Goal: Task Accomplishment & Management: Use online tool/utility

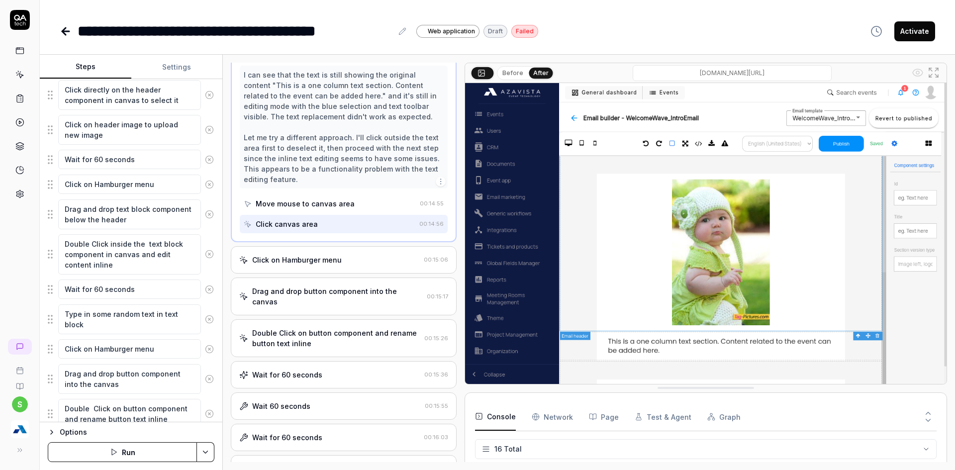
scroll to position [348, 0]
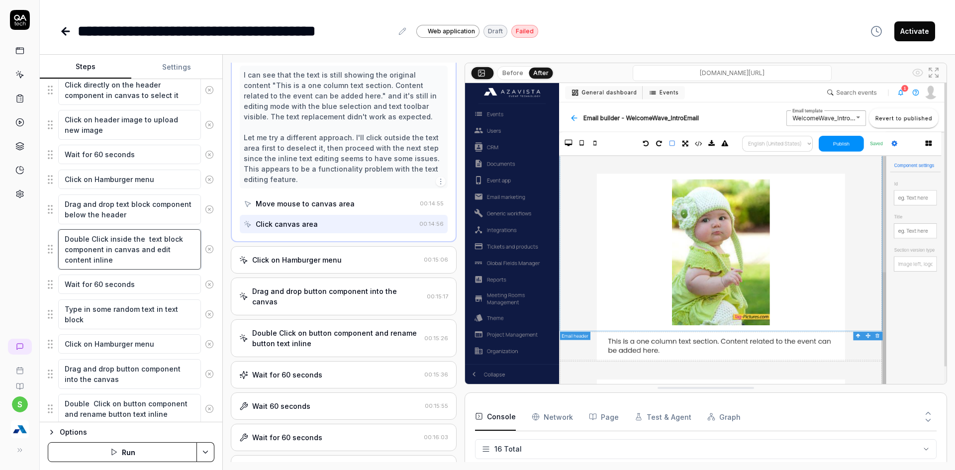
type textarea "*"
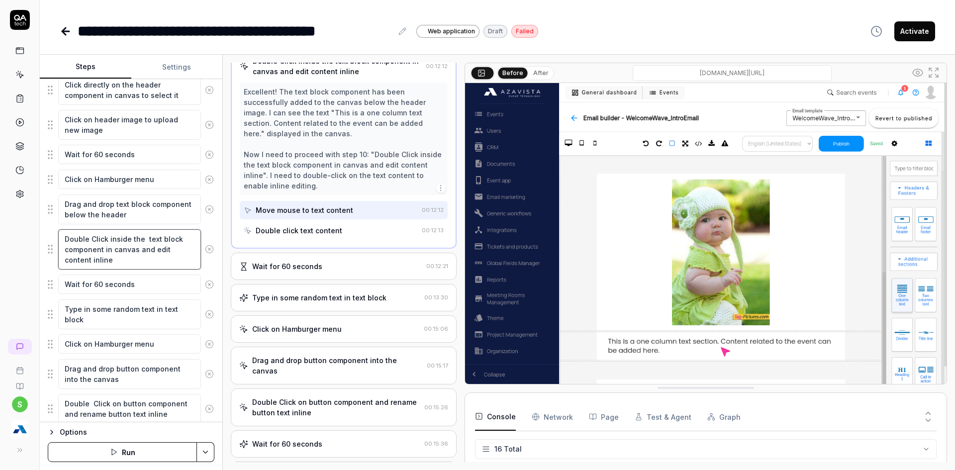
scroll to position [183, 0]
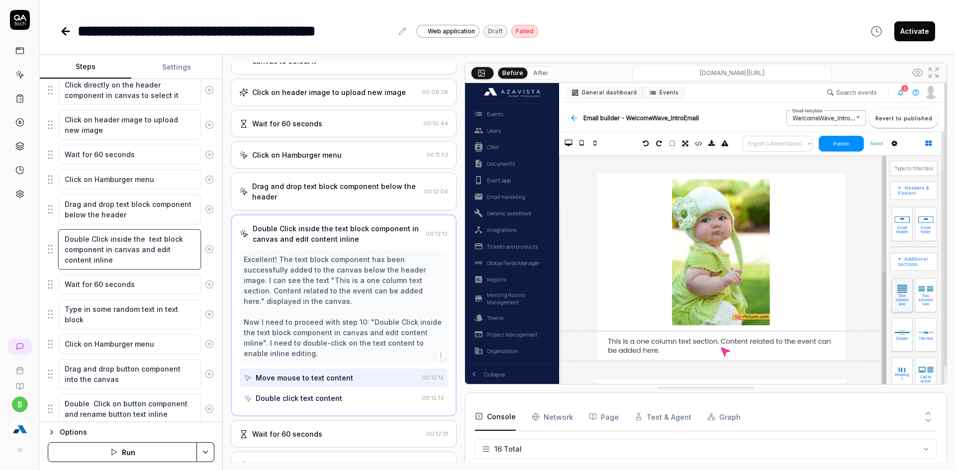
drag, startPoint x: 155, startPoint y: 250, endPoint x: 166, endPoint y: 261, distance: 15.5
click at [166, 261] on textarea "Double Click inside the text block component in canvas and edit content inline" at bounding box center [129, 249] width 143 height 40
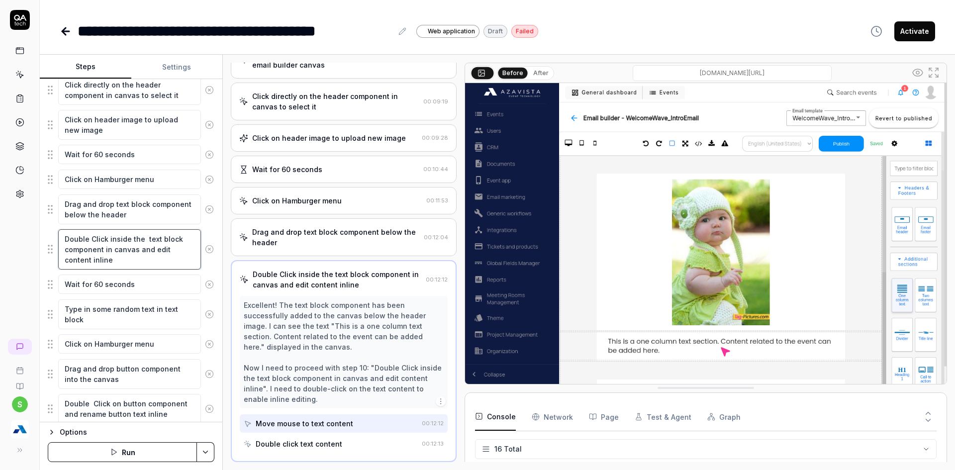
type textarea "Double Click inside the text block component in canvas and e"
type textarea "*"
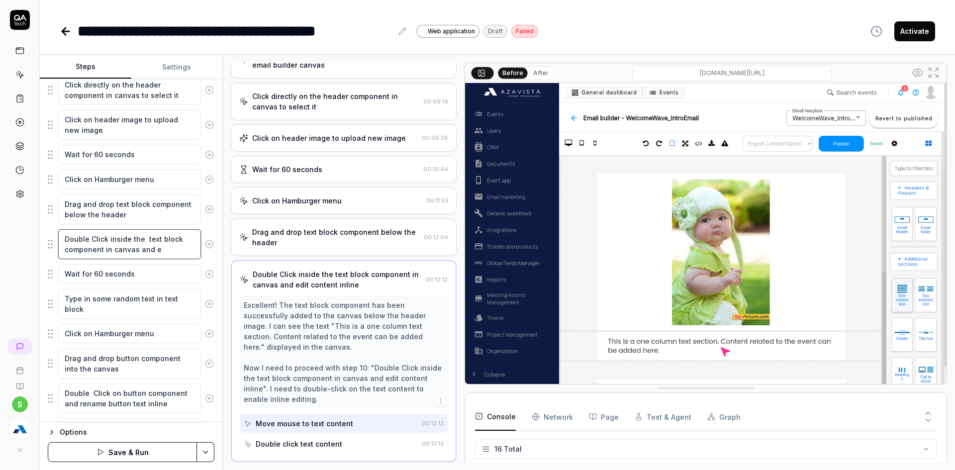
type textarea "Double Click inside the text block component in canvas and"
type textarea "*"
type textarea "Double Click inside the text block component in canvas and c"
type textarea "*"
type textarea "Double Click inside the text block component in canvas and cl"
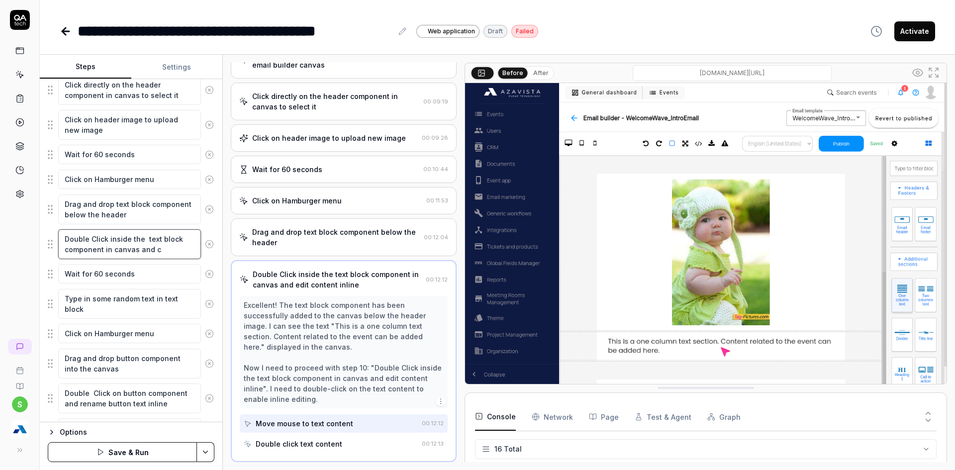
type textarea "*"
type textarea "Double Click inside the text block component in canvas and cle"
type textarea "*"
type textarea "Double Click inside the text block component in canvas and clea"
type textarea "*"
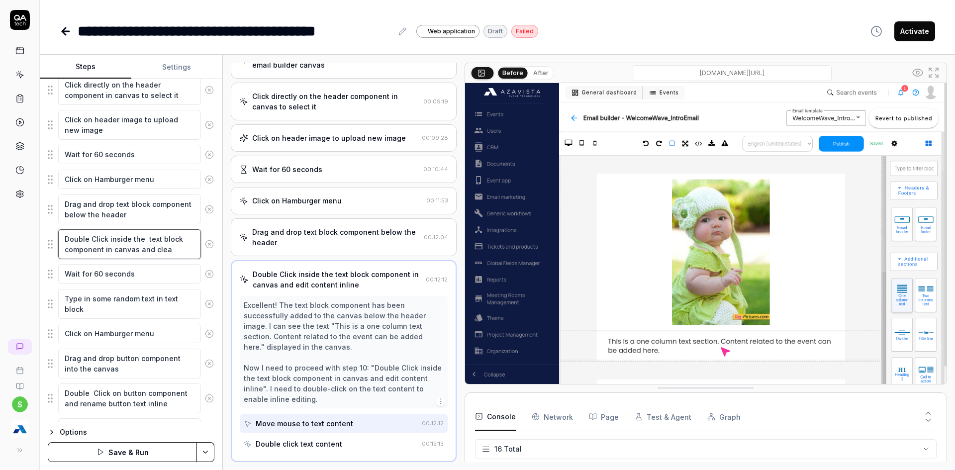
type textarea "Double Click inside the text block component in canvas and clear"
type textarea "*"
type textarea "Double Click inside the text block component in canvas and cleary"
type textarea "*"
type textarea "Double Click inside the text block component in canvas and clear"
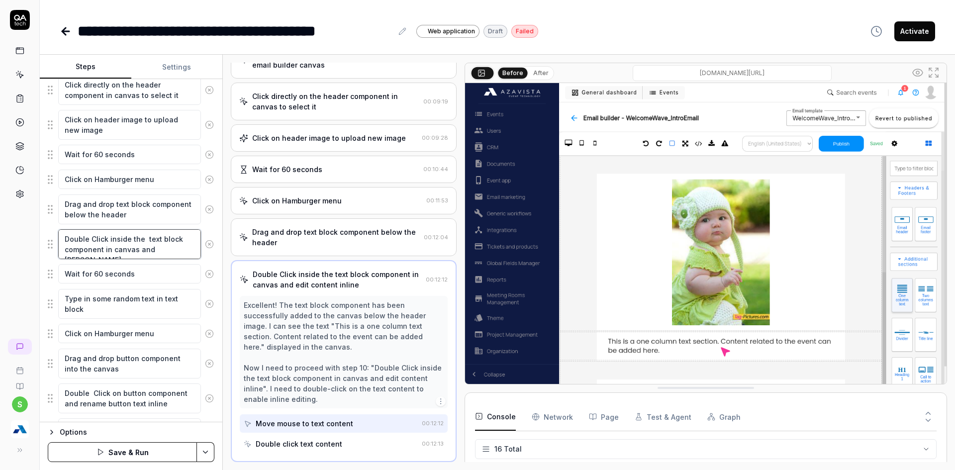
type textarea "*"
type textarea "Double Click inside the text block component in canvas and clear"
type textarea "*"
type textarea "Double Click inside the text block component in canvas and clear y"
type textarea "*"
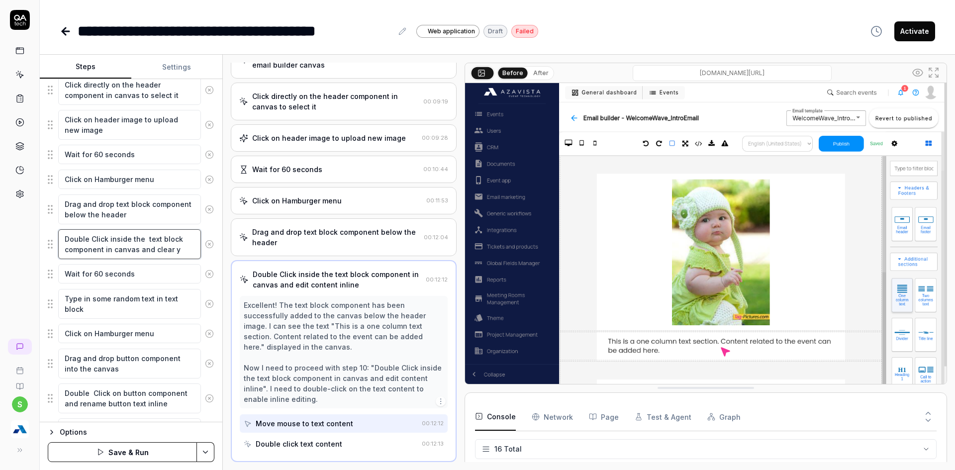
type textarea "Double Click inside the text block component in canvas and clear yh"
type textarea "*"
type textarea "Double Click inside the text block component in canvas and clear yhe"
type textarea "*"
type textarea "Double Click inside the text block component in canvas and clear yhe"
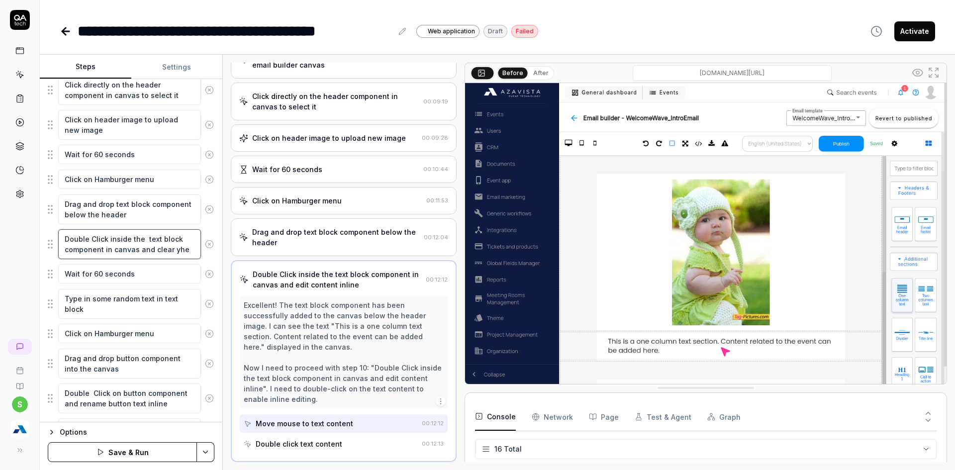
type textarea "*"
type textarea "Double Click inside the text block component in canvas and clear yhe"
type textarea "*"
type textarea "Double Click inside the text block component in canvas and clear yh"
type textarea "*"
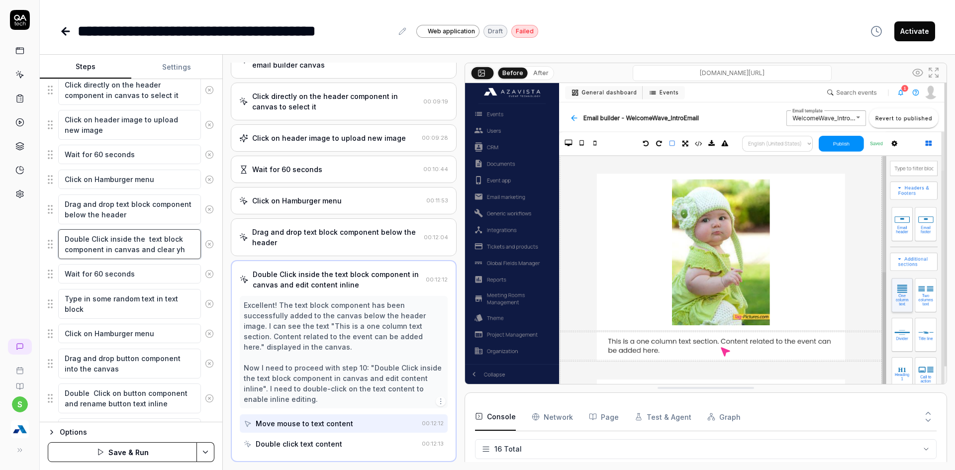
type textarea "Double Click inside the text block component in canvas and clear y"
type textarea "*"
type textarea "Double Click inside the text block component in canvas and clear"
type textarea "*"
type textarea "Double Click inside the text block component in canvas and clear t"
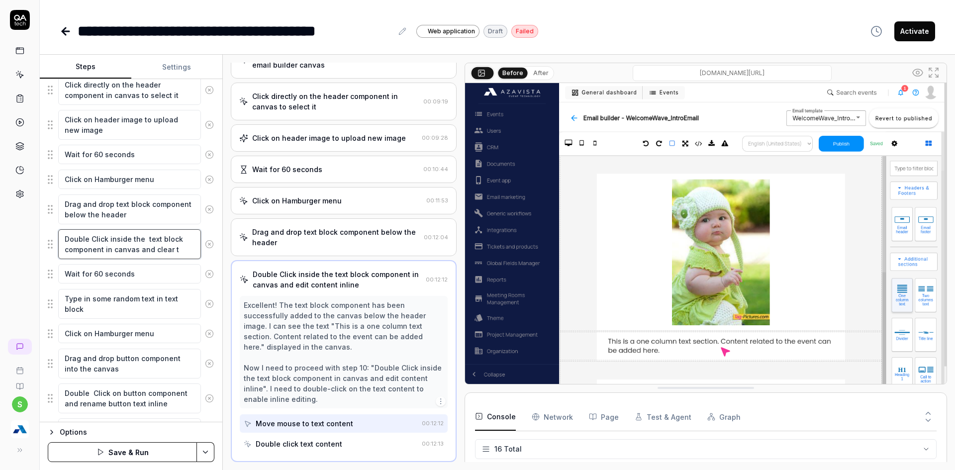
type textarea "*"
type textarea "Double Click inside the text block component in canvas and clear th"
type textarea "*"
type textarea "Double Click inside the text block component in canvas and clear the"
type textarea "*"
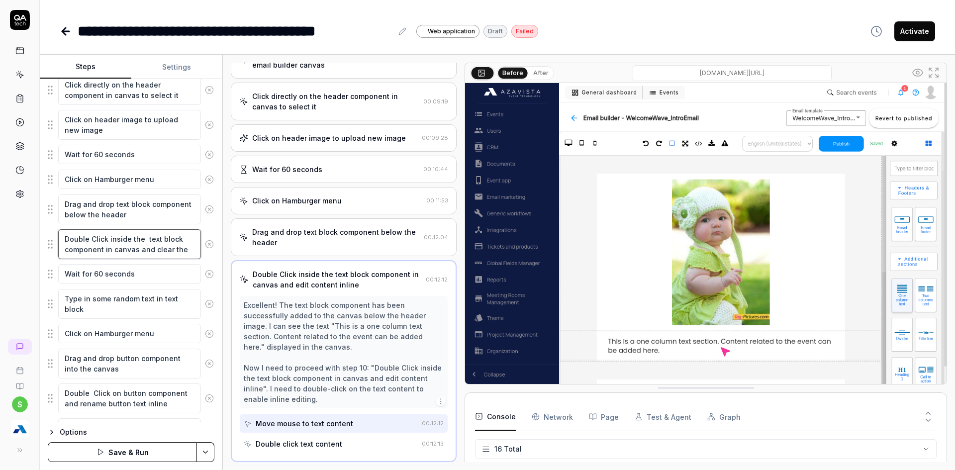
type textarea "Double Click inside the text block component in canvas and clear the"
type textarea "*"
type textarea "Double Click inside the text block component in canvas and clear the e"
type textarea "*"
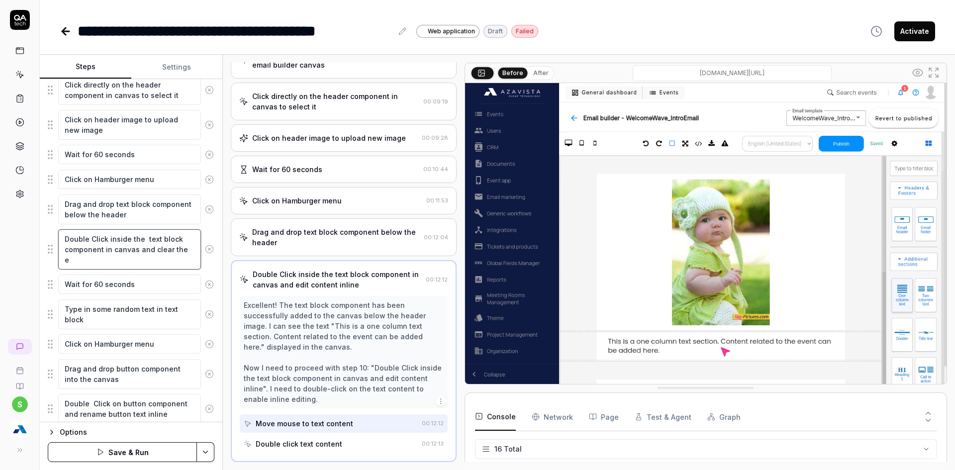
type textarea "Double Click inside the text block component in canvas and clear the ex"
type textarea "*"
type textarea "Double Click inside the text block component in canvas and clear the exi"
type textarea "*"
type textarea "Double Click inside the text block component in canvas and clear the exis"
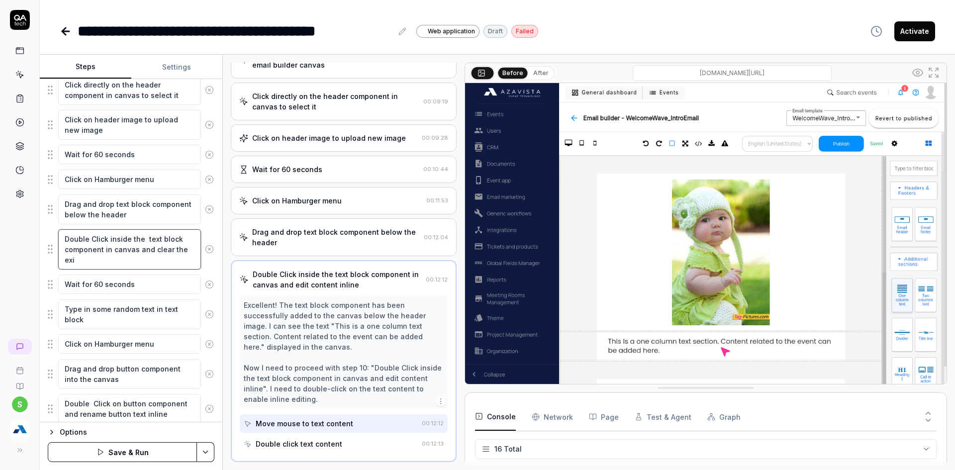
type textarea "*"
type textarea "Double Click inside the text block component in canvas and clear the exist"
type textarea "*"
type textarea "Double Click inside the text block component in canvas and clear the existi"
type textarea "*"
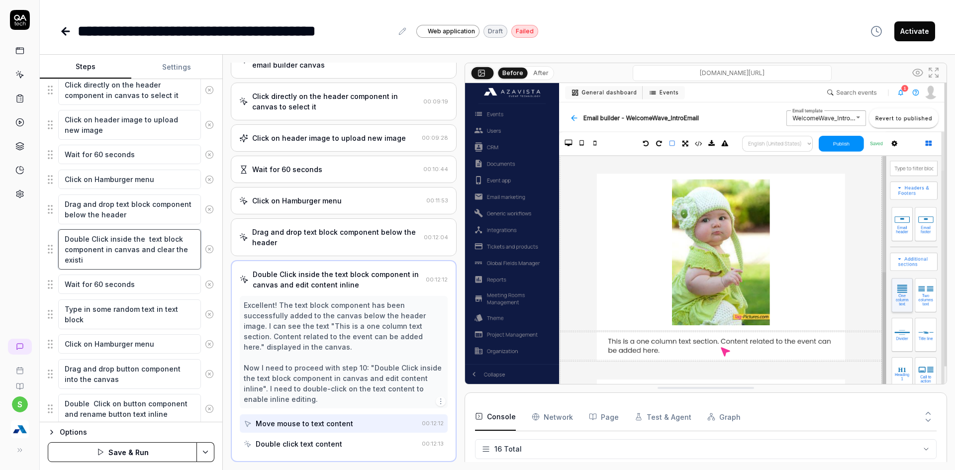
type textarea "Double Click inside the text block component in canvas and clear the existin"
type textarea "*"
type textarea "Double Click inside the text block component in canvas and clear the existing"
type textarea "*"
type textarea "Double Click inside the text block component in canvas and clear the existing"
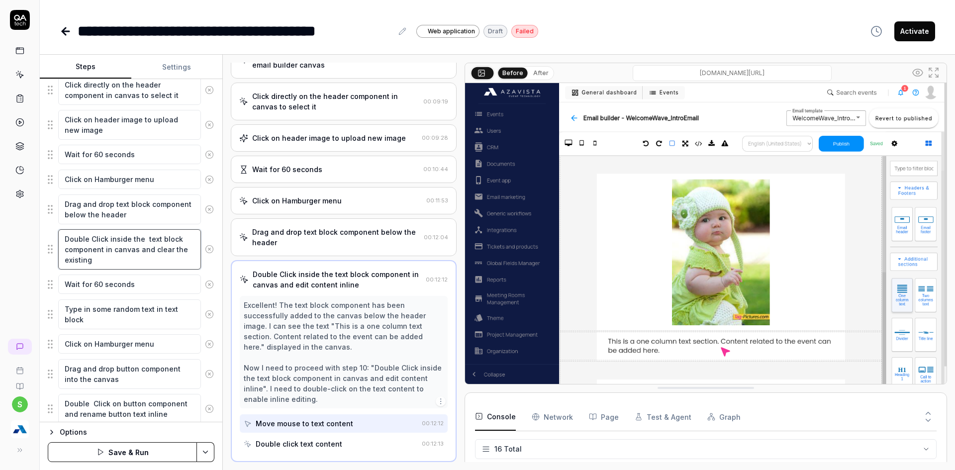
type textarea "*"
type textarea "Double Click inside the text block component in canvas and clear the existing t"
type textarea "*"
type textarea "Double Click inside the text block component in canvas and clear the existing te"
type textarea "*"
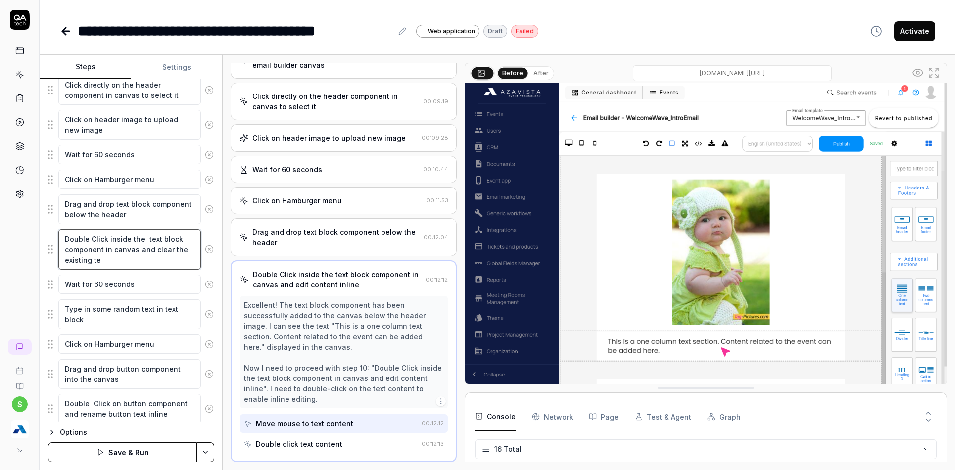
type textarea "Double Click inside the text block component in canvas and clear the existing t…"
type textarea "*"
type textarea "Double Click inside the text block component in canvas and clear the existing t…"
type textarea "*"
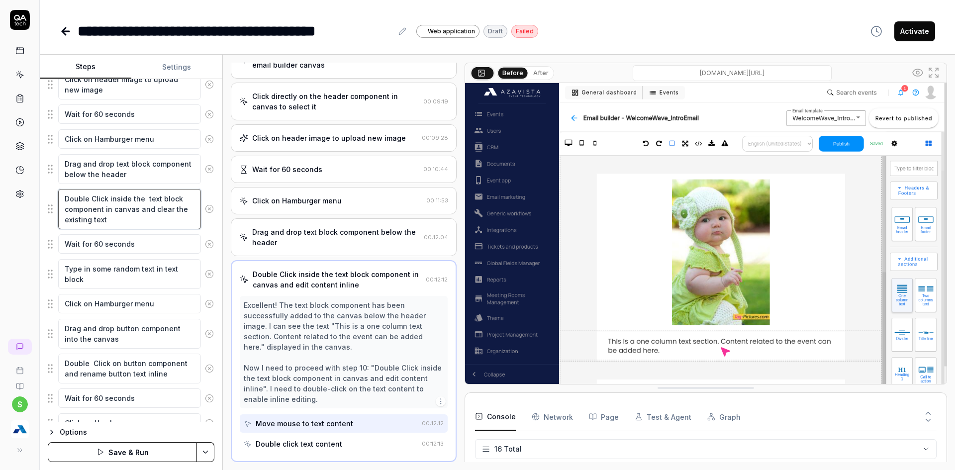
scroll to position [448, 0]
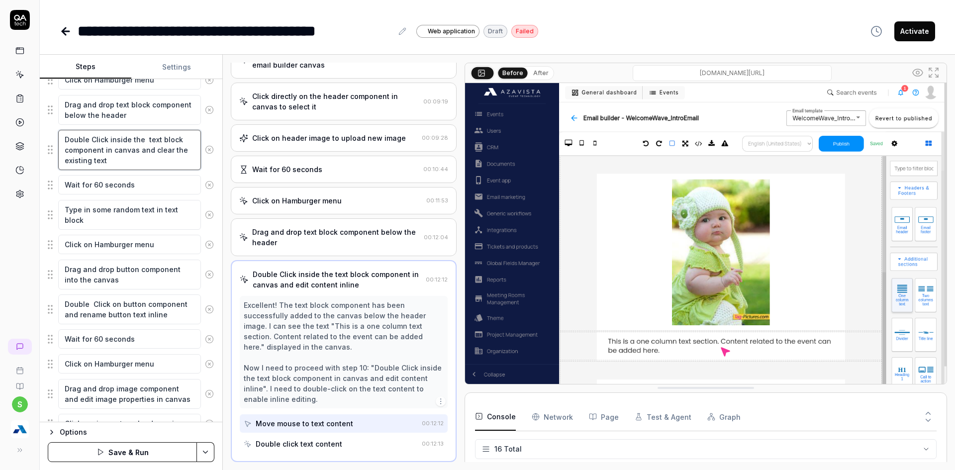
type textarea "Double Click inside the text block component in canvas and clear the existing t…"
click at [120, 460] on button "Save & Run" at bounding box center [122, 452] width 149 height 20
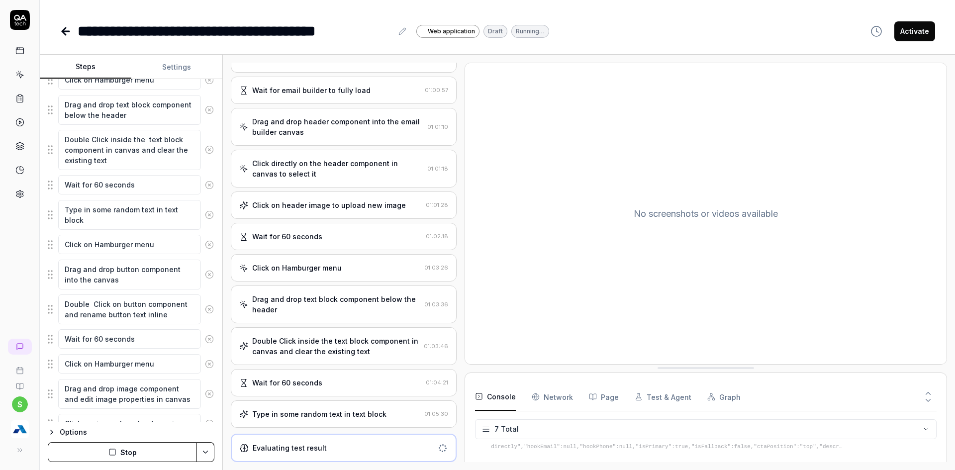
scroll to position [114, 0]
click at [114, 445] on button "Stop" at bounding box center [122, 452] width 149 height 20
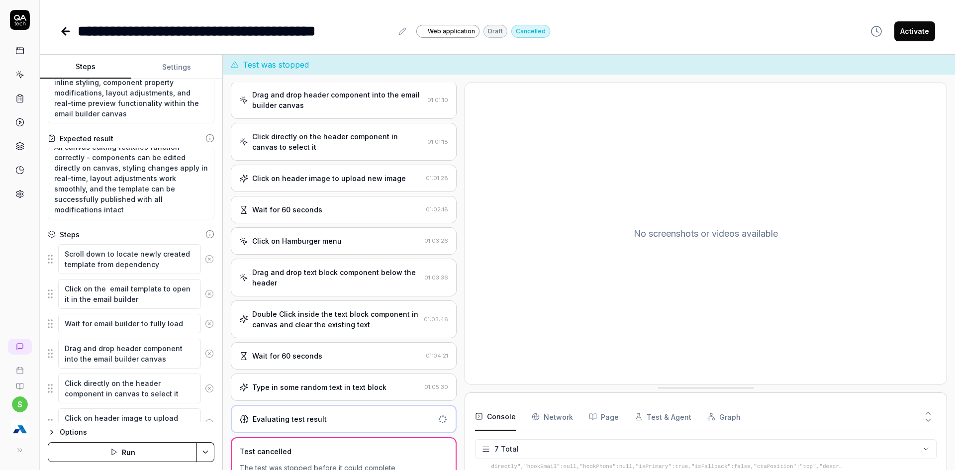
scroll to position [299, 0]
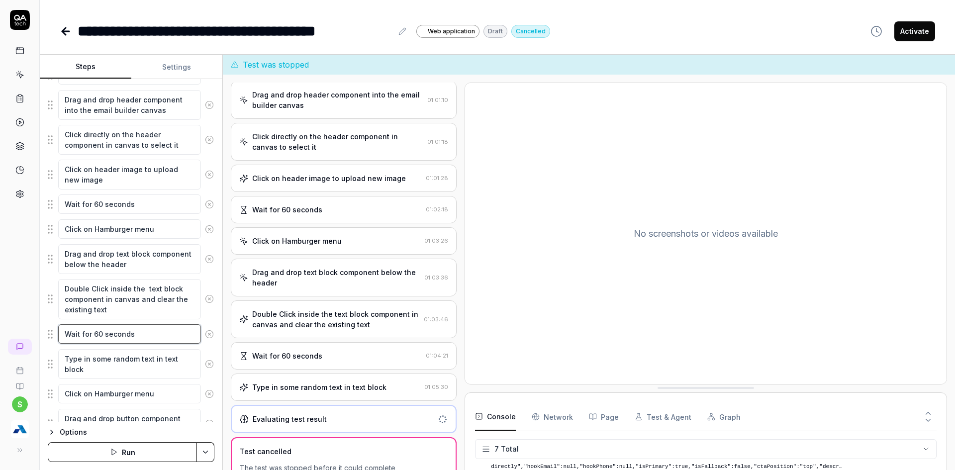
click at [122, 339] on textarea "Wait for 60 seconds" at bounding box center [129, 333] width 143 height 19
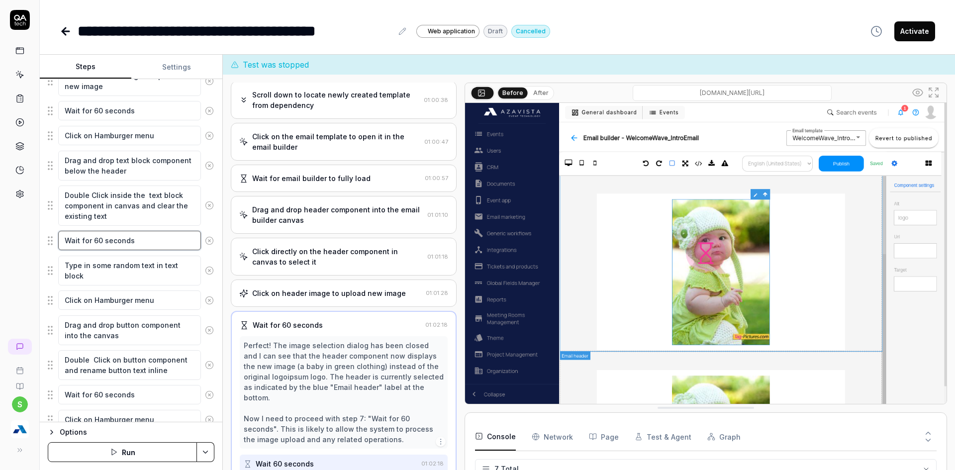
scroll to position [398, 0]
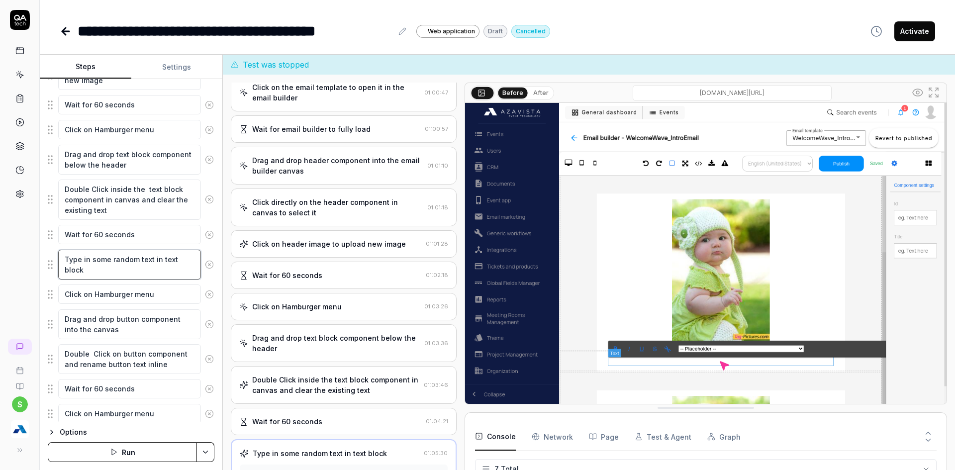
click at [99, 261] on textarea "Type in some random text in text block" at bounding box center [129, 265] width 143 height 30
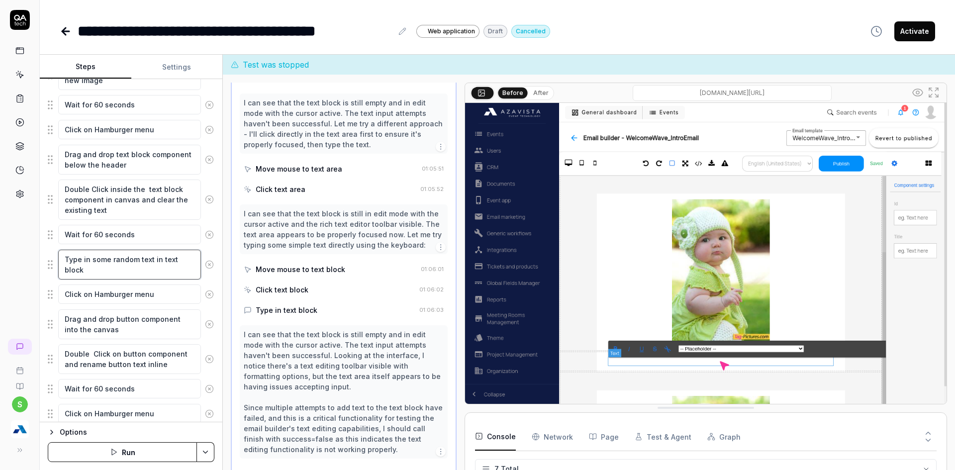
scroll to position [772, 0]
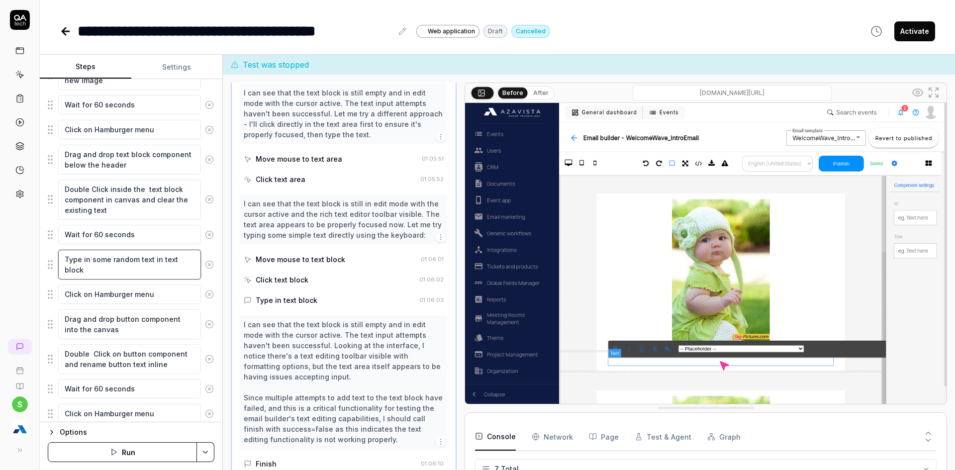
drag, startPoint x: 85, startPoint y: 261, endPoint x: 175, endPoint y: 258, distance: 90.1
click at [175, 258] on textarea "Type in some random text in text block" at bounding box center [129, 265] width 143 height 30
type textarea "*"
type textarea "Type iblock"
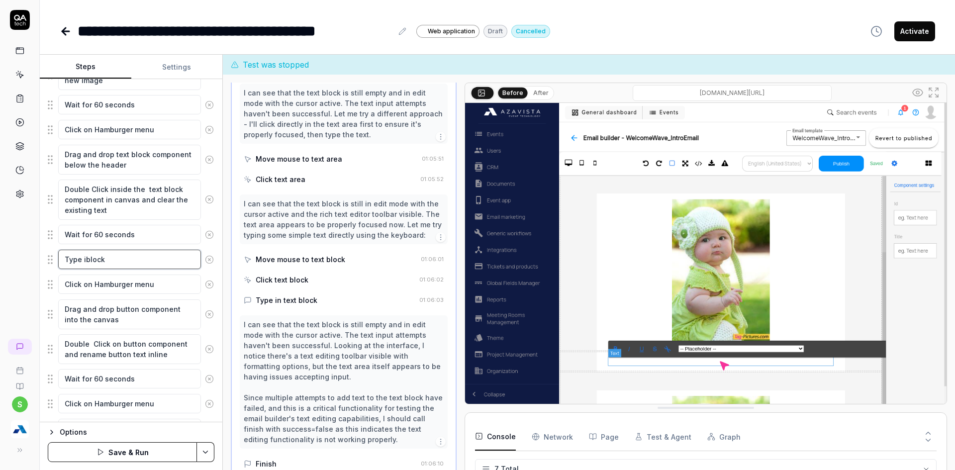
type textarea "*"
type textarea "Type block"
type textarea "*"
type textarea "Type rblock"
type textarea "*"
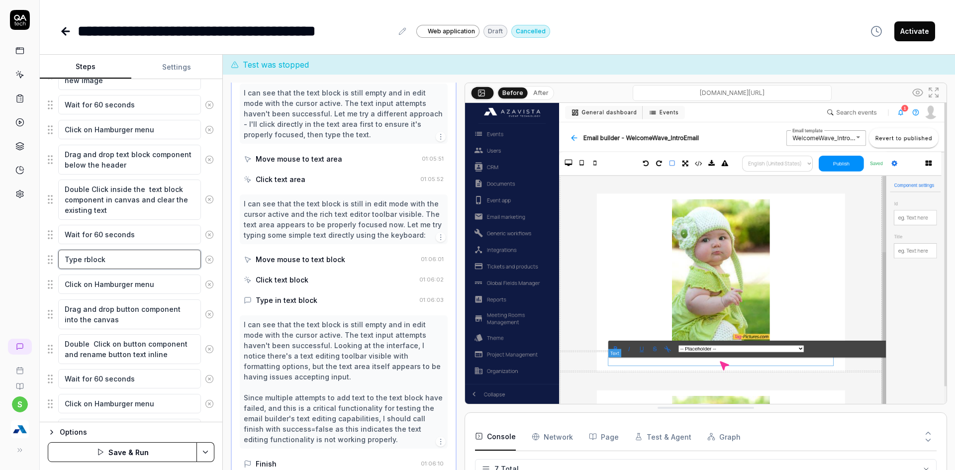
type textarea "Type rablock"
type textarea "*"
type textarea "Type ranblock"
type textarea "*"
type textarea "Type randblock"
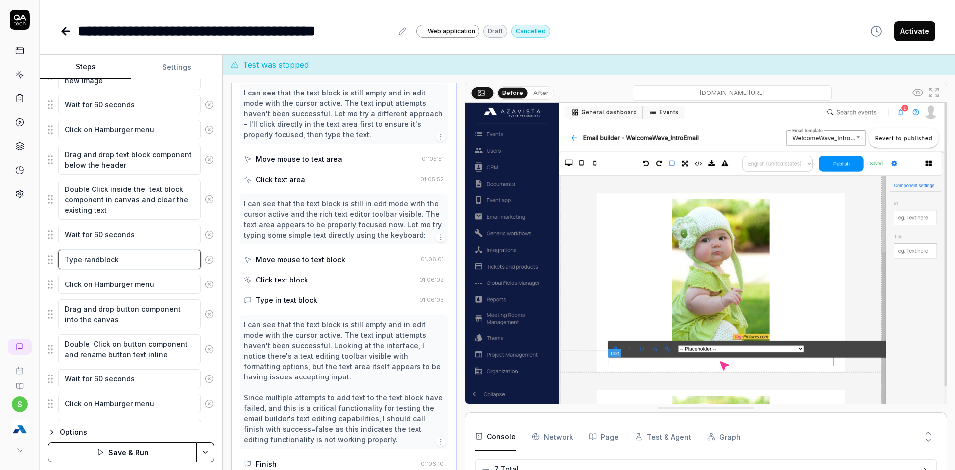
type textarea "*"
type textarea "Type randoblock"
type textarea "*"
type textarea "Type randomblock"
type textarea "*"
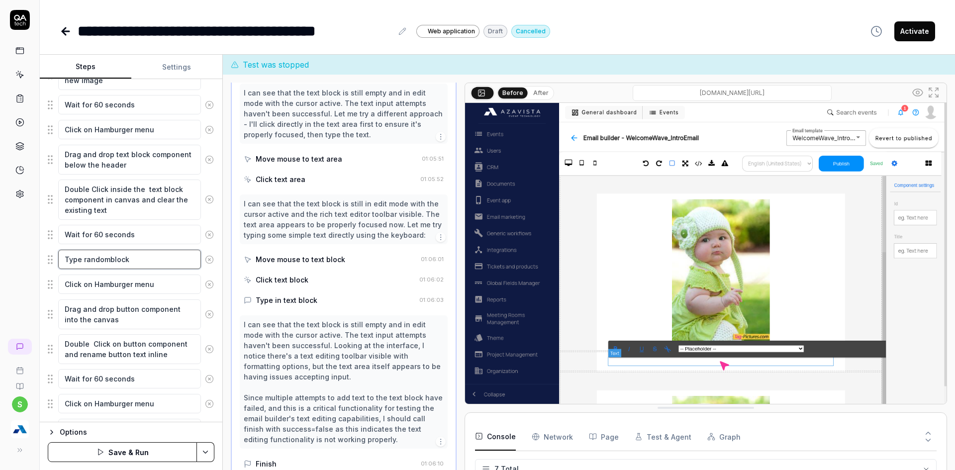
type textarea "Type randomeblock"
type textarea "*"
type textarea "Type randomblock"
type textarea "*"
type textarea "Type random block"
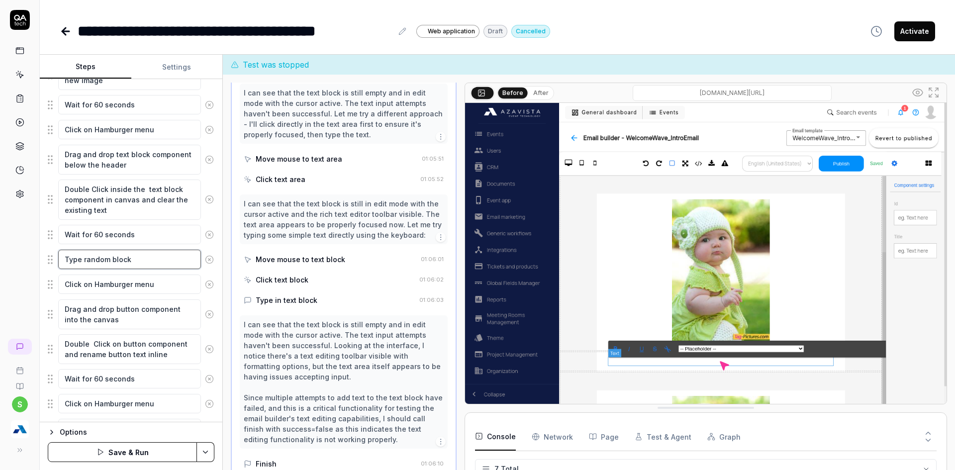
type textarea "*"
type textarea "Type random teblock"
type textarea "*"
type textarea "Type random texblock"
type textarea "*"
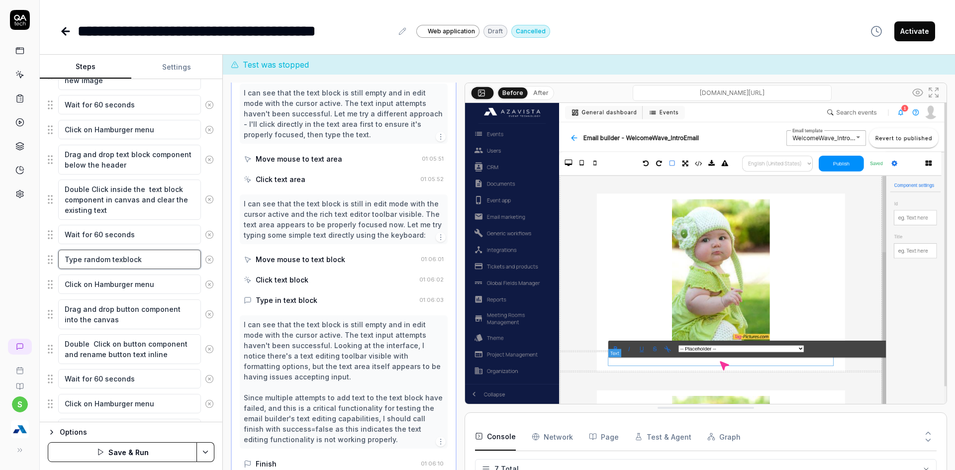
type textarea "Type random textblock"
type textarea "*"
type textarea "Type random text block"
type textarea "*"
type textarea "Type random text iblock"
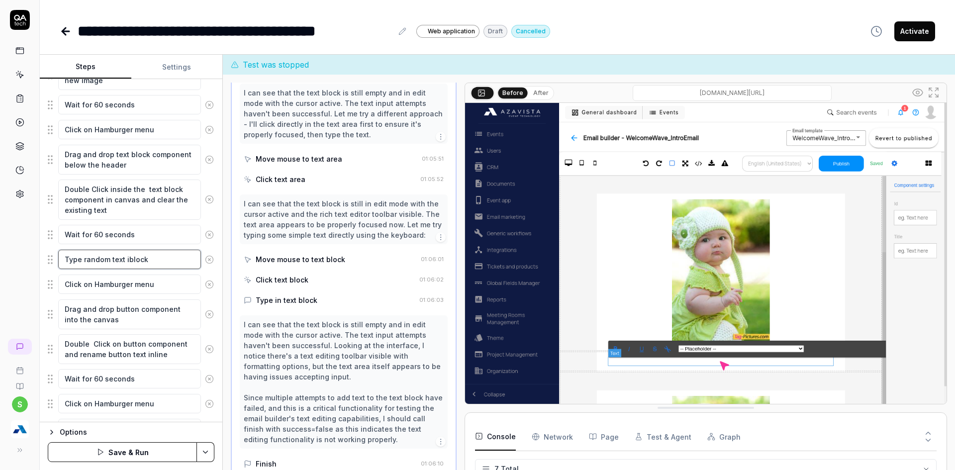
type textarea "*"
type textarea "Type random text inblock"
type textarea "*"
type textarea "Type random text in block"
type textarea "*"
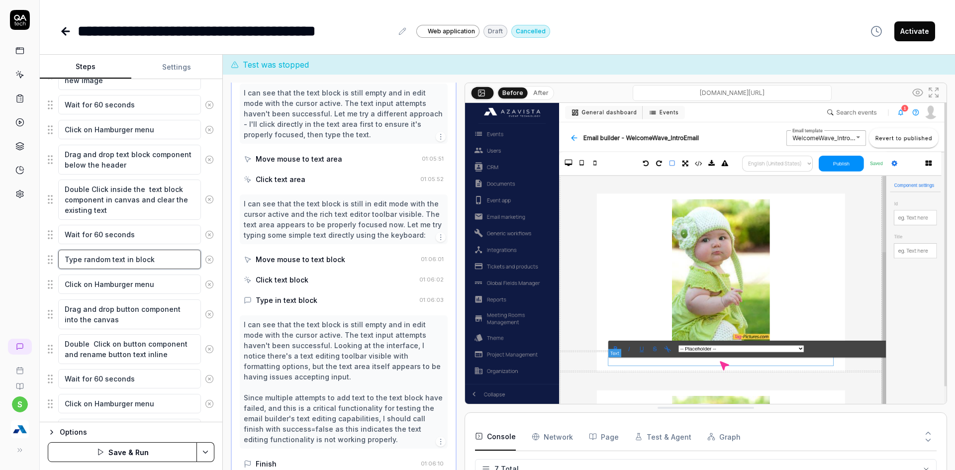
type textarea "Type random text in tblock"
type textarea "*"
type textarea "Type random text in teblock"
type textarea "*"
type textarea "Type random text in texblock"
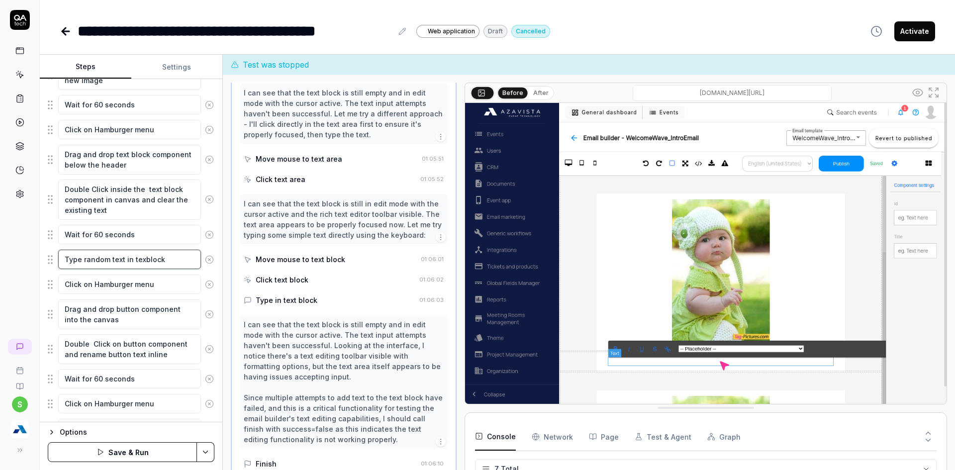
type textarea "*"
type textarea "Type random text in textblock"
type textarea "*"
type textarea "Type random text in text block"
click at [135, 260] on textarea "Type random text in text block" at bounding box center [129, 259] width 143 height 19
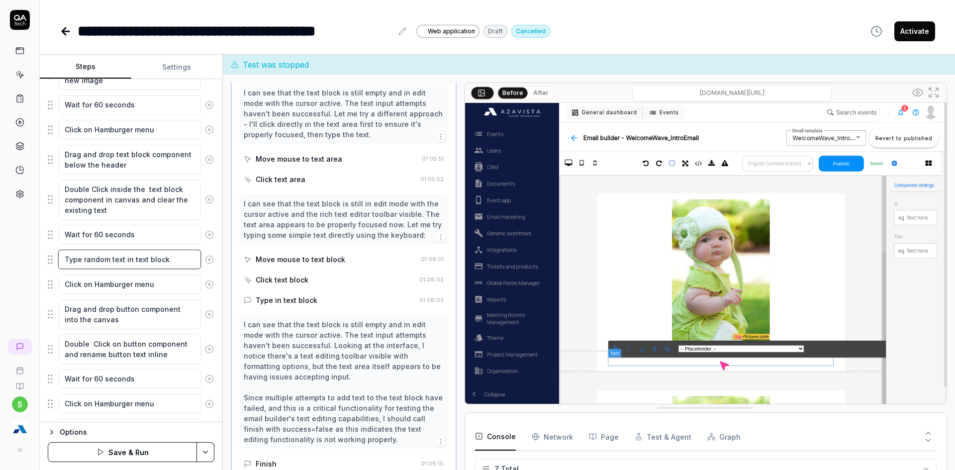
click at [131, 259] on textarea "Type random text in text block" at bounding box center [129, 259] width 143 height 19
type textarea "*"
type textarea "Type random text in text block"
type textarea "*"
type textarea "Type random text in a text block"
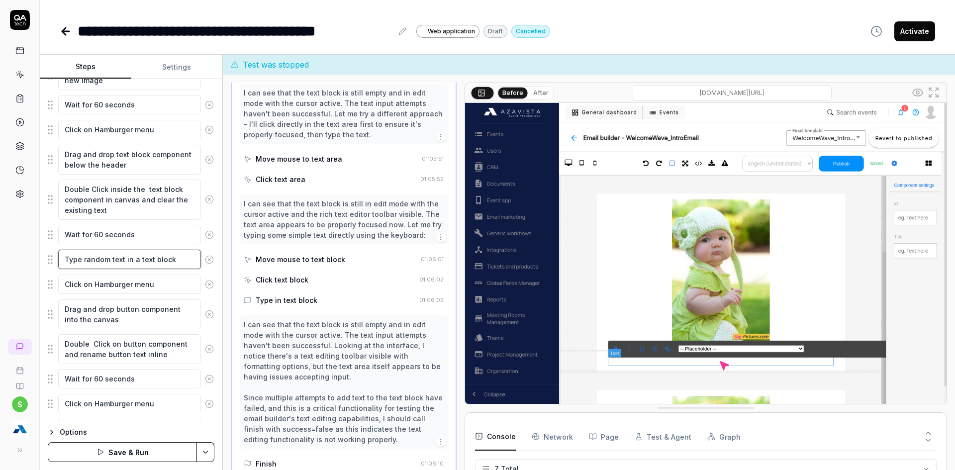
type textarea "*"
type textarea "Type random text in act text block"
type textarea "*"
type textarea "Type random text in acti text block"
type textarea "*"
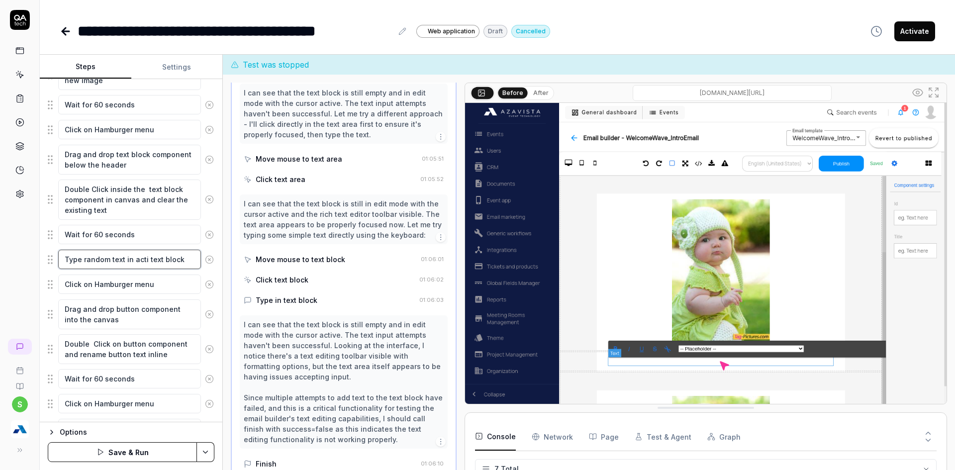
type textarea "Type random text in activ text block"
type textarea "*"
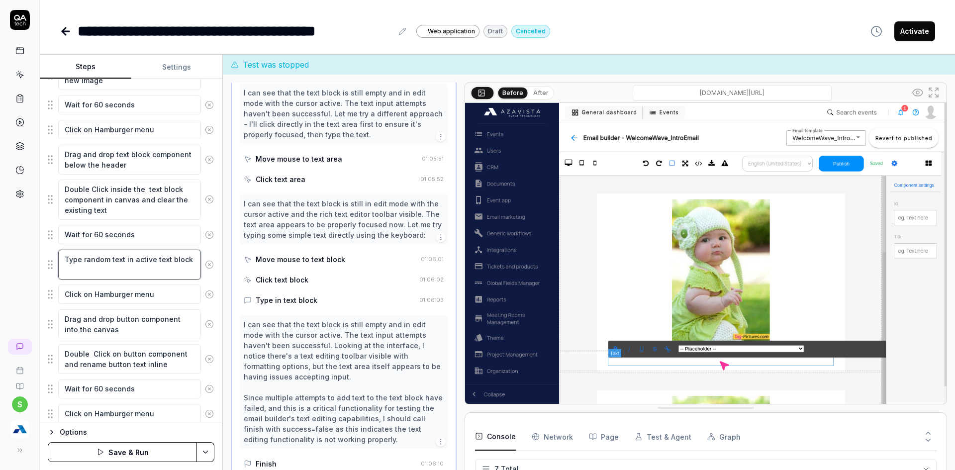
type textarea "Type random text in active text block"
click at [119, 443] on button "Save & Run" at bounding box center [122, 452] width 149 height 20
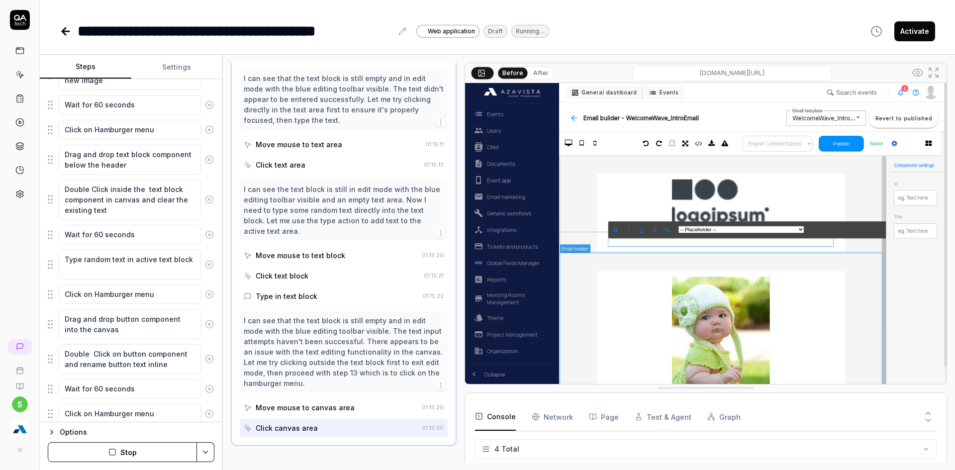
scroll to position [730, 0]
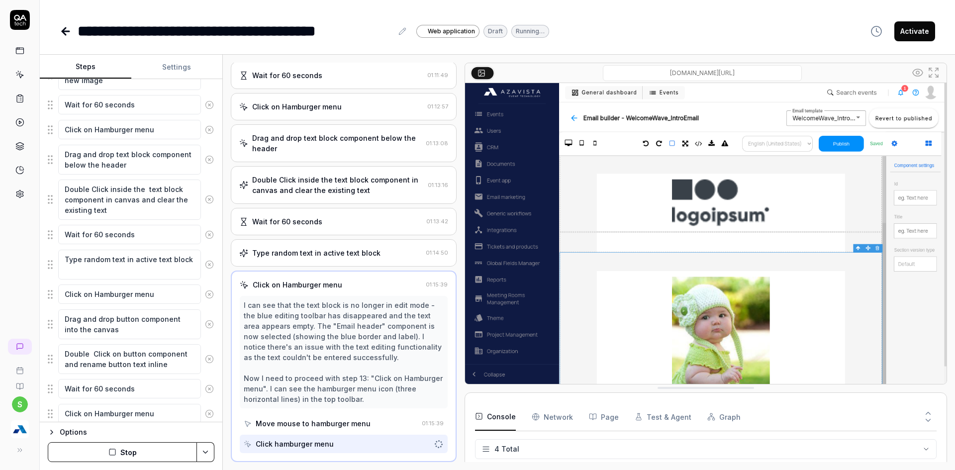
click at [114, 465] on div "Options Stop" at bounding box center [131, 446] width 183 height 48
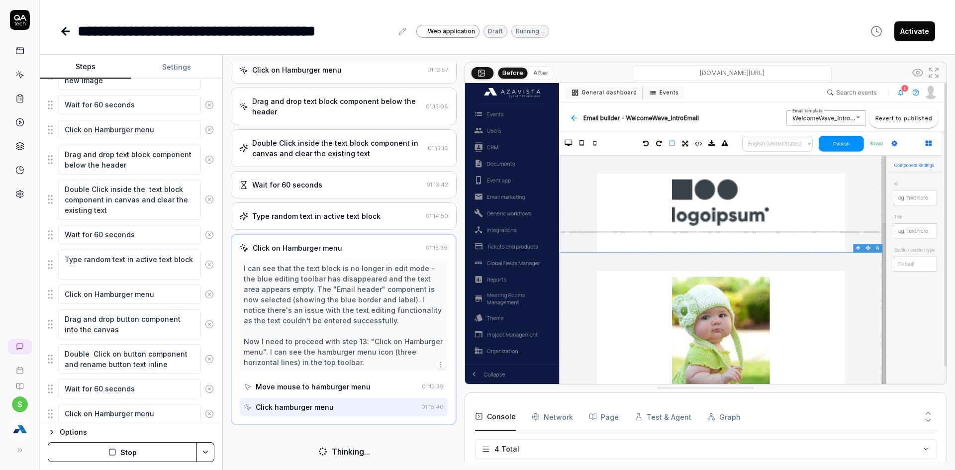
click at [117, 451] on button "Stop" at bounding box center [122, 452] width 149 height 20
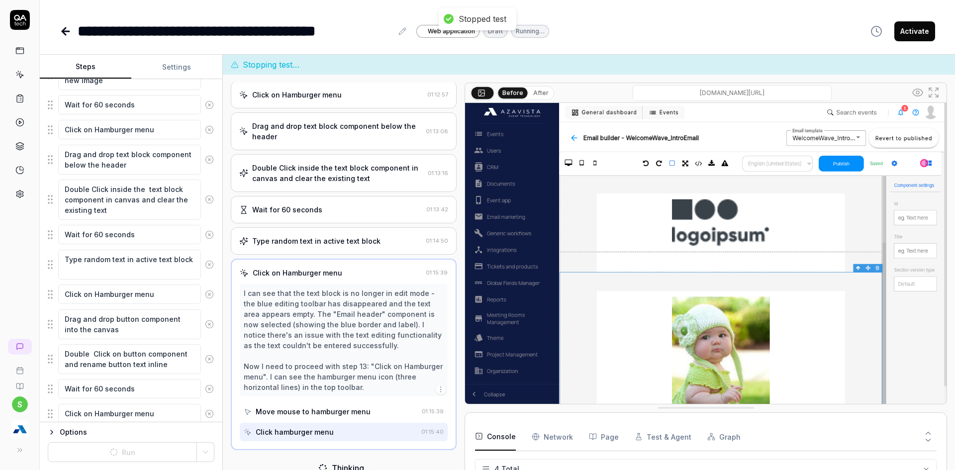
scroll to position [316, 0]
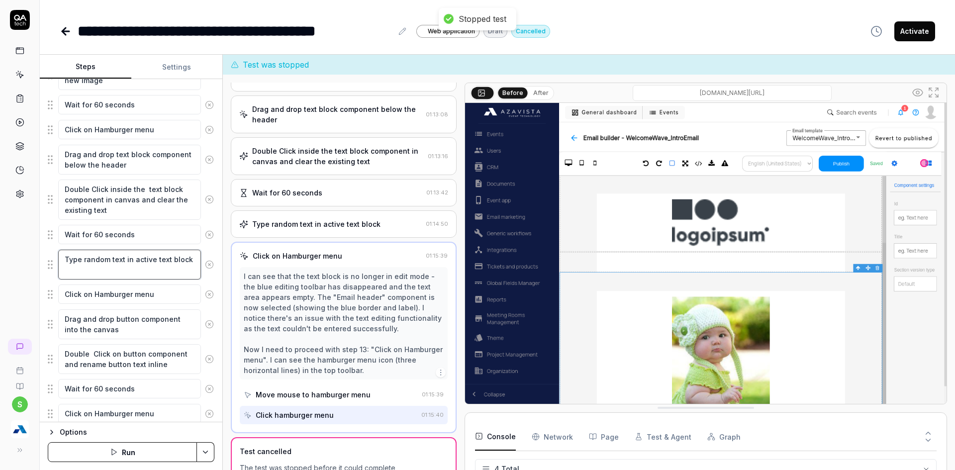
click at [64, 262] on textarea "Type random text in active text block" at bounding box center [129, 265] width 143 height 30
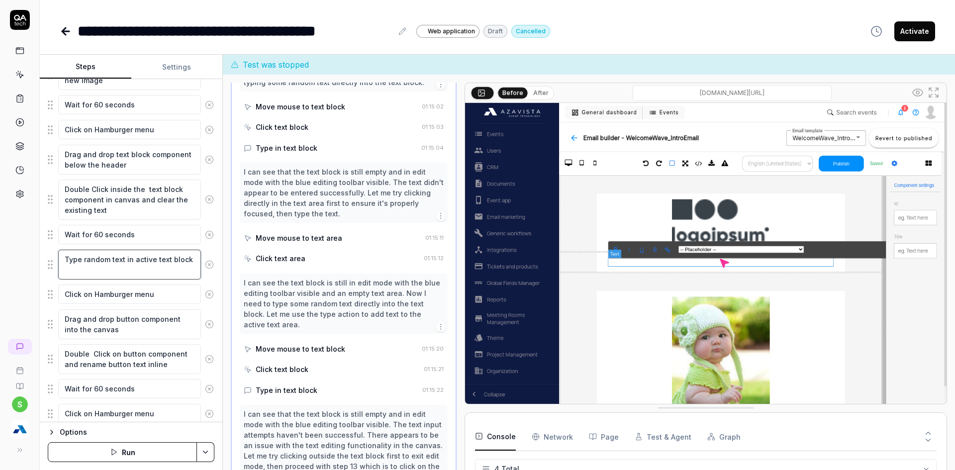
scroll to position [719, 0]
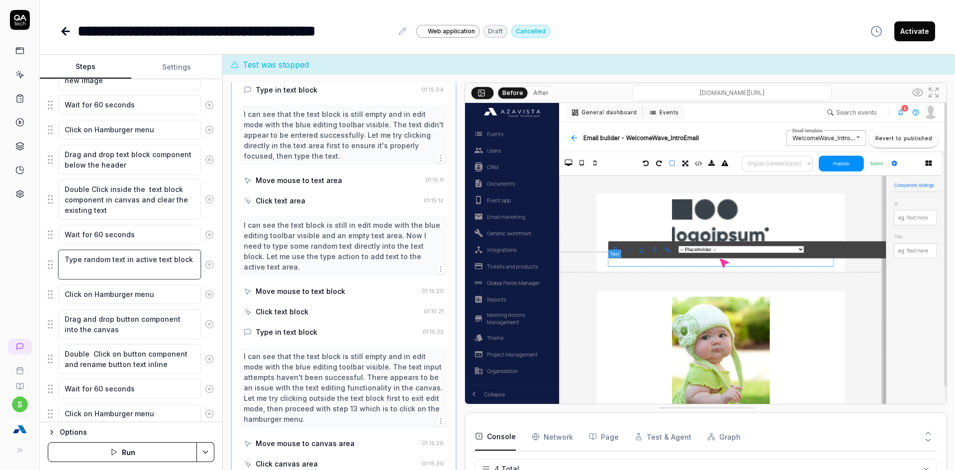
type textarea "*"
type textarea "FType random text in active text block"
type textarea "*"
type textarea "FoType random text in active text block"
type textarea "*"
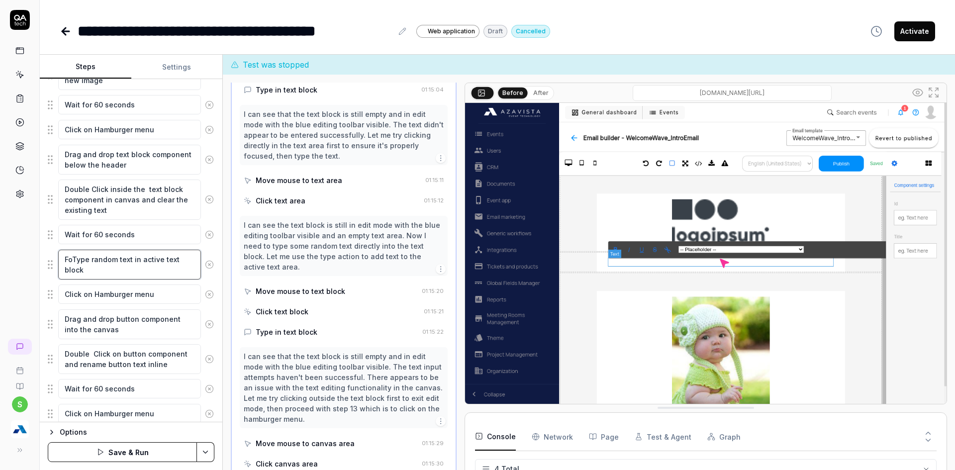
type textarea "ForType random text in active text block"
type textarea "*"
type textarea "ForeType random text in active text block"
type textarea "*"
type textarea "ForecType random text in active text block"
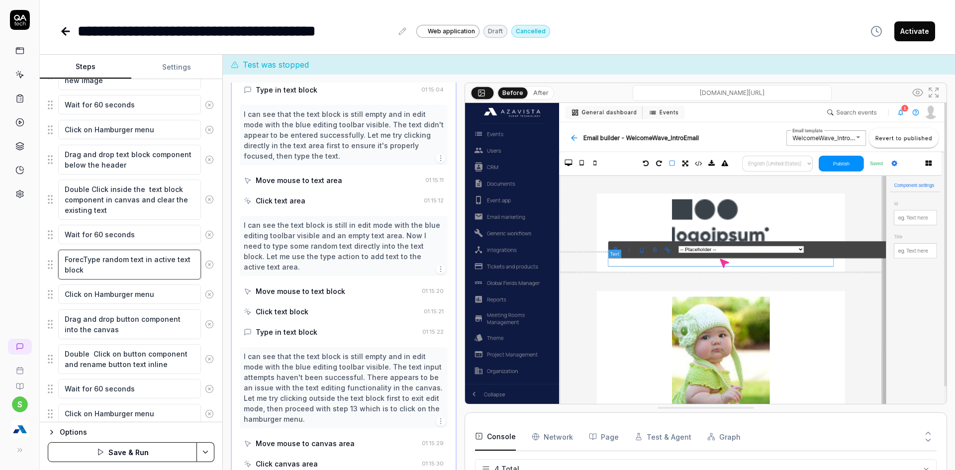
type textarea "*"
type textarea "ForeceType random text in active text block"
type textarea "*"
type textarea "ForecType random text in active text block"
type textarea "*"
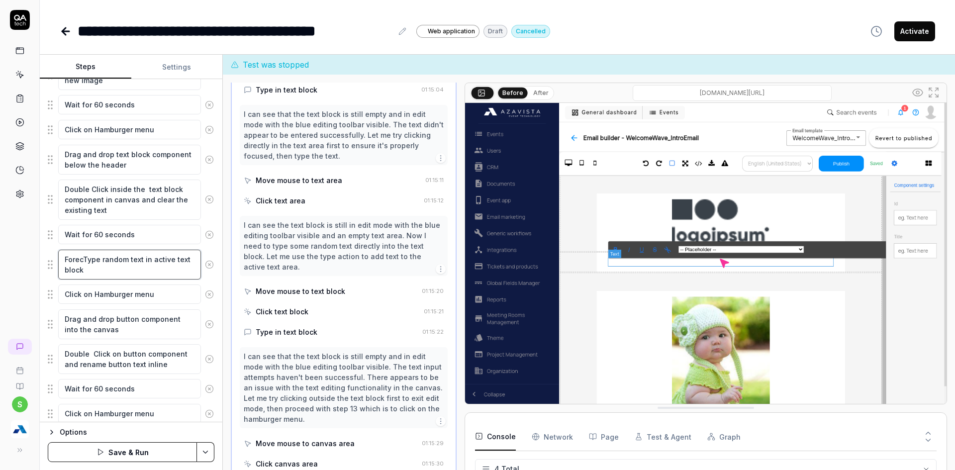
type textarea "ForeType random text in active text block"
type textarea "*"
type textarea "ForcType random text in active text block"
type textarea "*"
type textarea "ForceType random text in active text block"
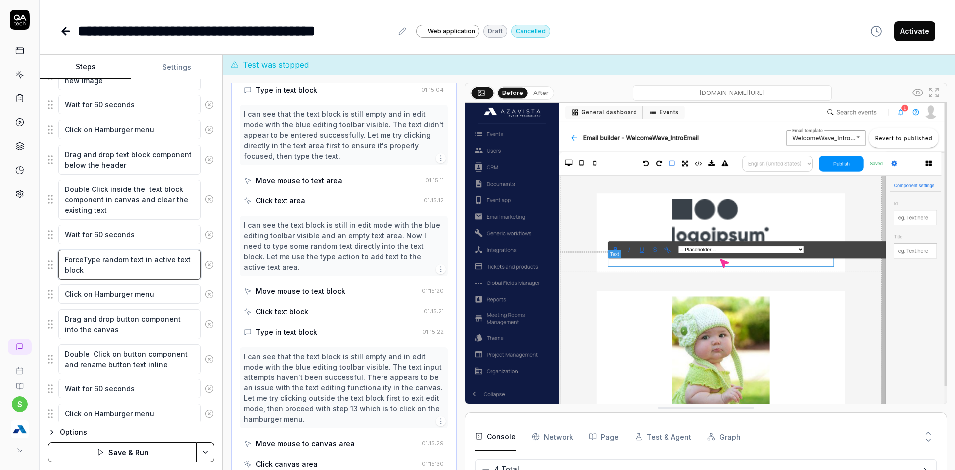
type textarea "*"
type textarea "ForcefType random text in active text block"
type textarea "*"
type textarea "ForcefuType random text in active text block"
type textarea "*"
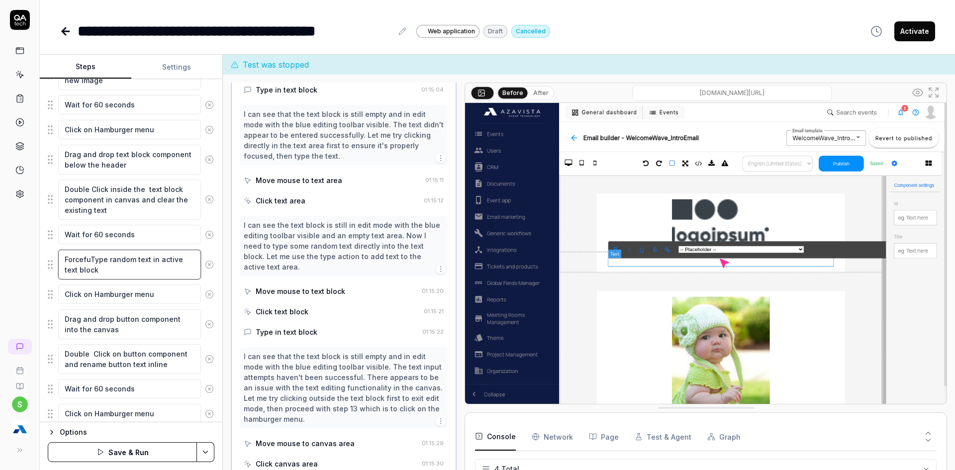
type textarea "ForcefulType random text in active text block"
type textarea "*"
type textarea "ForcefullType random text in active text block"
type textarea "*"
type textarea "ForcefullyType random text in active text block"
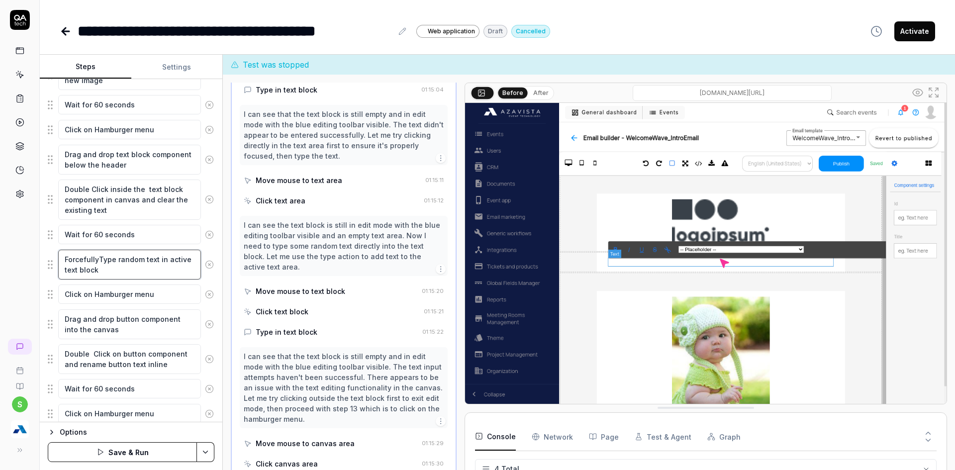
type textarea "*"
type textarea "Forcefully,Type random text in active text block"
type textarea "*"
type textarea "Forcefully, Type random text in active text block"
type textarea "*"
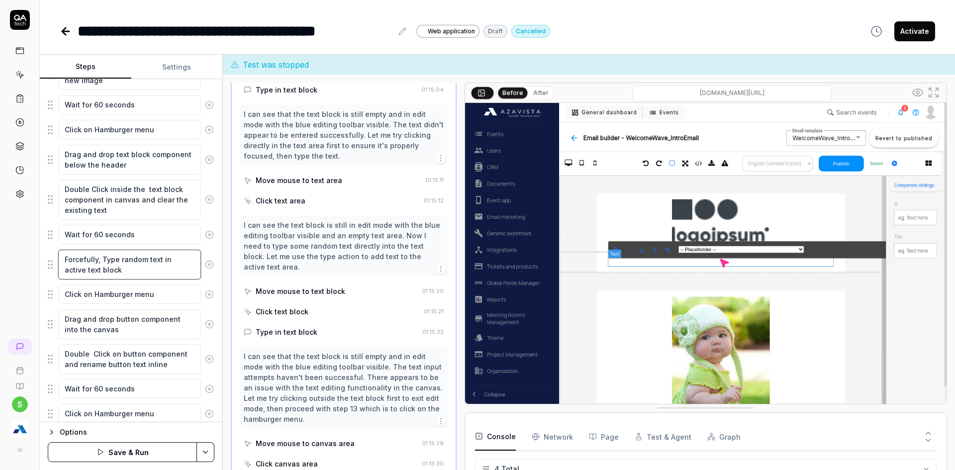
type textarea "Forcefully, Type random text in active text block"
click at [216, 451] on div "Options Save & Run" at bounding box center [131, 446] width 183 height 48
click at [208, 452] on html "**********" at bounding box center [477, 241] width 955 height 482
click at [109, 381] on div "Save" at bounding box center [156, 383] width 127 height 22
click at [110, 450] on icon "button" at bounding box center [114, 452] width 8 height 8
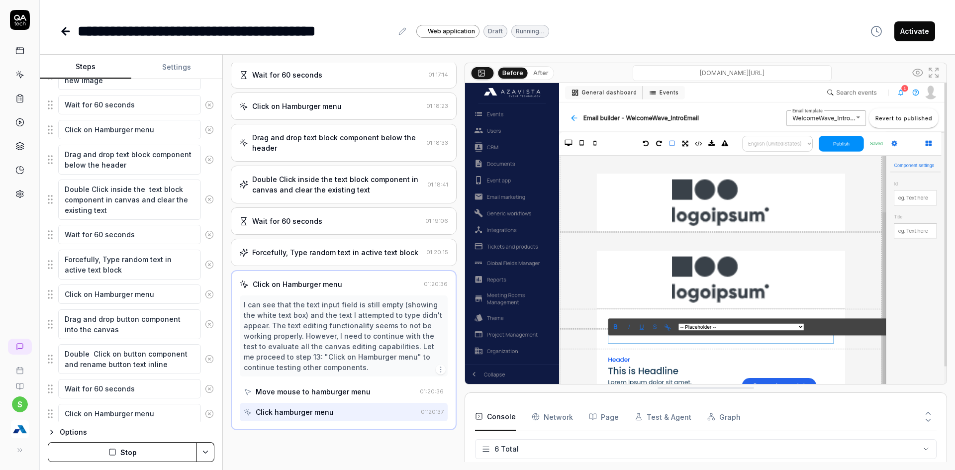
scroll to position [278, 0]
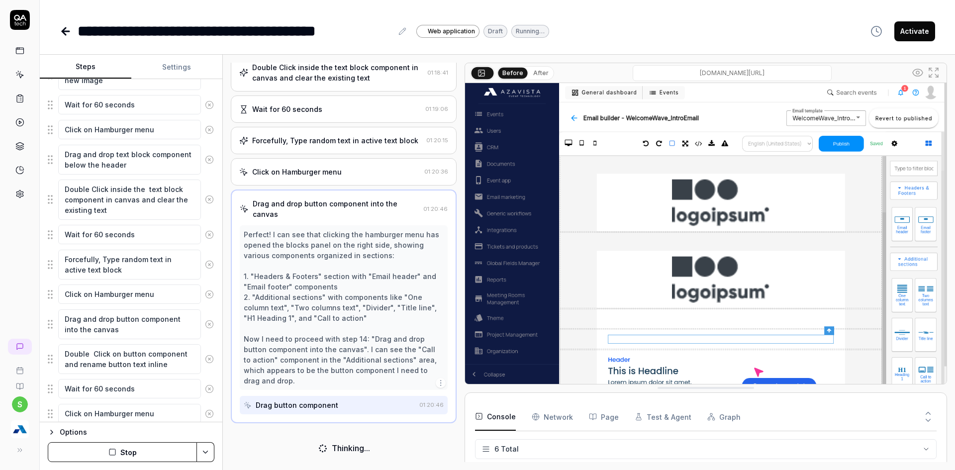
click at [94, 460] on button "Stop" at bounding box center [122, 452] width 149 height 20
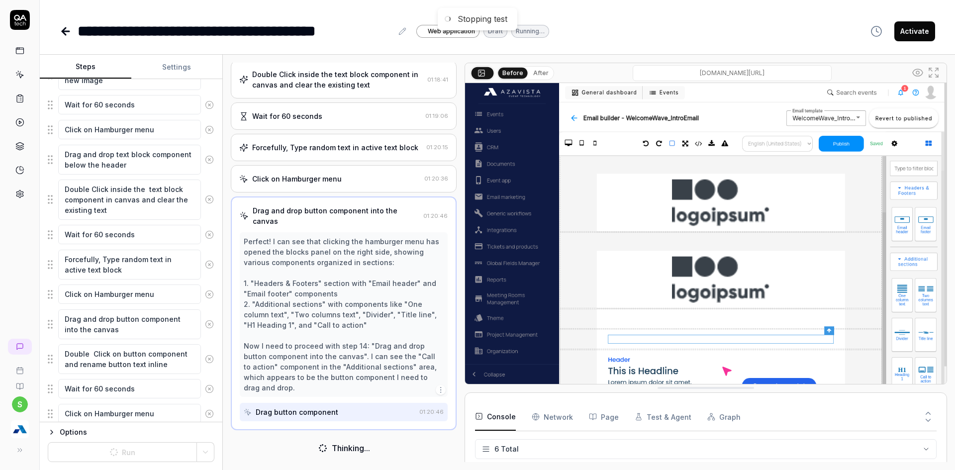
click at [302, 141] on div "Forcefully, Type random text in active text block 01:20:15" at bounding box center [344, 147] width 226 height 27
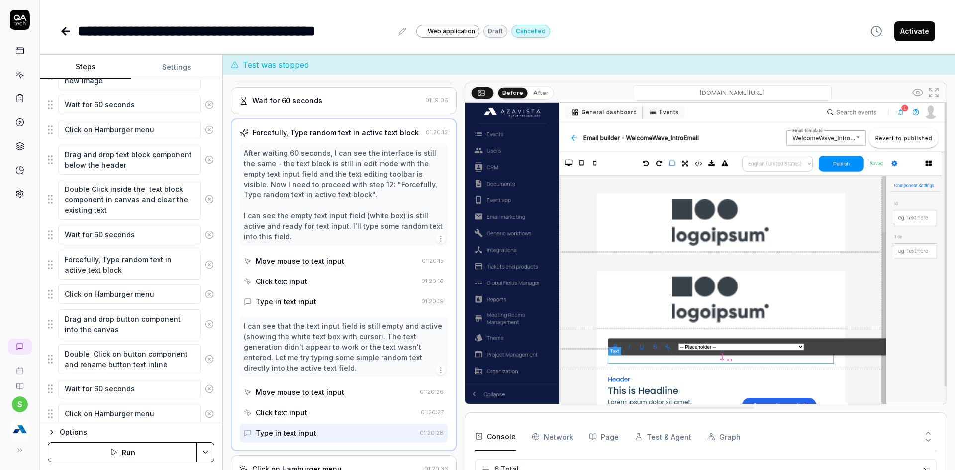
scroll to position [337, 0]
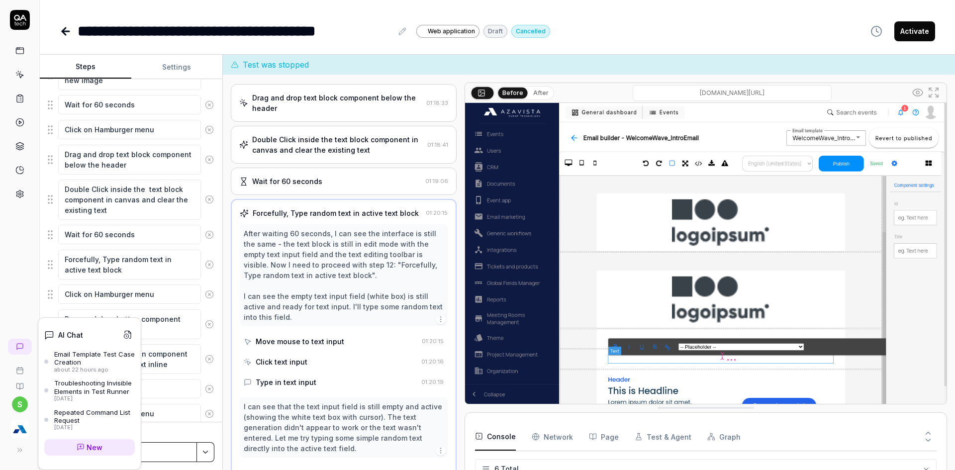
click at [247, 30] on div "**********" at bounding box center [235, 31] width 315 height 22
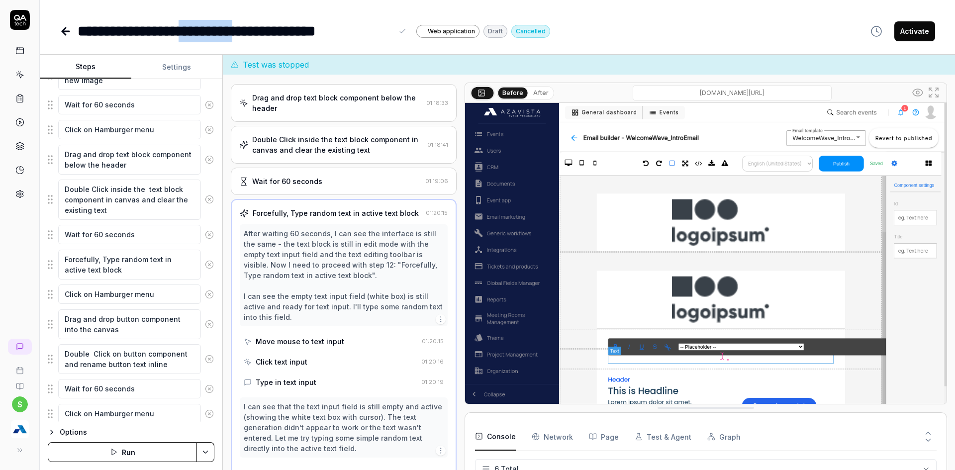
click at [247, 30] on div "**********" at bounding box center [235, 31] width 315 height 22
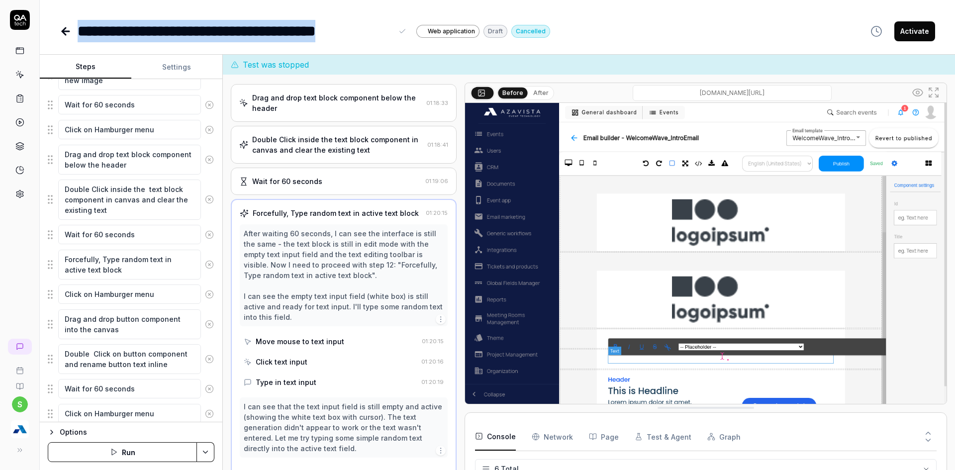
click at [247, 30] on div "**********" at bounding box center [235, 31] width 315 height 22
copy div "**********"
click at [919, 35] on button "Activate" at bounding box center [915, 31] width 41 height 20
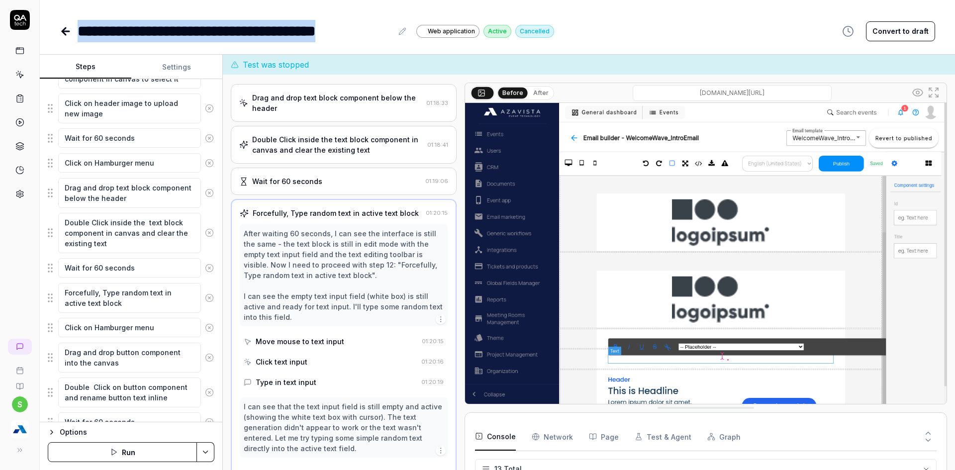
scroll to position [348, 0]
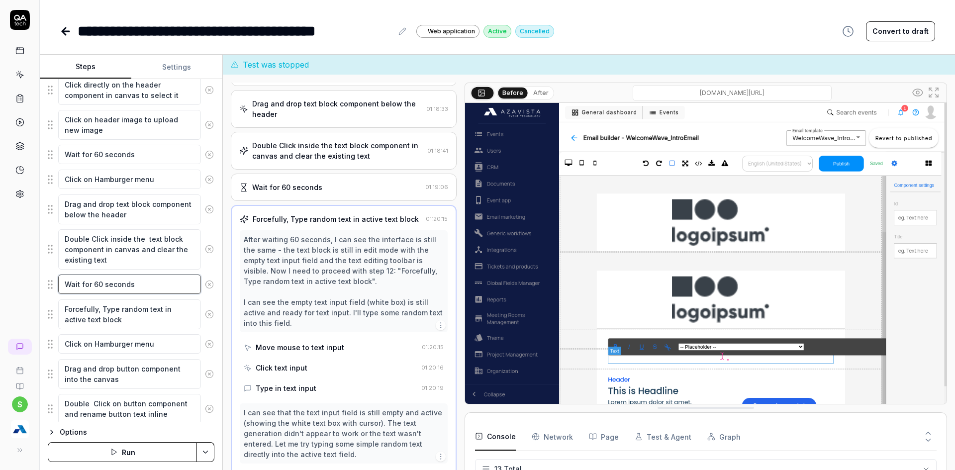
click at [103, 283] on textarea "Wait for 60 seconds" at bounding box center [129, 284] width 143 height 19
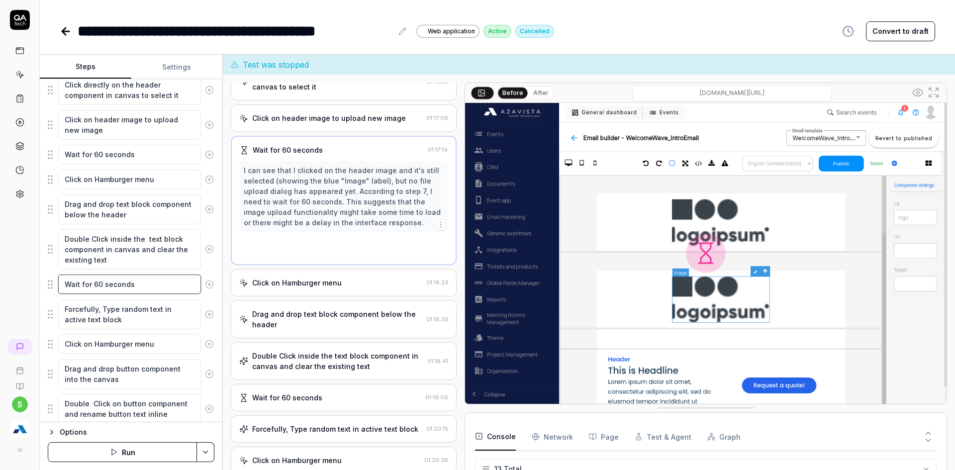
click at [103, 283] on textarea "Wait for 60 seconds" at bounding box center [129, 284] width 143 height 19
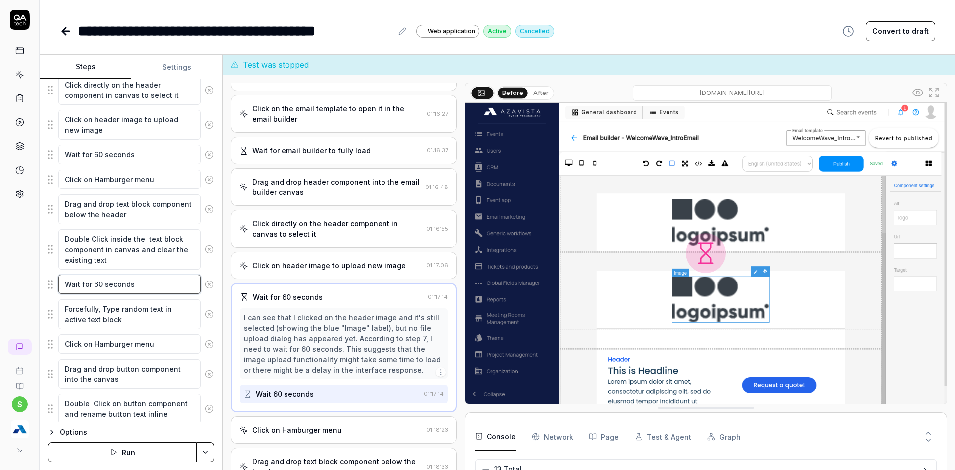
scroll to position [6, 0]
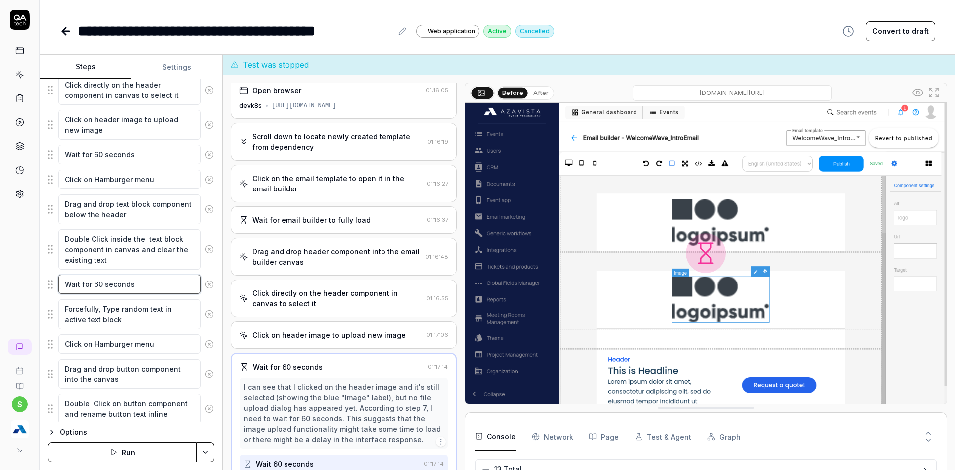
click at [93, 284] on textarea "Wait for 60 seconds" at bounding box center [129, 284] width 143 height 19
paste textarea "Click directly on the text block to ensure focu"
type textarea "*"
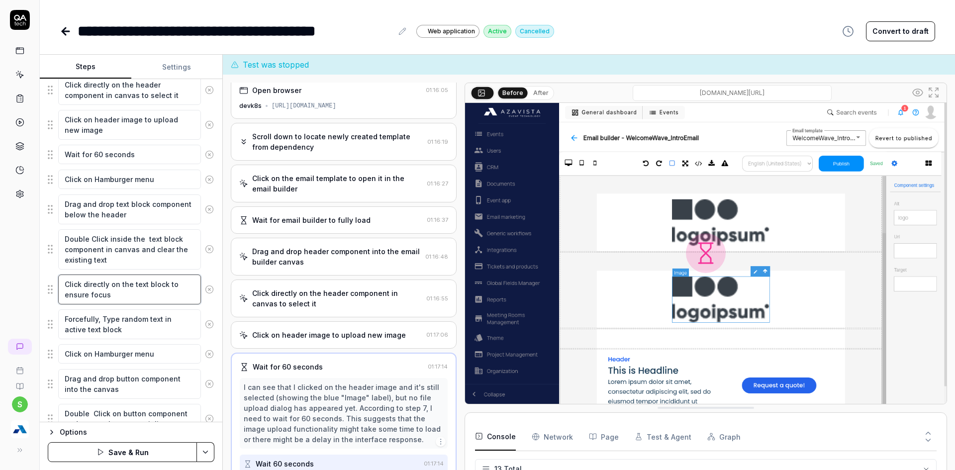
type textarea "Click directly on the text block to ensure focus"
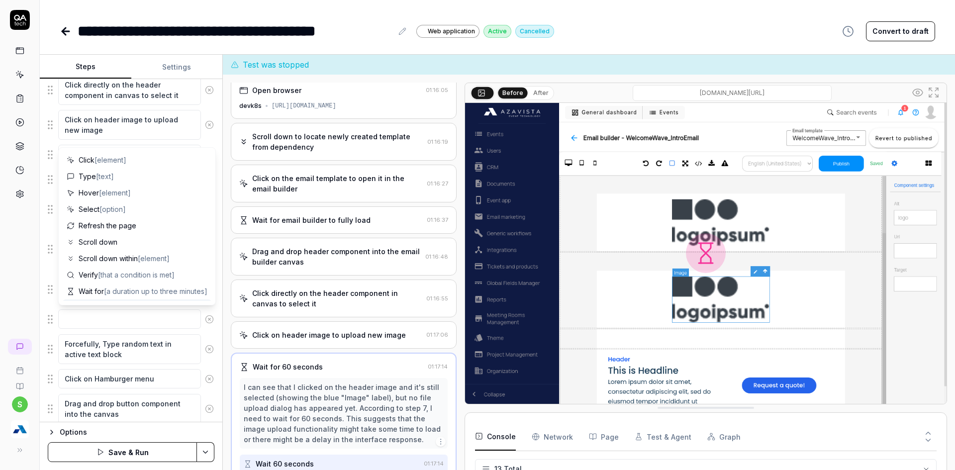
type textarea "*"
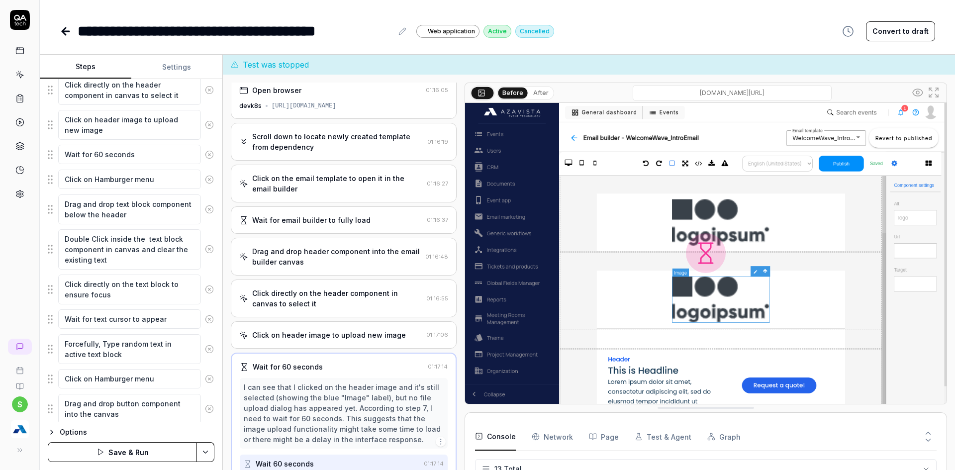
type textarea "Wait for text cursor to appear"
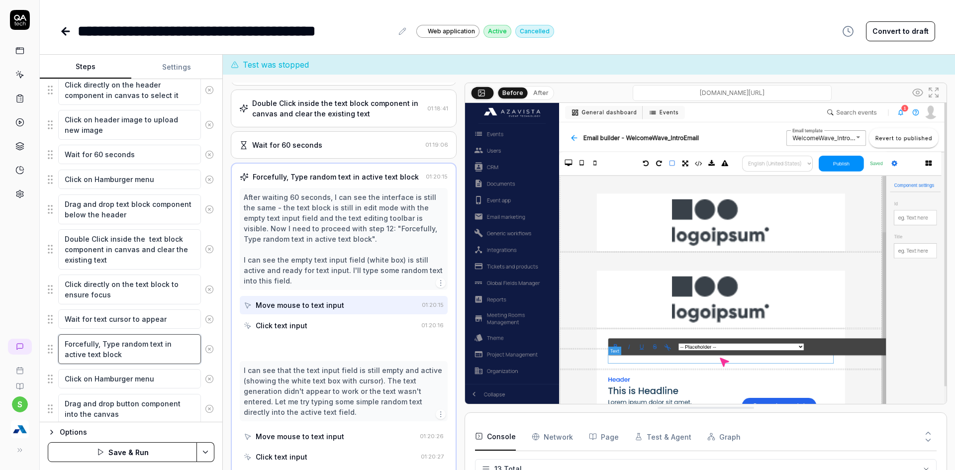
scroll to position [387, 0]
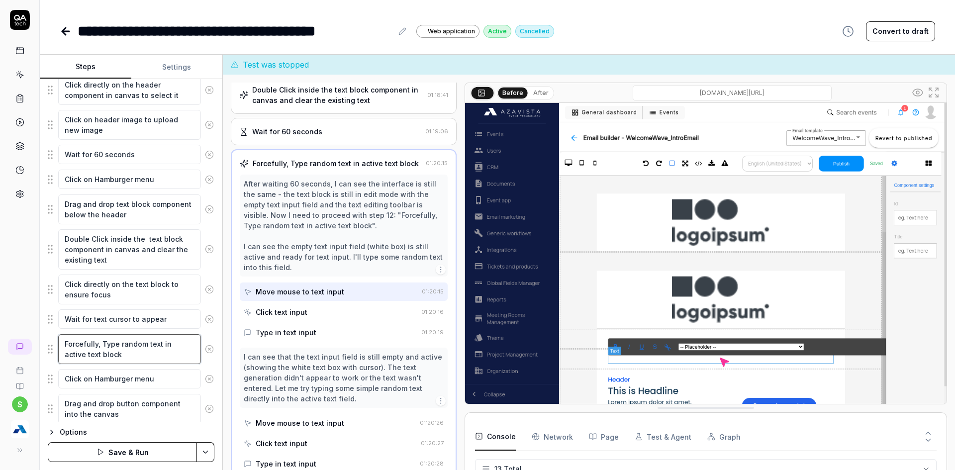
click at [66, 347] on textarea "Forcefully, Type random text in active text block" at bounding box center [129, 349] width 143 height 30
drag, startPoint x: 125, startPoint y: 356, endPoint x: 61, endPoint y: 347, distance: 64.7
click at [61, 348] on textarea "Forcefully, Type random text in active text block" at bounding box center [129, 349] width 143 height 30
paste textarea "Type random text in the focused"
type textarea "*"
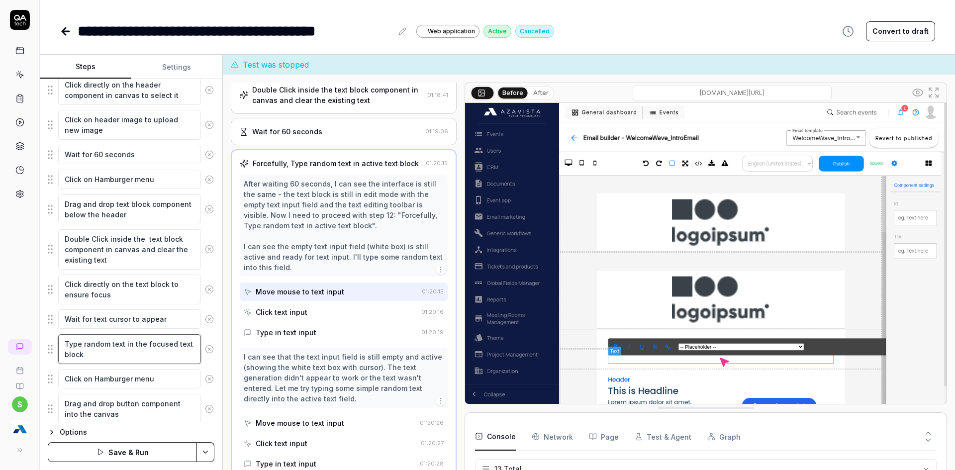
type textarea "Type random text in the focused text block"
click at [118, 449] on button "Save & Run" at bounding box center [122, 452] width 149 height 20
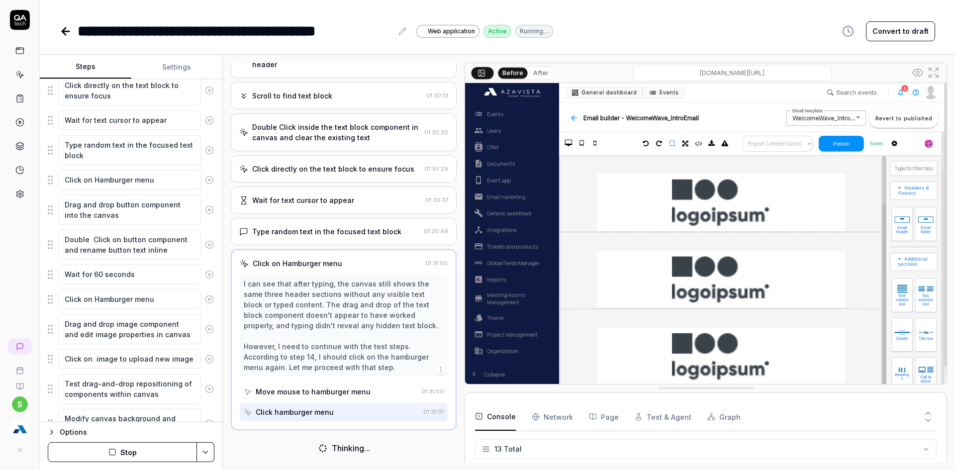
scroll to position [361, 0]
click at [328, 223] on div "Type random text in the focused text block 01:30:49" at bounding box center [344, 231] width 226 height 27
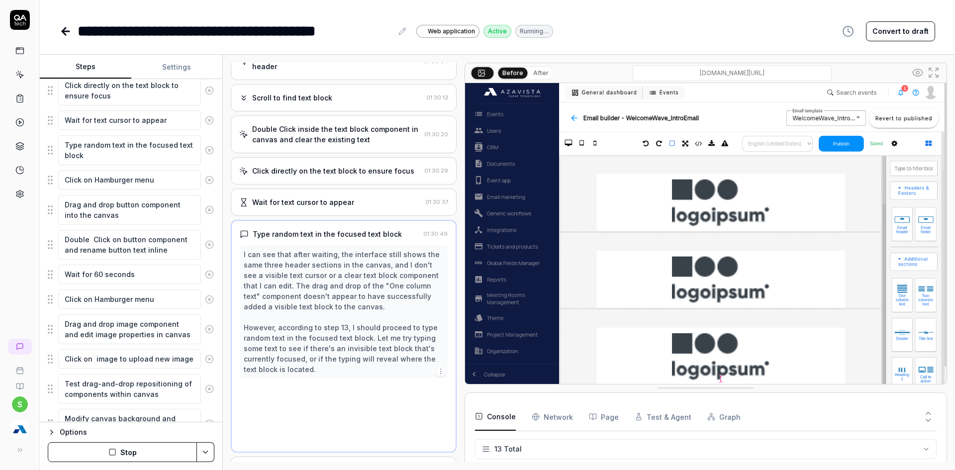
scroll to position [350, 0]
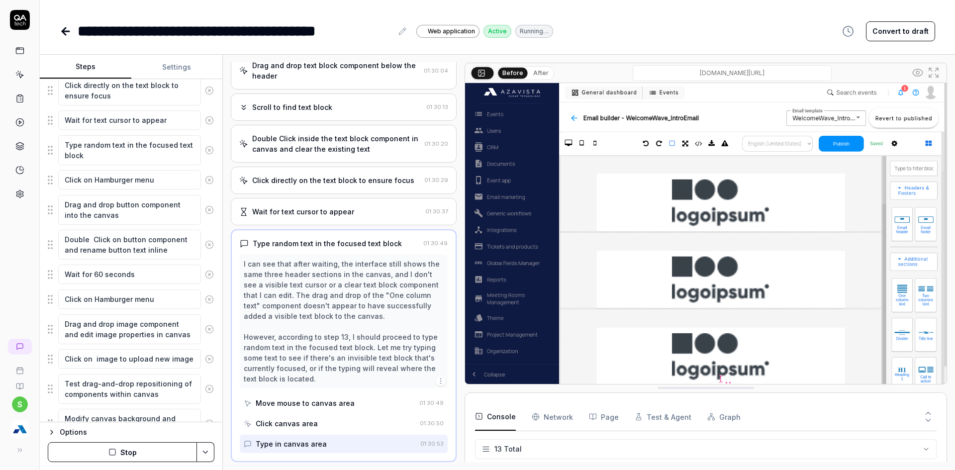
click at [329, 211] on div "Wait for text cursor to appear" at bounding box center [303, 211] width 102 height 10
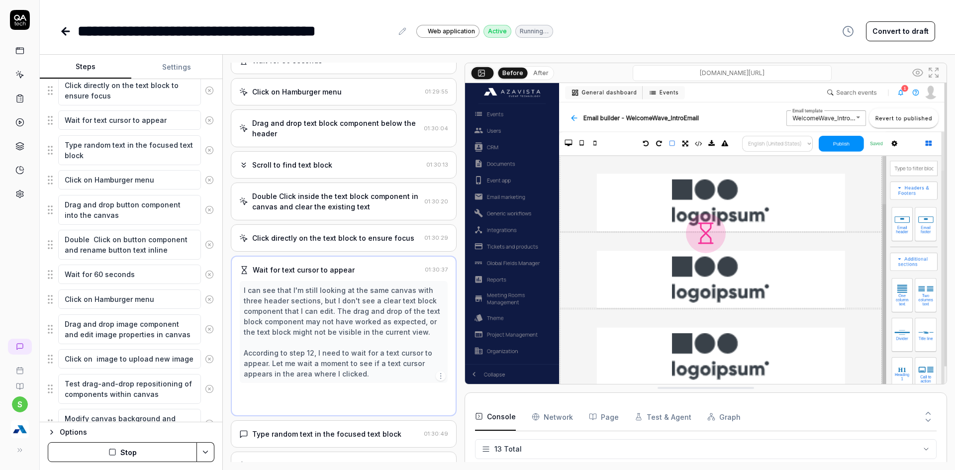
scroll to position [246, 0]
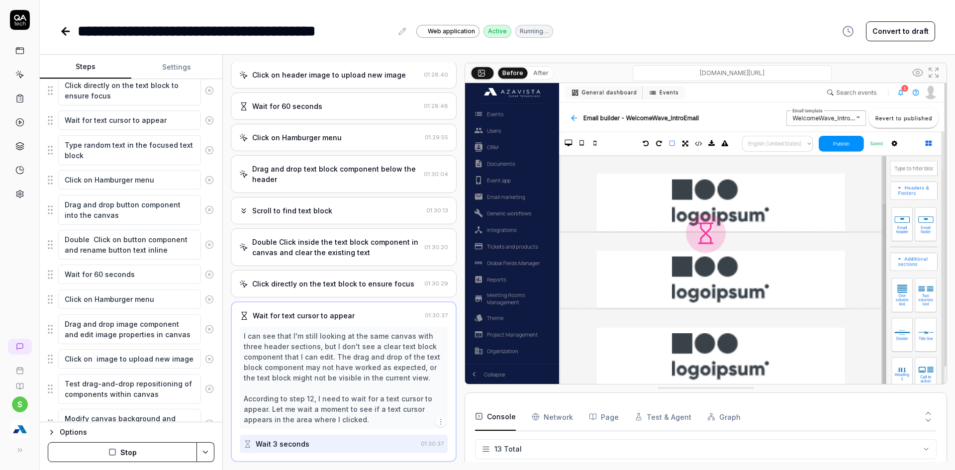
click at [322, 250] on div "Double Click inside the text block component in canvas and clear the existing t…" at bounding box center [336, 247] width 168 height 21
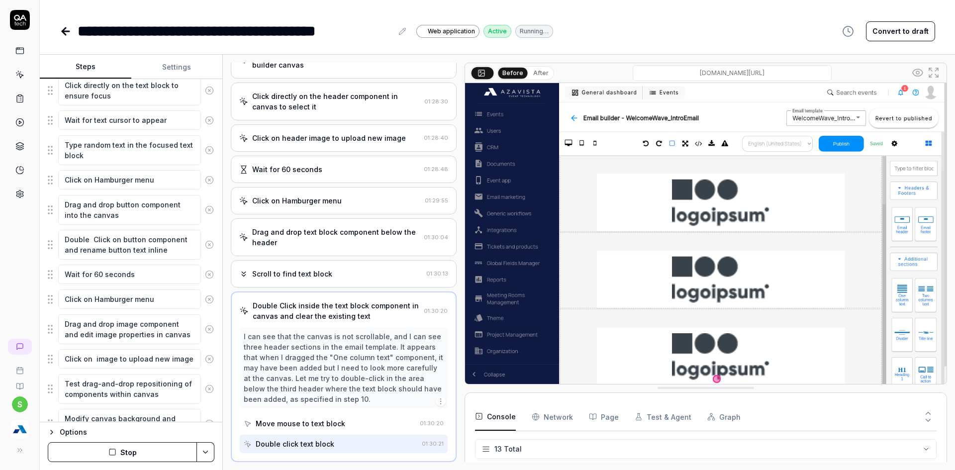
scroll to position [4, 0]
click at [788, 17] on div "**********" at bounding box center [498, 21] width 916 height 42
click at [148, 445] on button "Stop" at bounding box center [122, 452] width 149 height 20
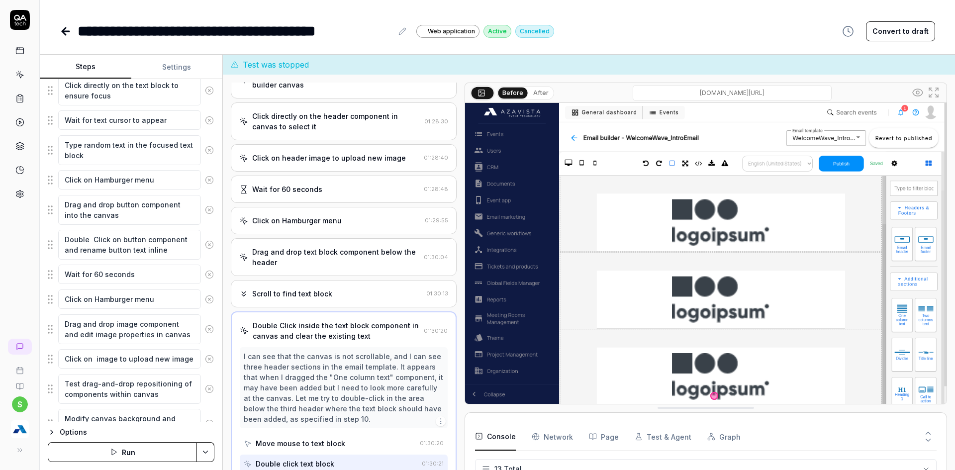
click at [117, 444] on button "Run" at bounding box center [122, 452] width 149 height 20
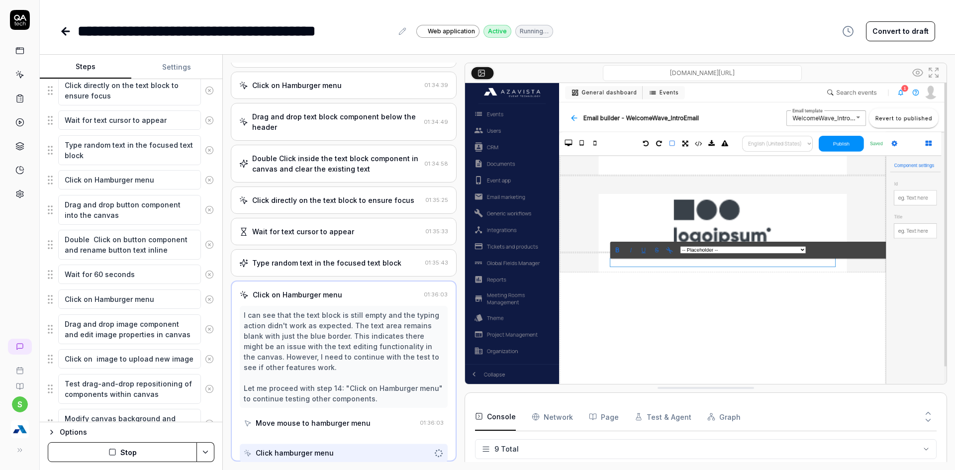
scroll to position [298, 0]
click at [128, 448] on button "Stop" at bounding box center [122, 452] width 149 height 20
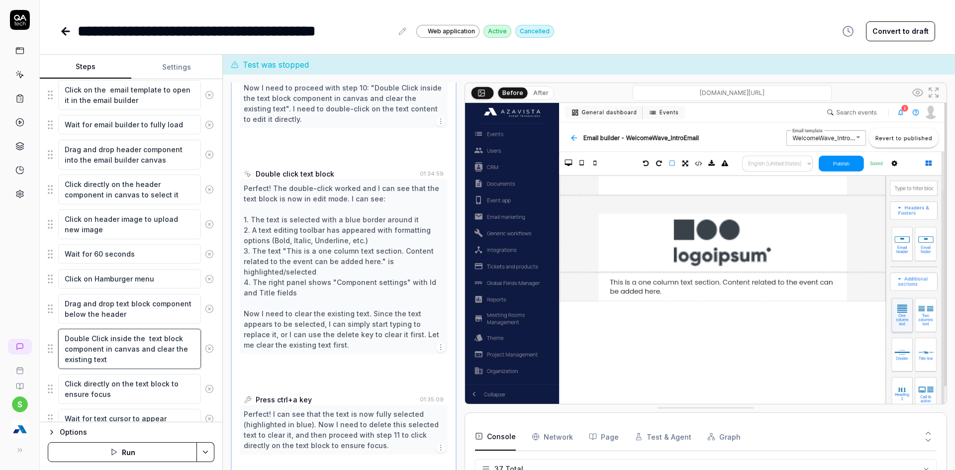
scroll to position [510, 0]
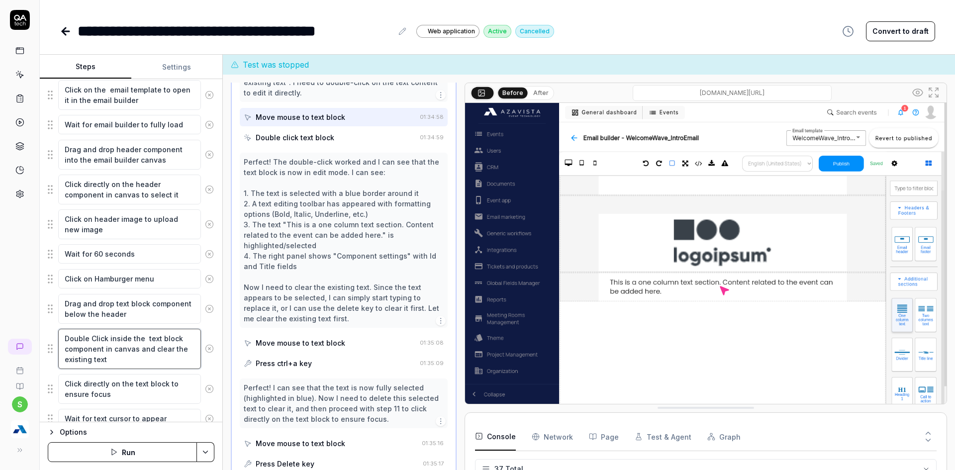
drag, startPoint x: 70, startPoint y: 339, endPoint x: 105, endPoint y: 358, distance: 40.3
click at [105, 358] on textarea "Double Click inside the text block component in canvas and clear the existing t…" at bounding box center [129, 349] width 143 height 40
drag, startPoint x: 64, startPoint y: 338, endPoint x: 117, endPoint y: 363, distance: 58.6
click at [117, 363] on textarea "Double Click inside the text block component in canvas and clear the existing t…" at bounding box center [129, 349] width 143 height 40
paste textarea "-click on the text block again to enter text editing mode"
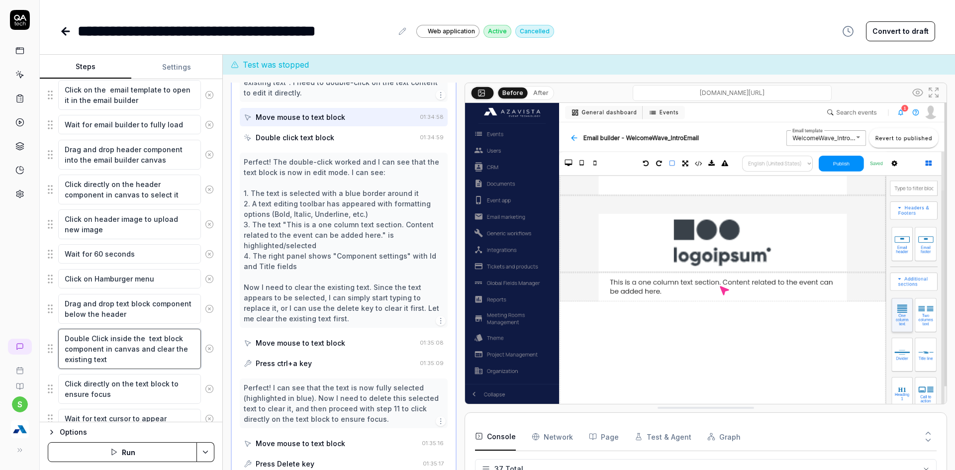
type textarea "*"
type textarea "Double-click on the text block again to enter text editing mode"
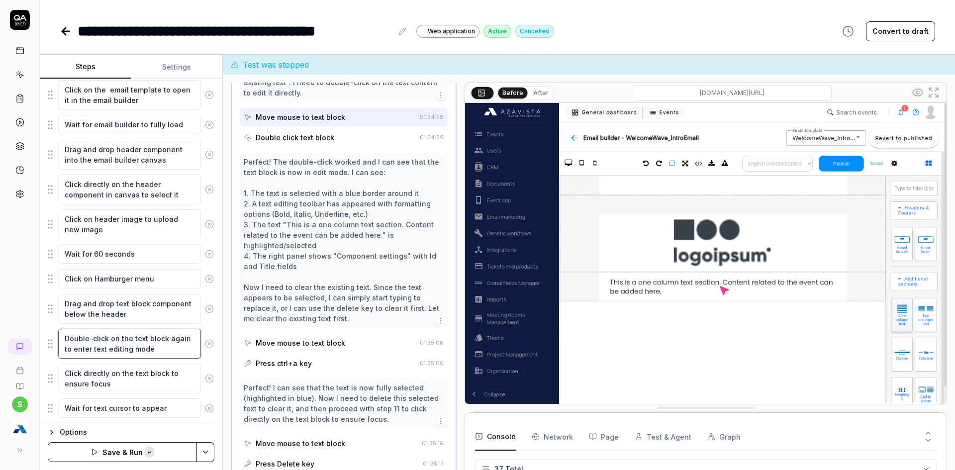
type textarea "*"
type textarea "Double Click inside the text block component in canvas and clear the existing t…"
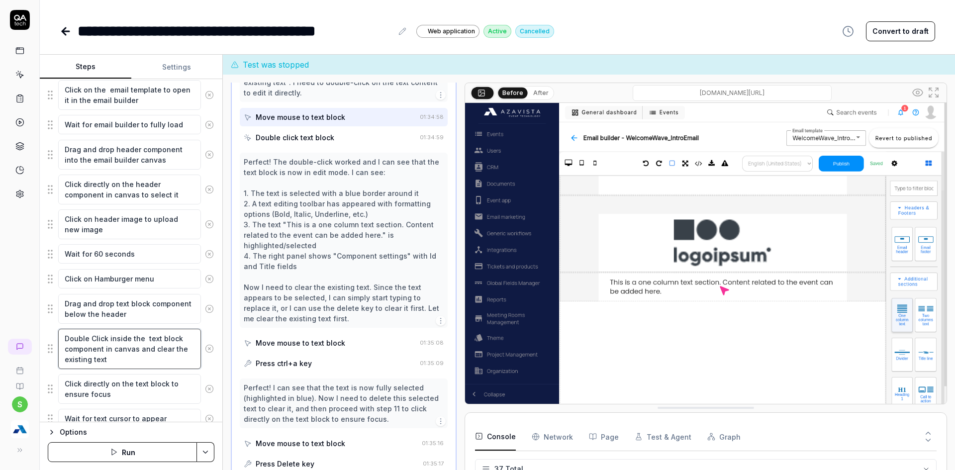
click at [117, 359] on textarea "Double Click inside the text block component in canvas and clear the existing t…" at bounding box center [129, 349] width 143 height 40
drag, startPoint x: 135, startPoint y: 349, endPoint x: 44, endPoint y: 332, distance: 92.7
click at [45, 332] on div "Goal Test comprehensive in-canvas editing capabilities including direct text ed…" at bounding box center [131, 250] width 183 height 343
paste textarea "-click on the text block again to enter text editing mode"
type textarea "*"
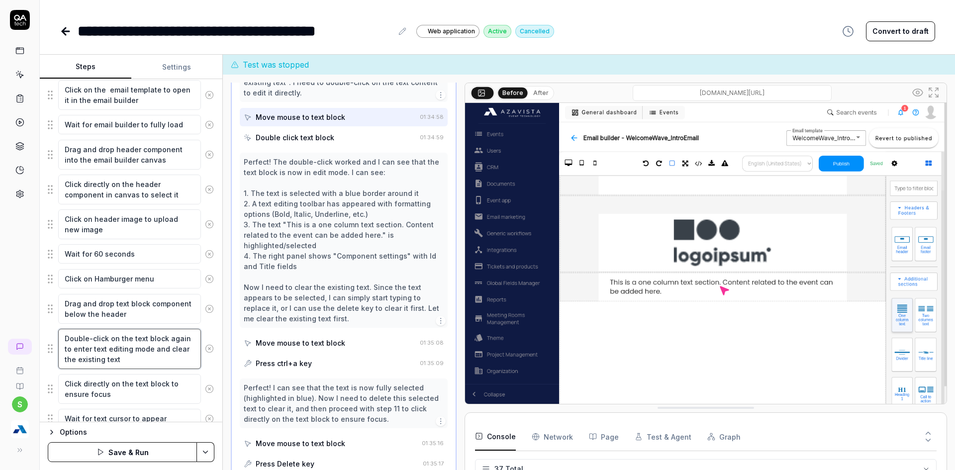
scroll to position [299, 0]
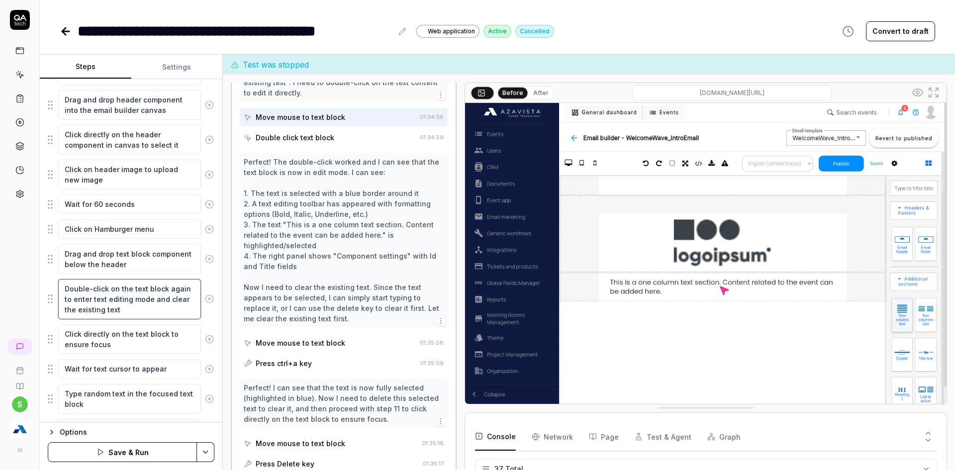
type textarea "Double-click on the text block again to enter text editing mode and clear the e…"
click at [205, 371] on icon at bounding box center [209, 369] width 9 height 9
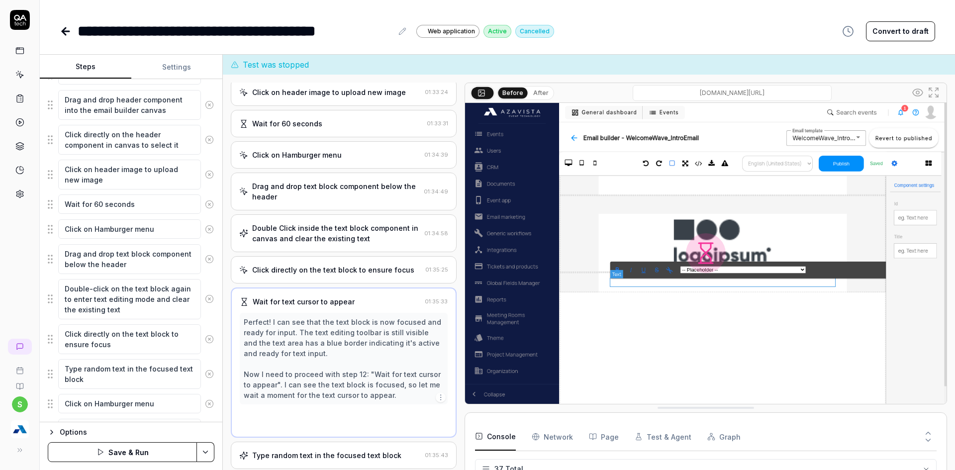
scroll to position [205, 0]
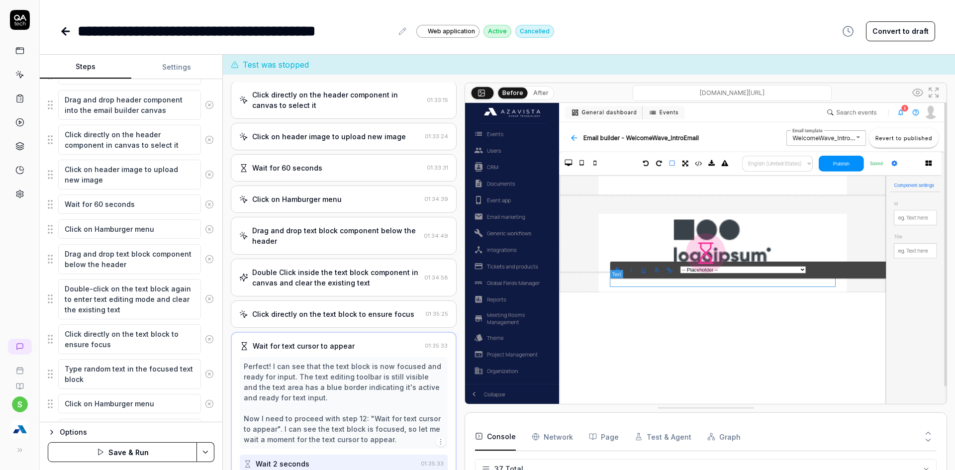
click at [205, 342] on icon at bounding box center [209, 339] width 9 height 9
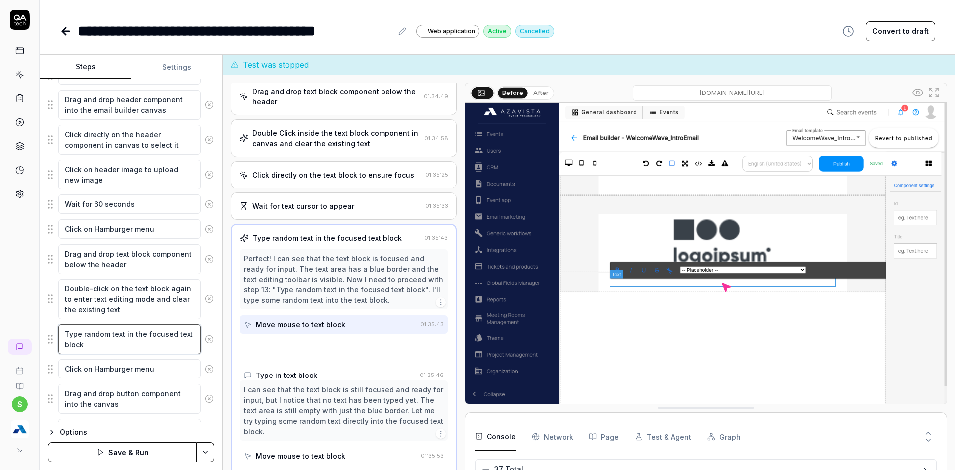
scroll to position [377, 0]
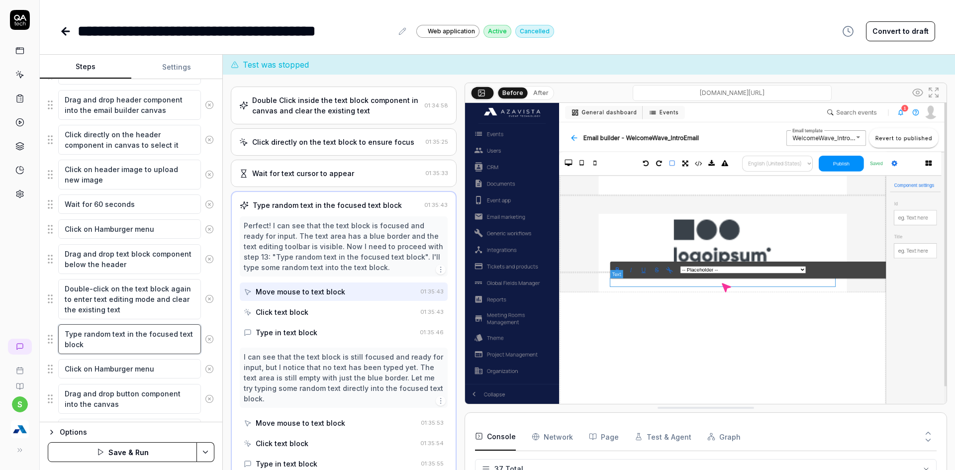
drag, startPoint x: 87, startPoint y: 349, endPoint x: 63, endPoint y: 336, distance: 27.8
click at [63, 336] on textarea "Type random text in the focused text block" at bounding box center [129, 339] width 143 height 30
paste textarea "text input field"
type textarea "*"
type textarea "Type random text in the text input field"
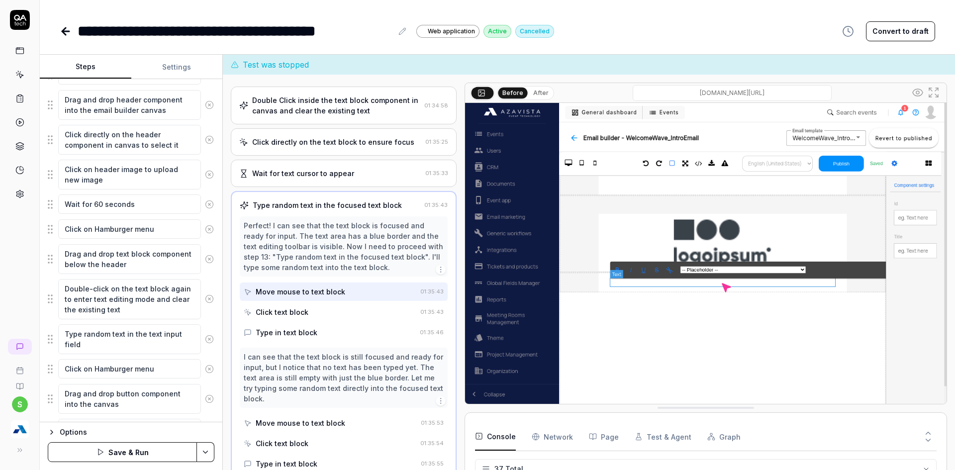
click at [136, 449] on button "Save & Run" at bounding box center [122, 452] width 149 height 20
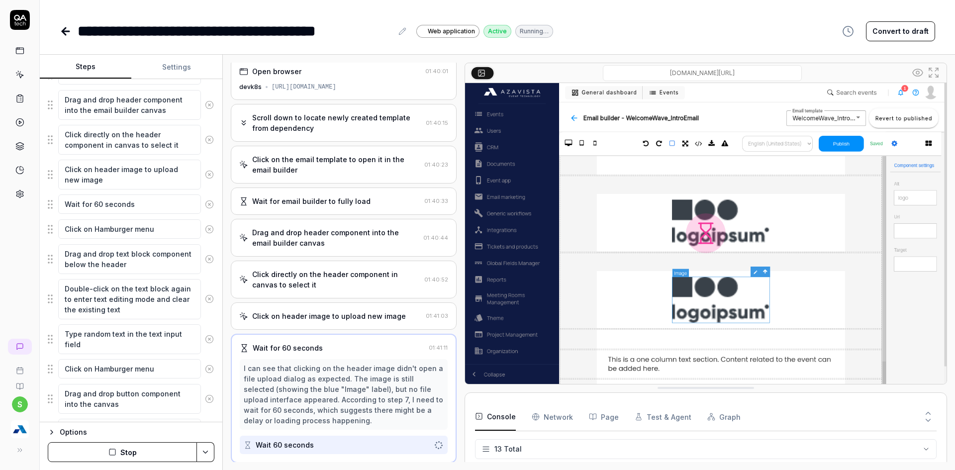
scroll to position [6, 0]
click at [955, 218] on div "Open browser 01:40:01 devk8s https://3.0.devk8s.azavista.com/global-processes/e…" at bounding box center [589, 262] width 732 height 415
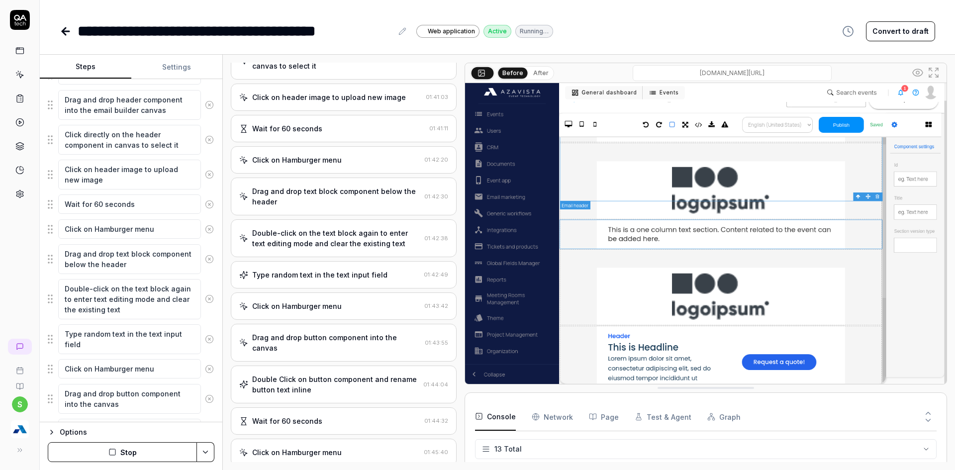
scroll to position [120, 0]
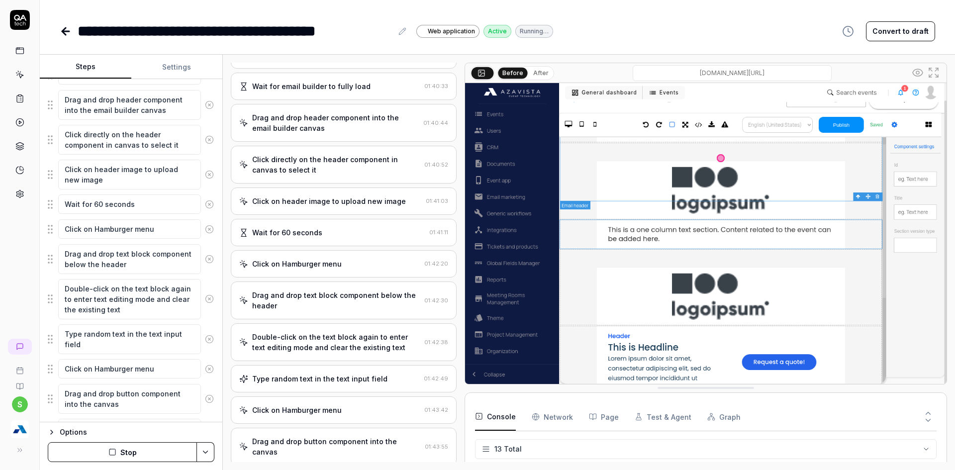
click at [336, 337] on div "Double-click on the text block again to enter text editing mode and clear the e…" at bounding box center [336, 342] width 168 height 21
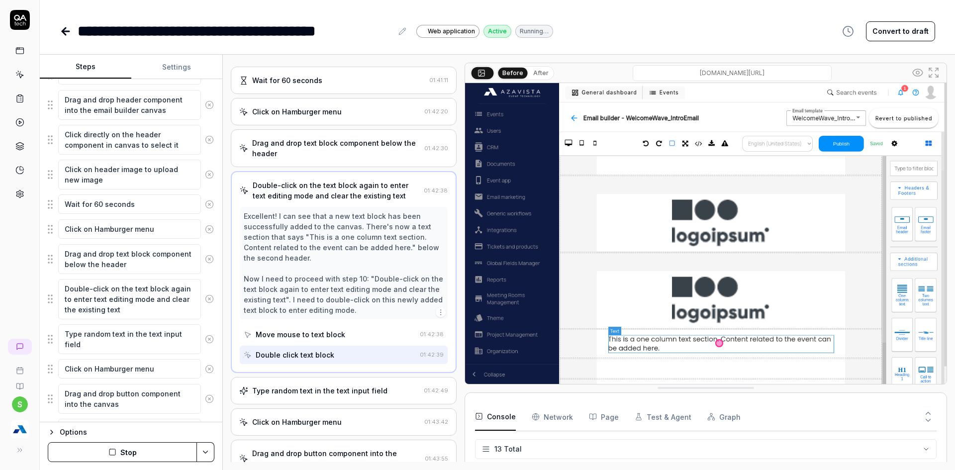
scroll to position [382, 0]
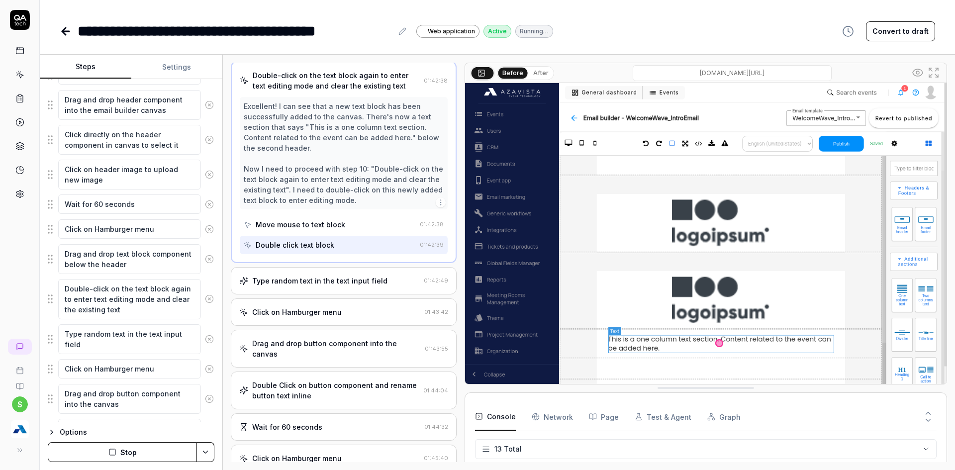
click at [297, 279] on div "Type random text in the text input field" at bounding box center [319, 281] width 135 height 10
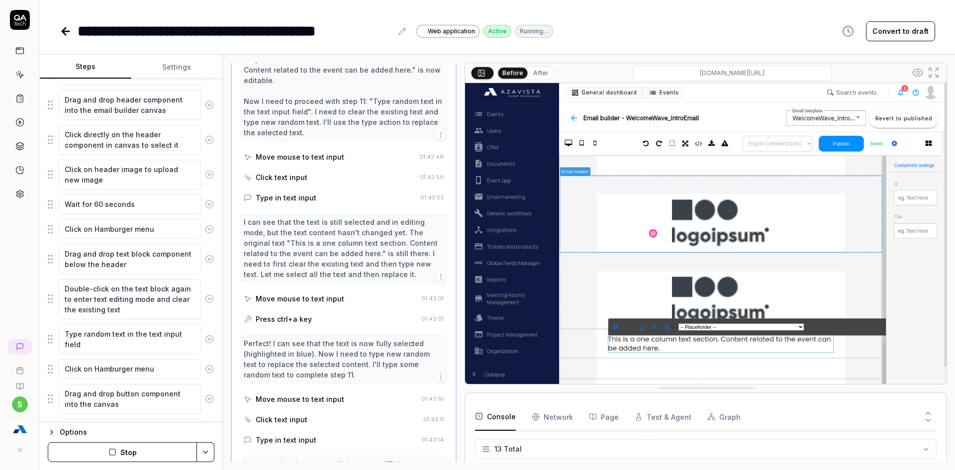
scroll to position [264, 0]
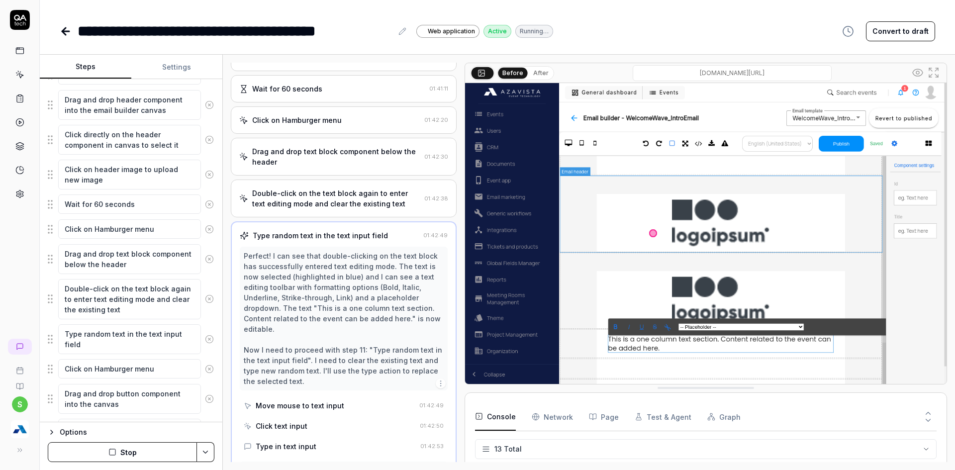
click at [352, 194] on div "Double-click on the text block again to enter text editing mode and clear the e…" at bounding box center [336, 198] width 168 height 21
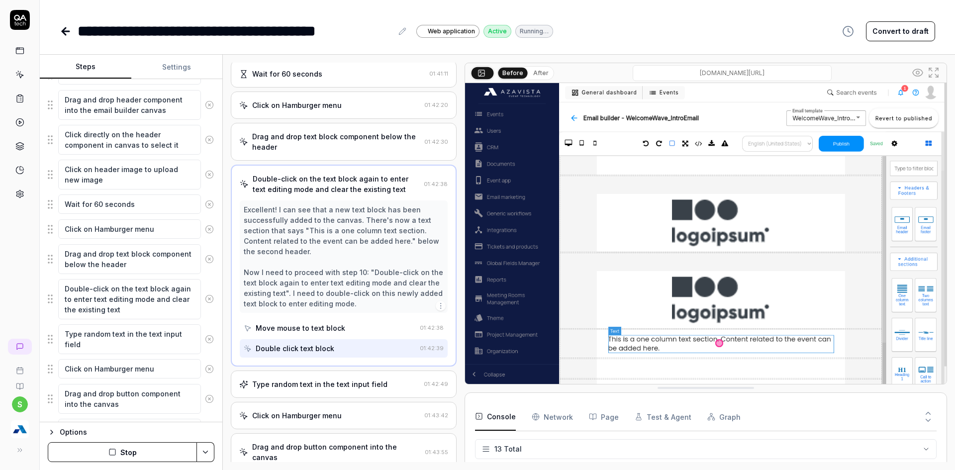
scroll to position [283, 0]
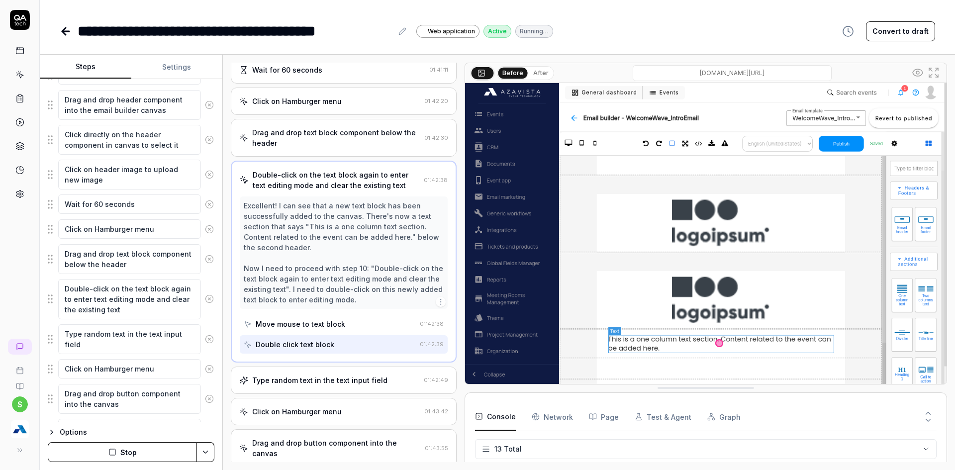
click at [539, 74] on button "After" at bounding box center [540, 73] width 23 height 11
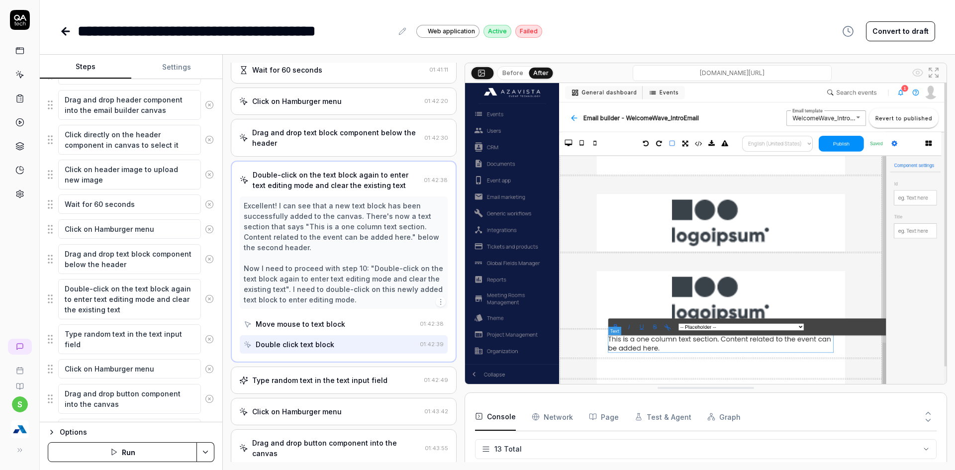
type textarea "*"
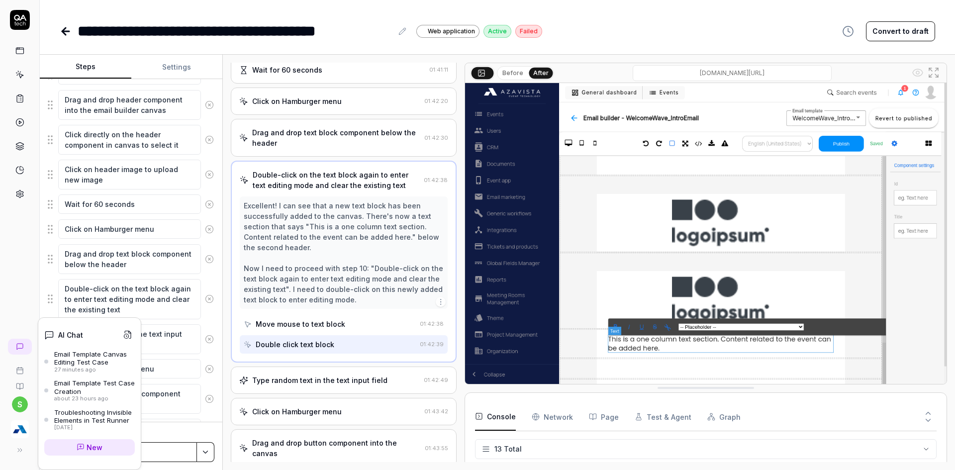
drag, startPoint x: 21, startPoint y: 345, endPoint x: 91, endPoint y: 443, distance: 120.1
click at [91, 443] on span "New" at bounding box center [95, 447] width 16 height 10
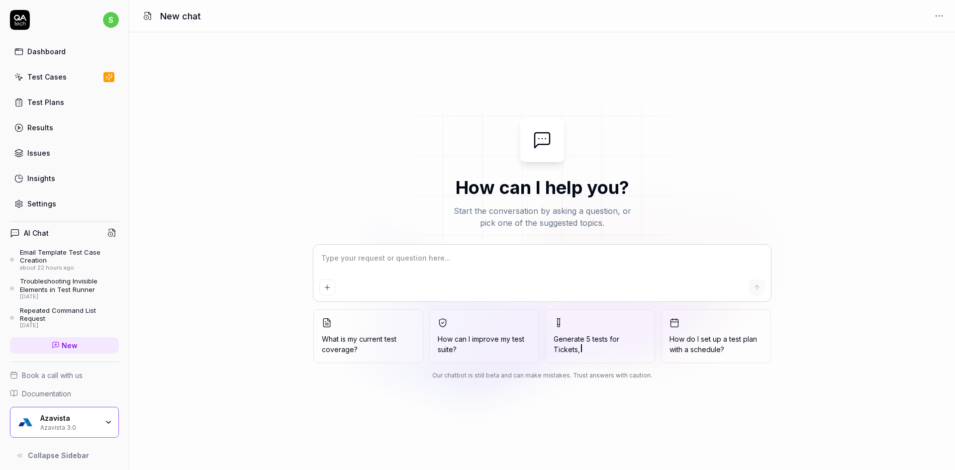
type textarea "*"
click at [427, 267] on textarea at bounding box center [542, 263] width 446 height 25
paste textarea "Email Template - Advanced Canvas Editing"
type textarea "Email Template - Advanced Canvas Editing"
type textarea "*"
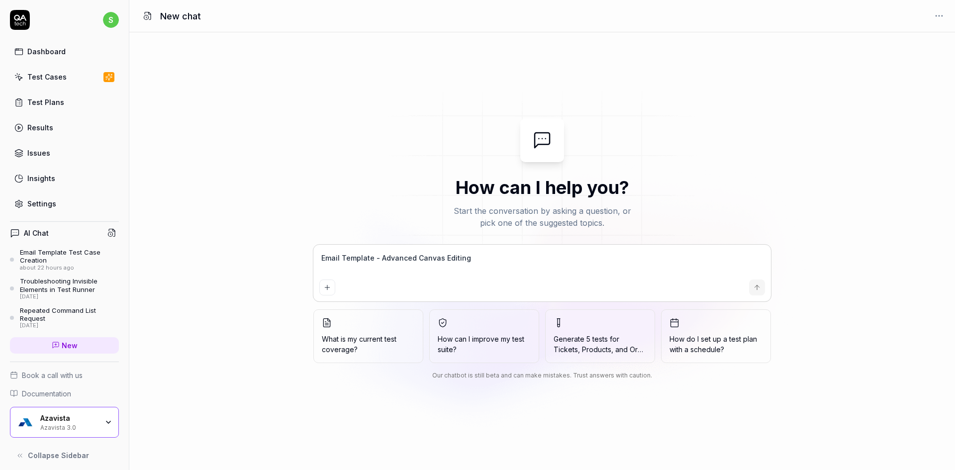
type textarea "Email Template - Advanced Canvas Editing"
type textarea "*"
type textarea "Email Template - Advanced Canvas Editing t"
type textarea "*"
type textarea "Email Template - Advanced Canvas Editing te"
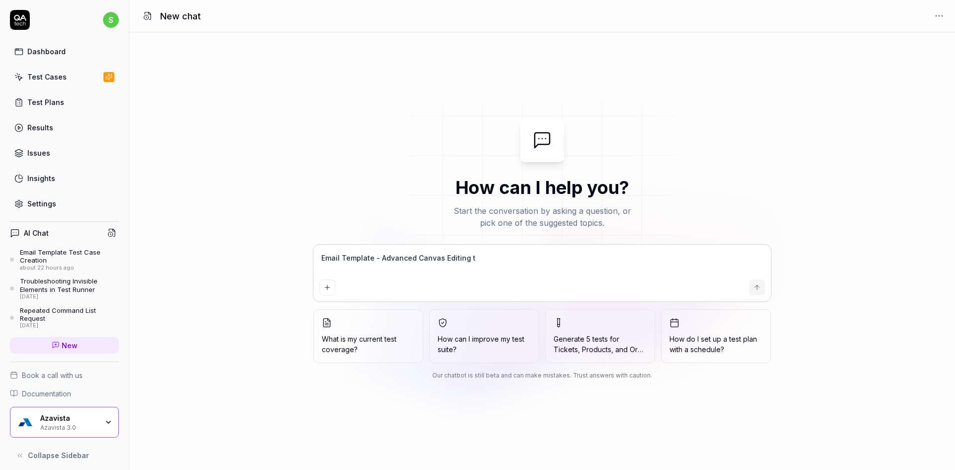
type textarea "*"
type textarea "Email Template - Advanced Canvas Editing tes"
type textarea "*"
type textarea "Email Template - Advanced Canvas Editing test"
type textarea "*"
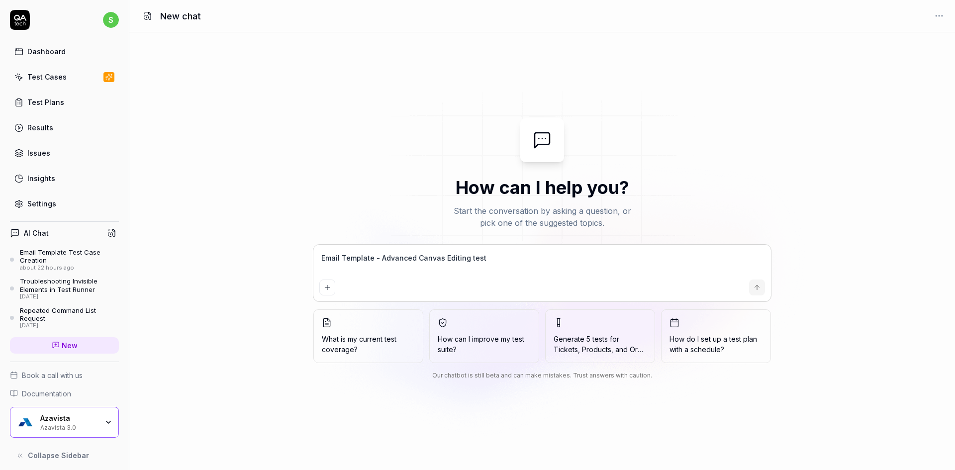
type textarea "Email Template - Advanced Canvas Editing test"
type textarea "*"
type textarea "Email Template - Advanced Canvas Editing test c"
type textarea "*"
type textarea "Email Template - Advanced Canvas Editing test cs"
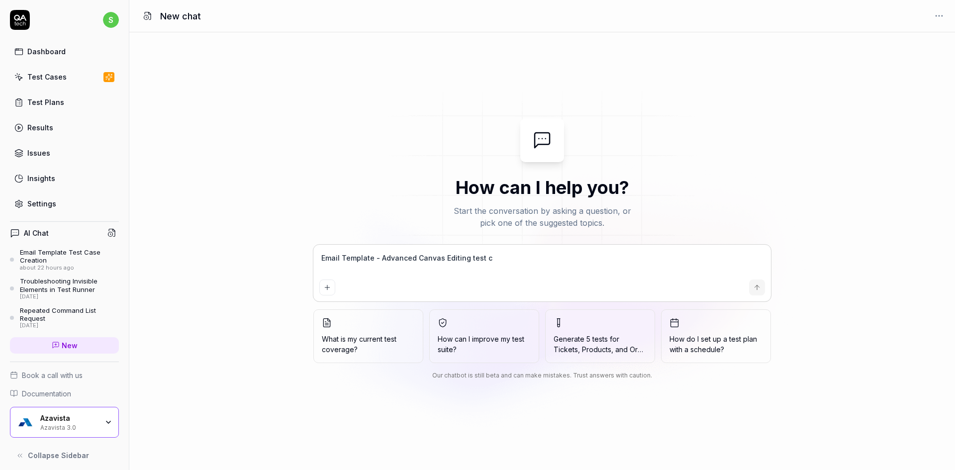
type textarea "*"
type textarea "Email Template - Advanced Canvas Editing test cse"
type textarea "*"
type textarea "Email Template - Advanced Canvas Editing test cs"
type textarea "*"
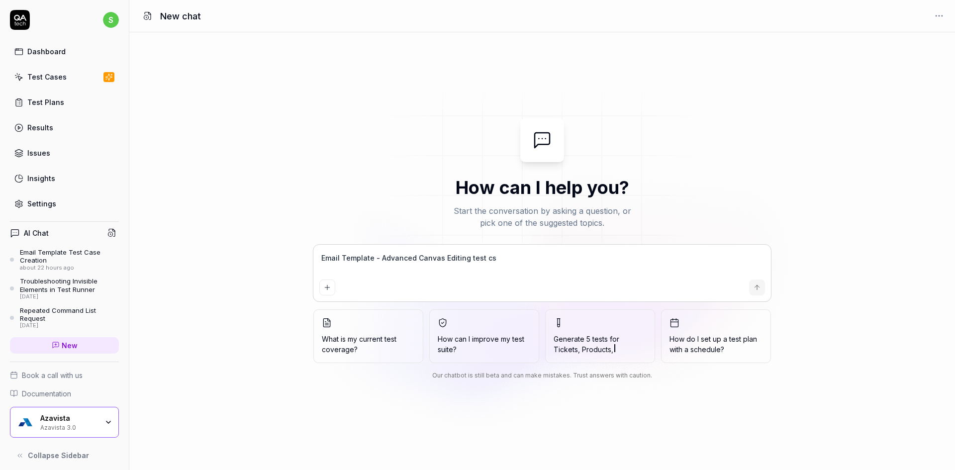
type textarea "Email Template - Advanced Canvas Editing test c"
type textarea "*"
type textarea "Email Template - Advanced Canvas Editing test ca"
type textarea "*"
type textarea "Email Template - Advanced Canvas Editing test cas"
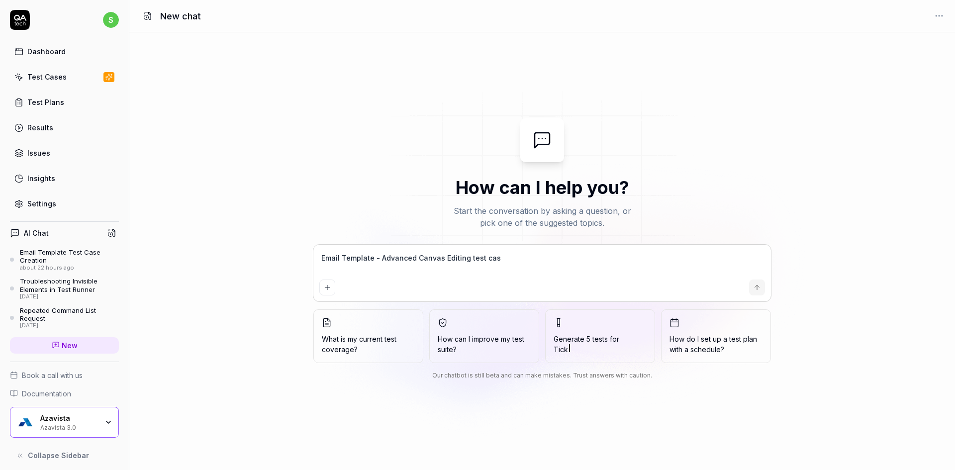
type textarea "*"
type textarea "Email Template - Advanced Canvas Editing test case"
type textarea "*"
type textarea "S"
type textarea "*"
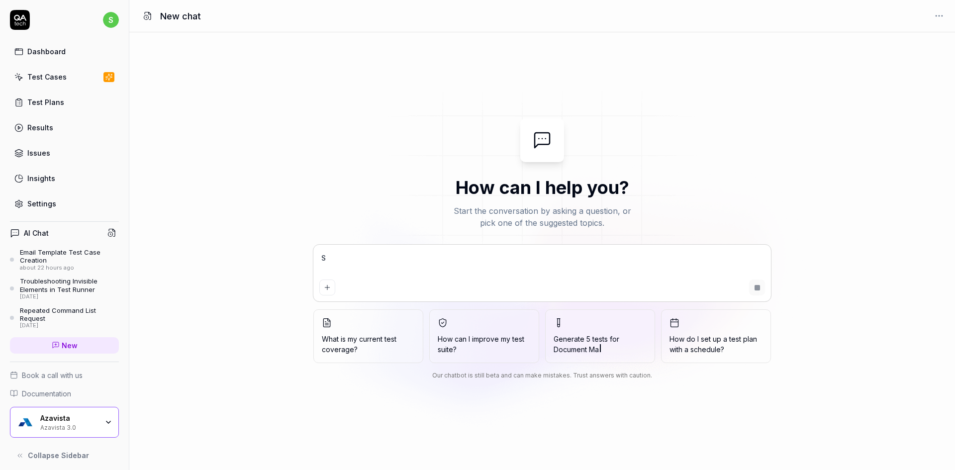
type textarea "St"
type textarea "*"
type textarea "Ste"
type textarea "*"
type textarea "Step"
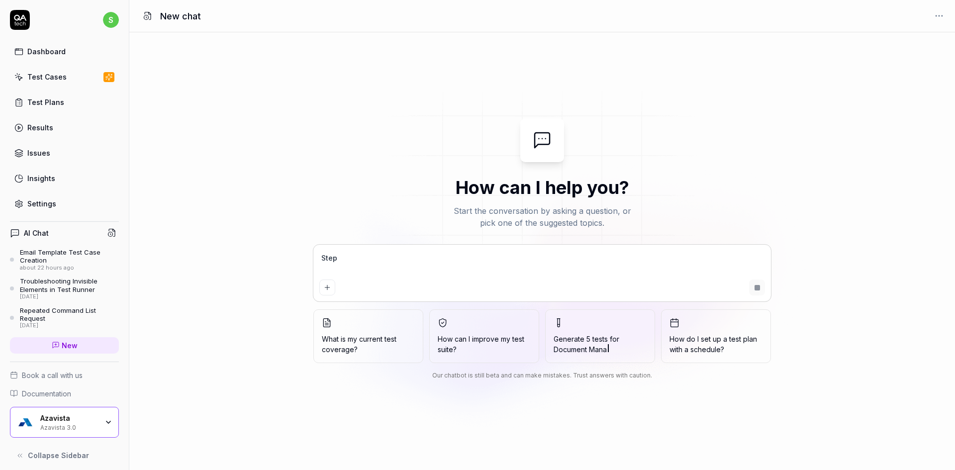
type textarea "*"
type textarea "Step"
type textarea "*"
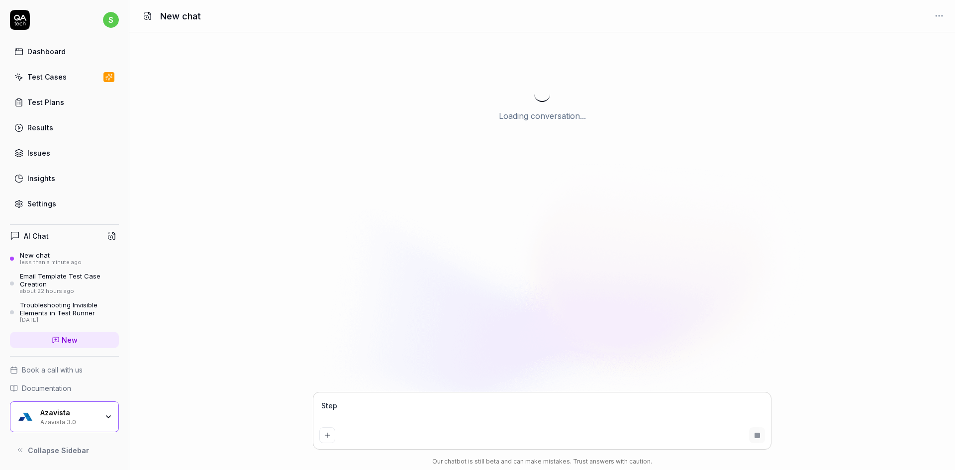
type textarea "Step 1"
type textarea "*"
type textarea "Step 12"
type textarea "*"
type textarea "Step 12"
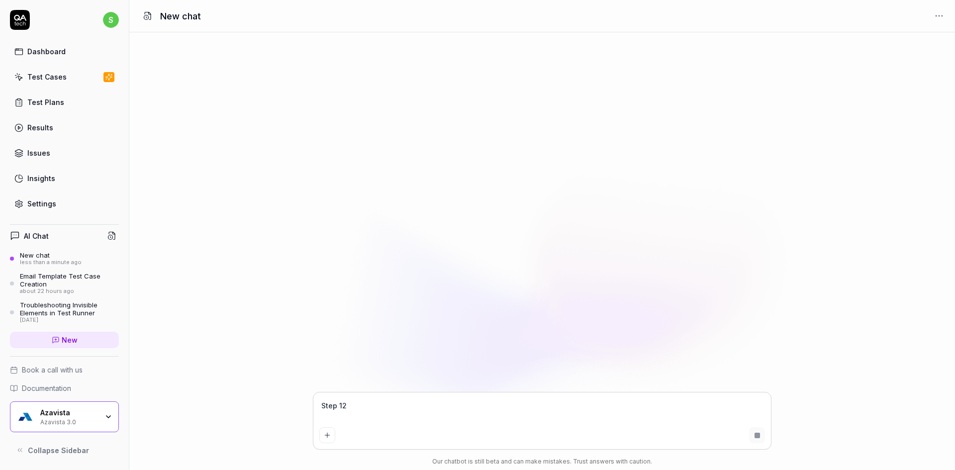
type textarea "*"
type textarea "Step 12 s"
type textarea "*"
type textarea "Step 12 s"
type textarea "*"
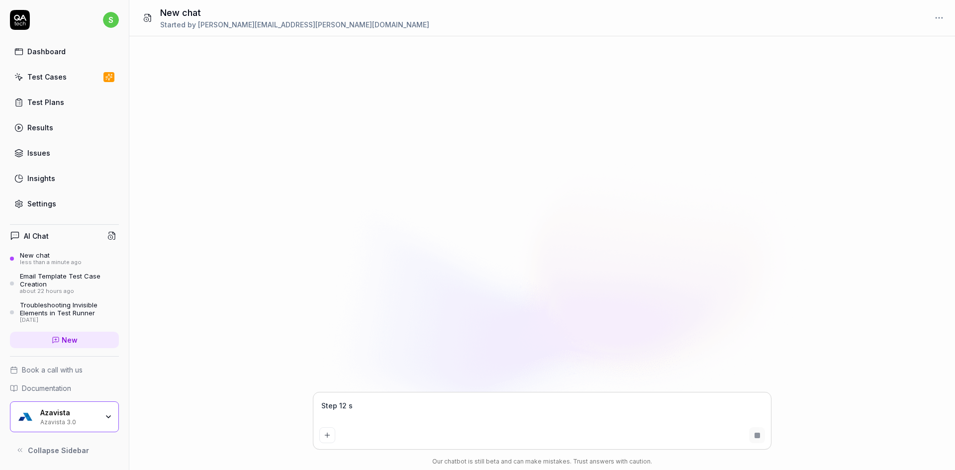
type textarea "Step 12 s"
type textarea "*"
type textarea "Step 12"
type textarea "*"
type textarea "Step 12 i"
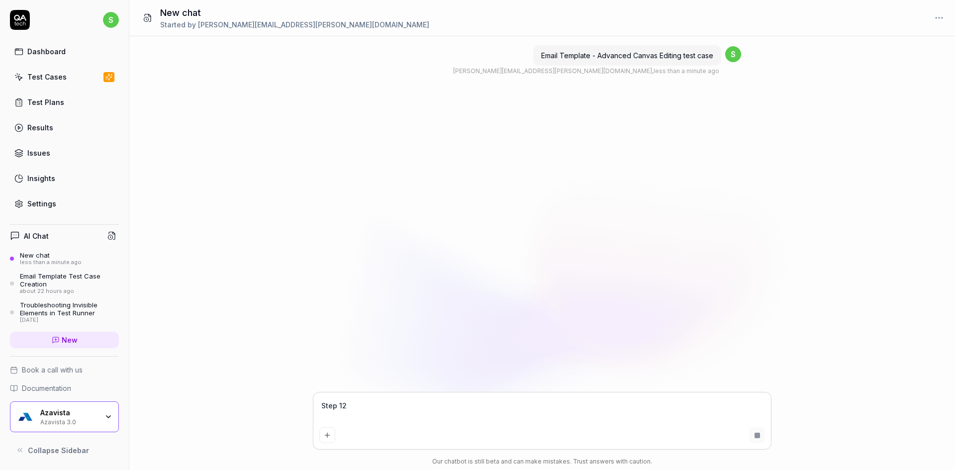
type textarea "*"
type textarea "Step 12 is"
type textarea "*"
type textarea "Step 12 is"
type textarea "*"
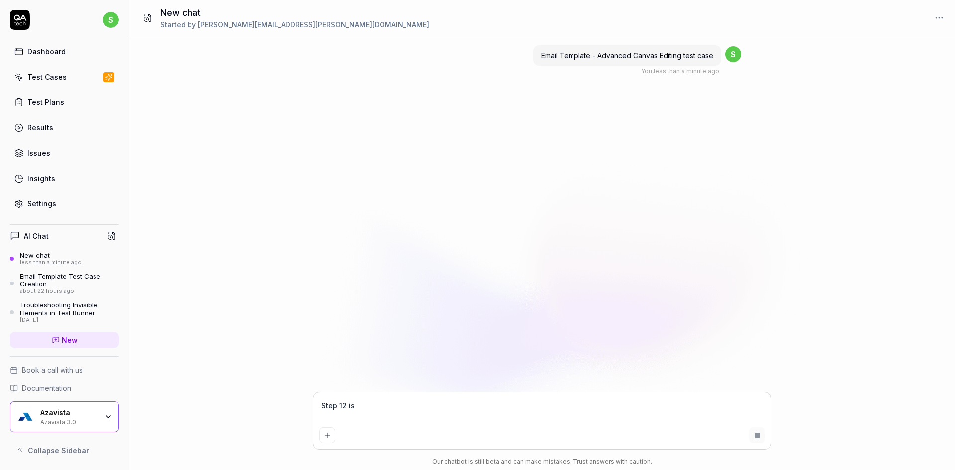
type textarea "Step 12 is n"
type textarea "*"
type textarea "Step 12 is nt"
type textarea "*"
type textarea "Step 12 is nto"
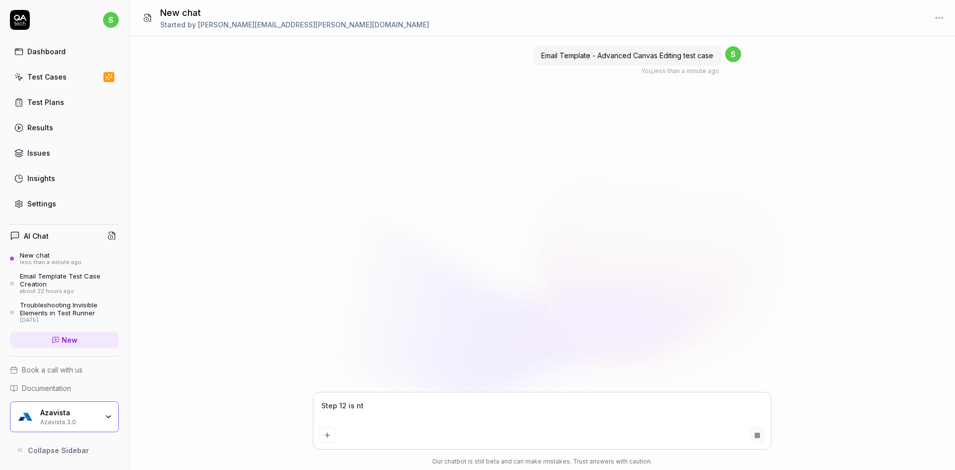
type textarea "*"
type textarea "Step 12 is nto"
type textarea "*"
type textarea "Step 12 is nto a"
type textarea "*"
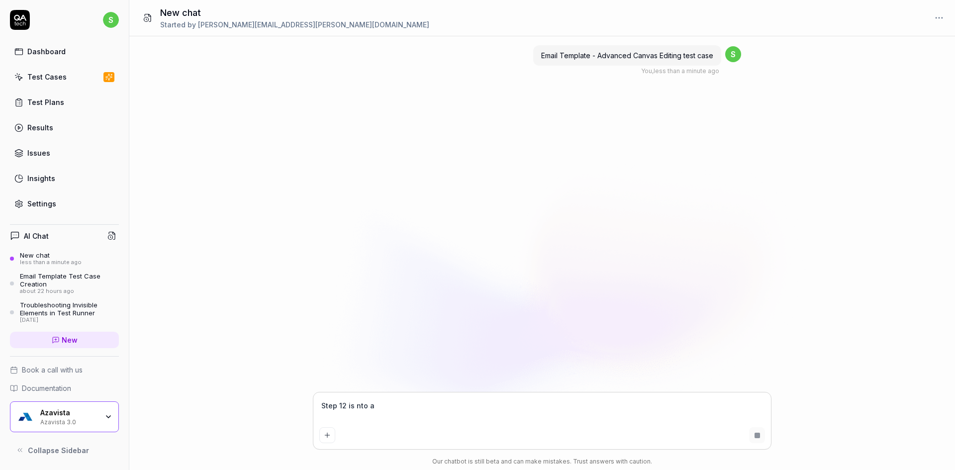
type textarea "Step 12 is nto ab"
type textarea "*"
type textarea "Step 12 is nto abl"
type textarea "*"
type textarea "Step 12 is nto able"
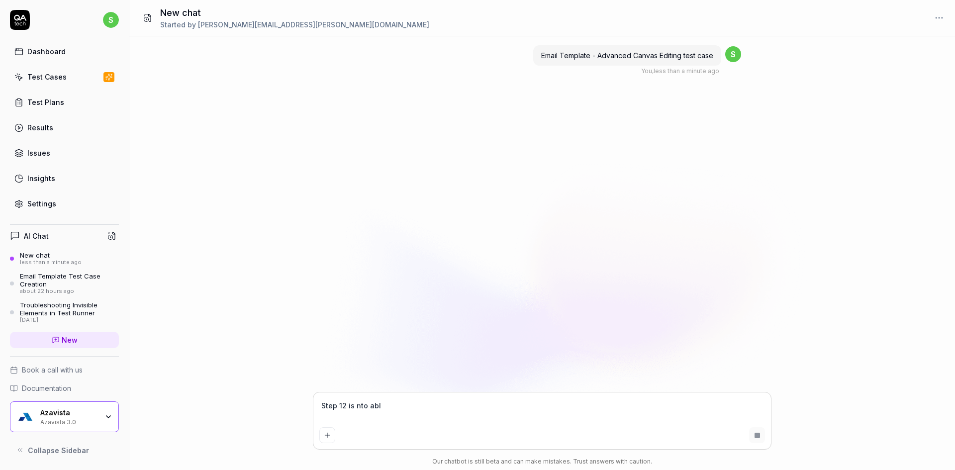
type textarea "*"
type textarea "Step 12 is nto able"
type textarea "*"
type textarea "Step 12 is nto able t"
type textarea "*"
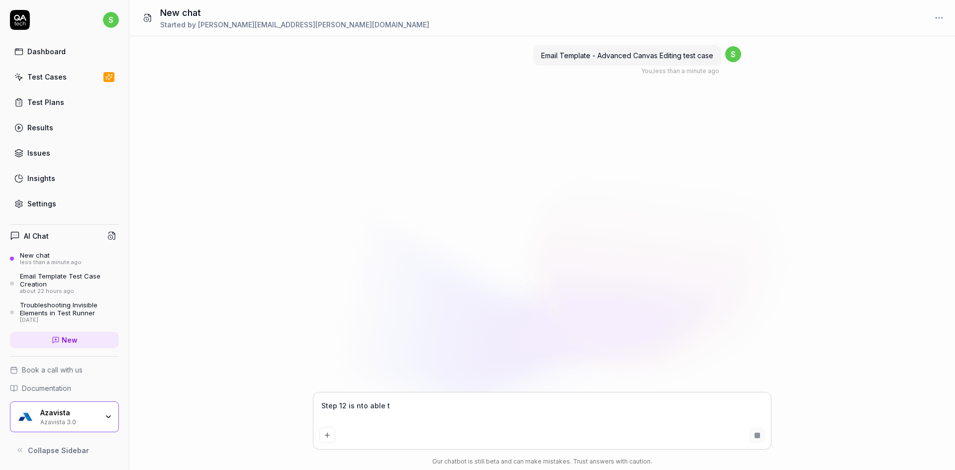
type textarea "Step 12 is nto able to"
type textarea "*"
type textarea "Step 12 is nto able to"
type textarea "*"
type textarea "Step 12 is nto able to e"
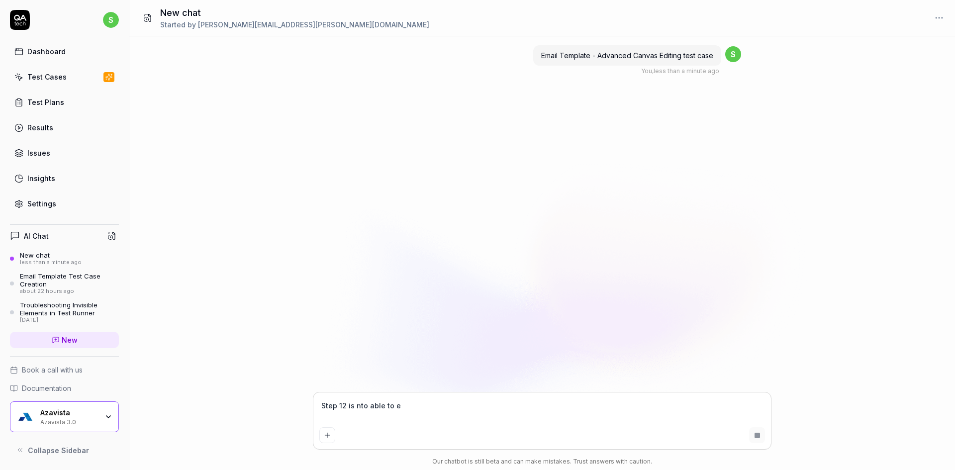
type textarea "*"
type textarea "Step 12 is nto able to en"
type textarea "*"
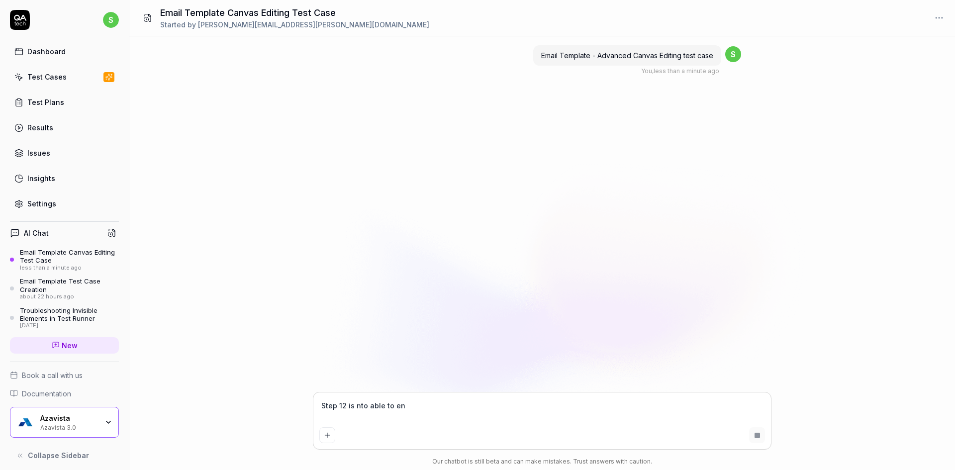
type textarea "Step 12 is nto able to ent"
type textarea "*"
type textarea "Step 12 is nto able to ente"
type textarea "*"
type textarea "Step 12 is nto able to enter"
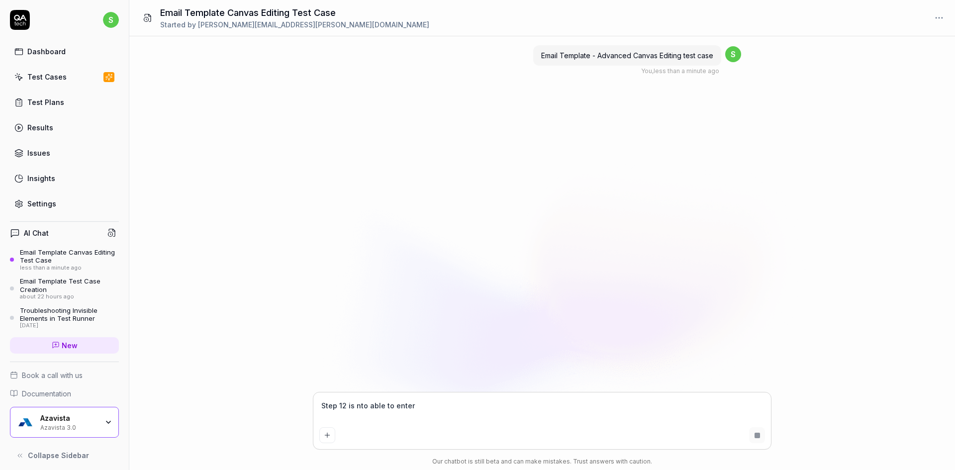
type textarea "*"
type textarea "Step 12 is nto able to enter"
type textarea "*"
type textarea "Step 12 is nto able to enter t"
type textarea "*"
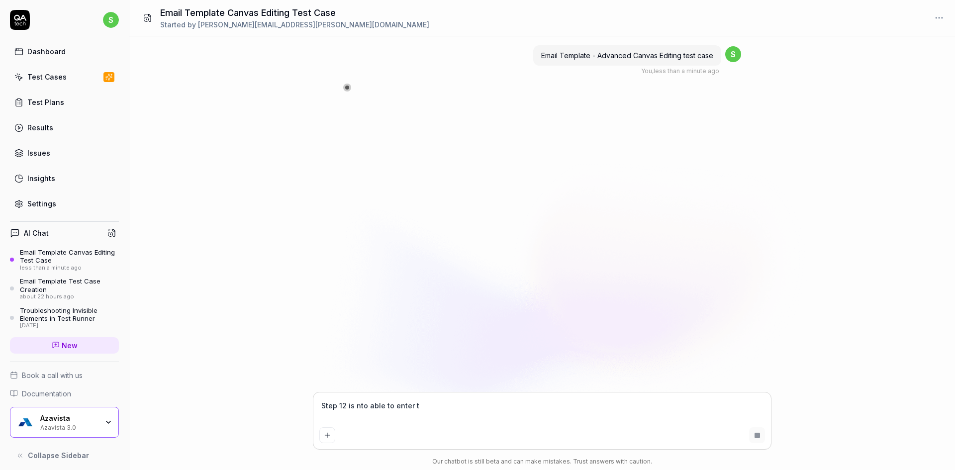
type textarea "Step 12 is nto able to enter te"
type textarea "*"
type textarea "Step 12 is nto able to enter tex"
type textarea "*"
type textarea "Step 12 is nto able to enter text"
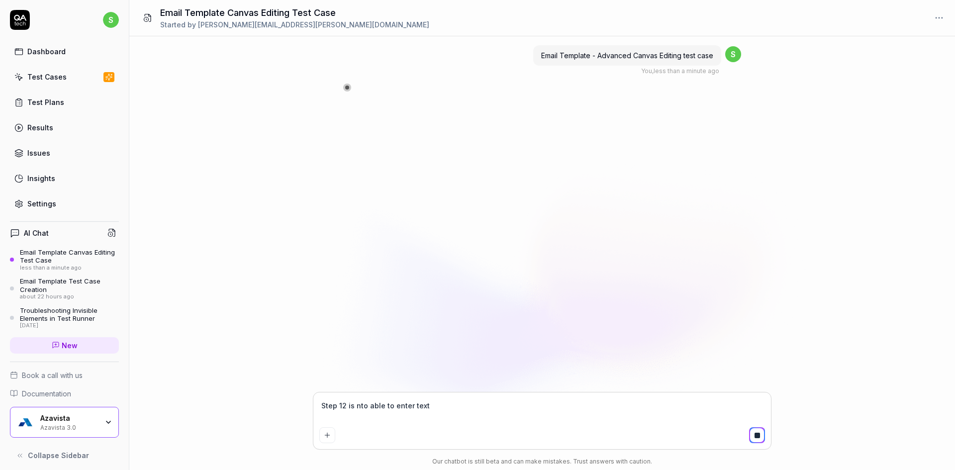
click at [359, 405] on textarea "Step 12 is nto able to enter text" at bounding box center [542, 411] width 446 height 25
type textarea "*"
type textarea "Step 12 is to able to enter text"
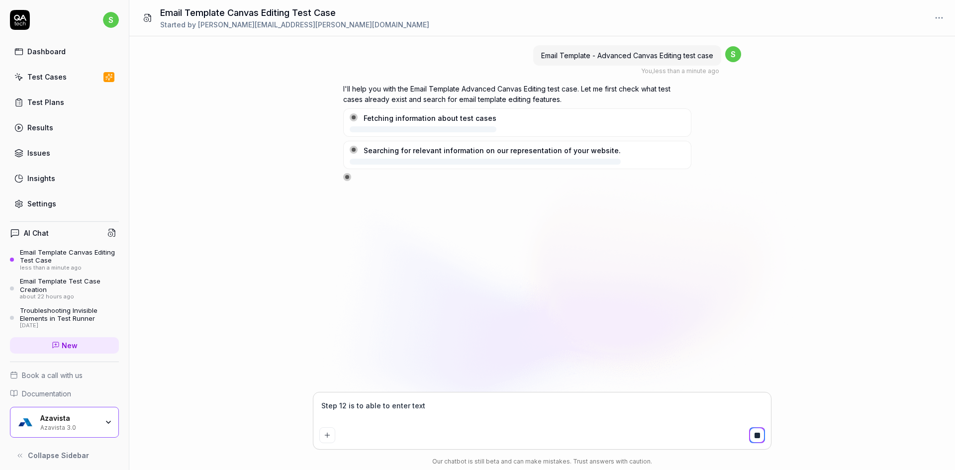
type textarea "*"
type textarea "Step 12 is o able to enter text"
type textarea "*"
type textarea "Step 12 is able to enter text"
type textarea "*"
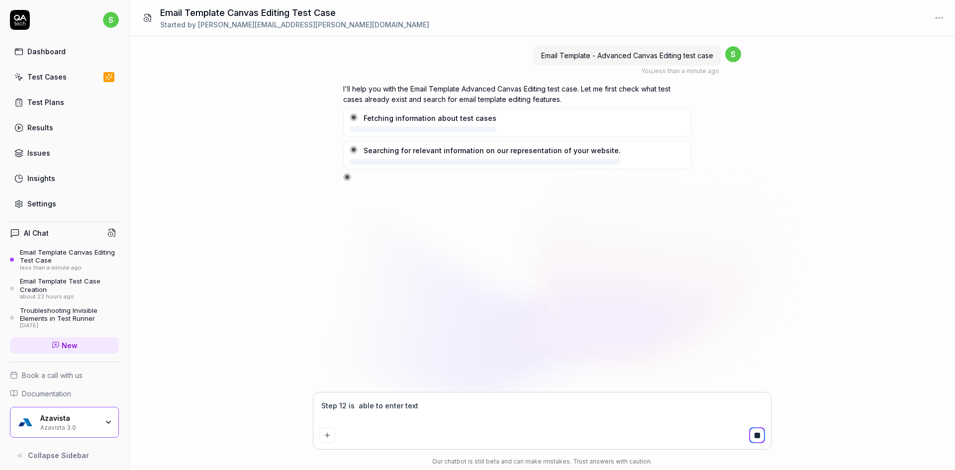
type textarea "Step 12 is n able to enter text"
type textarea "*"
type textarea "Step 12 is no able to enter text"
type textarea "*"
type textarea "Step 12 is not able to enter text"
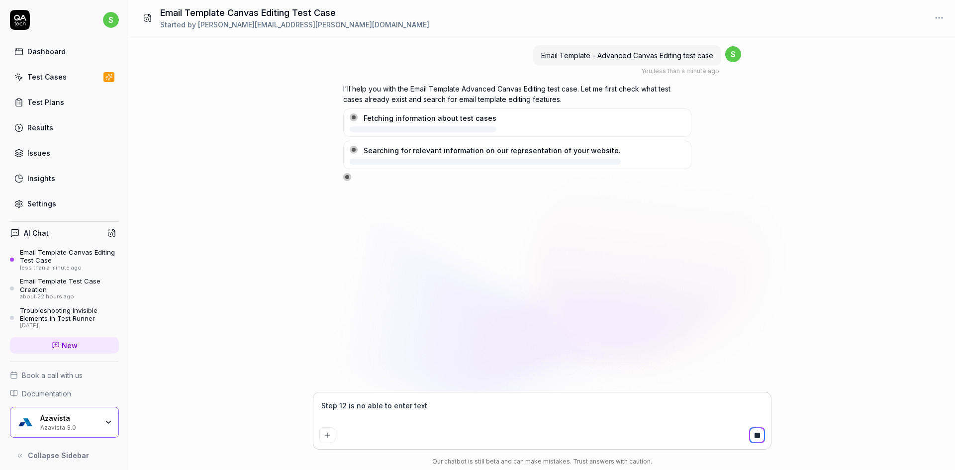
type textarea "*"
type textarea "Step 12 is not able to enter text"
type textarea "*"
type textarea "Step 12 is not a able to enter text"
type textarea "*"
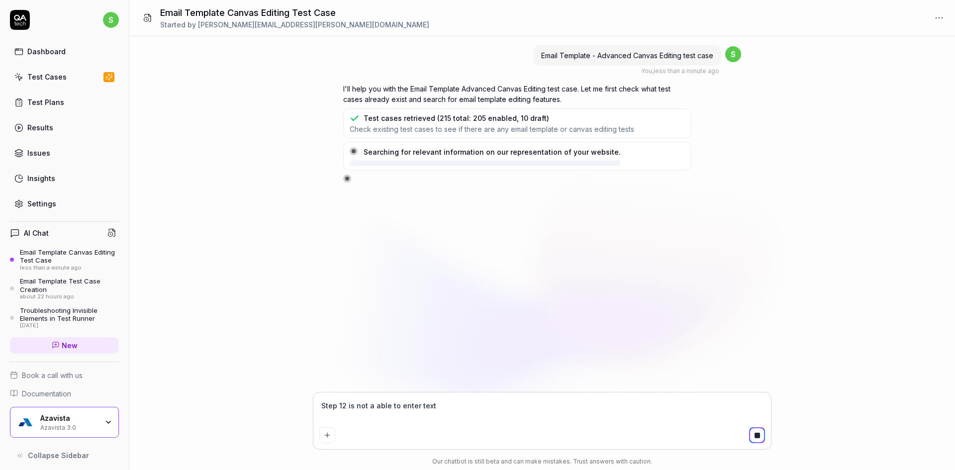
type textarea "Step 12 is not able to enter text"
type textarea "*"
type textarea "Step 12 is not able to enter text"
click at [451, 397] on div "Step 12 is not able to enter text" at bounding box center [542, 421] width 458 height 57
click at [436, 409] on textarea "Step 12 is not able to enter text" at bounding box center [542, 411] width 446 height 25
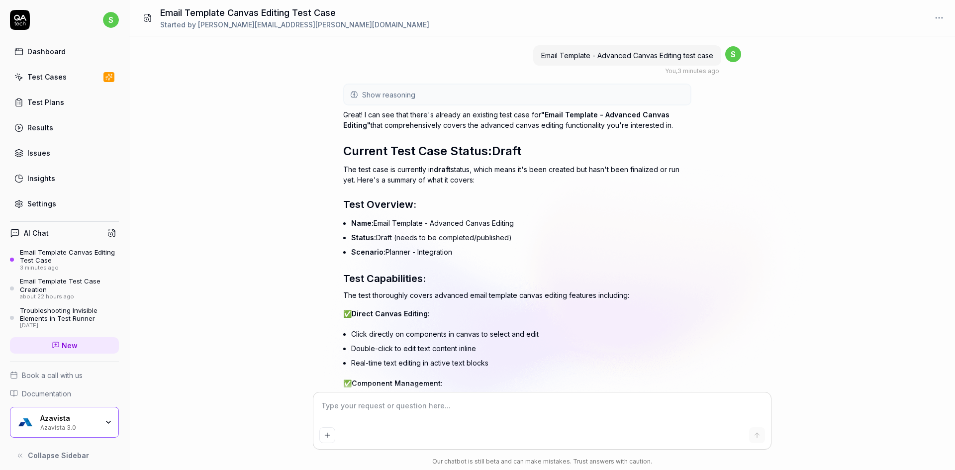
scroll to position [389, 0]
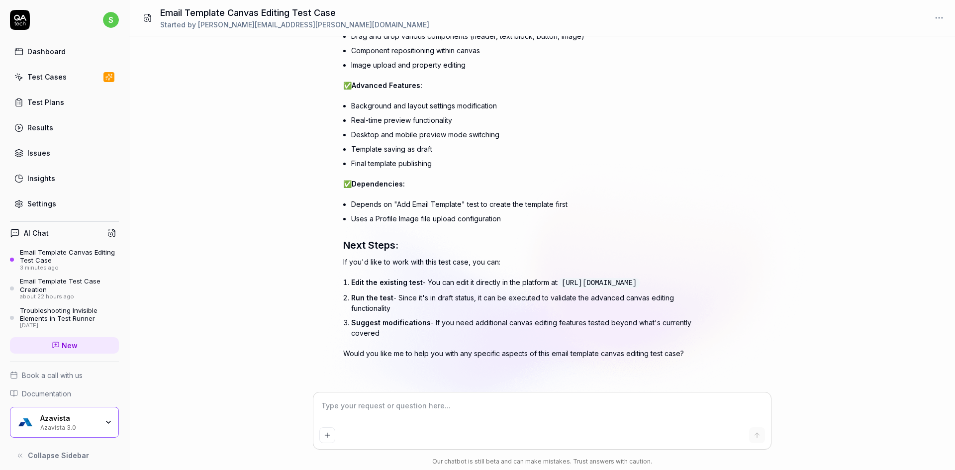
click at [366, 417] on textarea at bounding box center [542, 411] width 446 height 25
click at [367, 410] on textarea at bounding box center [542, 411] width 446 height 25
type textarea "*"
type textarea "I"
type textarea "*"
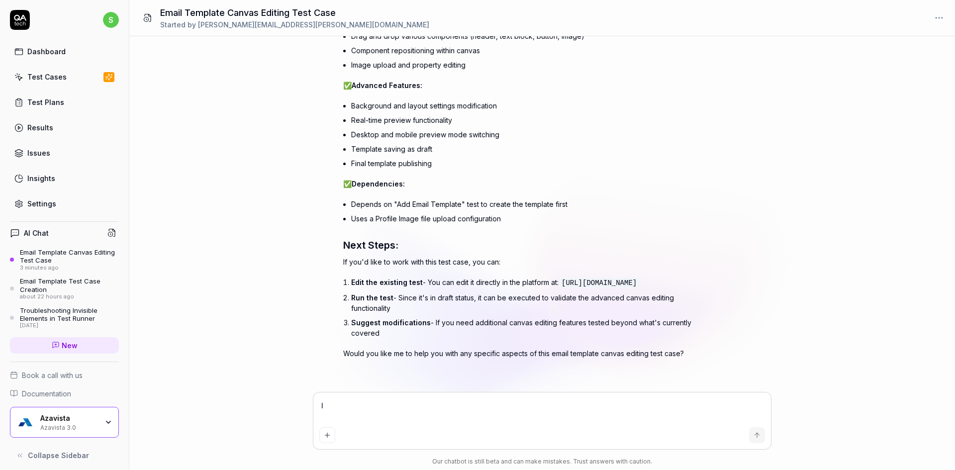
type textarea "I"
type textarea "*"
type textarea "I ha"
type textarea "*"
type textarea "I hav"
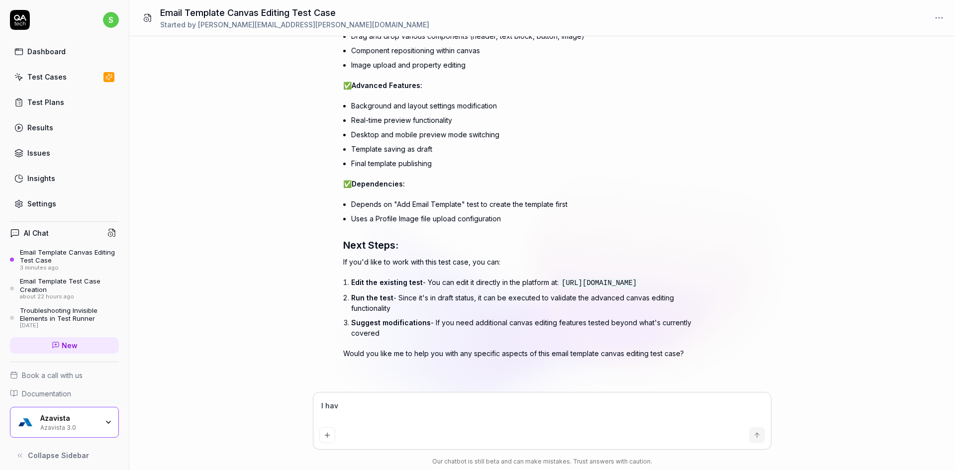
type textarea "*"
type textarea "I have"
type textarea "*"
type textarea "I have"
type textarea "*"
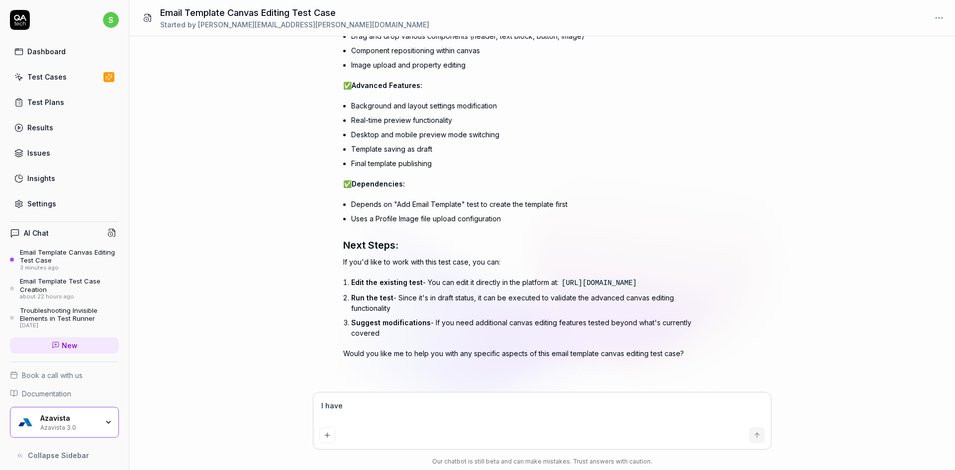
type textarea "I have a"
type textarea "*"
type textarea "I have ac"
type textarea "*"
type textarea "I have act"
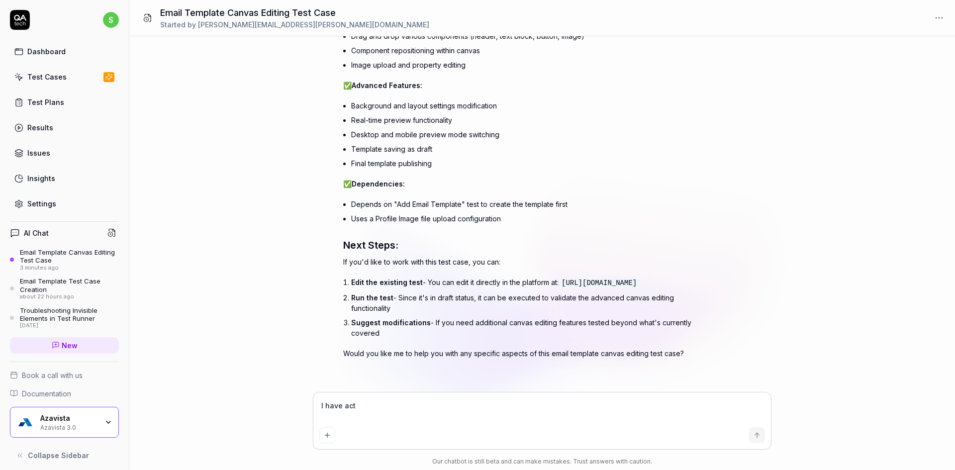
type textarea "*"
type textarea "I have acti"
type textarea "*"
type textarea "I have activ"
type textarea "*"
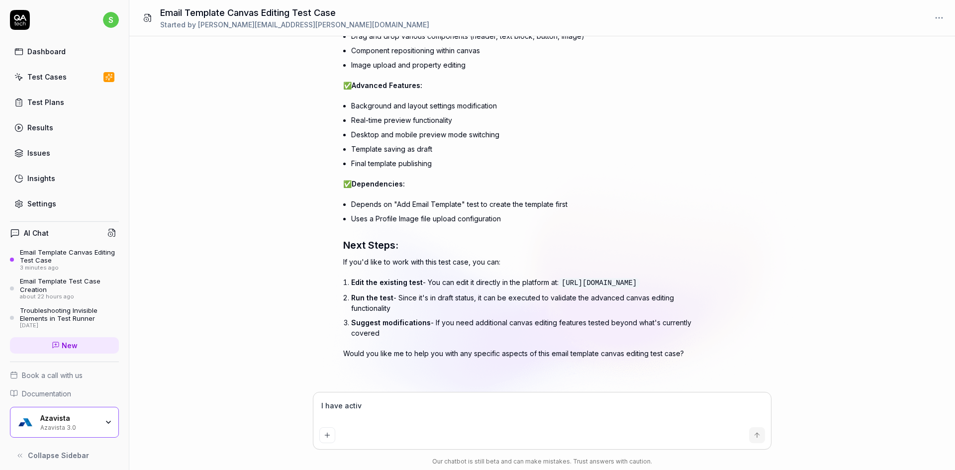
type textarea "I have activa"
type textarea "*"
type textarea "I have activat"
type textarea "*"
type textarea "I have activate"
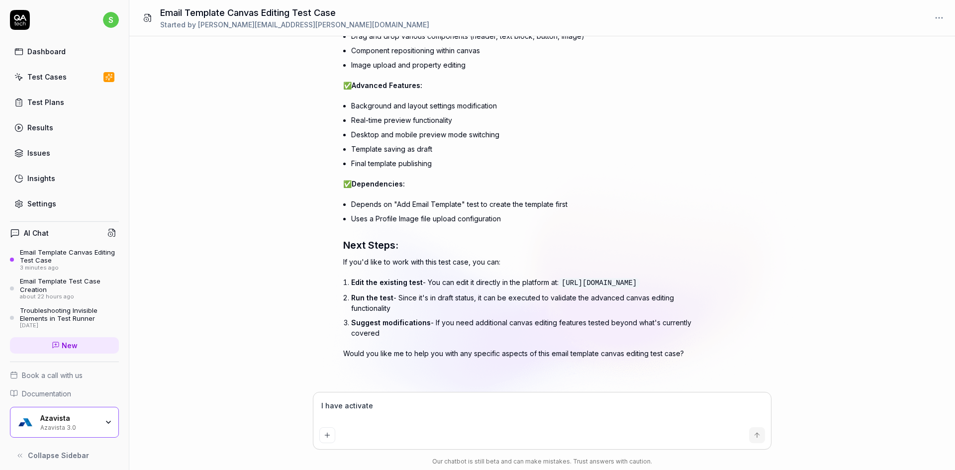
type textarea "*"
type textarea "I have activated"
type textarea "*"
type textarea "I have activated"
type textarea "*"
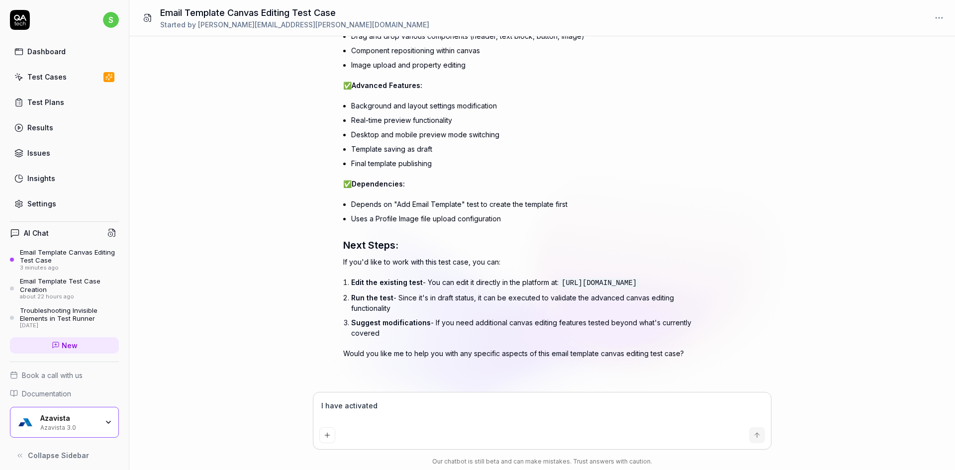
type textarea "I have activated i"
type textarea "*"
type textarea "I have activated it"
type textarea "*"
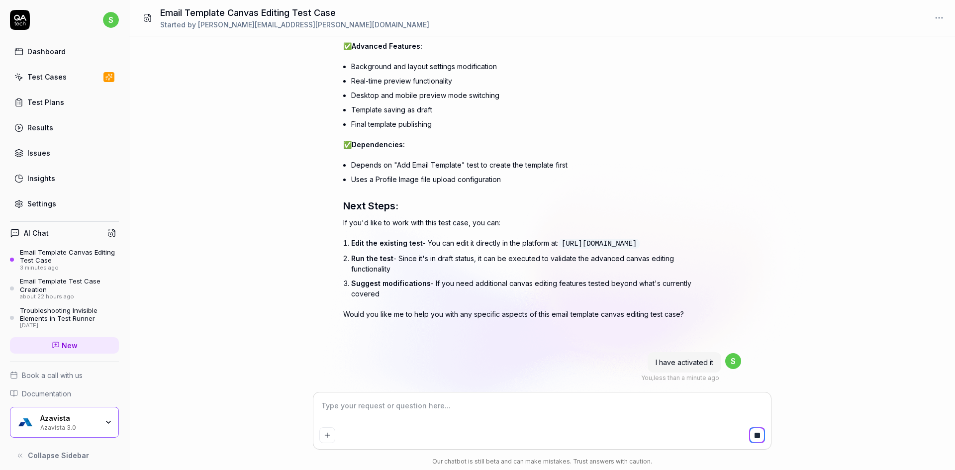
type textarea "*"
type textarea "S"
type textarea "*"
type textarea "St"
type textarea "*"
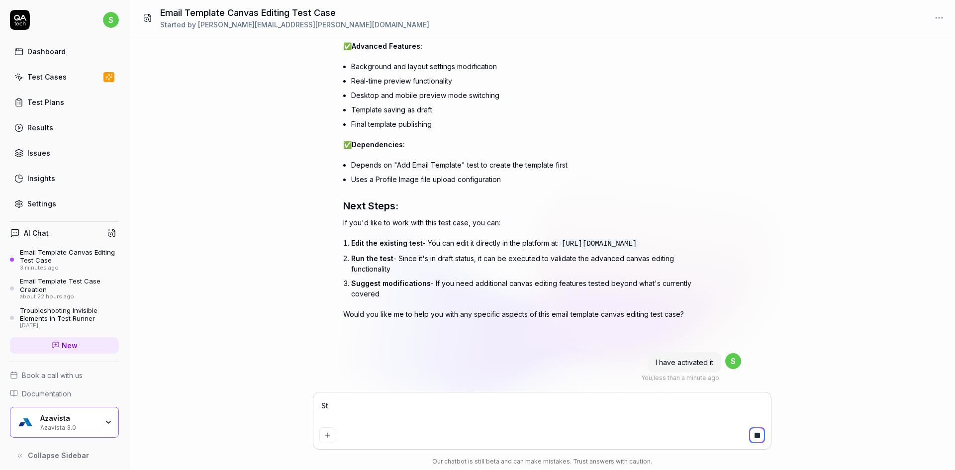
type textarea "Stp"
type textarea "*"
type textarea "Stpe"
type textarea "*"
type textarea "Stp"
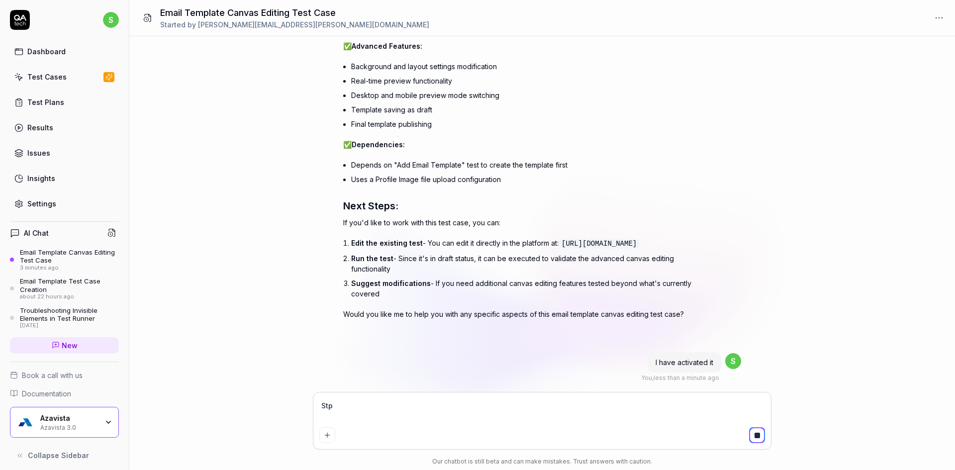
type textarea "*"
type textarea "Ste"
type textarea "*"
type textarea "Step"
type textarea "*"
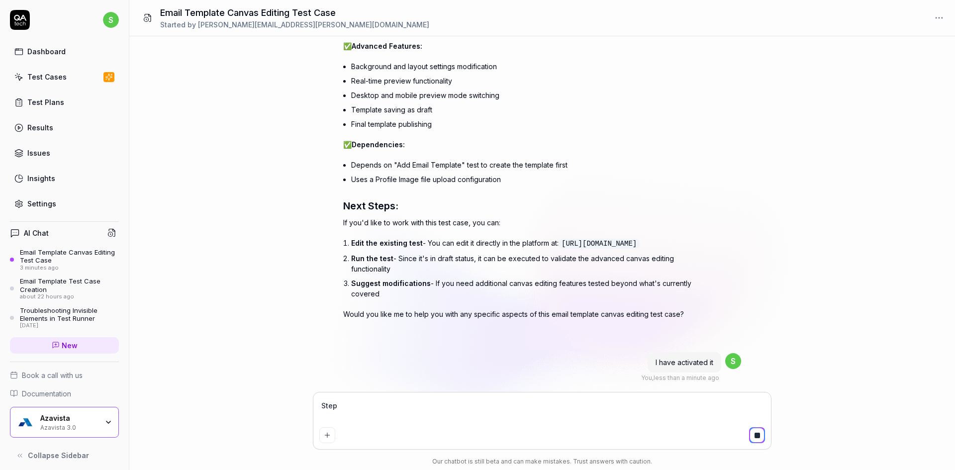
type textarea "Step"
type textarea "*"
type textarea "Step 1"
type textarea "*"
type textarea "Step 12"
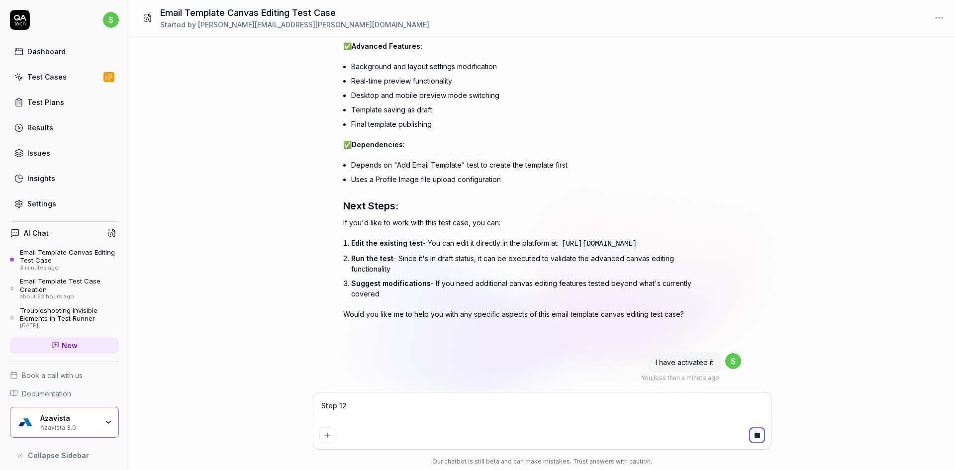
type textarea "*"
type textarea "Step 12"
type textarea "*"
type textarea "Step 12 i"
type textarea "*"
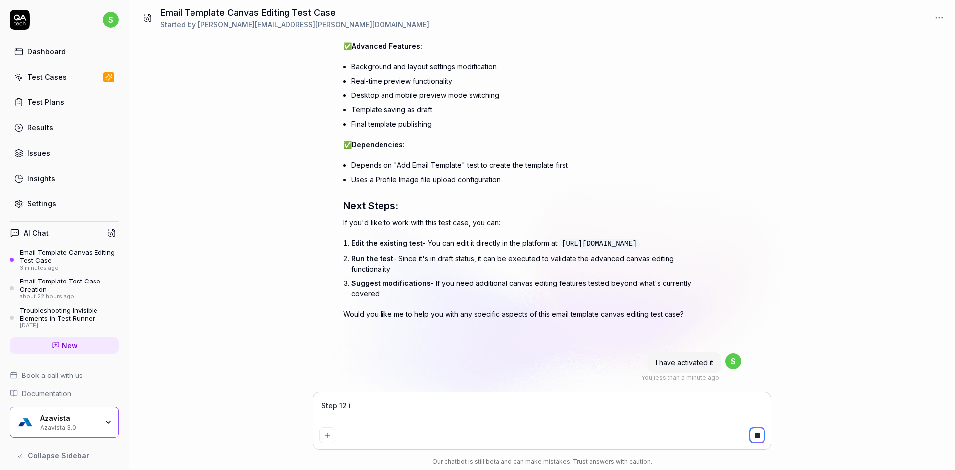
type textarea "Step 12 is"
type textarea "*"
type textarea "Step 12 is"
type textarea "*"
type textarea "Step 12 is n"
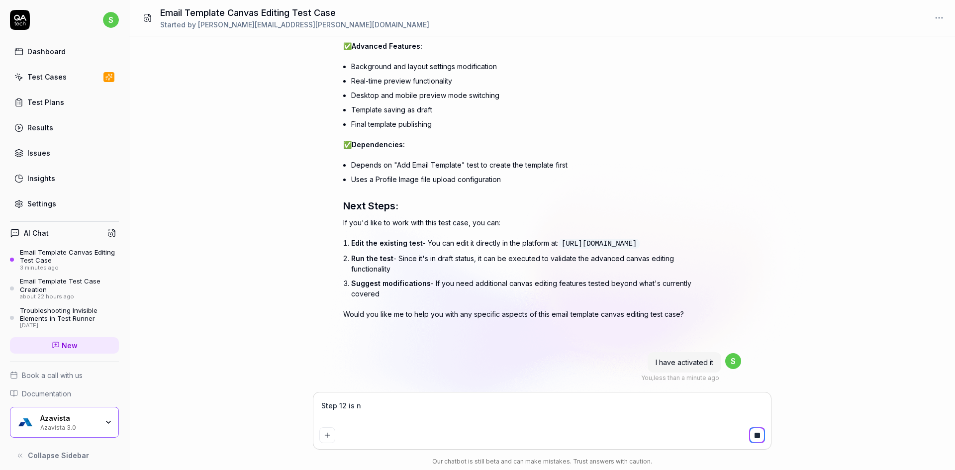
type textarea "*"
type textarea "Step 12 is no"
type textarea "*"
type textarea "Step 12 is not"
type textarea "*"
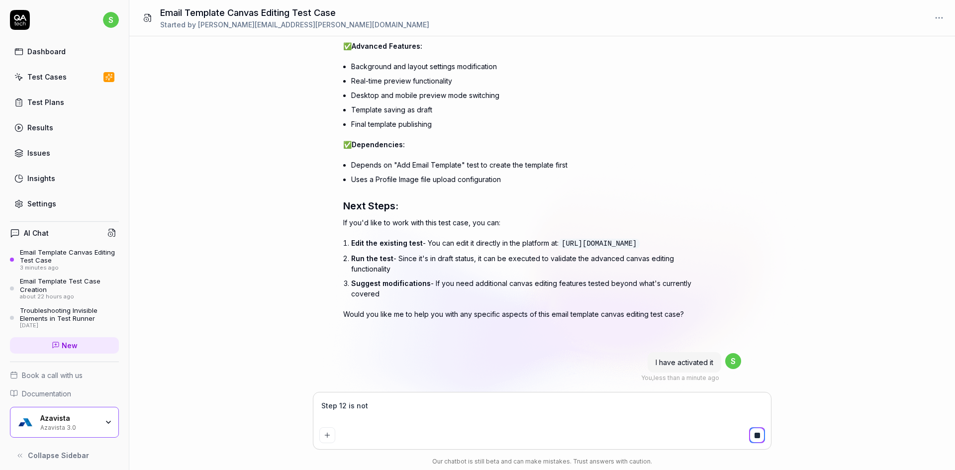
type textarea "Step 12 is not"
type textarea "*"
type textarea "Step 12 is not a"
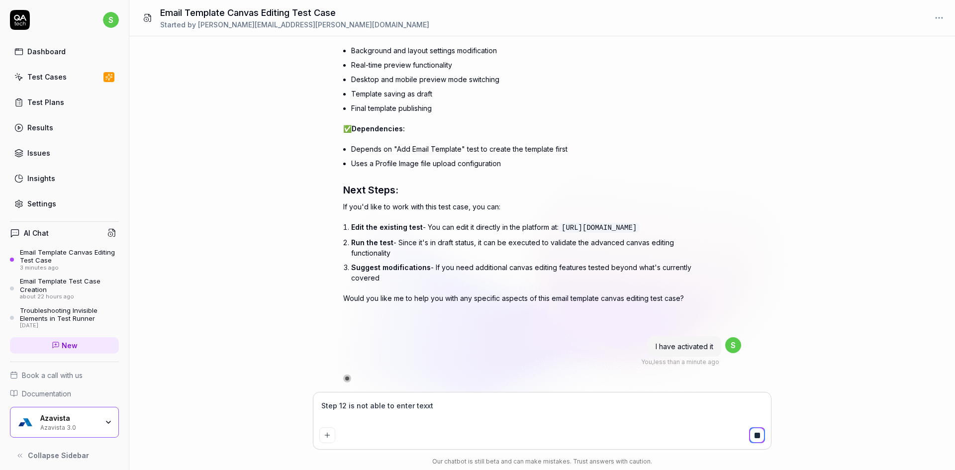
click at [421, 408] on textarea "Step 12 is not able to enter texxt" at bounding box center [542, 411] width 446 height 25
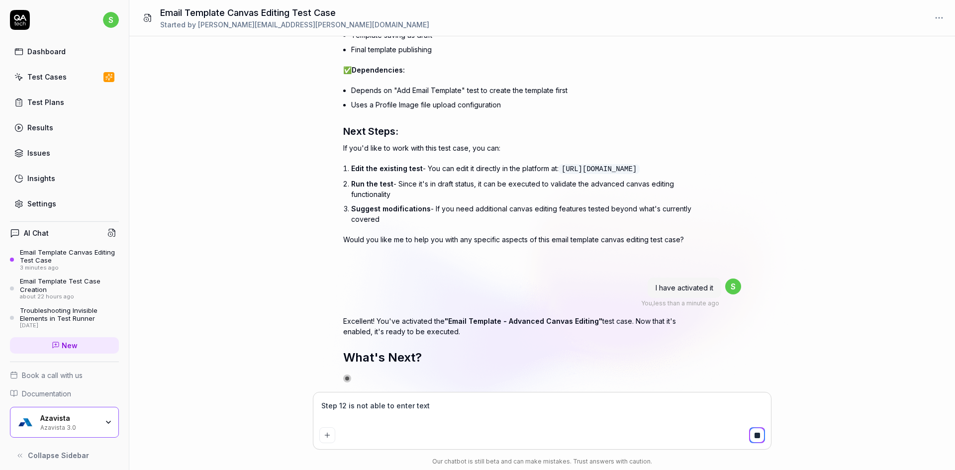
click at [451, 407] on textarea "Step 12 is not able to enter text" at bounding box center [542, 411] width 446 height 25
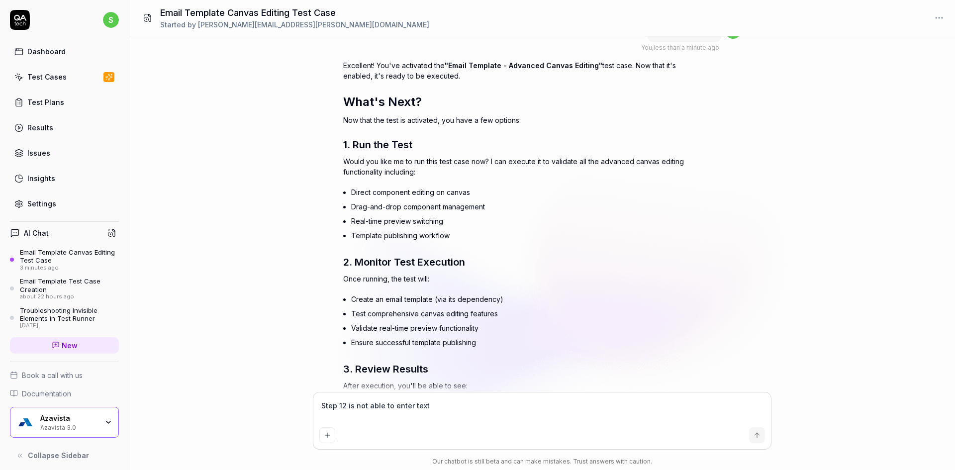
scroll to position [786, 0]
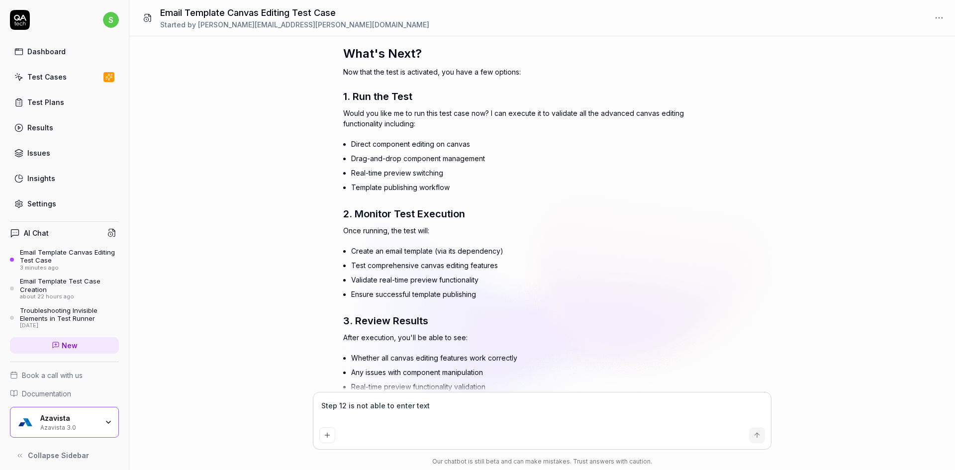
click at [426, 151] on li "Direct component editing on canvas" at bounding box center [521, 144] width 340 height 14
copy ul "Direct component editing on canvas"
click at [433, 409] on textarea "Step 12 is not able to enter text" at bounding box center [542, 411] width 446 height 25
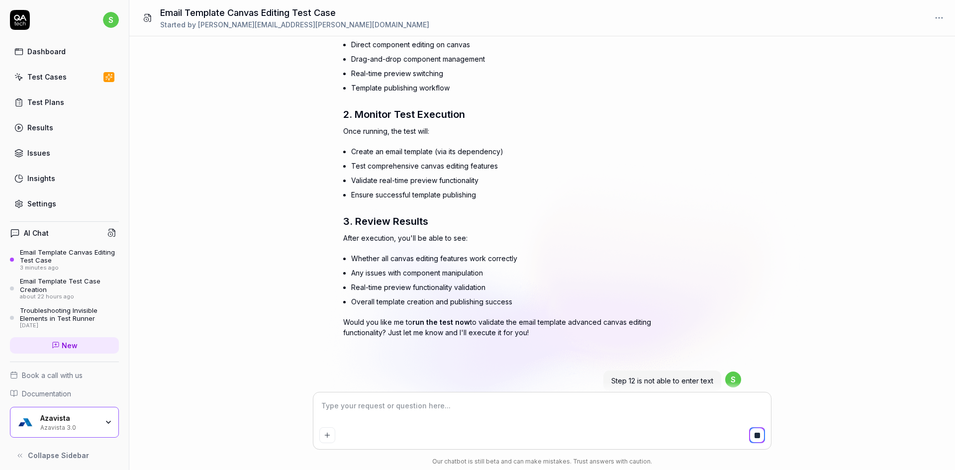
scroll to position [924, 0]
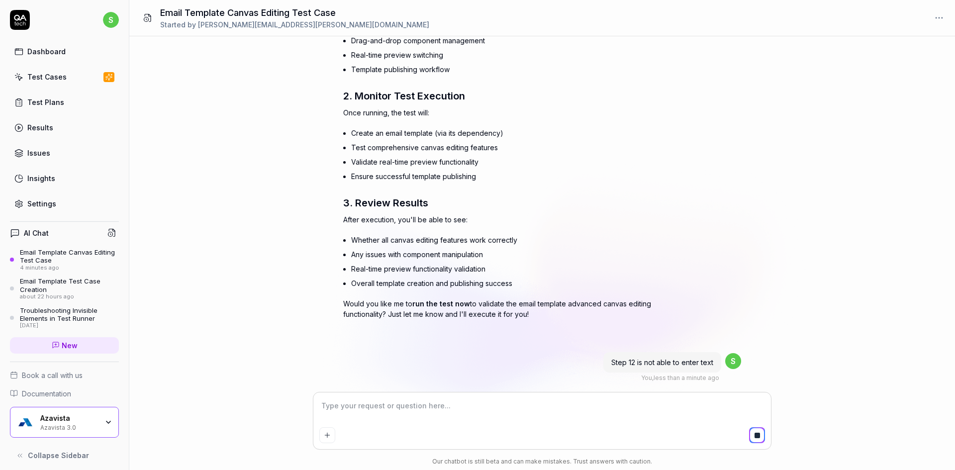
click at [436, 409] on textarea at bounding box center [542, 411] width 446 height 25
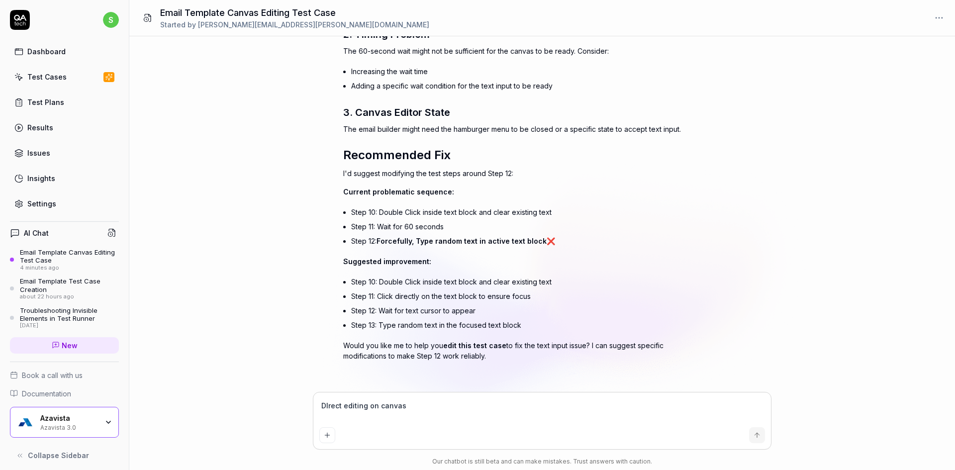
scroll to position [1505, 0]
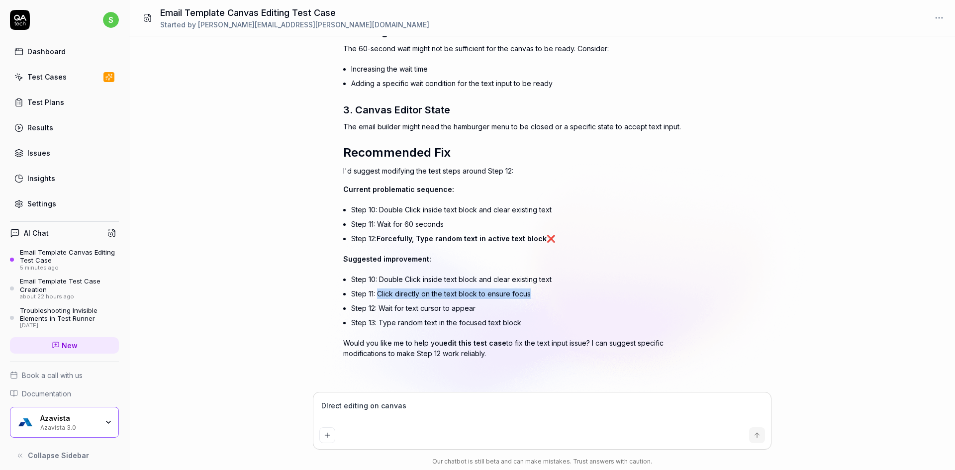
drag, startPoint x: 380, startPoint y: 294, endPoint x: 536, endPoint y: 290, distance: 156.3
click at [536, 290] on li "Step 11: Click directly on the text block to ensure focus" at bounding box center [521, 294] width 340 height 14
copy li "Click directly on the text block to ensure focus"
drag, startPoint x: 378, startPoint y: 309, endPoint x: 490, endPoint y: 310, distance: 112.0
click at [490, 310] on li "Step 12: Wait for text cursor to appear" at bounding box center [521, 308] width 340 height 14
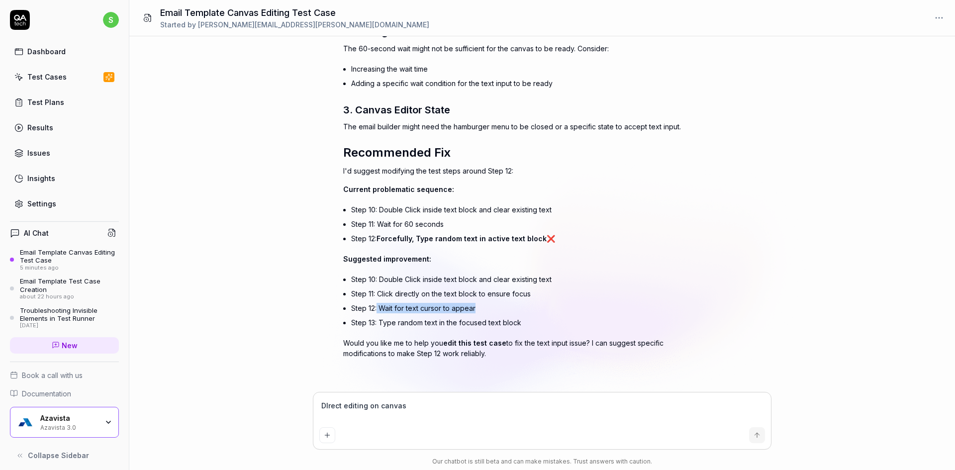
copy li "Wait for text cursor to appear"
drag, startPoint x: 392, startPoint y: 324, endPoint x: 524, endPoint y: 324, distance: 132.4
click at [524, 324] on li "Step 13: Type random text in the focused text block" at bounding box center [521, 322] width 340 height 14
copy li "Type random text in the focused text block"
click at [375, 410] on textarea "DIrect editing on canvas" at bounding box center [542, 411] width 446 height 25
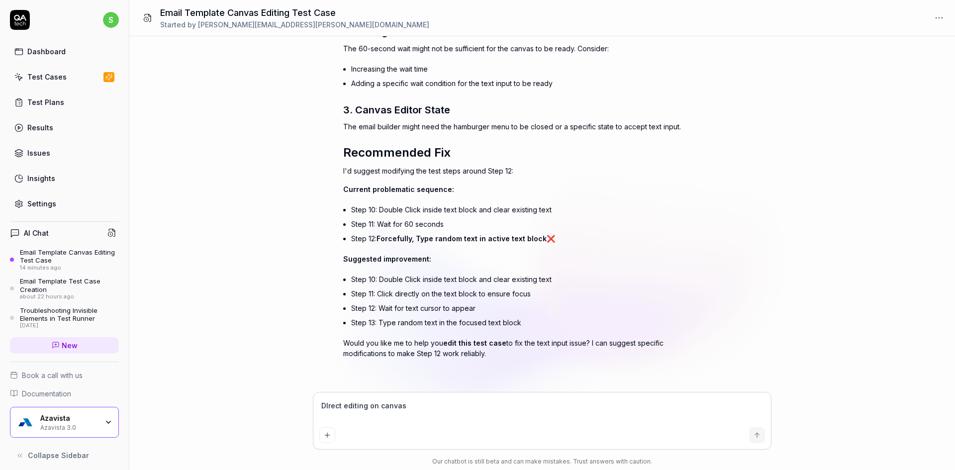
click at [375, 410] on textarea "DIrect editing on canvas" at bounding box center [542, 411] width 446 height 25
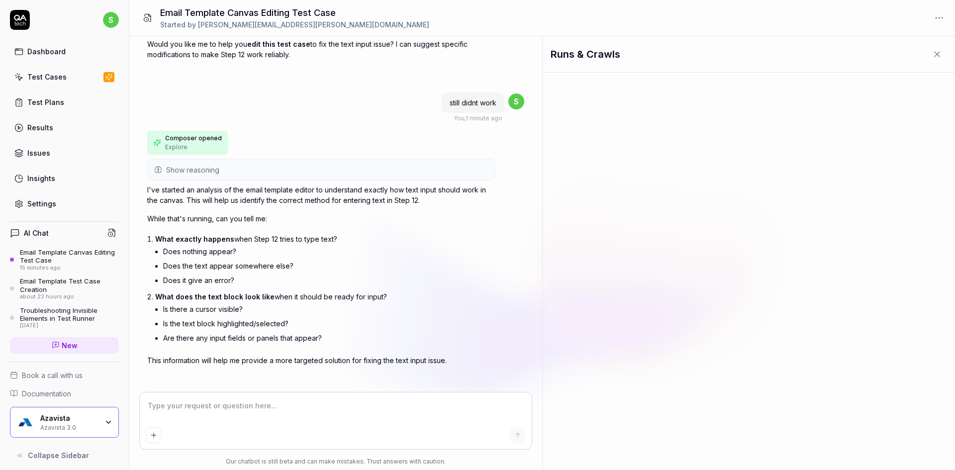
scroll to position [1811, 0]
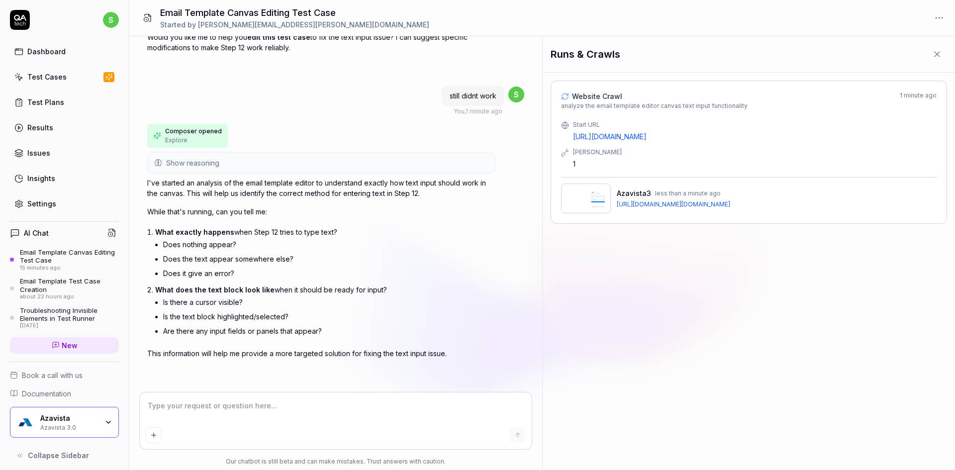
click at [679, 201] on link "https://3.0.devk8s.azavista.com/login?returnUrl=https:%2F%2F3.0.devk8s.azavista…" at bounding box center [673, 204] width 113 height 7
click at [225, 408] on textarea at bounding box center [336, 411] width 381 height 25
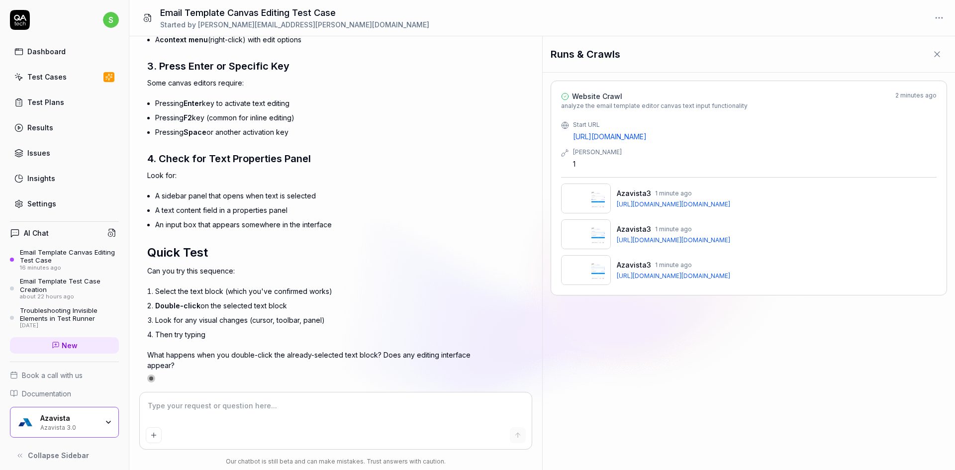
scroll to position [2548, 0]
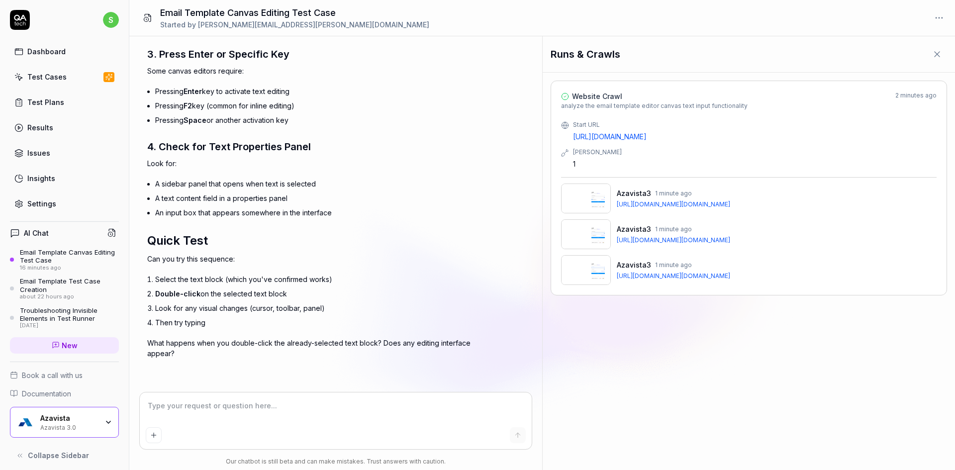
click at [273, 410] on textarea at bounding box center [336, 411] width 381 height 25
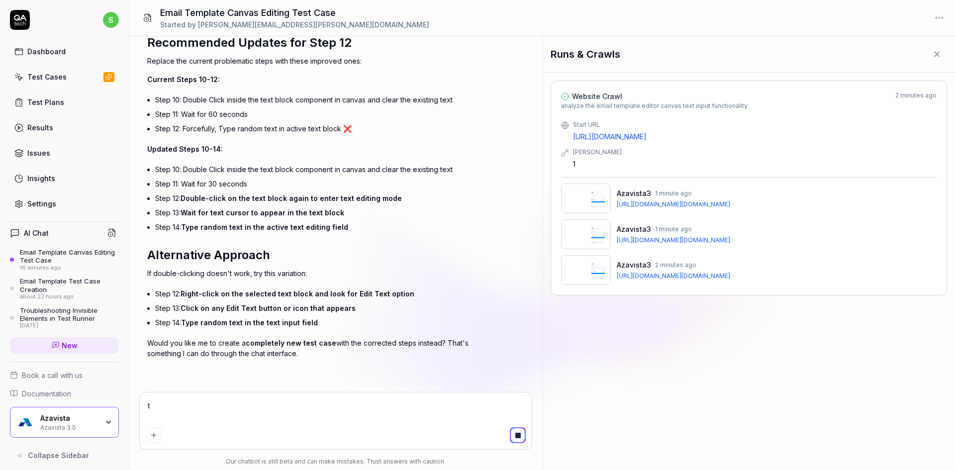
scroll to position [3105, 0]
drag, startPoint x: 186, startPoint y: 198, endPoint x: 407, endPoint y: 197, distance: 220.9
click at [407, 197] on li "Step 12: Double-click on the text block again to enter text editing mode" at bounding box center [325, 198] width 340 height 14
copy span "Double-click on the text block again to enter text editing mode"
drag, startPoint x: 184, startPoint y: 325, endPoint x: 326, endPoint y: 322, distance: 142.3
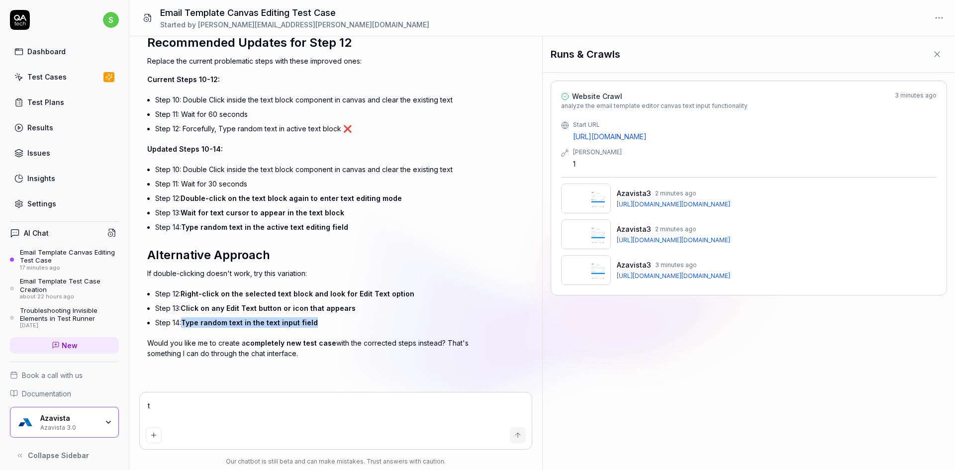
click at [326, 322] on li "Step 14: Type random text in the text input field" at bounding box center [325, 322] width 340 height 14
copy span "Type random text in the text input field"
click at [407, 406] on textarea "t" at bounding box center [336, 411] width 381 height 25
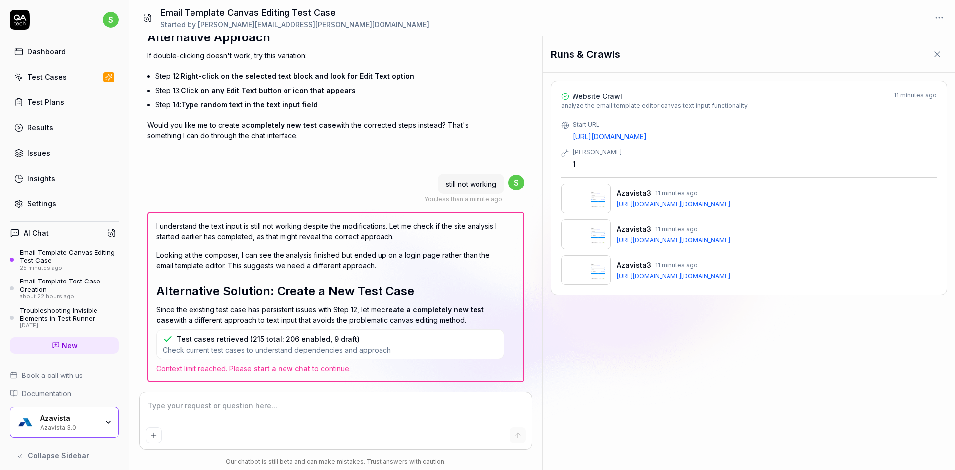
scroll to position [3323, 0]
click at [289, 372] on link "start a new chat" at bounding box center [282, 368] width 57 height 8
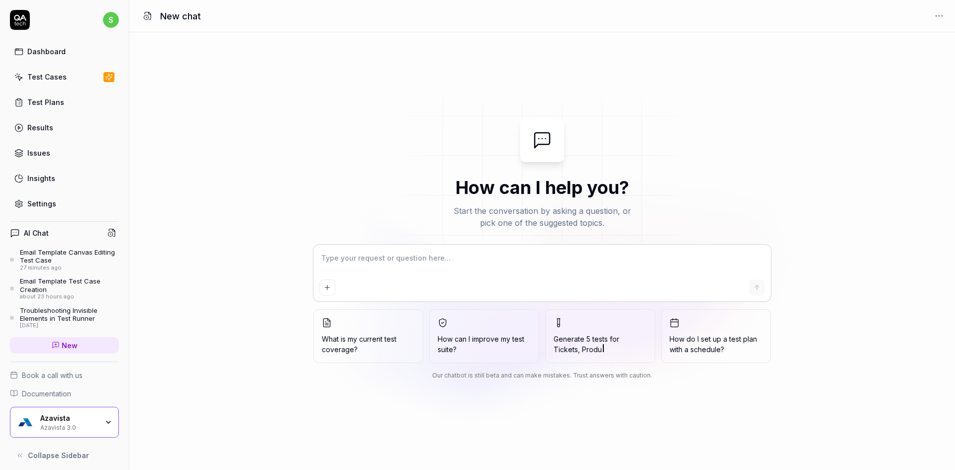
type textarea "*"
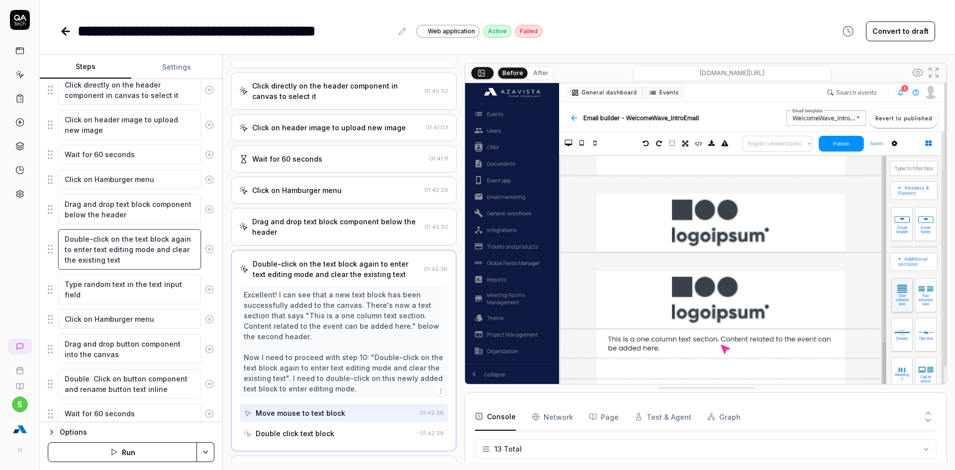
scroll to position [183, 0]
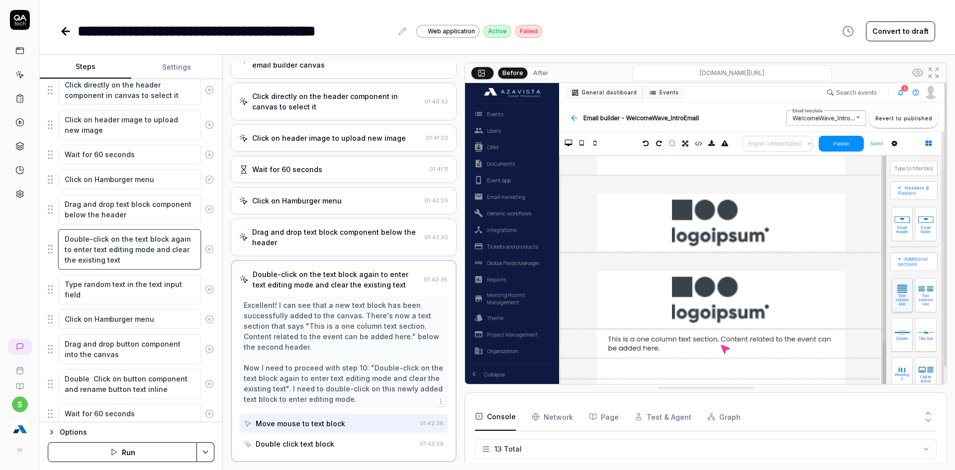
drag, startPoint x: 107, startPoint y: 239, endPoint x: 59, endPoint y: 236, distance: 47.8
click at [59, 236] on textarea "Double-click on the text block again to enter text editing mode and clear the e…" at bounding box center [129, 249] width 143 height 40
paste textarea "C"
type textarea "*"
type textarea "Click on the text block again to enter text editing mode and clear the existing…"
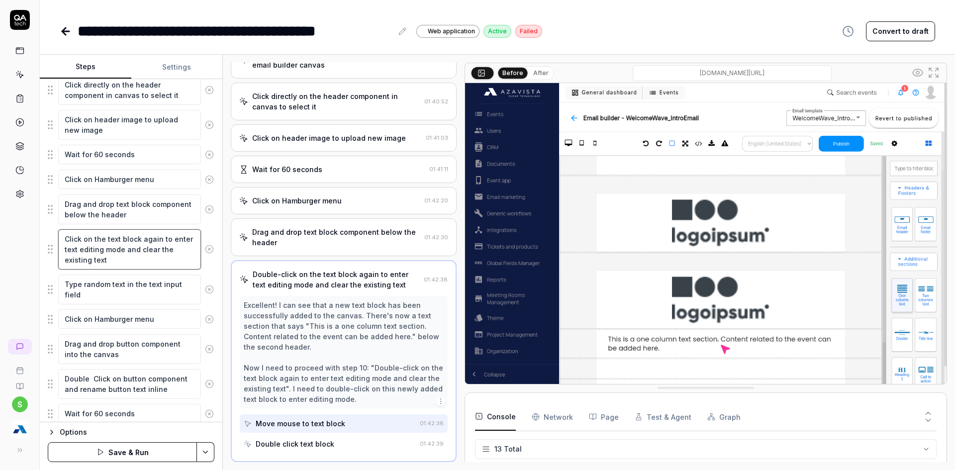
click at [141, 240] on textarea "Click on the text block again to enter text editing mode and clear the existing…" at bounding box center [129, 249] width 143 height 40
type textarea "*"
type textarea "Click on the text block to enter text editing mode and clear the existing text"
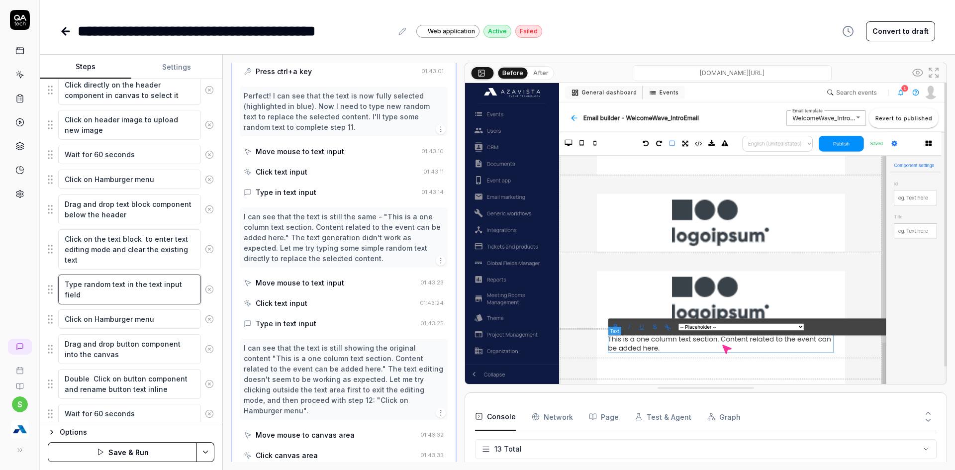
scroll to position [761, 0]
drag, startPoint x: 87, startPoint y: 296, endPoint x: 61, endPoint y: 282, distance: 28.9
click at [61, 282] on textarea "Type random text in the text input field" at bounding box center [129, 290] width 143 height 30
type textarea "*"
type textarea "W"
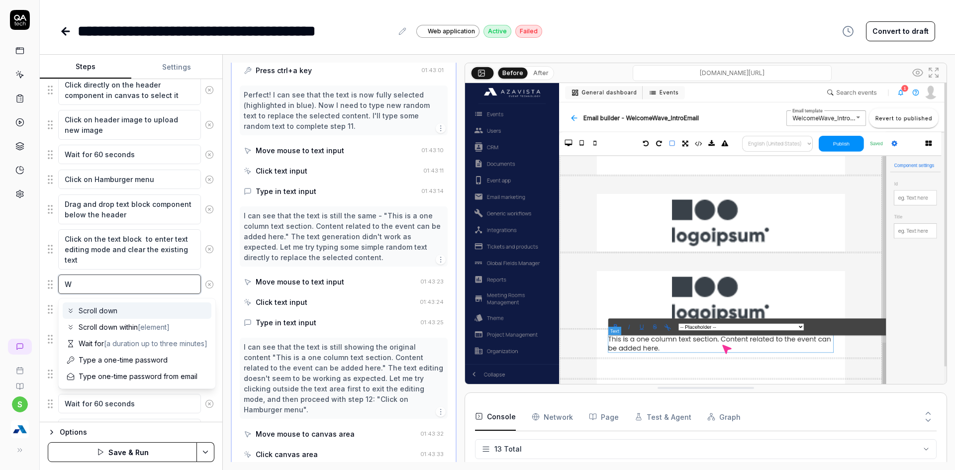
type textarea "*"
type textarea "Wa"
type textarea "*"
type textarea "Wai"
type textarea "*"
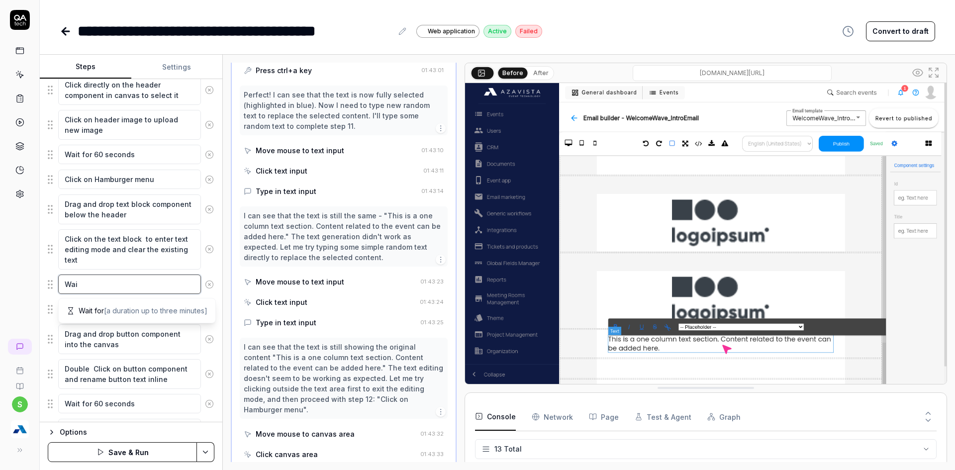
type textarea "Wait"
type textarea "*"
type textarea "Wait"
type textarea "*"
type textarea "Wait f"
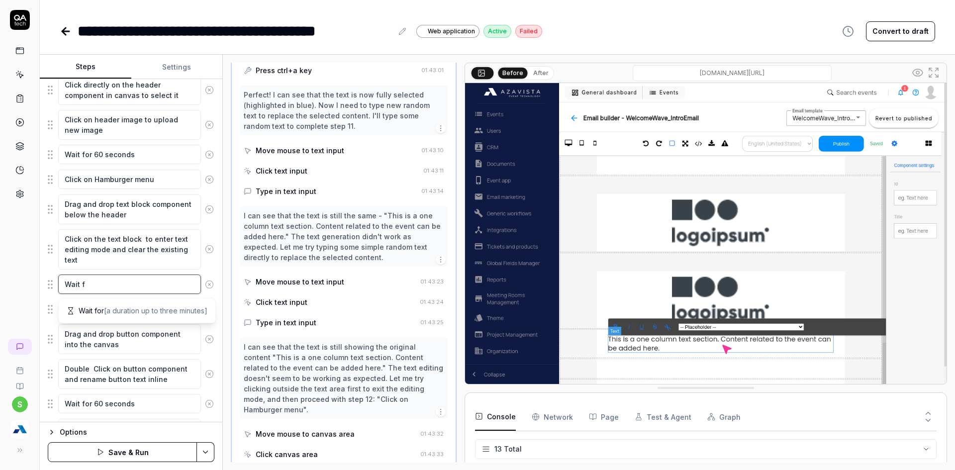
type textarea "*"
type textarea "Wait fo"
type textarea "*"
type textarea "Wait for"
type textarea "*"
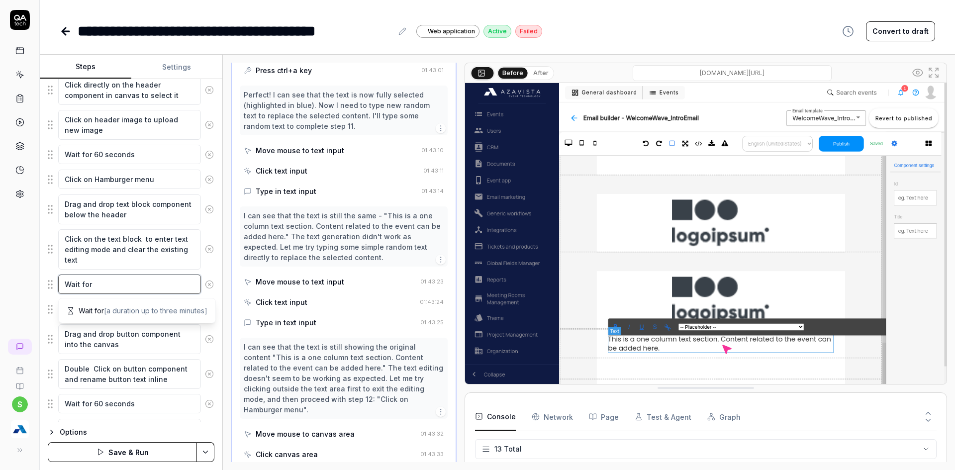
type textarea "Wait for 6"
type textarea "*"
type textarea "Wait for 60"
type textarea "*"
type textarea "Wait for 60"
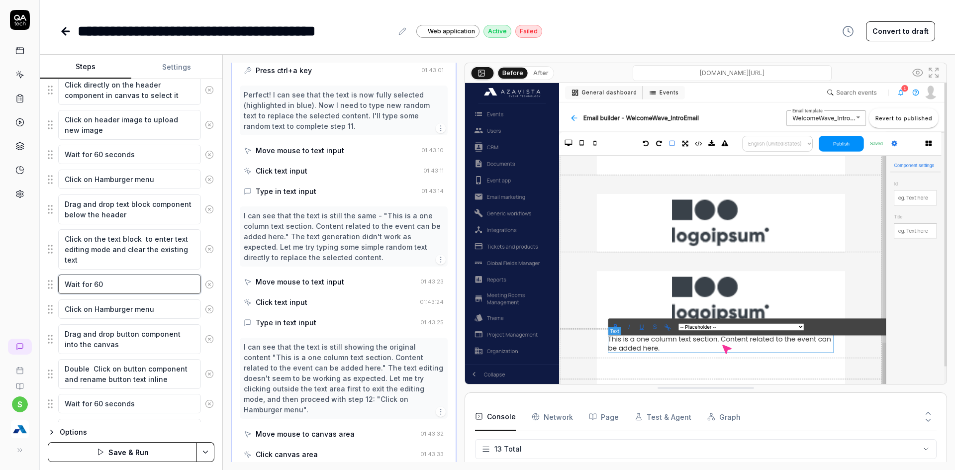
type textarea "*"
type textarea "Wait for 60 s"
type textarea "*"
type textarea "Wait for 60 se"
type textarea "*"
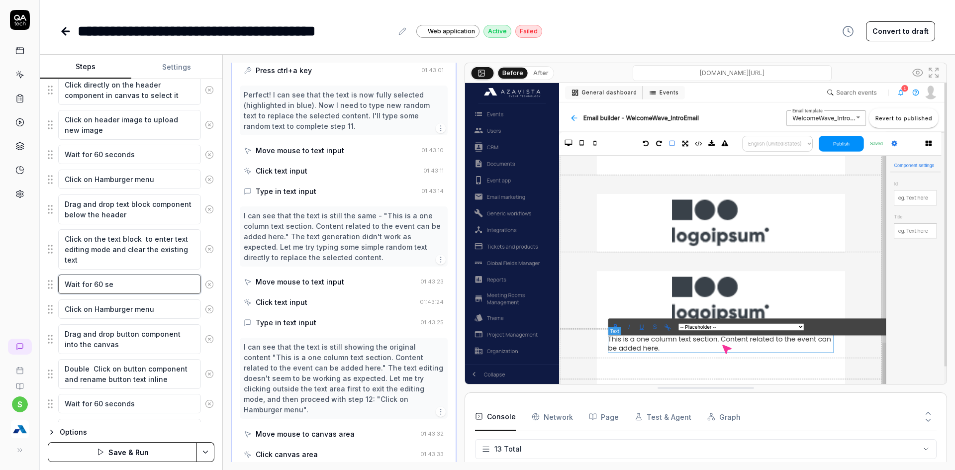
type textarea "Wait for 60 sec"
type textarea "*"
type textarea "Wait for 60 seco"
type textarea "*"
type textarea "Wait for 60 secon"
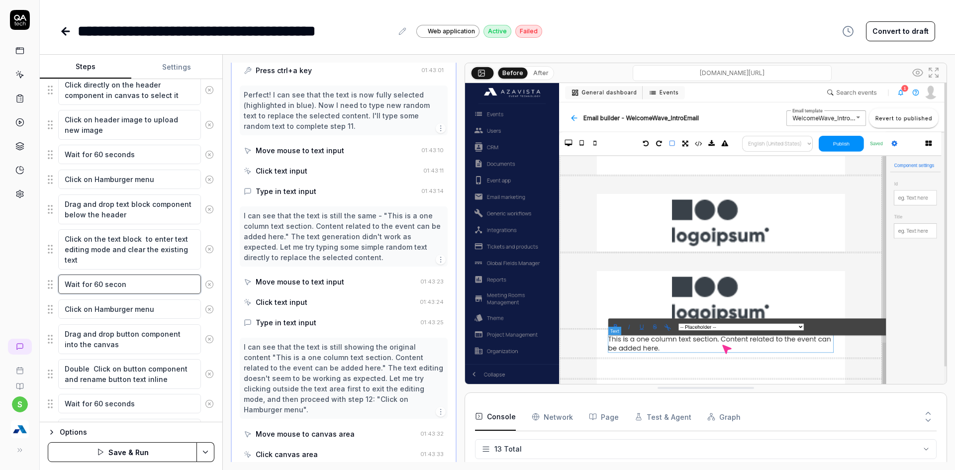
type textarea "*"
type textarea "Wait for 60 second"
type textarea "*"
type textarea "Wait for 60 seconds"
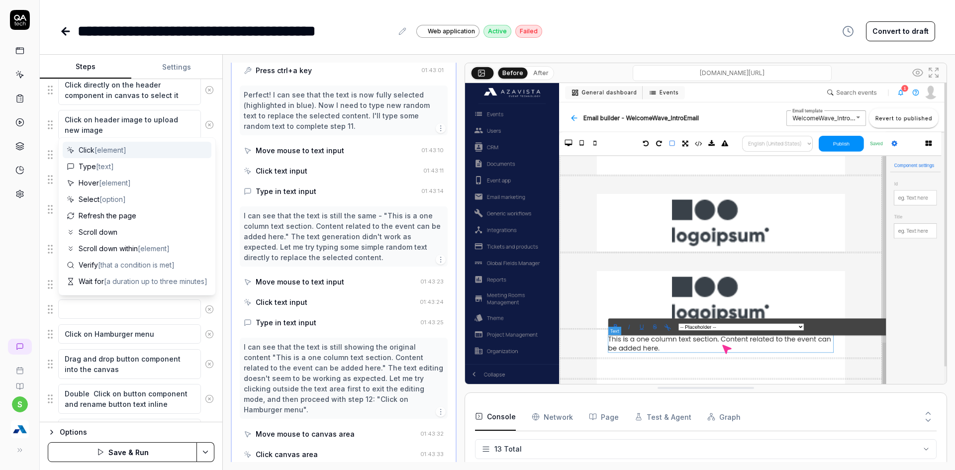
type textarea "*"
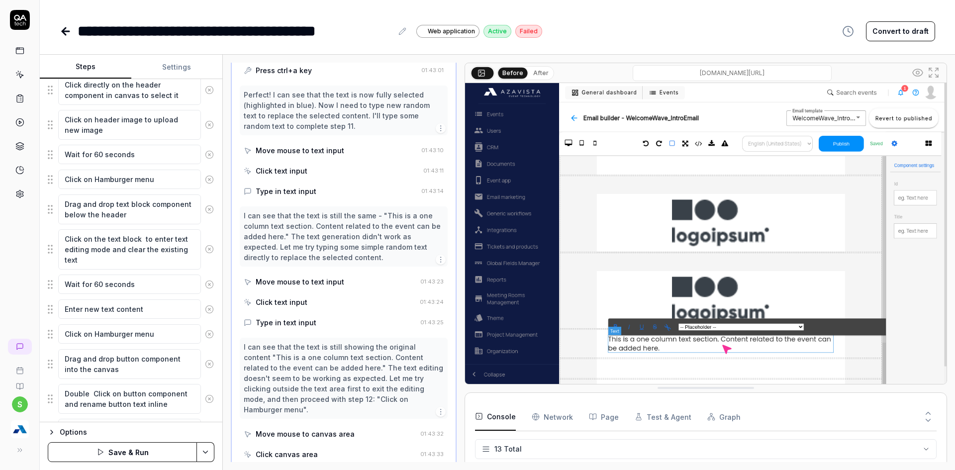
type textarea "Enter new text content"
click at [202, 442] on html "**********" at bounding box center [477, 241] width 955 height 482
click at [116, 377] on div "Save" at bounding box center [156, 383] width 127 height 22
click at [136, 453] on button "Run" at bounding box center [122, 452] width 149 height 20
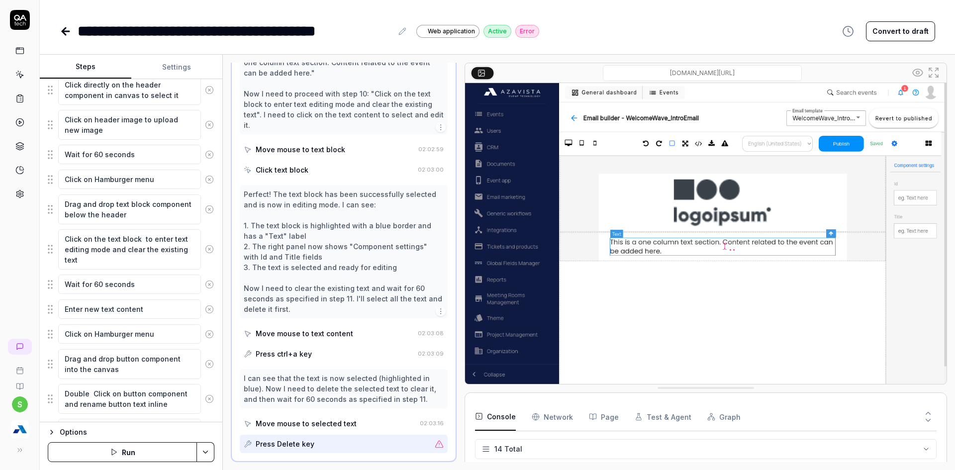
scroll to position [300, 0]
click at [326, 443] on div "Press Delete key" at bounding box center [337, 444] width 187 height 18
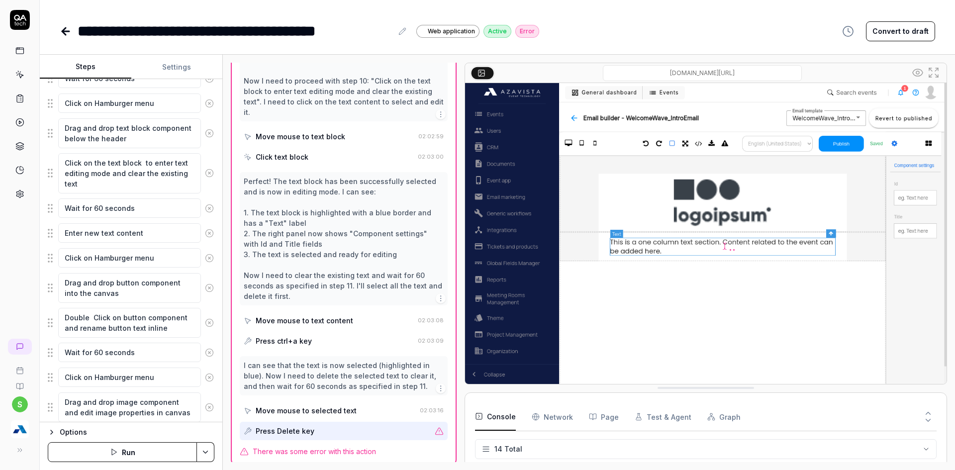
scroll to position [515, 0]
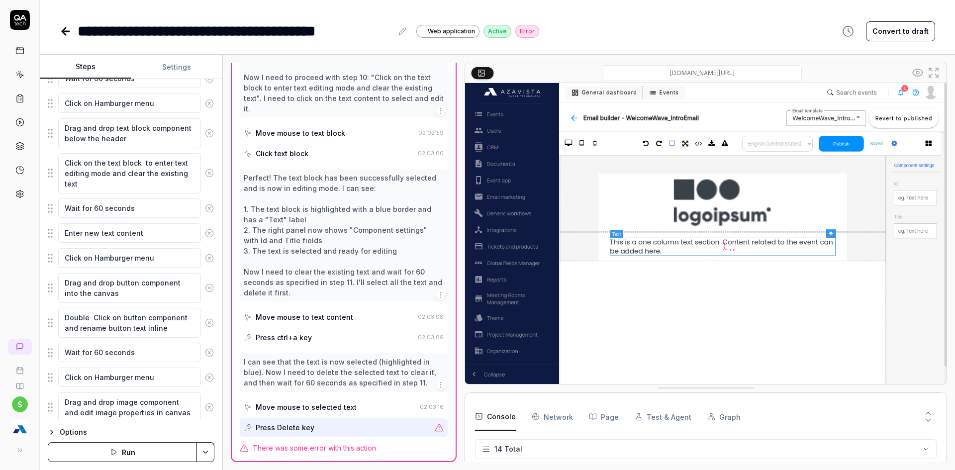
click at [337, 449] on span "There was some error with this action" at bounding box center [314, 448] width 123 height 10
click at [347, 431] on div "Press Delete key" at bounding box center [337, 427] width 187 height 18
click at [90, 451] on button "Run" at bounding box center [122, 452] width 149 height 20
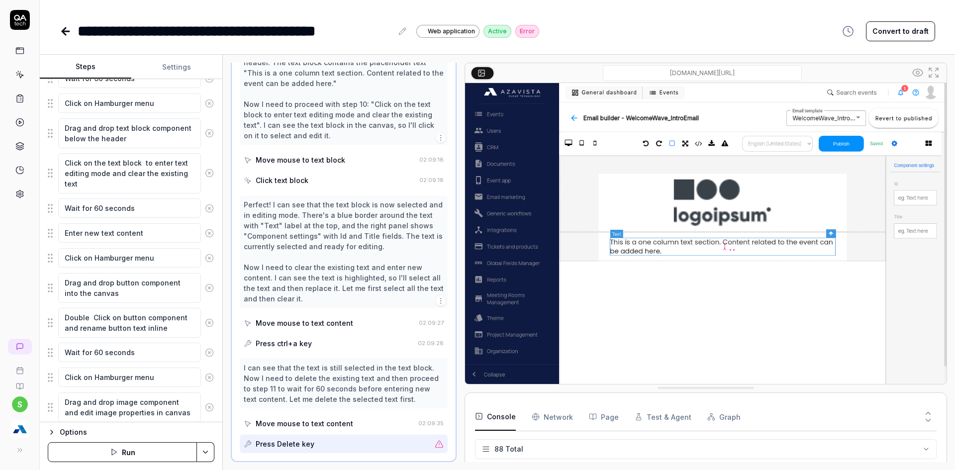
scroll to position [2411, 0]
type textarea "*"
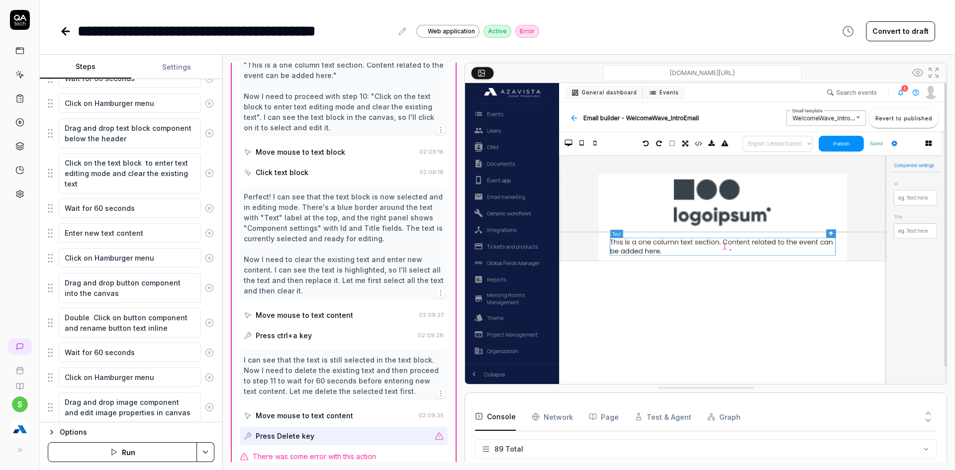
scroll to position [568, 0]
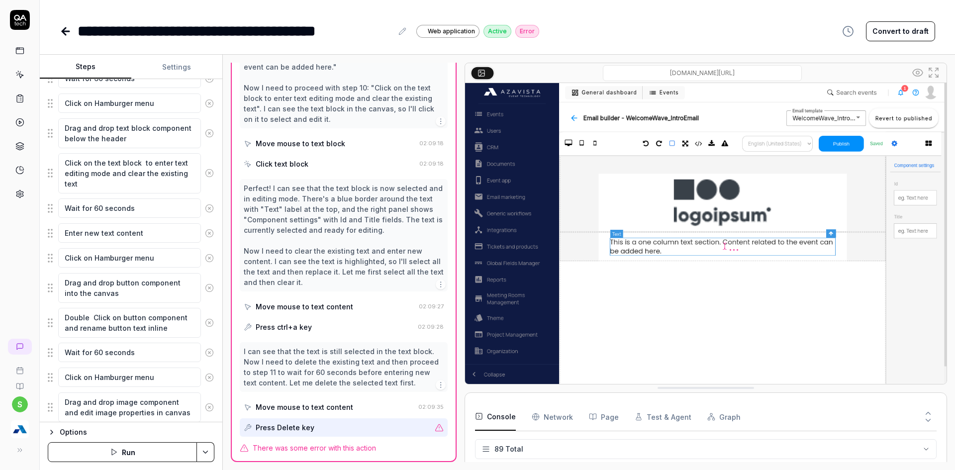
click at [436, 428] on icon at bounding box center [439, 427] width 7 height 7
click at [435, 429] on icon at bounding box center [439, 427] width 9 height 9
click at [290, 450] on span "There was some error with this action" at bounding box center [314, 448] width 123 height 10
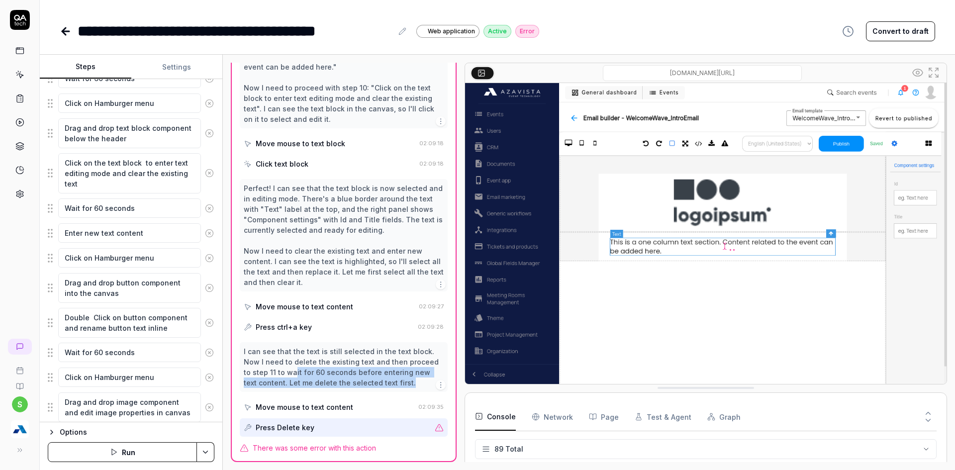
drag, startPoint x: 297, startPoint y: 375, endPoint x: 424, endPoint y: 388, distance: 127.5
click at [424, 388] on div "I can see that the text is still selected in the text block. Now I need to dele…" at bounding box center [344, 367] width 208 height 50
click at [355, 326] on div "Press ctrl+a key" at bounding box center [329, 327] width 170 height 18
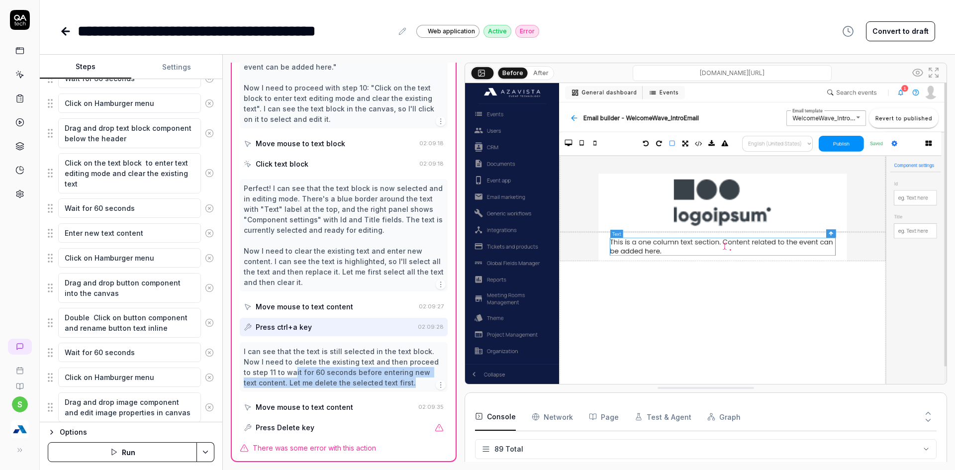
click at [295, 325] on div "Press ctrl+a key" at bounding box center [284, 327] width 56 height 10
click at [296, 312] on div "Move mouse to text content" at bounding box center [329, 307] width 171 height 18
click at [538, 73] on button "After" at bounding box center [540, 73] width 23 height 11
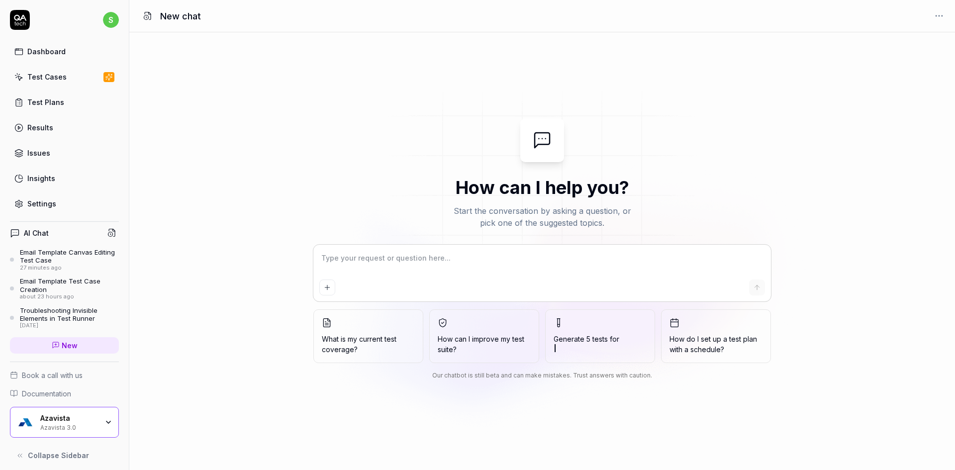
drag, startPoint x: 407, startPoint y: 281, endPoint x: 407, endPoint y: 272, distance: 9.0
click at [407, 280] on div at bounding box center [542, 288] width 446 height 16
click at [407, 266] on textarea at bounding box center [542, 263] width 446 height 25
type textarea "*"
paste textarea "Type random text in the text input field"
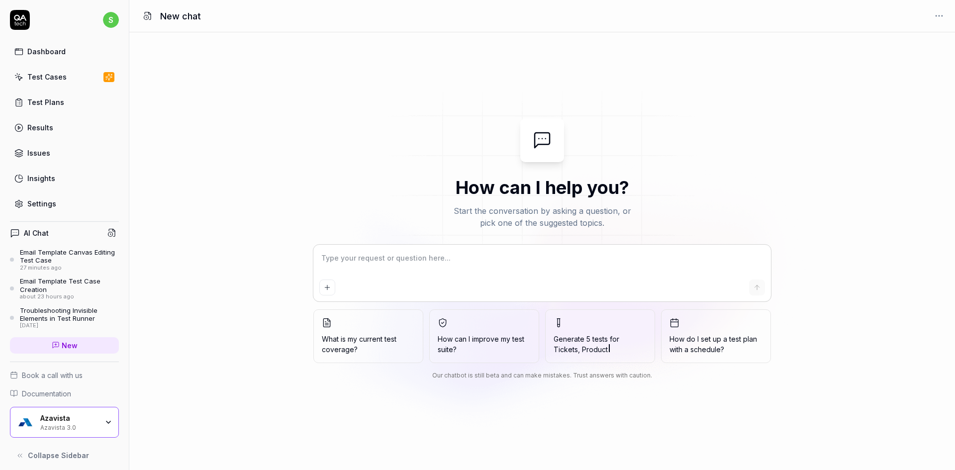
type textarea "Type random text in the text input field"
click at [431, 255] on textarea "Type random text in the text input field" at bounding box center [542, 263] width 446 height 25
type textarea "*"
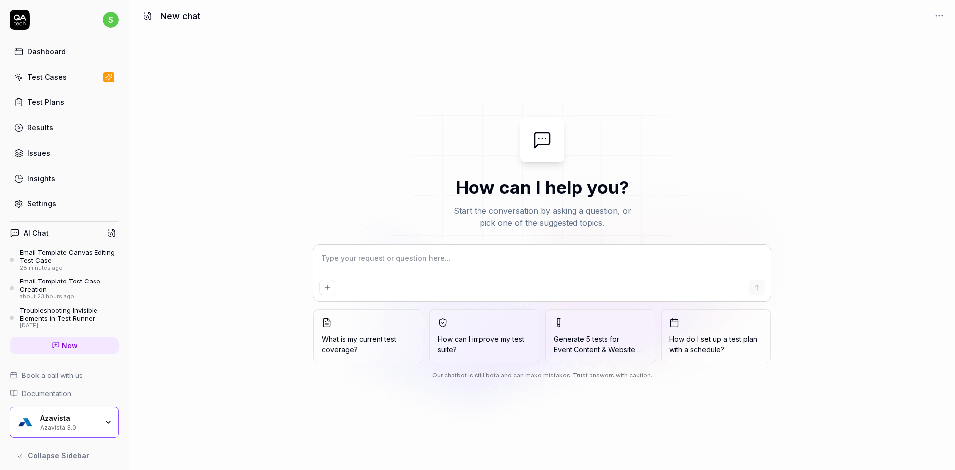
type textarea "*"
paste textarea "[URL][DOMAIN_NAME]"
type textarea "[URL][DOMAIN_NAME]"
type textarea "*"
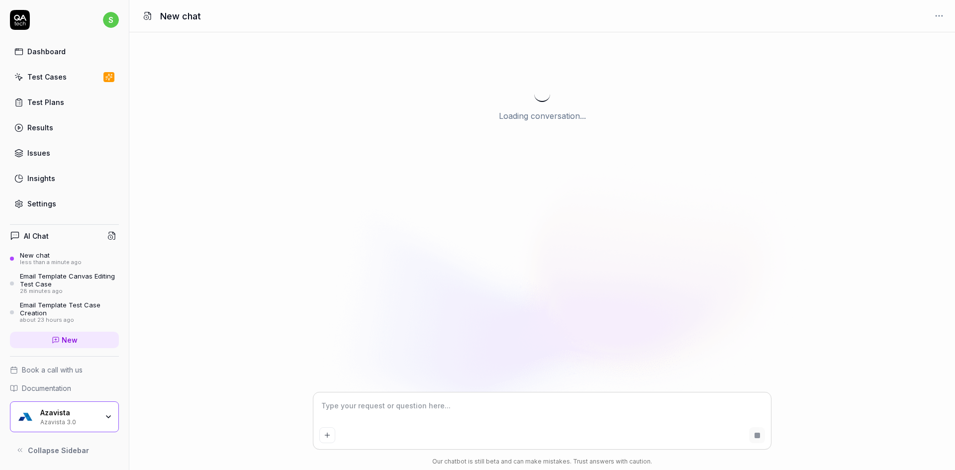
type textarea "*"
type textarea "T"
type textarea "*"
type textarea "Te"
type textarea "*"
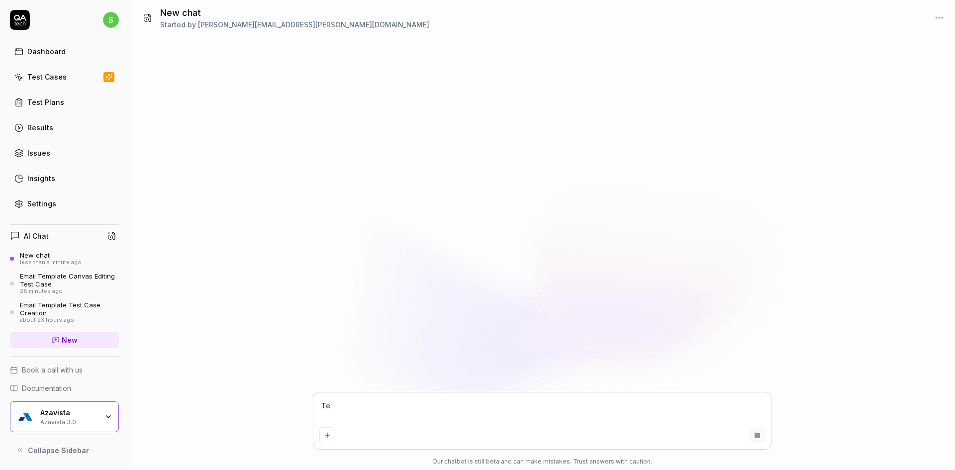
type textarea "Tes"
type textarea "*"
type textarea "Test"
type textarea "*"
type textarea "Test"
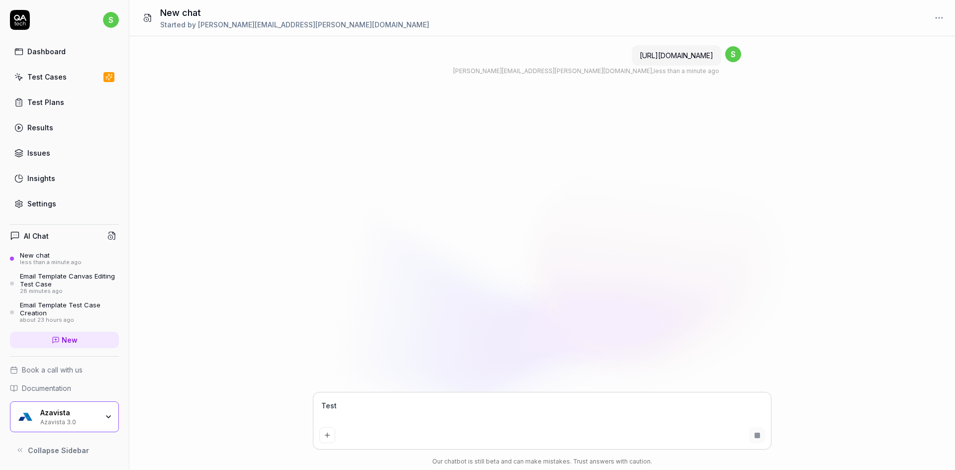
type textarea "*"
type textarea "Test c"
type textarea "*"
type textarea "Test ca"
type textarea "*"
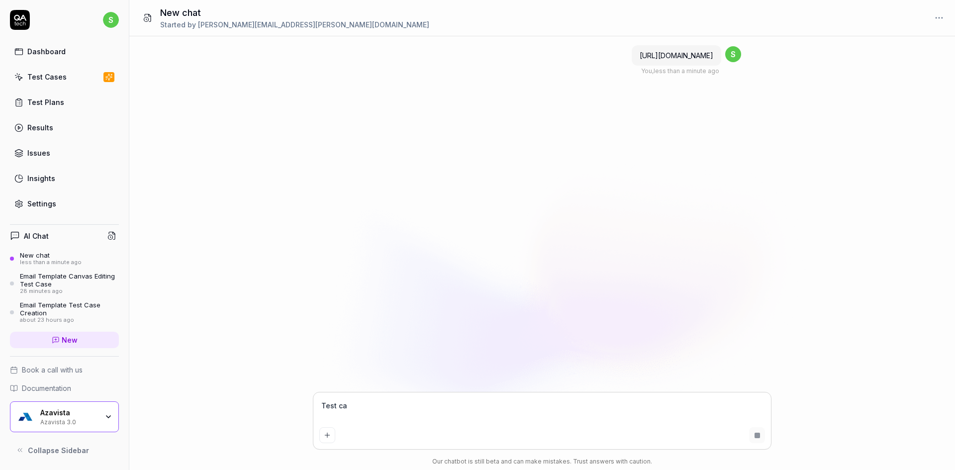
type textarea "Test cas"
type textarea "*"
type textarea "Test case"
type textarea "*"
type textarea "Test case"
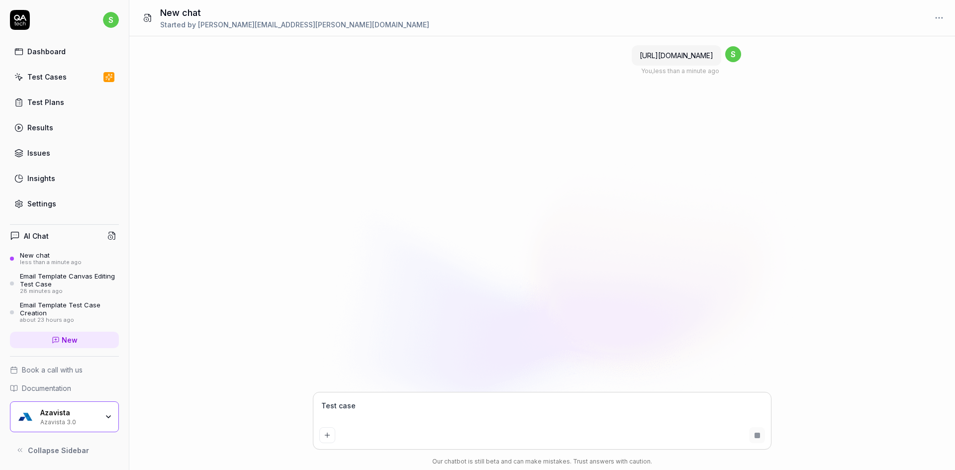
type textarea "*"
type textarea "Test case i"
type textarea "*"
type textarea "Test case is"
type textarea "*"
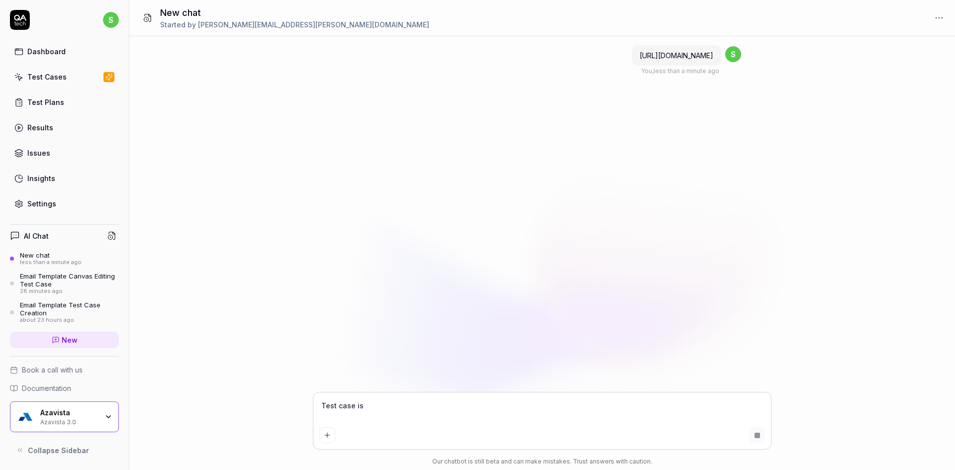
type textarea "Test case is"
type textarea "*"
type textarea "Test case is n"
type textarea "*"
type textarea "Test case is no"
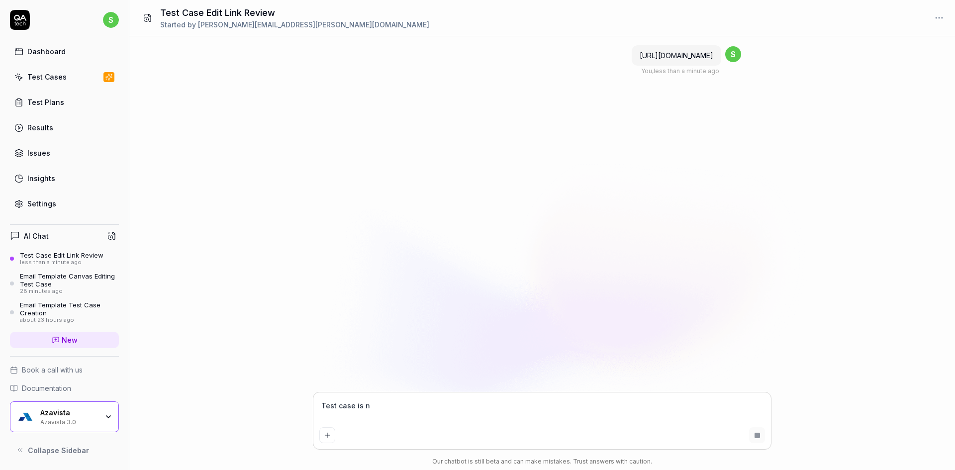
type textarea "*"
type textarea "Test case is not"
type textarea "*"
type textarea "Test case is not"
type textarea "*"
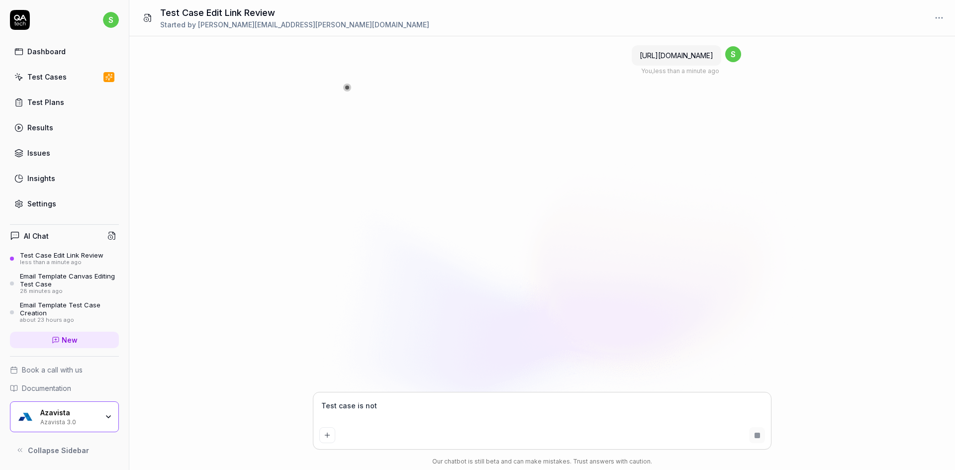
type textarea "Test case is not w"
type textarea "*"
type textarea "Test case is not wo"
type textarea "*"
type textarea "Test case is not wor"
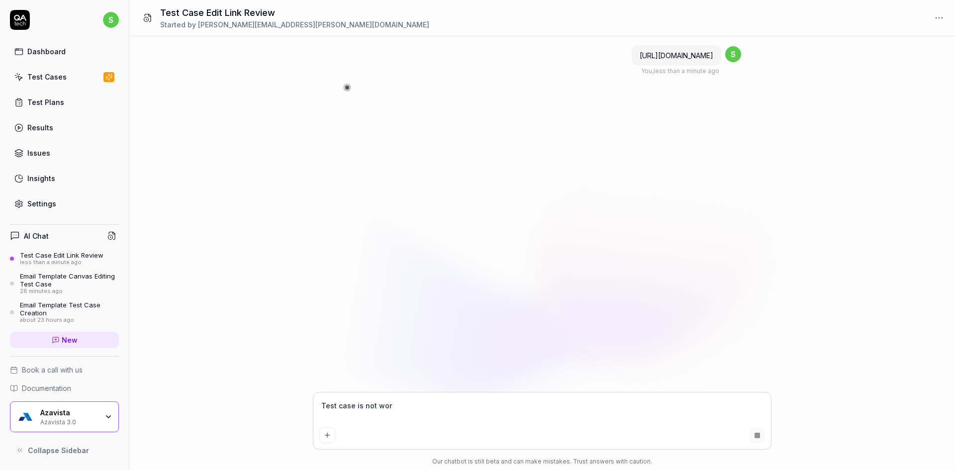
type textarea "*"
type textarea "Test case is not work"
type textarea "*"
type textarea "Test case is not worki"
type textarea "*"
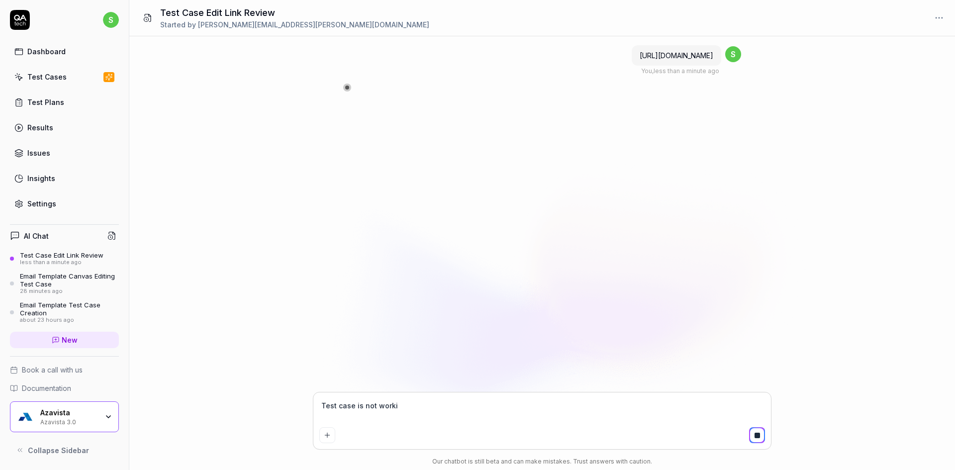
type textarea "Test case is not workin"
type textarea "*"
type textarea "Test case is not working"
type textarea "*"
type textarea "Test case is not working"
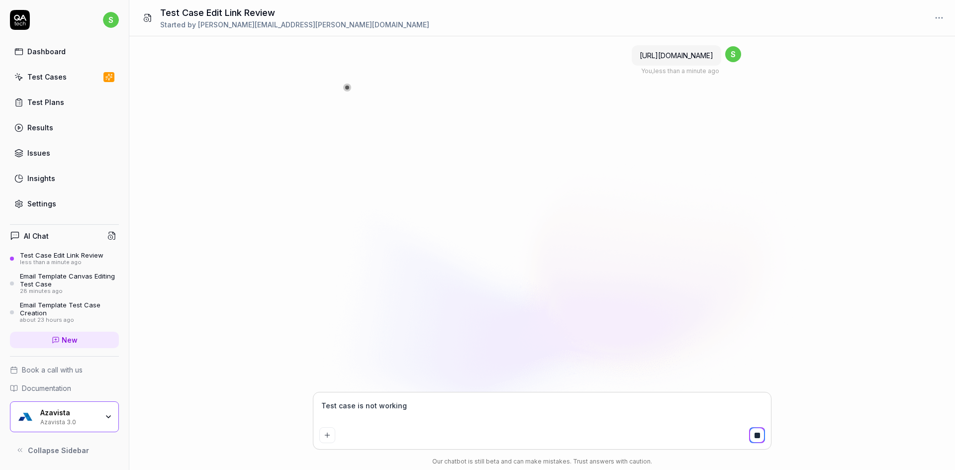
type textarea "*"
type textarea "Test case is not working o"
type textarea "*"
type textarea "Test case is not working on"
type textarea "*"
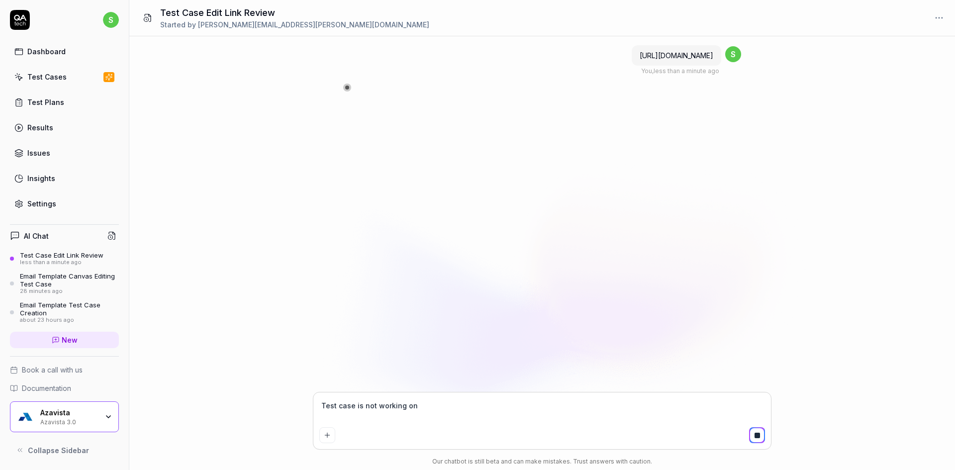
type textarea "Test case is not working on"
type textarea "*"
type textarea "Test case is not working on S"
type textarea "*"
type textarea "Test case is not working on St"
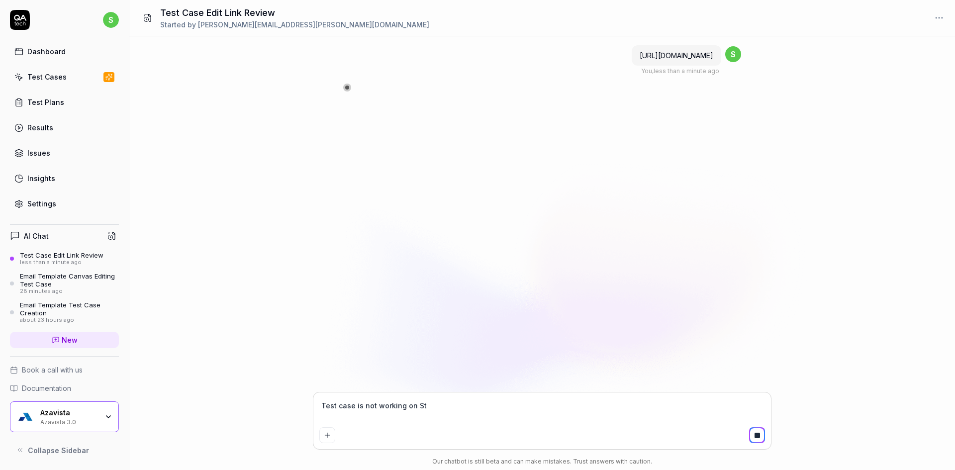
type textarea "*"
type textarea "Test case is not working on S"
type textarea "*"
type textarea "Test case is not working on"
type textarea "*"
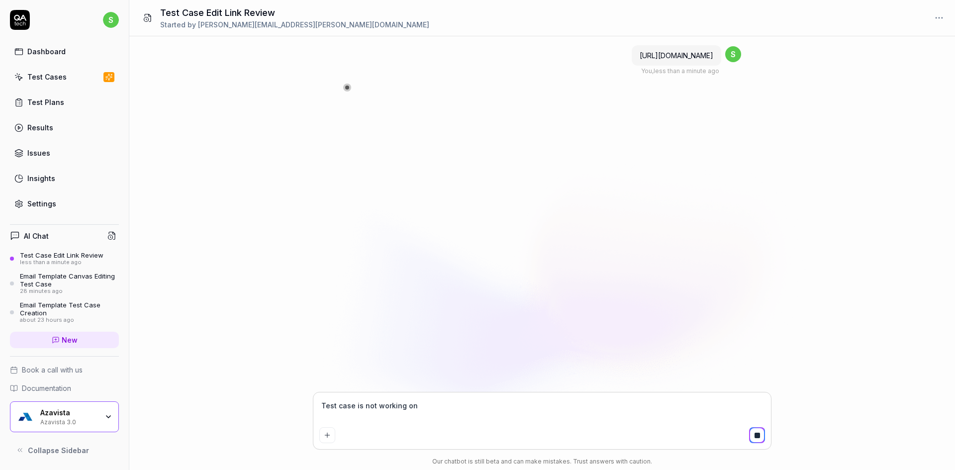
type textarea "Test case is not working on"
type textarea "*"
type textarea "Test case is not working on"
type textarea "*"
type textarea "Test case is not working on f"
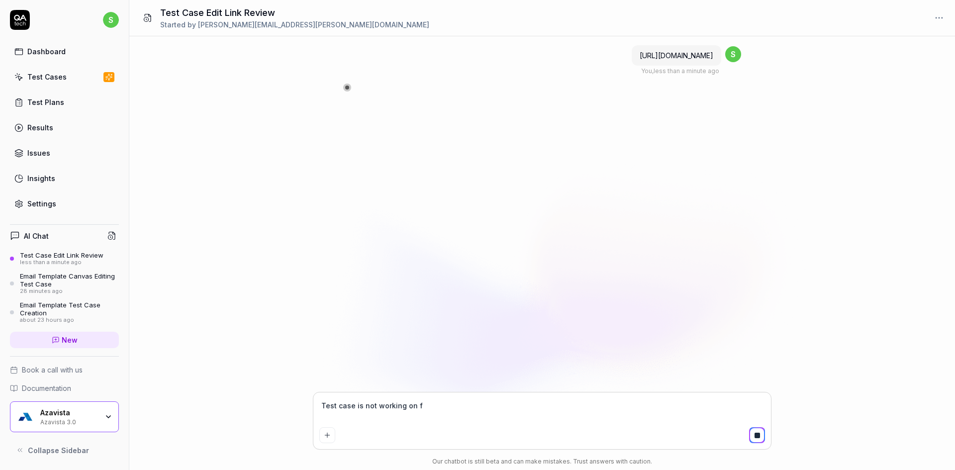
type textarea "*"
type textarea "Test case is not working on fr"
type textarea "*"
type textarea "Test case is not working on fro"
type textarea "*"
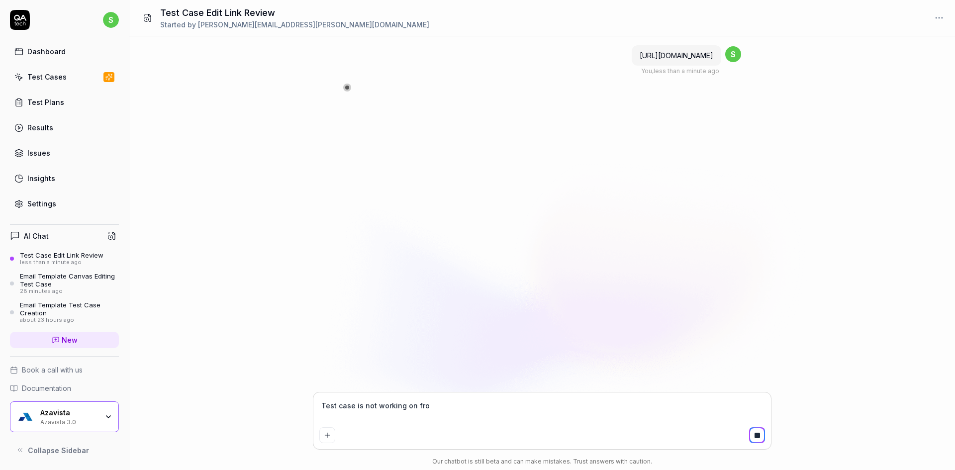
type textarea "Test case is not working on fr"
type textarea "*"
type textarea "Test case is not working on f"
type textarea "*"
type textarea "Test case is not working on"
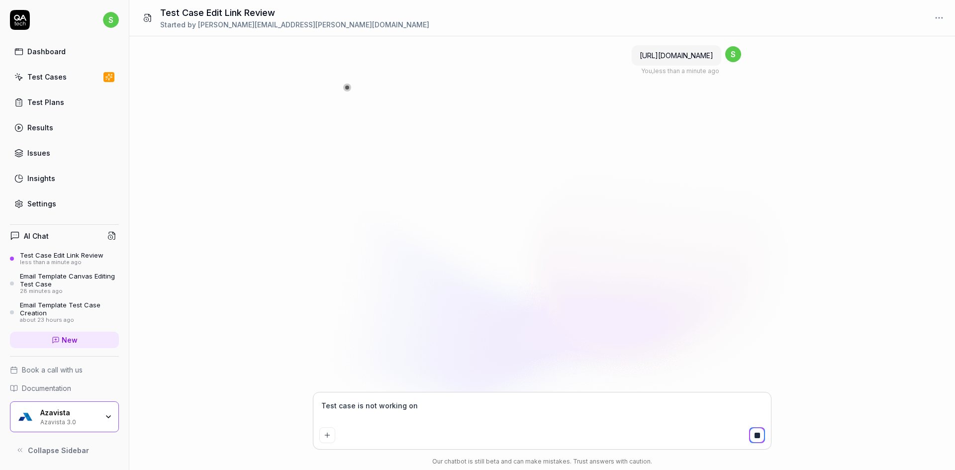
type textarea "*"
type textarea "Test case is not working on"
type textarea "*"
type textarea "Test case is not working o"
type textarea "*"
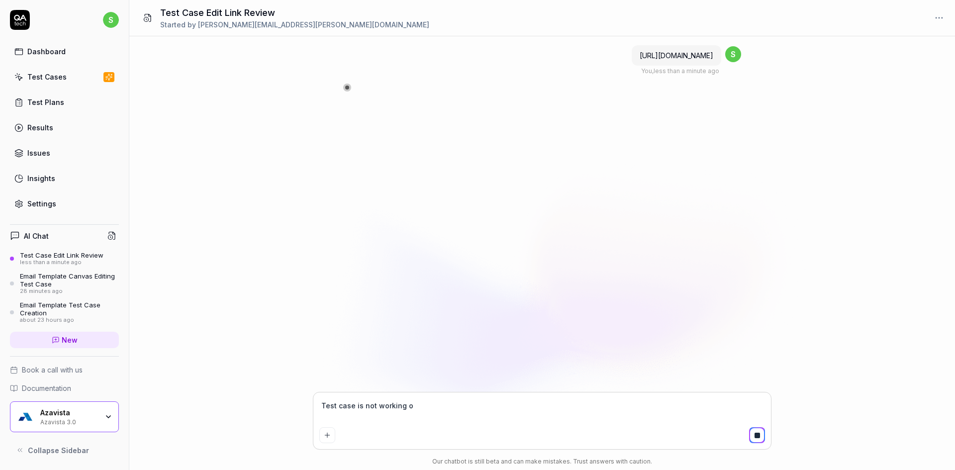
type textarea "Test case is not working of"
type textarea "*"
type textarea "Test case is not working o"
type textarea "*"
type textarea "Test case is not working of"
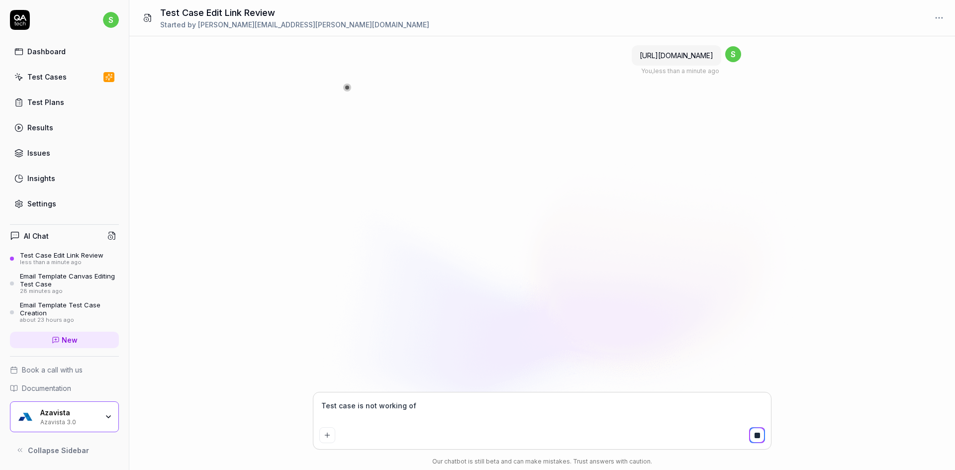
type textarea "*"
type textarea "Test case is not working ofr"
type textarea "*"
type textarea "Test case is not working of"
type textarea "*"
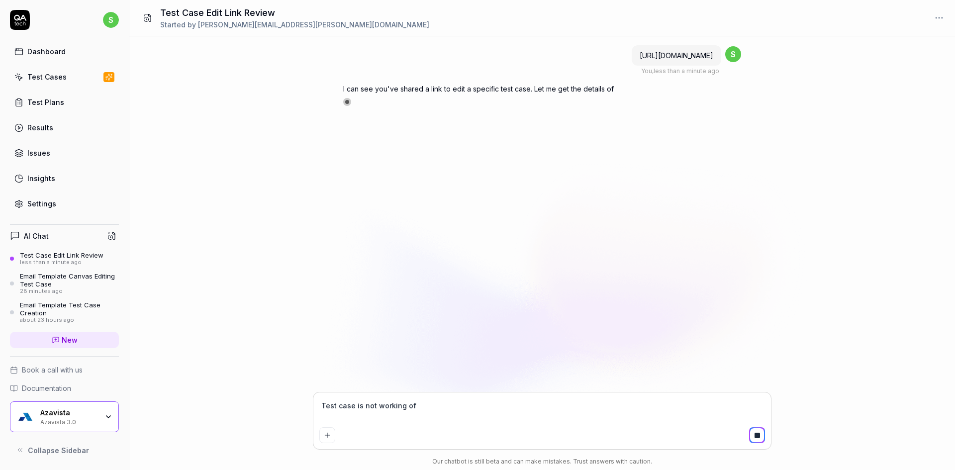
type textarea "Test case is not working o"
type textarea "*"
type textarea "Test case is not working"
type textarea "*"
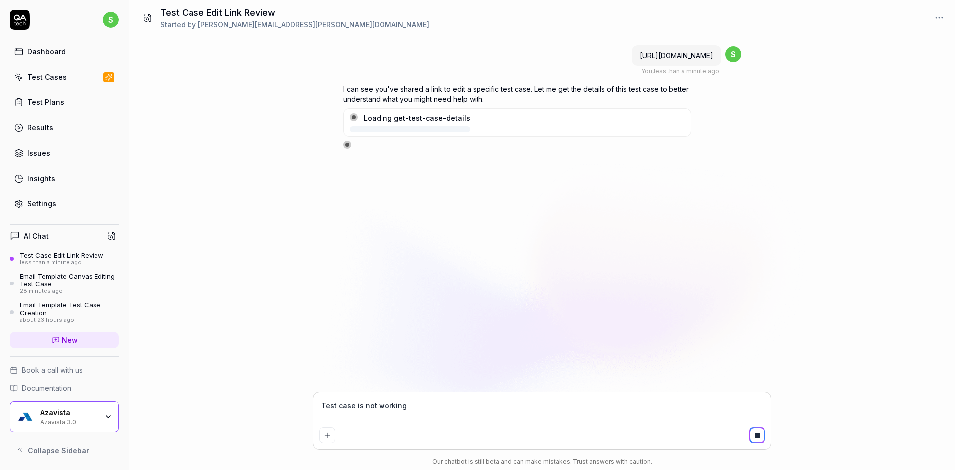
type textarea "Test case is not working f"
type textarea "*"
type textarea "Test case is not working fr"
type textarea "*"
type textarea "Test case is not working fro"
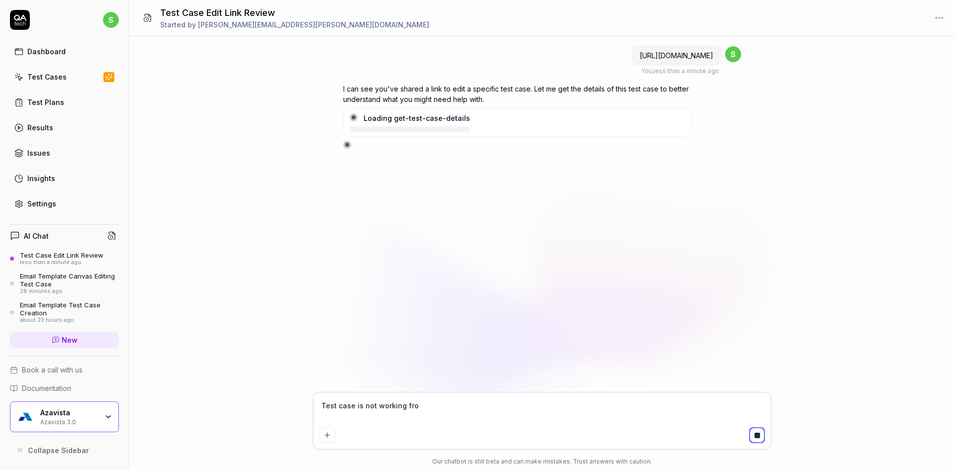
type textarea "*"
type textarea "Test case is not working from"
type textarea "*"
type textarea "Test case is not working from"
type textarea "*"
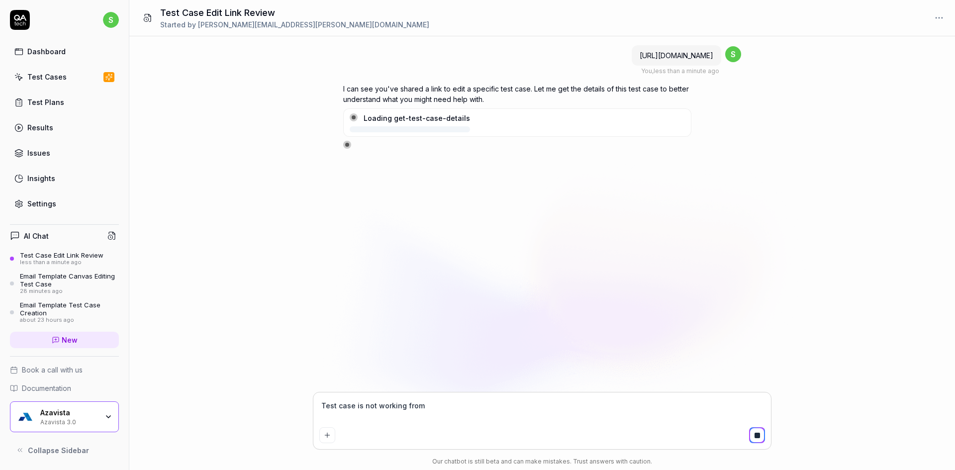
type textarea "Test case is not working from s"
type textarea "*"
type textarea "Test case is not working from st"
type textarea "*"
type textarea "Test case is not working from ste"
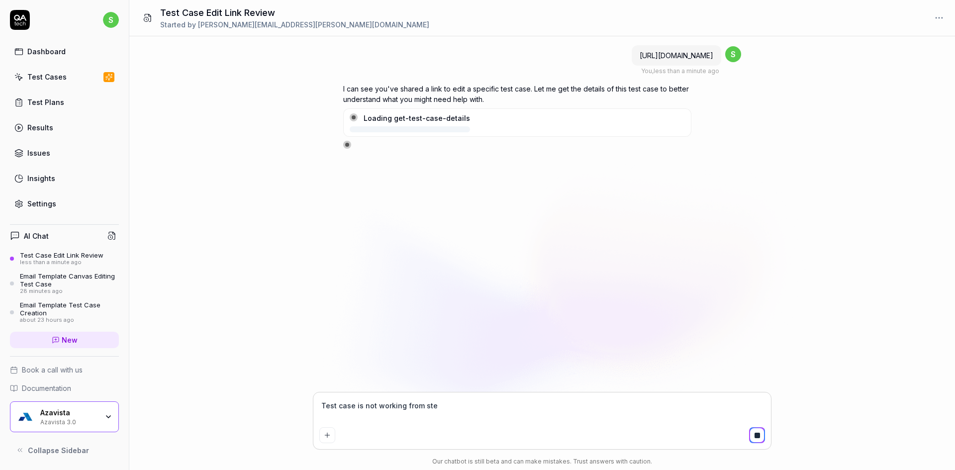
type textarea "*"
type textarea "Test case is not working from step"
type textarea "*"
type textarea "Test case is not working from step"
type textarea "*"
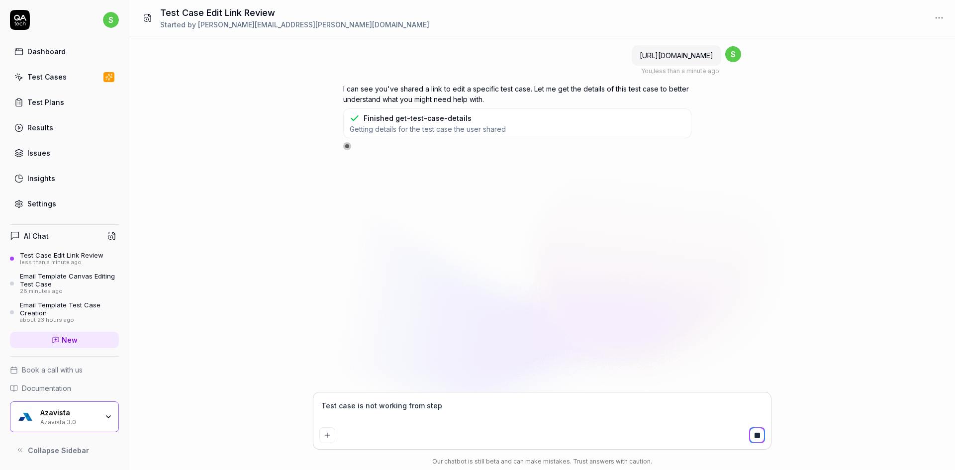
type textarea "Test case is not working from step 1"
type textarea "*"
type textarea "Test case is not working from step 10"
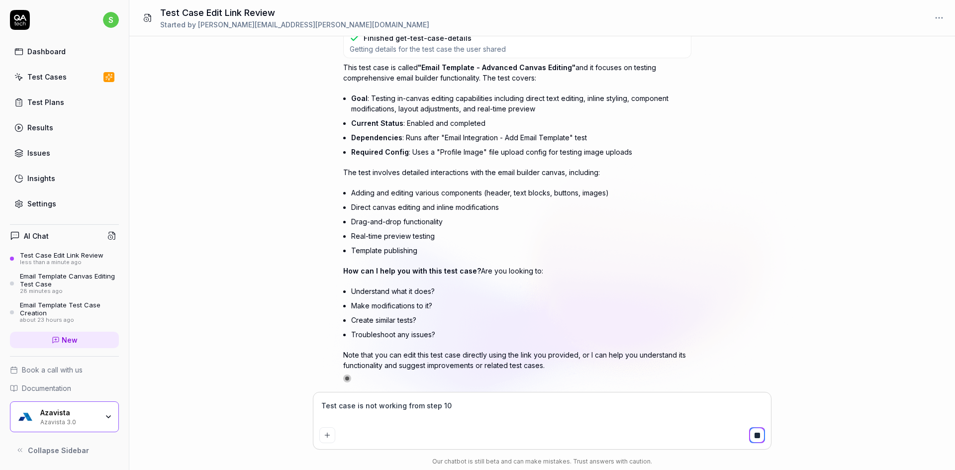
type textarea "*"
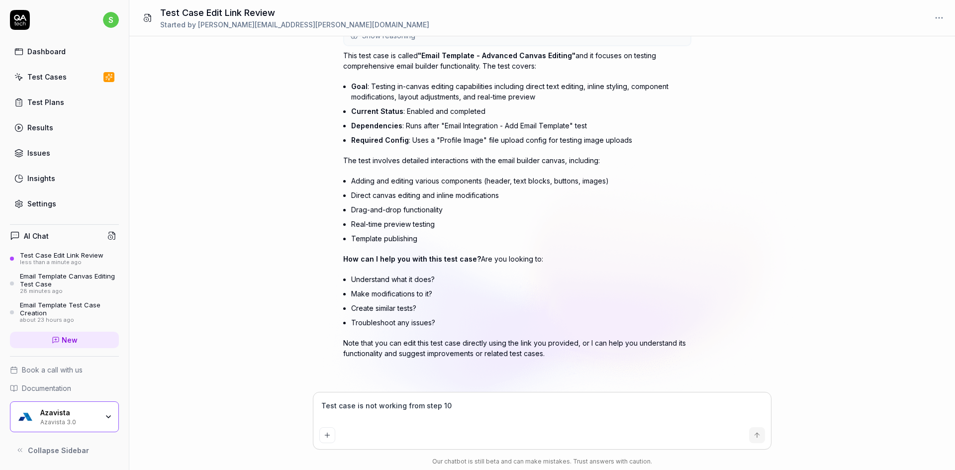
scroll to position [70, 0]
click at [387, 408] on textarea "Test case is not working from step 10" at bounding box center [542, 411] width 446 height 25
type textarea "t"
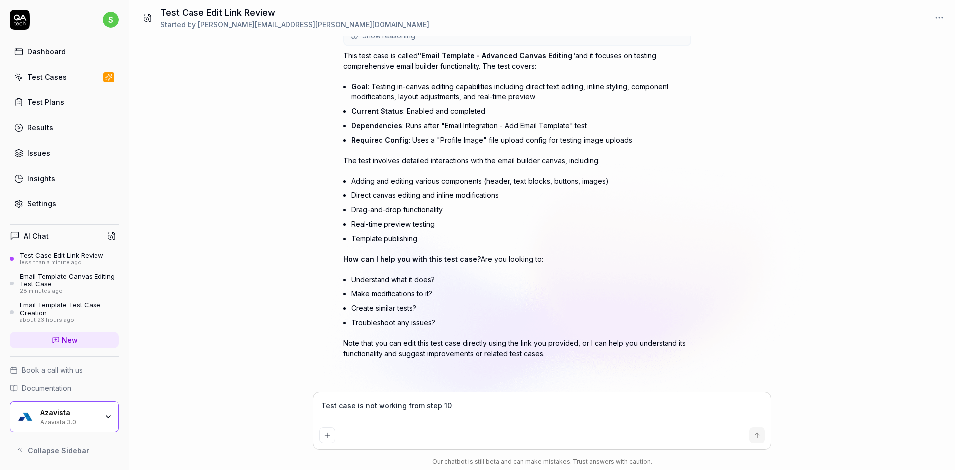
type textarea "*"
type textarea "te"
type textarea "*"
type textarea "tex"
type textarea "*"
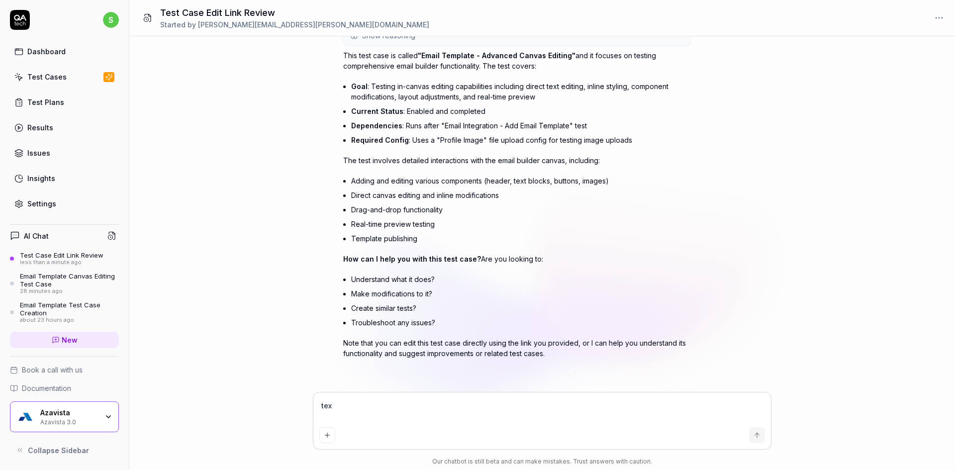
type textarea "text"
type textarea "*"
type textarea "text"
type textarea "*"
type textarea "text b"
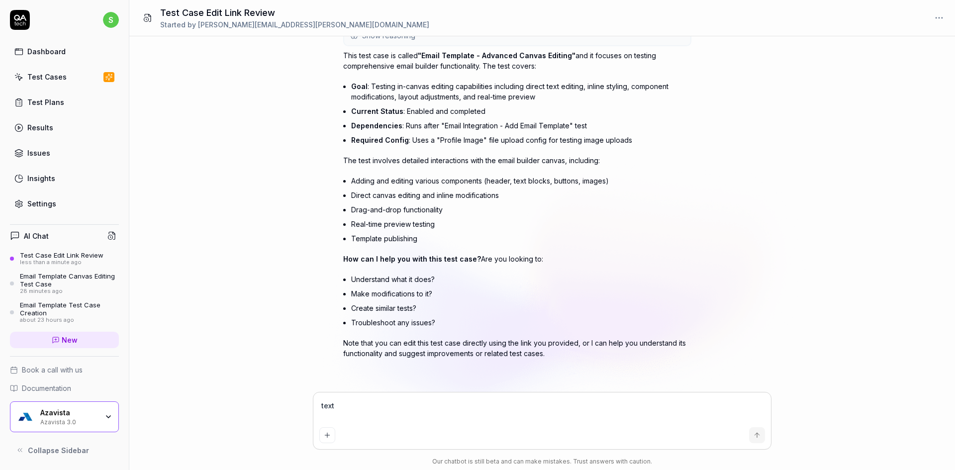
type textarea "*"
type textarea "text bl"
type textarea "*"
type textarea "text blc"
type textarea "*"
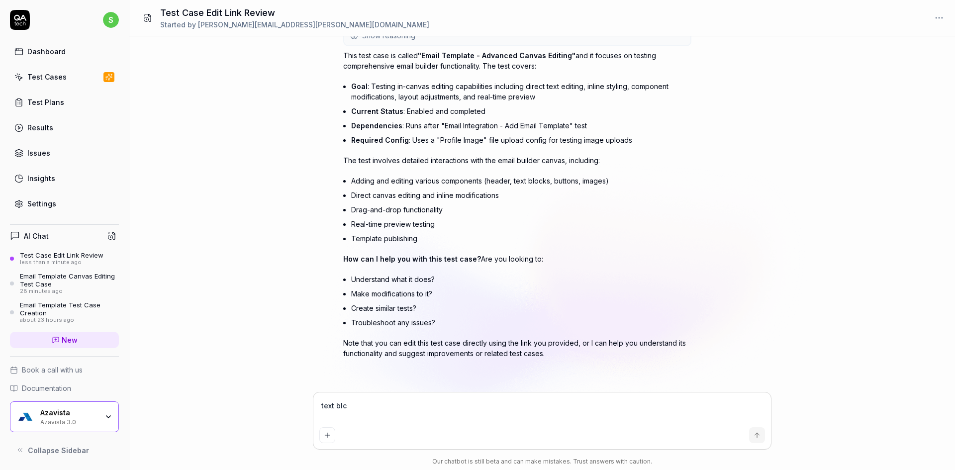
type textarea "text blco"
type textarea "*"
type textarea "text blcok"
type textarea "*"
type textarea "text blcok"
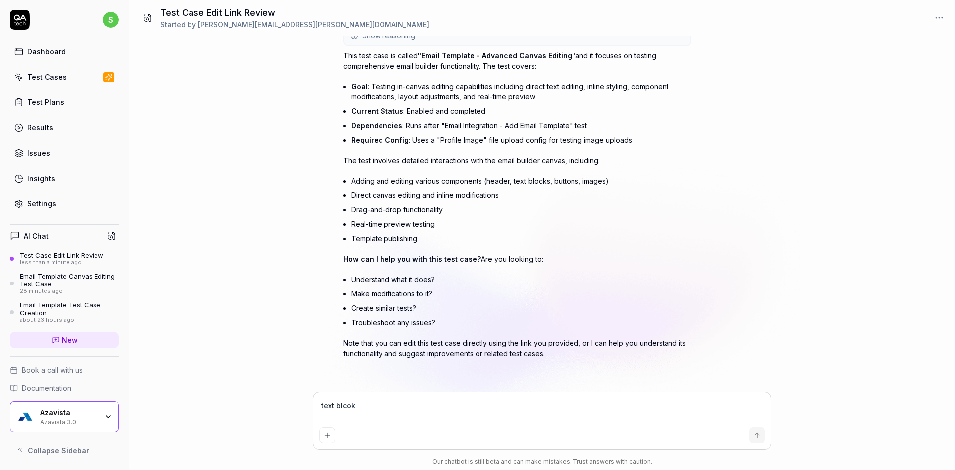
type textarea "*"
type textarea "text blcok a"
type textarea "*"
type textarea "text blcok ar"
type textarea "*"
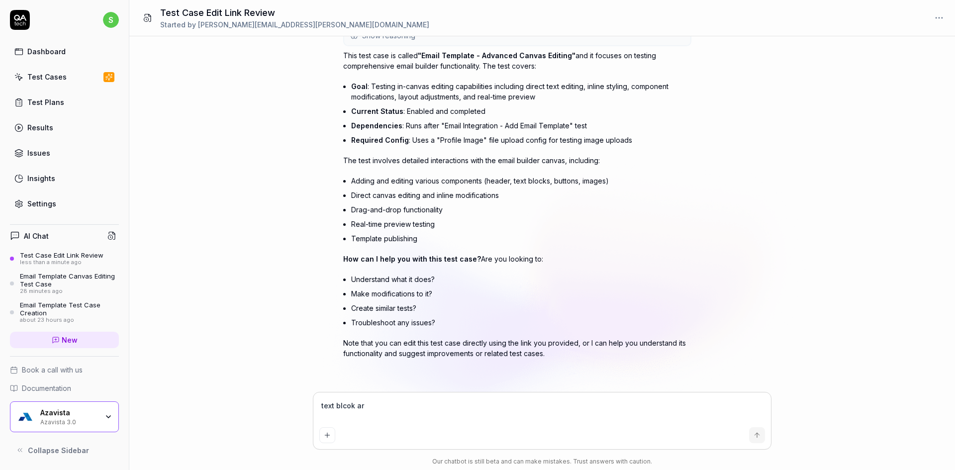
type textarea "text blcok a"
type textarea "*"
type textarea "text blcok"
type textarea "*"
type textarea "text blcok"
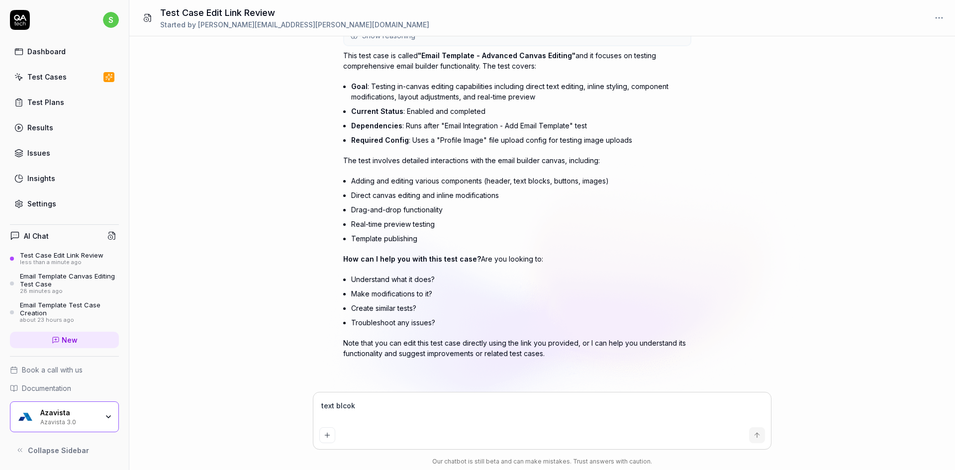
type textarea "*"
type textarea "text blco"
type textarea "*"
type textarea "text blc"
type textarea "*"
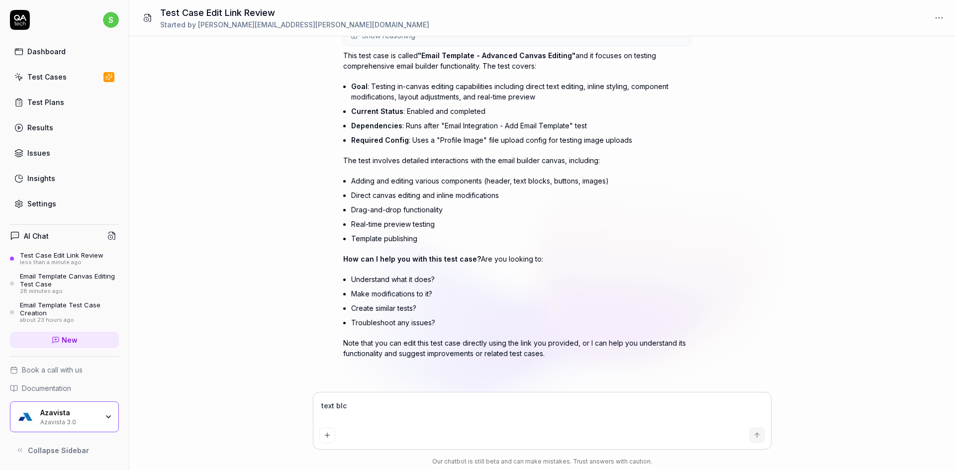
type textarea "text bl"
type textarea "*"
type textarea "text blc"
type textarea "*"
type textarea "text blco"
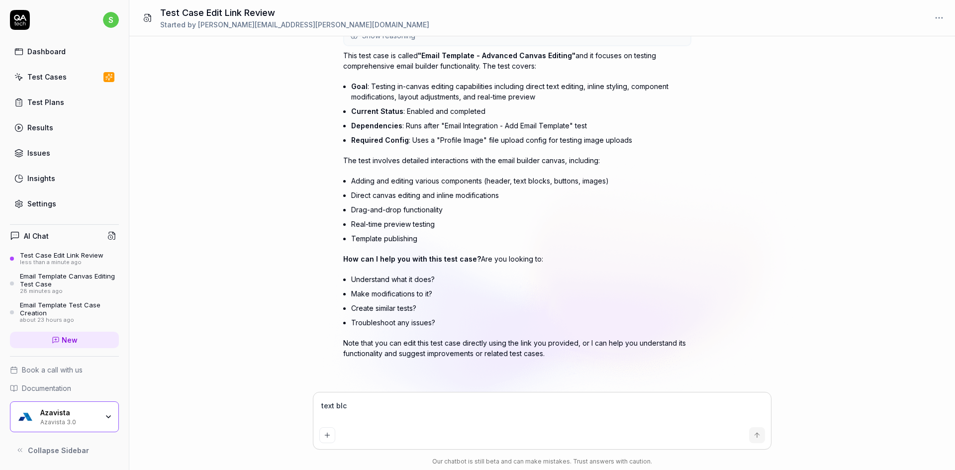
type textarea "*"
type textarea "text blc"
type textarea "*"
type textarea "text bl"
type textarea "*"
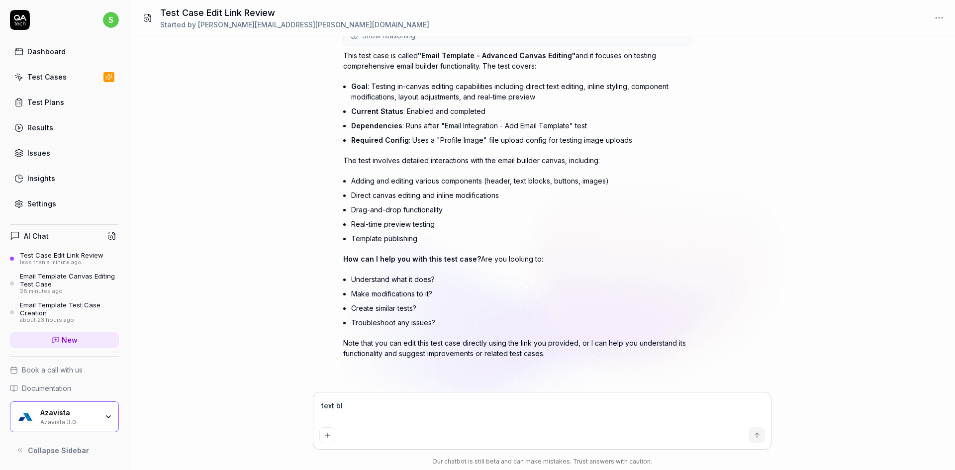
type textarea "text blo"
type textarea "*"
type textarea "text bloc"
type textarea "*"
type textarea "text block"
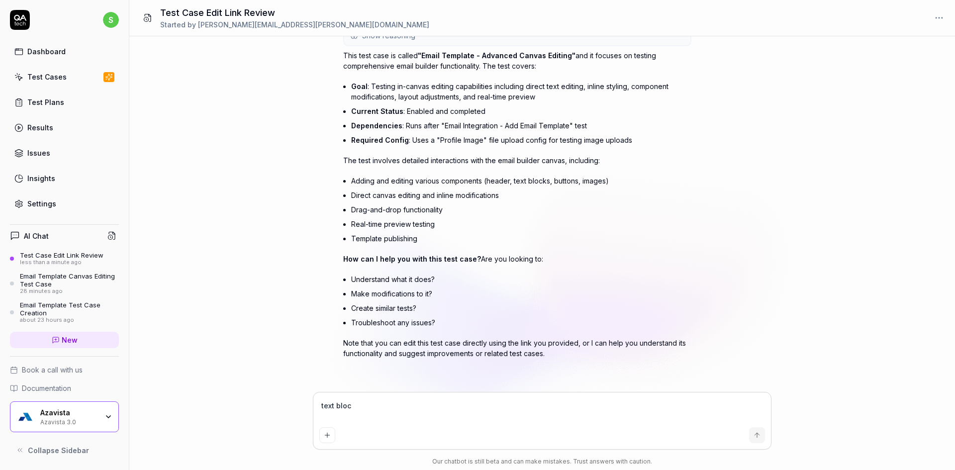
type textarea "*"
type textarea "text block"
type textarea "*"
type textarea "text block a"
type textarea "*"
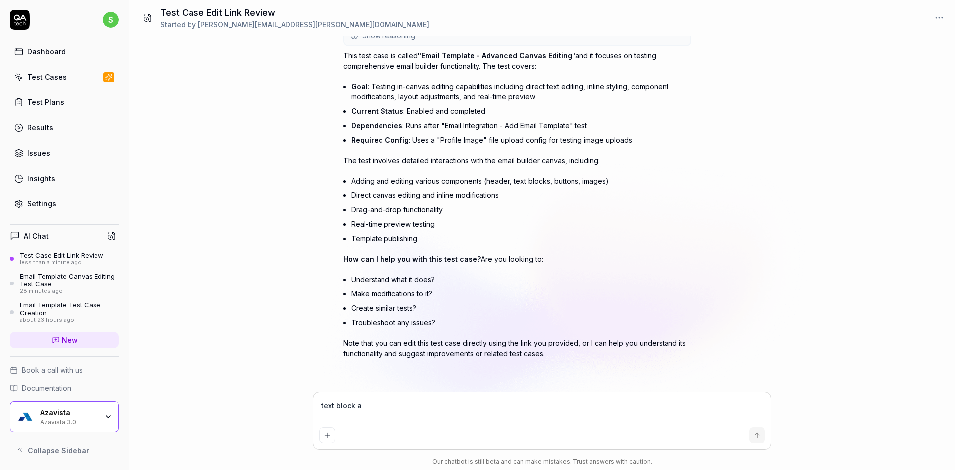
type textarea "text block ar"
type textarea "*"
type textarea "text block are"
type textarea "*"
type textarea "text block are"
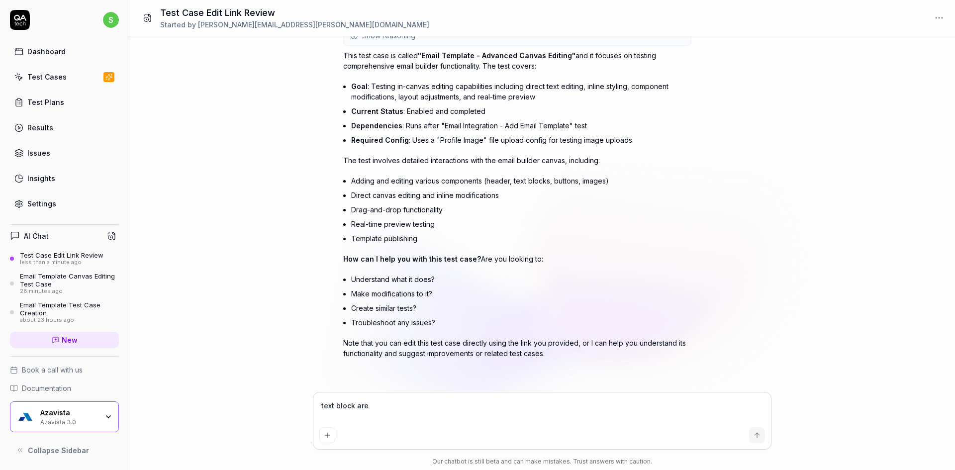
type textarea "*"
type textarea "text block are n"
type textarea "*"
type textarea "text block are nt"
type textarea "*"
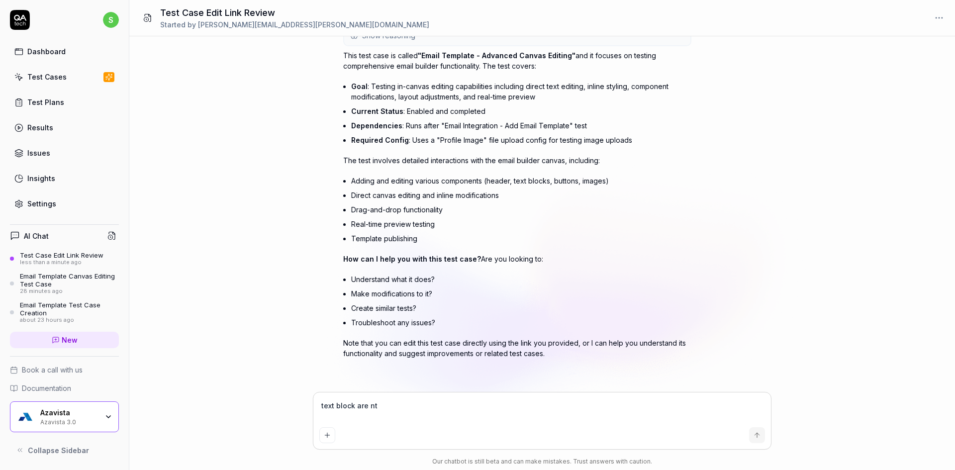
type textarea "text block are n"
type textarea "*"
type textarea "text block are no"
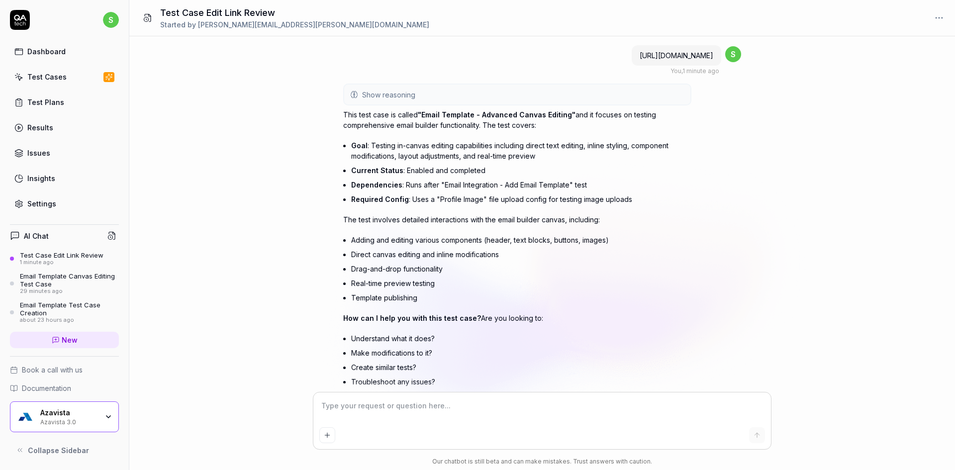
scroll to position [503, 0]
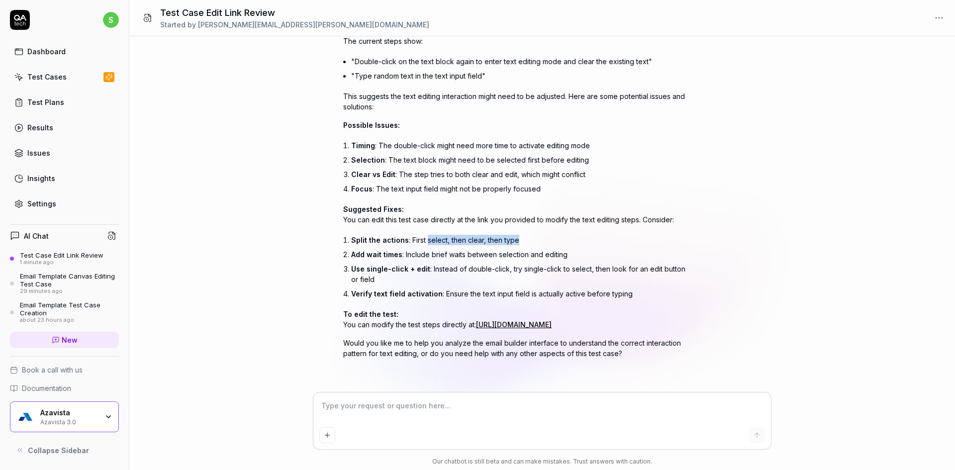
drag, startPoint x: 429, startPoint y: 232, endPoint x: 519, endPoint y: 234, distance: 90.1
click at [519, 234] on li "Split the actions : First select, then clear, then type" at bounding box center [521, 240] width 340 height 14
drag, startPoint x: 419, startPoint y: 242, endPoint x: 551, endPoint y: 245, distance: 131.9
click at [551, 247] on li "Add wait times : Include brief waits between selection and editing" at bounding box center [521, 254] width 340 height 14
click at [453, 399] on textarea at bounding box center [542, 411] width 446 height 25
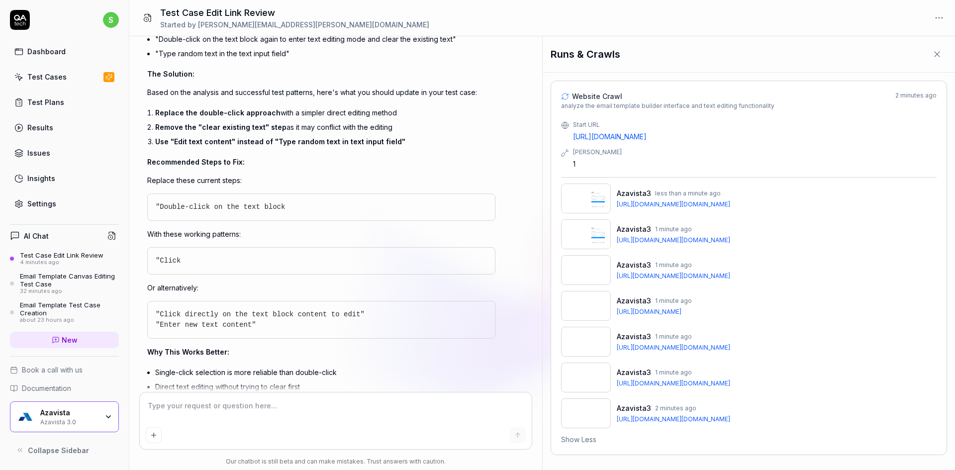
scroll to position [1202, 0]
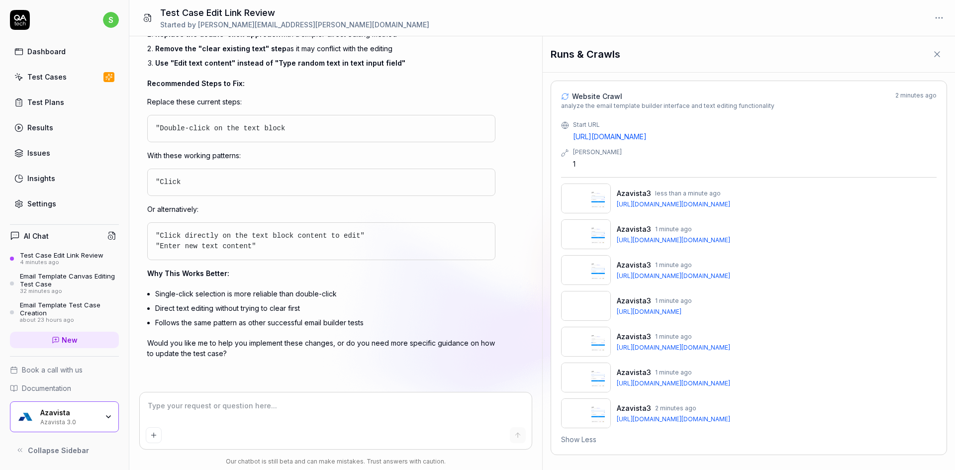
click at [164, 180] on span ""Click" at bounding box center [168, 182] width 25 height 8
copy span "Click"
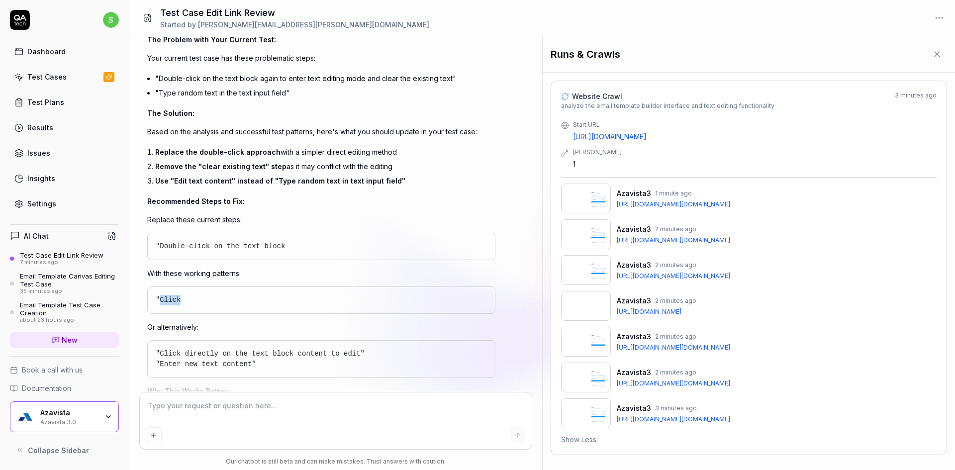
scroll to position [1152, 0]
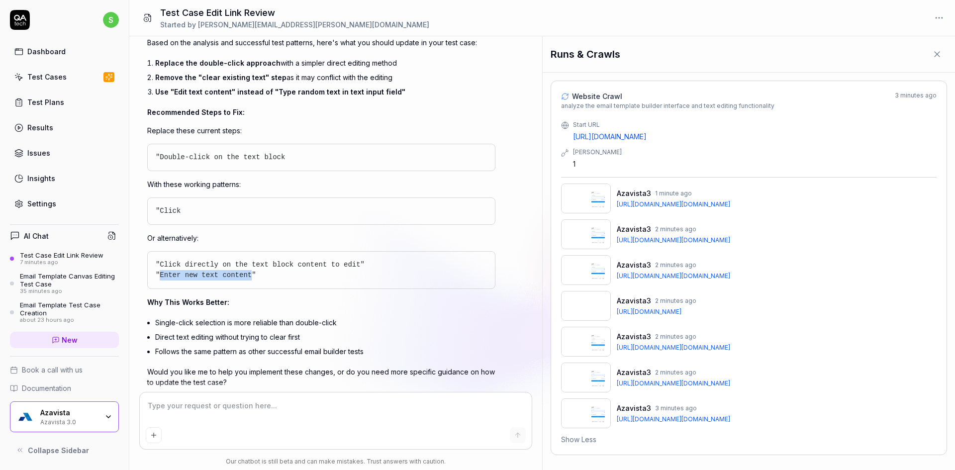
drag, startPoint x: 160, startPoint y: 296, endPoint x: 243, endPoint y: 302, distance: 83.3
click at [243, 289] on div ""Click directly on the text block content to edit" "Enter new text content"" at bounding box center [321, 270] width 348 height 38
copy span "Enter new text content"
click at [79, 69] on link "Test Cases" at bounding box center [64, 76] width 109 height 19
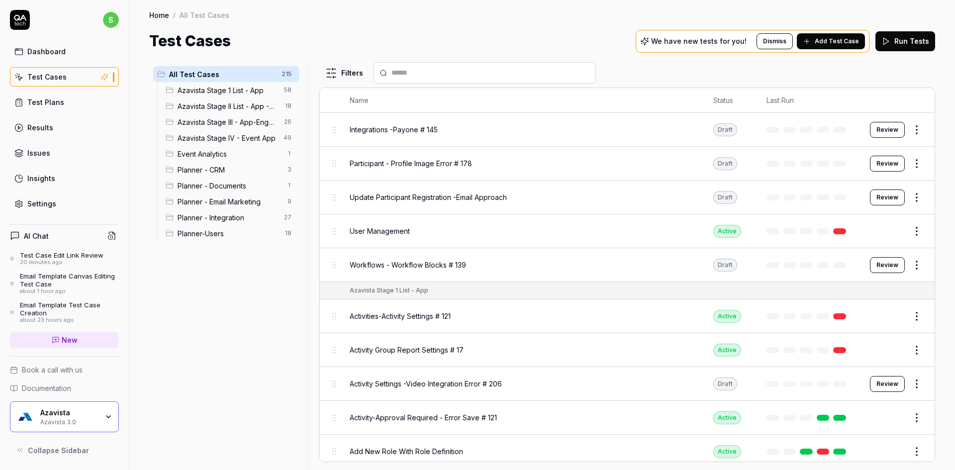
click at [246, 218] on span "Planner - Integration" at bounding box center [228, 217] width 101 height 10
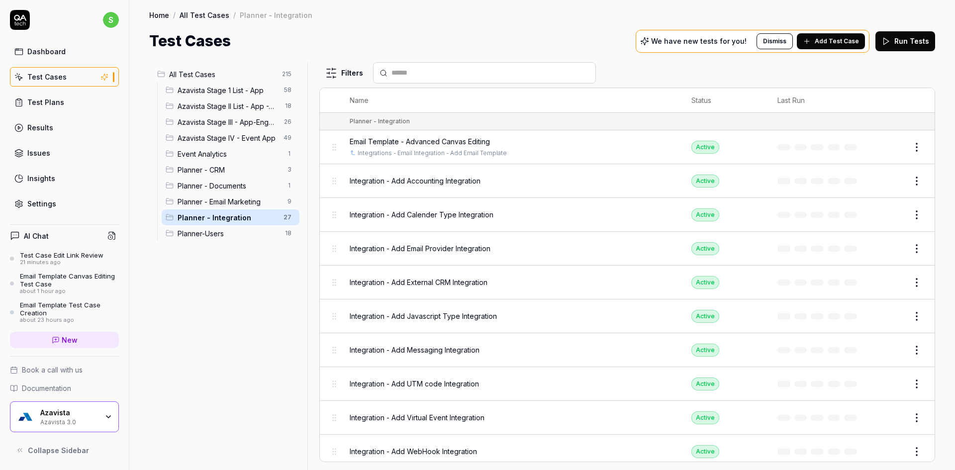
click at [805, 143] on td at bounding box center [819, 147] width 103 height 34
click at [881, 148] on button "Edit" at bounding box center [893, 147] width 24 height 16
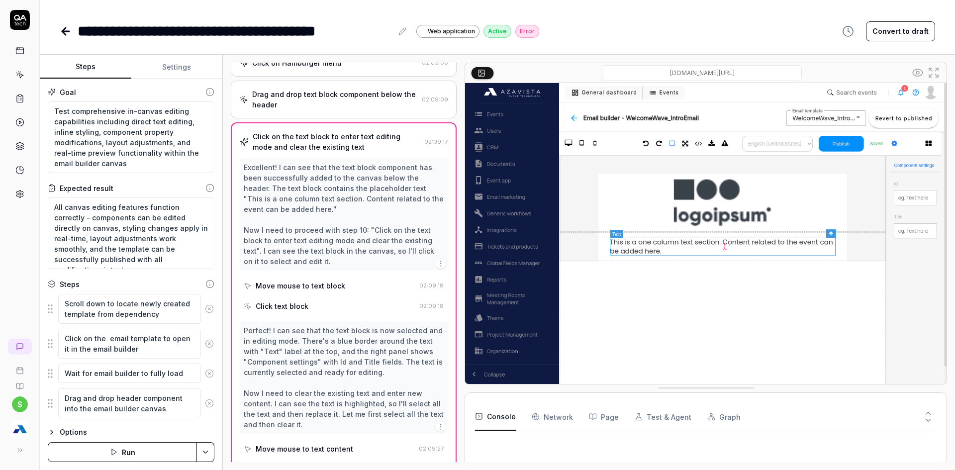
scroll to position [568, 0]
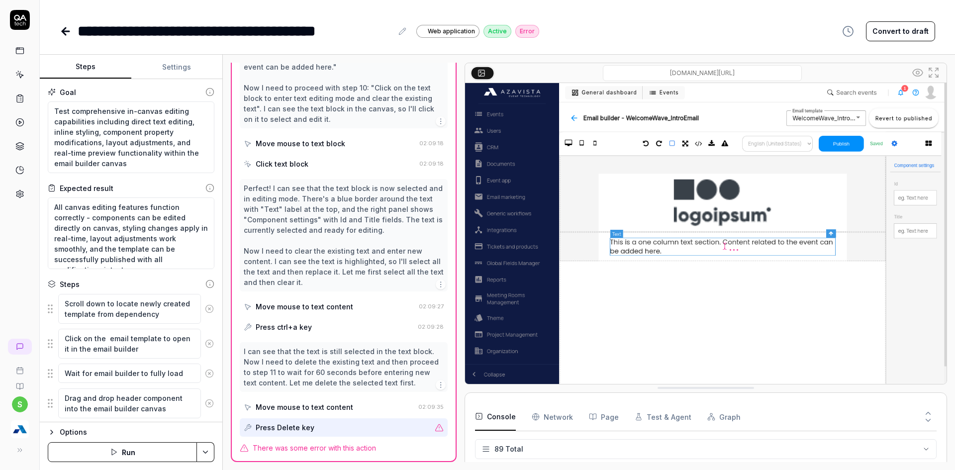
scroll to position [2411, 0]
click at [148, 447] on button "Run" at bounding box center [122, 452] width 149 height 20
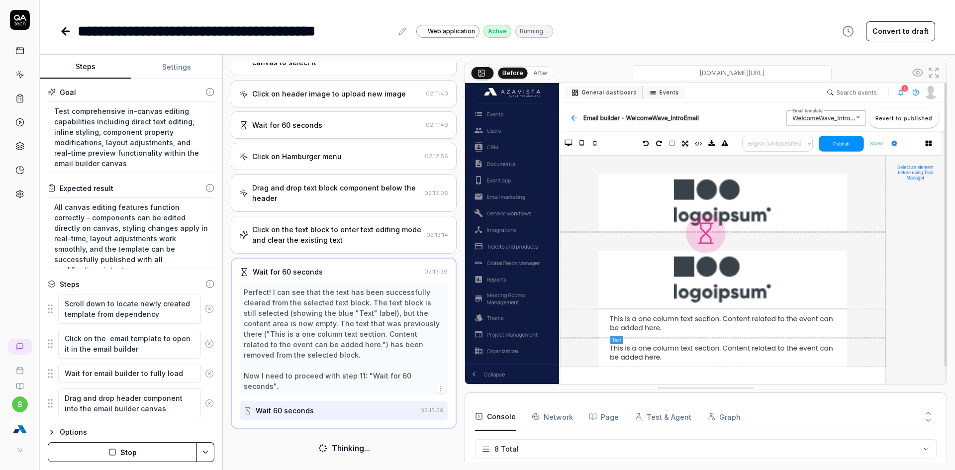
scroll to position [226, 0]
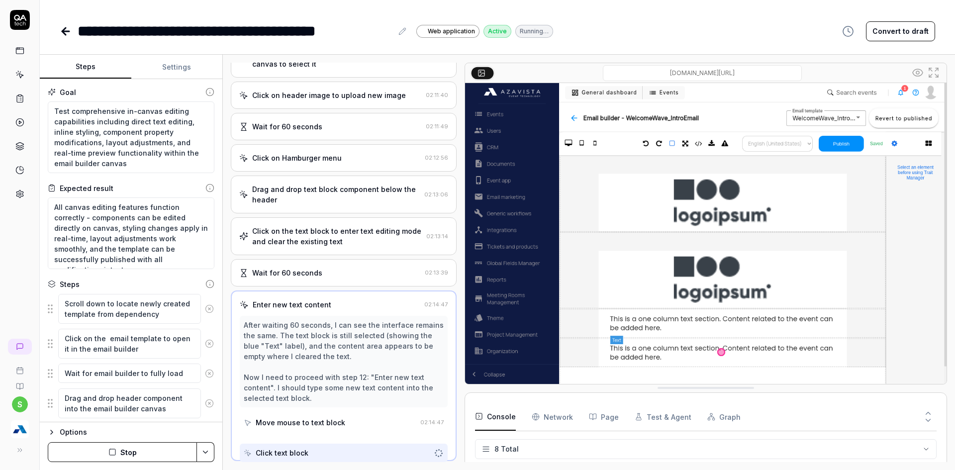
click at [339, 255] on div "Click on the text block to enter text editing mode and clear the existing text …" at bounding box center [344, 236] width 226 height 38
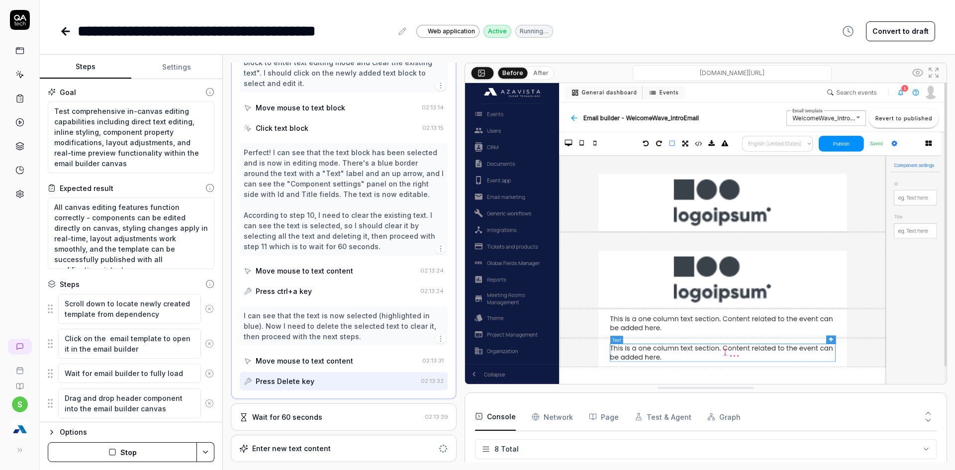
scroll to position [541, 0]
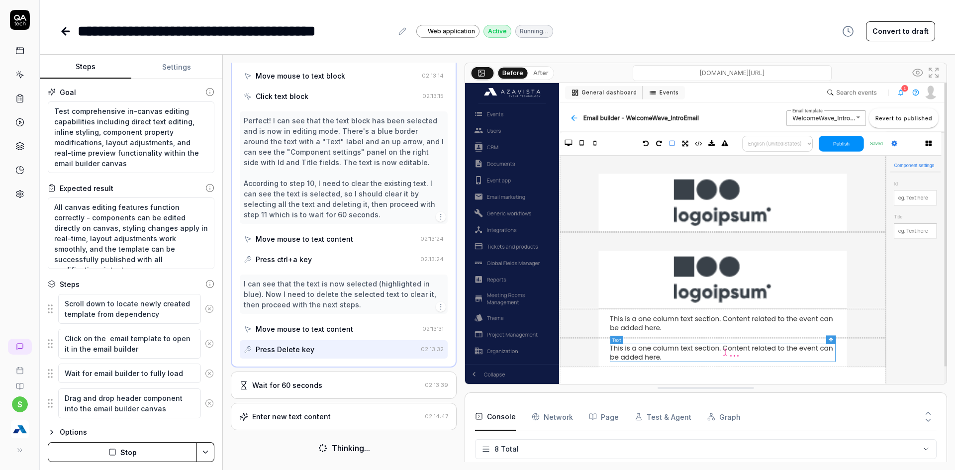
click at [309, 425] on div "Enter new text content 02:14:47" at bounding box center [344, 416] width 226 height 27
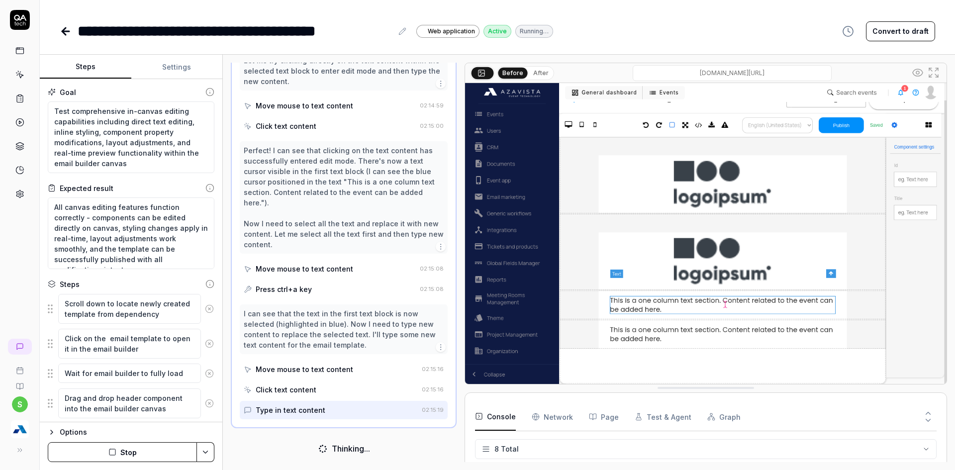
scroll to position [745, 0]
click at [537, 69] on button "After" at bounding box center [540, 73] width 23 height 11
click at [513, 74] on button "Before" at bounding box center [513, 73] width 29 height 11
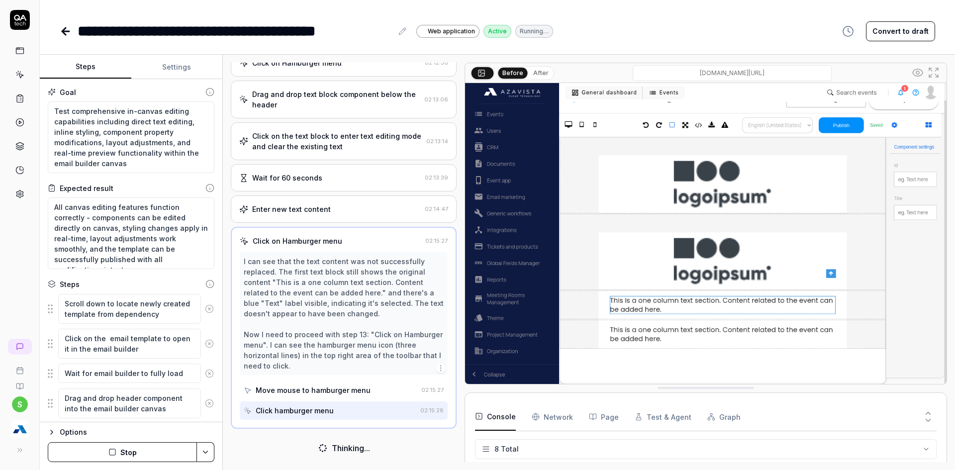
scroll to position [319, 0]
click at [151, 441] on div "Options Stop" at bounding box center [131, 446] width 183 height 48
click at [135, 451] on button "Stop" at bounding box center [122, 452] width 149 height 20
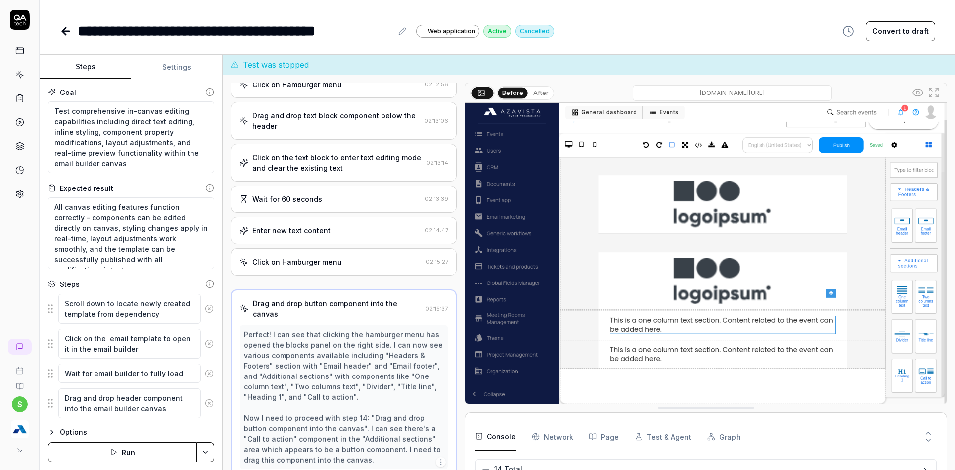
scroll to position [340, 0]
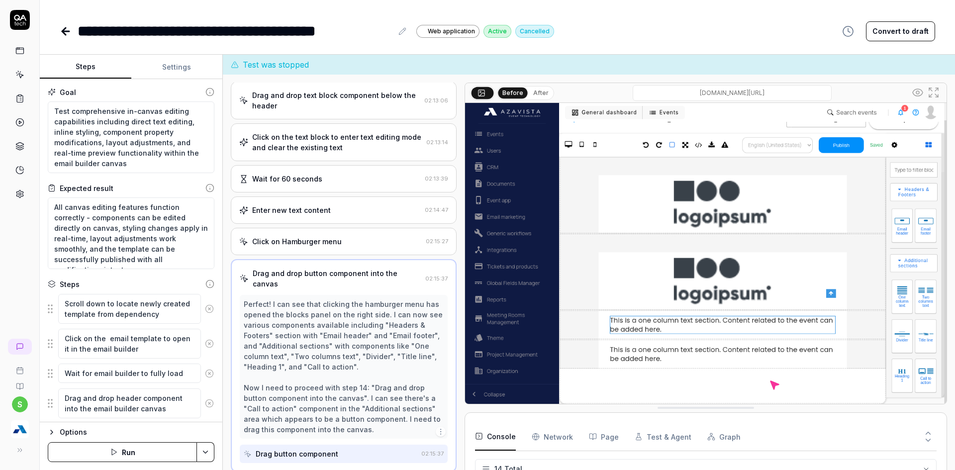
click at [294, 210] on div "Enter new text content" at bounding box center [291, 210] width 79 height 10
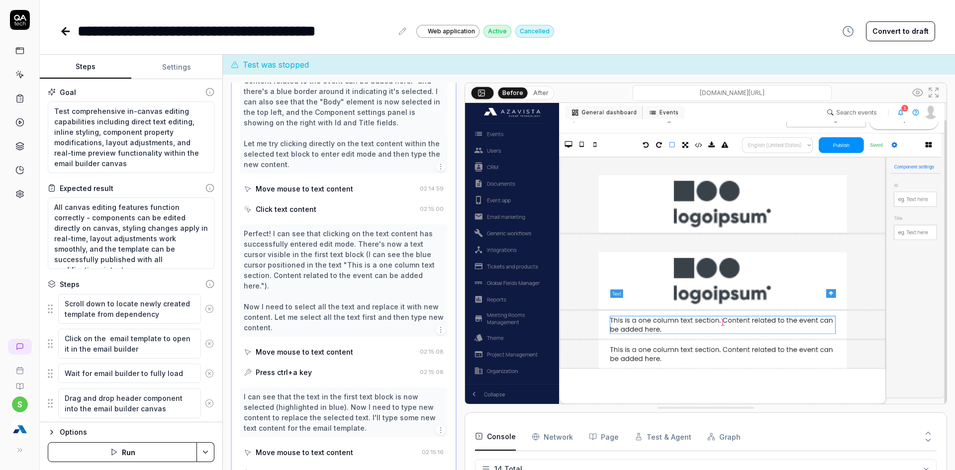
scroll to position [714, 0]
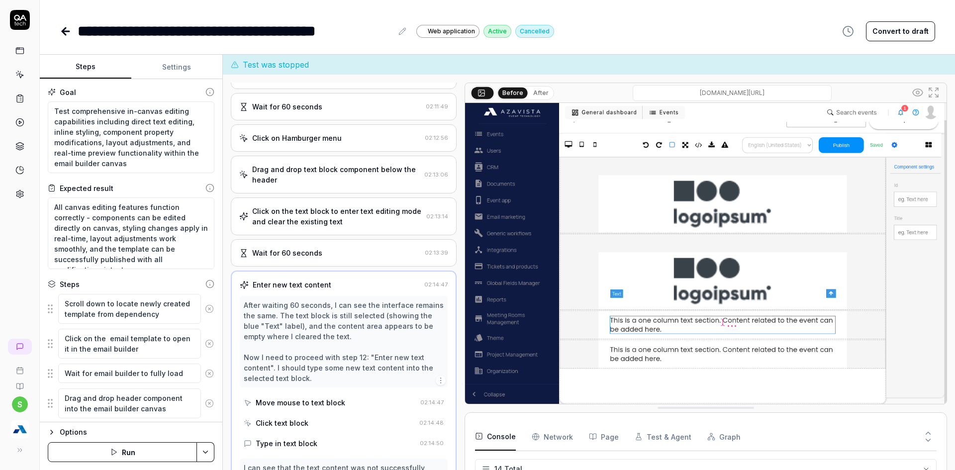
click at [294, 205] on div "Click on the text block to enter text editing mode and clear the existing text …" at bounding box center [344, 217] width 226 height 38
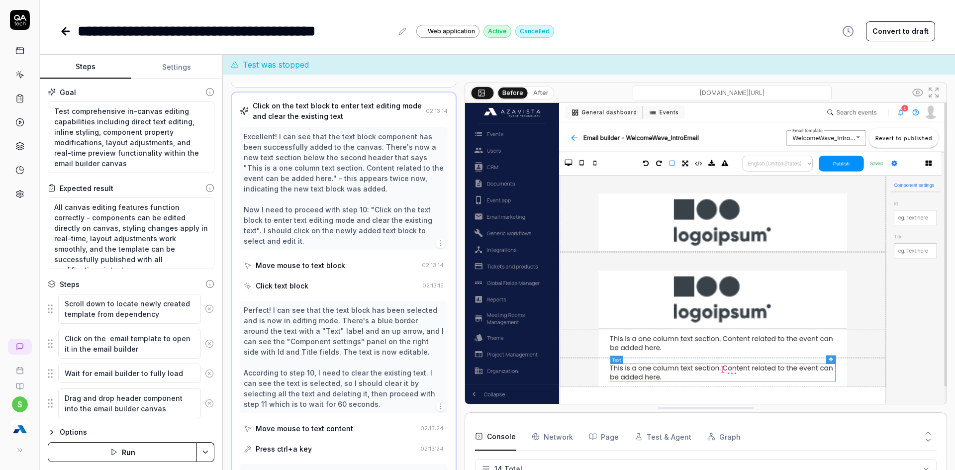
scroll to position [298, 0]
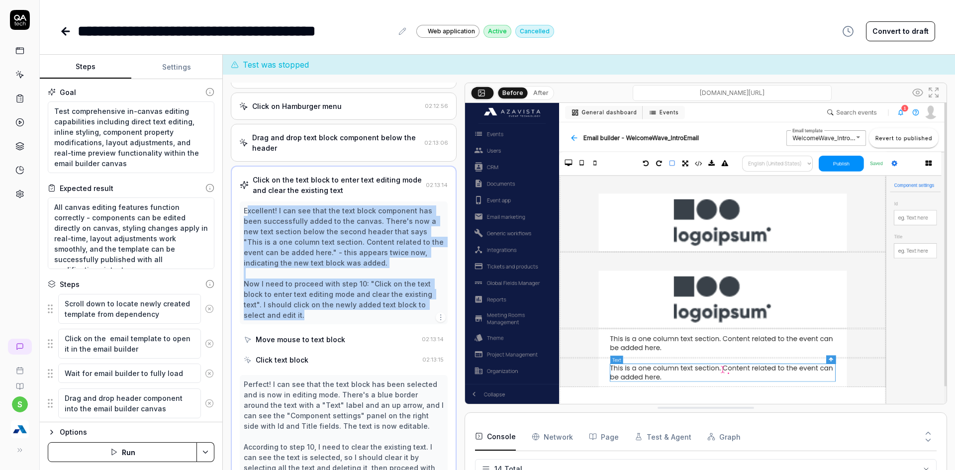
drag, startPoint x: 282, startPoint y: 240, endPoint x: 355, endPoint y: 317, distance: 106.6
click at [355, 317] on div "Excellent! I can see that the text block component has been successfully added …" at bounding box center [344, 262] width 200 height 115
click at [356, 317] on div "Excellent! I can see that the text block component has been successfully added …" at bounding box center [344, 262] width 200 height 115
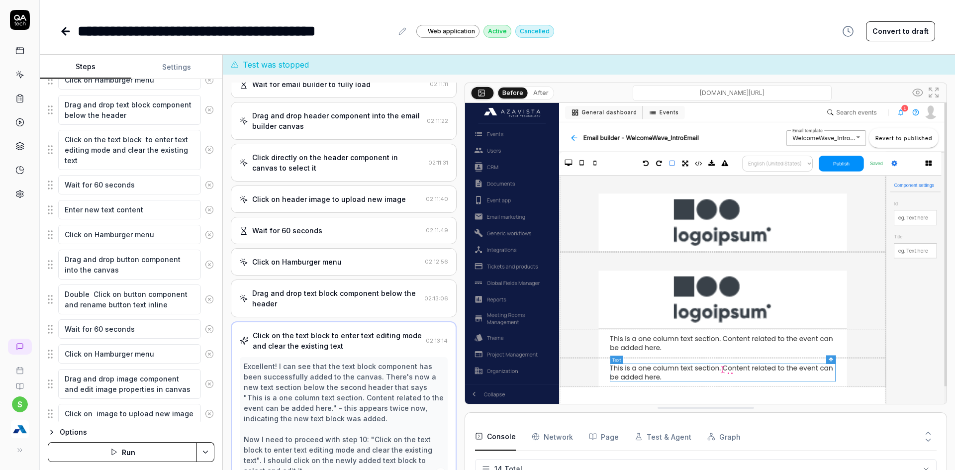
scroll to position [134, 0]
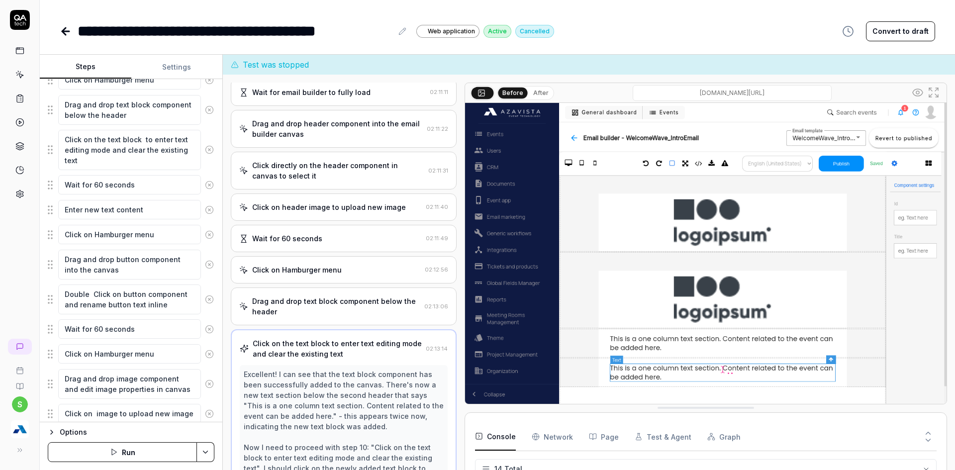
click at [300, 307] on div "Drag and drop text block component below the header" at bounding box center [336, 306] width 168 height 21
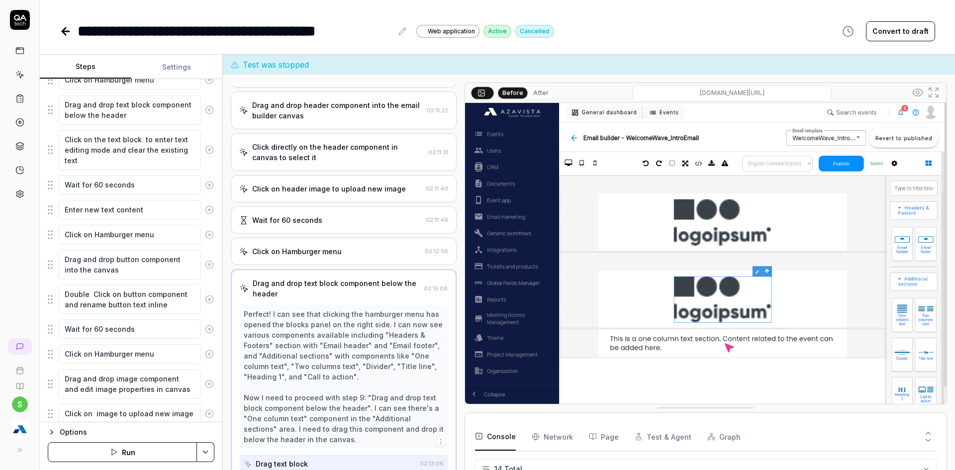
click at [305, 286] on div "Drag and drop text block component below the header" at bounding box center [336, 288] width 167 height 21
click at [303, 264] on div "Click on Hamburger menu 02:12:56" at bounding box center [344, 251] width 226 height 27
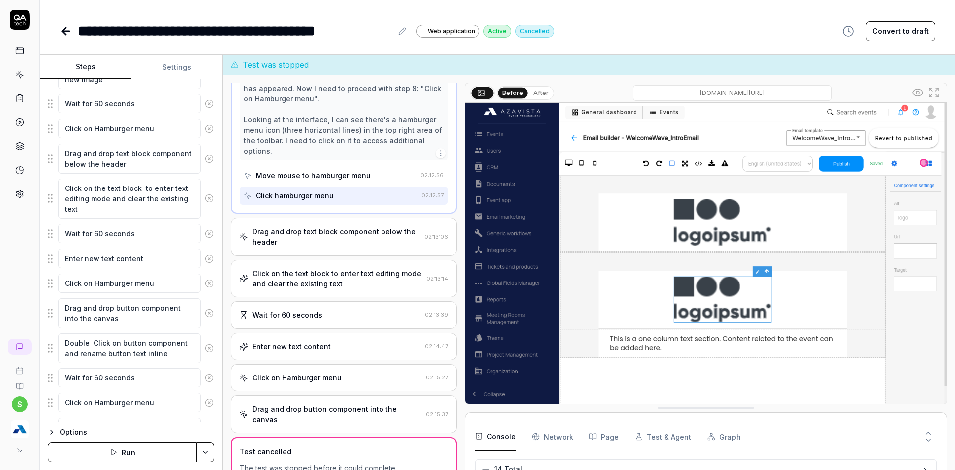
scroll to position [398, 0]
drag, startPoint x: 90, startPoint y: 345, endPoint x: 43, endPoint y: 345, distance: 47.3
click at [44, 345] on div "Goal Test comprehensive in-canvas editing capabilities including direct text ed…" at bounding box center [131, 250] width 183 height 343
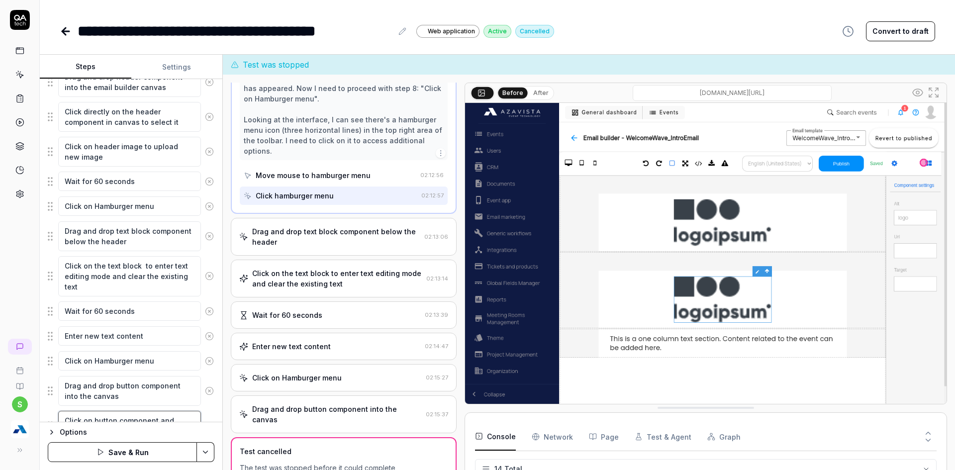
scroll to position [299, 0]
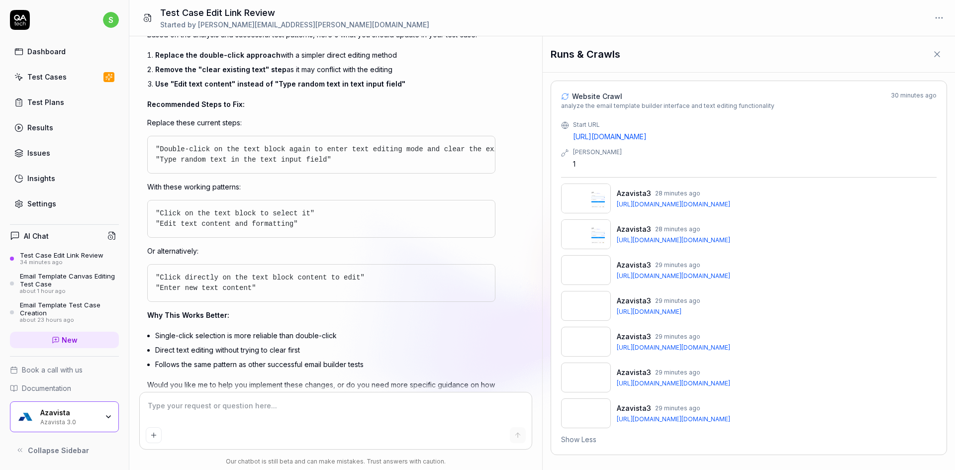
type textarea "*"
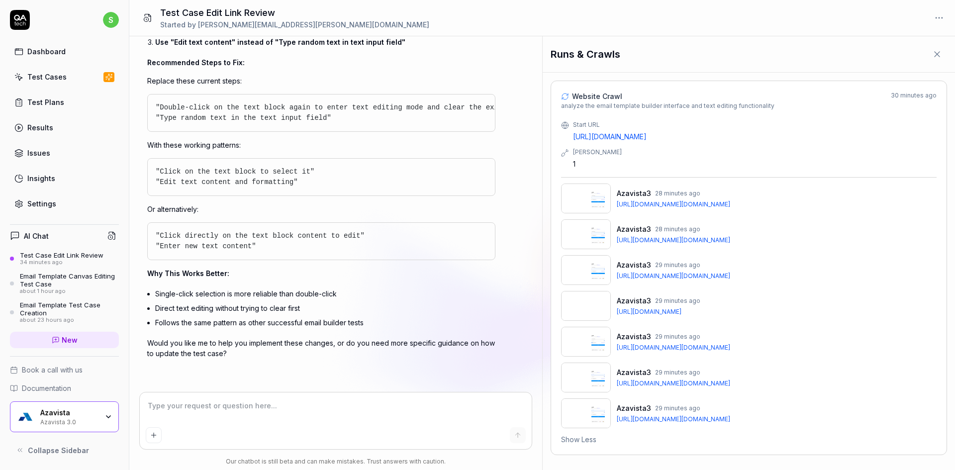
click at [193, 408] on textarea at bounding box center [336, 411] width 381 height 25
type textarea "Y"
type textarea "*"
type textarea "Ye"
type textarea "*"
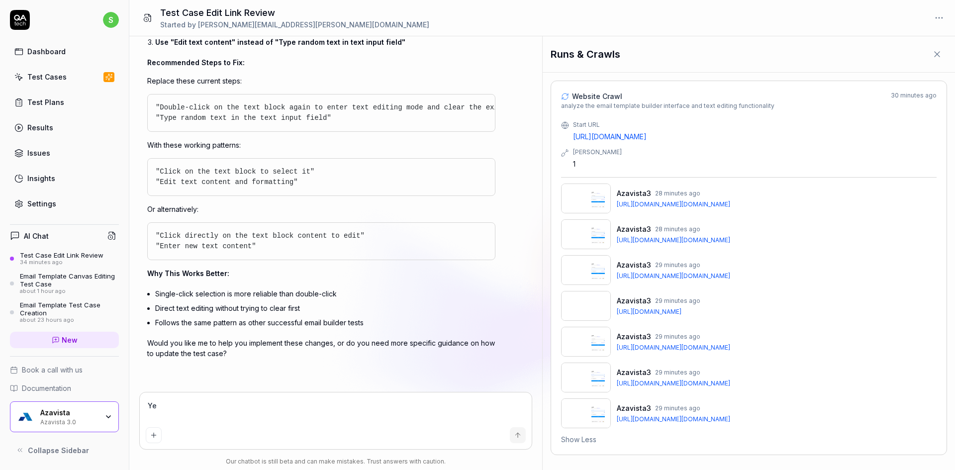
type textarea "Yes"
type textarea "*"
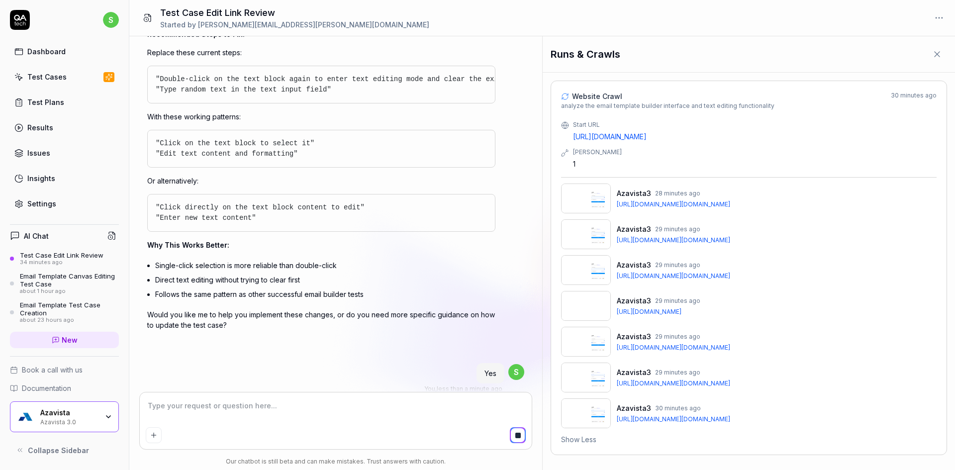
scroll to position [1269, 0]
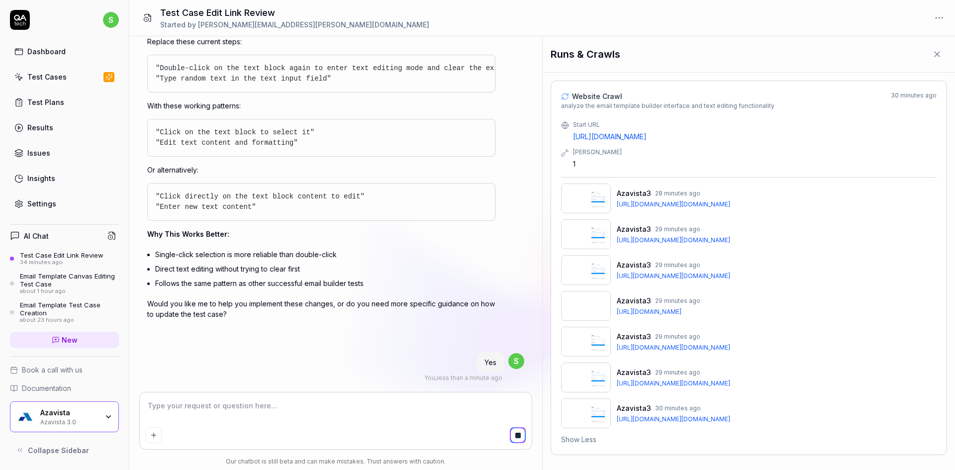
click at [201, 401] on textarea at bounding box center [336, 411] width 381 height 25
type textarea "I"
type textarea "*"
type textarea "I"
type textarea "*"
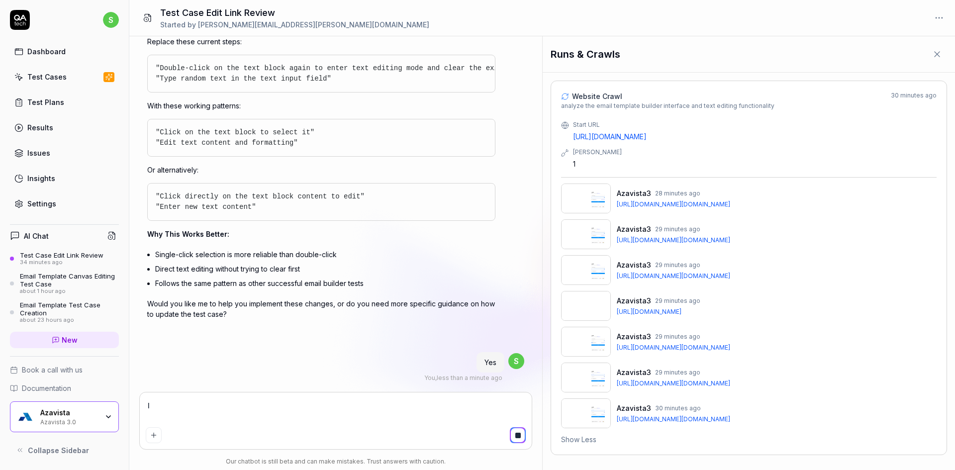
type textarea "I y"
type textarea "*"
type textarea "I"
type textarea "*"
type textarea "I u"
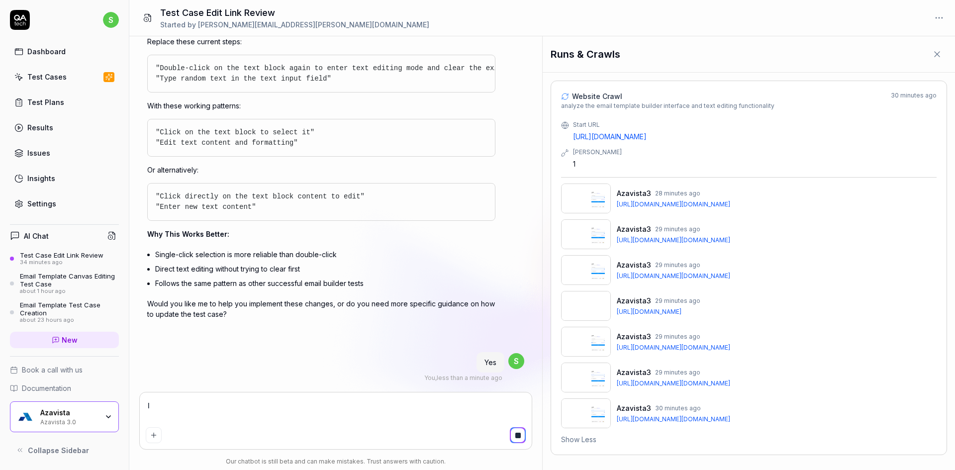
type textarea "*"
type textarea "I up"
type textarea "*"
type textarea "I upd"
type textarea "*"
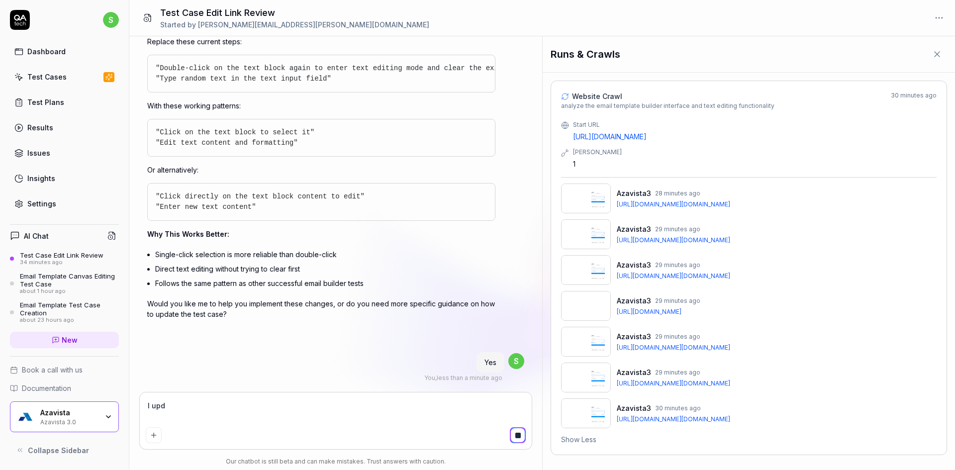
type textarea "I upda"
type textarea "*"
type textarea "I updat"
type textarea "*"
type textarea "I update"
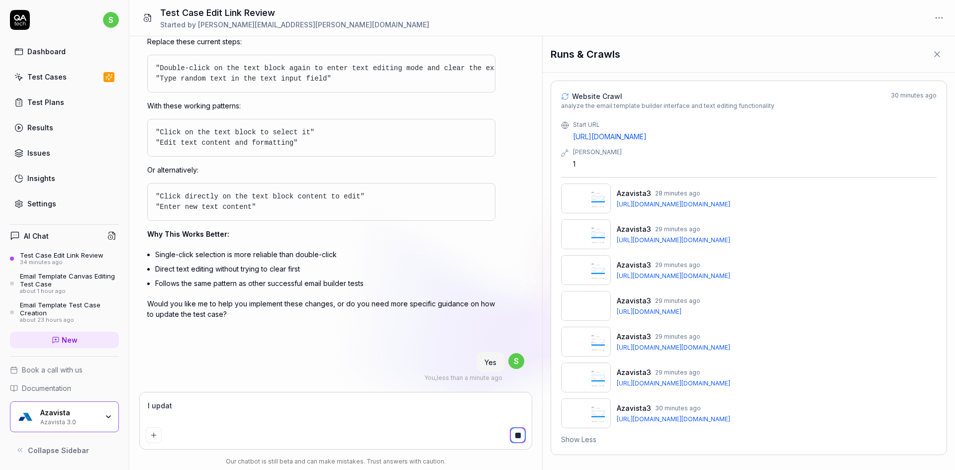
type textarea "*"
type textarea "I updated"
type textarea "*"
type textarea "I updated"
type textarea "*"
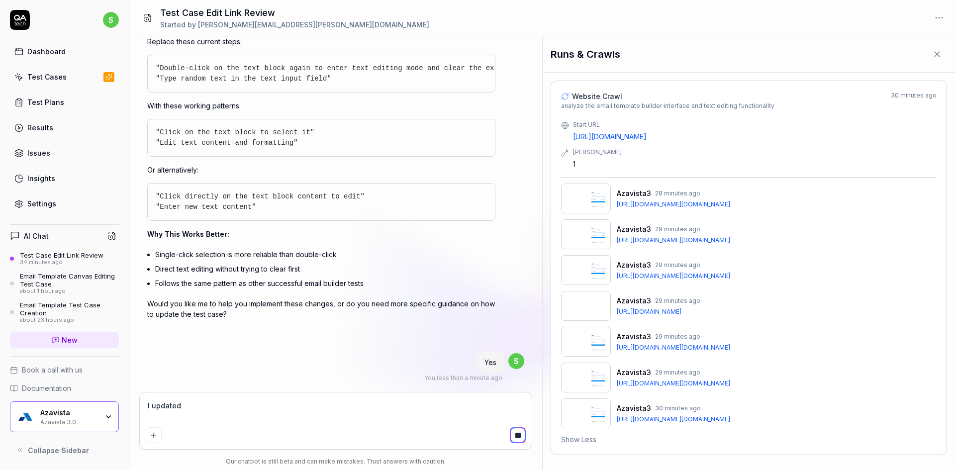
type textarea "I updated w"
type textarea "*"
type textarea "I updated wi"
type textarea "*"
type textarea "I updated wit"
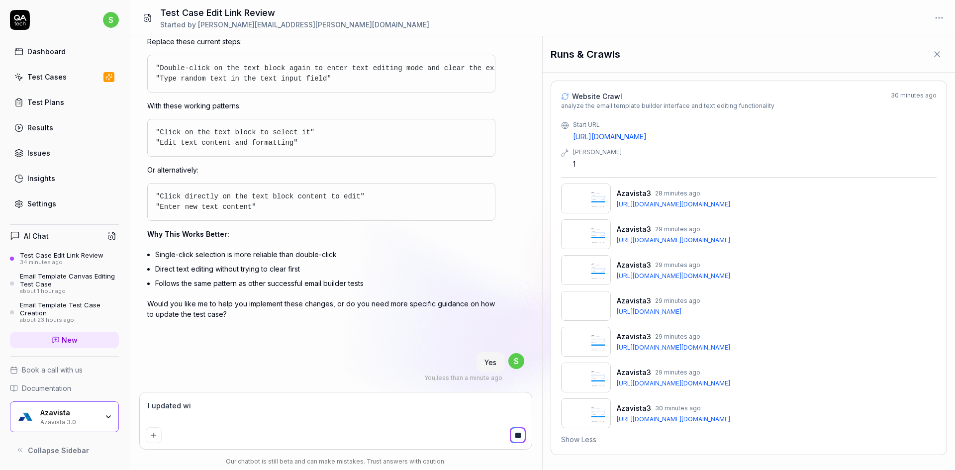
type textarea "*"
type textarea "I updated with"
type textarea "*"
type textarea "I updated with"
type textarea "*"
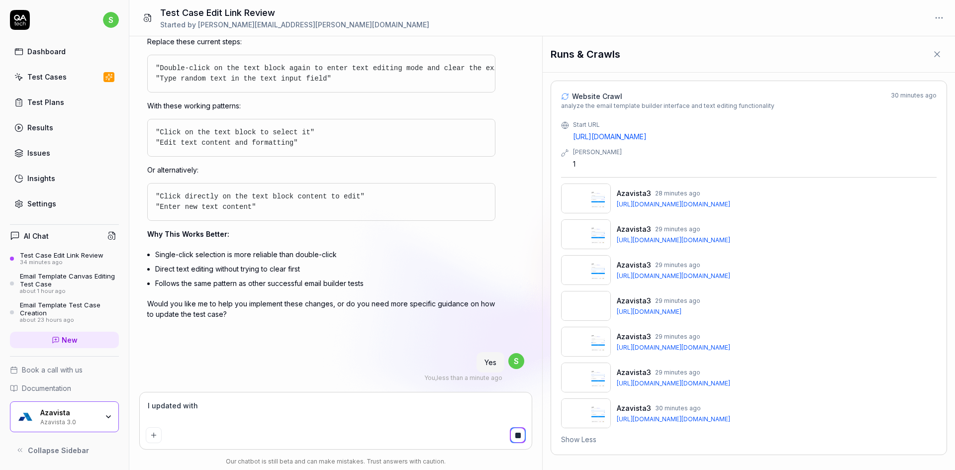
type textarea "I updated with m"
type textarea "*"
type textarea "I updated with me"
type textarea "*"
type textarea "I updated with men"
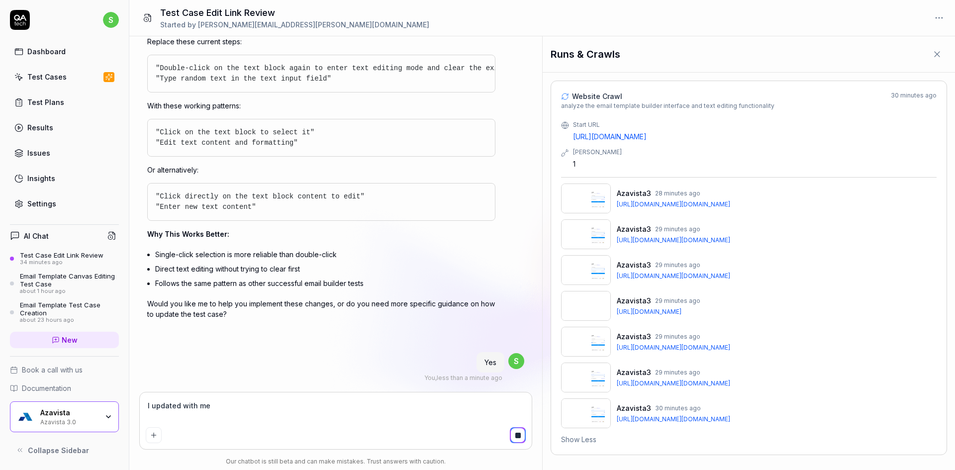
type textarea "*"
type textarea "I updated with ment"
type textarea "*"
type textarea "I updated with menti"
type textarea "*"
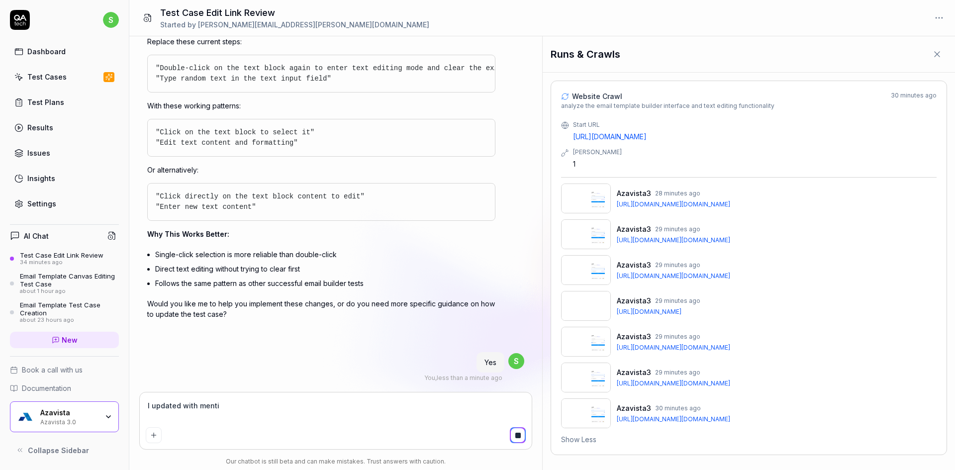
type textarea "I updated with mentio"
type textarea "*"
type textarea "I updated with mention"
type textarea "*"
type textarea "I updated with mentione"
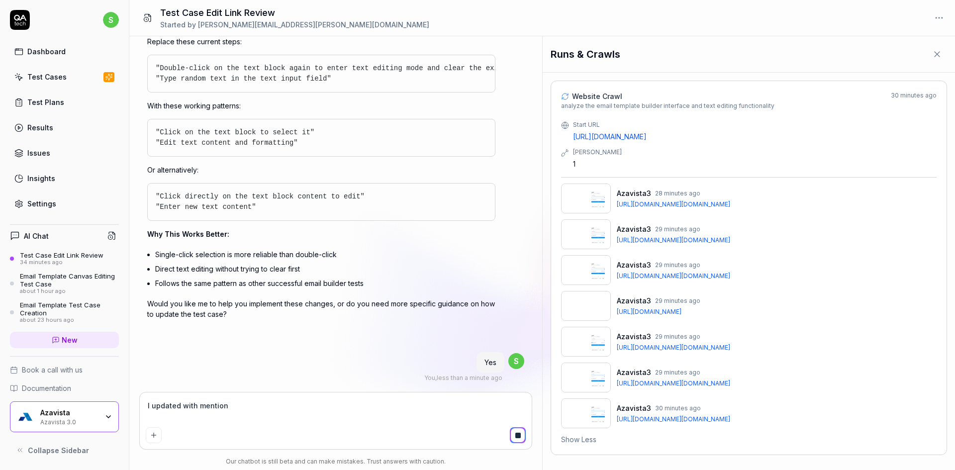
type textarea "*"
type textarea "I updated with mentioned"
type textarea "*"
type textarea "I updated with mentioned"
type textarea "*"
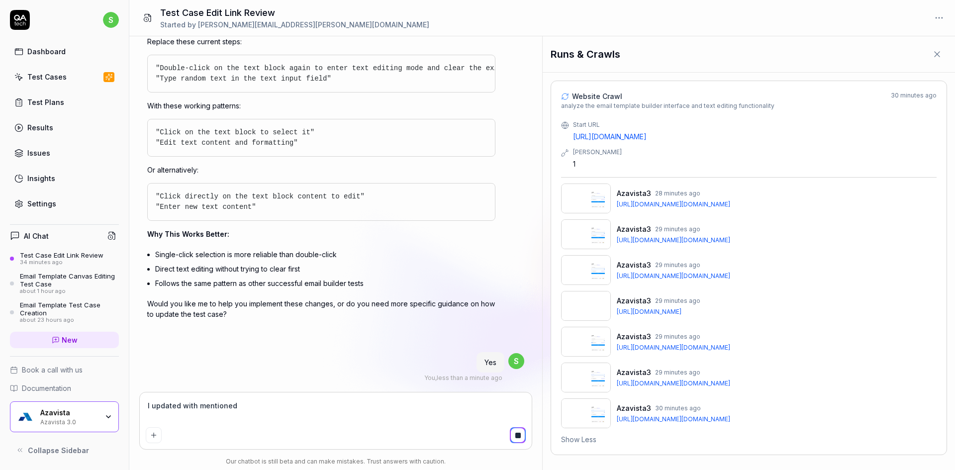
type textarea "I updated with mentioned c"
type textarea "*"
type textarea "I updated with mentioned ch"
type textarea "*"
type textarea "I updated with mentioned chn"
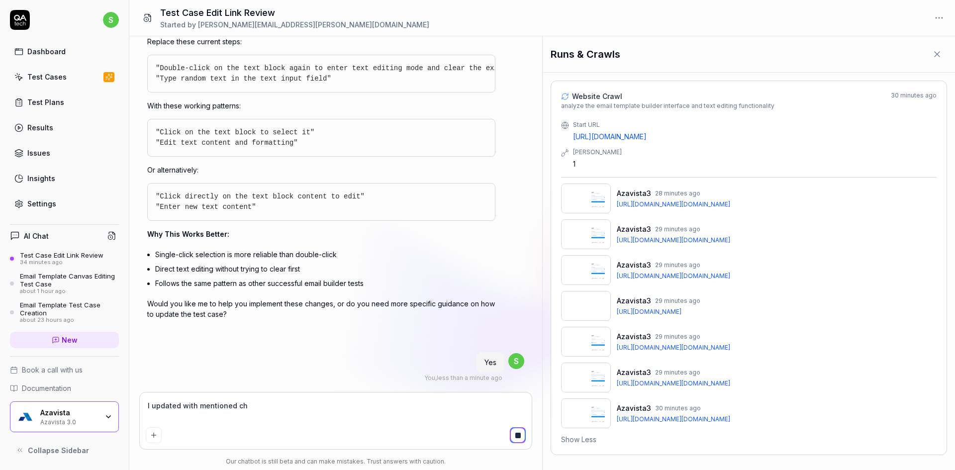
type textarea "*"
type textarea "I updated with mentioned chna"
type textarea "*"
type textarea "I updated with mentioned chnag"
type textarea "*"
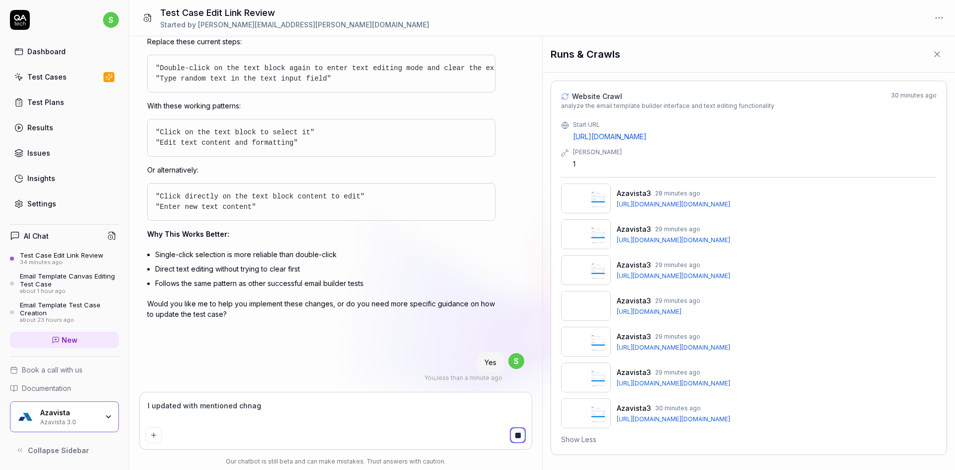
type textarea "I updated with mentioned chnage"
type textarea "*"
type textarea "I updated with mentioned chnages"
type textarea "*"
type textarea "I updated with mentioned chnagesb"
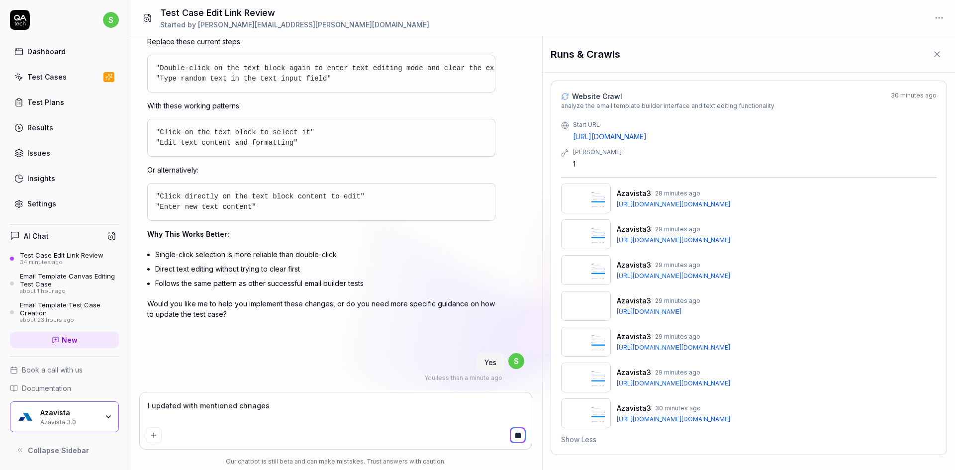
type textarea "*"
type textarea "I updated with mentioned chnagesbu"
type textarea "*"
type textarea "I updated with mentioned chnagesbut"
type textarea "*"
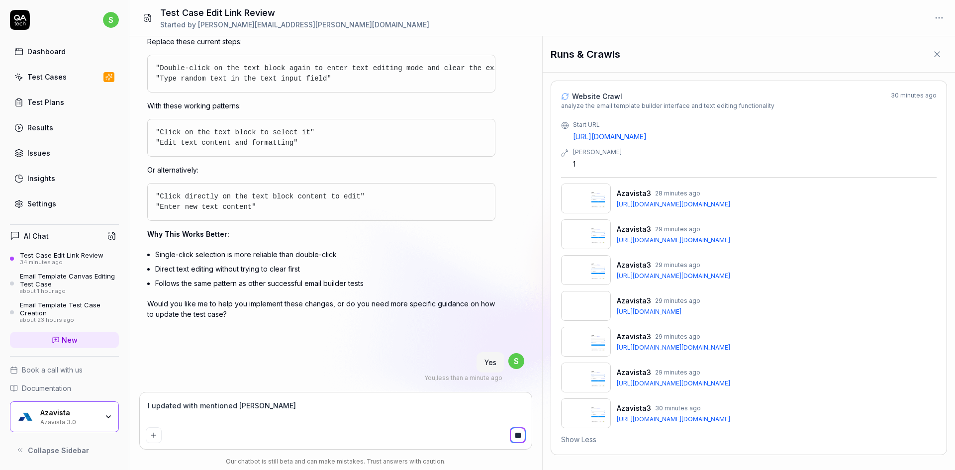
type textarea "I updated with mentioned chnagesbut"
type textarea "*"
type textarea "I updated with mentioned chnagesbut"
type textarea "*"
type textarea "I updated with mentioned chnagesbu"
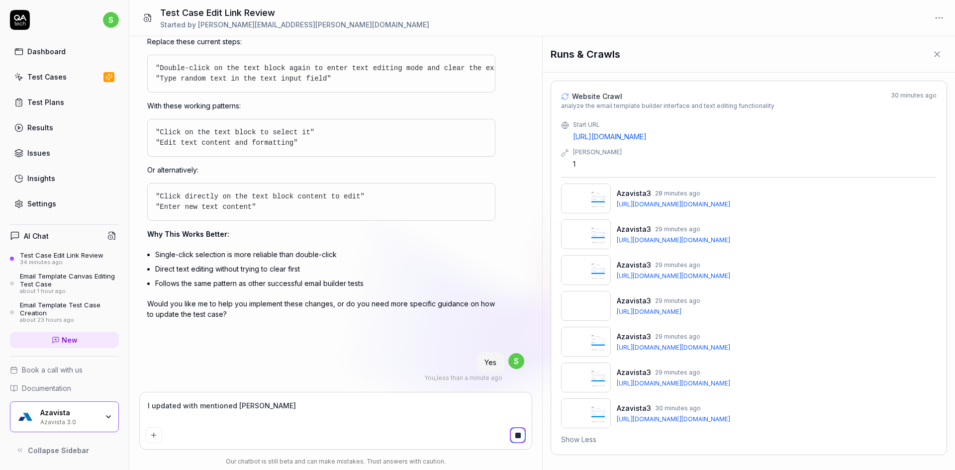
type textarea "*"
type textarea "I updated with mentioned chnagesb"
type textarea "*"
type textarea "I updated with mentioned chnages"
type textarea "*"
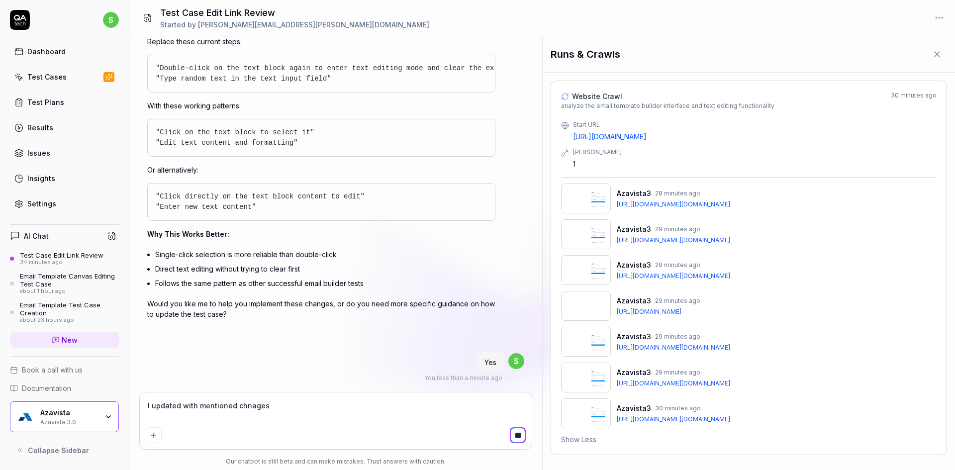
type textarea "I updated with mentioned chnages"
type textarea "*"
type textarea "I updated with mentioned chnages b"
type textarea "*"
type textarea "I updated with mentioned chnages bu"
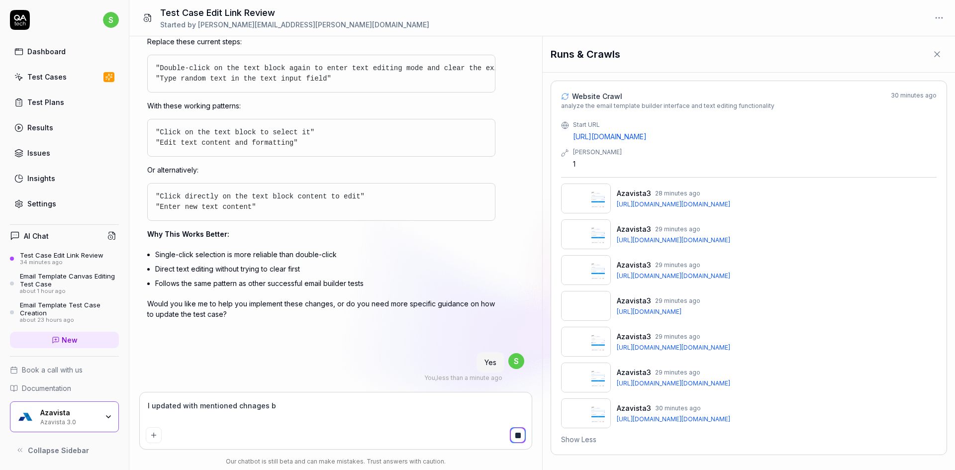
type textarea "*"
type textarea "I updated with mentioned chnages but"
type textarea "*"
type textarea "I updated with mentioned chnages but"
type textarea "*"
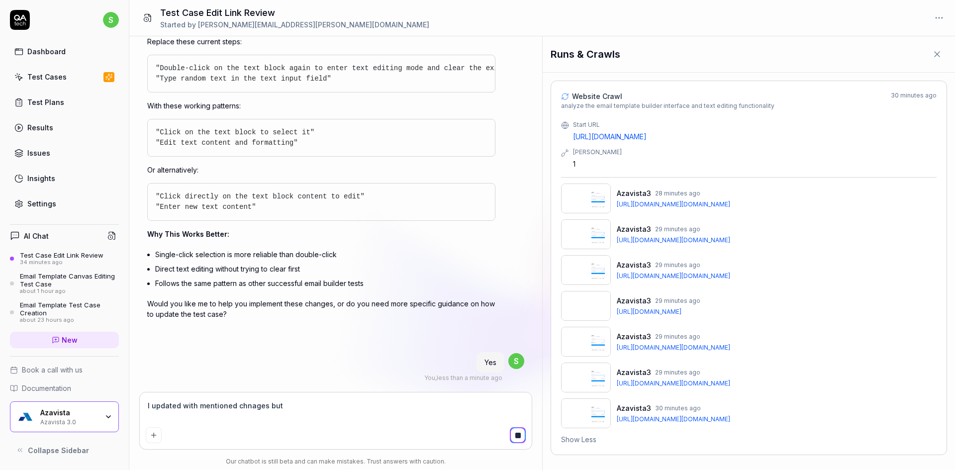
type textarea "I updated with mentioned chnages but s"
type textarea "*"
type textarea "I updated with mentioned chnages but st"
type textarea "*"
type textarea "I updated with mentioned chnages but sti"
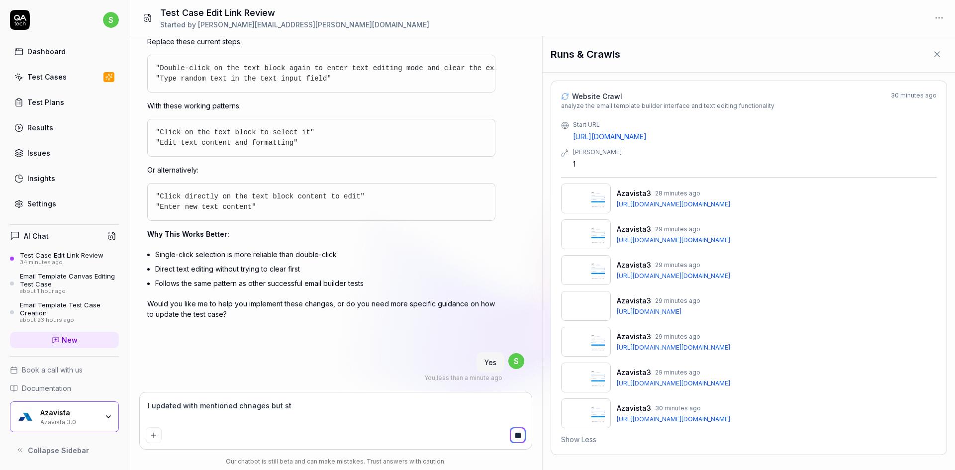
type textarea "*"
type textarea "I updated with mentioned chnages but stil"
type textarea "*"
type textarea "I updated with mentioned chnages but still"
type textarea "*"
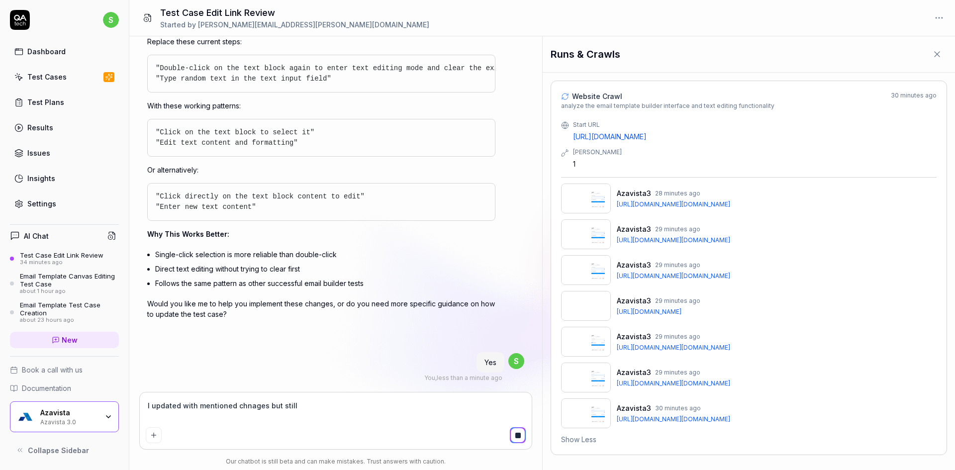
type textarea "I updated with mentioned chnages but still"
type textarea "*"
type textarea "I updated with mentioned chnages but still d"
type textarea "*"
type textarea "I updated with mentioned chnages but still di"
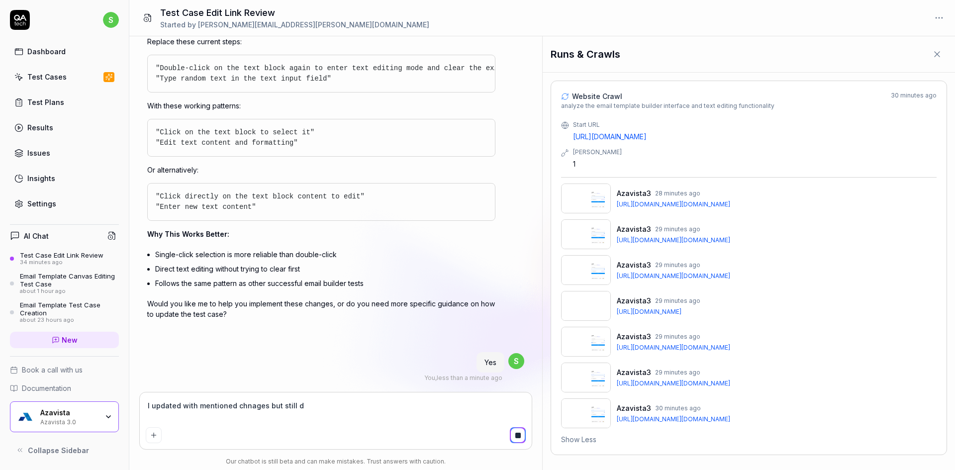
type textarea "*"
type textarea "I updated with mentioned chnages but still did"
type textarea "*"
type textarea "I updated with mentioned chnages but still didn"
type textarea "*"
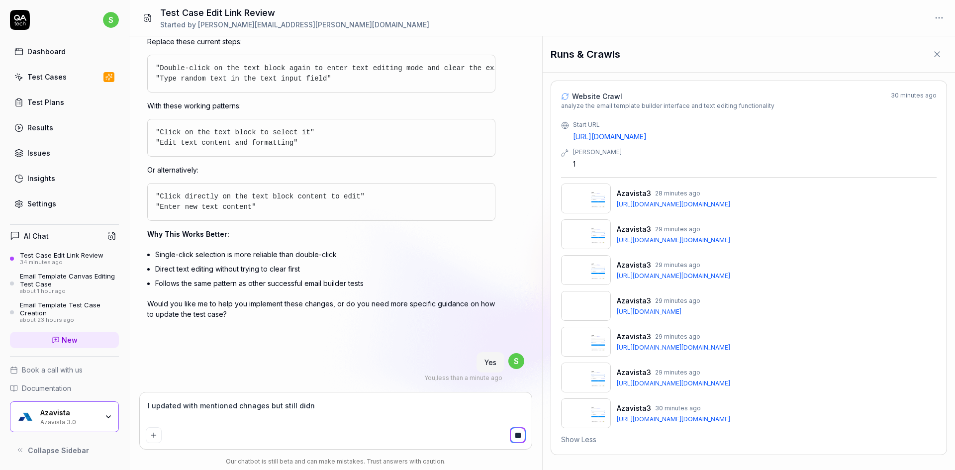
type textarea "I updated with mentioned chnages but still didnt"
type textarea "*"
type textarea "I updated with mentioned chnages but still didnt"
type textarea "*"
type textarea "I updated with mentioned chnages but still didnt w"
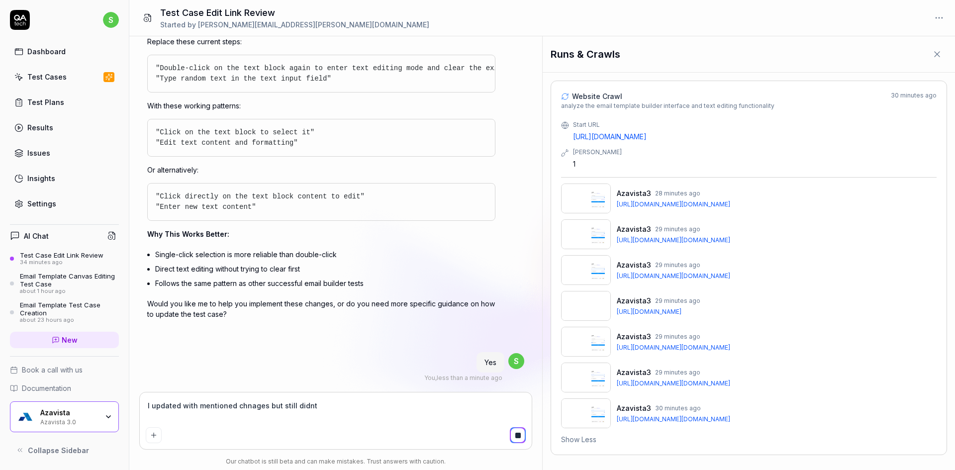
type textarea "*"
type textarea "I updated with mentioned chnages but still didnt wo"
type textarea "*"
type textarea "I updated with mentioned chnages but still didnt wor"
type textarea "*"
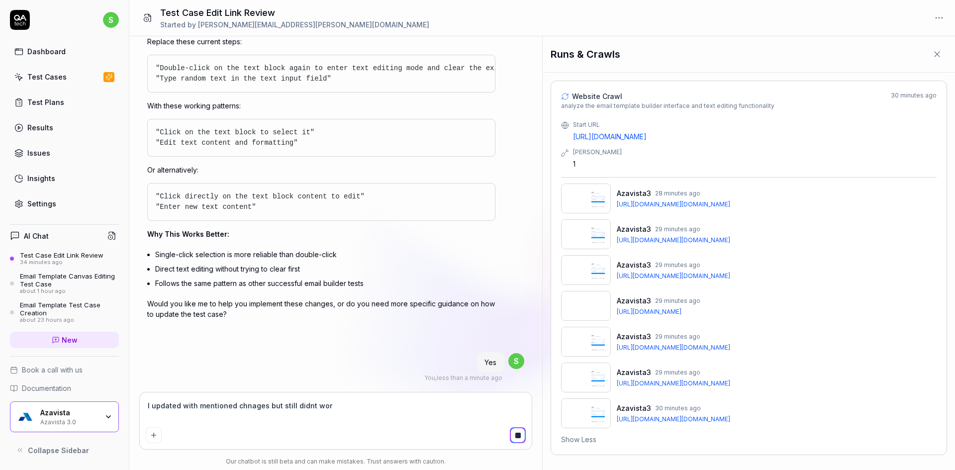
type textarea "I updated with mentioned chnages but still didnt work"
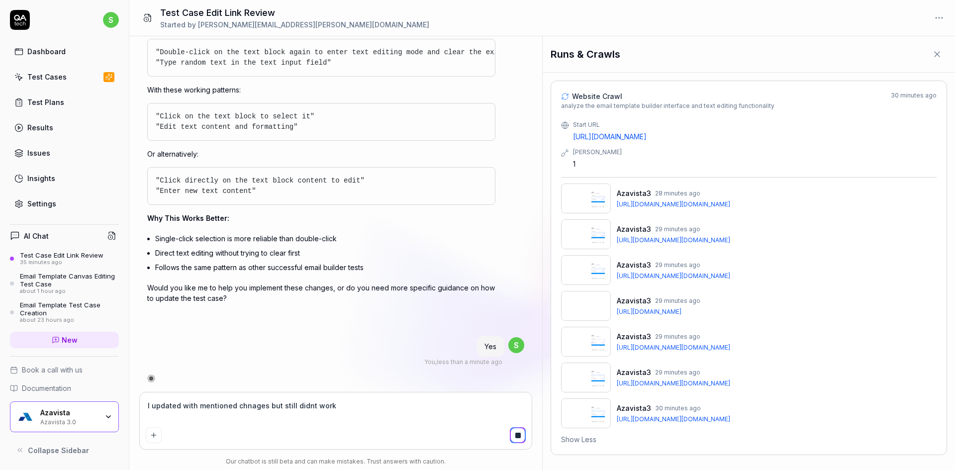
scroll to position [1285, 0]
click at [348, 407] on textarea "I updated with mentioned chnages but still didnt work" at bounding box center [336, 411] width 381 height 25
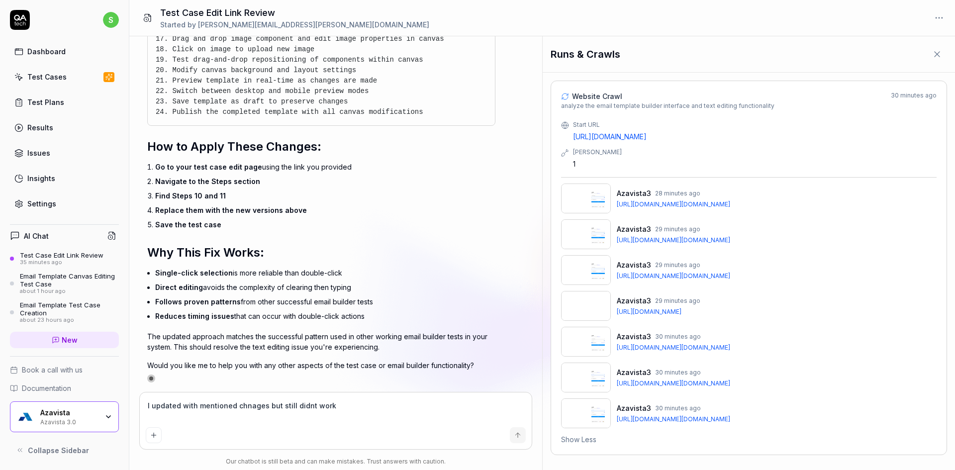
type textarea "*"
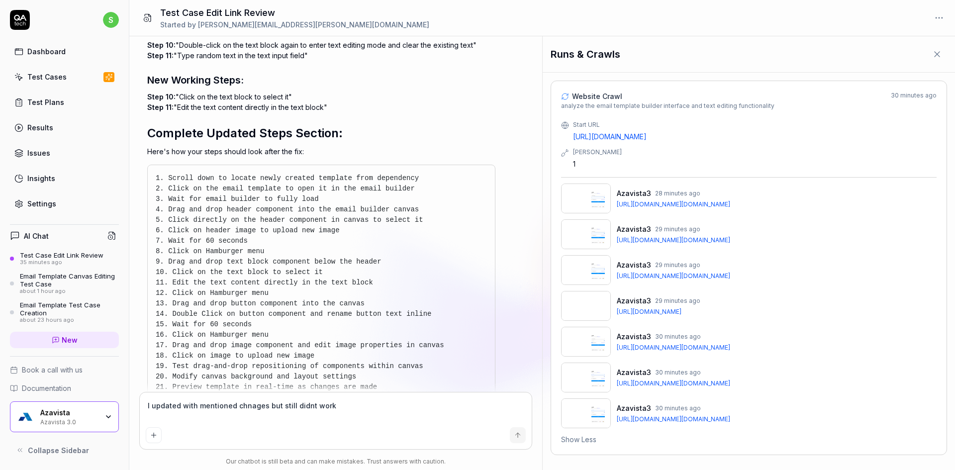
scroll to position [1672, 0]
type textarea "I updated with mentioned chnages but still didnt work"
drag, startPoint x: 169, startPoint y: 302, endPoint x: 311, endPoint y: 303, distance: 142.3
click at [311, 303] on pre "1. Scroll down to locate newly created template from dependency 2. Click on the…" at bounding box center [321, 300] width 331 height 251
copy span "Click on the text block to select it"
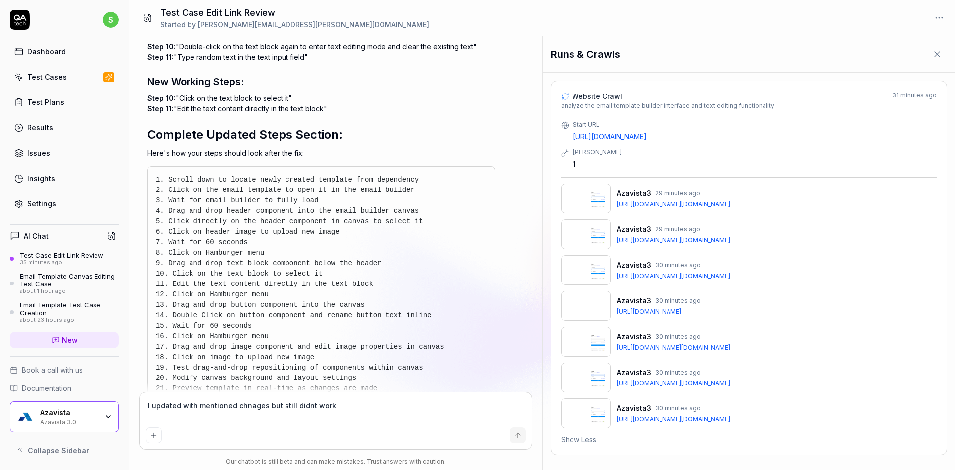
click at [201, 288] on span "11. Edit the text content directly in the text block" at bounding box center [264, 284] width 217 height 8
drag, startPoint x: 179, startPoint y: 313, endPoint x: 300, endPoint y: 316, distance: 120.9
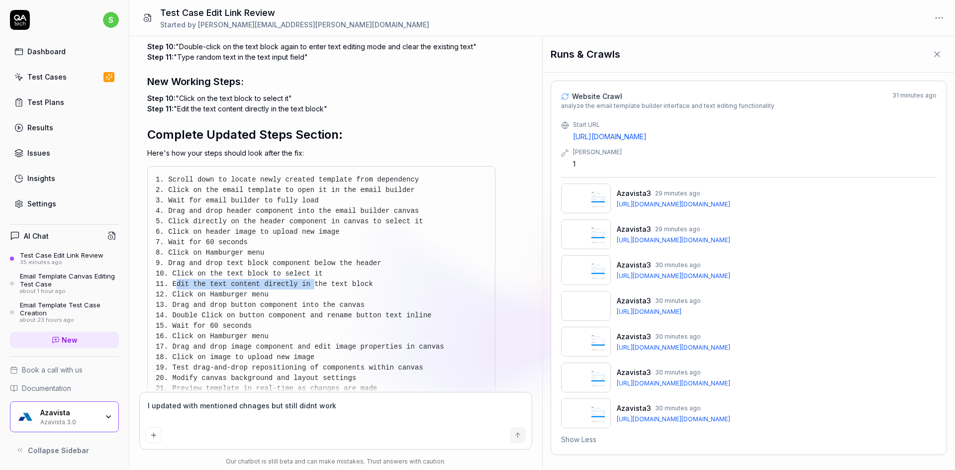
click at [300, 288] on span "11. Edit the text content directly in the text block" at bounding box center [264, 284] width 217 height 8
drag, startPoint x: 361, startPoint y: 316, endPoint x: 171, endPoint y: 317, distance: 190.1
click at [171, 317] on pre "1. Scroll down to locate newly created template from dependency 2. Click on the…" at bounding box center [321, 300] width 331 height 251
copy span "Edit the text content directly in the text block"
click at [201, 278] on span "10. Click on the text block to select it" at bounding box center [239, 274] width 167 height 8
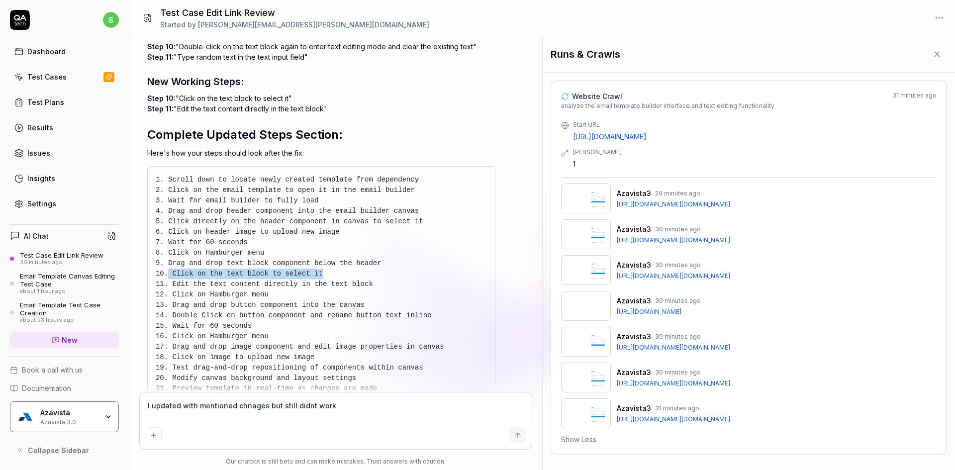
drag, startPoint x: 169, startPoint y: 304, endPoint x: 320, endPoint y: 306, distance: 151.8
click at [320, 306] on pre "1. Scroll down to locate newly created template from dependency 2. Click on the…" at bounding box center [321, 300] width 331 height 251
copy span "Click on the text block to select it"
click at [350, 414] on textarea "I updated with mentioned chnages but still didnt work" at bounding box center [336, 411] width 381 height 25
type textarea "*"
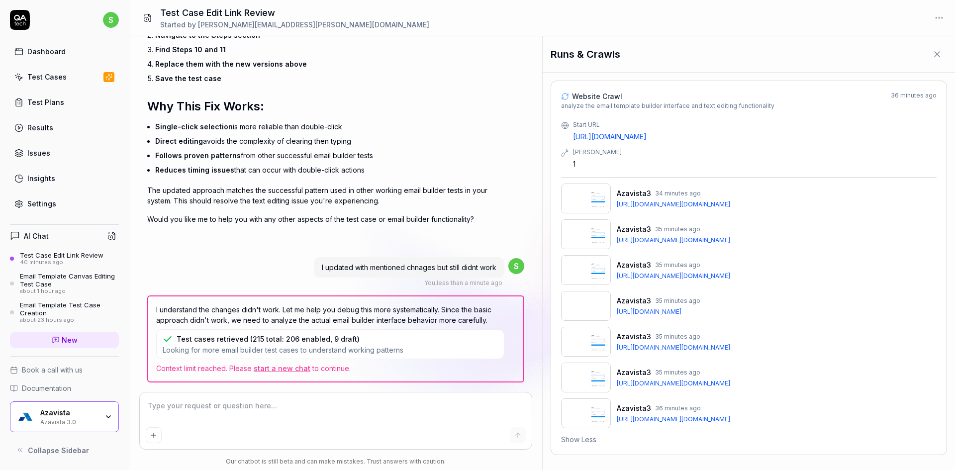
scroll to position [2155, 0]
click at [290, 374] on span "Context limit reached. Please start a new chat to continue." at bounding box center [335, 368] width 359 height 10
click at [290, 369] on link "start a new chat" at bounding box center [282, 368] width 57 height 8
click at [76, 259] on div "41 minutes ago" at bounding box center [62, 262] width 84 height 7
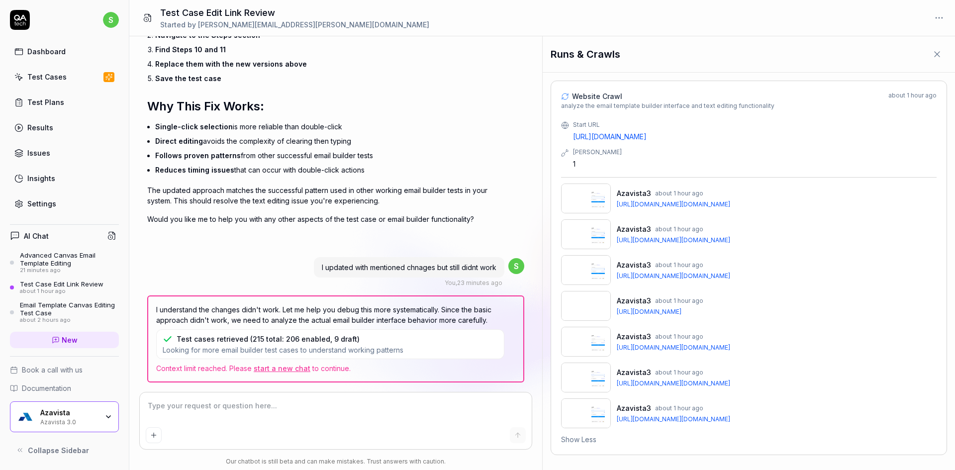
type textarea "*"
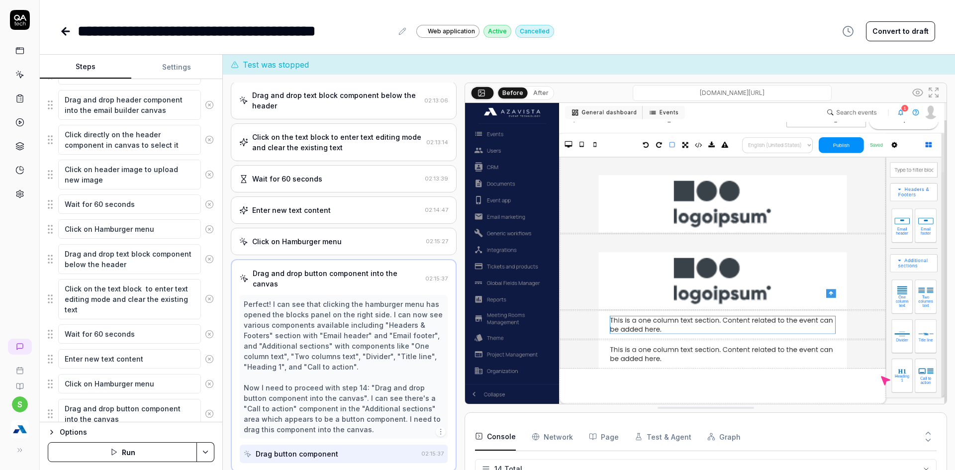
scroll to position [199, 0]
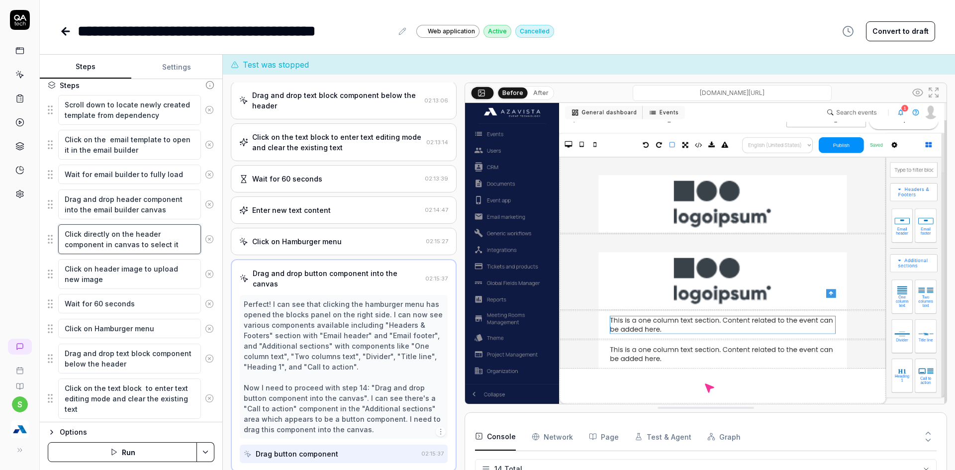
click at [94, 246] on textarea "Click directly on the header component in canvas to select it" at bounding box center [129, 239] width 143 height 30
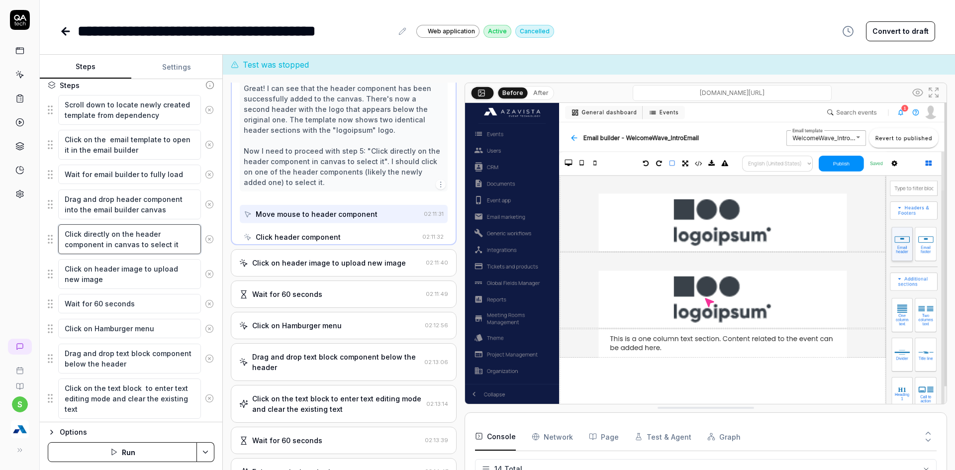
click at [94, 246] on textarea "Click directly on the header component in canvas to select it" at bounding box center [129, 239] width 143 height 30
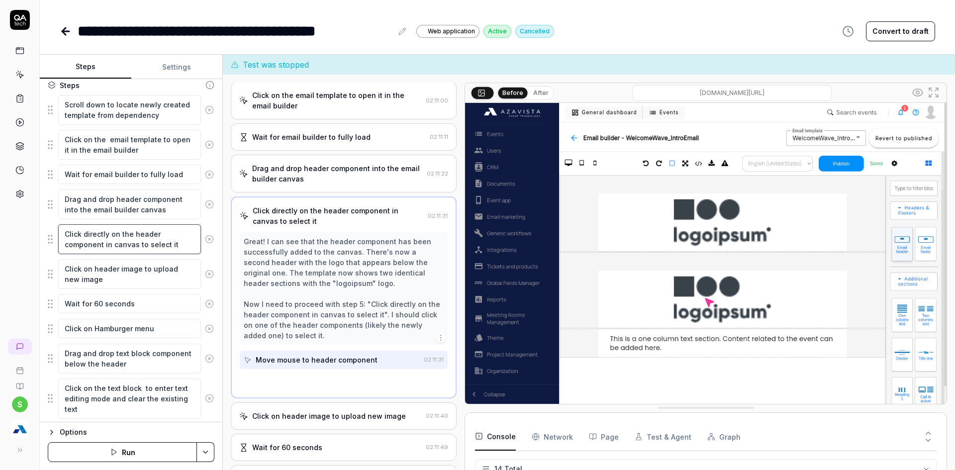
click at [94, 246] on textarea "Click directly on the header component in canvas to select it" at bounding box center [129, 239] width 143 height 30
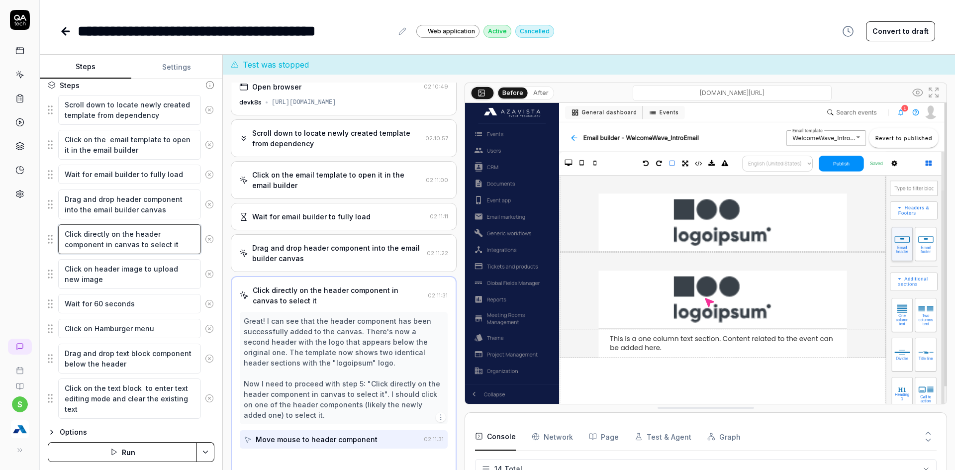
scroll to position [5, 0]
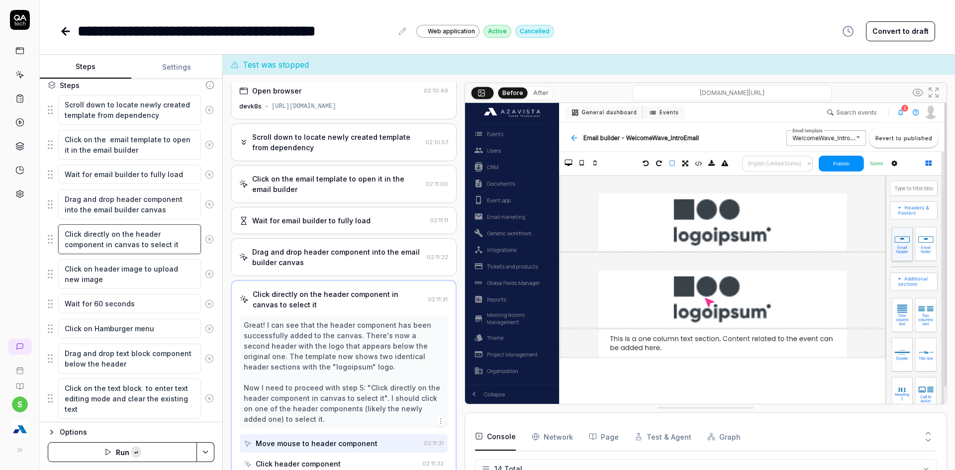
paste textarea "Click on the text block"
type textarea "*"
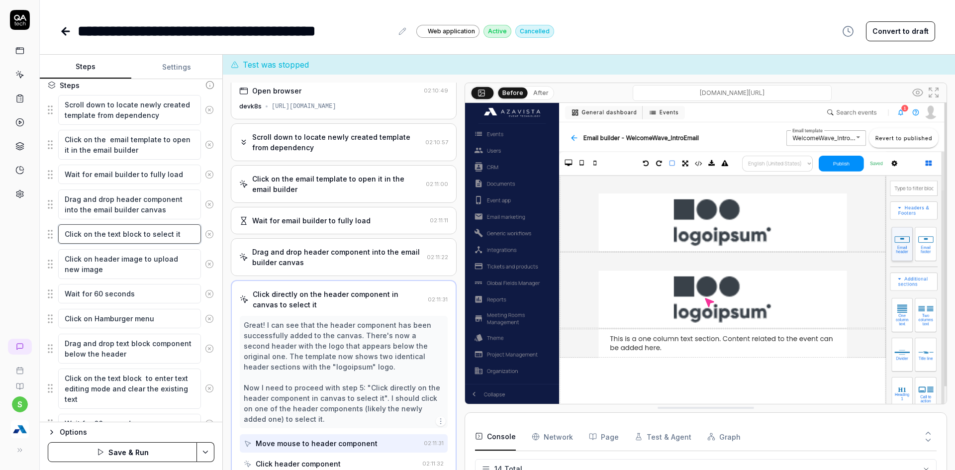
type textarea "Click on the text block to select it"
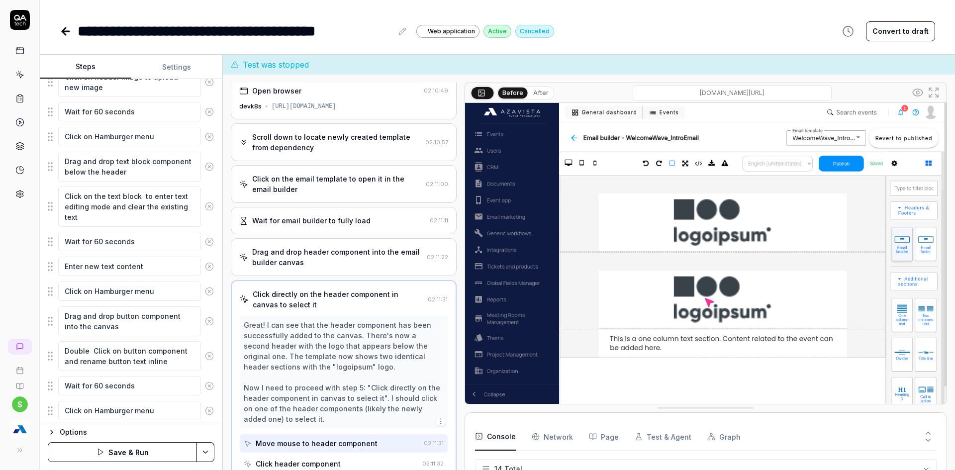
scroll to position [282, 0]
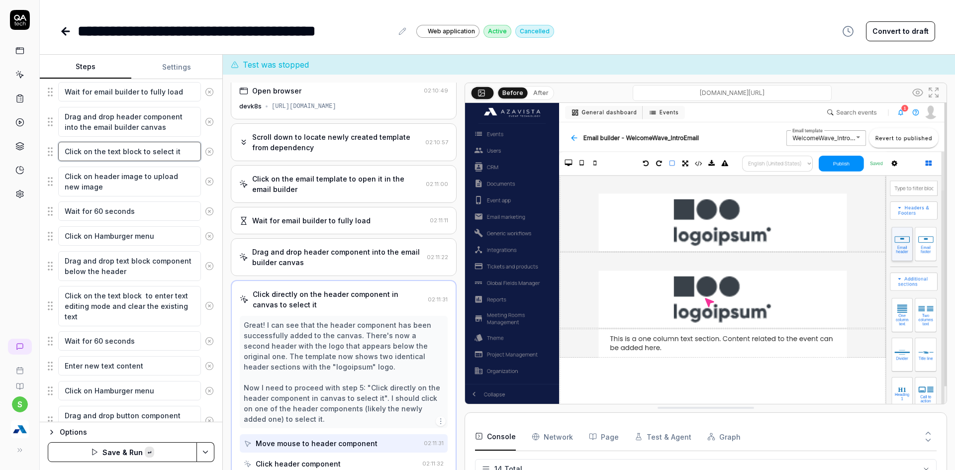
type textarea "*"
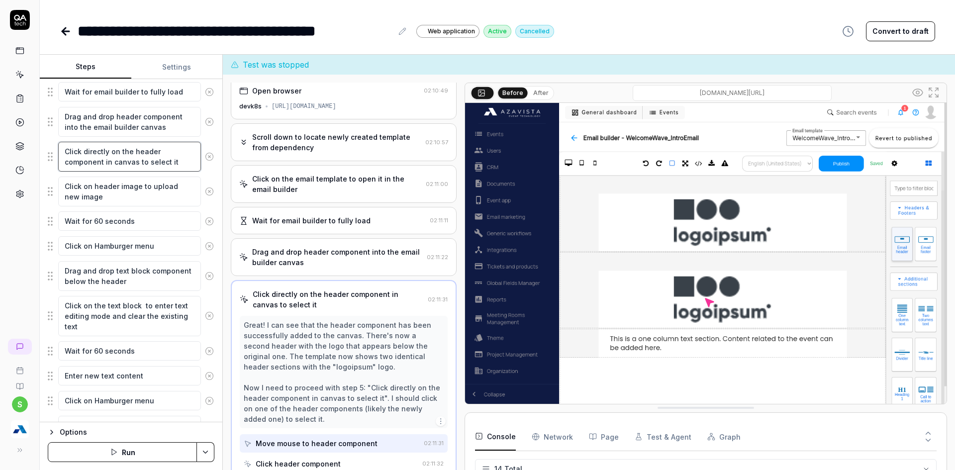
type textarea "Click directly on the header component in canvas to select it"
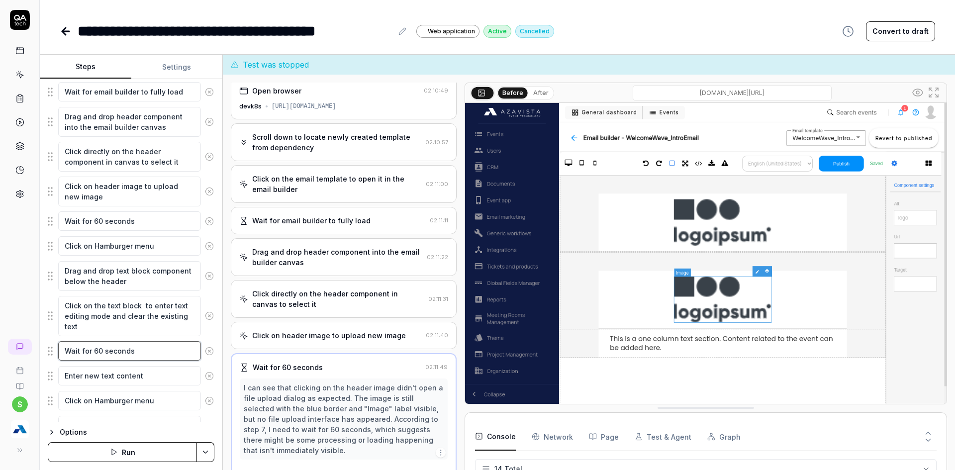
click at [94, 357] on textarea "Wait for 60 seconds" at bounding box center [129, 350] width 143 height 19
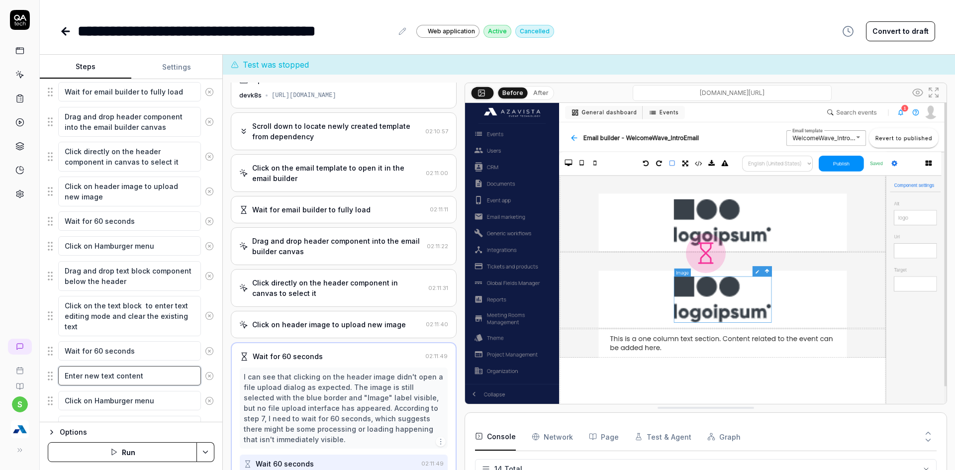
click at [115, 377] on textarea "Enter new text content" at bounding box center [129, 375] width 143 height 19
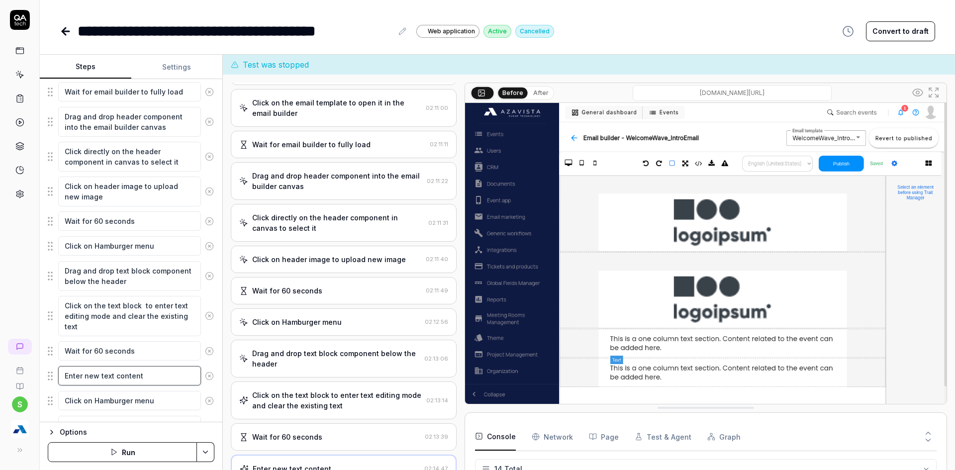
click at [115, 377] on textarea "Enter new text content" at bounding box center [129, 375] width 143 height 19
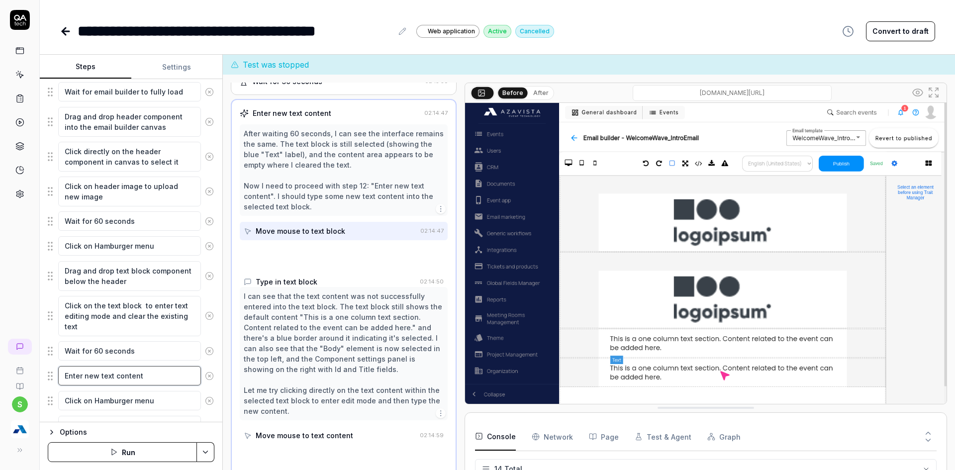
click at [115, 377] on textarea "Enter new text content" at bounding box center [129, 375] width 143 height 19
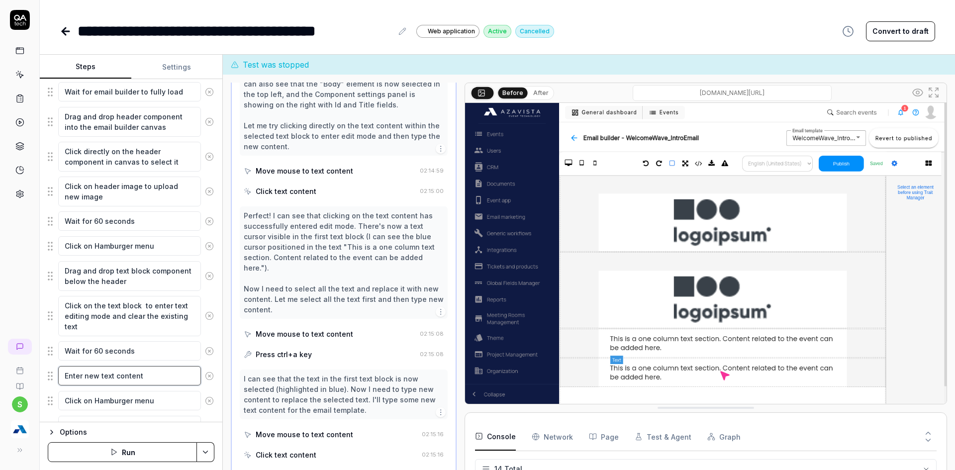
scroll to position [714, 0]
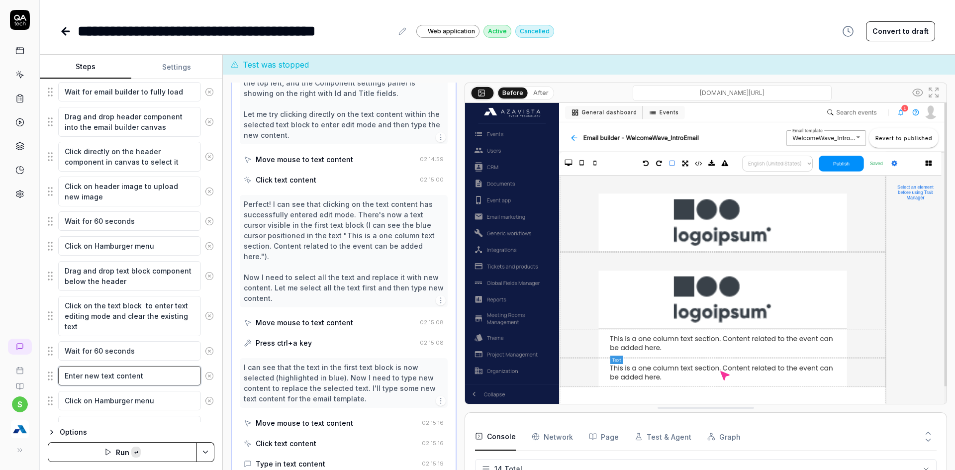
paste textarea "dit the text content directly in the text block"
type textarea "*"
type textarea "Edit the text content directly in the text block"
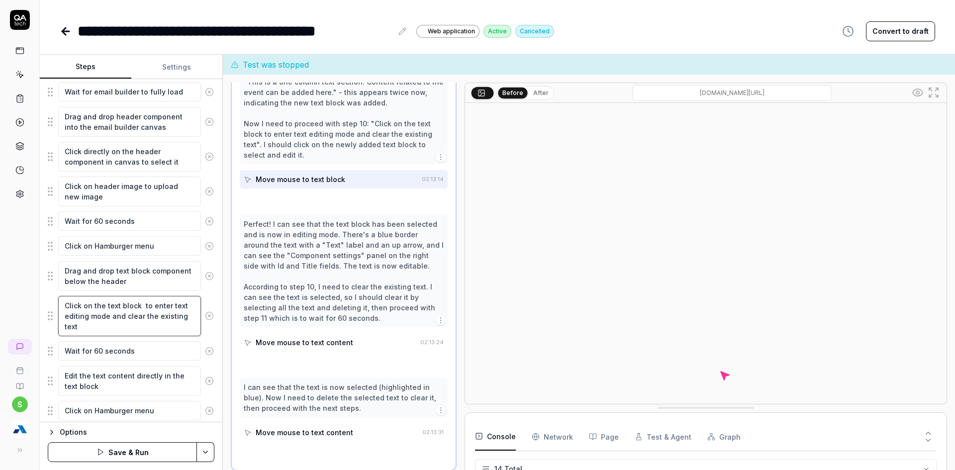
scroll to position [447, 0]
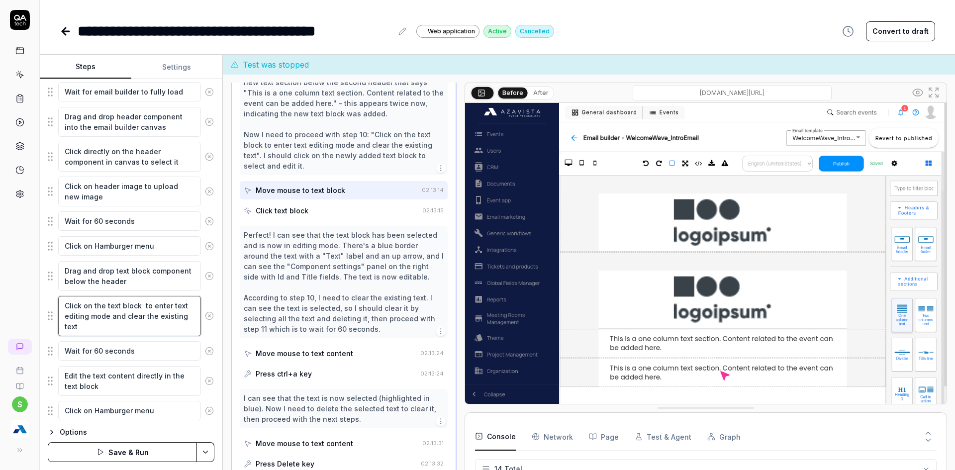
drag, startPoint x: 79, startPoint y: 328, endPoint x: 65, endPoint y: 307, distance: 25.1
click at [65, 307] on textarea "Click on the text block to enter text editing mode and clear the existing text" at bounding box center [129, 316] width 143 height 40
paste textarea "Click on the text block to select i"
type textarea "*"
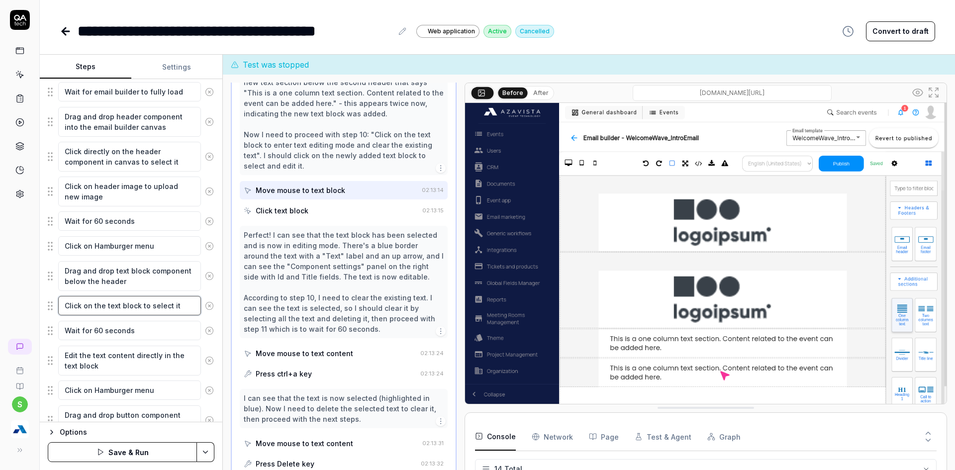
type textarea "Click on the text block to select it"
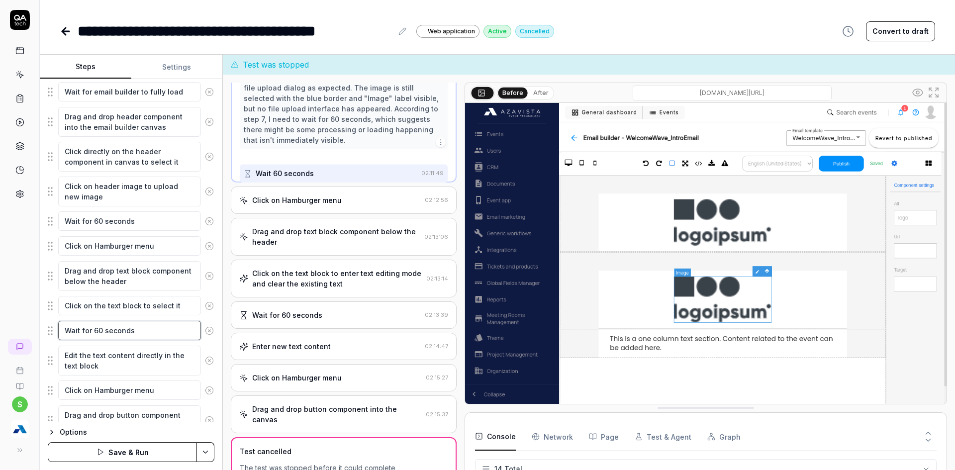
click at [111, 329] on textarea "Wait for 60 seconds" at bounding box center [129, 330] width 143 height 19
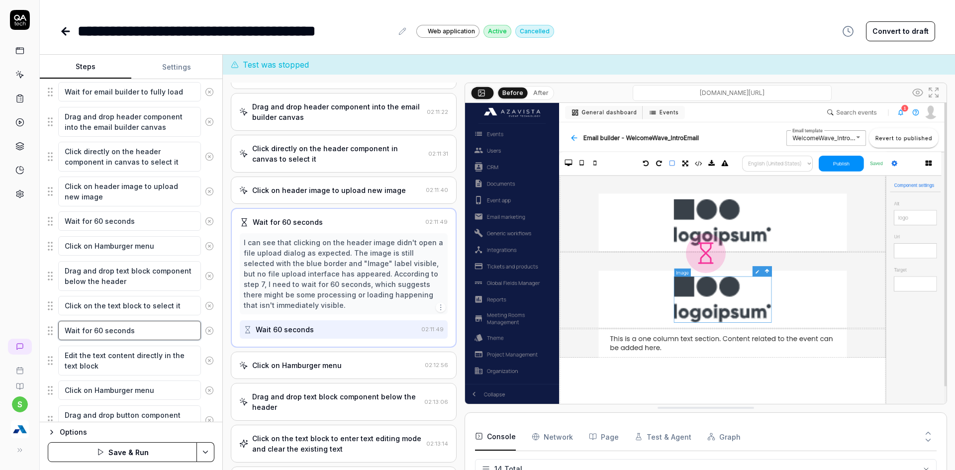
scroll to position [16, 0]
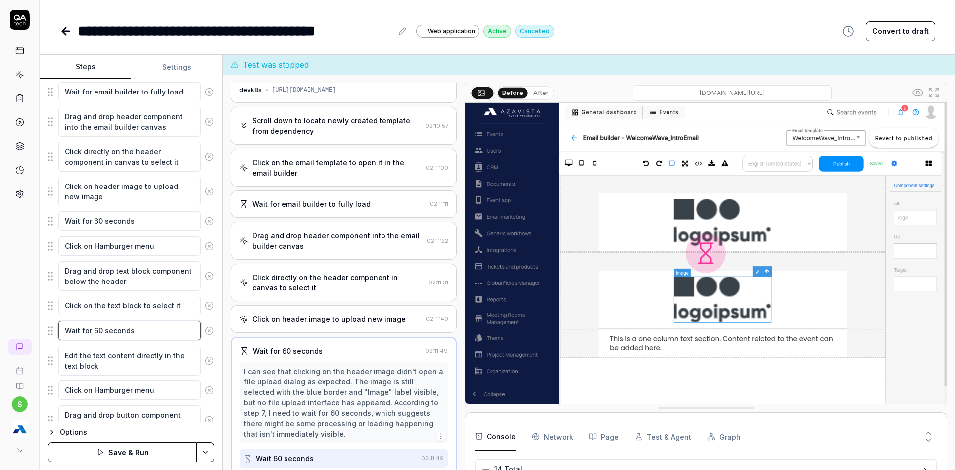
click at [111, 329] on textarea "Wait for 60 seconds" at bounding box center [129, 330] width 143 height 19
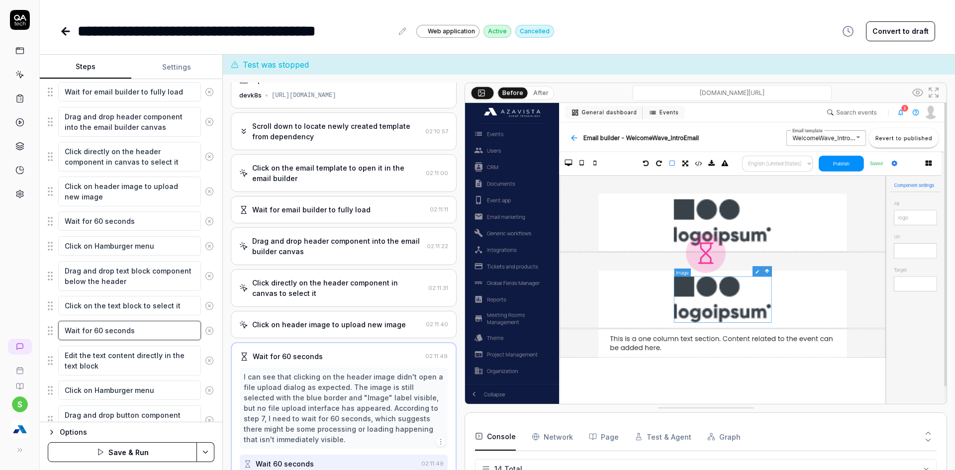
click at [111, 329] on textarea "Wait for 60 seconds" at bounding box center [129, 330] width 143 height 19
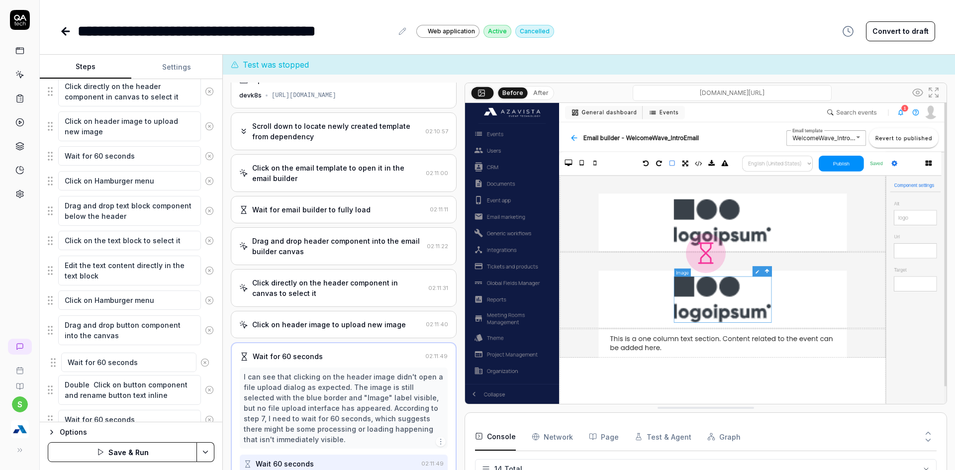
scroll to position [349, 0]
drag, startPoint x: 51, startPoint y: 334, endPoint x: 54, endPoint y: 291, distance: 43.4
click at [200, 447] on html "**********" at bounding box center [477, 241] width 955 height 482
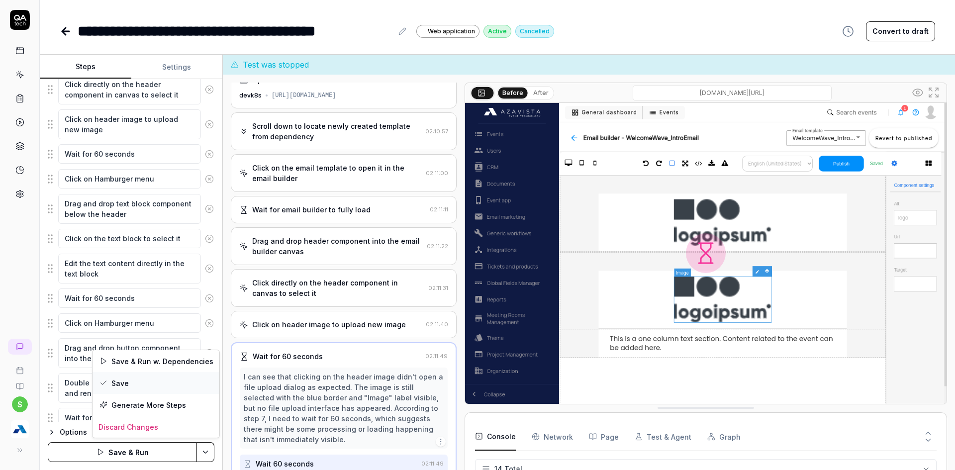
click at [119, 385] on div "Save" at bounding box center [156, 383] width 127 height 22
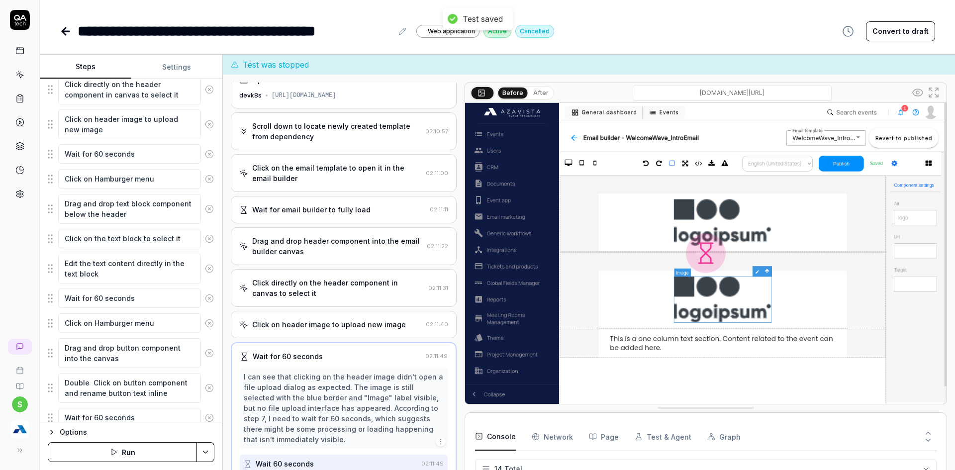
click at [148, 458] on button "Run" at bounding box center [122, 452] width 149 height 20
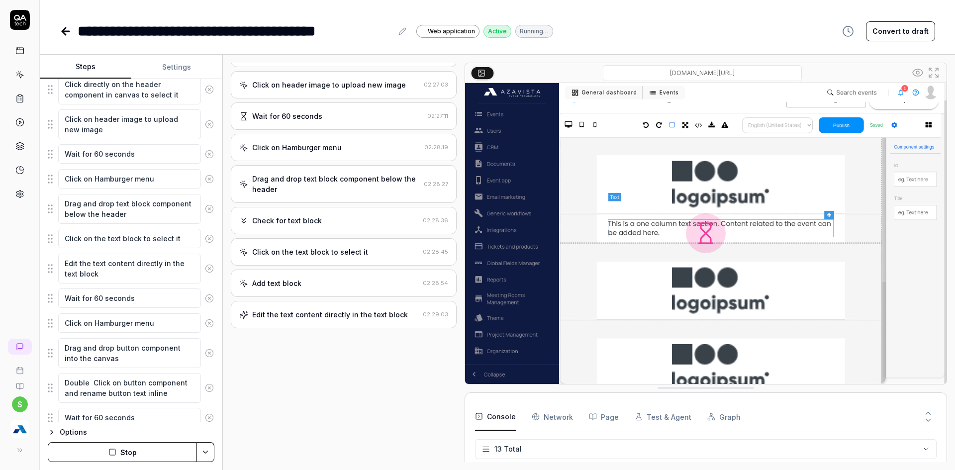
scroll to position [236, 0]
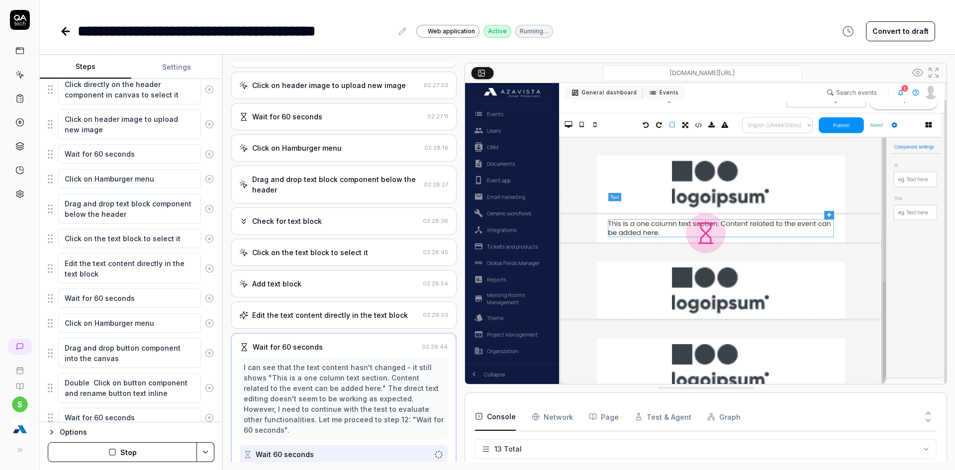
click at [318, 293] on div "Add text block 02:28:54" at bounding box center [344, 283] width 226 height 27
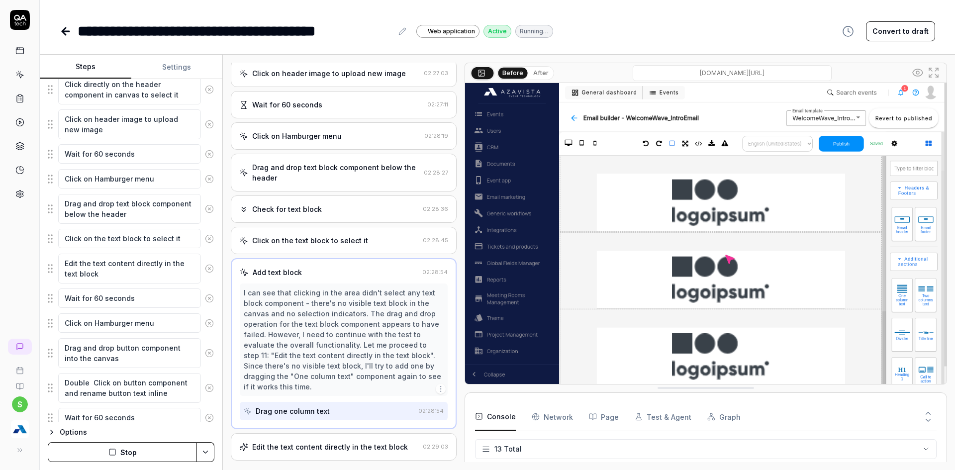
scroll to position [278, 0]
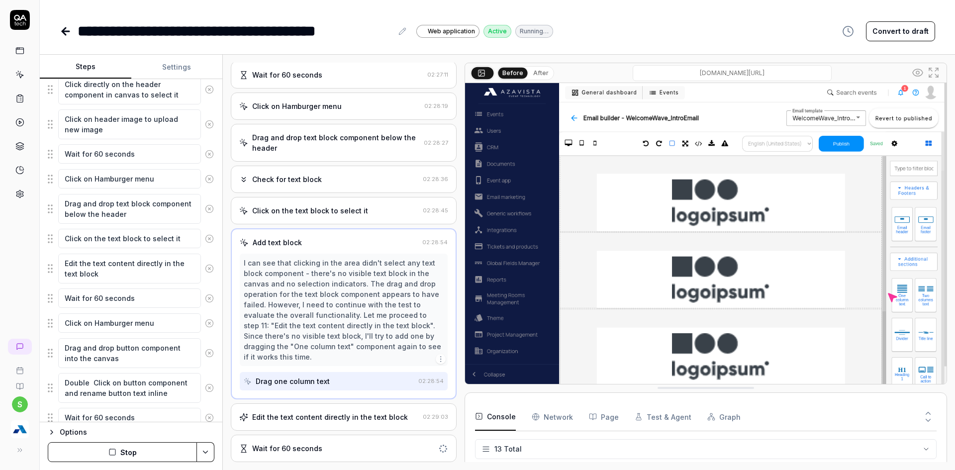
click at [297, 415] on div "Edit the text content directly in the text block" at bounding box center [330, 417] width 156 height 10
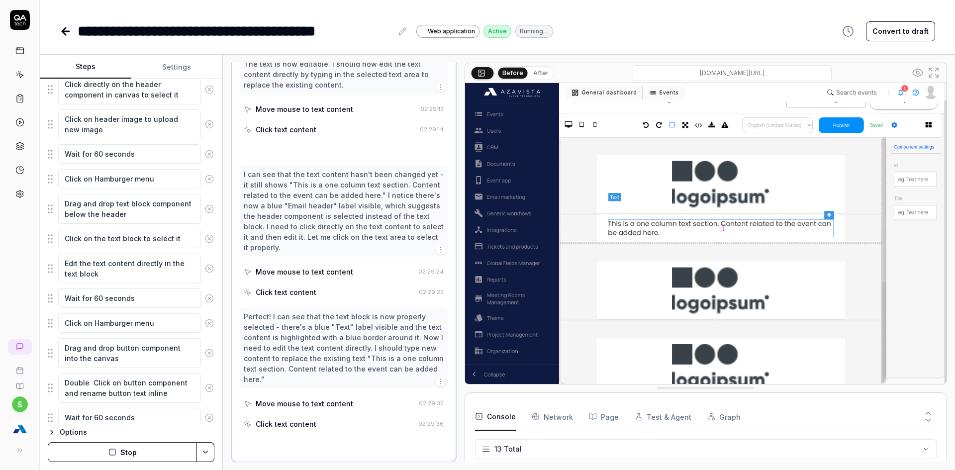
scroll to position [693, 0]
click at [600, 44] on div "**********" at bounding box center [498, 235] width 916 height 470
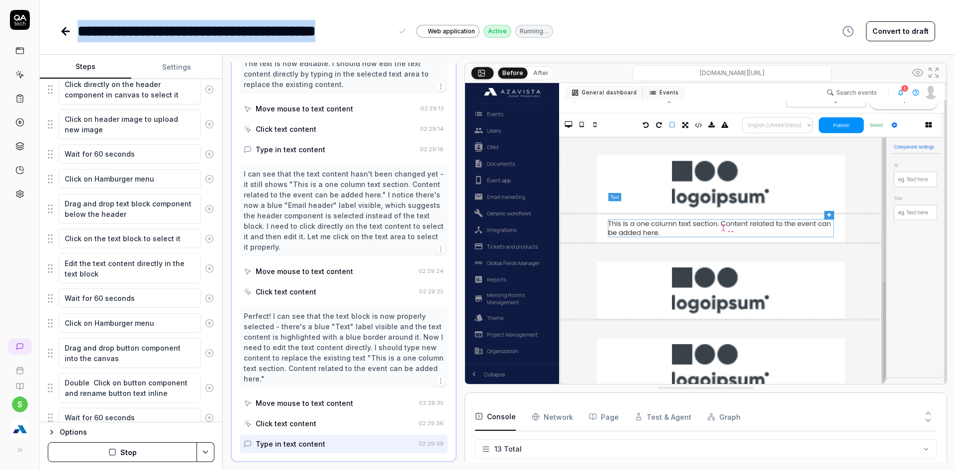
drag, startPoint x: 79, startPoint y: 29, endPoint x: 394, endPoint y: 34, distance: 315.0
click at [394, 34] on div "**********" at bounding box center [243, 31] width 331 height 22
copy div "**********"
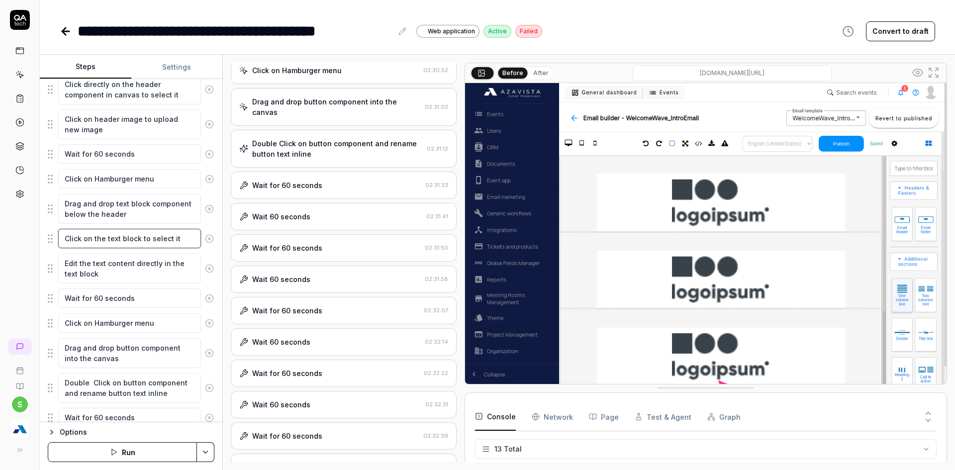
click at [157, 239] on textarea "Click on the text block to select it" at bounding box center [129, 238] width 143 height 19
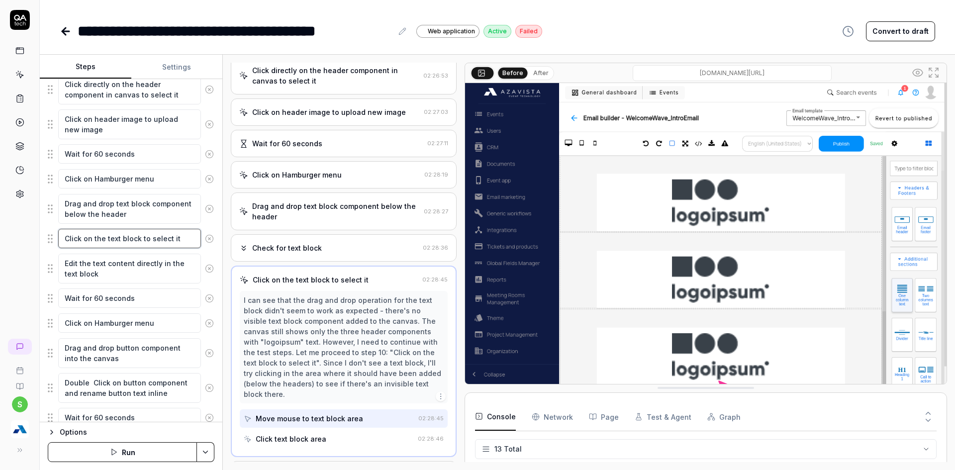
scroll to position [204, 0]
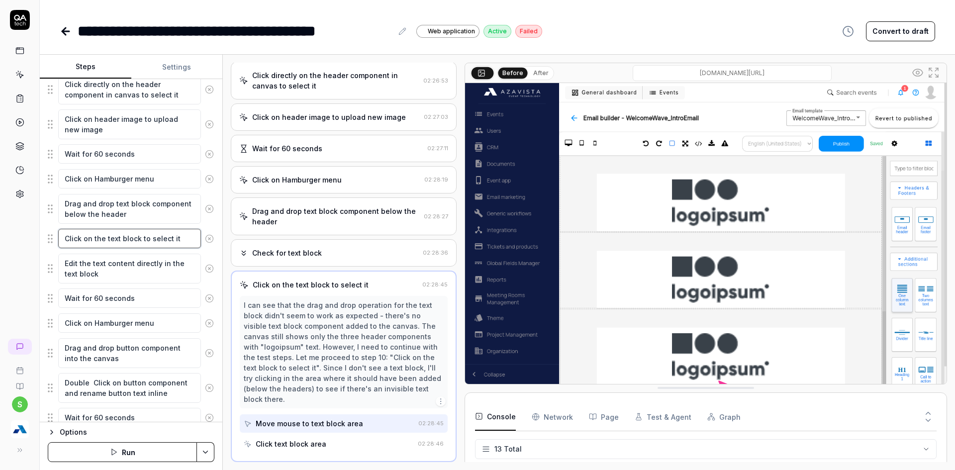
click at [157, 239] on textarea "Click on the text block to select it" at bounding box center [129, 238] width 143 height 19
type textarea "*"
type textarea "Click on the text block to e it"
type textarea "*"
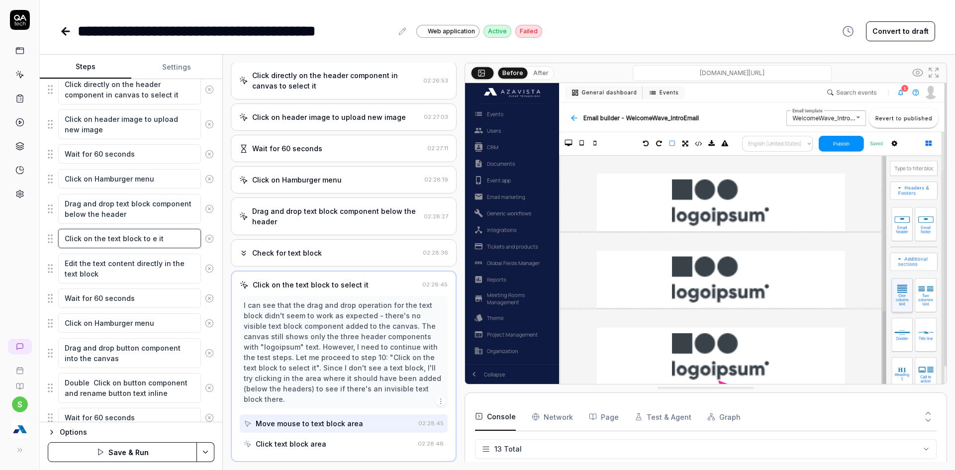
type textarea "Click on the text block to ei it"
type textarea "*"
type textarea "Click on the text block to ed it"
type textarea "*"
type textarea "Click on the text block to edi it"
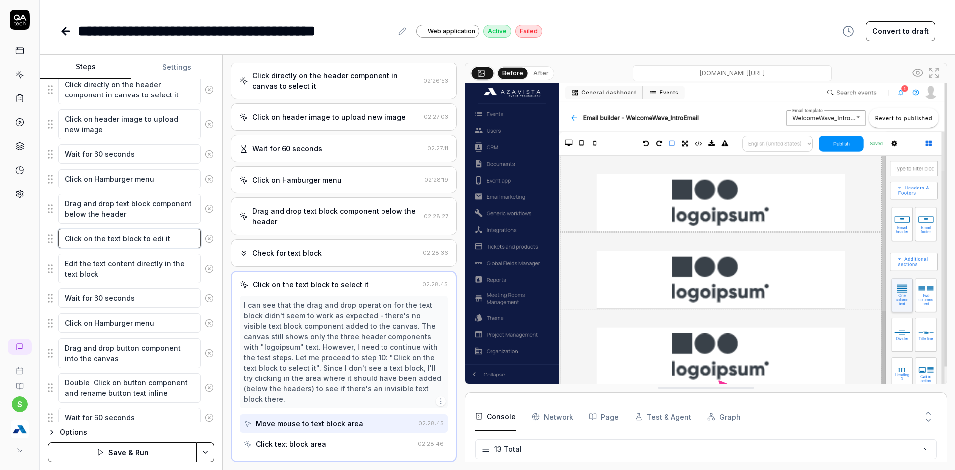
type textarea "*"
click at [178, 242] on textarea "Click on the text block to edit it" at bounding box center [129, 238] width 143 height 19
type textarea "Click on the text block to edit it"
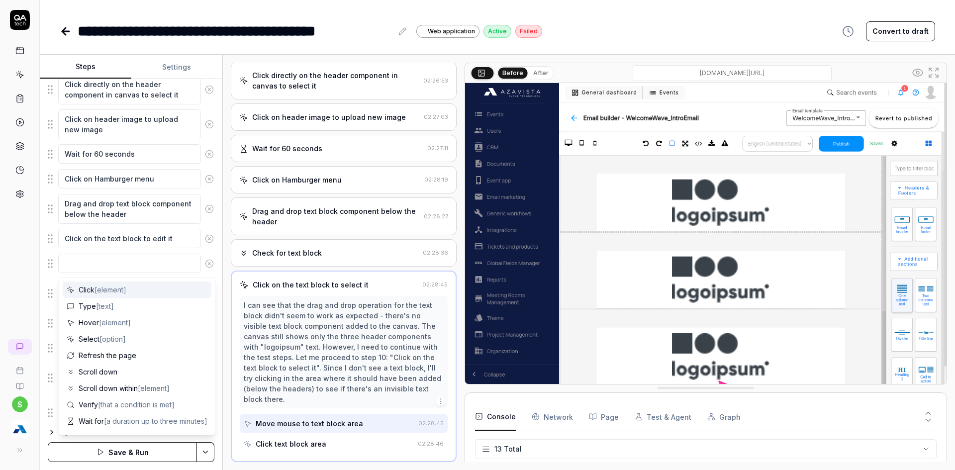
type textarea "*"
type textarea "C"
type textarea "*"
type textarea "Cl"
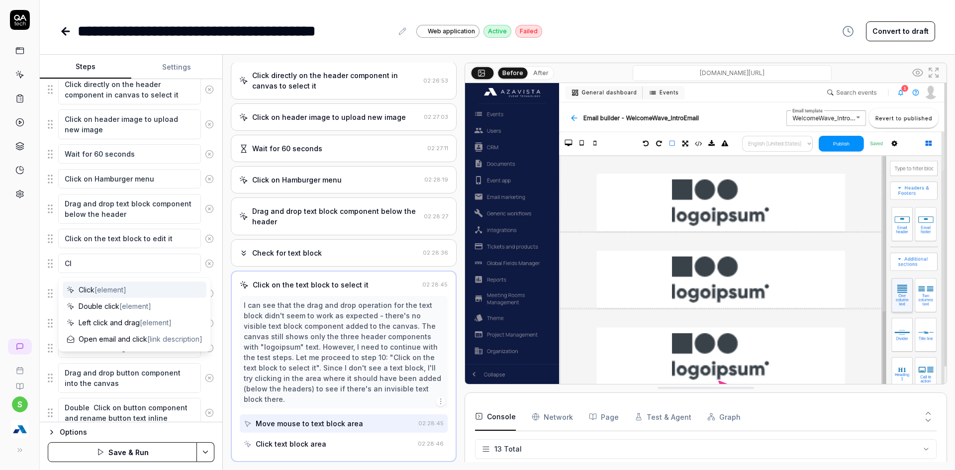
type textarea "*"
type textarea "Cli"
type textarea "*"
type textarea "Clic"
type textarea "*"
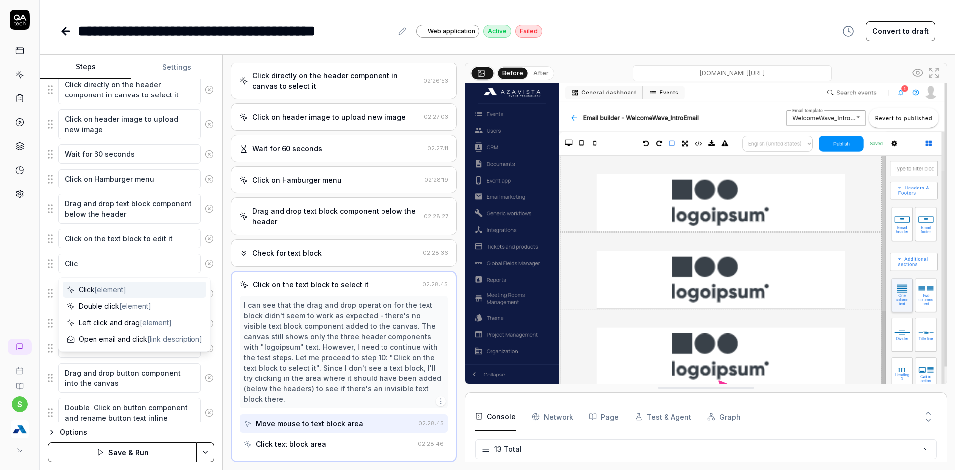
type textarea "Click"
type textarea "*"
type textarea "Clic"
type textarea "*"
type textarea "Cli"
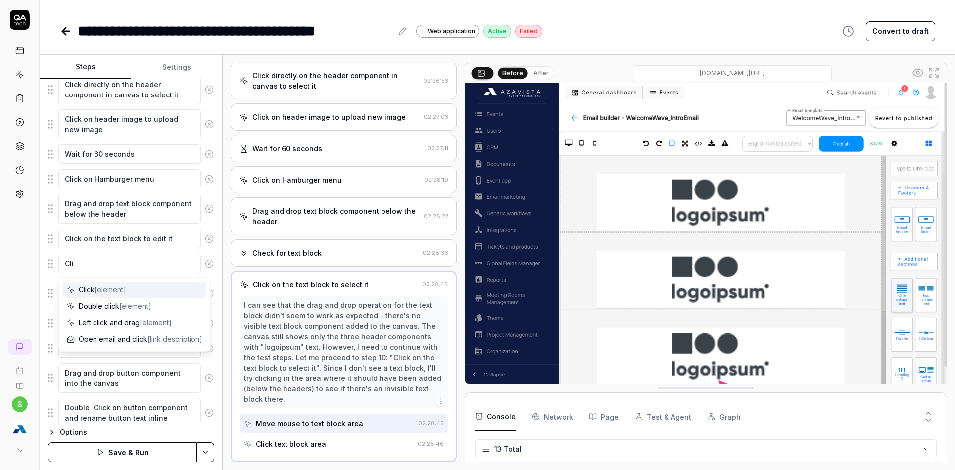
type textarea "*"
type textarea "Cl"
type textarea "*"
type textarea "Cle"
type textarea "*"
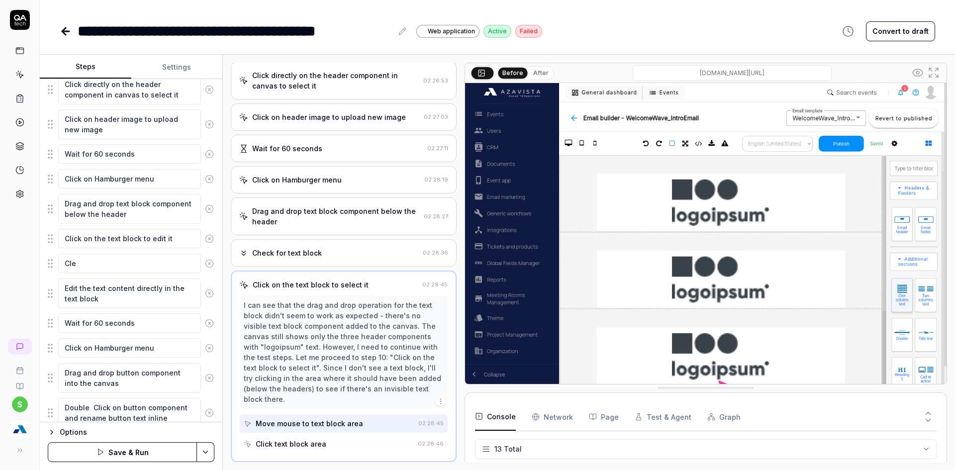
type textarea "Clea"
type textarea "*"
type textarea "Clear"
type textarea "*"
type textarea "Clear"
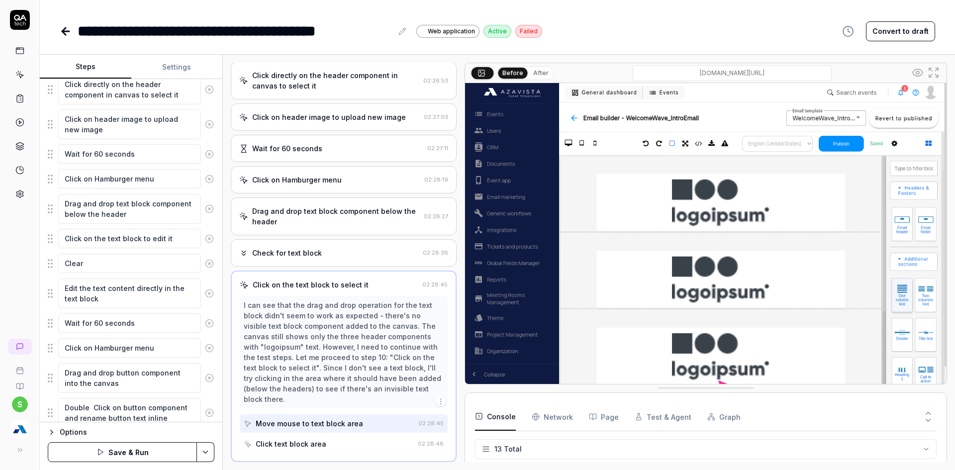
type textarea "*"
type textarea "Clear t"
type textarea "*"
type textarea "Clear th"
type textarea "*"
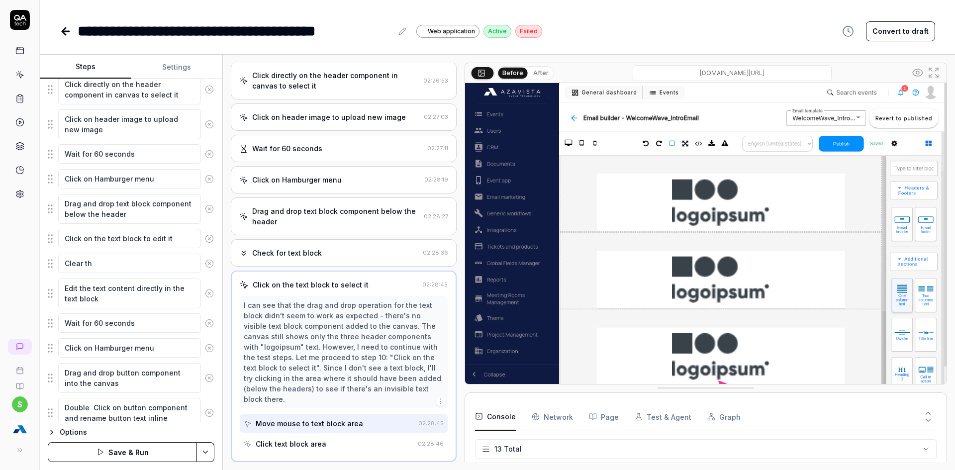
type textarea "Clear the"
type textarea "*"
type textarea "Clear the"
type textarea "*"
type textarea "Clear the t"
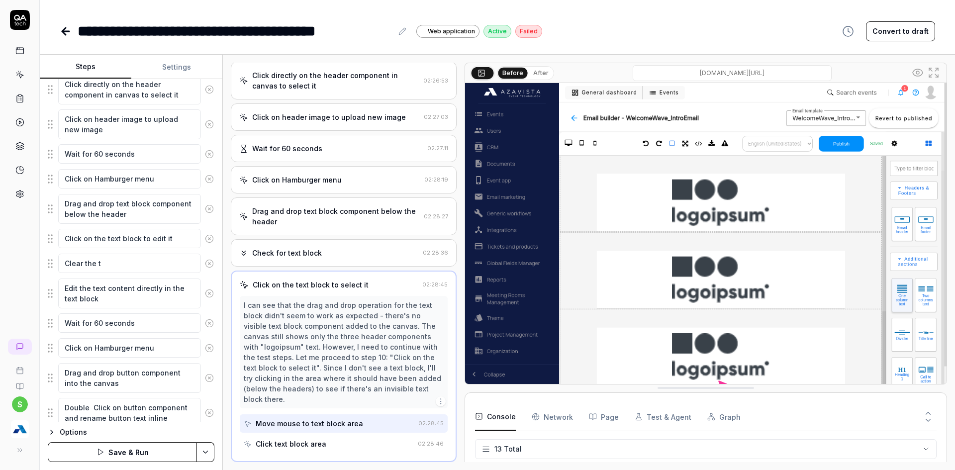
type textarea "*"
type textarea "Clear the te"
type textarea "*"
type textarea "Clear the tex"
type textarea "*"
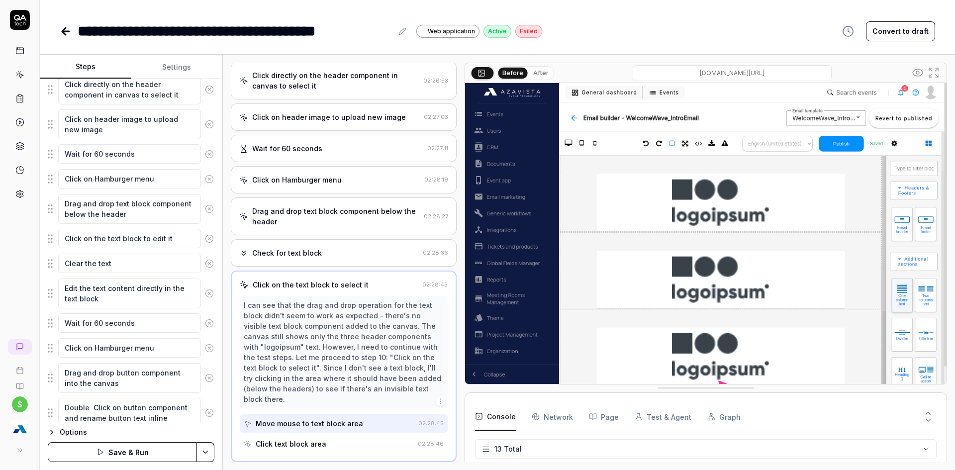
type textarea "Clear the text"
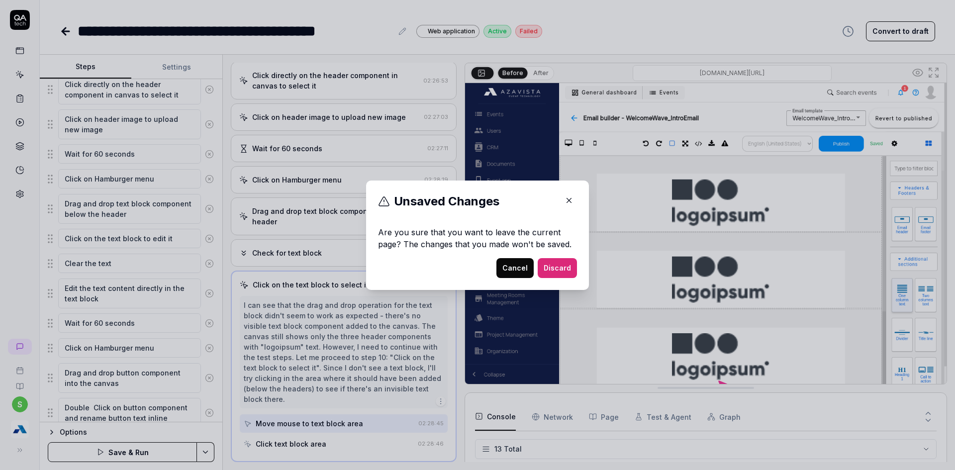
drag, startPoint x: 513, startPoint y: 265, endPoint x: 499, endPoint y: 270, distance: 15.0
click at [512, 265] on button "Cancel" at bounding box center [515, 268] width 37 height 20
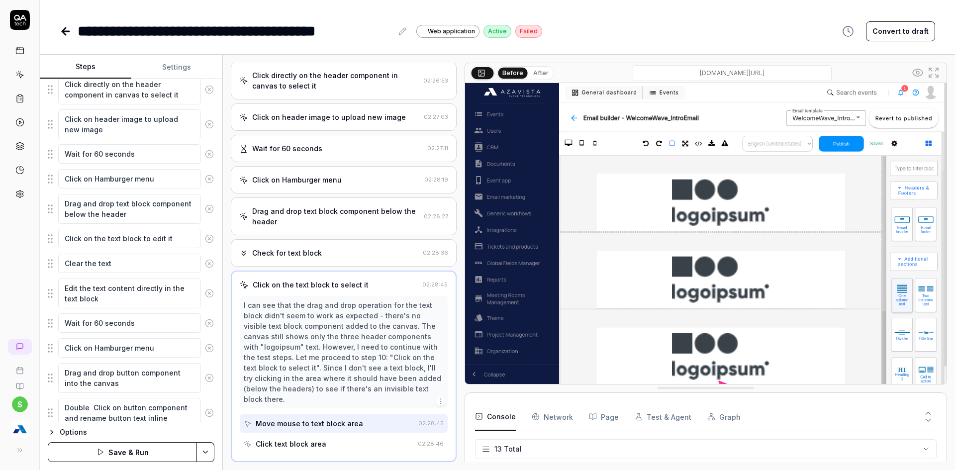
click at [157, 458] on button "Save & Run" at bounding box center [122, 452] width 149 height 20
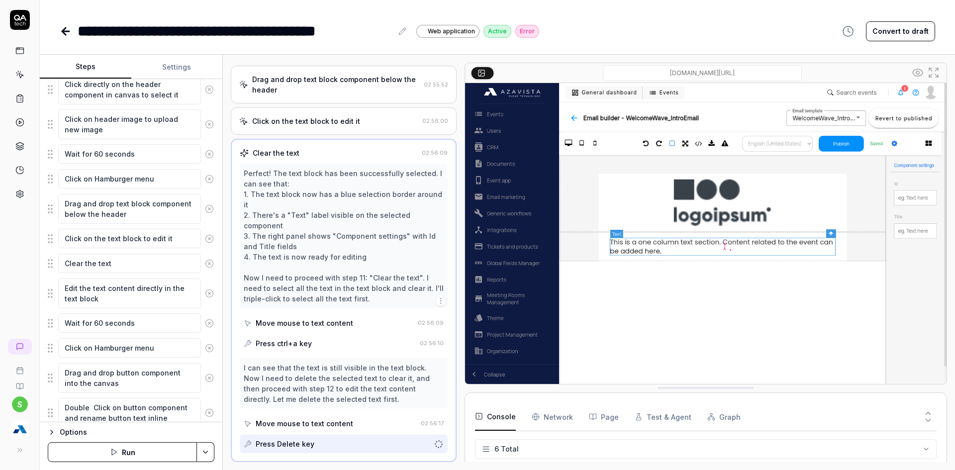
scroll to position [137, 0]
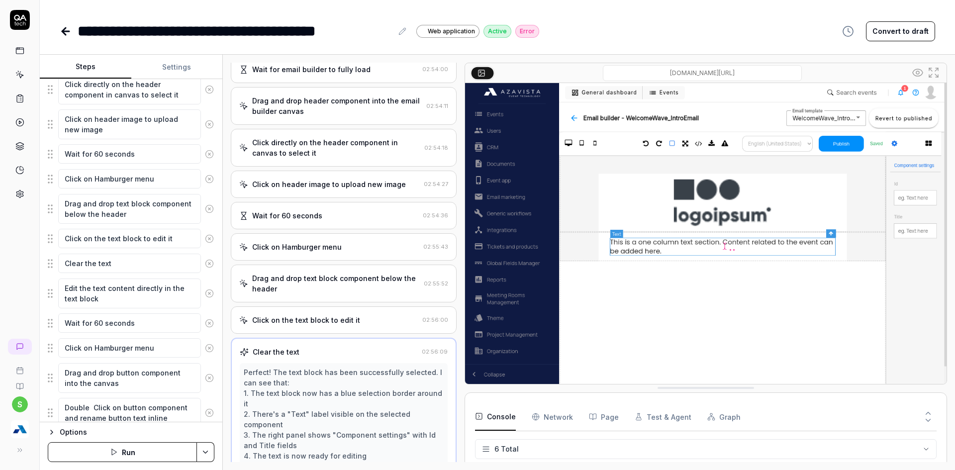
click at [314, 325] on div "Click on the text block to edit it 02:56:00" at bounding box center [344, 320] width 226 height 27
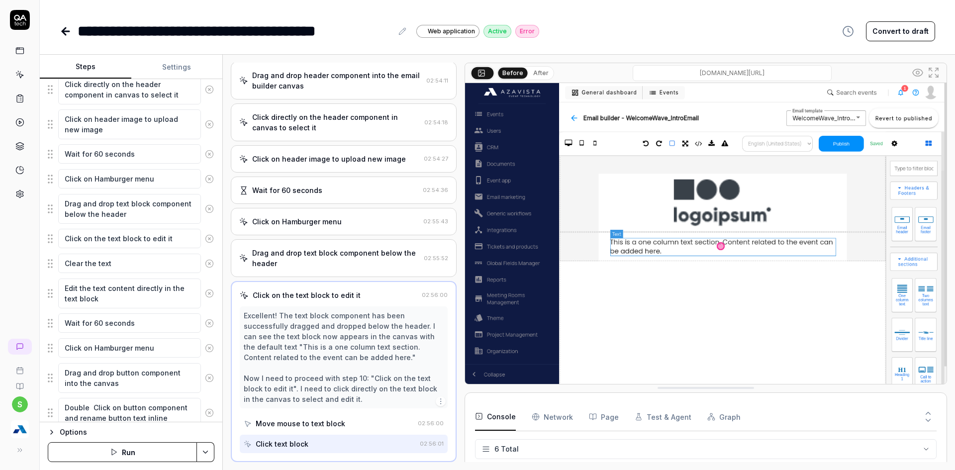
click at [318, 266] on div "Drag and drop text block component below the header" at bounding box center [336, 258] width 168 height 21
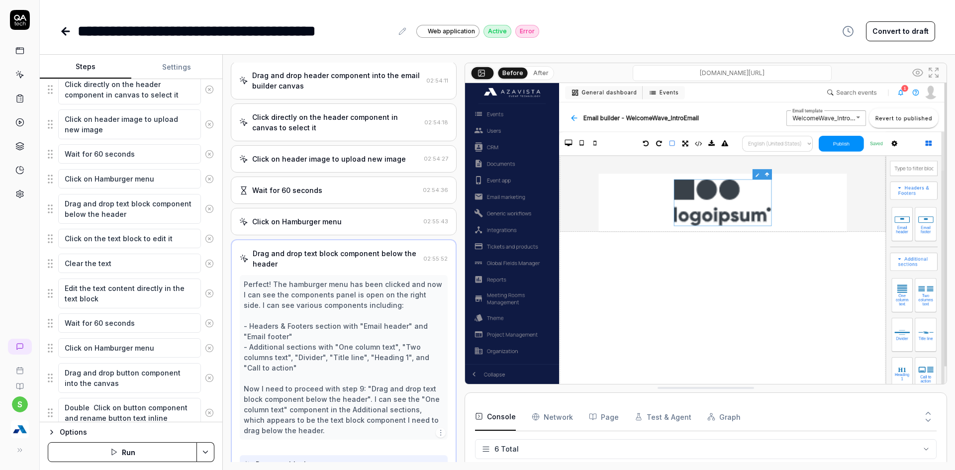
scroll to position [173, 0]
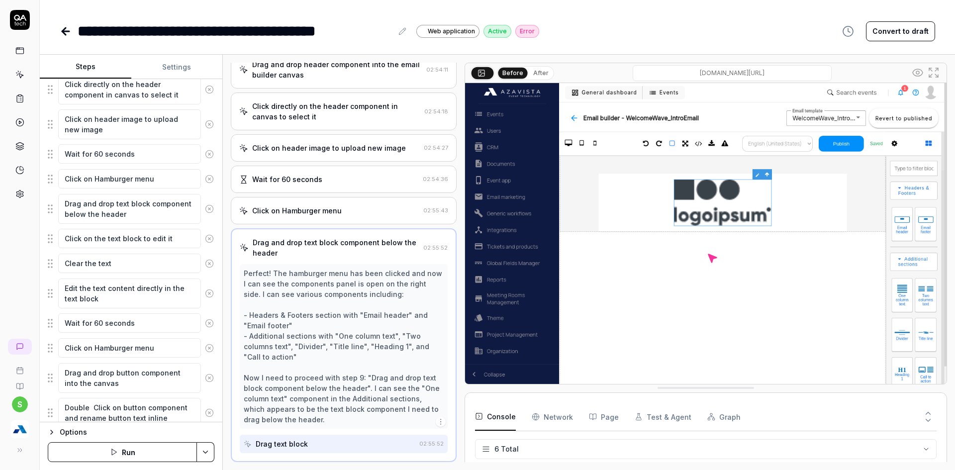
click at [321, 240] on div "Drag and drop text block component below the header" at bounding box center [336, 247] width 167 height 21
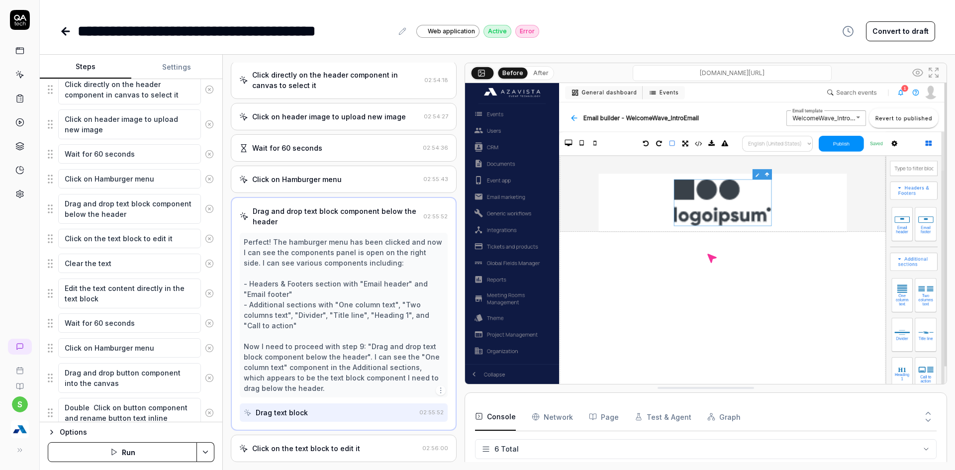
scroll to position [236, 0]
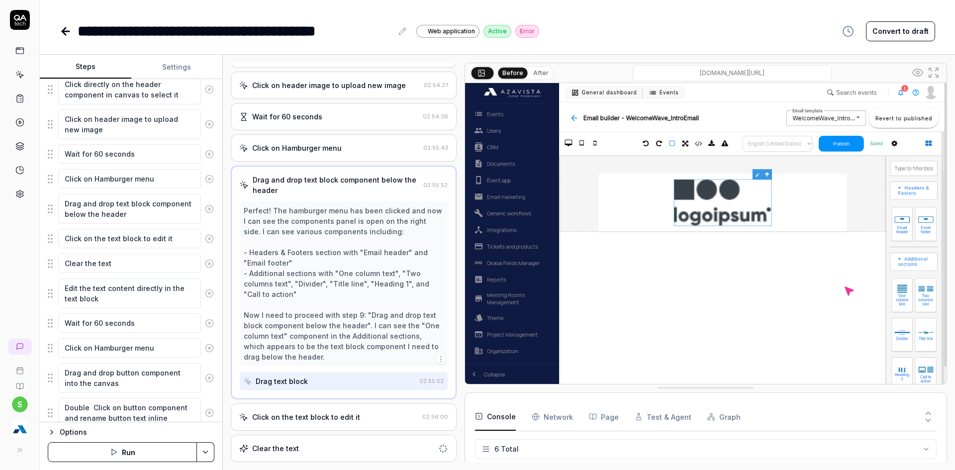
click at [318, 425] on div "Click on the text block to edit it 02:56:00" at bounding box center [344, 417] width 226 height 27
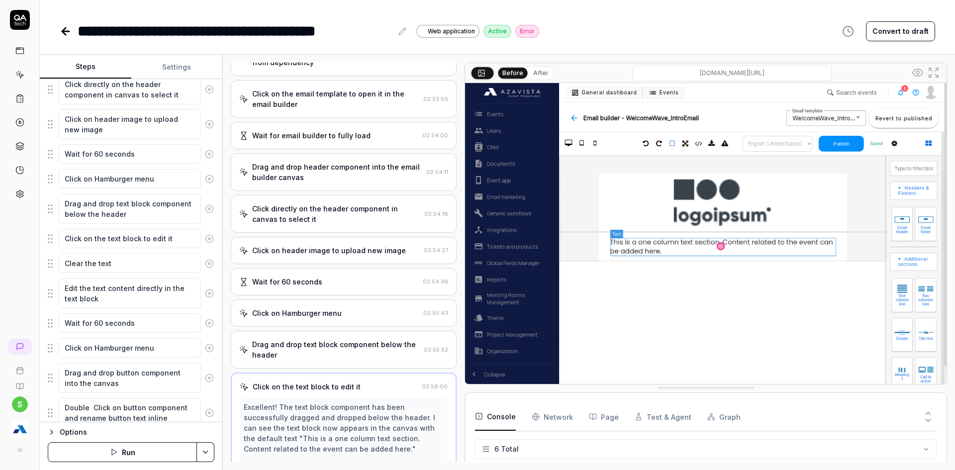
scroll to position [194, 0]
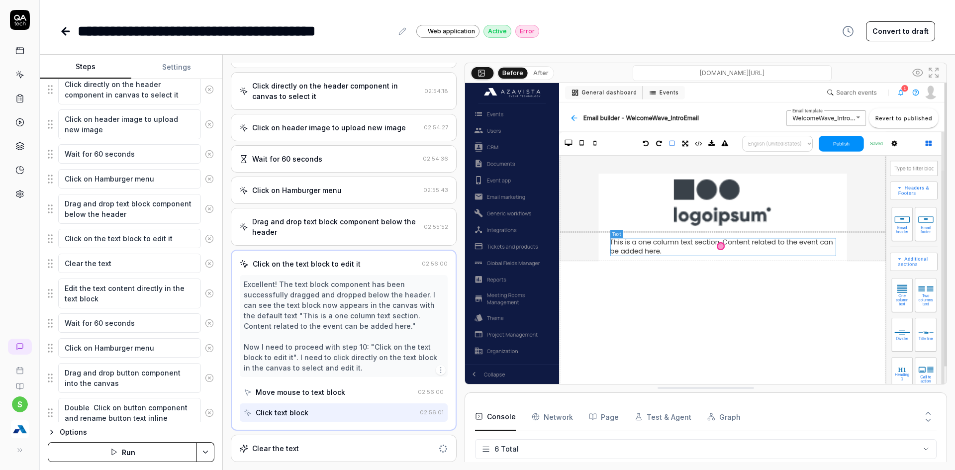
click at [299, 447] on div "Clear the text" at bounding box center [336, 448] width 195 height 10
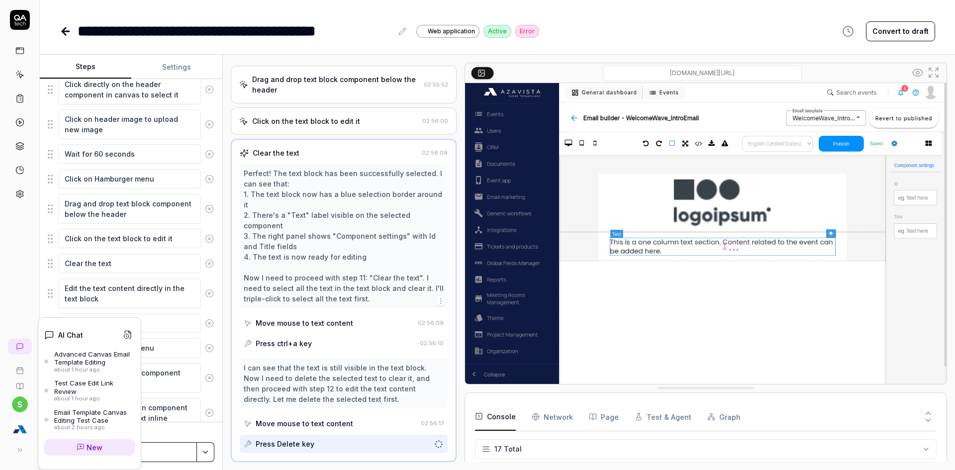
scroll to position [369, 0]
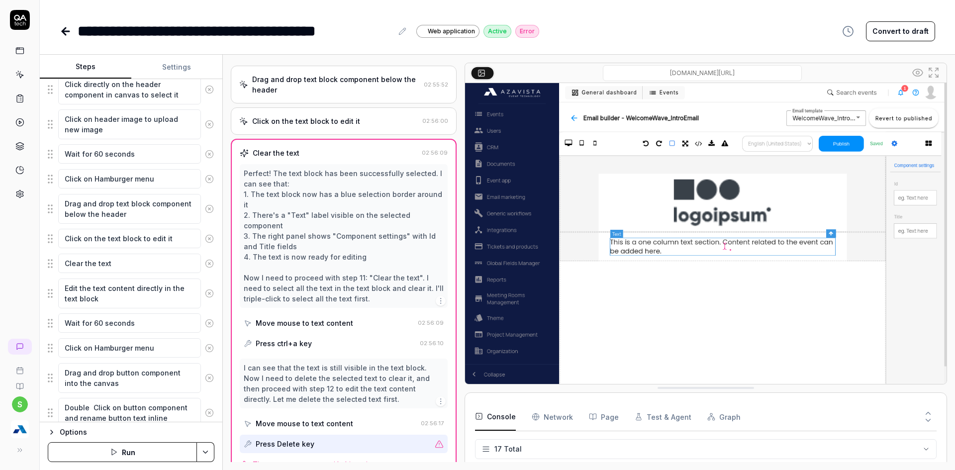
click at [20, 282] on div "s" at bounding box center [20, 235] width 40 height 470
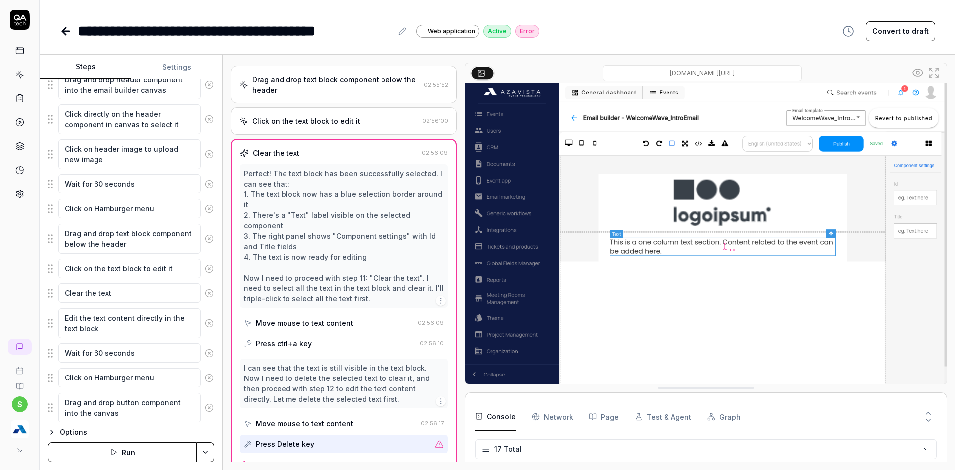
scroll to position [406, 0]
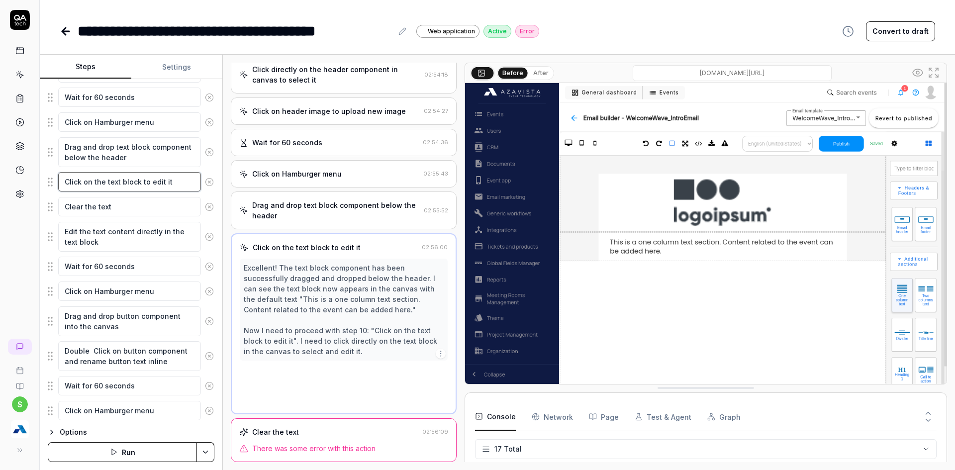
click at [62, 185] on textarea "Click on the text block to edit it" at bounding box center [129, 181] width 143 height 19
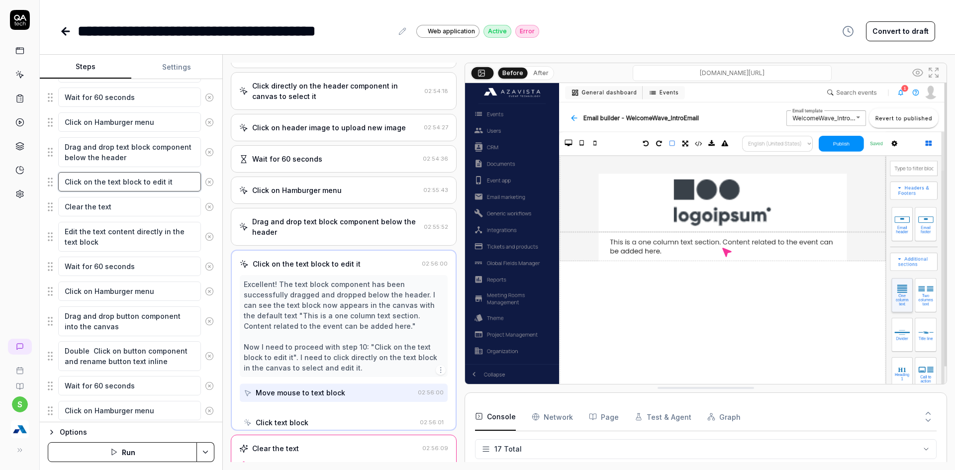
scroll to position [162, 0]
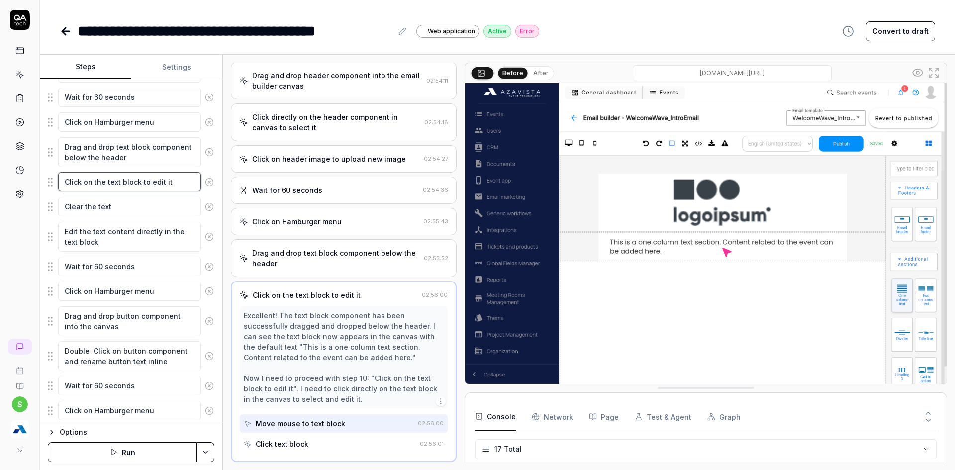
type textarea "*"
type textarea "D Click on the text block to edit it"
type textarea "*"
type textarea "Do Click on the text block to edit it"
type textarea "*"
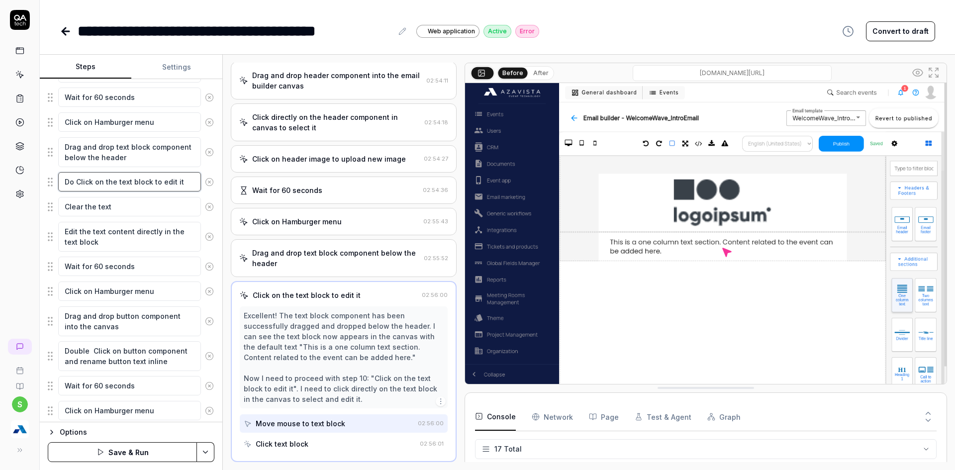
type textarea "Dou Click on the text block to edit it"
type textarea "*"
type textarea "Doub Click on the text block to edit it"
type textarea "*"
type textarea "Doubl Click on the text block to edit it"
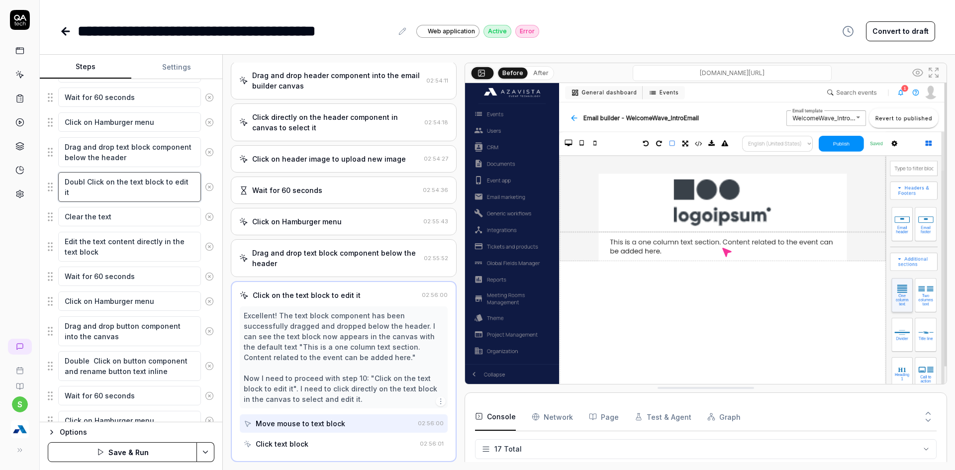
type textarea "*"
type textarea "Double Click on the text block to edit it"
drag, startPoint x: 164, startPoint y: 183, endPoint x: 179, endPoint y: 196, distance: 19.8
click at [179, 196] on textarea "Double Click on the text block to edit it" at bounding box center [129, 187] width 143 height 30
type textarea "*"
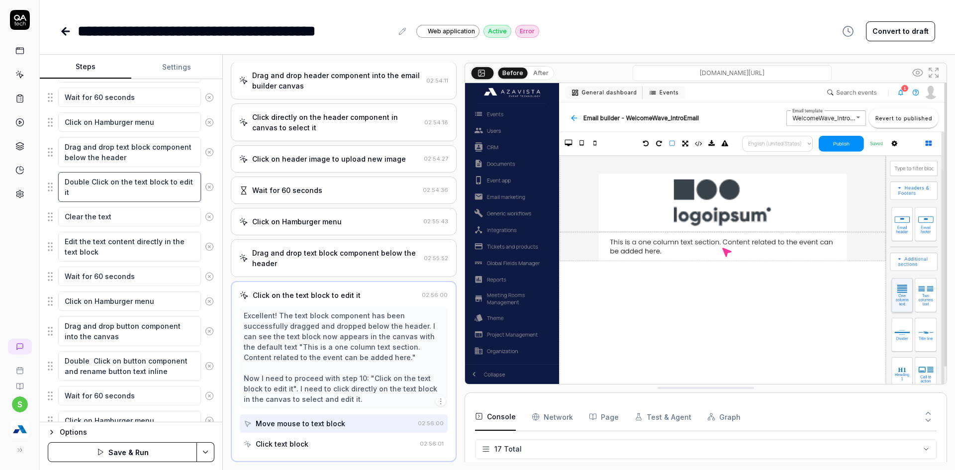
type textarea "Double Click on the text block"
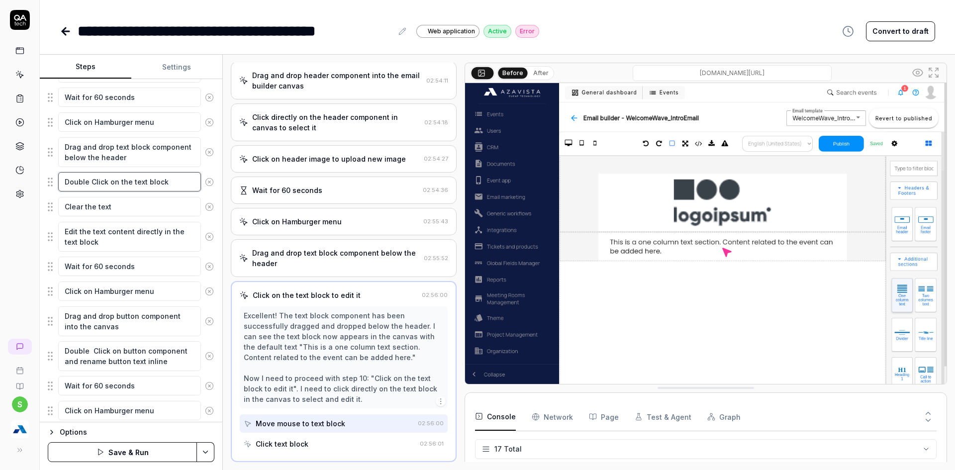
type textarea "*"
type textarea "Double Click on the text block"
type textarea "*"
type textarea "Double Click on the text block t"
type textarea "*"
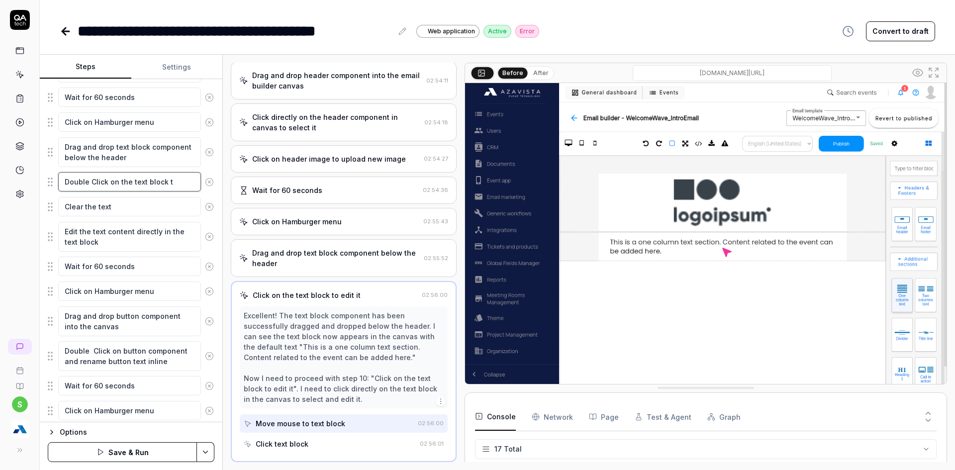
type textarea "Double Click on the text block to"
type textarea "*"
type textarea "Double Click on the text block to"
type textarea "*"
type textarea "Double Click on the text block to s"
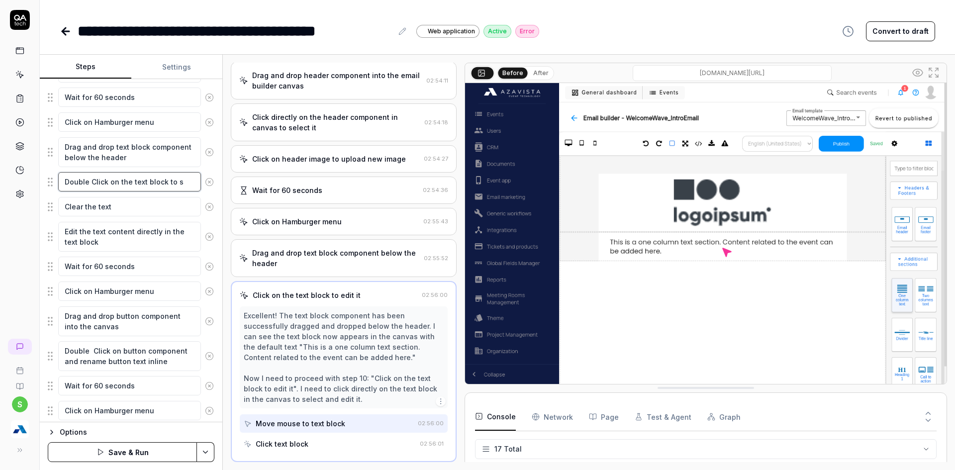
type textarea "*"
type textarea "Double Click on the text block to se"
type textarea "*"
type textarea "Double Click on the text block to sel"
type textarea "*"
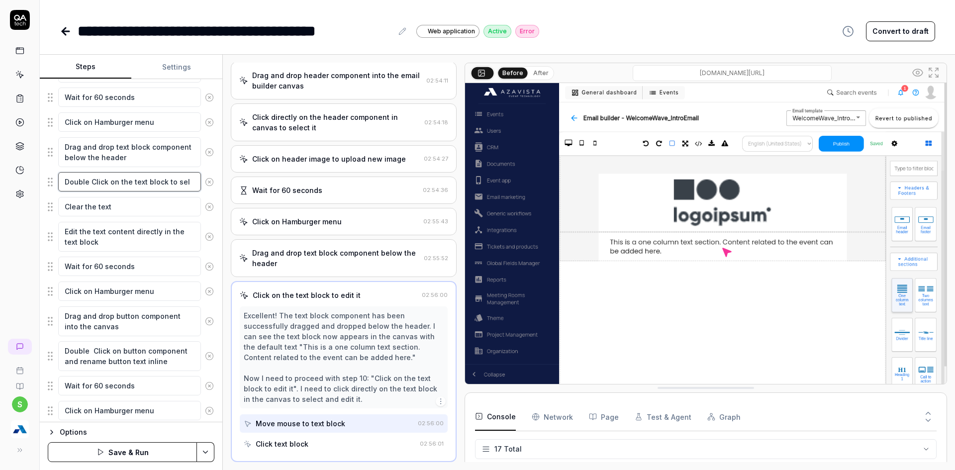
type textarea "Double Click on the text block to sele"
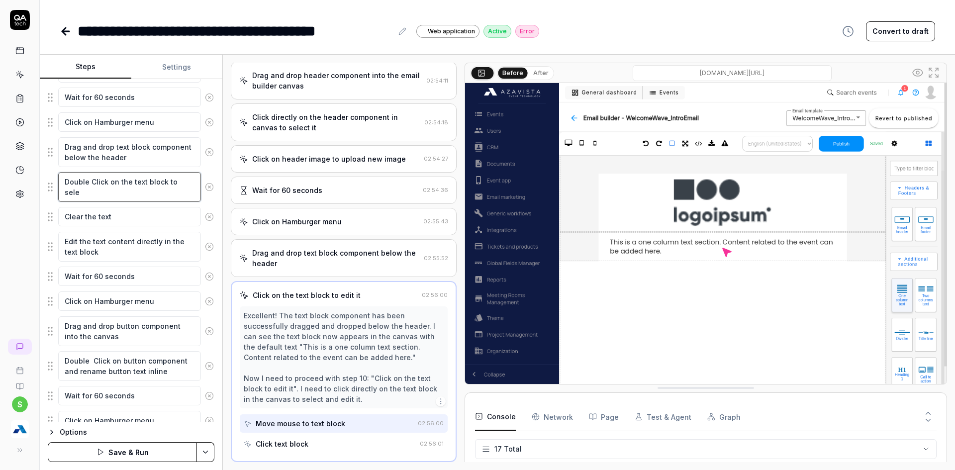
type textarea "*"
type textarea "Double Click on the text block to selec"
type textarea "*"
type textarea "Double Click on the text block to select"
type textarea "*"
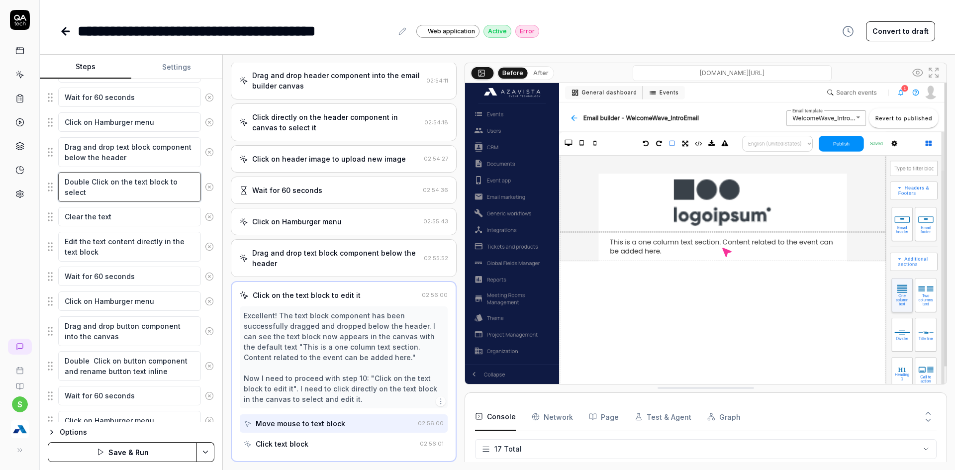
type textarea "Double Click on the text block to select"
type textarea "*"
type textarea "Double Click on the text block to select t"
type textarea "*"
type textarea "Double Click on the text block to select th"
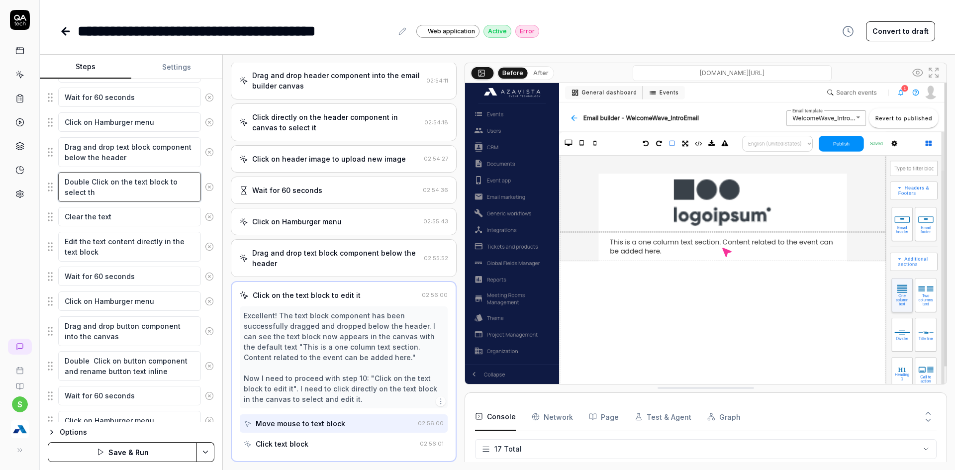
type textarea "*"
type textarea "Double Click on the text block to select the"
type textarea "*"
type textarea "Double Click on the text block to select the"
type textarea "*"
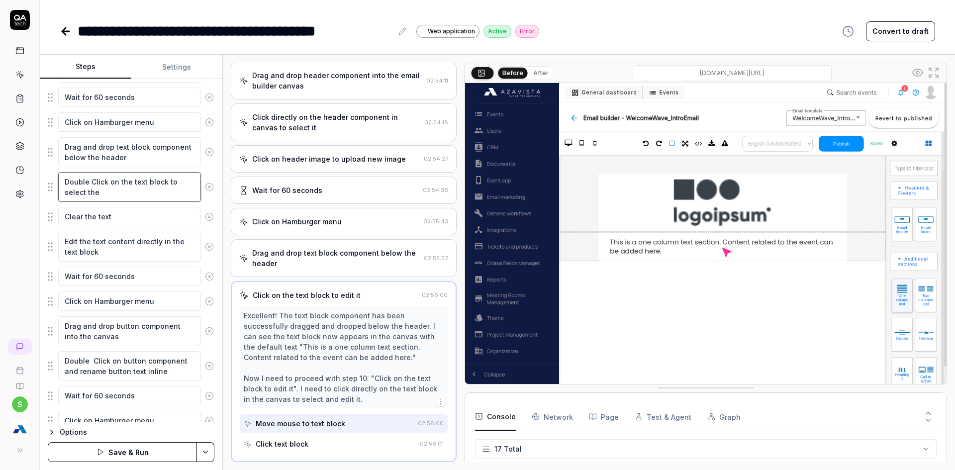
type textarea "Double Click on the text block to select th"
type textarea "*"
type textarea "Double Click on the text block to select t"
type textarea "*"
type textarea "Double Click on the text block to select"
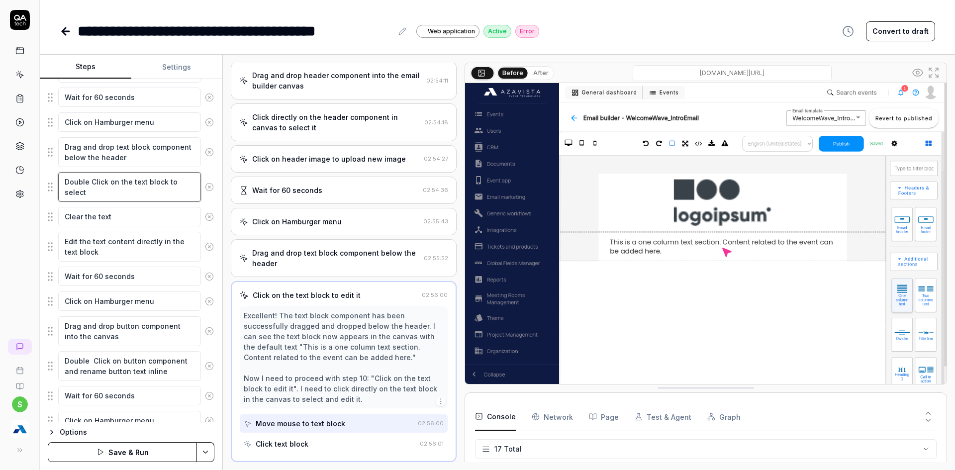
type textarea "*"
type textarea "Double Click on the text block to select"
type textarea "*"
type textarea "Double Click on the text block to selec"
type textarea "*"
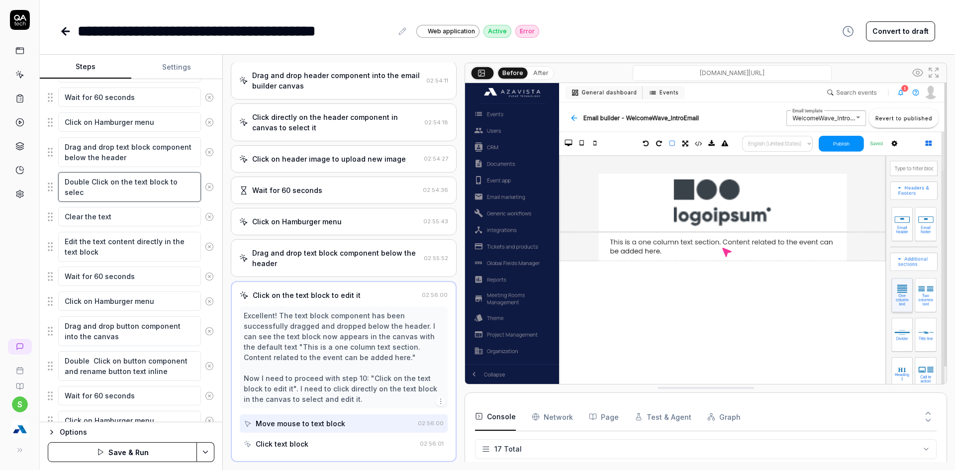
type textarea "Double Click on the text block to sele"
type textarea "*"
type textarea "Double Click on the text block to sel"
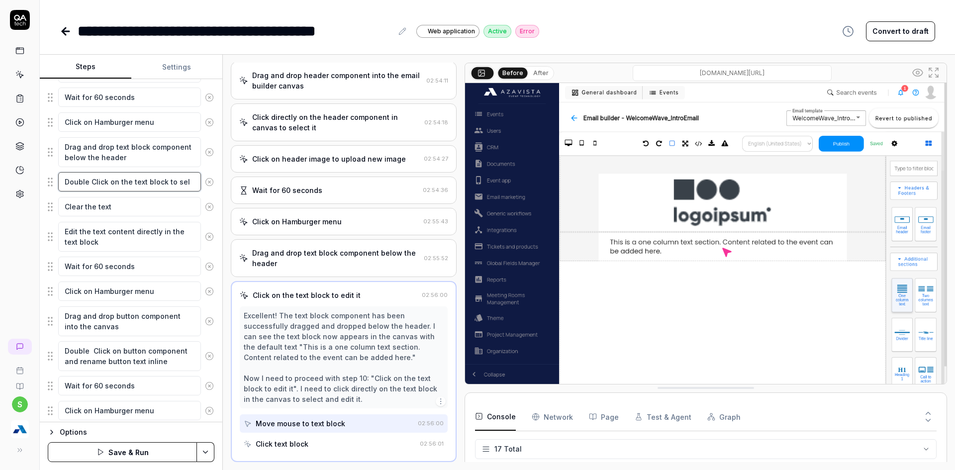
type textarea "*"
type textarea "Double Click on the text block to se"
type textarea "*"
type textarea "Double Click on the text block to s"
type textarea "*"
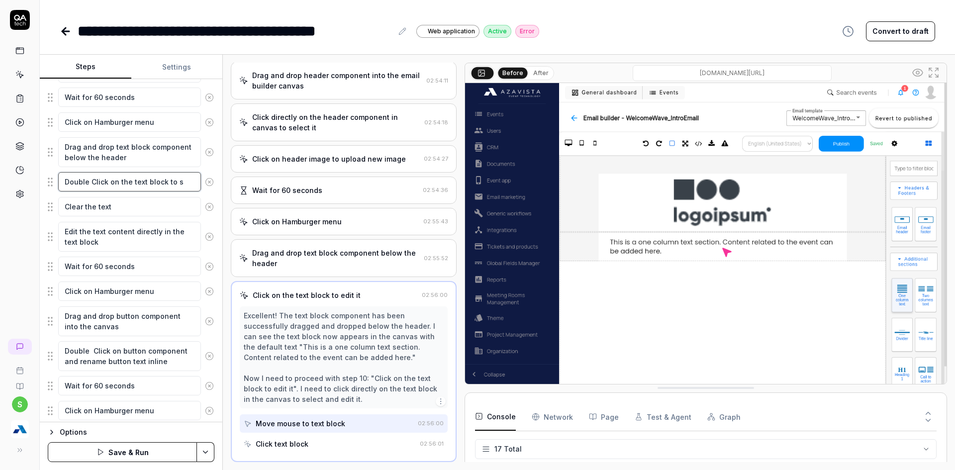
type textarea "Double Click on the text block to"
type textarea "*"
type textarea "Double Click on the text block to"
type textarea "*"
type textarea "Double Click on the text block t"
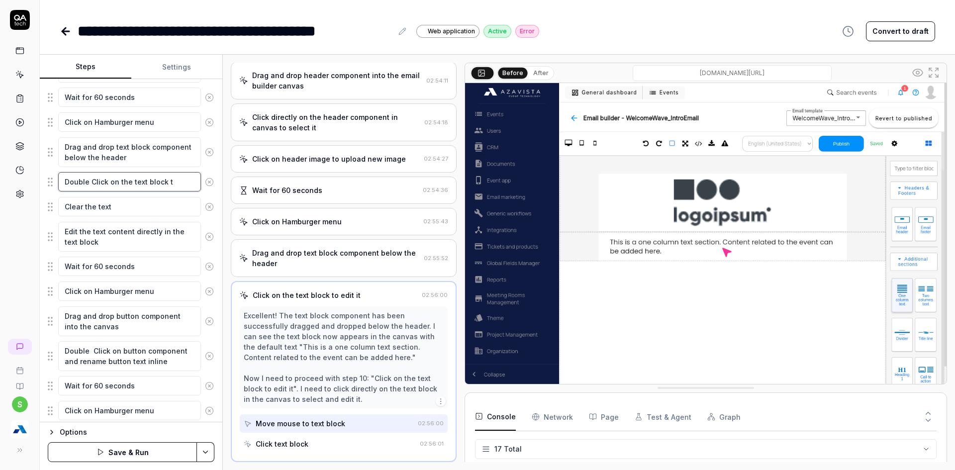
type textarea "*"
type textarea "Double Click on the text block"
type textarea "*"
type textarea "Double Click on the text block a"
type textarea "*"
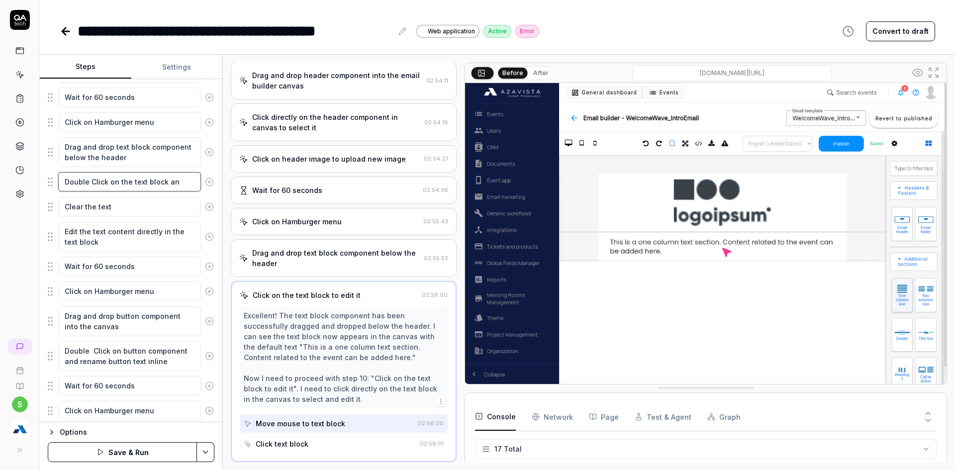
type textarea "Double Click on the text block and"
type textarea "*"
type textarea "Double Click on the text block and"
type textarea "*"
type textarea "Double Click on the text block and s"
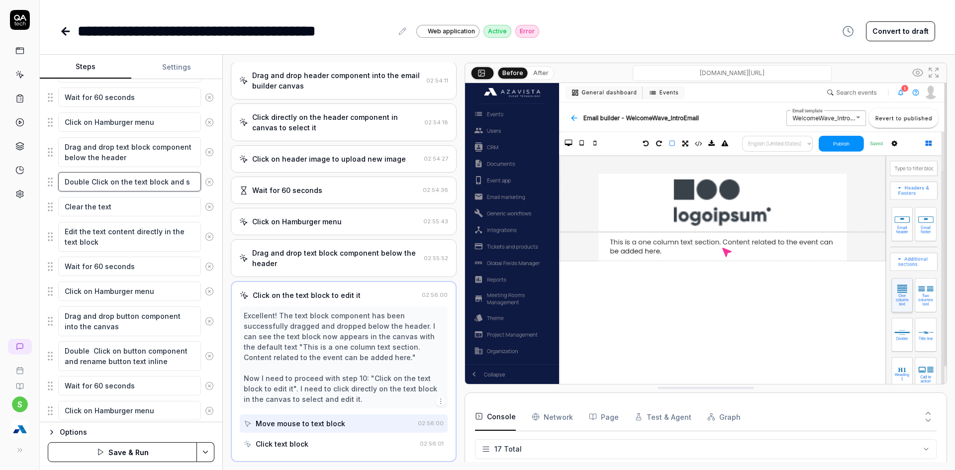
type textarea "*"
type textarea "Double Click on the text block and se"
type textarea "*"
type textarea "Double Click on the text block and sel"
type textarea "*"
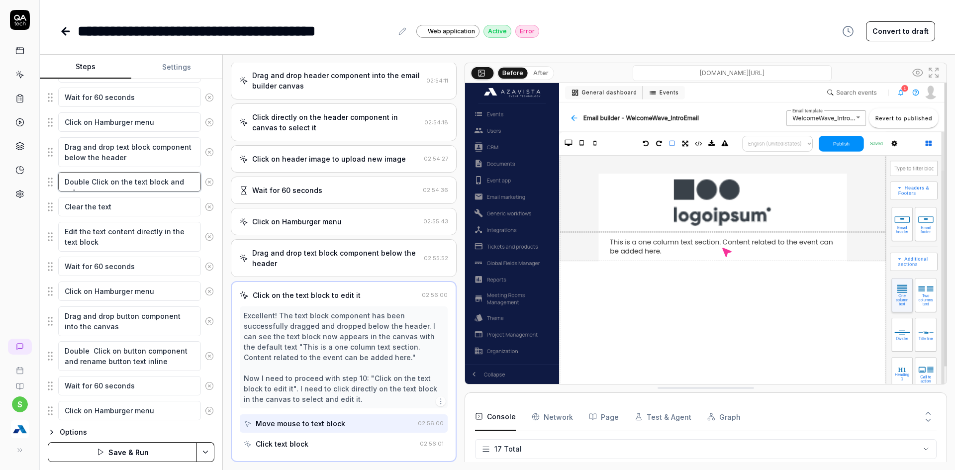
type textarea "Double Click on the text block and sele"
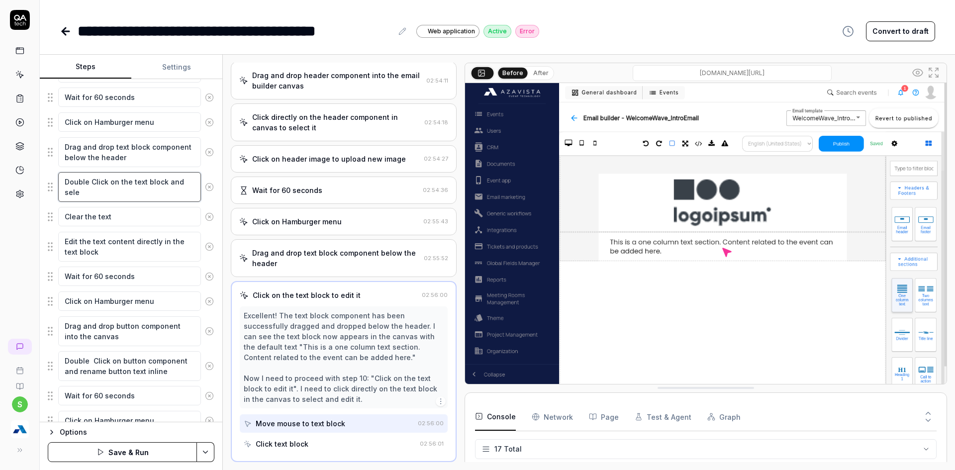
type textarea "*"
type textarea "Double Click on the text block and selec"
type textarea "*"
type textarea "Double Click on the text block and select"
type textarea "*"
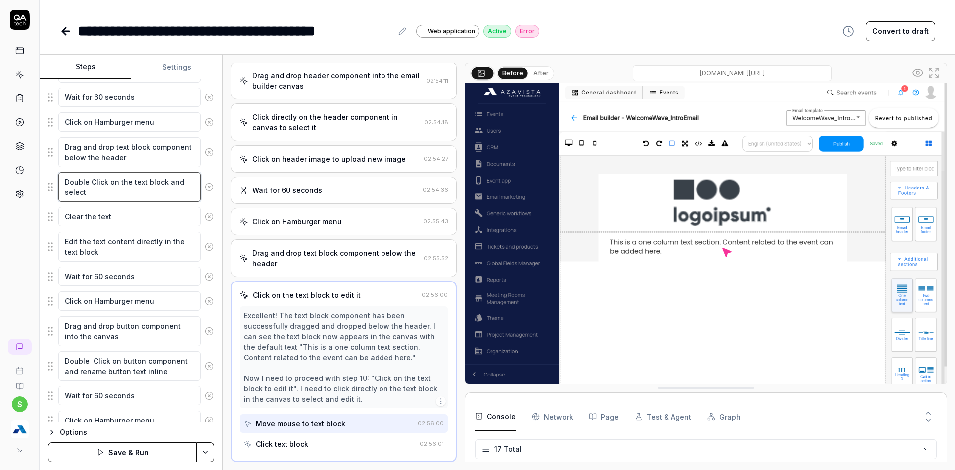
type textarea "Double Click on the text block and selecte"
type textarea "*"
type textarea "Double Click on the text block and select"
type textarea "*"
type textarea "Double Click on the text block and select"
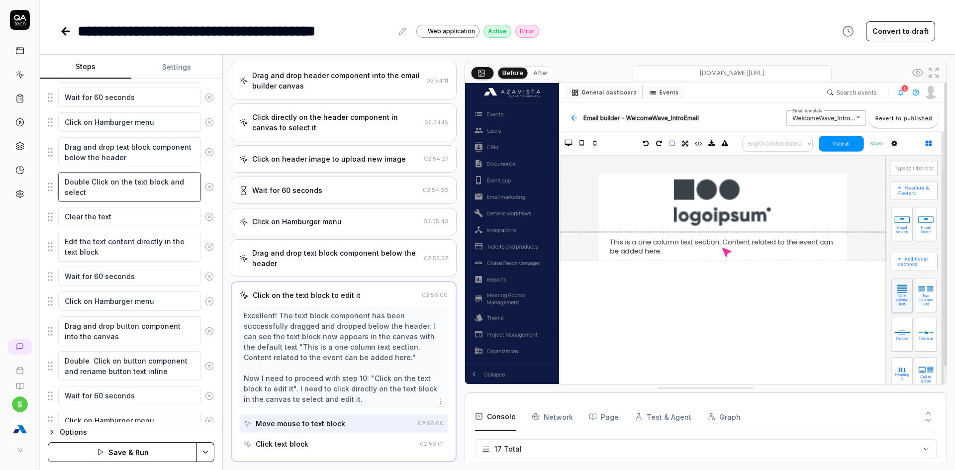
type textarea "*"
type textarea "Double Click on the text block and select t"
type textarea "*"
type textarea "Double Click on the text block and select the"
type textarea "*"
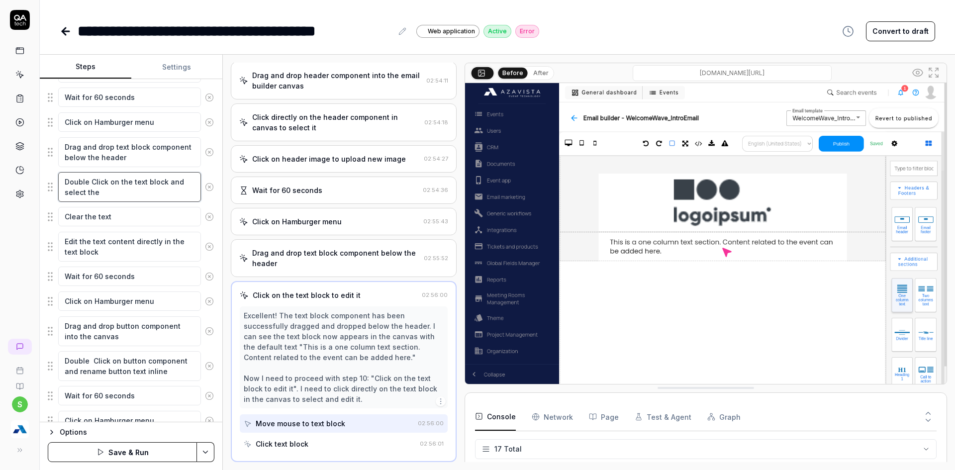
type textarea "Double Click on the text block and select the"
type textarea "*"
type textarea "Double Click on the text block and select the t"
type textarea "*"
type textarea "Double Click on the text block and select the te"
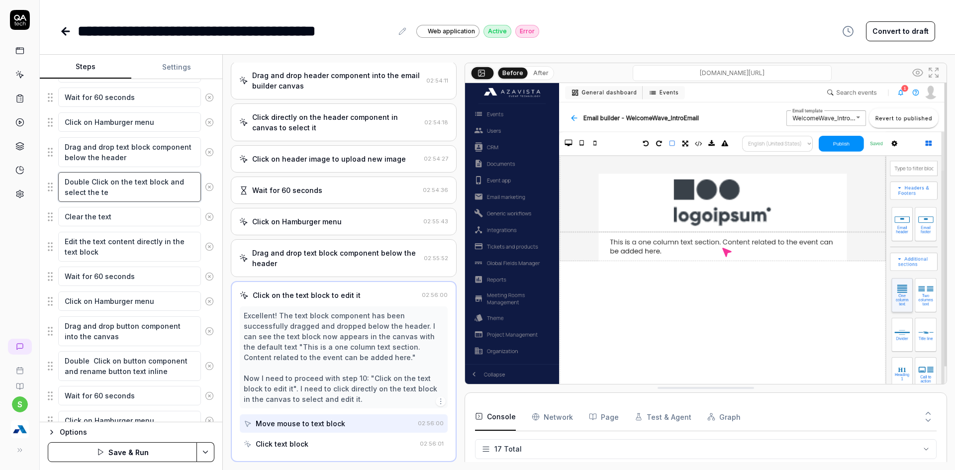
type textarea "*"
type textarea "Double Click on the text block and select the tex"
type textarea "*"
type textarea "Double Click on the text block and select the text"
type textarea "*"
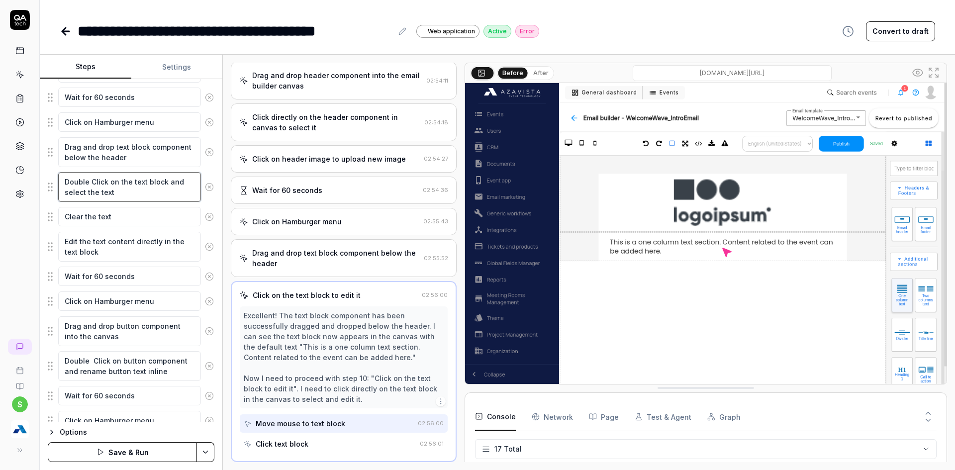
type textarea "Double Click on the text block and select the text"
type textarea "*"
type textarea "Double Click on the text block and select the text i"
type textarea "*"
type textarea "Double Click on the text block and select the text in"
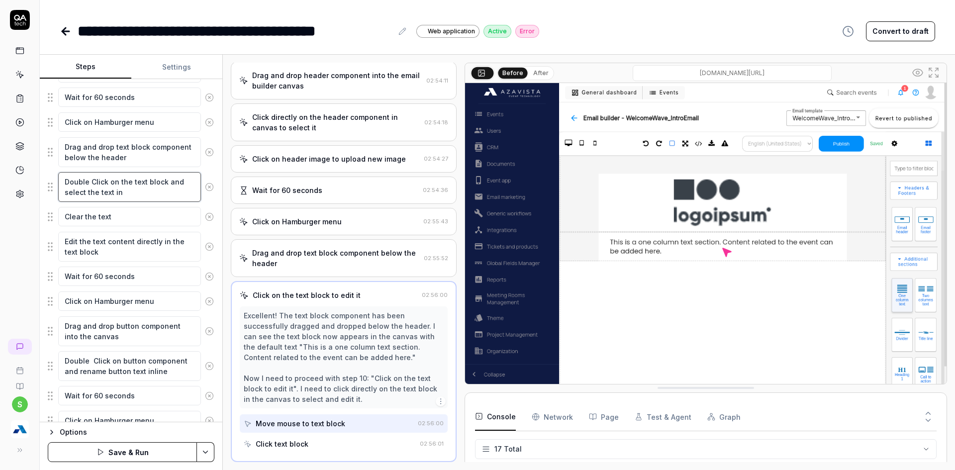
type textarea "*"
type textarea "Double Click on the text block and select the text insi"
type textarea "*"
type textarea "Double Click on the text block and select the text insid"
type textarea "*"
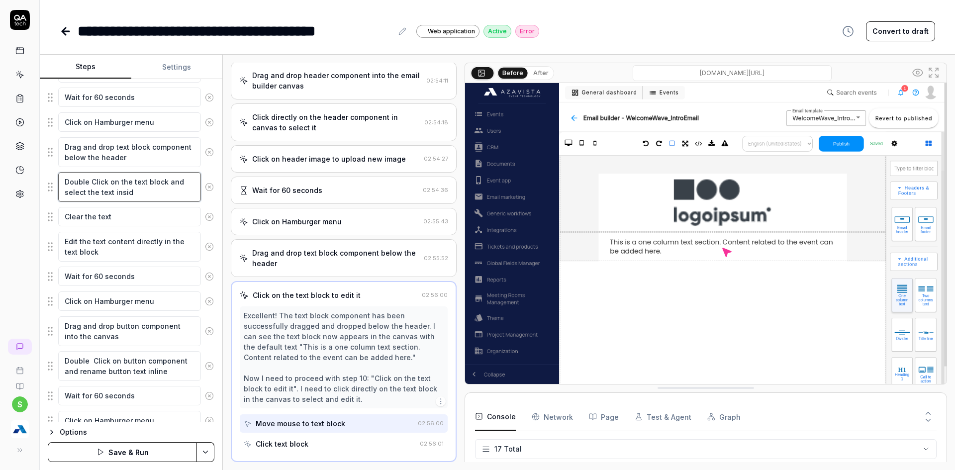
type textarea "Double Click on the text block and select the text inside"
type textarea "*"
type textarea "Double Click on the text block and select the text inside"
type textarea "*"
type textarea "Double Click on the text block and select the text inside t"
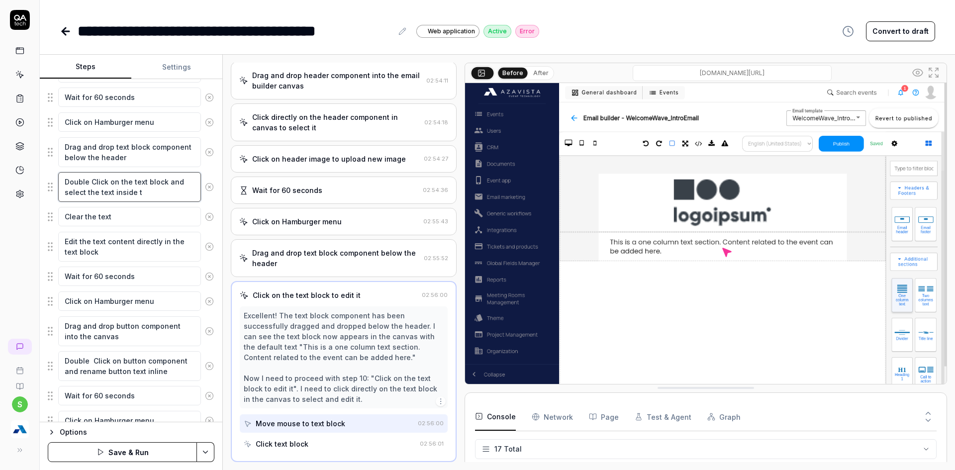
type textarea "*"
type textarea "Double Click on the text block and select the text inside th"
type textarea "*"
type textarea "Double Click on the text block and select the text inside the"
type textarea "*"
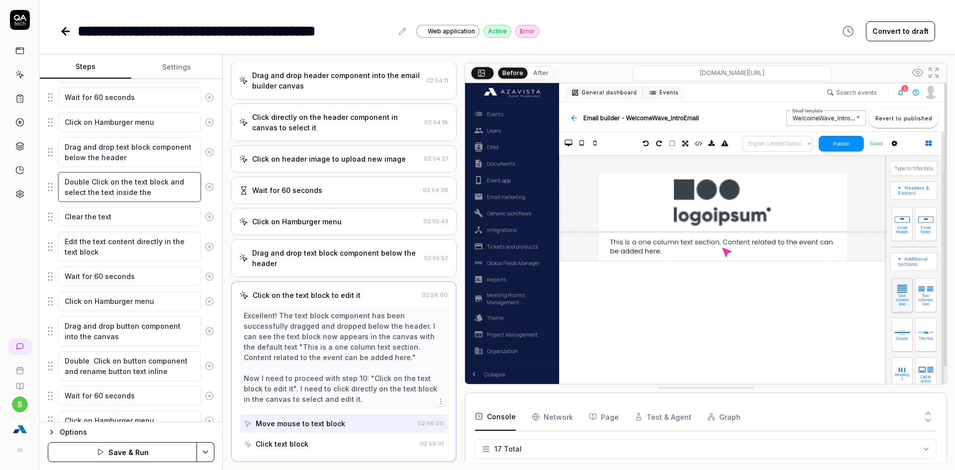
type textarea "Double Click on the text block and select the text inside the t"
type textarea "*"
type textarea "Double Click on the text block and select the text inside the te"
type textarea "*"
type textarea "Double Click on the text block and select the text inside the tex"
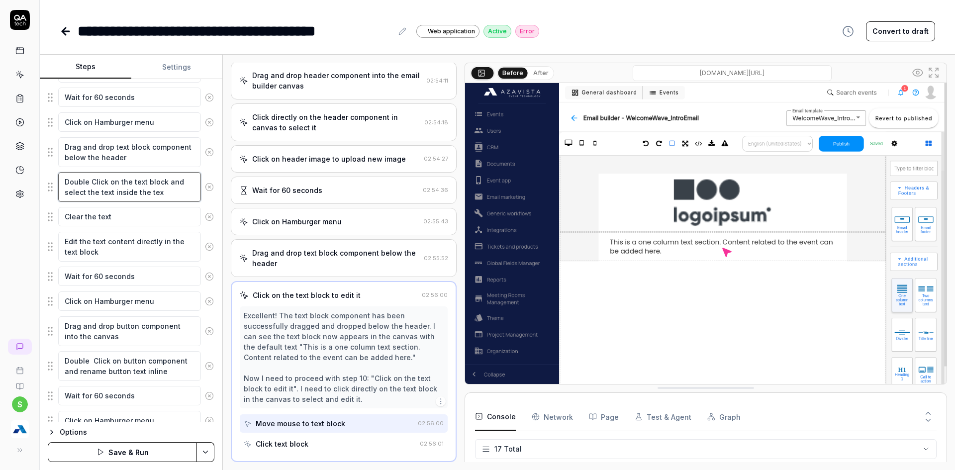
type textarea "*"
type textarea "Double Click on the text block and select the text inside the text"
type textarea "*"
type textarea "Double Click on the text block and select the text inside the text"
type textarea "*"
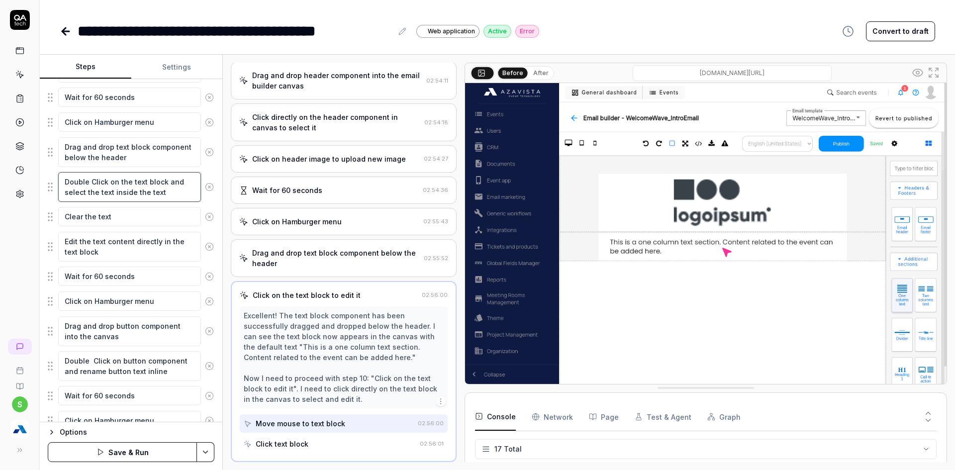
type textarea "Double Click on the text block and select the text inside the text b"
type textarea "*"
type textarea "Double Click on the text block and select the text inside the text bl"
drag, startPoint x: 73, startPoint y: 246, endPoint x: 102, endPoint y: 262, distance: 32.3
click at [102, 262] on div "Edit the text content directly in the text block" at bounding box center [131, 246] width 167 height 31
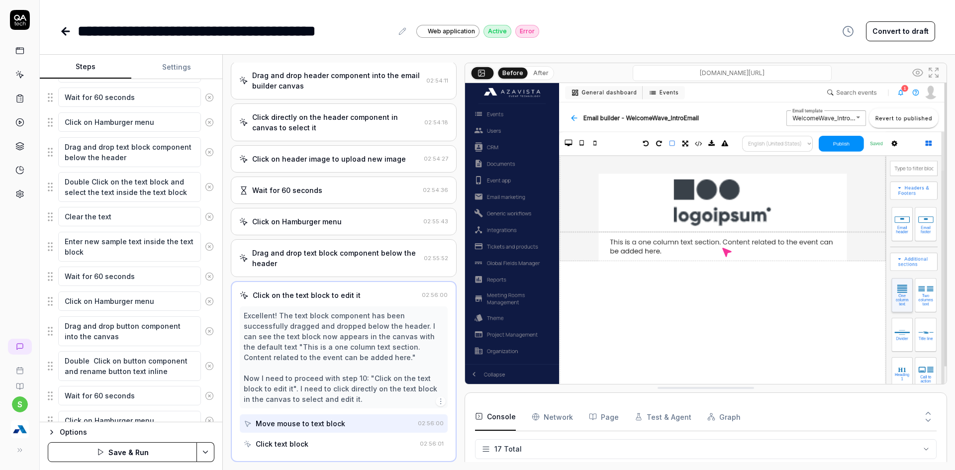
click at [148, 452] on button "Save & Run" at bounding box center [122, 452] width 149 height 20
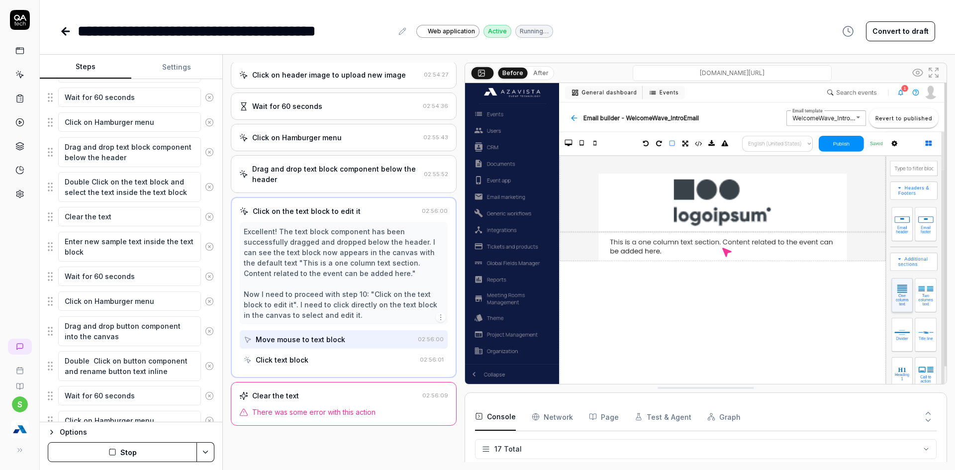
scroll to position [0, 0]
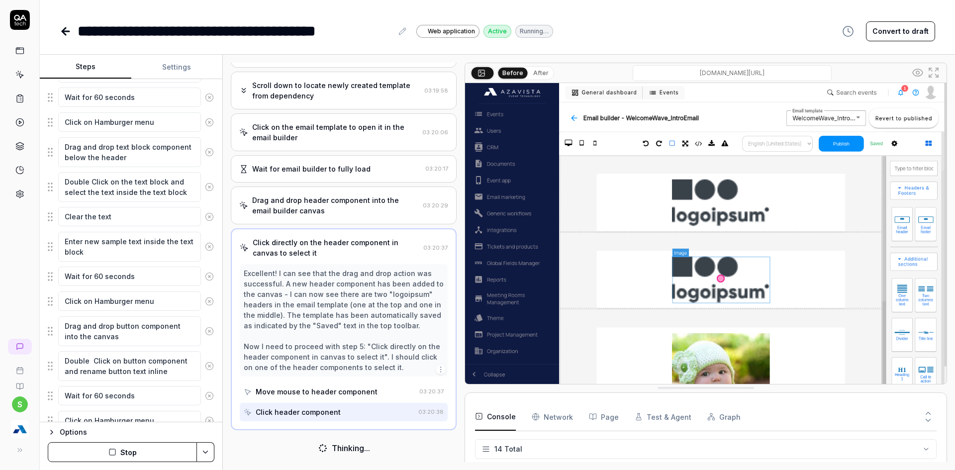
scroll to position [300, 0]
click at [152, 455] on button "Stop" at bounding box center [122, 452] width 149 height 20
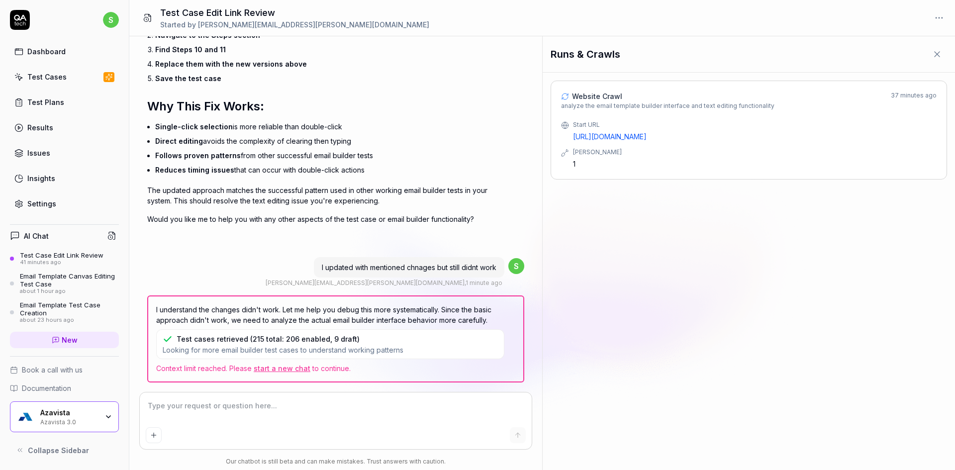
scroll to position [2155, 0]
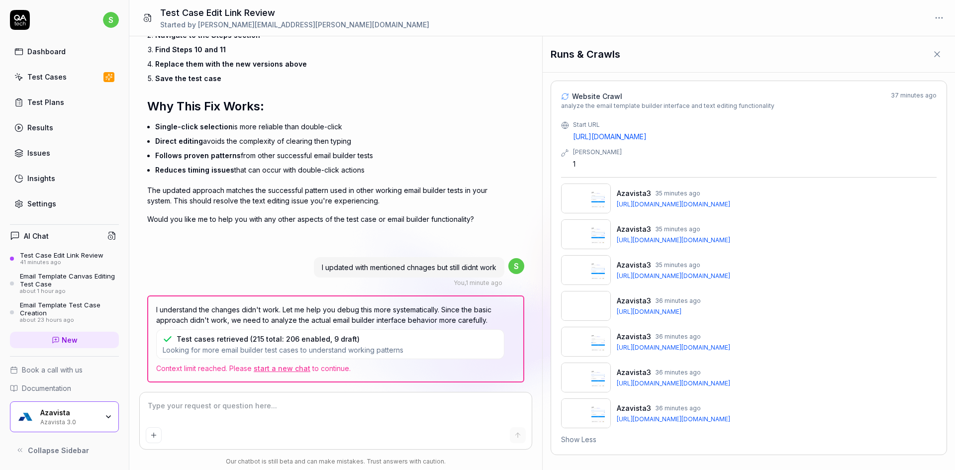
click at [256, 410] on textarea at bounding box center [336, 411] width 381 height 25
click at [49, 251] on div "Test Case Edit Link Review" at bounding box center [62, 255] width 84 height 8
type textarea "*"
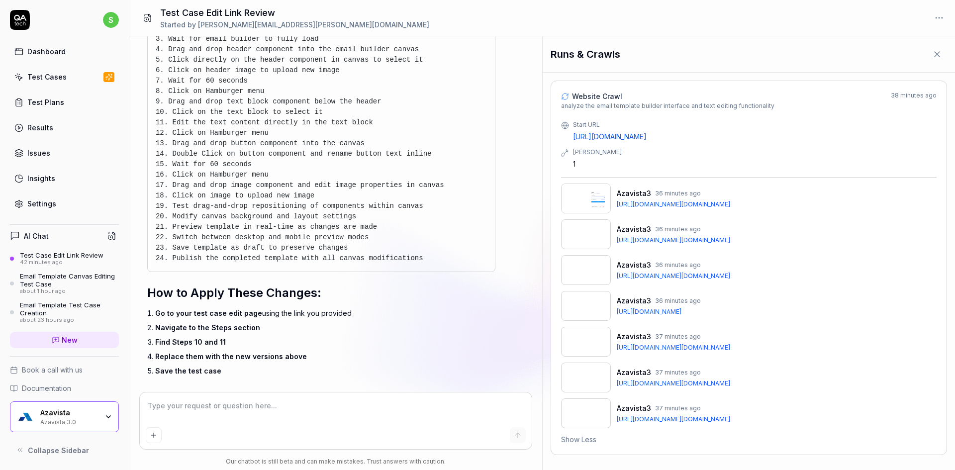
scroll to position [2155, 0]
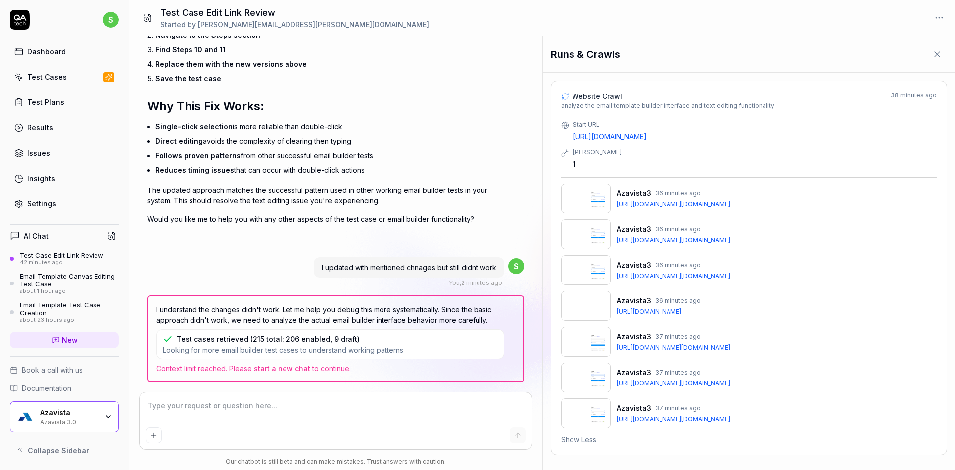
type textarea "*"
click at [228, 415] on textarea at bounding box center [336, 411] width 381 height 25
type textarea "d"
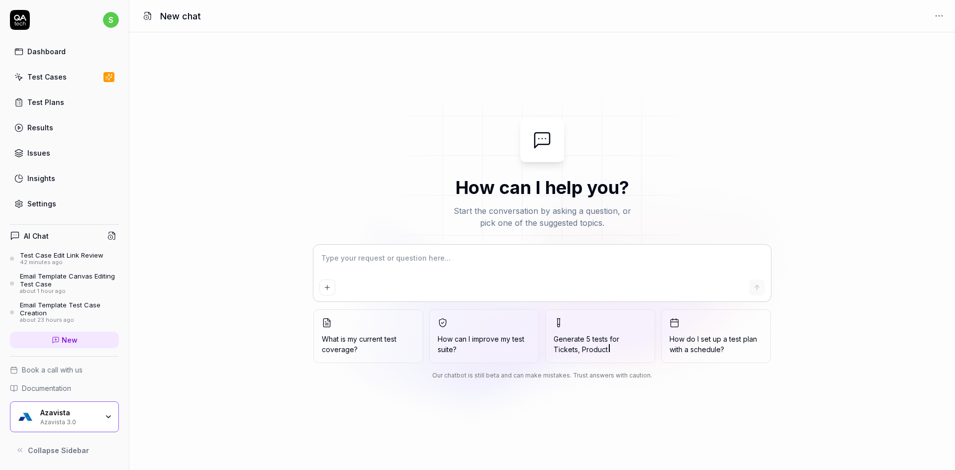
type textarea "*"
click at [419, 257] on textarea at bounding box center [542, 263] width 446 height 25
type textarea "Click on the text block to select it"
type textarea "*"
drag, startPoint x: 447, startPoint y: 257, endPoint x: 297, endPoint y: 253, distance: 150.8
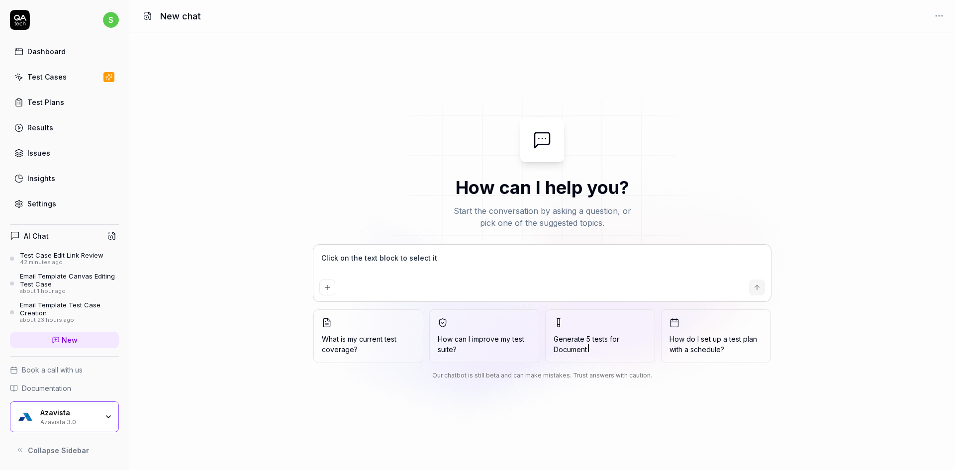
click at [297, 253] on div "How can I help you? Start the conversation by asking a question, or pick one of…" at bounding box center [542, 251] width 826 height 266
type textarea "*"
click at [378, 258] on textarea at bounding box center [542, 263] width 446 height 25
paste textarea "Email Template - Advanced Canvas Editing"
type textarea "Email Template - Advanced Canvas Editing"
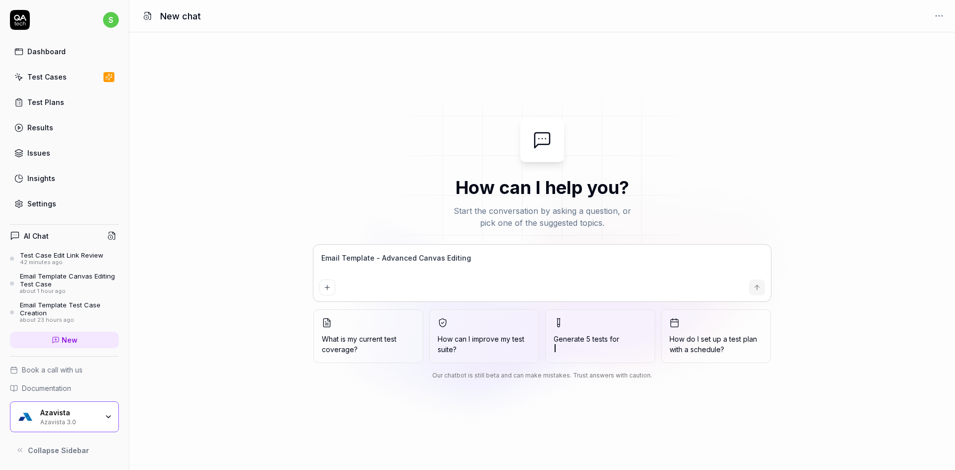
type textarea "*"
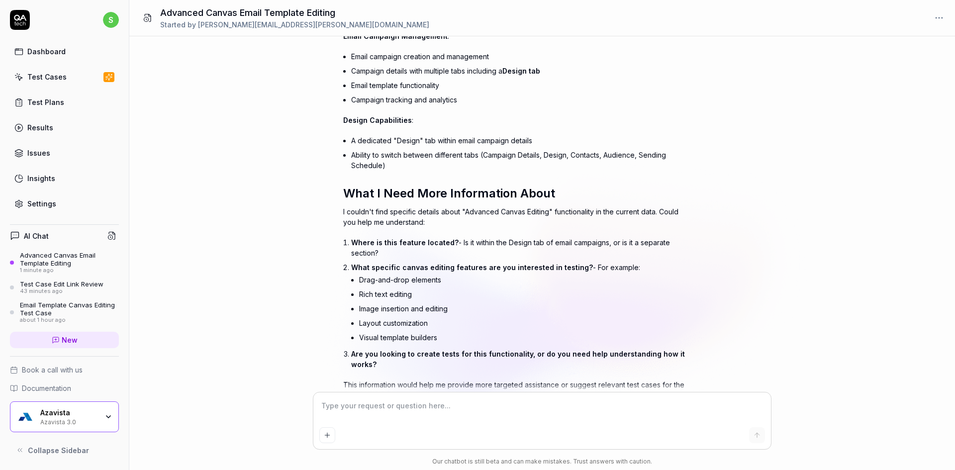
scroll to position [243, 0]
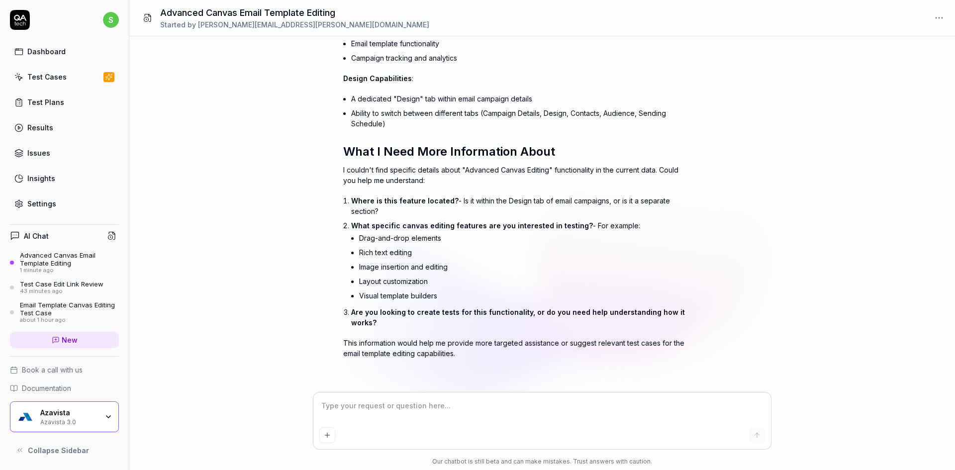
click at [381, 253] on li "Rich text editing" at bounding box center [525, 252] width 332 height 14
click at [381, 254] on li "Rich text editing" at bounding box center [525, 252] width 332 height 14
copy ul "Rich text editing"
click at [389, 406] on textarea at bounding box center [542, 411] width 446 height 25
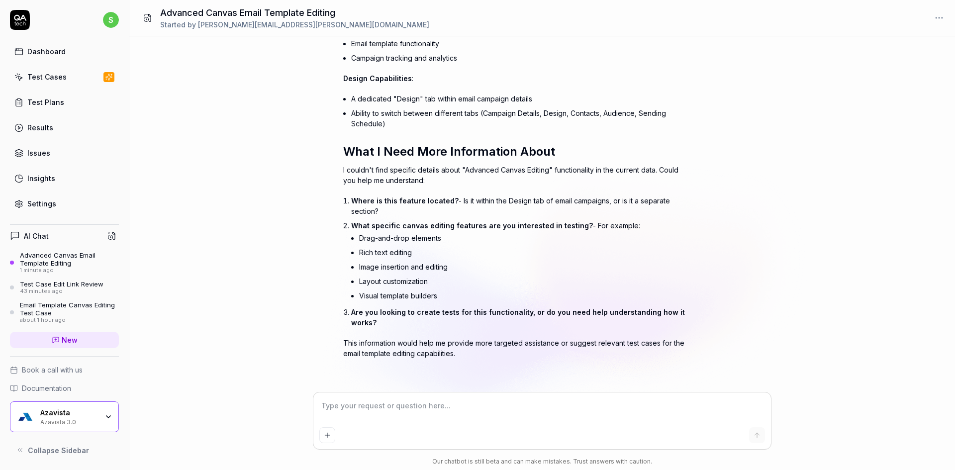
paste textarea "Rich text editing"
type textarea "*"
type textarea "Rich text editing"
type textarea "*"
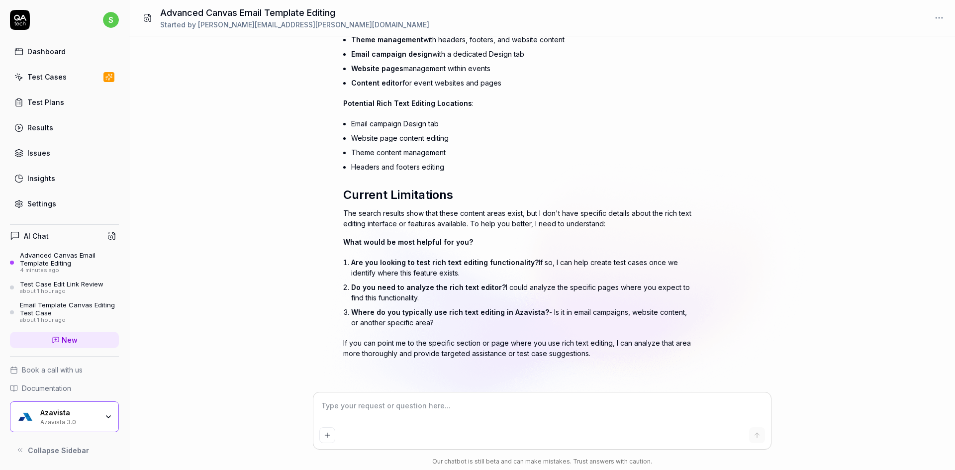
scroll to position [769, 0]
click at [440, 405] on textarea at bounding box center [542, 411] width 446 height 25
type textarea "*"
type textarea "Y"
type textarea "*"
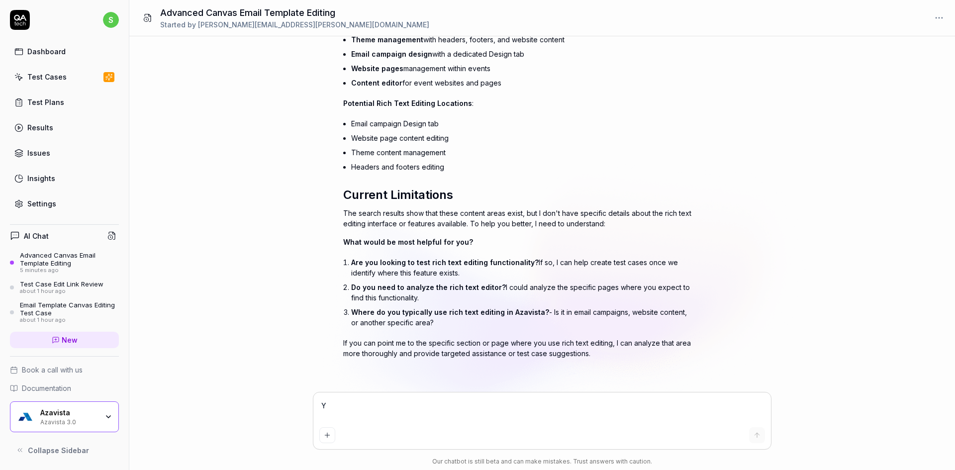
type textarea "Ye"
type textarea "*"
type textarea "Yes"
type textarea "*"
type textarea "Yes"
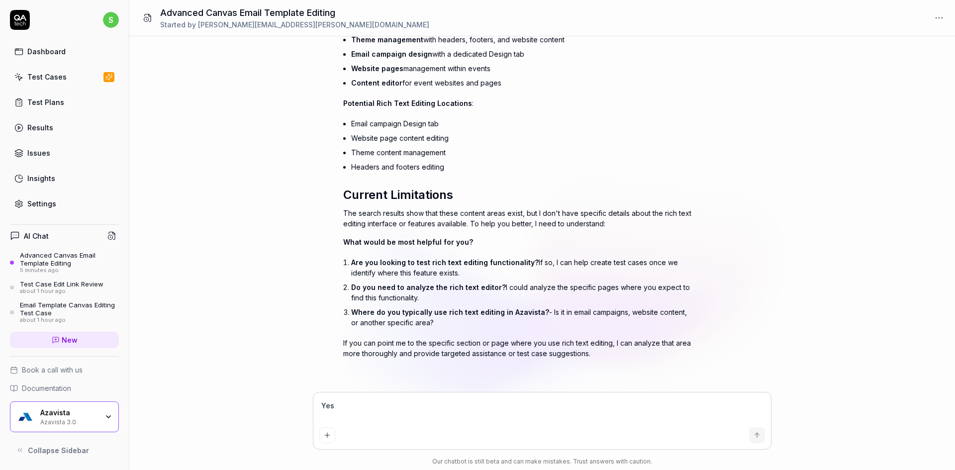
type textarea "*"
type textarea "Yes I"
type textarea "*"
type textarea "Yes I"
type textarea "*"
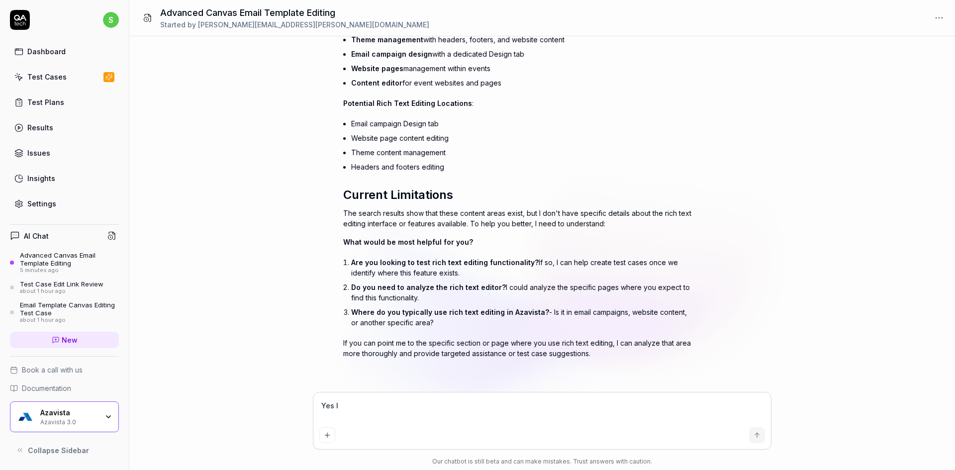
type textarea "Yes I m"
type textarea "*"
type textarea "Yes I m"
type textarea "*"
type textarea "Yes I m l"
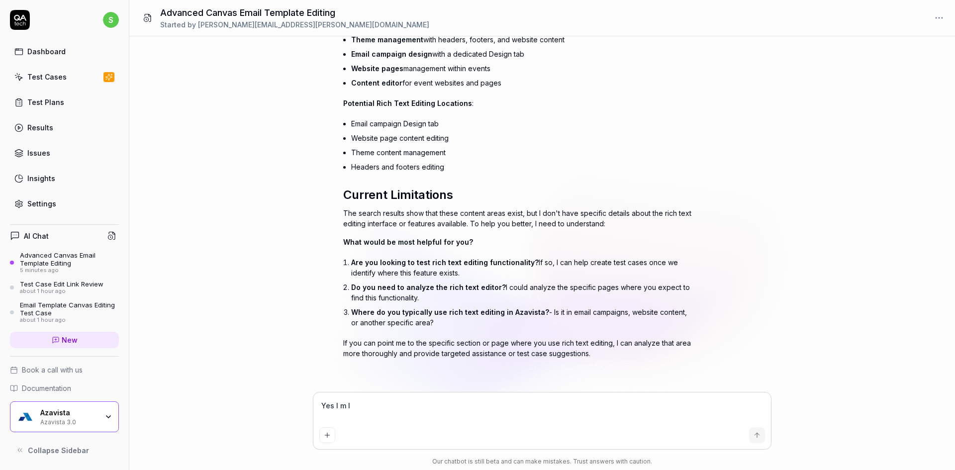
type textarea "*"
type textarea "Yes I m lo"
type textarea "*"
type textarea "Yes I m loo"
type textarea "*"
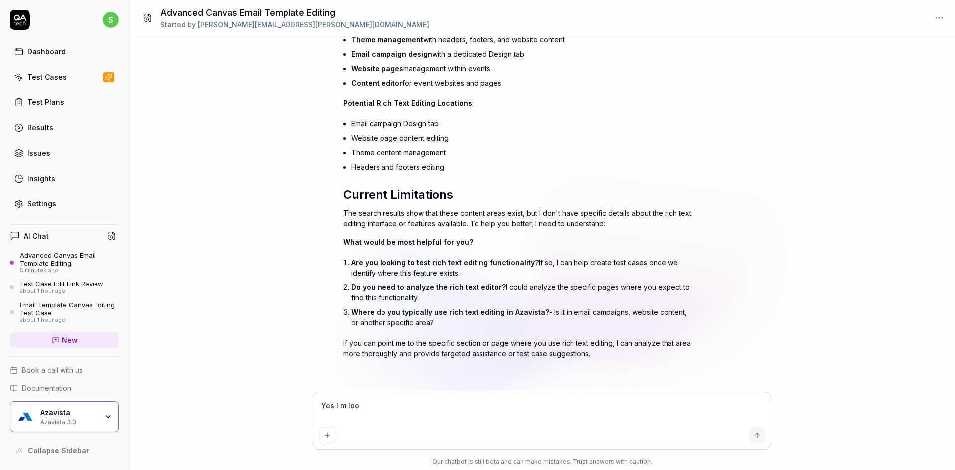
type textarea "Yes I m look"
type textarea "*"
type textarea "Yes I m looki"
type textarea "*"
type textarea "Yes I m lookin"
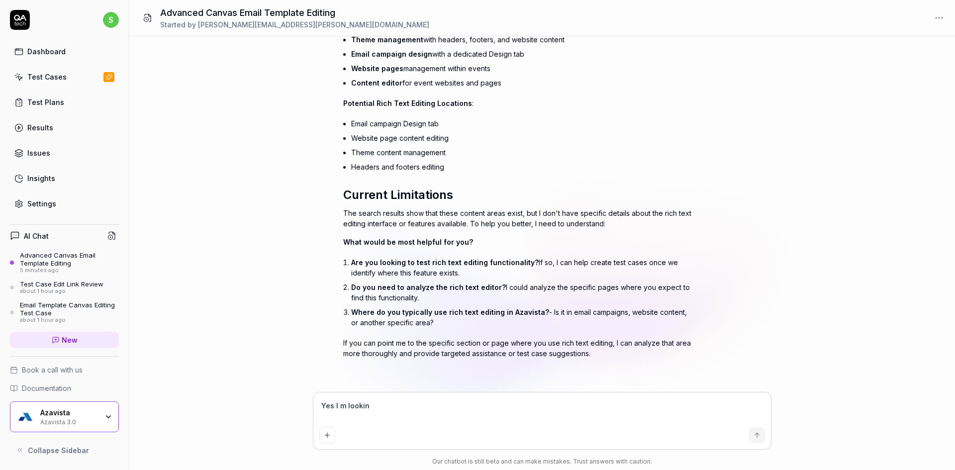
type textarea "*"
type textarea "Yes I m looking"
type textarea "*"
type textarea "Yes I m looking"
type textarea "*"
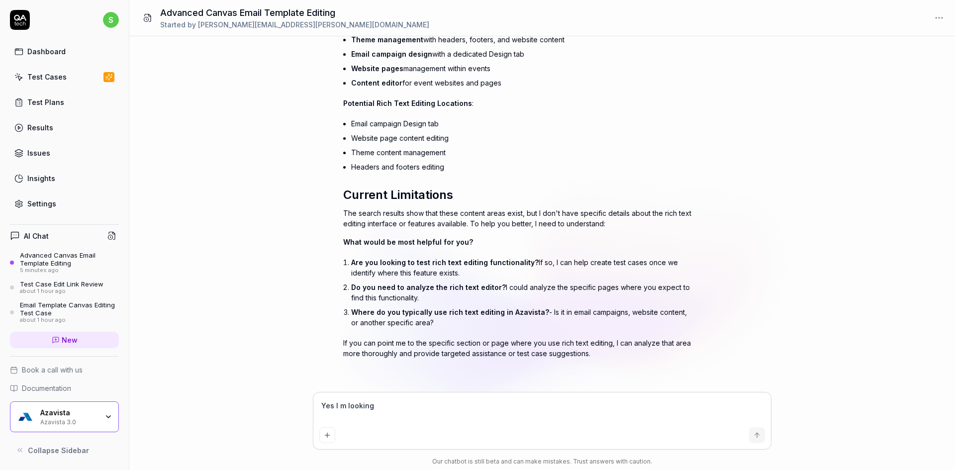
type textarea "Yes I m looking f"
type textarea "*"
type textarea "Yes I m looking fo"
type textarea "*"
type textarea "Yes I m looking for"
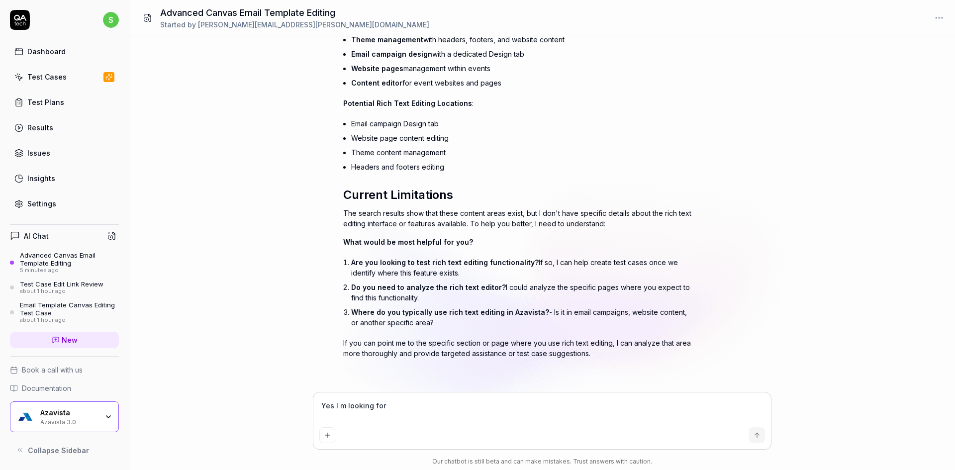
type textarea "*"
type textarea "Yes I m looking for"
type textarea "*"
type textarea "Yes I m looking for t"
type textarea "*"
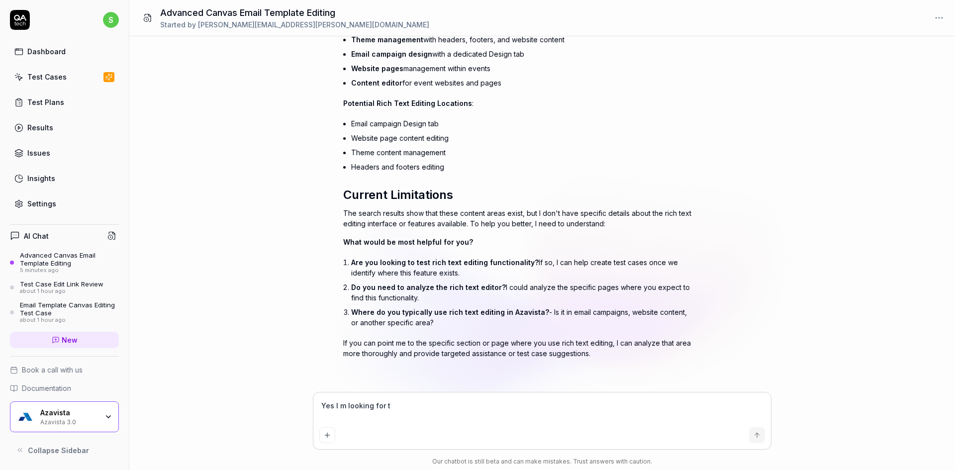
type textarea "Yes I m looking for te"
type textarea "*"
type textarea "Yes I m looking for [PERSON_NAME]"
type textarea "*"
type textarea "Yes I m looking for test"
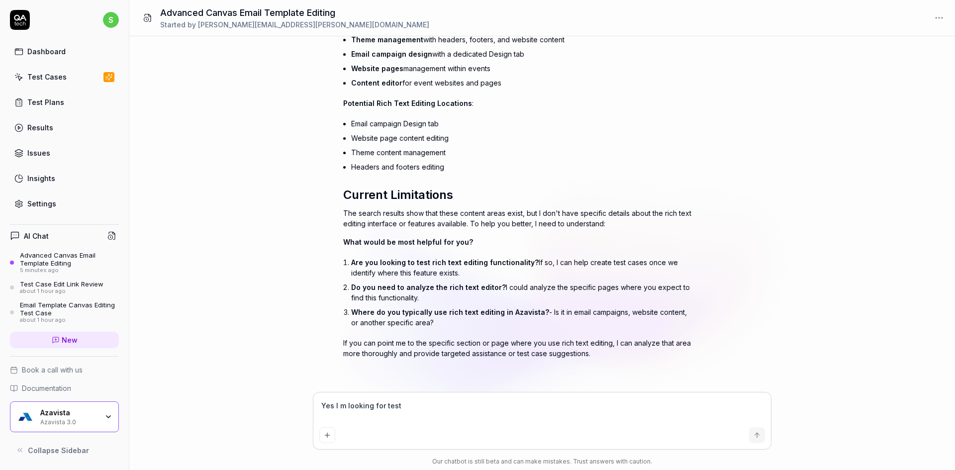
type textarea "*"
type textarea "Yes I m looking for test"
type textarea "*"
type textarea "Yes I m looking for test"
type textarea "*"
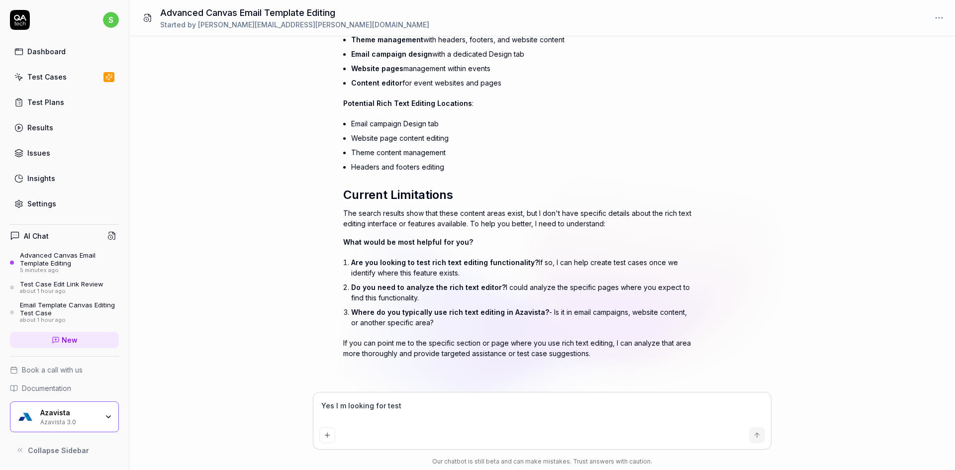
type textarea "Yes I m looking for [PERSON_NAME]"
type textarea "*"
type textarea "Yes I m looking for te"
type textarea "*"
type textarea "Yes I m looking for [PERSON_NAME]"
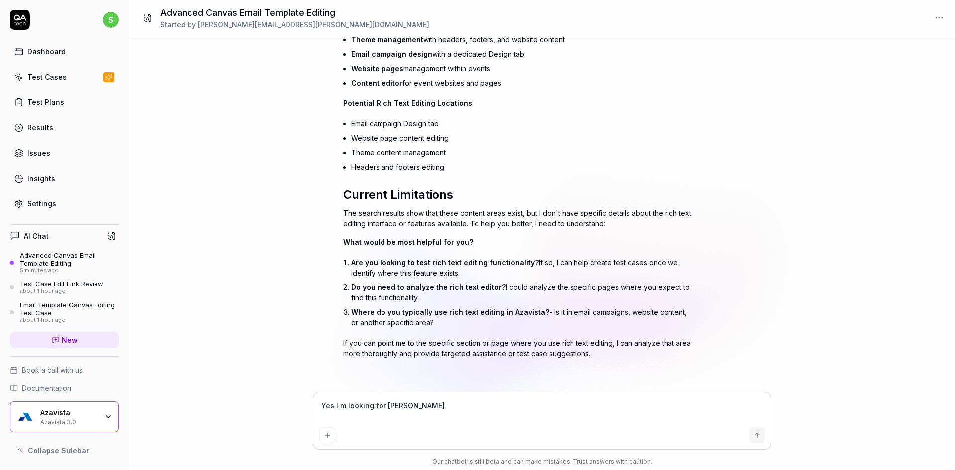
type textarea "*"
type textarea "Yes I m looking for text"
type textarea "*"
type textarea "Yes I m looking for text"
type textarea "*"
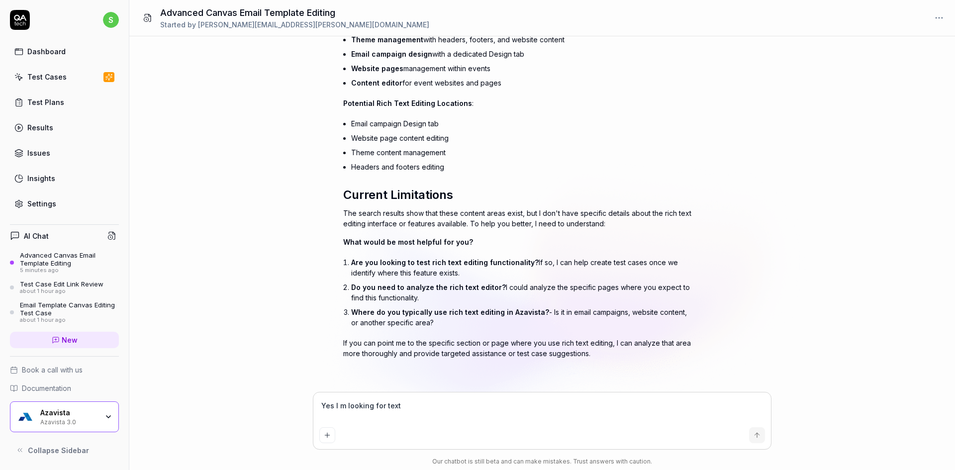
type textarea "Yes I m looking for text r"
type textarea "*"
type textarea "Yes I m looking for text ri"
type textarea "*"
type textarea "Yes I m looking for text rih"
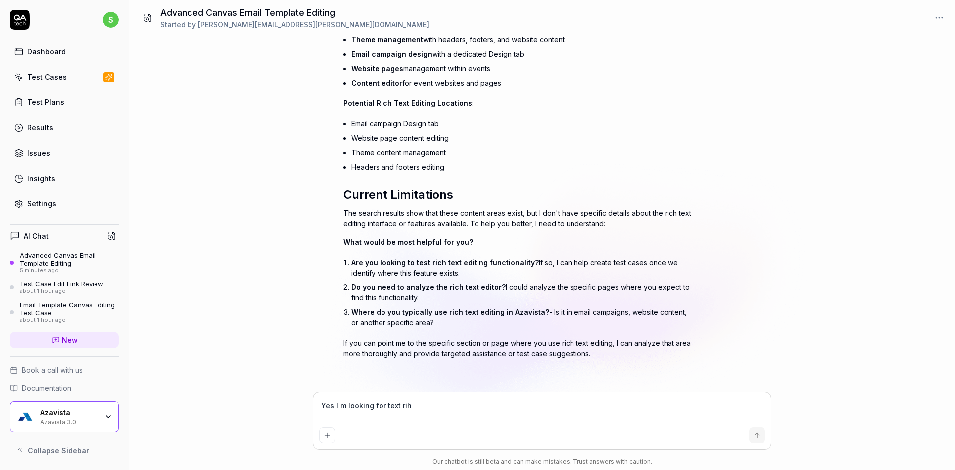
type textarea "*"
type textarea "Yes I m looking for text rih"
type textarea "*"
type textarea "Yes I m looking for text rih e"
type textarea "*"
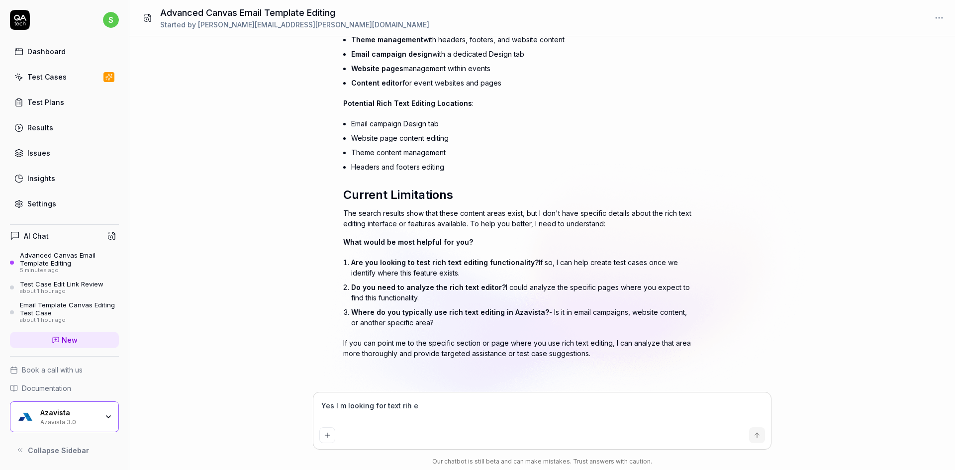
type textarea "Yes I m looking for text rih ed"
type textarea "*"
type textarea "Yes I m looking for text rih edi"
type textarea "*"
type textarea "Yes I m looking for text rih edit"
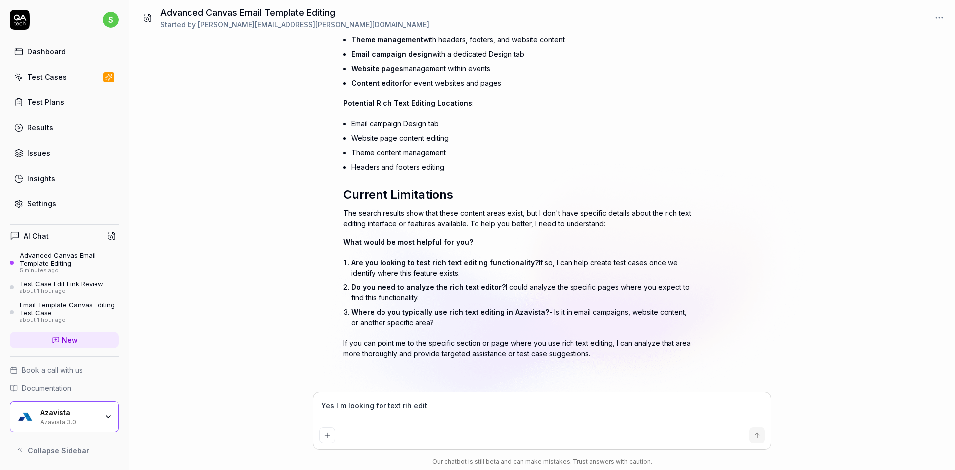
type textarea "*"
type textarea "Yes I m looking for text rih editi"
type textarea "*"
type textarea "Yes I m looking for text rih edit"
type textarea "*"
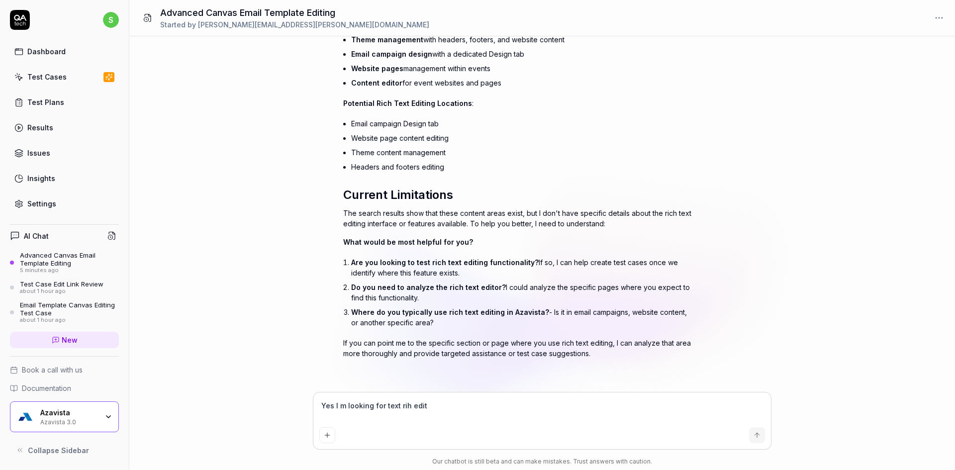
type textarea "Yes I m looking for text rih edi"
type textarea "*"
type textarea "Yes I m looking for text rih ed"
type textarea "*"
type textarea "Yes I m looking for text rih e"
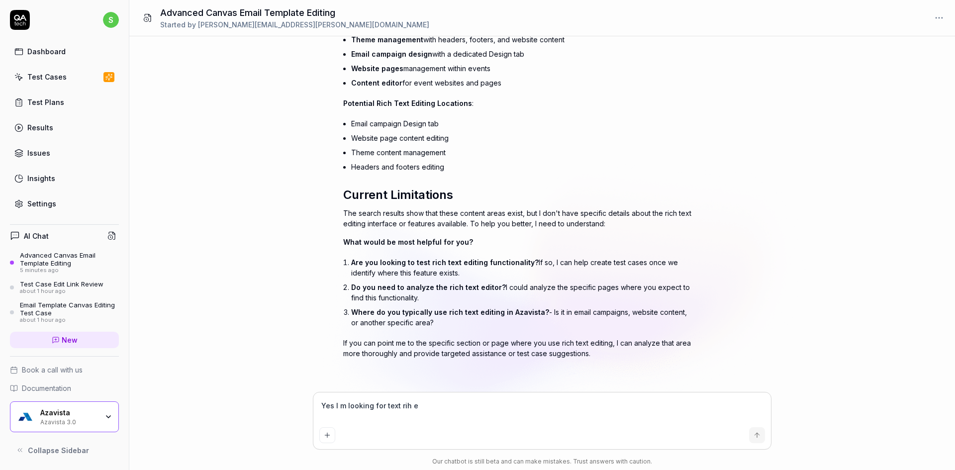
type textarea "*"
type textarea "Yes I m looking for text rih"
type textarea "*"
type textarea "Yes I m looking for text rih"
type textarea "*"
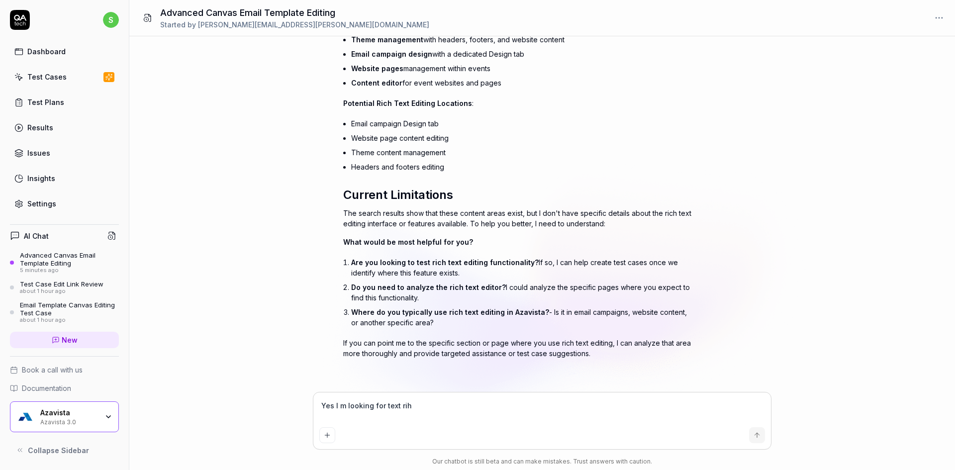
type textarea "Yes I m looking for text ri"
type textarea "*"
type textarea "Yes I m looking for text ric"
type textarea "*"
type textarea "Yes I m looking for text rich"
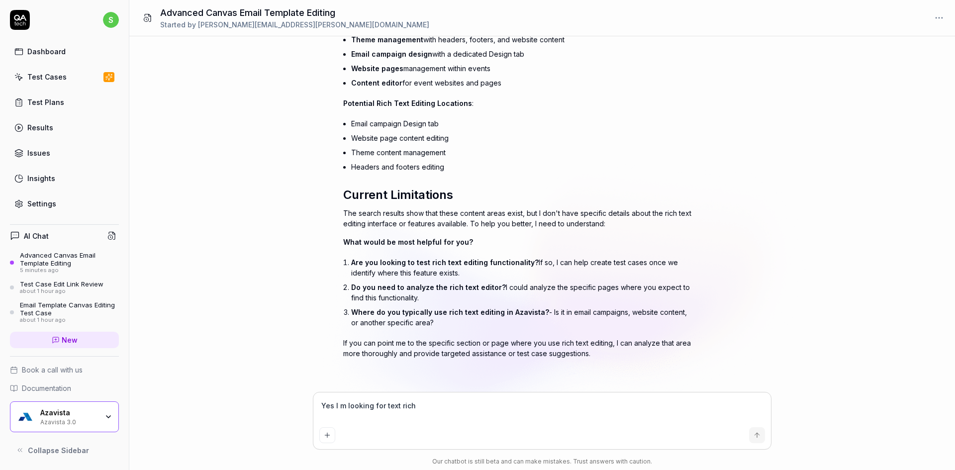
type textarea "*"
type textarea "Yes I m looking for text rich"
type textarea "*"
type textarea "Yes I m looking for text rich e"
type textarea "*"
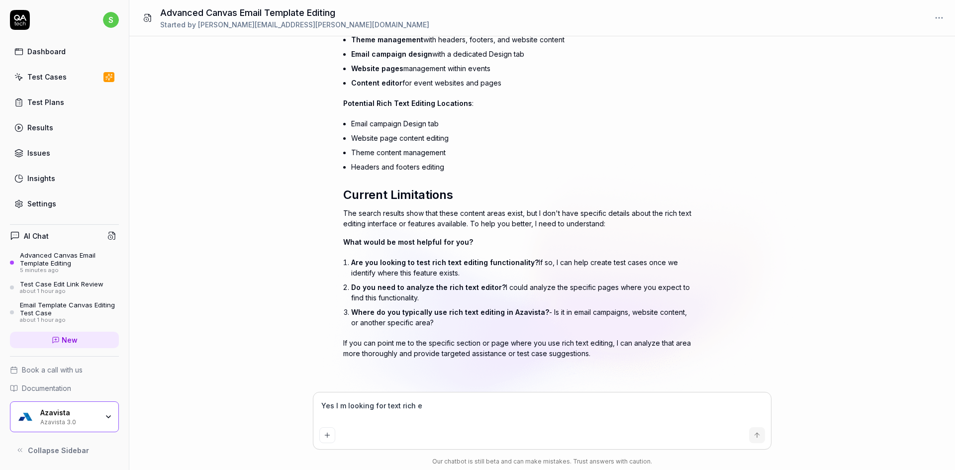
type textarea "Yes I m looking for text [PERSON_NAME]"
type textarea "*"
type textarea "Yes I m looking for text [PERSON_NAME]"
type textarea "*"
type textarea "Yes I m looking for text rich edit"
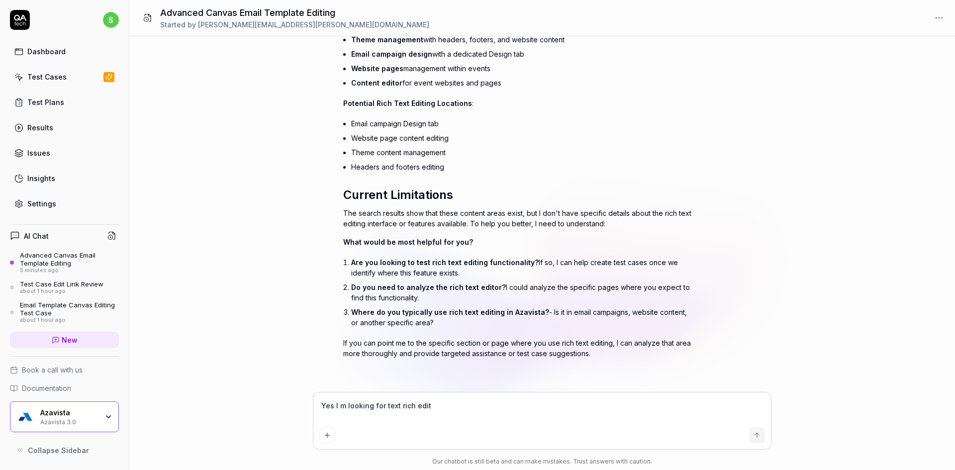
type textarea "*"
type textarea "Yes I m looking for text rich editi"
type textarea "*"
type textarea "Yes I m looking for text rich editin"
type textarea "*"
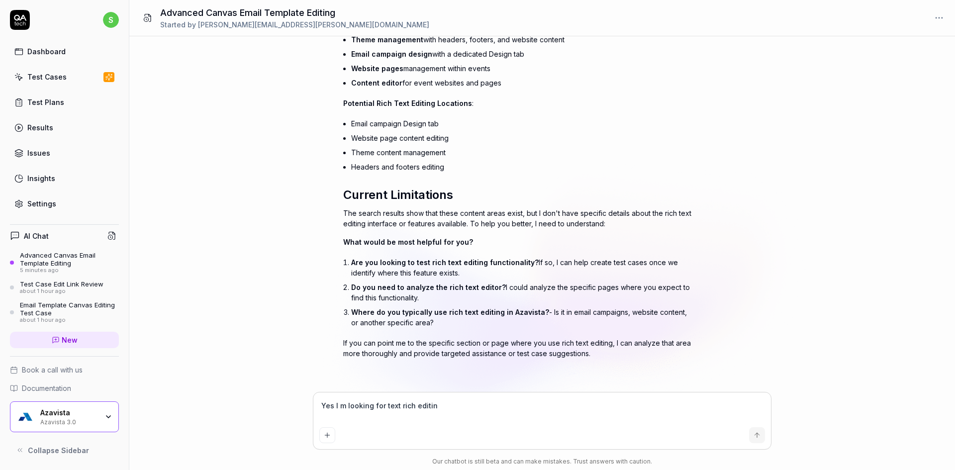
type textarea "Yes I m looking for text rich editing"
type textarea "*"
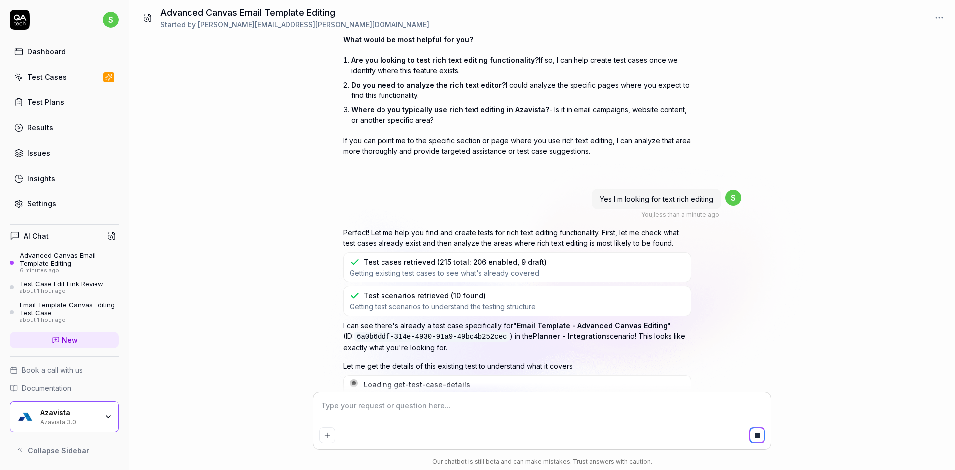
scroll to position [1004, 0]
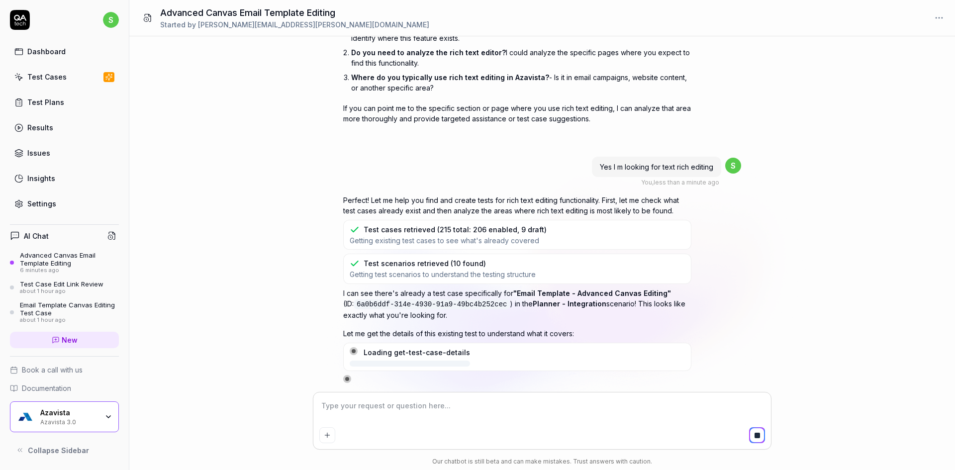
type textarea "*"
type textarea "f"
type textarea "*"
type textarea "for"
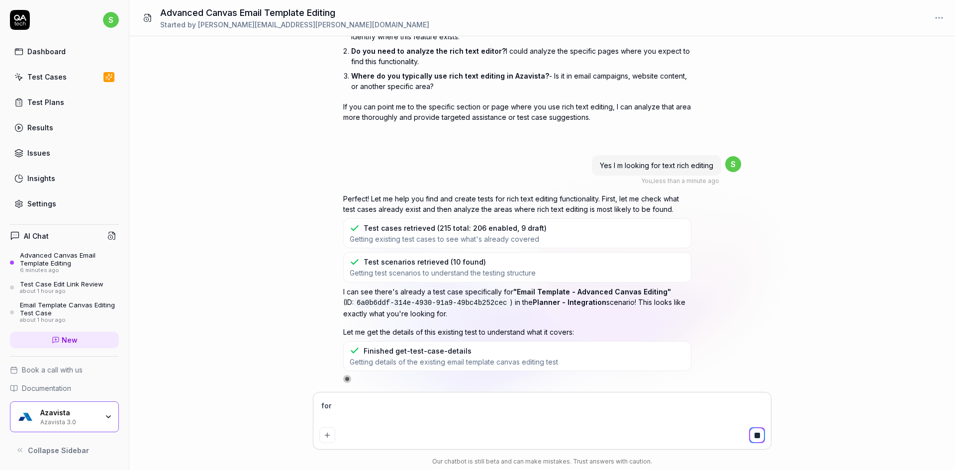
type textarea "*"
type textarea "for"
type textarea "*"
type textarea "for e"
type textarea "*"
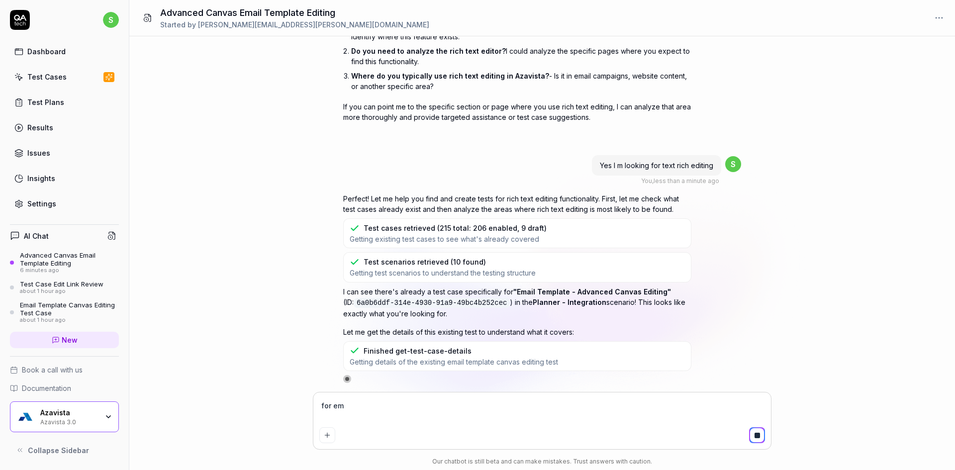
type textarea "for ema"
type textarea "*"
type textarea "for emai"
type textarea "*"
type textarea "for email"
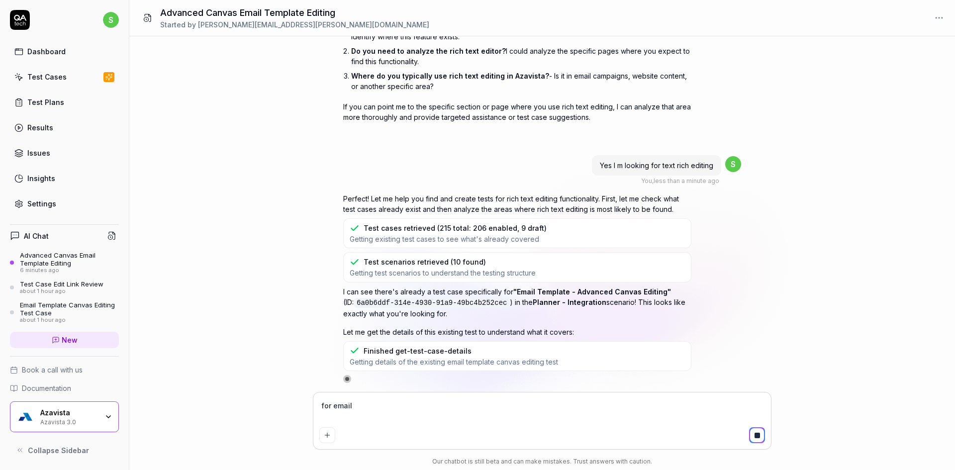
type textarea "*"
type textarea "for email"
type textarea "*"
type textarea "for email c"
type textarea "*"
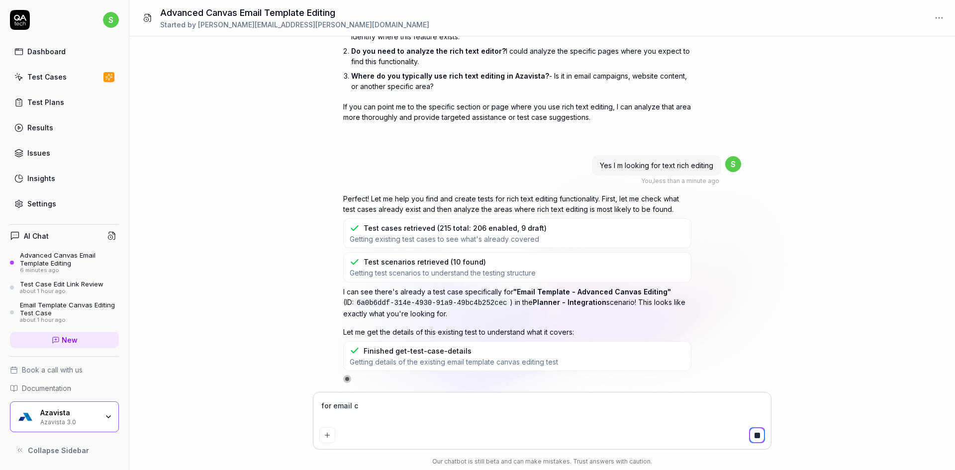
type textarea "for email ca"
type textarea "*"
type textarea "for email cam"
type textarea "*"
type textarea "for email camo"
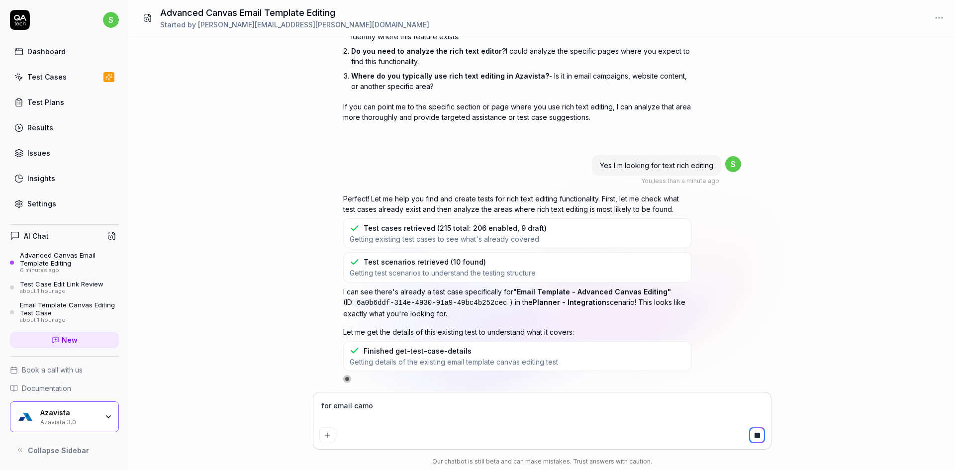
type textarea "*"
type textarea "for email camoa"
type textarea "*"
type textarea "for email camoag"
type textarea "*"
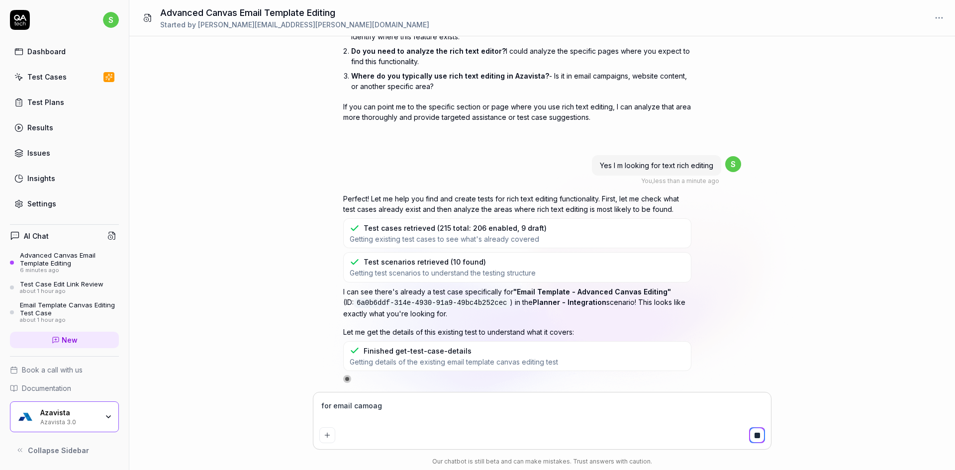
type textarea "for email camoagi"
type textarea "*"
type textarea "for email camoag"
type textarea "*"
type textarea "for email camoa"
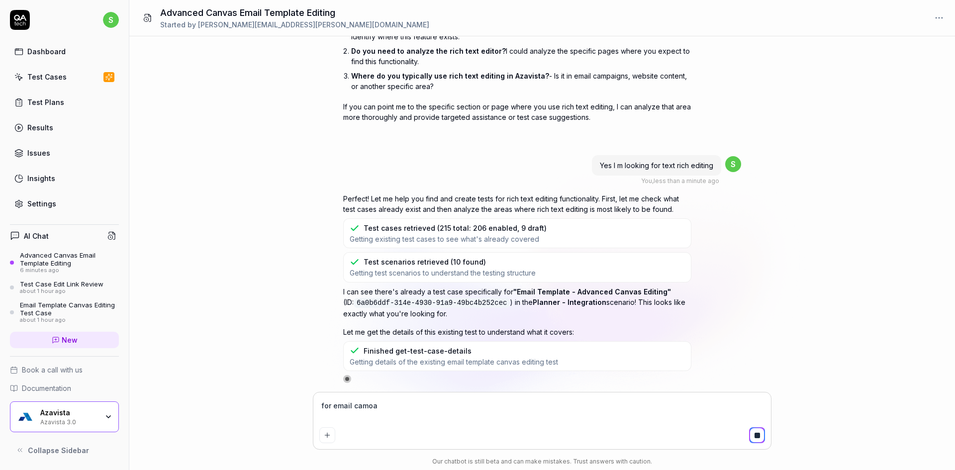
type textarea "*"
type textarea "for email camo"
type textarea "*"
type textarea "for email cam"
type textarea "*"
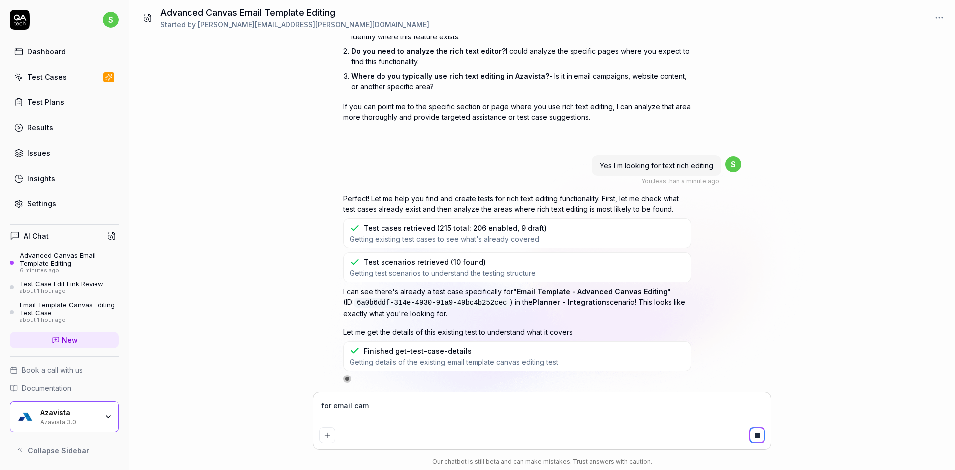
type textarea "for email camp"
type textarea "*"
type textarea "for email [PERSON_NAME]"
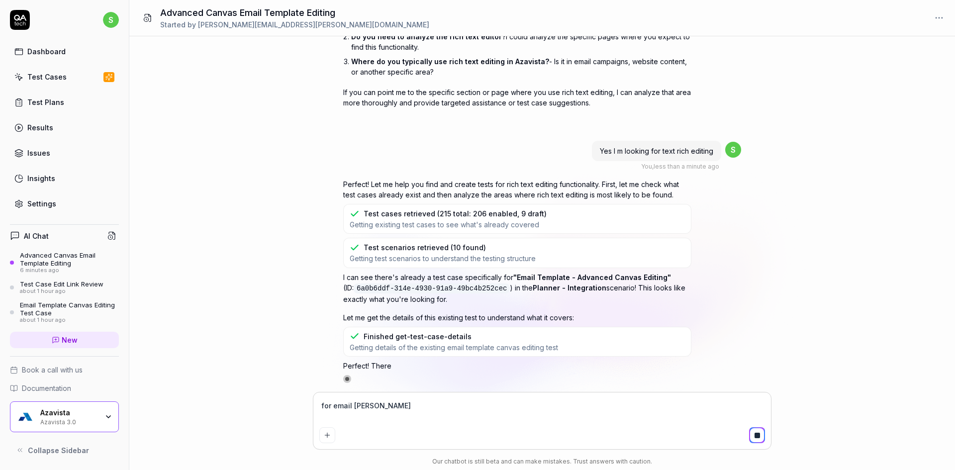
type textarea "*"
type textarea "for email campai"
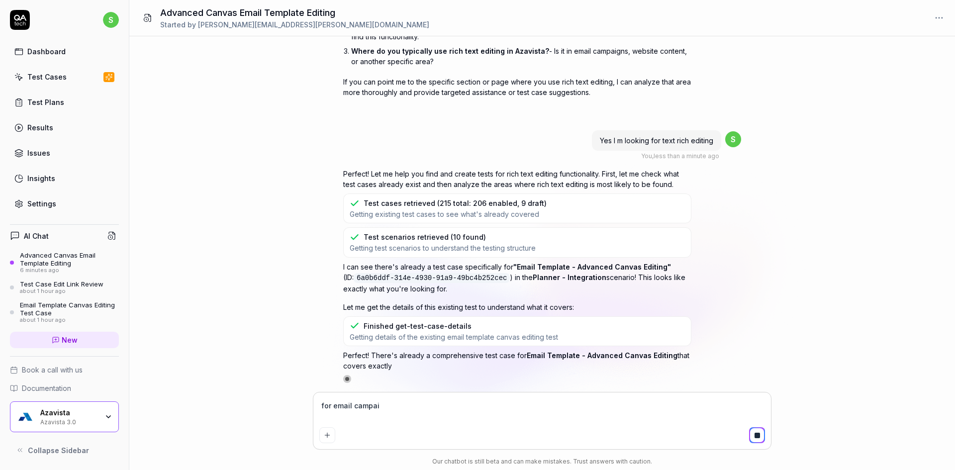
type textarea "*"
type textarea "for email campaig"
type textarea "*"
type textarea "for email campaign"
type textarea "*"
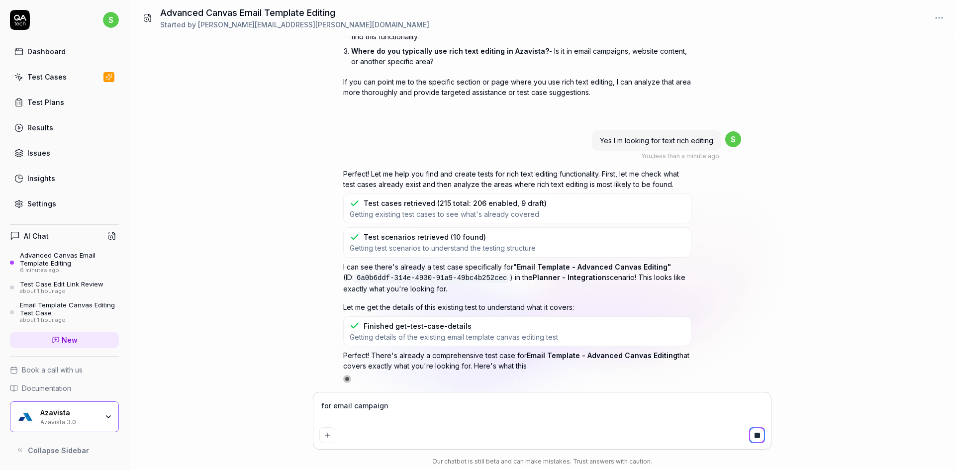
type textarea "for email campaigns"
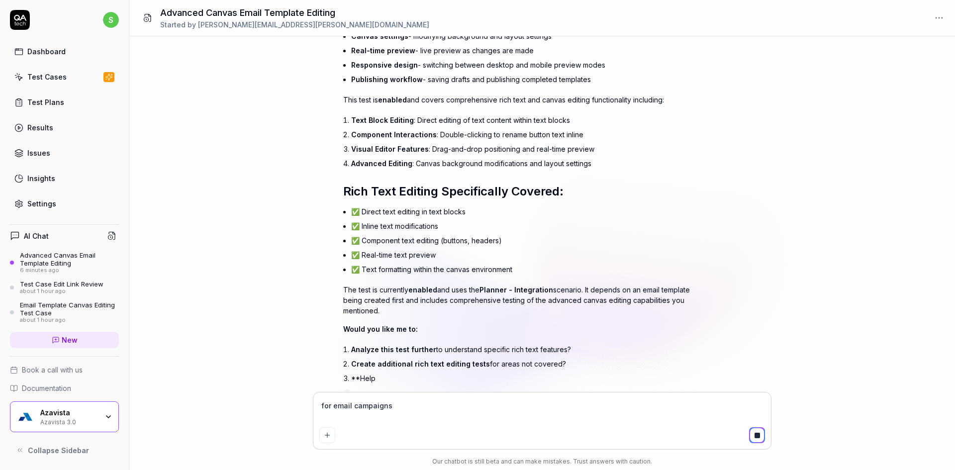
scroll to position [1526, 0]
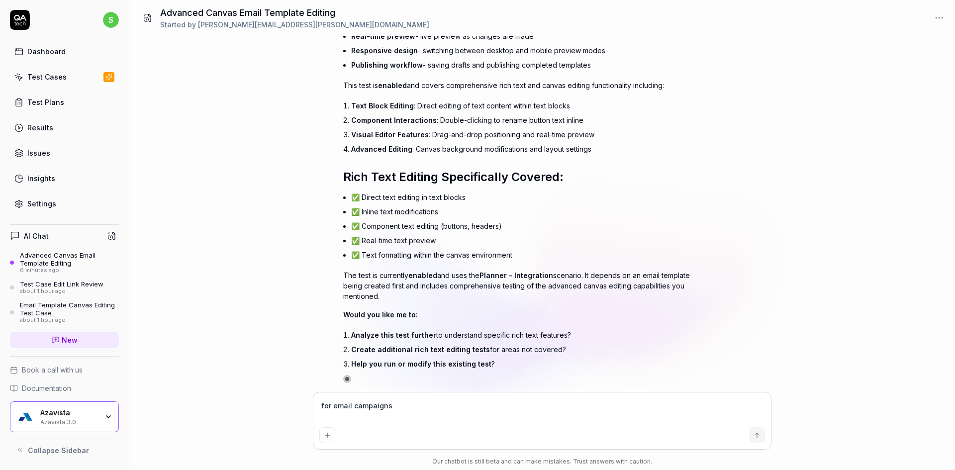
type textarea "*"
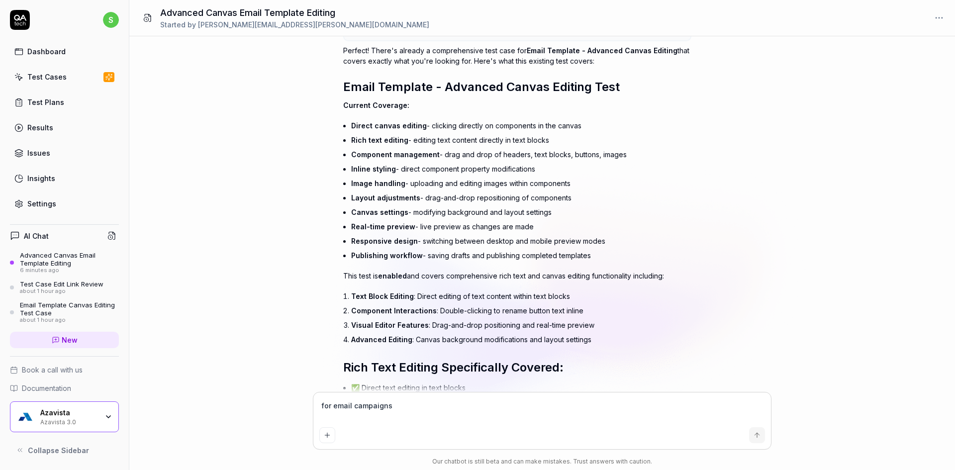
scroll to position [1183, 0]
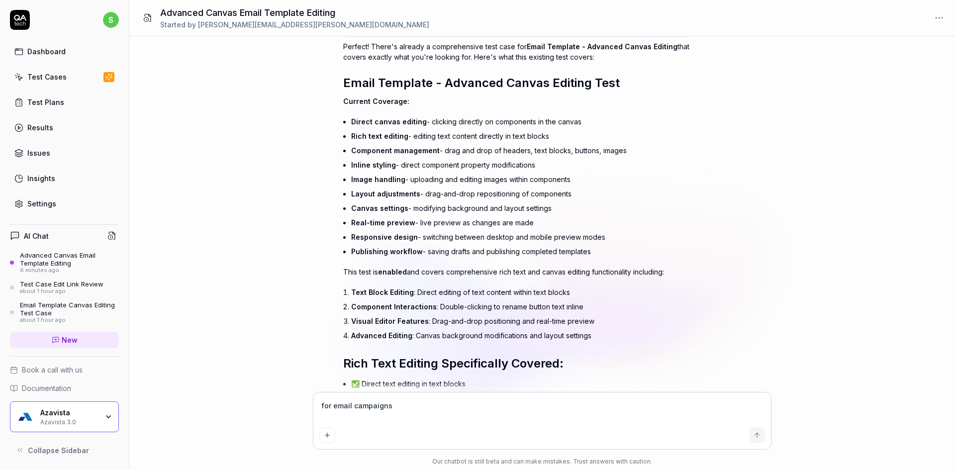
type textarea "for email campaigns"
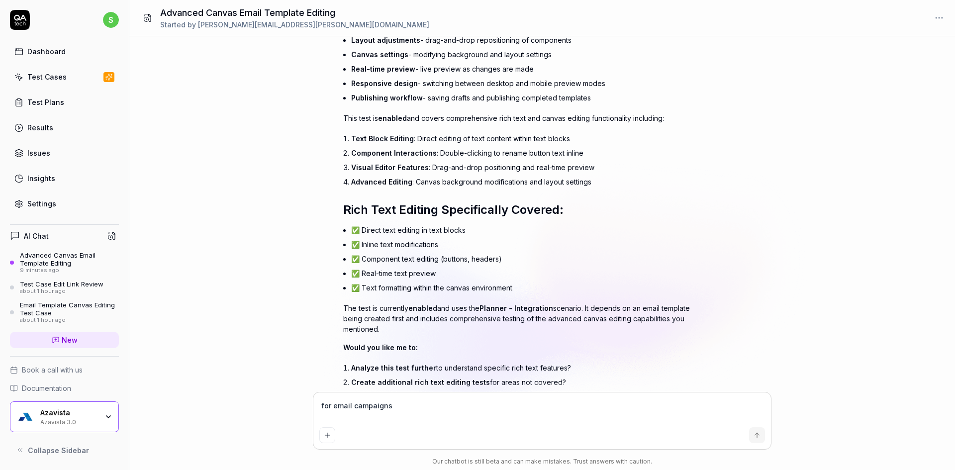
scroll to position [1382, 0]
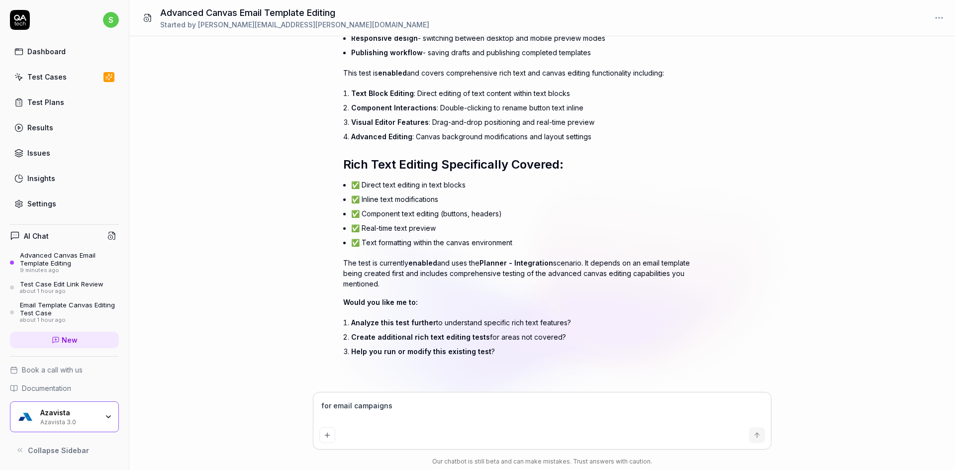
click at [397, 408] on textarea "for email campaigns" at bounding box center [542, 411] width 446 height 25
drag, startPoint x: 397, startPoint y: 408, endPoint x: 318, endPoint y: 405, distance: 78.2
click at [318, 405] on div "for email campaigns" at bounding box center [542, 421] width 458 height 57
type textarea "*"
drag, startPoint x: 366, startPoint y: 323, endPoint x: 391, endPoint y: 322, distance: 25.4
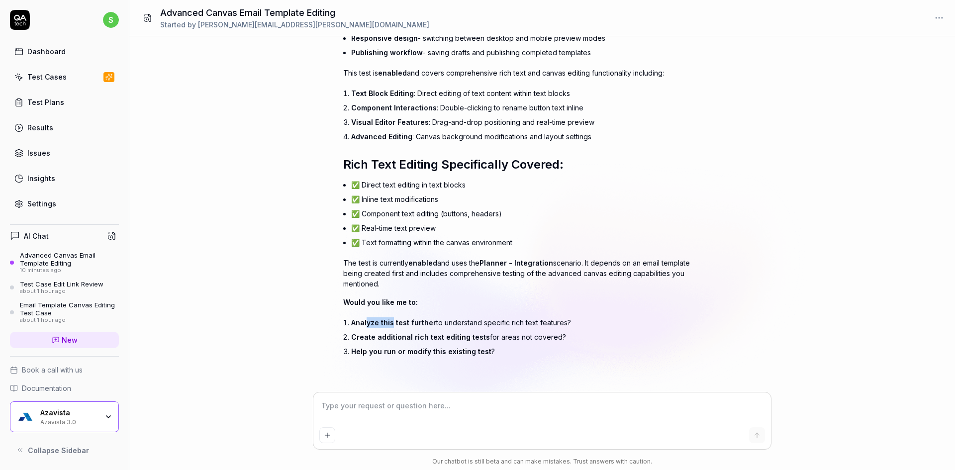
click at [391, 322] on span "Analyze this test further" at bounding box center [393, 322] width 85 height 8
drag, startPoint x: 351, startPoint y: 325, endPoint x: 434, endPoint y: 322, distance: 82.6
click at [434, 322] on li "Analyze this test further to understand specific rich text features?" at bounding box center [521, 322] width 340 height 14
copy li "Analyze this test further"
click at [411, 414] on textarea at bounding box center [542, 411] width 446 height 25
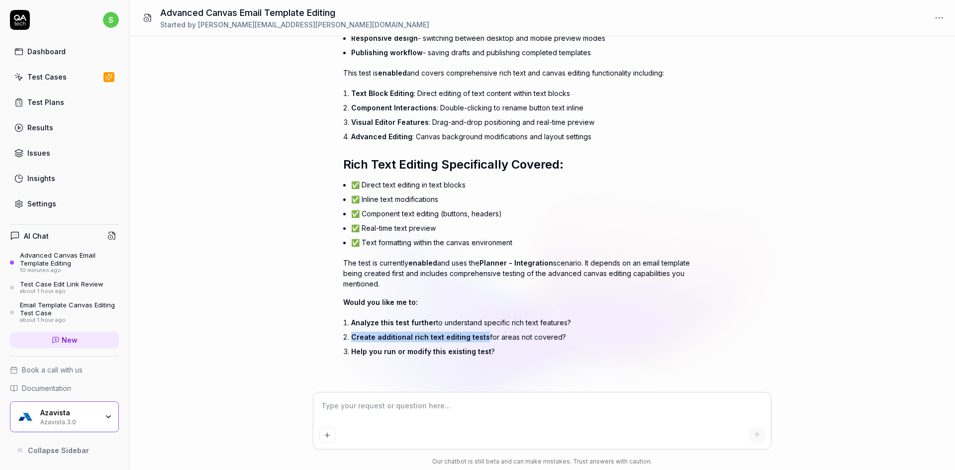
drag, startPoint x: 348, startPoint y: 335, endPoint x: 481, endPoint y: 334, distance: 133.4
click at [481, 334] on li "Create additional rich text editing tests for areas not covered?" at bounding box center [521, 337] width 340 height 14
copy span "Create additional rich text editing tests"
click at [407, 412] on textarea at bounding box center [542, 411] width 446 height 25
paste textarea "Create additional rich text editing tests"
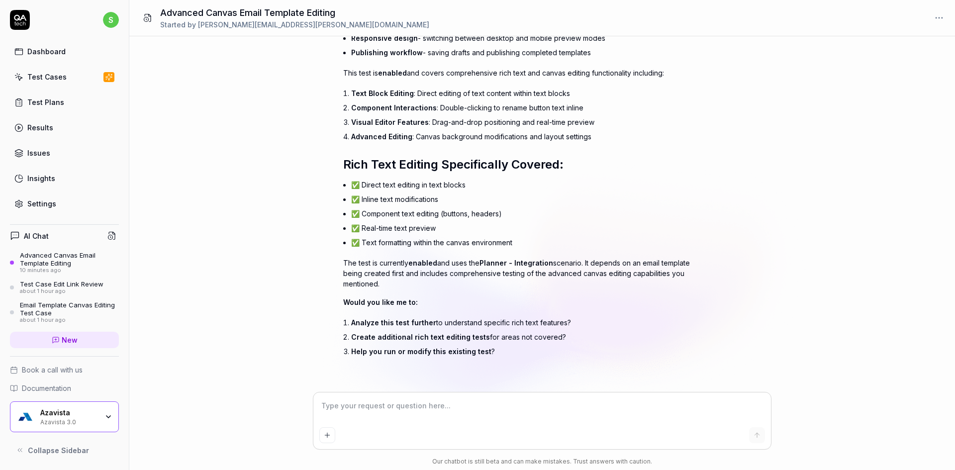
type textarea "*"
type textarea "Create additional rich text editing tests"
type textarea "*"
type textarea "Create additional rich text editing tests"
type textarea "*"
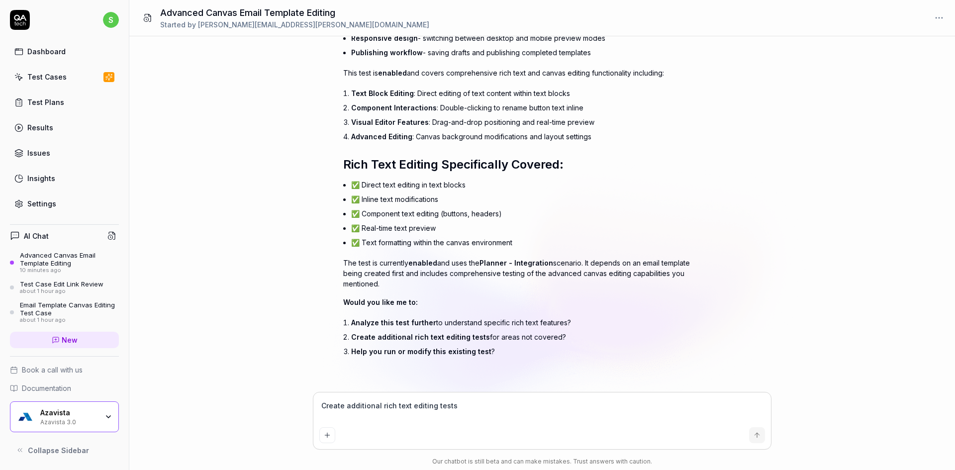
type textarea "Create additional rich text editing tests f"
type textarea "*"
type textarea "Create additional rich text editing tests fo"
type textarea "*"
type textarea "Create additional rich text editing tests for"
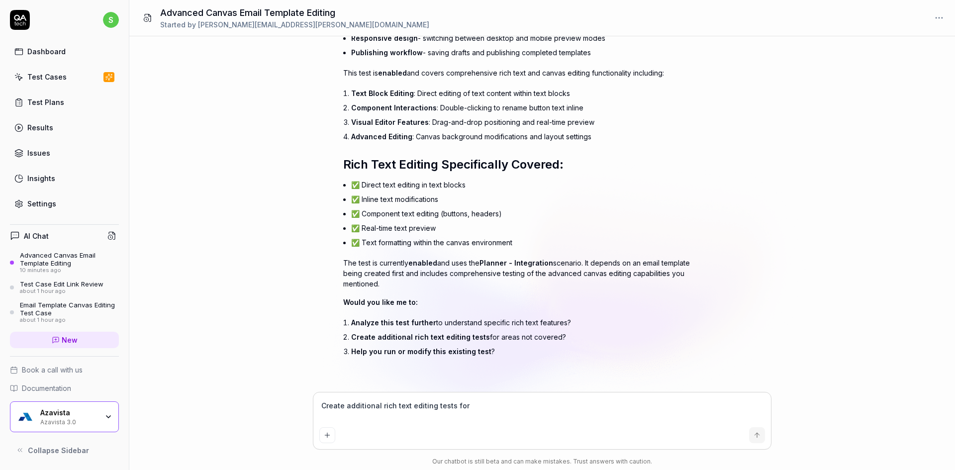
type textarea "*"
type textarea "Create additional rich text editing tests for"
paste textarea "Email Template - Advanced Canvas Editing"
type textarea "*"
type textarea "Create additional rich text editing tests for Email Template - Advanced Canvas …"
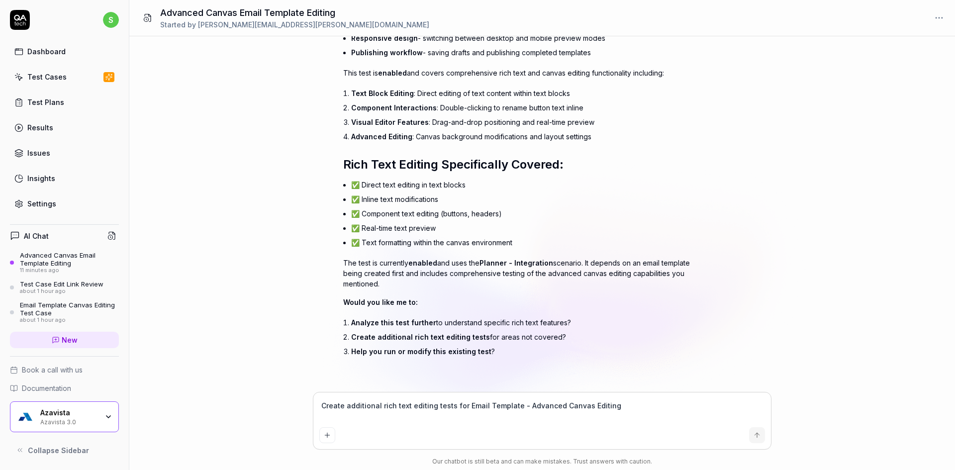
type textarea "*"
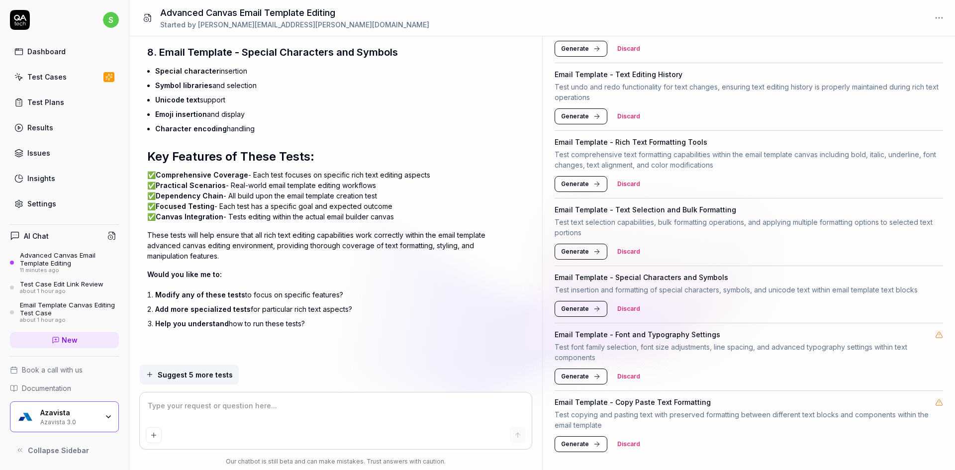
scroll to position [0, 0]
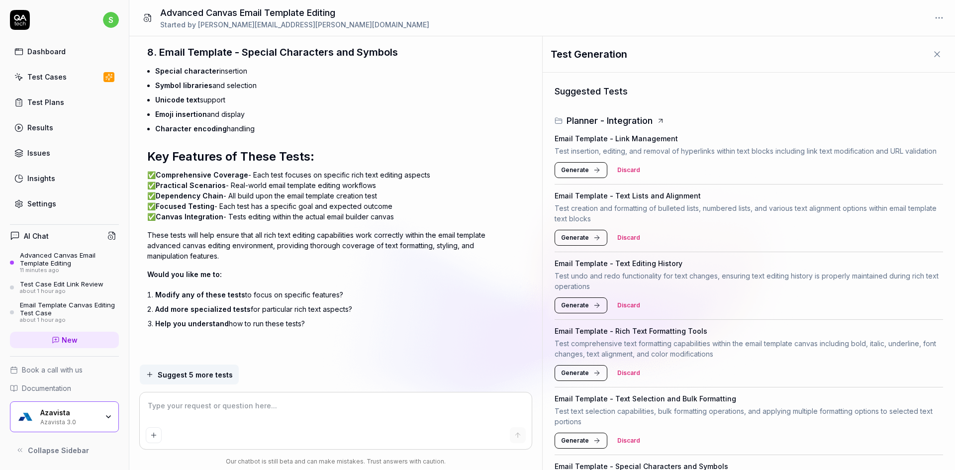
click at [243, 407] on textarea at bounding box center [336, 411] width 381 height 25
click at [182, 410] on textarea at bounding box center [336, 411] width 381 height 25
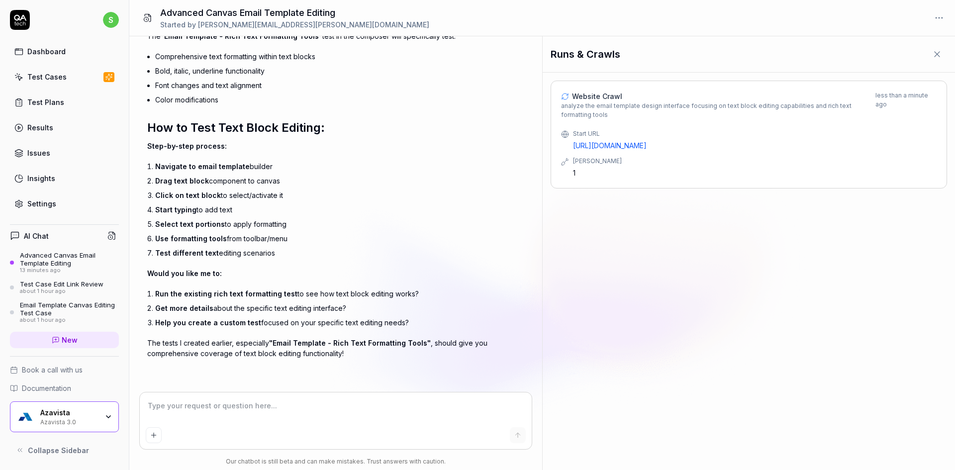
scroll to position [3423, 0]
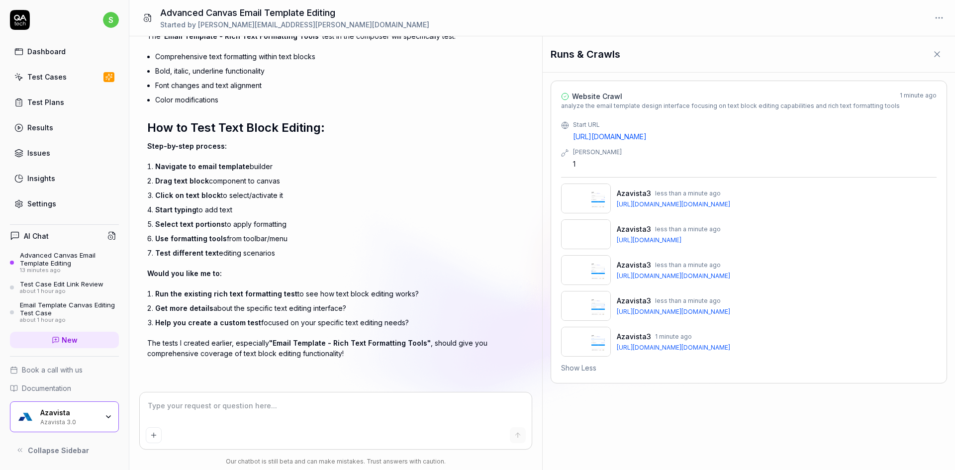
click at [254, 411] on textarea at bounding box center [336, 411] width 381 height 25
click at [254, 410] on textarea at bounding box center [336, 411] width 381 height 25
drag, startPoint x: 273, startPoint y: 345, endPoint x: 422, endPoint y: 340, distance: 149.4
click at [422, 340] on span ""Email Template - Rich Text Formatting Tools"" at bounding box center [350, 343] width 162 height 8
copy span "Email Template - Rich Text Formatting Tools""
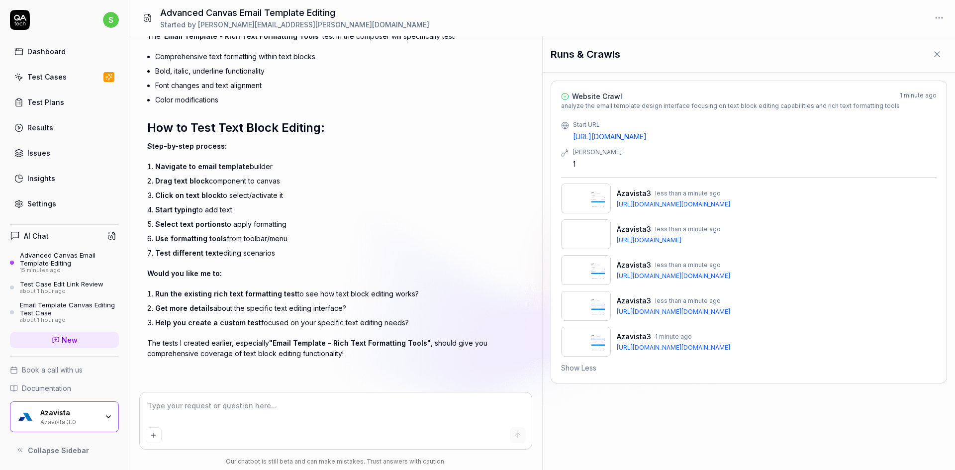
click at [233, 408] on textarea at bounding box center [336, 411] width 381 height 25
paste textarea "Email Template - Rich Text Formatting Tools""
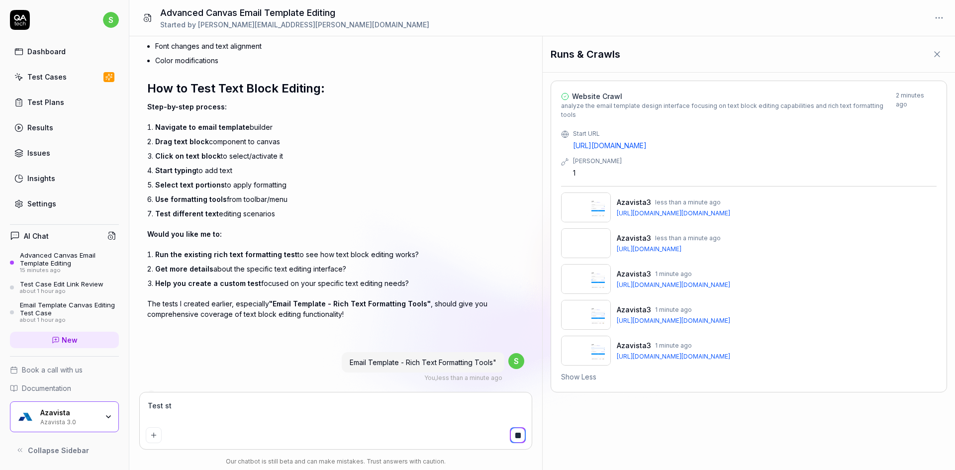
scroll to position [3479, 0]
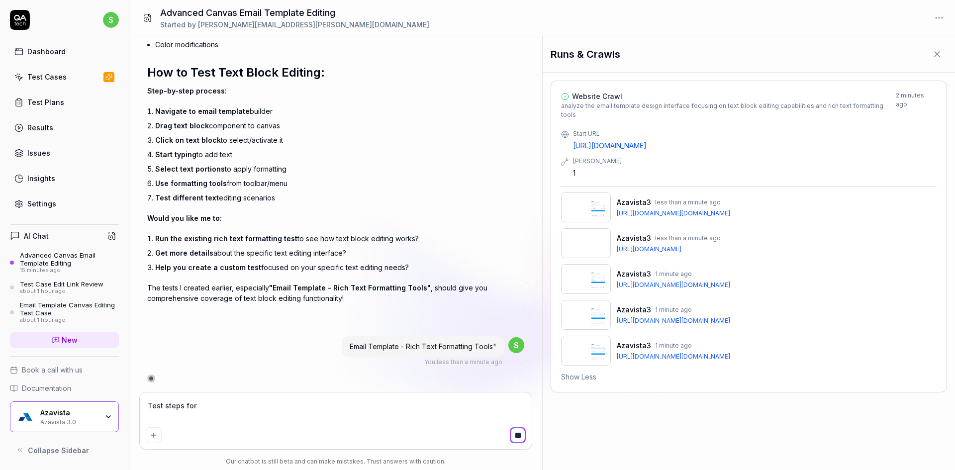
paste textarea "Email Template - Rich Text Formatting Tools""
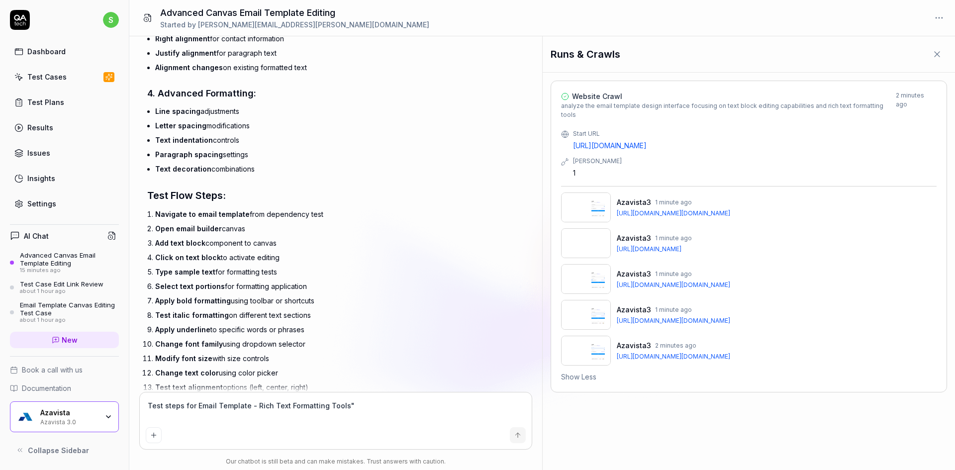
scroll to position [4328, 0]
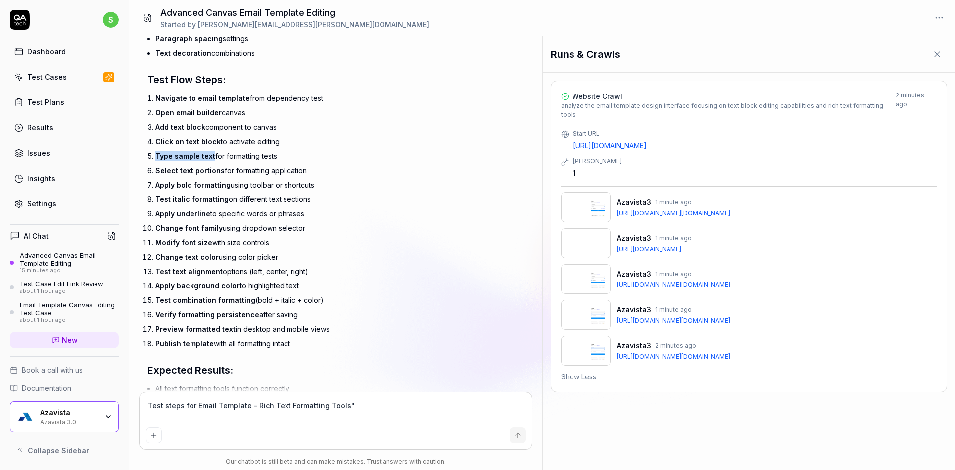
drag, startPoint x: 155, startPoint y: 157, endPoint x: 213, endPoint y: 159, distance: 58.3
click at [213, 159] on li "Type sample text for formatting tests" at bounding box center [325, 156] width 340 height 14
drag, startPoint x: 154, startPoint y: 138, endPoint x: 215, endPoint y: 141, distance: 61.3
click at [217, 141] on li "Click on text block to activate editing" at bounding box center [325, 141] width 340 height 14
copy span "Click on text block"
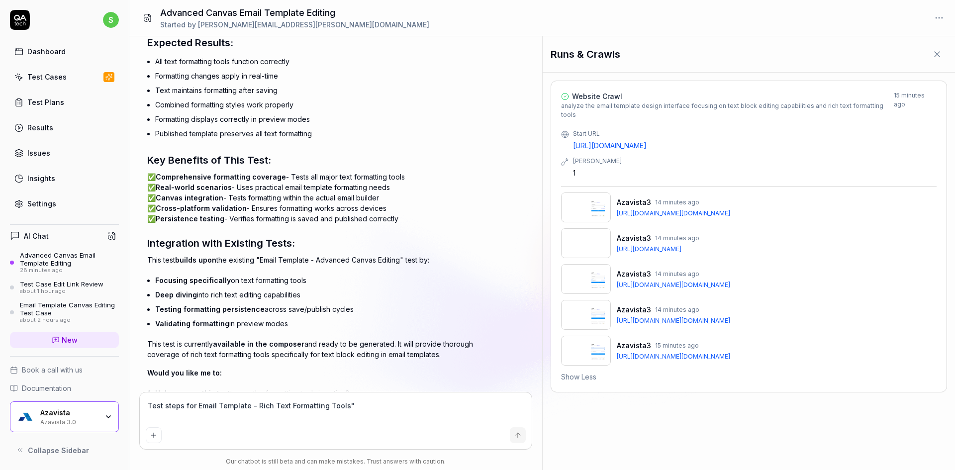
scroll to position [4726, 0]
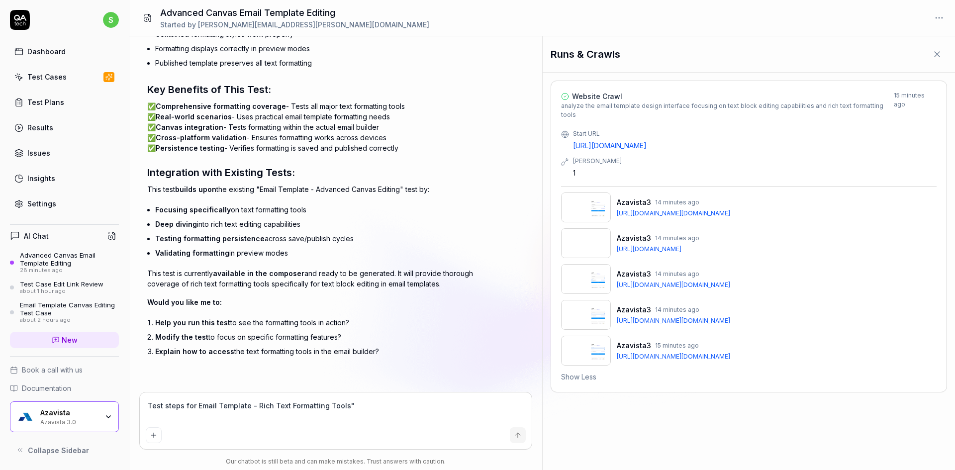
click at [218, 413] on textarea "Test steps for Email Template - Rich Text Formatting Tools"" at bounding box center [336, 411] width 381 height 25
drag, startPoint x: 218, startPoint y: 413, endPoint x: 214, endPoint y: 419, distance: 6.9
click at [218, 413] on textarea "Test steps for Email Template - Rich Text Formatting Tools"" at bounding box center [336, 411] width 381 height 25
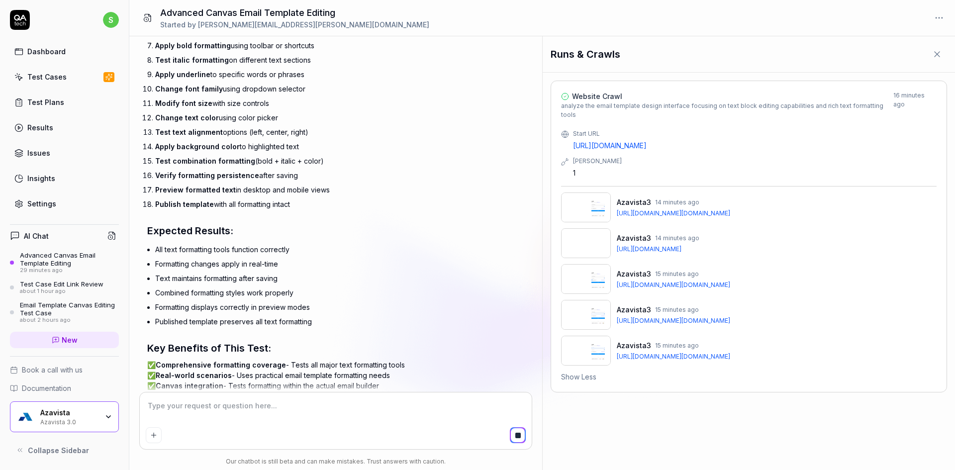
scroll to position [4269, 0]
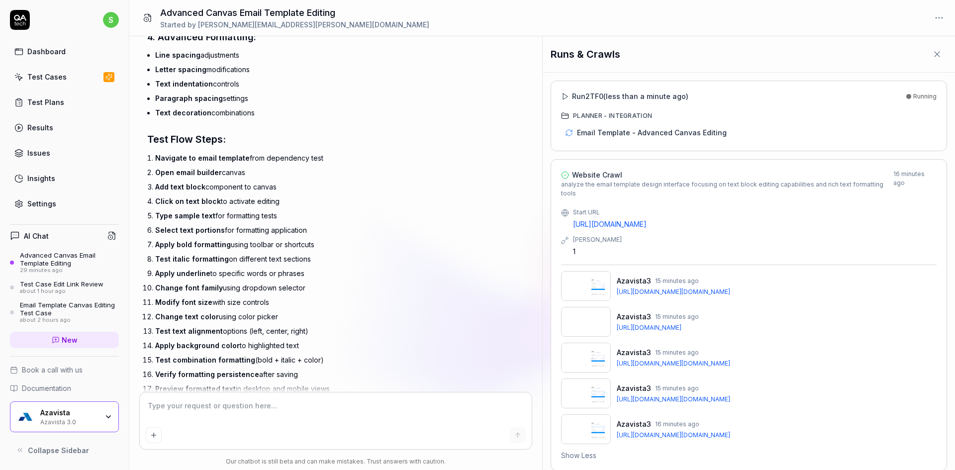
drag, startPoint x: 156, startPoint y: 198, endPoint x: 288, endPoint y: 214, distance: 132.4
click at [288, 214] on ol "Navigate to email template from dependency test Open email builder canvas Add t…" at bounding box center [325, 281] width 340 height 260
click at [194, 239] on li "Apply bold formatting using toolbar or shortcuts" at bounding box center [325, 244] width 340 height 14
drag, startPoint x: 154, startPoint y: 228, endPoint x: 267, endPoint y: 229, distance: 113.5
click at [267, 229] on li "Select text portions for formatting application" at bounding box center [325, 230] width 340 height 14
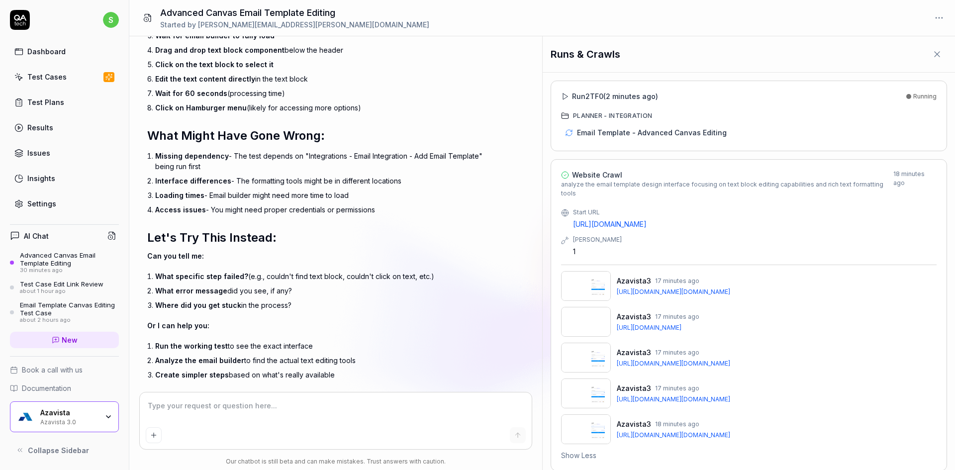
scroll to position [5384, 0]
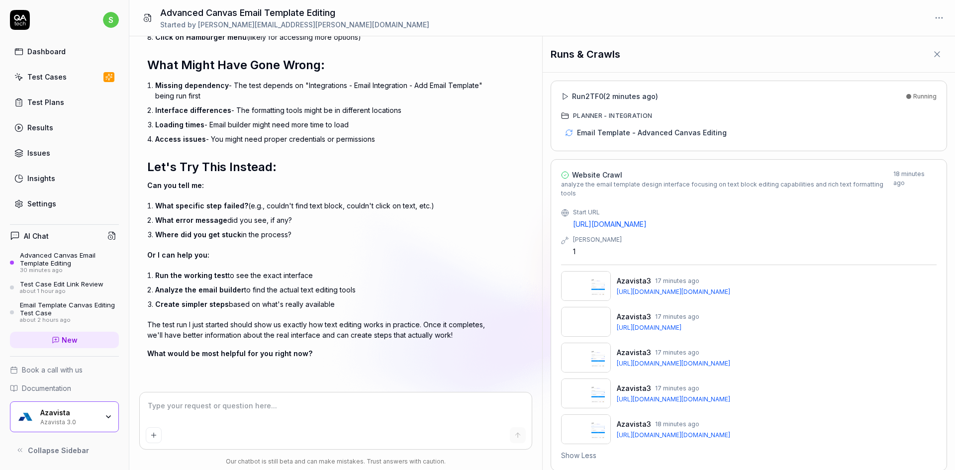
drag, startPoint x: 237, startPoint y: 275, endPoint x: 330, endPoint y: 273, distance: 93.6
click at [330, 273] on li "Run the working test to see the exact interface" at bounding box center [325, 275] width 340 height 14
drag, startPoint x: 250, startPoint y: 292, endPoint x: 307, endPoint y: 314, distance: 60.8
click at [358, 295] on li "Analyze the email builder to find the actual text editing tools" at bounding box center [325, 290] width 340 height 14
click at [209, 411] on textarea at bounding box center [336, 411] width 381 height 25
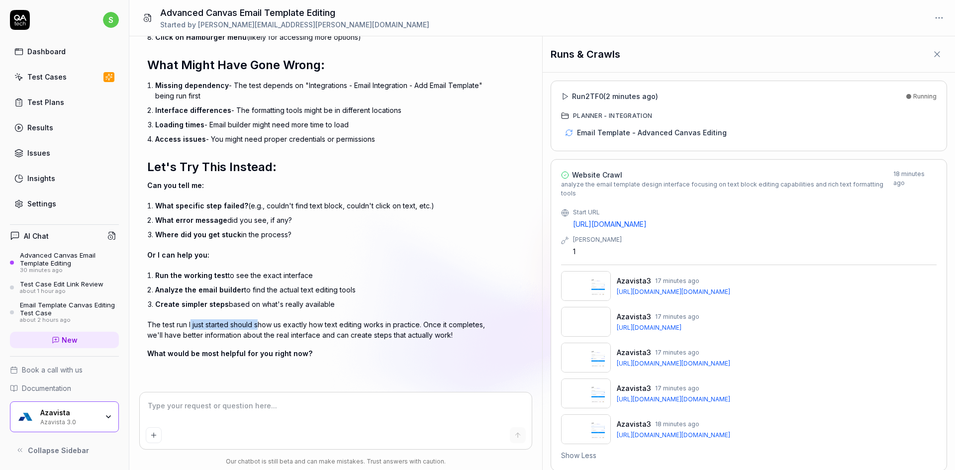
drag, startPoint x: 203, startPoint y: 323, endPoint x: 260, endPoint y: 325, distance: 57.3
click at [260, 325] on p "The test run I just started should show us exactly how text editing works in pr…" at bounding box center [321, 329] width 348 height 21
click at [209, 333] on p "The test run I just started should show us exactly how text editing works in pr…" at bounding box center [321, 329] width 348 height 21
click at [209, 408] on textarea at bounding box center [336, 411] width 381 height 25
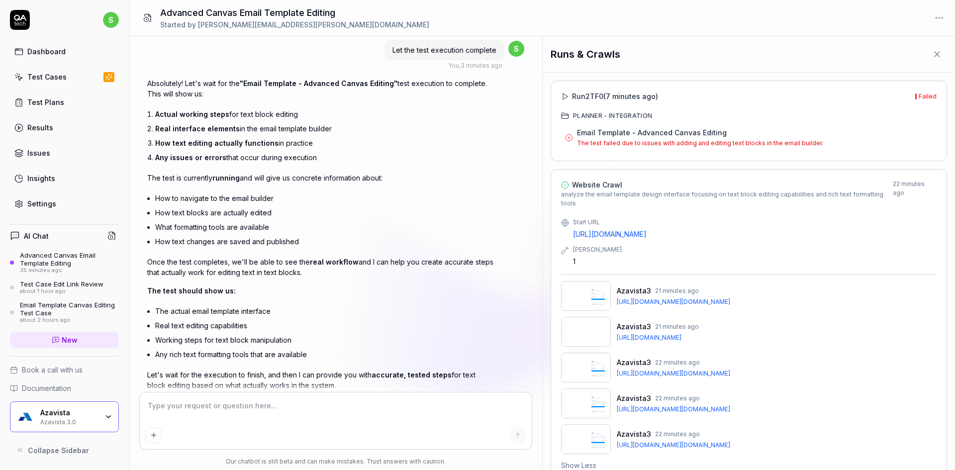
scroll to position [5768, 0]
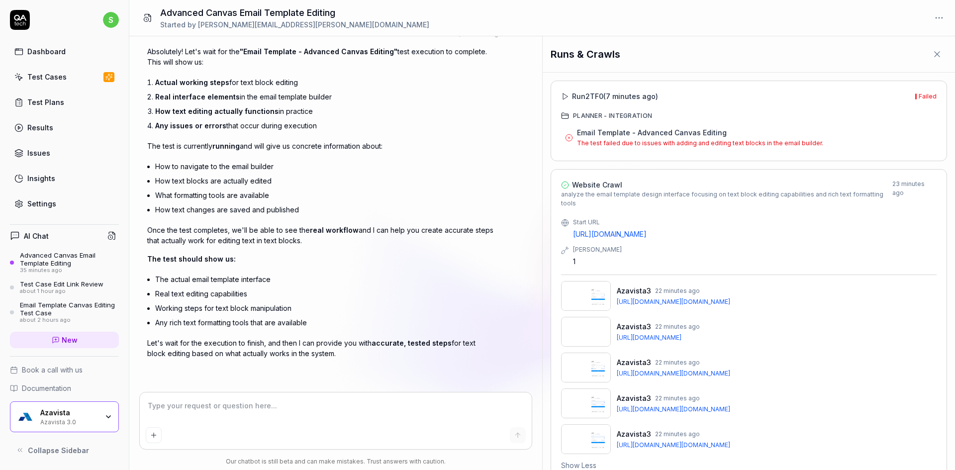
click at [198, 409] on textarea at bounding box center [336, 411] width 381 height 25
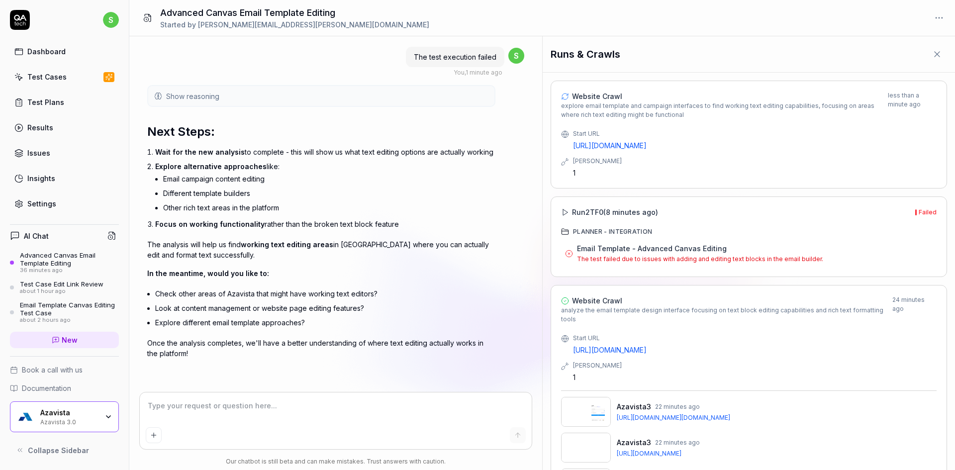
scroll to position [6113, 0]
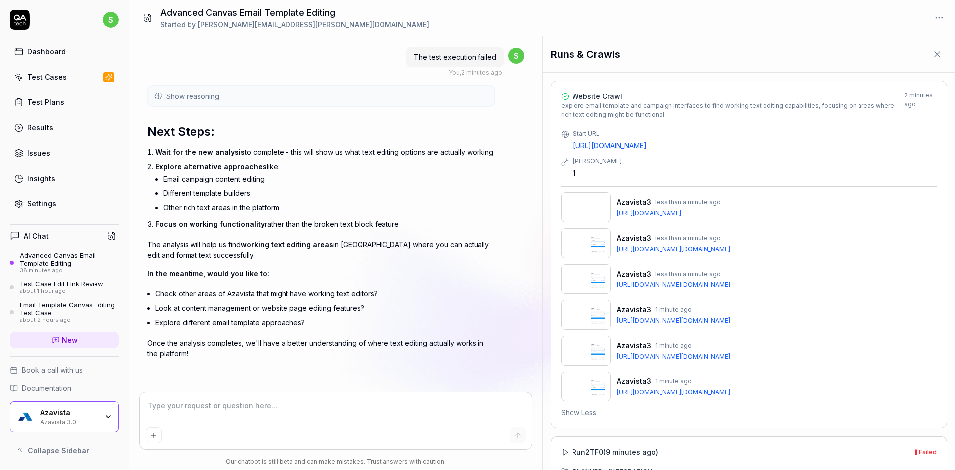
click at [177, 104] on button "Show reasoning" at bounding box center [321, 96] width 346 height 20
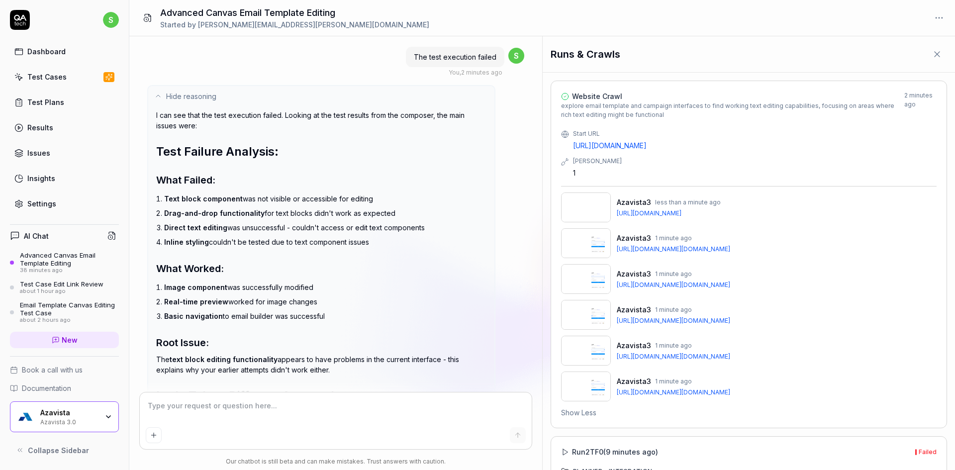
click at [347, 283] on li "Image component was successfully modified" at bounding box center [325, 287] width 322 height 14
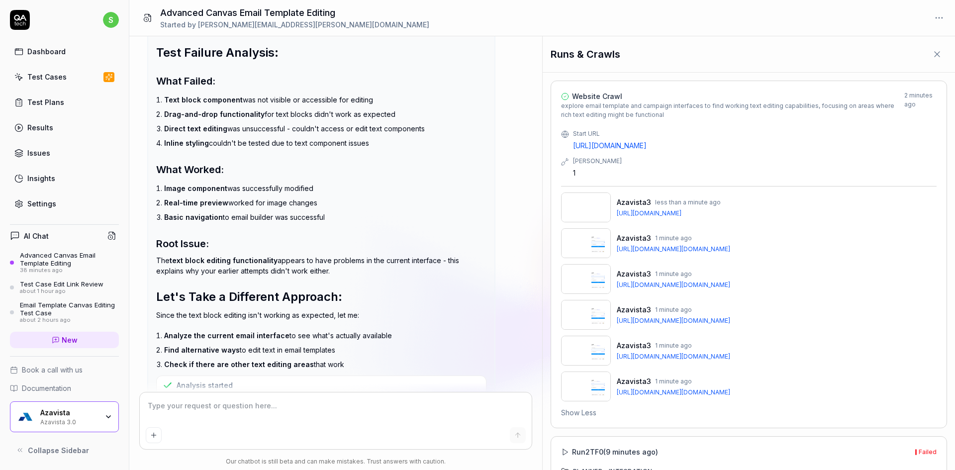
scroll to position [6212, 0]
drag, startPoint x: 206, startPoint y: 273, endPoint x: 314, endPoint y: 279, distance: 108.7
click at [305, 280] on div "I can see that the test execution failed. Looking at the test results from the …" at bounding box center [321, 190] width 330 height 361
click at [363, 276] on div "I can see that the test execution failed. Looking at the test results from the …" at bounding box center [321, 190] width 330 height 361
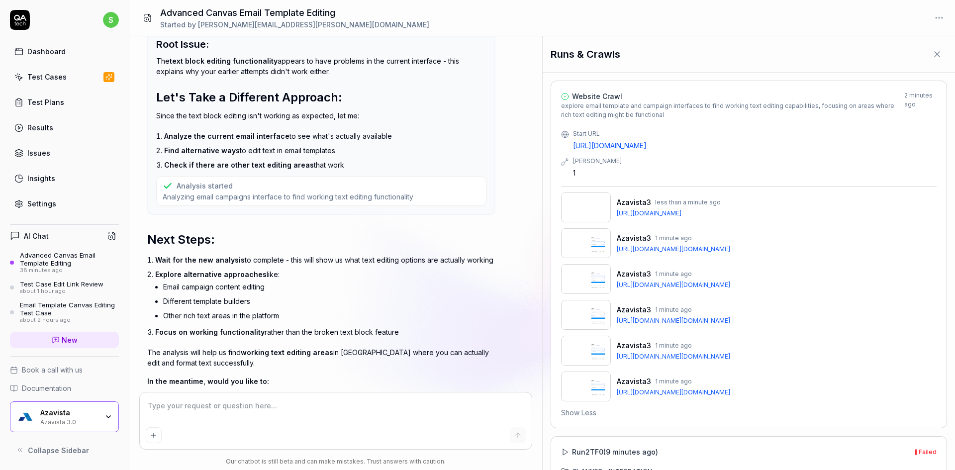
scroll to position [6519, 0]
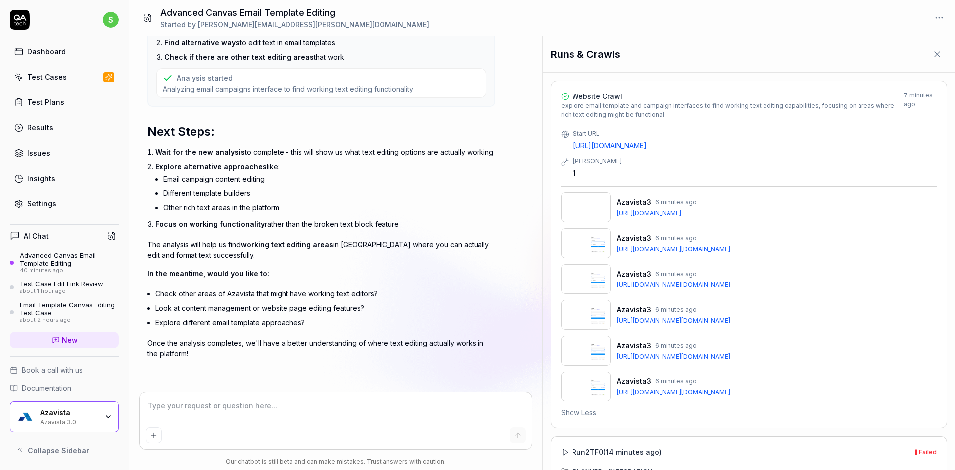
click at [212, 174] on li "Email campaign content editing" at bounding box center [329, 179] width 332 height 14
copy ul "Email campaign content editing"
click at [276, 407] on textarea at bounding box center [336, 411] width 381 height 25
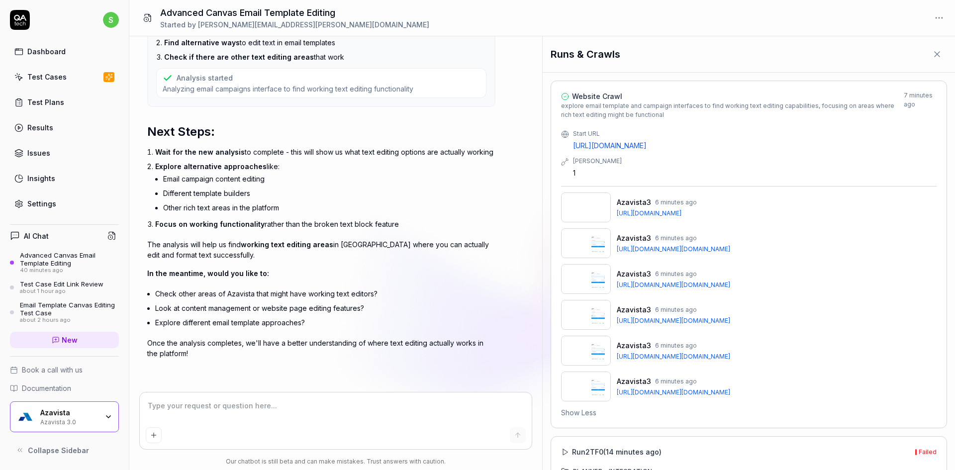
paste textarea "Email campaign content editing"
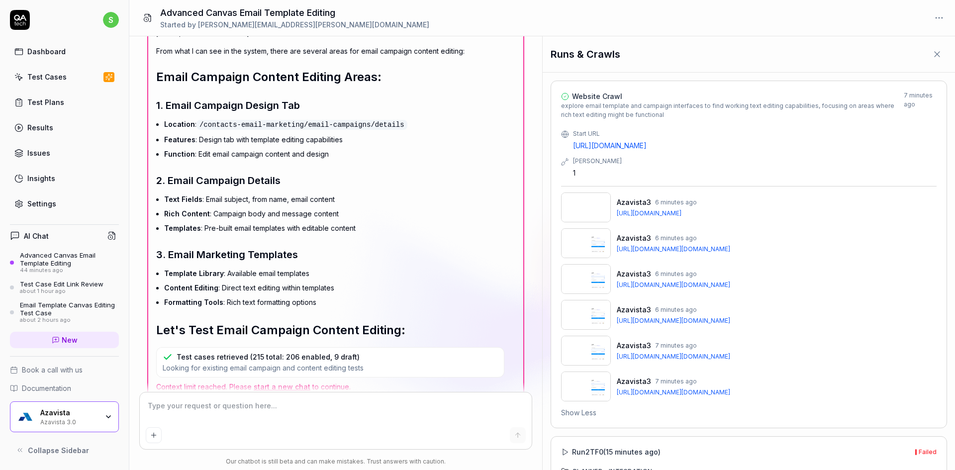
scroll to position [6959, 0]
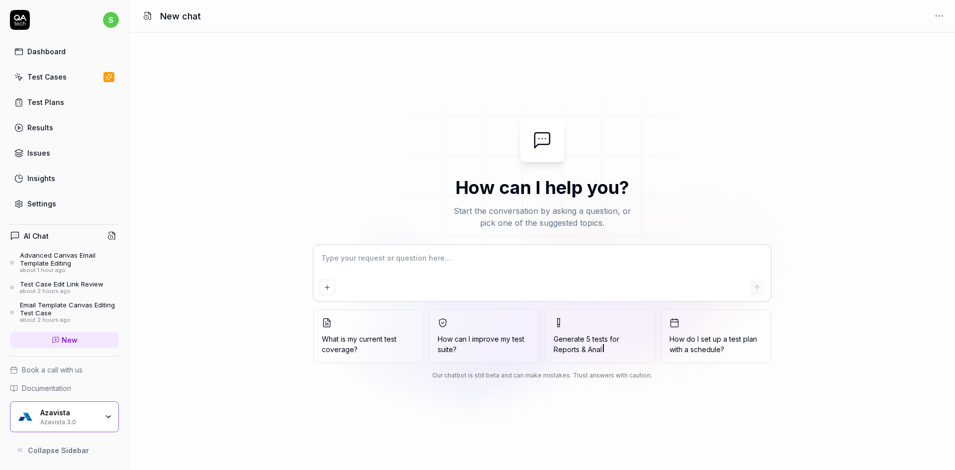
click at [379, 249] on div at bounding box center [542, 273] width 458 height 57
type textarea "*"
type textarea "D"
type textarea "*"
type textarea "Di"
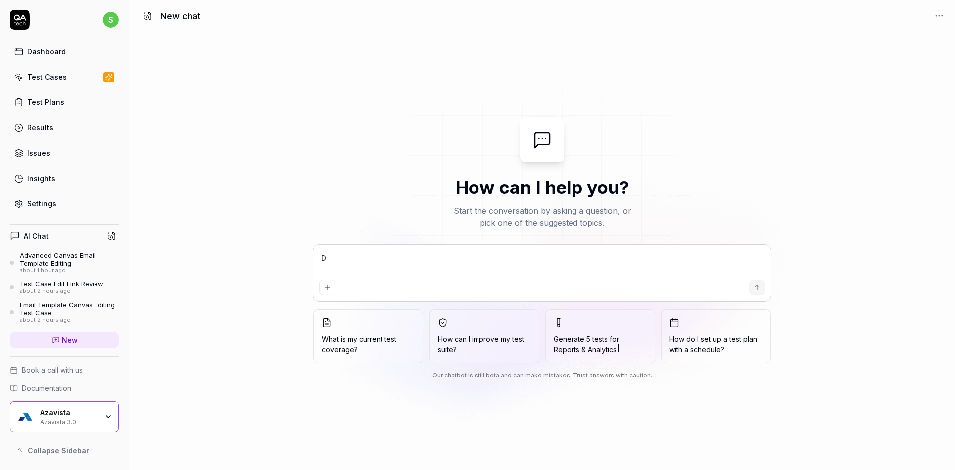
type textarea "*"
type textarea "Dir"
type textarea "*"
type textarea "Dire"
type textarea "*"
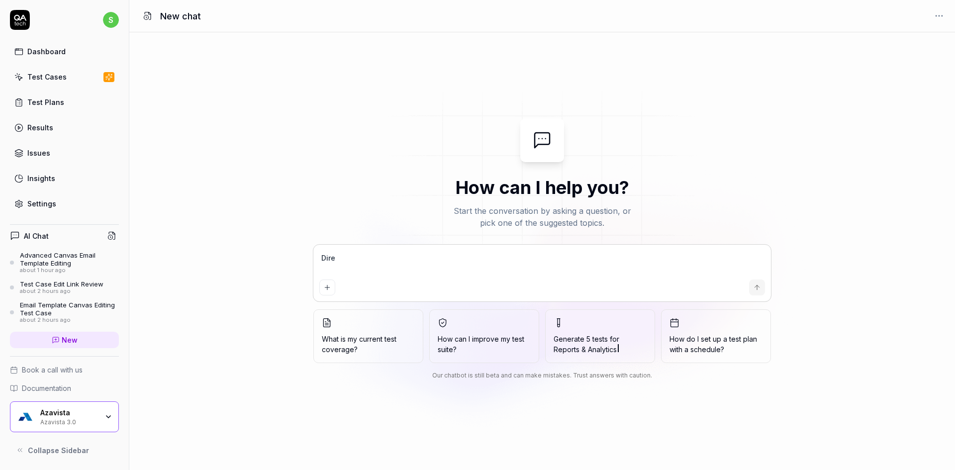
type textarea "Direc"
type textarea "*"
type textarea "Direct"
type textarea "*"
type textarea "Direct"
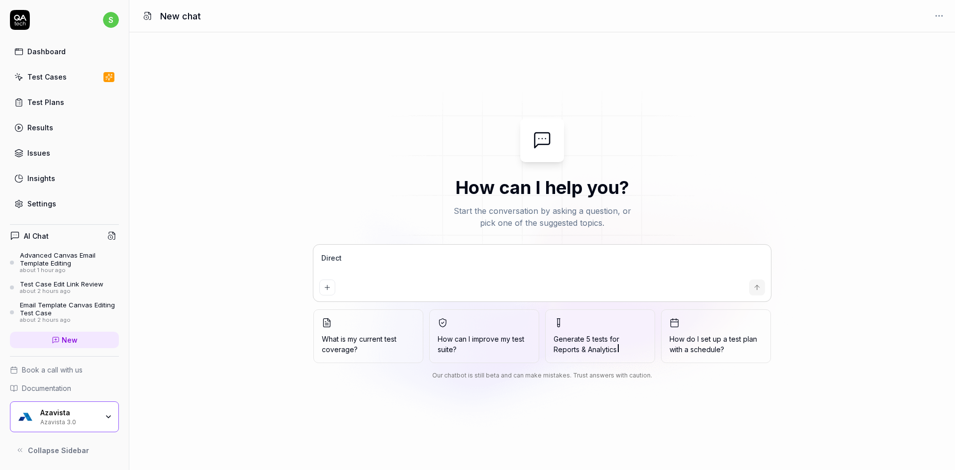
type textarea "*"
type textarea "Direct t"
type textarea "*"
type textarea "Direct te"
type textarea "*"
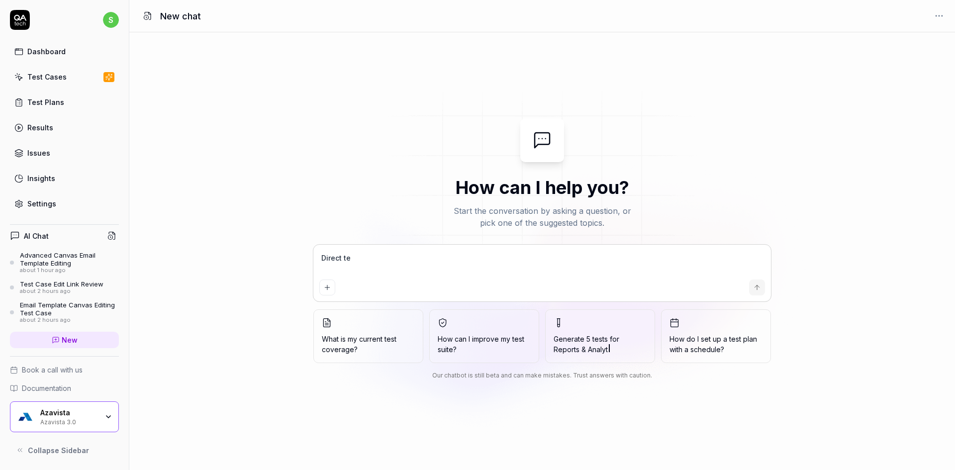
type textarea "Direct tes"
type textarea "*"
type textarea "Direct test"
type textarea "*"
type textarea "Direct test"
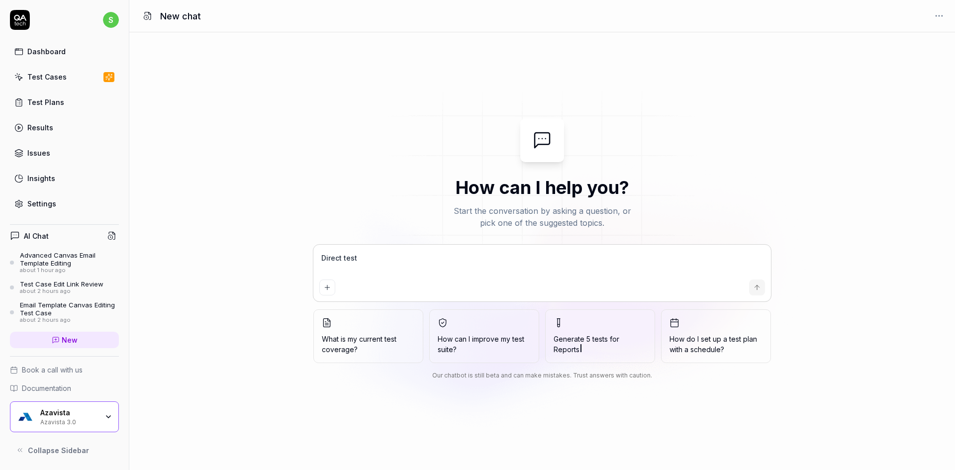
type textarea "*"
type textarea "Direct test"
type textarea "*"
type textarea "Direct tes"
type textarea "*"
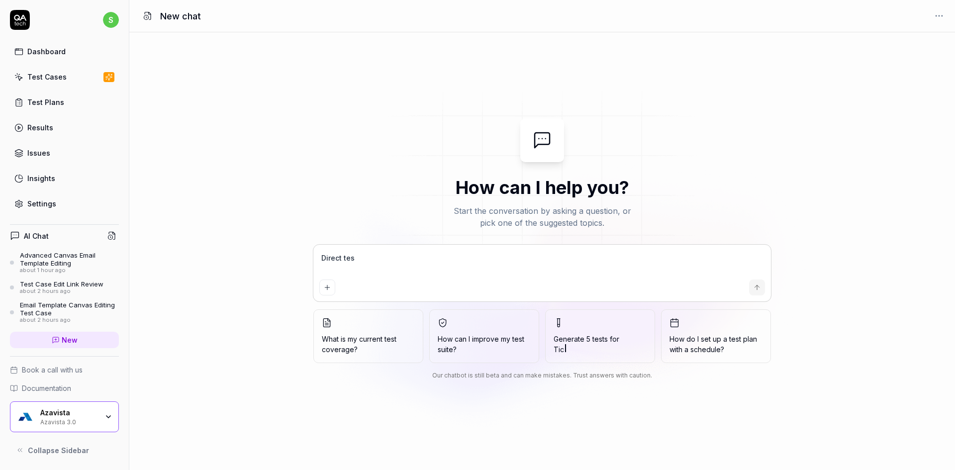
type textarea "Direct tesx"
type textarea "*"
type textarea "Direct tesxt"
type textarea "*"
type textarea "Direct tesxt"
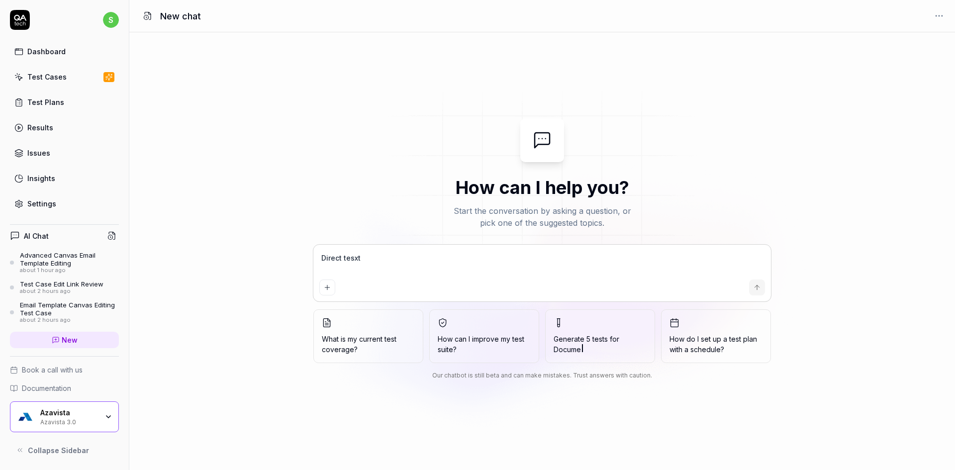
type textarea "*"
type textarea "Direct tesxt"
type textarea "*"
type textarea "Direct tesx"
type textarea "*"
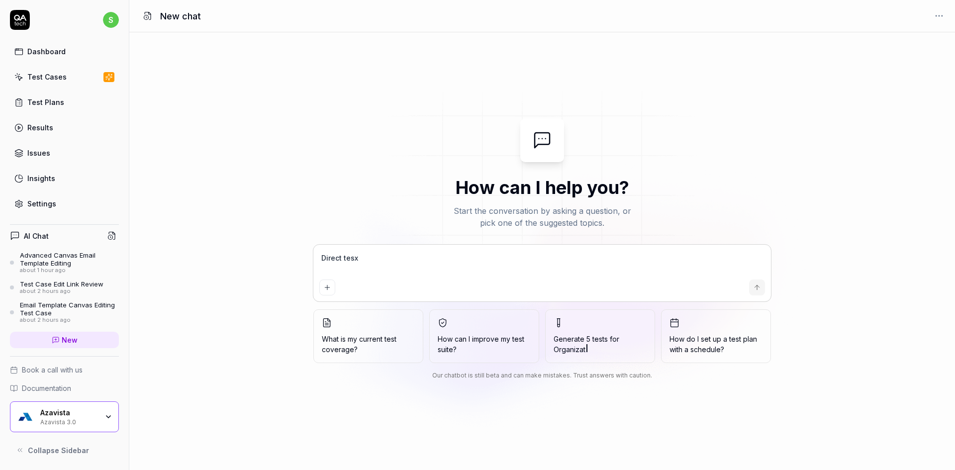
type textarea "Direct tes"
type textarea "*"
type textarea "Direct te"
type textarea "*"
type textarea "Direct tex"
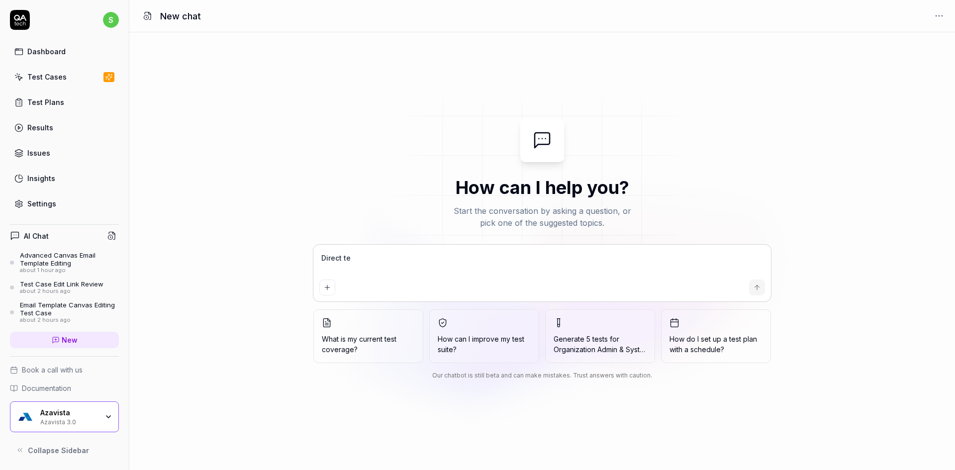
type textarea "*"
type textarea "Direct text"
type textarea "*"
type textarea "Direct text"
type textarea "*"
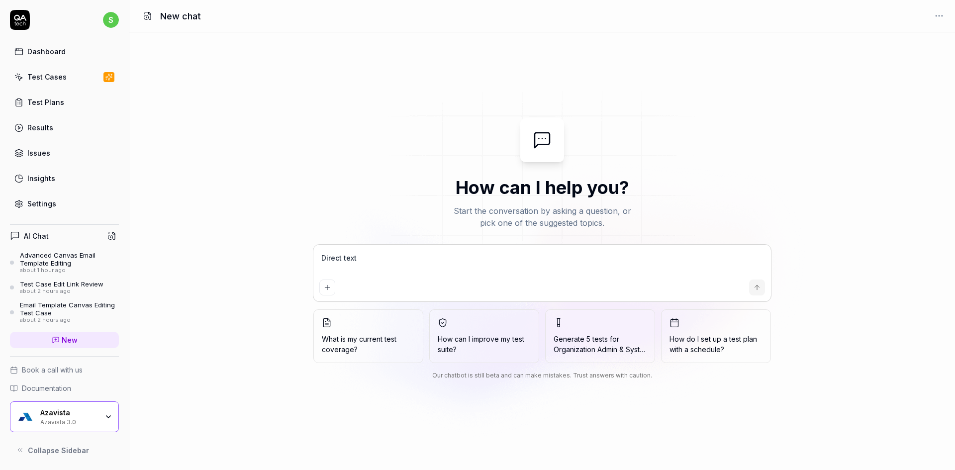
type textarea "Direct text e"
type textarea "*"
type textarea "Direct text ed"
type textarea "*"
type textarea "Direct text edi"
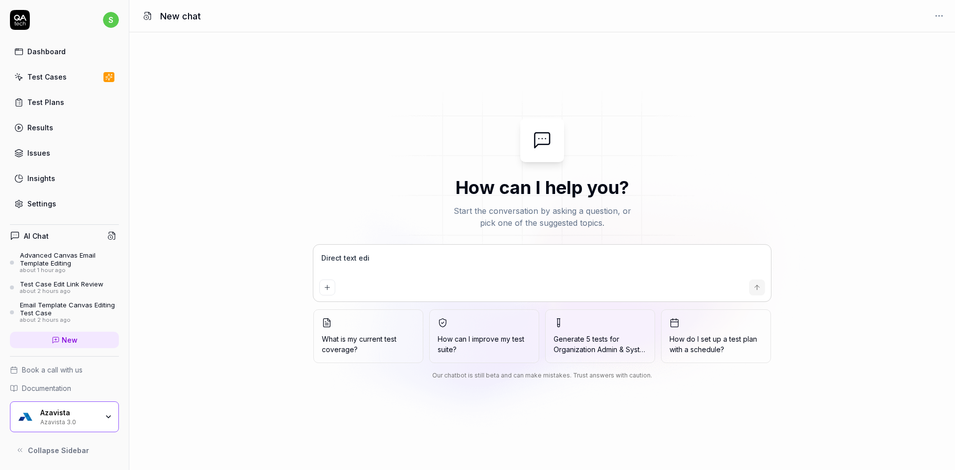
type textarea "*"
type textarea "Direct text edit"
type textarea "*"
type textarea "Direct text editi"
type textarea "*"
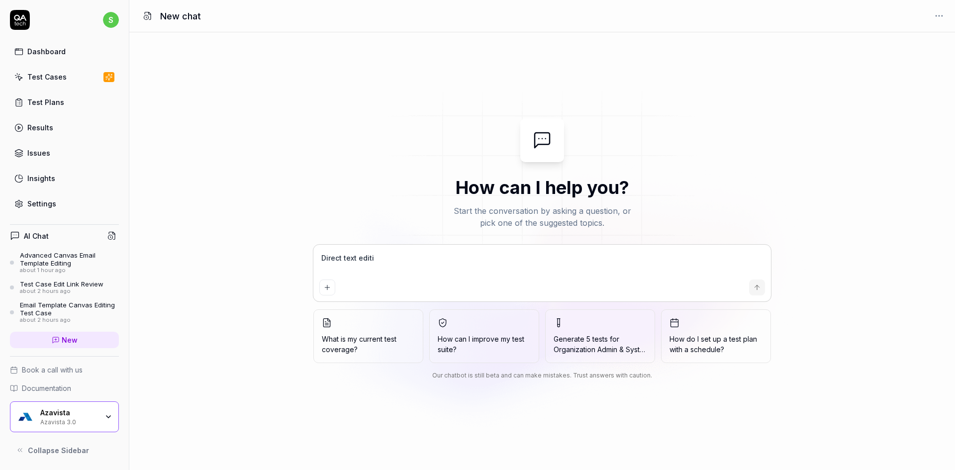
type textarea "Direct text editin"
type textarea "*"
type textarea "Direct text editing"
type textarea "*"
type textarea "Direct text editing"
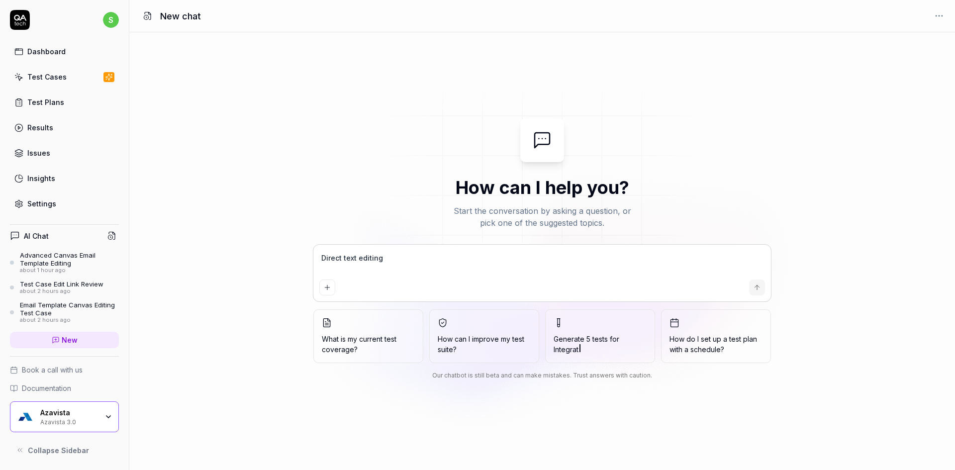
type textarea "*"
type textarea "Direct text editing f"
type textarea "*"
type textarea "Direct text editing fa"
type textarea "*"
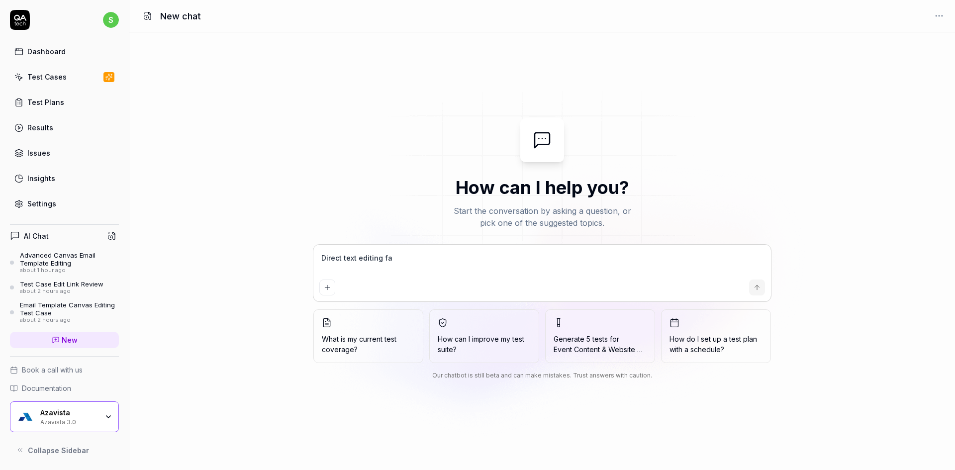
type textarea "Direct text editing fai"
type textarea "*"
type textarea "Direct text editing fail"
type textarea "*"
type textarea "Direct text editing fails"
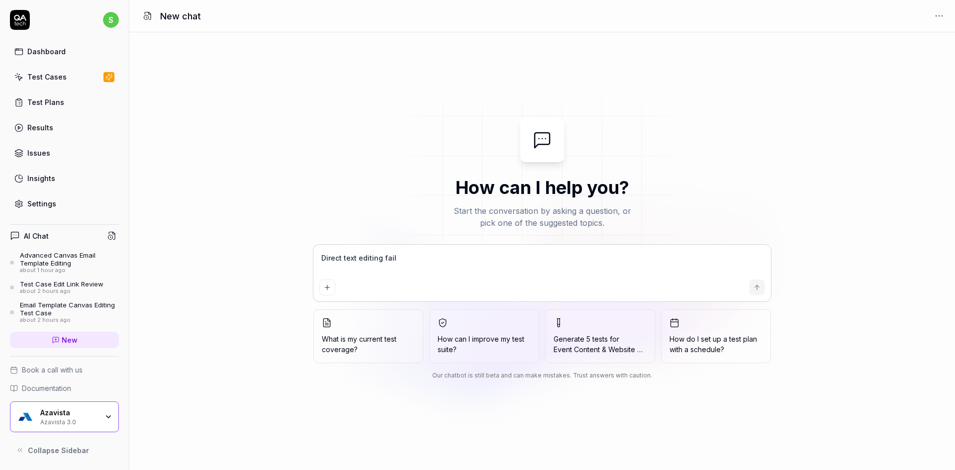
type textarea "*"
type textarea "Direct text editing fails"
type textarea "*"
type textarea "Direct text editing fails"
type textarea "*"
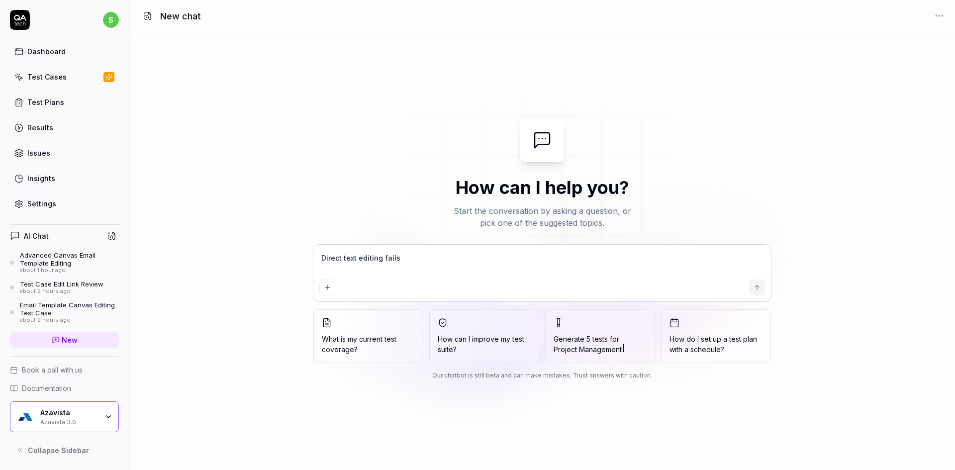
type textarea "Direct text editing fail"
type textarea "*"
type textarea "Direct text editing fai"
type textarea "*"
type textarea "Direct text editing fa"
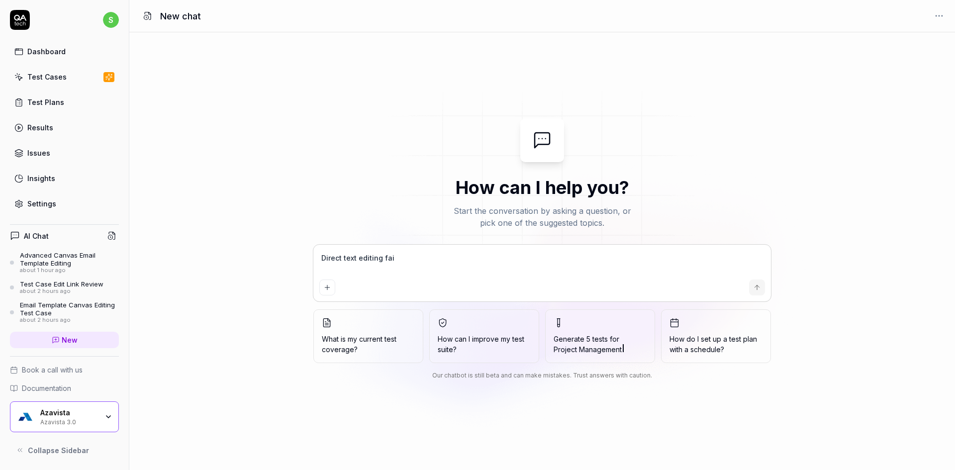
type textarea "*"
type textarea "Direct text editing f"
type textarea "*"
type textarea "Direct text editing"
type textarea "*"
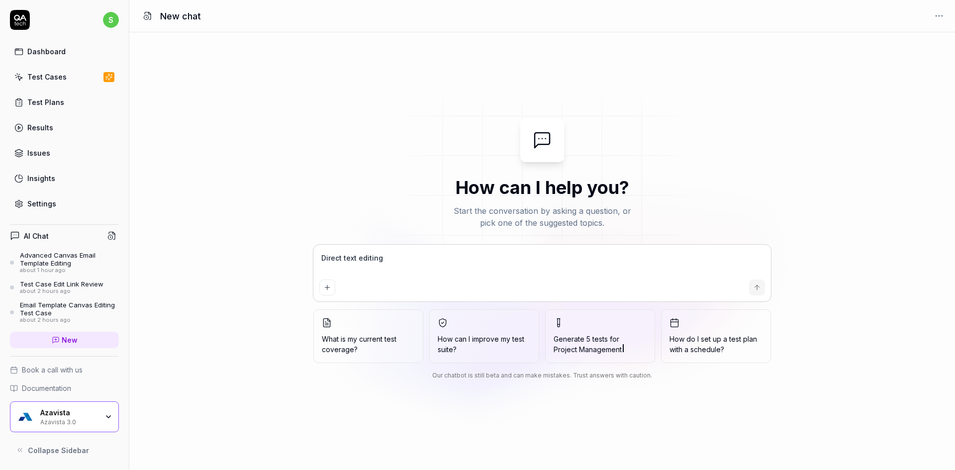
type textarea "Direct text editing i"
type textarea "*"
type textarea "Direct text editing is"
type textarea "*"
type textarea "Direct text editing is"
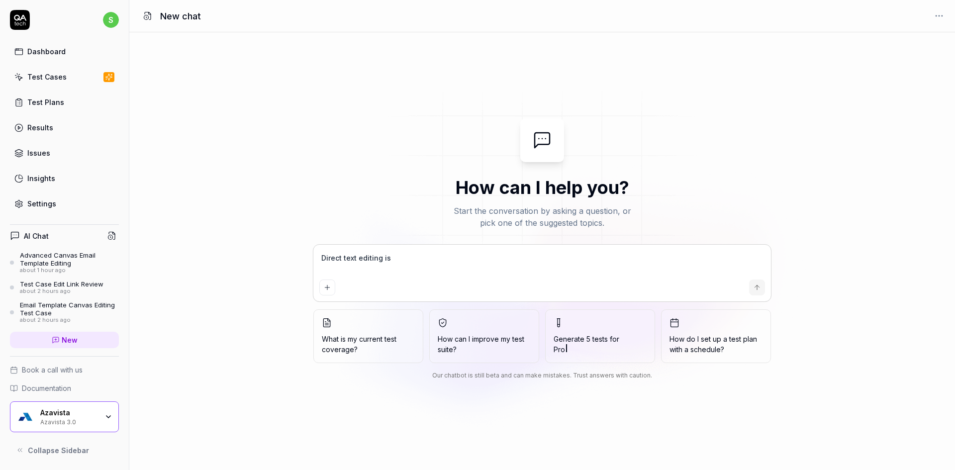
type textarea "*"
type textarea "Direct text editing is b"
type textarea "*"
type textarea "Direct text editing is"
type textarea "*"
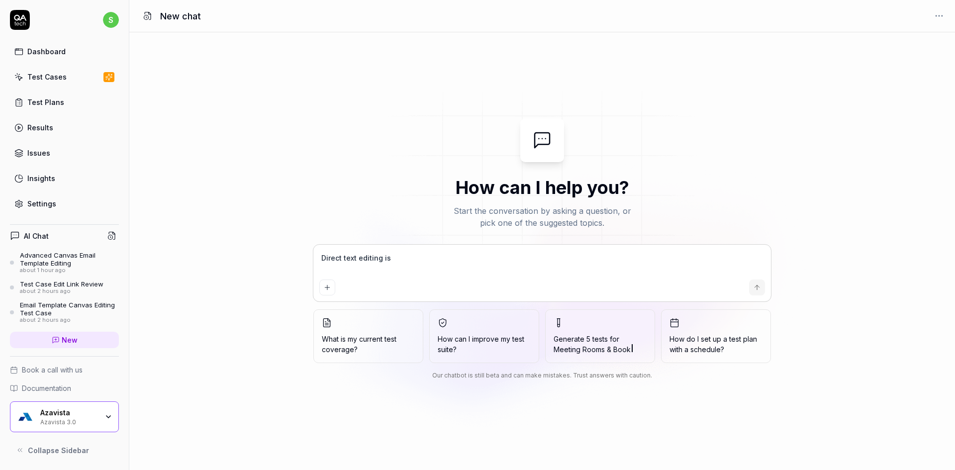
type textarea "Direct text editing is f"
type textarea "*"
type textarea "Direct text editing is fa"
type textarea "*"
type textarea "Direct text editing is fai"
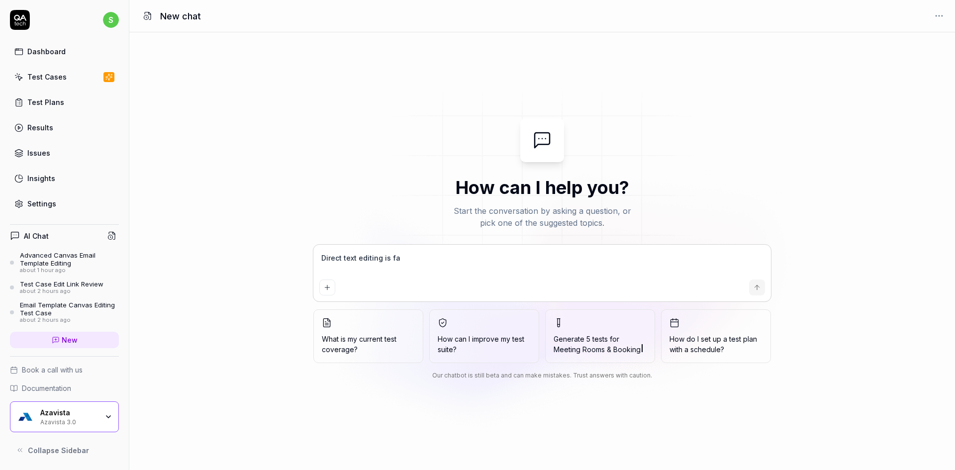
type textarea "*"
type textarea "Direct text editing is fail"
type textarea "*"
type textarea "Direct text editing is faili"
type textarea "*"
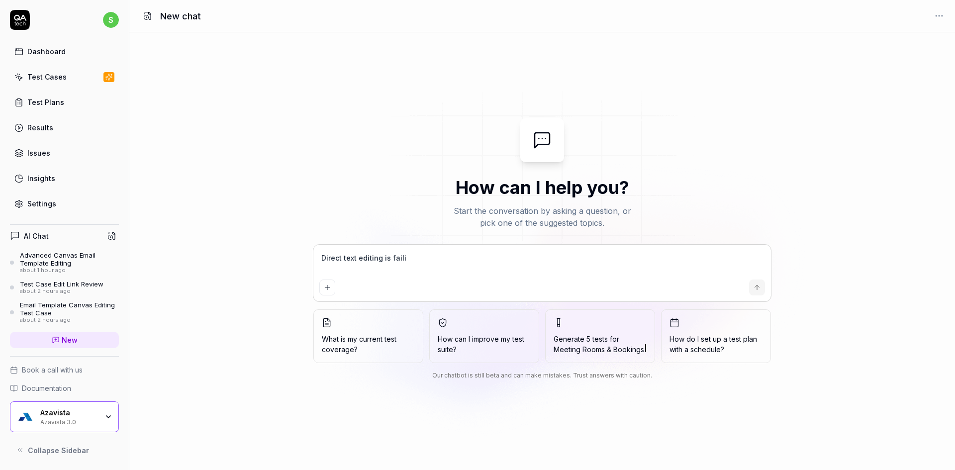
type textarea "Direct text editing is failin"
type textarea "*"
type textarea "Direct text editing is failing"
type textarea "*"
type textarea "Direct text editing is failing"
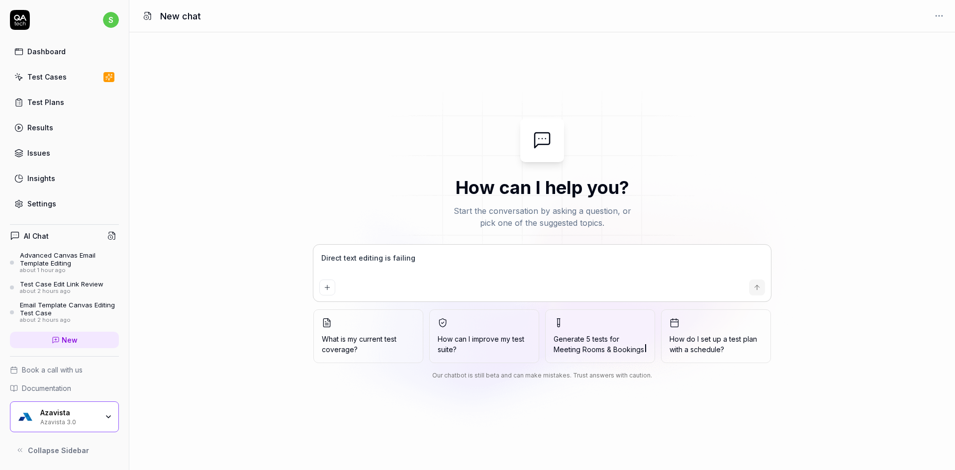
type textarea "*"
type textarea "Direct text editing is failing o"
type textarea "*"
type textarea "Direct text editing is failing on"
type textarea "*"
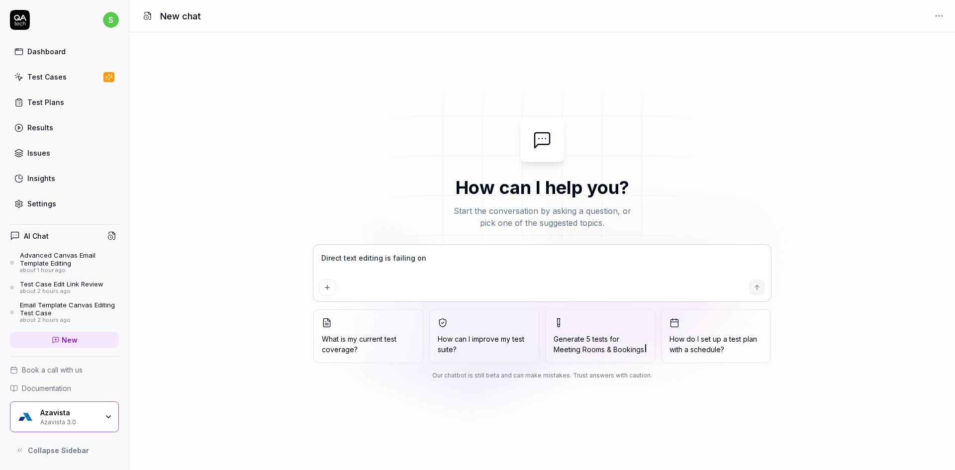
type textarea "Direct text editing is failing on"
type textarea "*"
type textarea "Direct text editing is failing on c"
type textarea "*"
type textarea "Direct text editing is failing on ca"
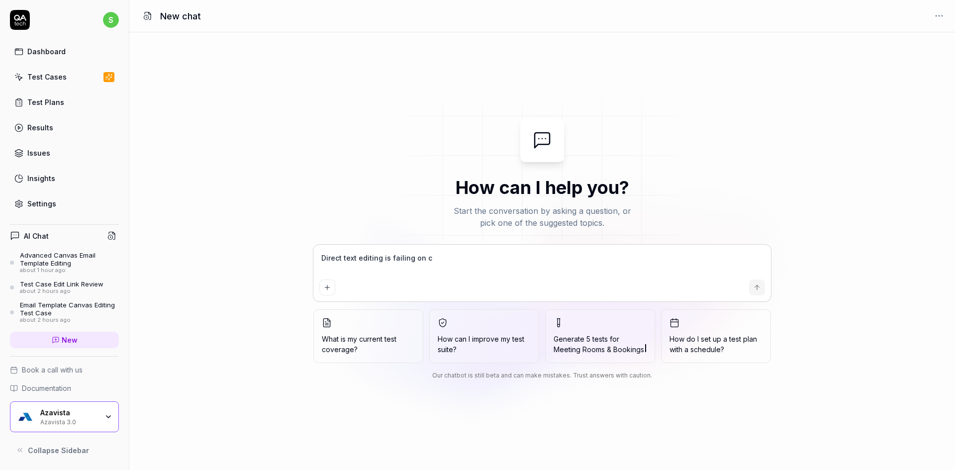
type textarea "*"
type textarea "Direct text editing is failing on can"
type textarea "*"
type textarea "Direct text editing is failing on canv"
type textarea "*"
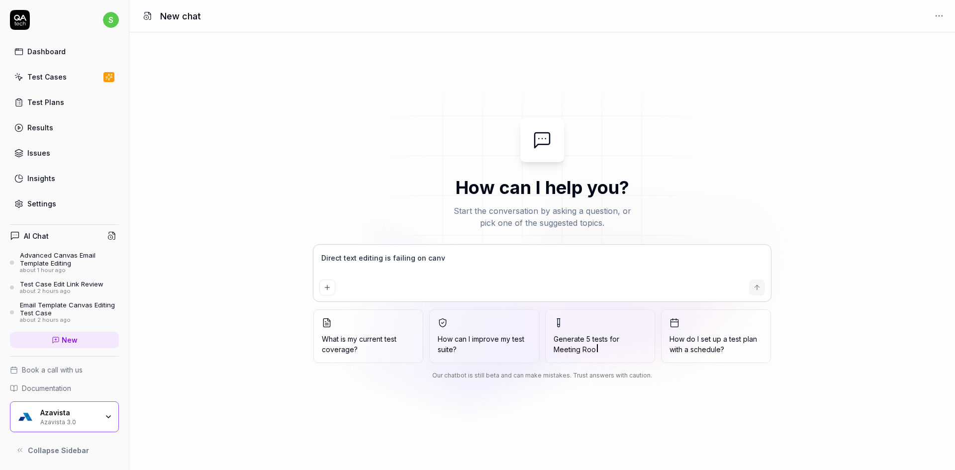
type textarea "Direct text editing is failing on canva"
type textarea "*"
type textarea "Direct text editing is failing on canvas"
type textarea "*"
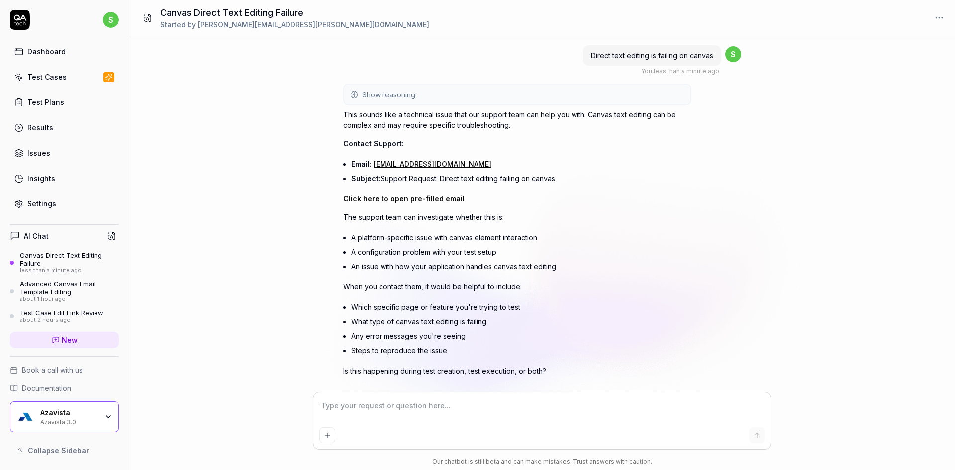
scroll to position [17, 0]
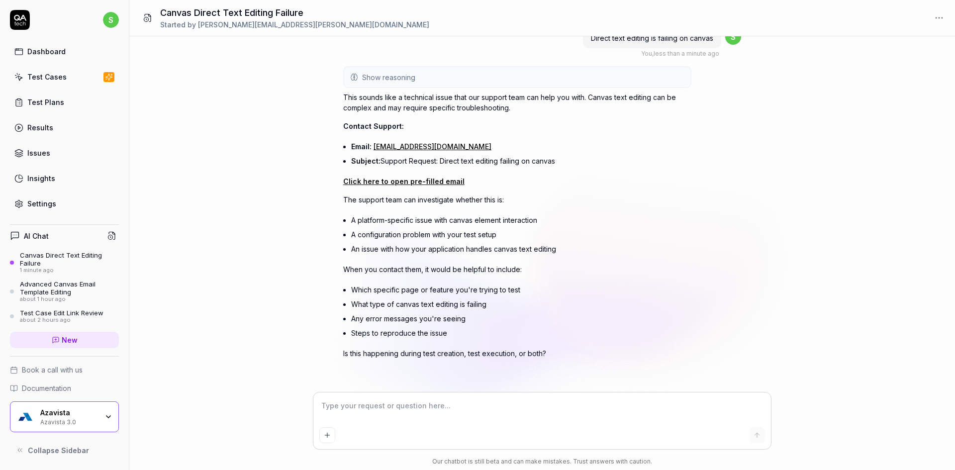
click at [405, 409] on textarea at bounding box center [542, 411] width 446 height 25
click at [359, 351] on p "Is this happening during test creation, test execution, or both?" at bounding box center [517, 353] width 348 height 10
click at [359, 407] on textarea at bounding box center [542, 411] width 446 height 25
type textarea "*"
type textarea "t"
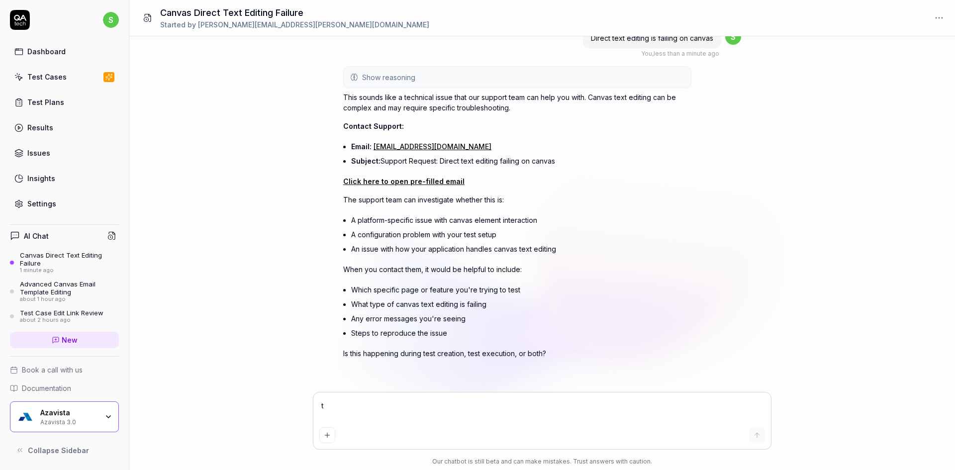
type textarea "*"
type textarea "te"
type textarea "*"
type textarea "tes"
type textarea "*"
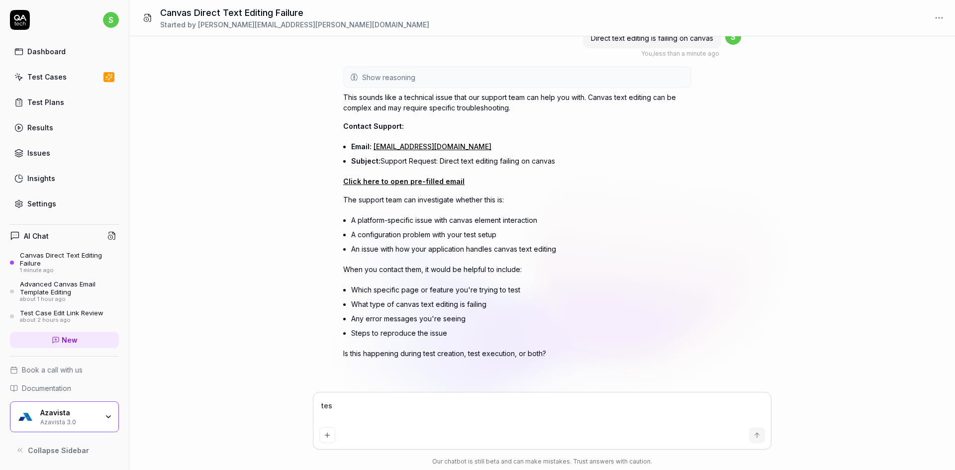
type textarea "test"
type textarea "*"
type textarea "test"
type textarea "*"
type textarea "test e"
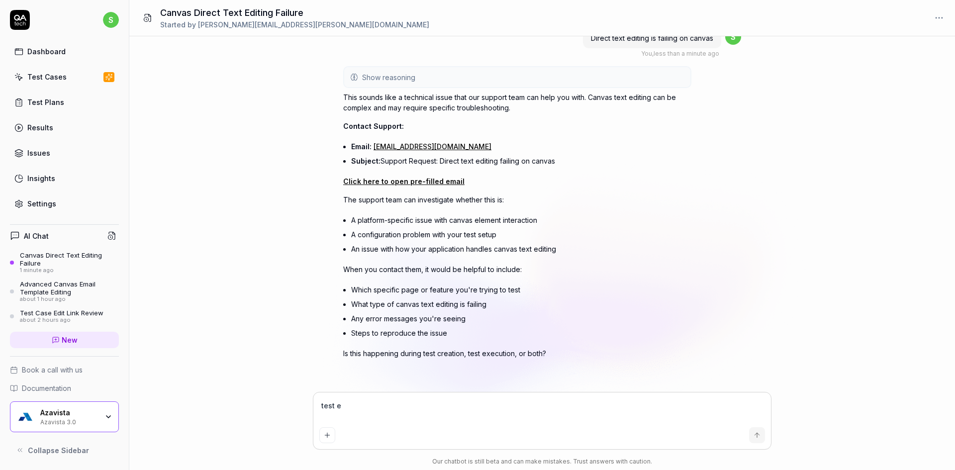
type textarea "*"
type textarea "test ex"
type textarea "*"
type textarea "test exe"
type textarea "*"
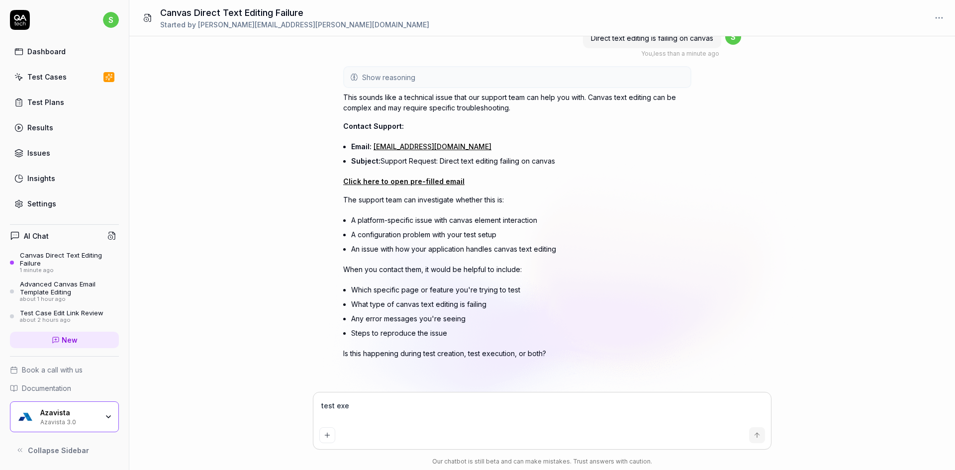
type textarea "test exec"
type textarea "*"
type textarea "test execu"
type textarea "*"
type textarea "test execut"
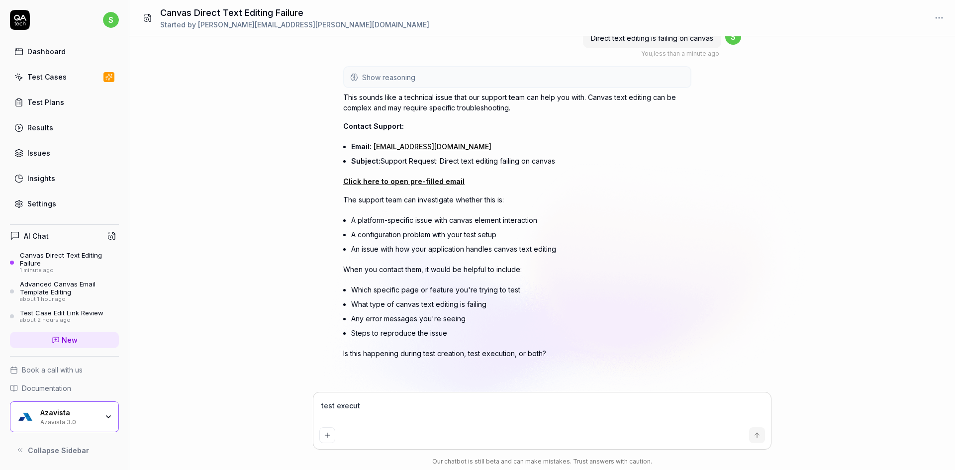
type textarea "*"
type textarea "test executi"
type textarea "*"
type textarea "test executio"
type textarea "*"
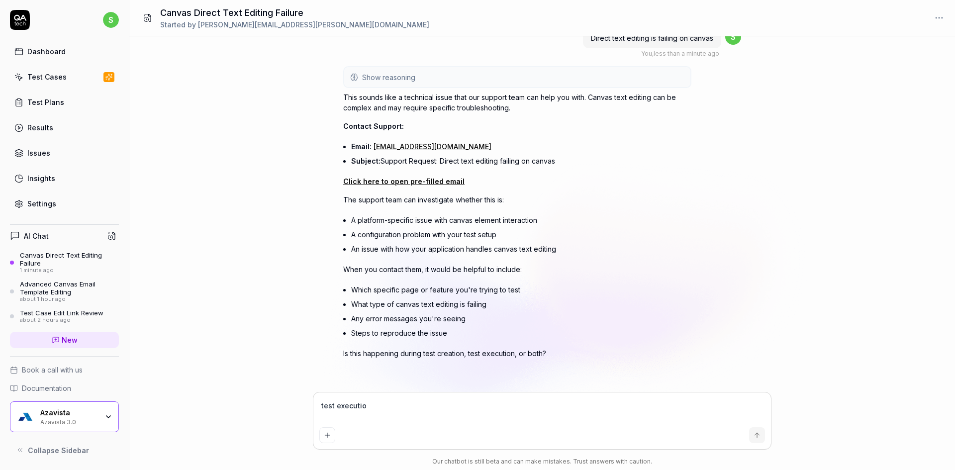
type textarea "test execution"
type textarea "*"
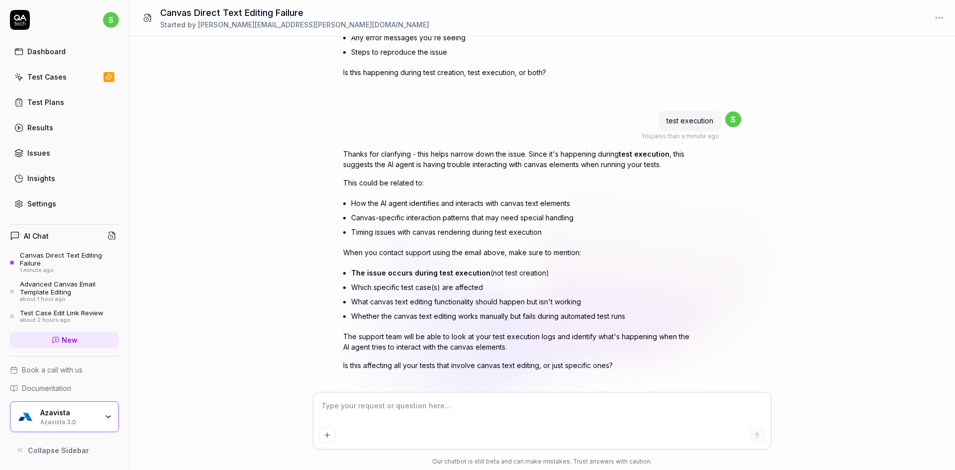
scroll to position [310, 0]
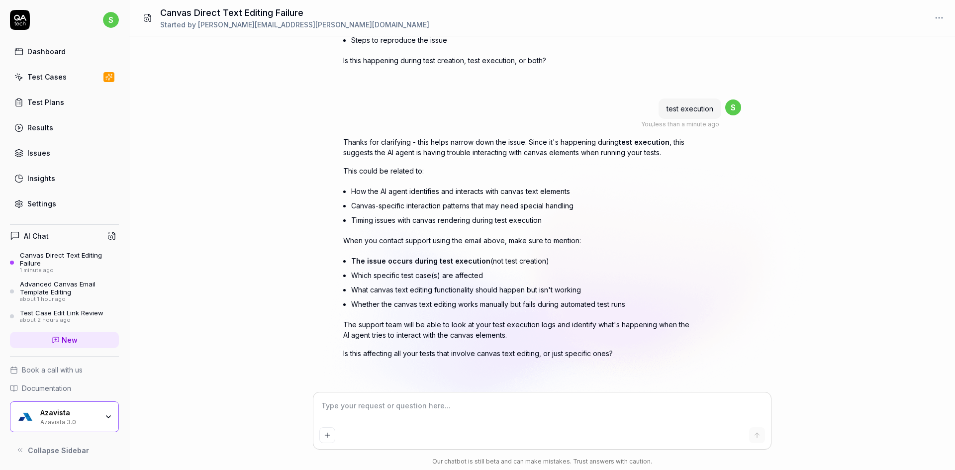
click at [389, 408] on textarea at bounding box center [542, 411] width 446 height 25
type textarea "*"
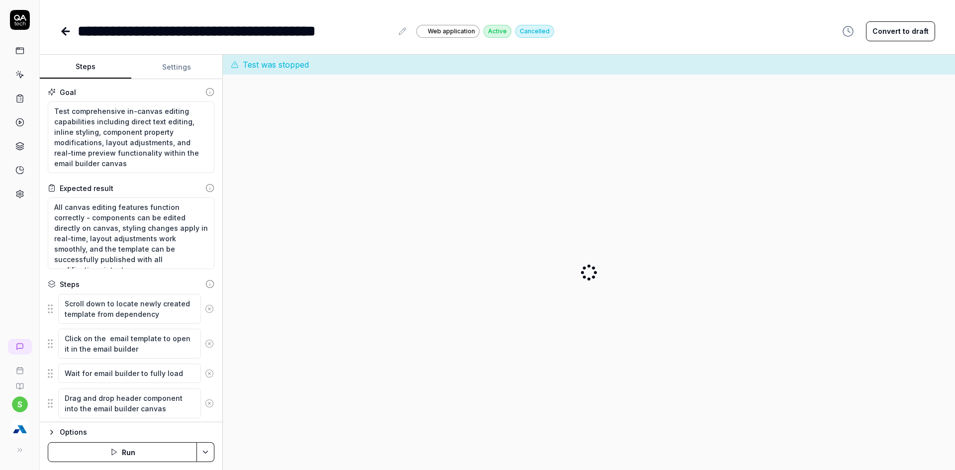
click at [129, 449] on button "Run" at bounding box center [122, 452] width 149 height 20
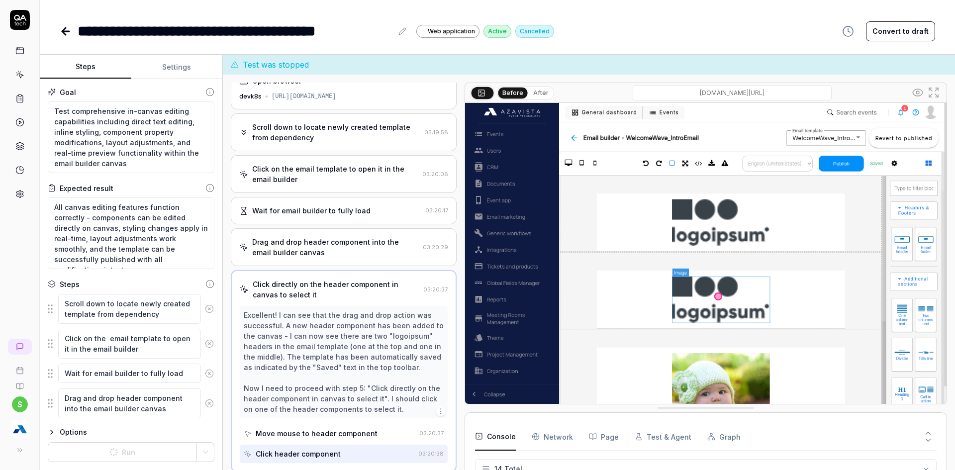
scroll to position [301, 0]
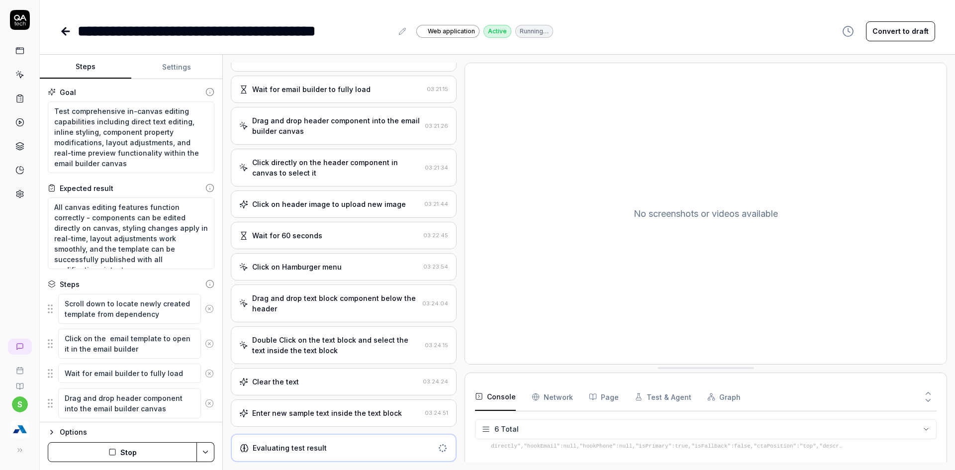
scroll to position [114, 0]
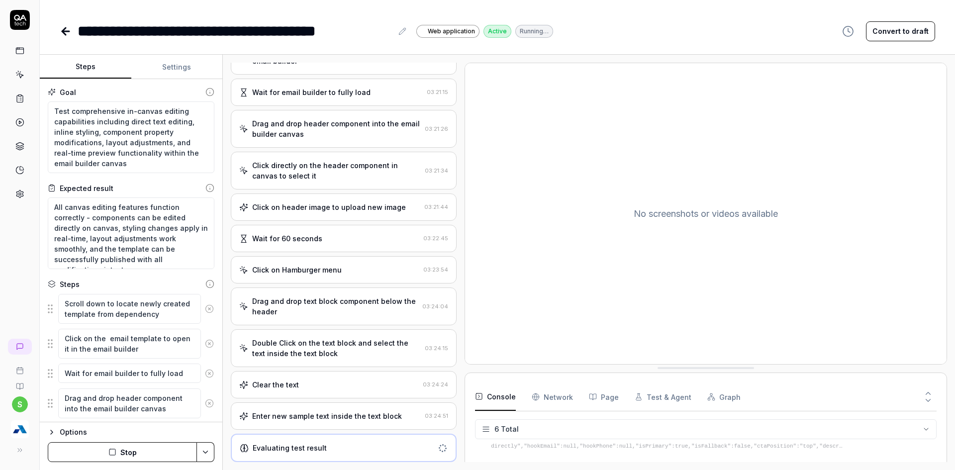
click at [352, 356] on div "Double Click on the text block and select the text inside the text block" at bounding box center [336, 348] width 169 height 21
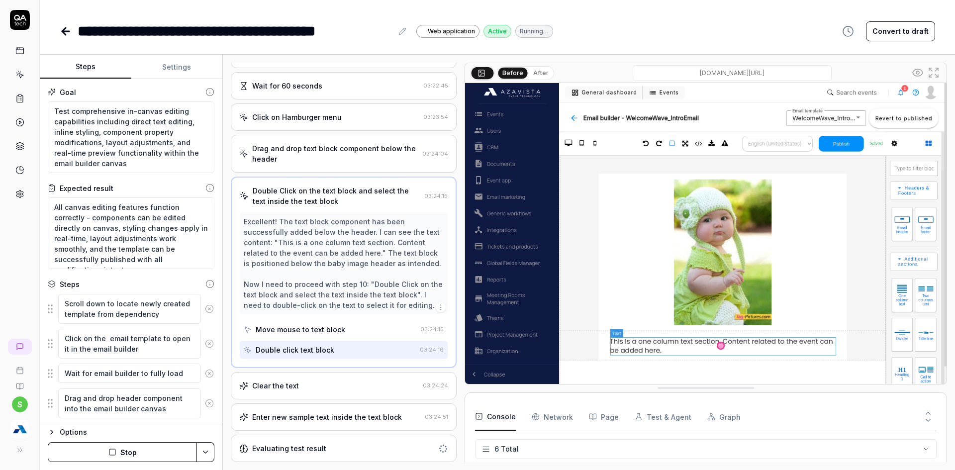
click at [279, 379] on div "Clear the text 03:24:24" at bounding box center [344, 385] width 226 height 27
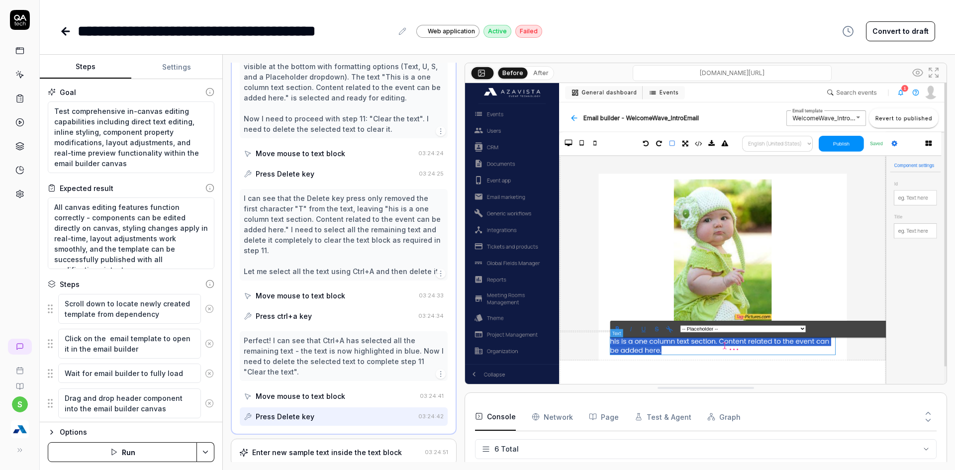
scroll to position [520, 0]
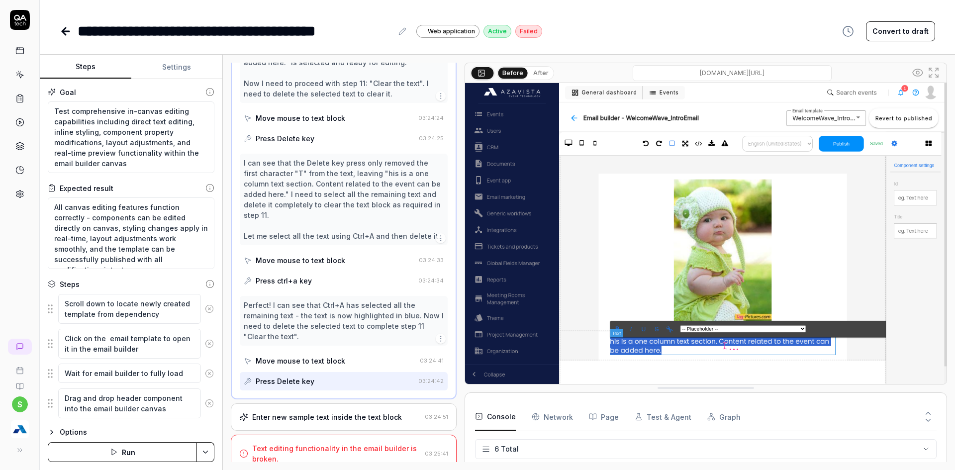
click at [299, 412] on div "Enter new sample text inside the text block 03:24:51" at bounding box center [344, 417] width 226 height 27
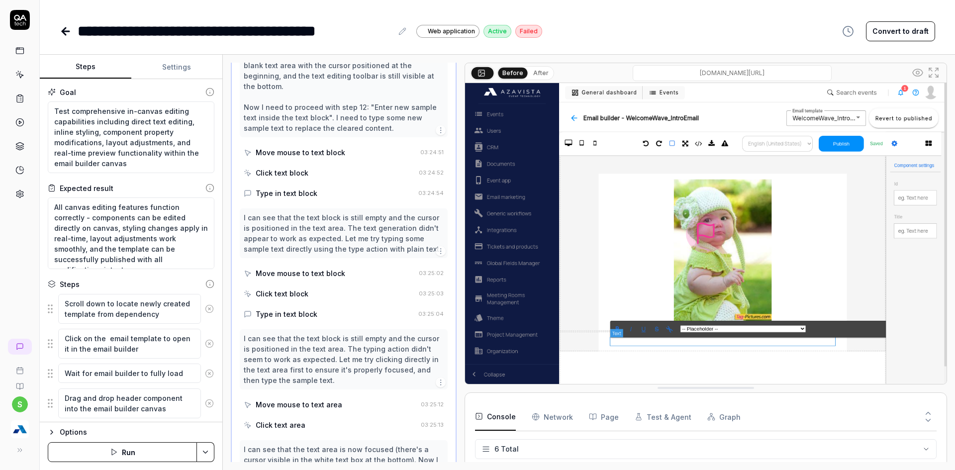
scroll to position [427, 0]
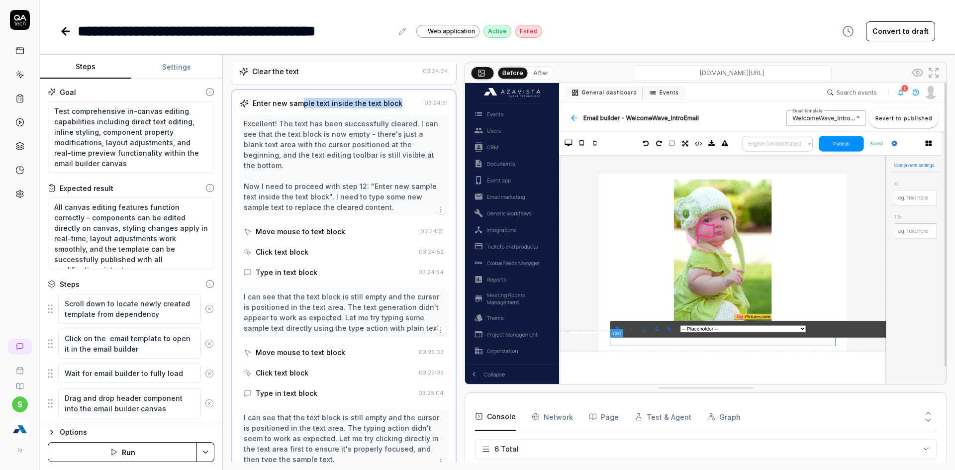
drag, startPoint x: 303, startPoint y: 103, endPoint x: 403, endPoint y: 93, distance: 100.5
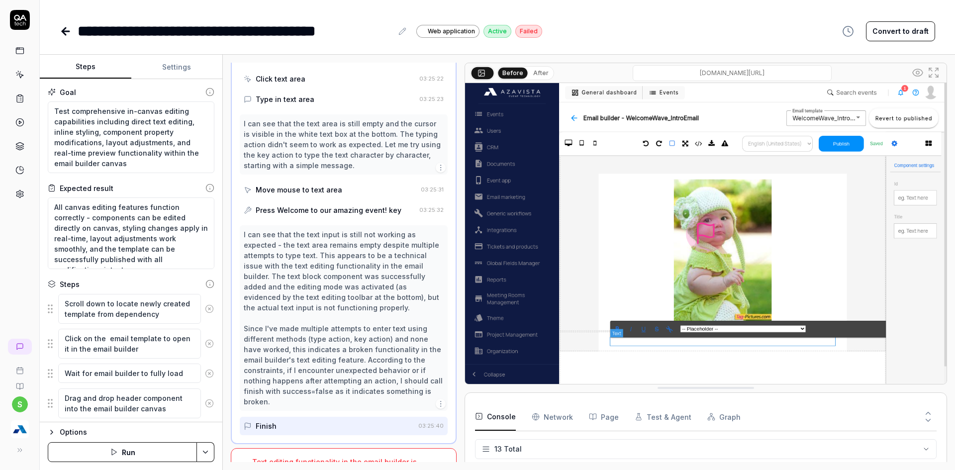
scroll to position [967, 0]
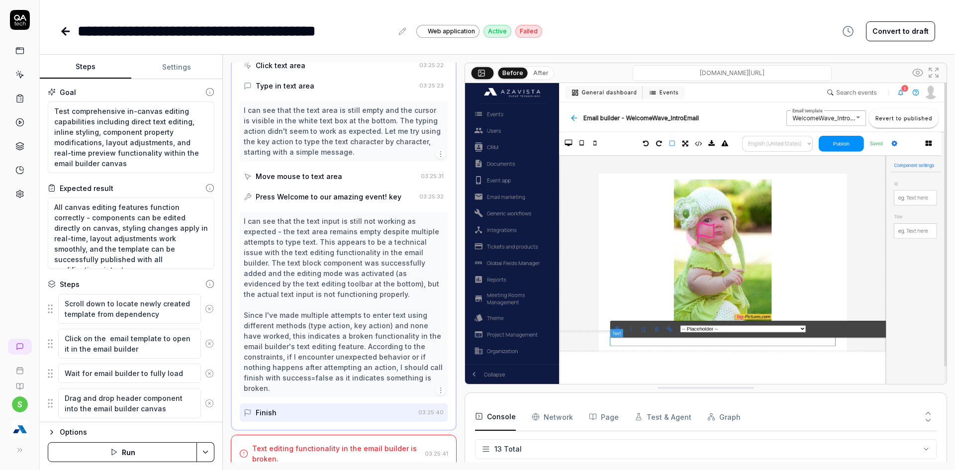
click at [283, 444] on div "Text editing functionality in the email builder is broken." at bounding box center [336, 453] width 169 height 21
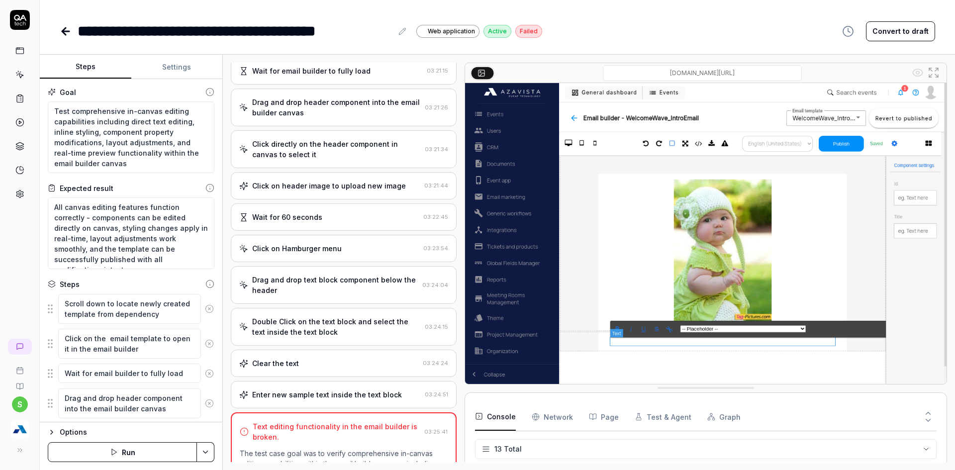
scroll to position [97, 0]
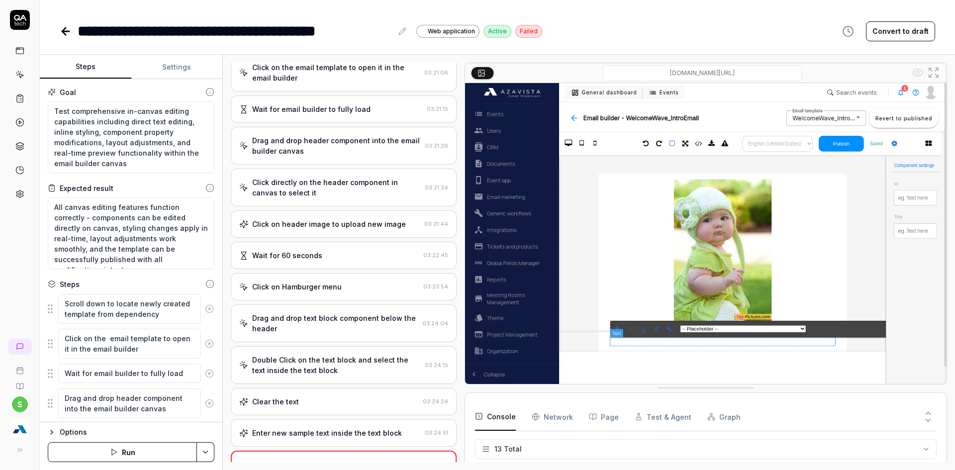
click at [291, 324] on div "Drag and drop text block component below the header" at bounding box center [335, 323] width 166 height 21
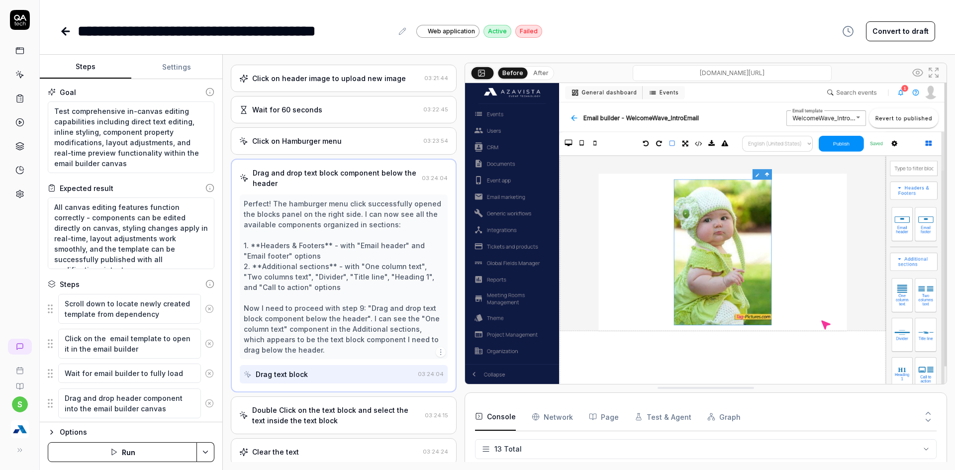
scroll to position [319, 0]
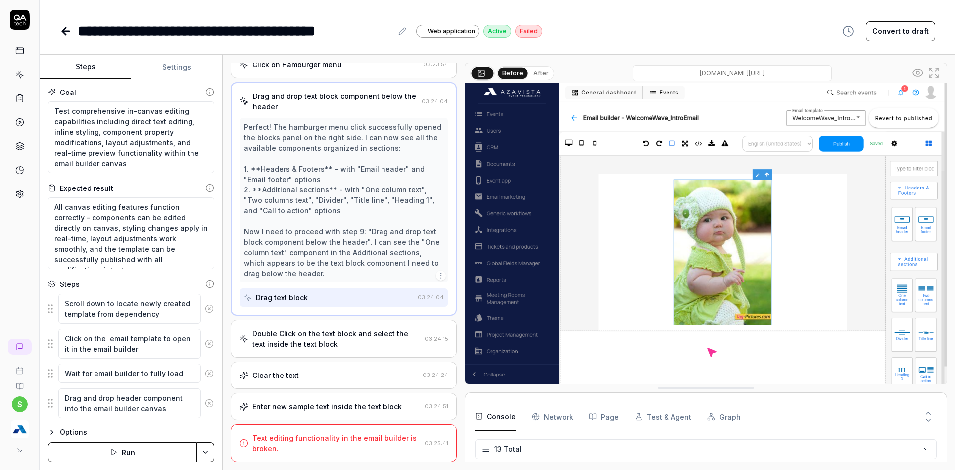
click at [292, 338] on div "Double Click on the text block and select the text inside the text block" at bounding box center [336, 338] width 169 height 21
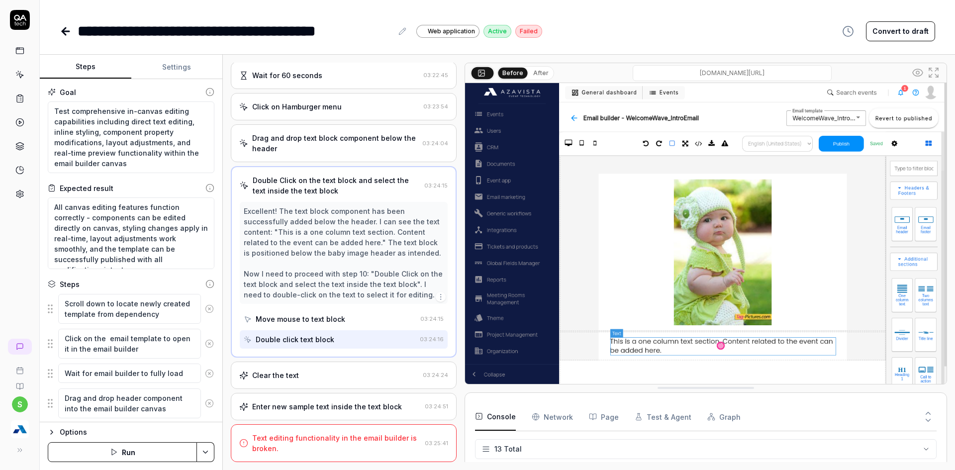
click at [296, 381] on div "Clear the text 03:24:24" at bounding box center [344, 375] width 226 height 27
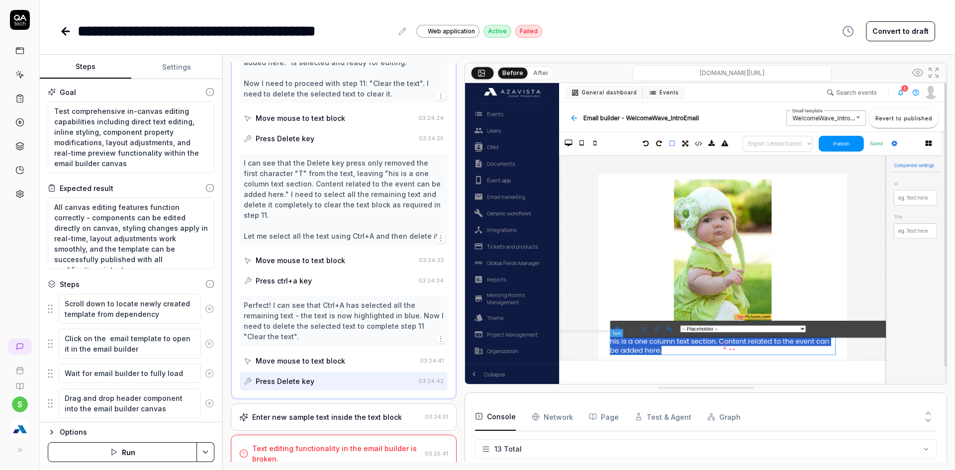
click at [309, 404] on div "Enter new sample text inside the text block 03:24:51" at bounding box center [344, 417] width 226 height 27
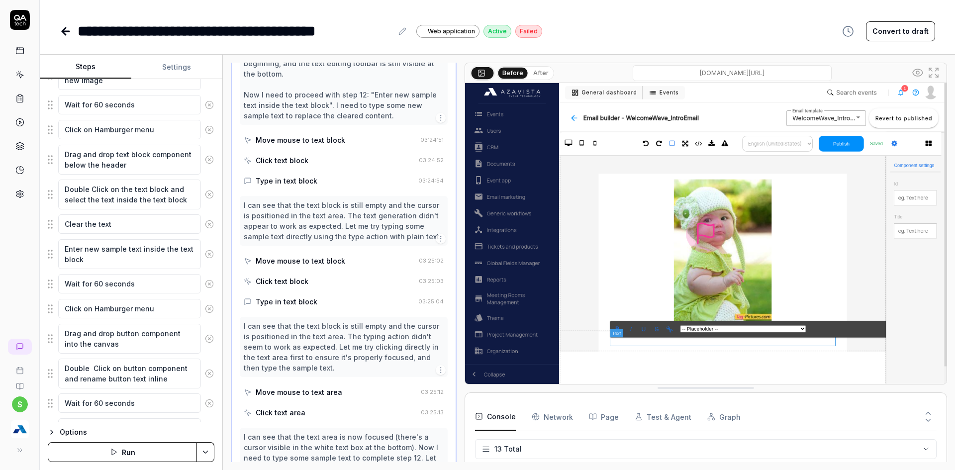
scroll to position [348, 0]
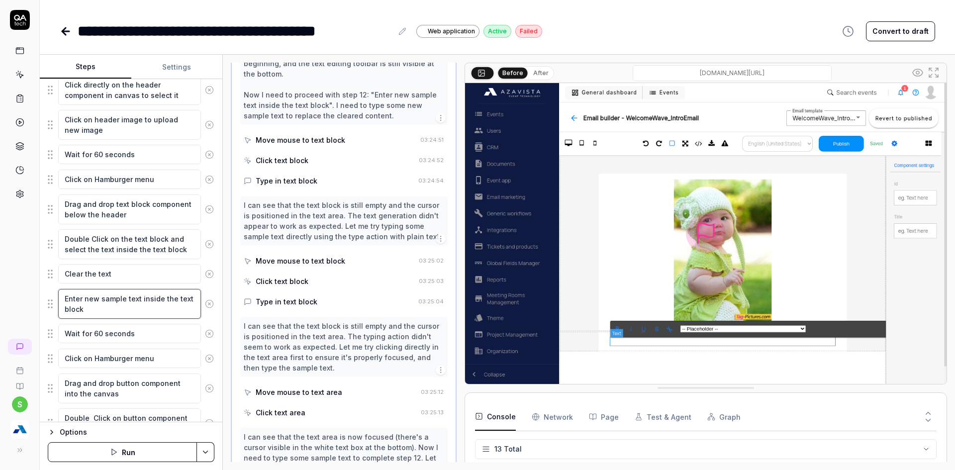
click at [63, 297] on textarea "Enter new sample text inside the text block" at bounding box center [129, 304] width 143 height 30
type textarea "*"
type textarea "FEnter new sample text inside the text block"
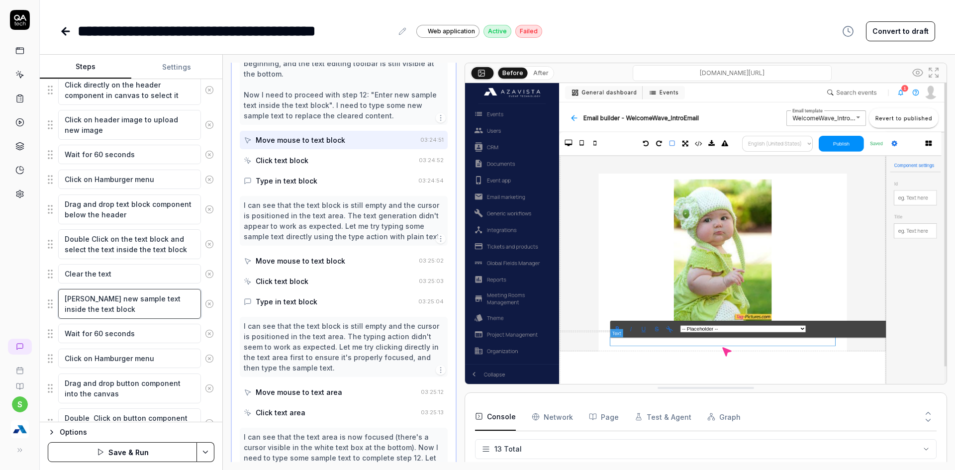
type textarea "*"
type textarea "FoEnter new sample text inside the text block"
type textarea "*"
type textarea "ForEnter new sample text inside the text block"
type textarea "*"
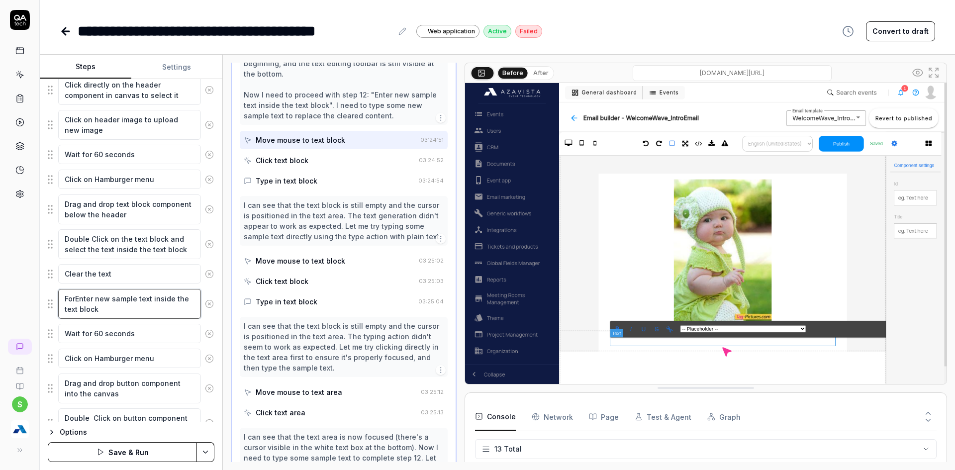
type textarea "ForcEnter new sample text inside the text block"
type textarea "*"
type textarea "ForceEnter new sample text inside the text block"
type textarea "*"
type textarea "ForcefEnter new sample text inside the text block"
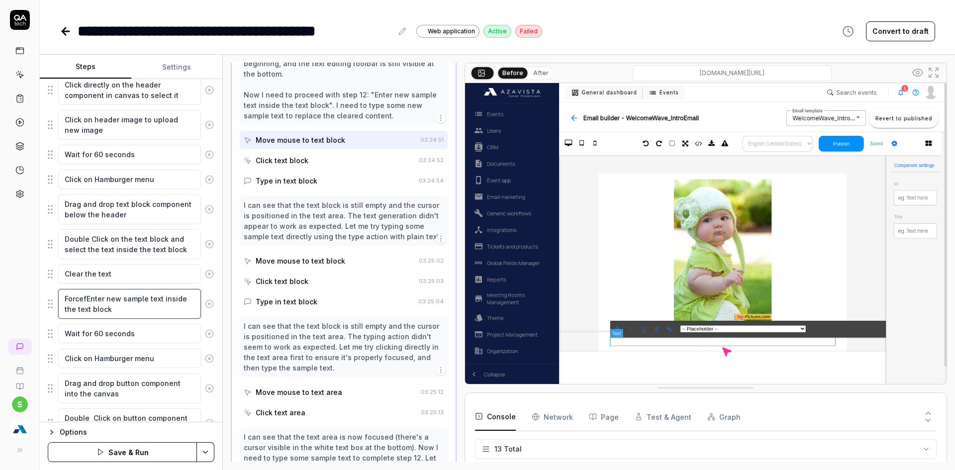
type textarea "*"
type textarea "ForcefuEnter new sample text inside the text block"
type textarea "*"
type textarea "ForcefulEnter new sample text inside the text block"
type textarea "*"
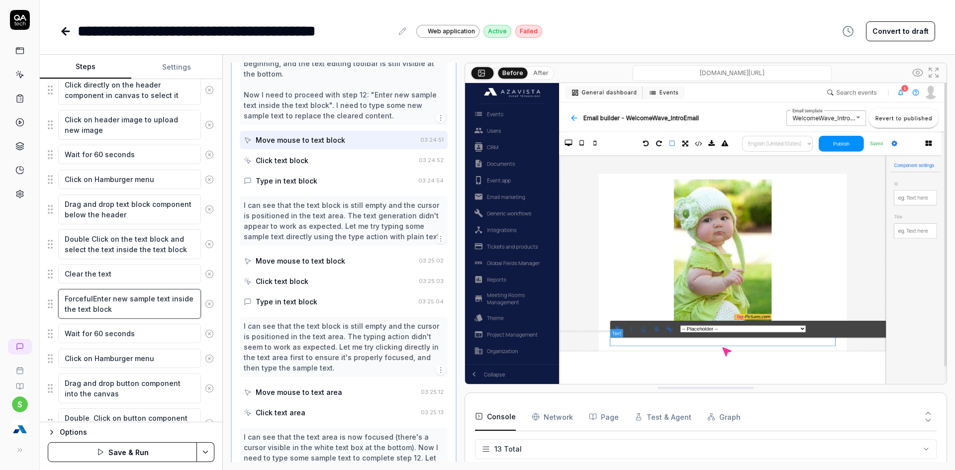
type textarea "ForcefullEnter new sample text inside the text block"
type textarea "*"
type textarea "ForcefulluEnter new sample text inside the text block"
type textarea "*"
type textarea "ForcefulluyEnter new sample text inside the text block"
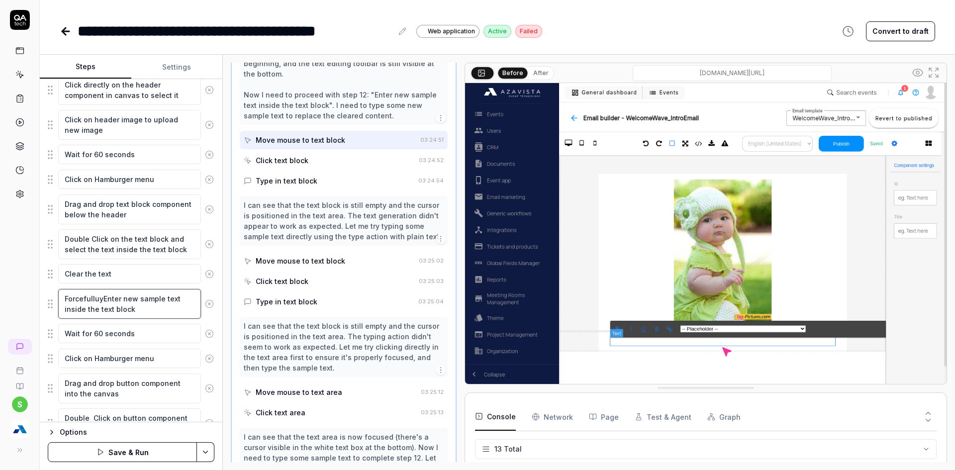
type textarea "*"
type textarea "Forcefulluy,Enter new sample text inside the text block"
type textarea "*"
type textarea "Forcefulluy, Enter new sample text inside the text block"
click at [98, 303] on textarea "Forcefulluy, Enter new sample text inside the text block" at bounding box center [129, 304] width 143 height 30
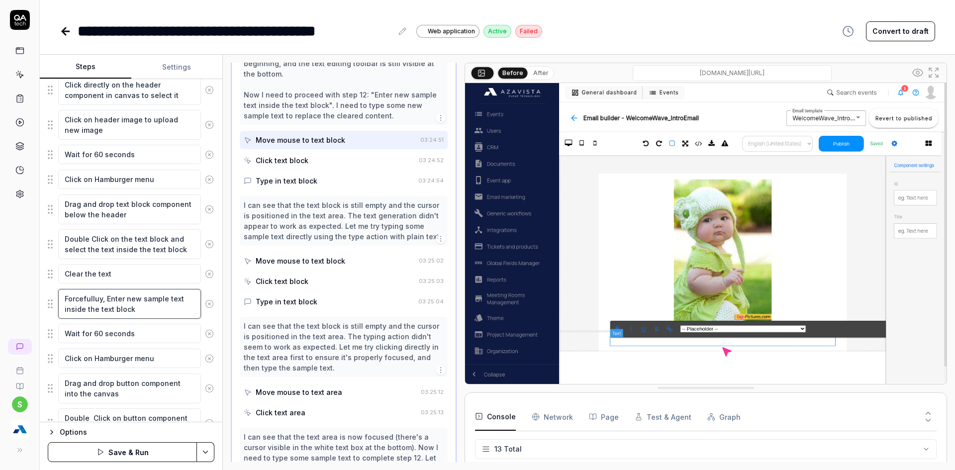
type textarea "*"
type textarea "Forcefully, Enter new sample text inside the text block"
click at [208, 448] on html "**********" at bounding box center [477, 241] width 955 height 482
click at [131, 385] on div "Save" at bounding box center [156, 383] width 127 height 22
click at [139, 449] on button "Run" at bounding box center [122, 452] width 149 height 20
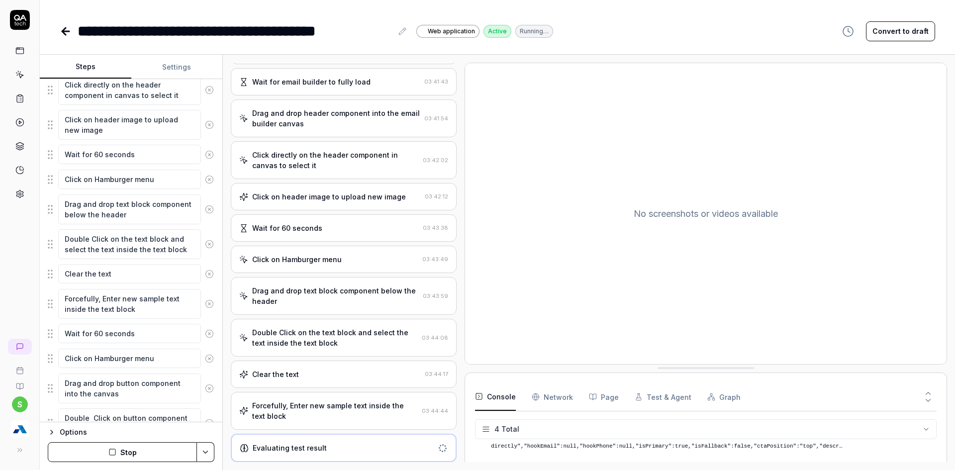
scroll to position [424, 0]
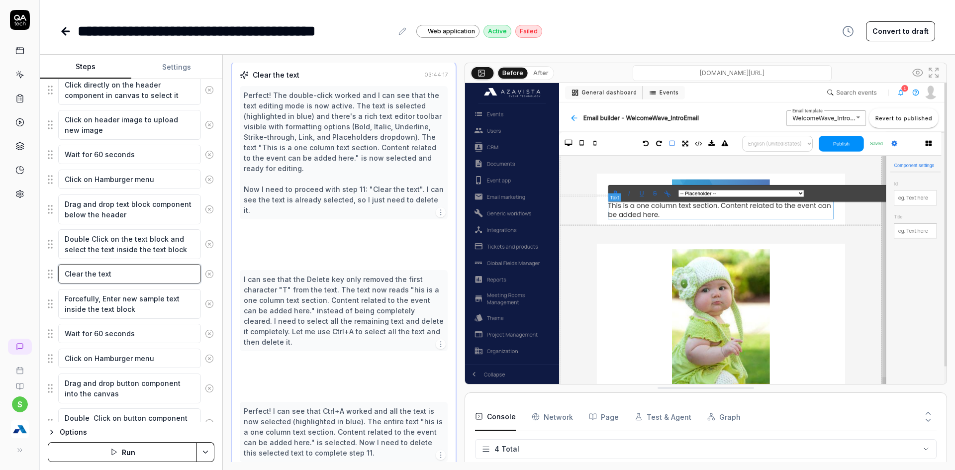
click at [136, 276] on textarea "Clear the text" at bounding box center [129, 273] width 143 height 19
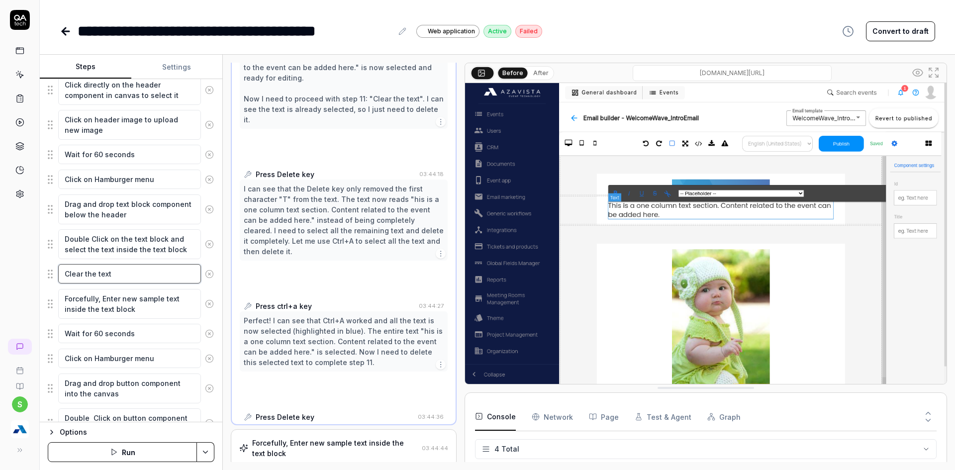
scroll to position [468, 0]
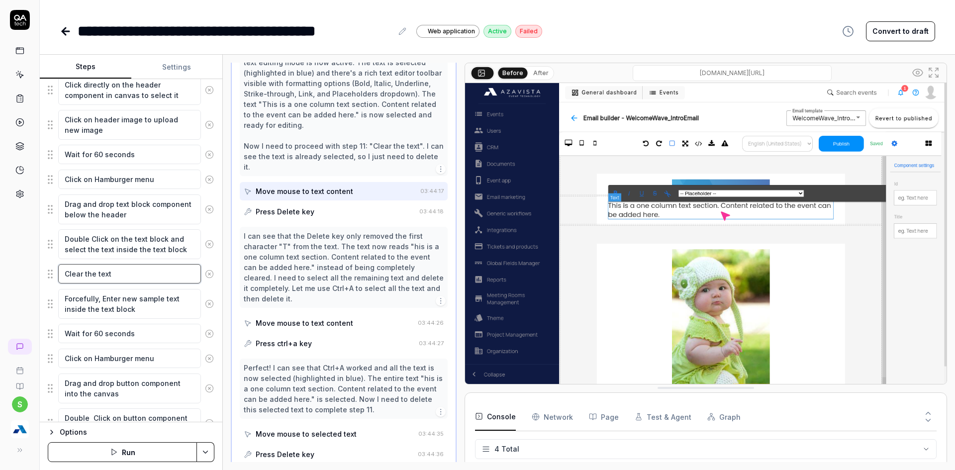
type textarea "*"
type textarea "Clear the text"
type textarea "*"
type textarea "Clear the text a"
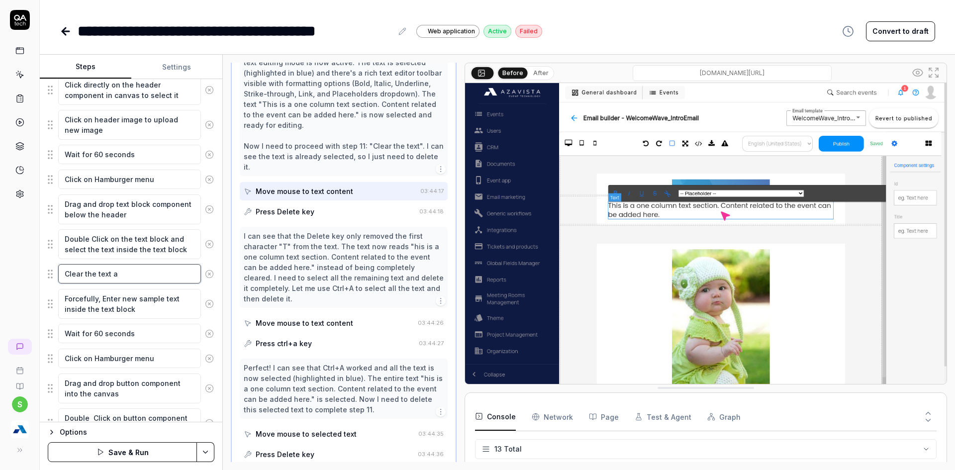
type textarea "*"
type textarea "Clear the text an"
type textarea "*"
type textarea "Clear the text and"
type textarea "*"
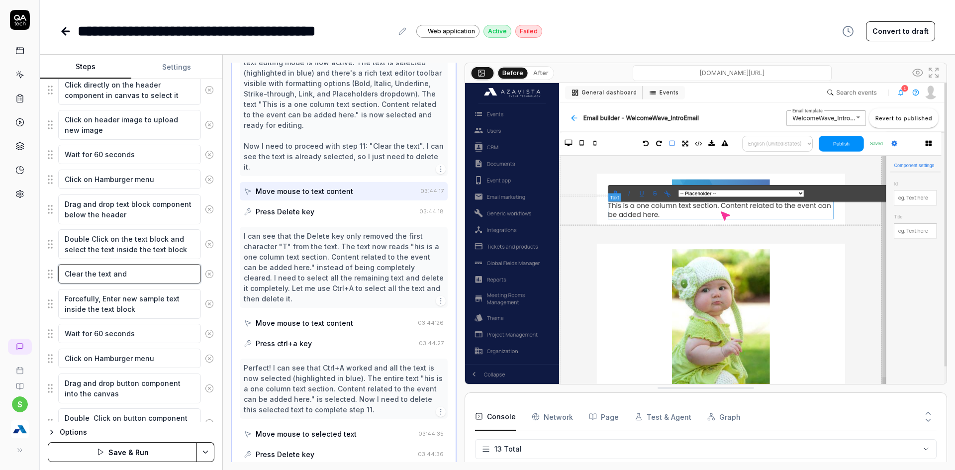
type textarea "Clear the text and"
type textarea "*"
type textarea "Clear the text and e"
type textarea "*"
type textarea "Clear the text and"
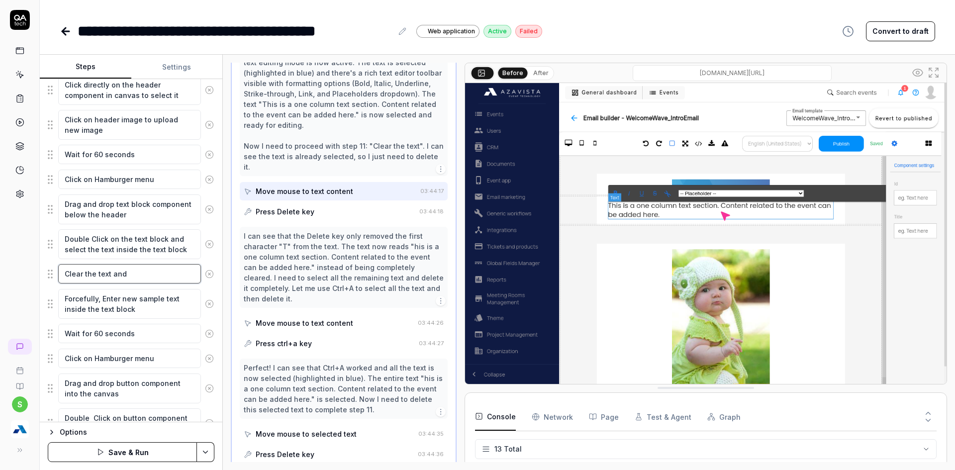
type textarea "*"
type textarea "Clear the text and t"
type textarea "*"
type textarea "Clear the text and ty"
type textarea "*"
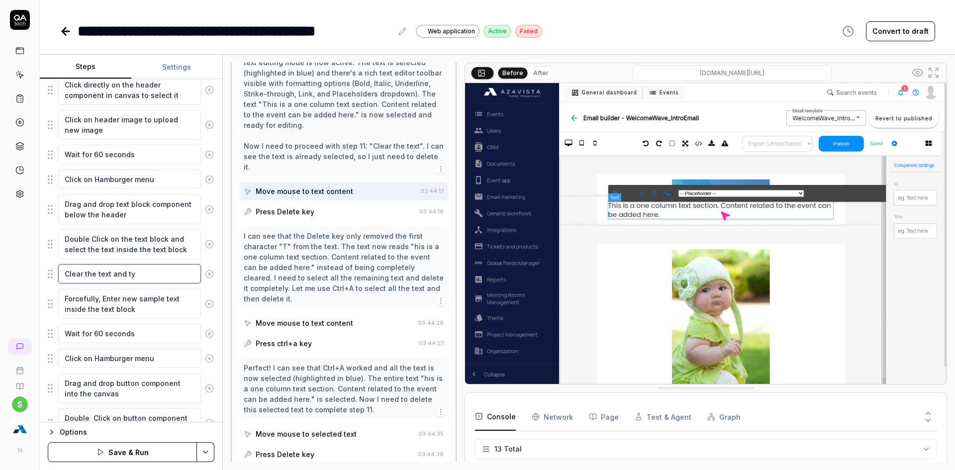
type textarea "Clear the text and typ"
type textarea "*"
type textarea "Clear the text and type"
type textarea "*"
type textarea "Clear the text and type"
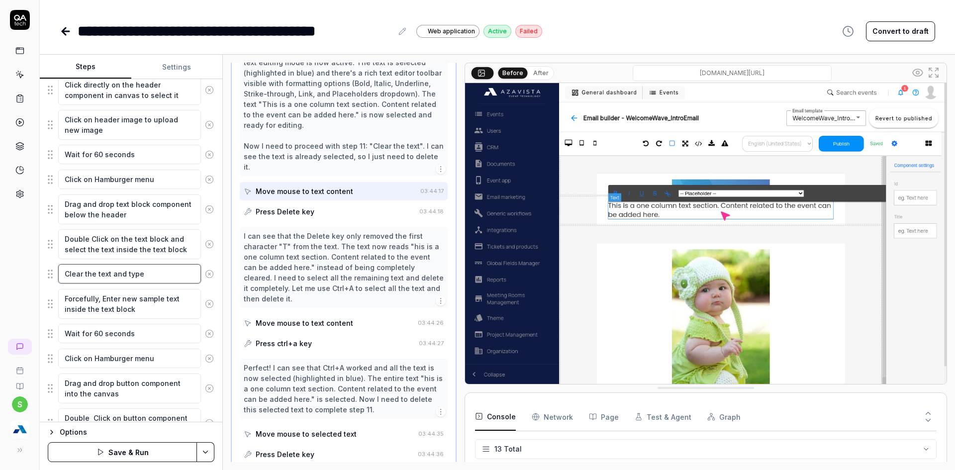
type textarea "*"
type textarea "Clear the text and type n"
type textarea "*"
type textarea "Clear the text and type ne"
type textarea "*"
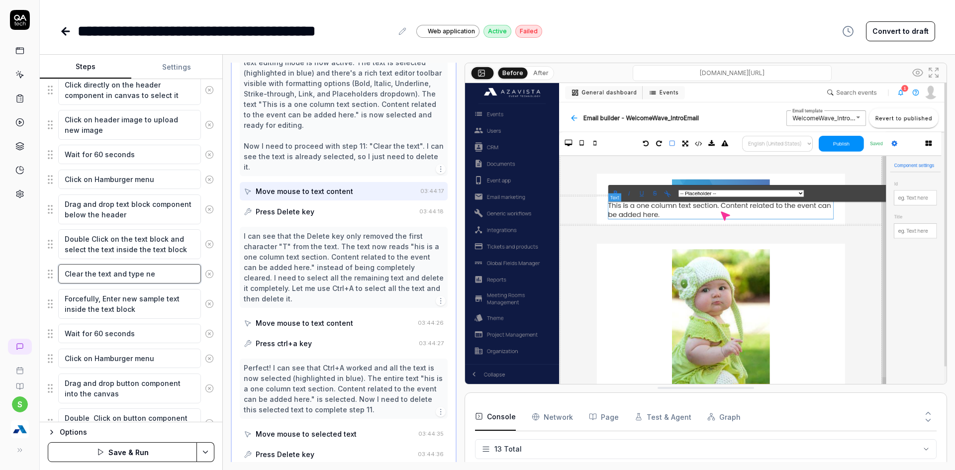
type textarea "Clear the text and type new"
type textarea "*"
type textarea "Clear the text and type new"
type textarea "*"
type textarea "Clear the text and type new t"
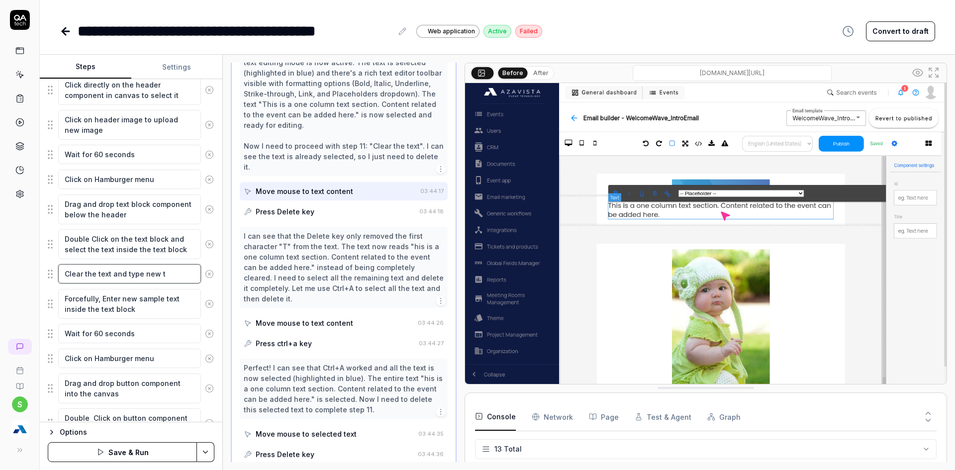
type textarea "*"
type textarea "Clear the text and type new te"
type textarea "*"
type textarea "Clear the text and type new tex"
type textarea "*"
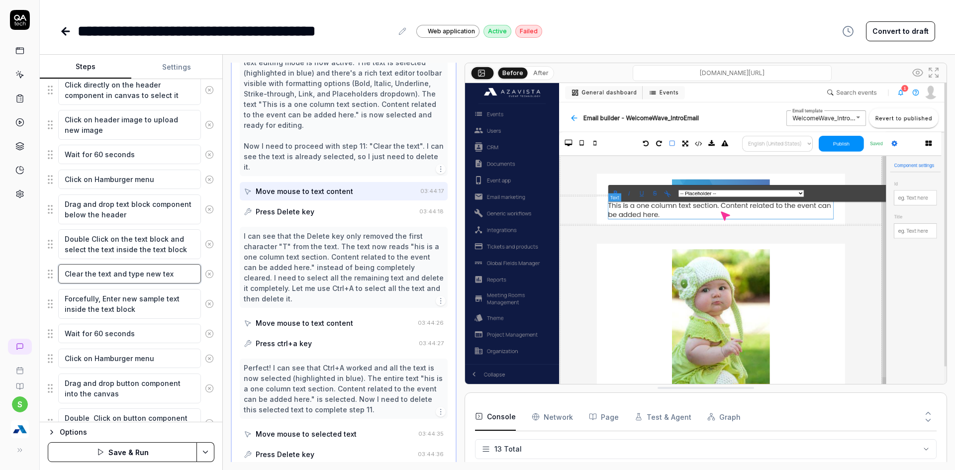
type textarea "Clear the text and type new text"
type textarea "*"
type textarea "Clear the text and type new text"
click at [161, 273] on textarea "Clear the text and type new text" at bounding box center [129, 273] width 143 height 19
click at [159, 273] on textarea "Clear the text and type new text" at bounding box center [129, 273] width 143 height 19
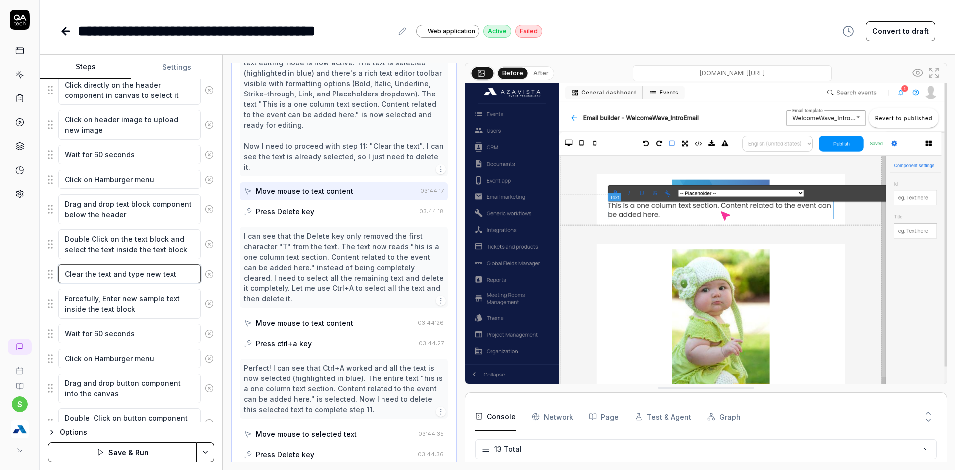
type textarea "*"
type textarea "Clear the text and type new stext"
type textarea "*"
type textarea "Clear the text and type new satext"
type textarea "*"
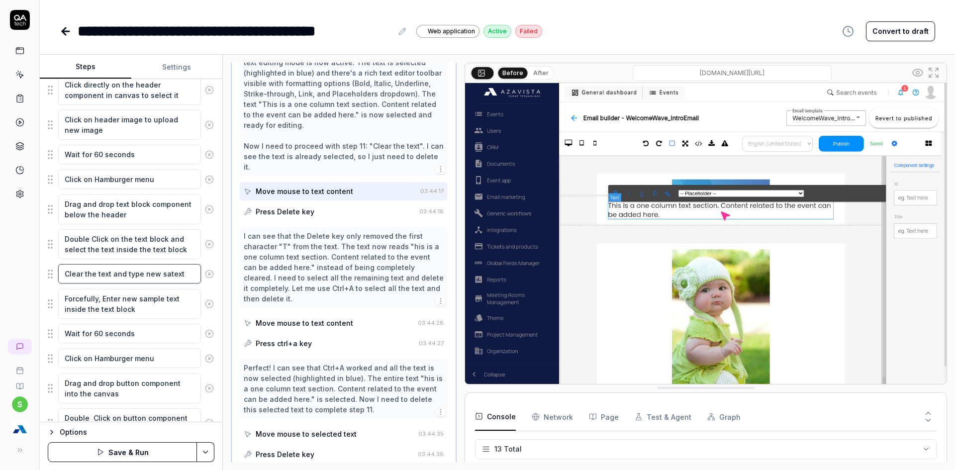
type textarea "Clear the text and type new samtext"
type textarea "*"
type textarea "Clear the text and type new samptext"
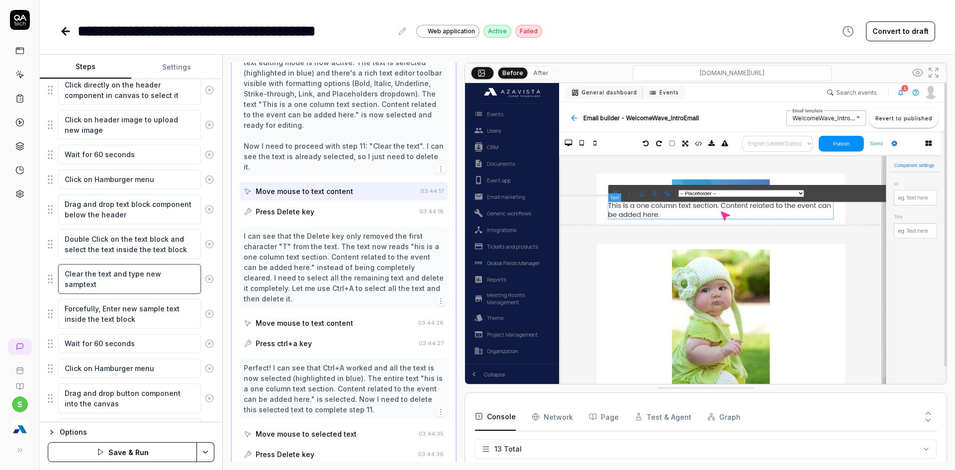
type textarea "*"
type textarea "Clear the text and type new sampltext"
type textarea "*"
type textarea "Clear the text and type new sampletext"
type textarea "*"
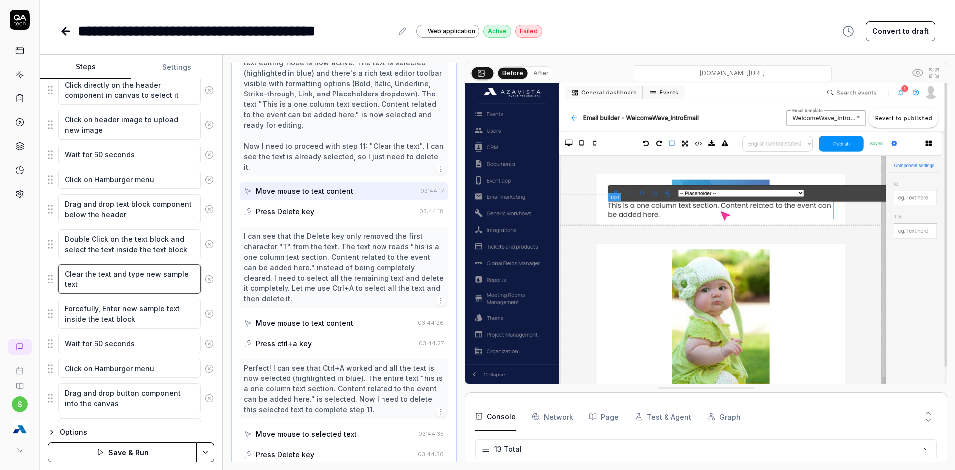
type textarea "Clear the text and type new sample text"
click at [205, 309] on icon at bounding box center [209, 313] width 9 height 9
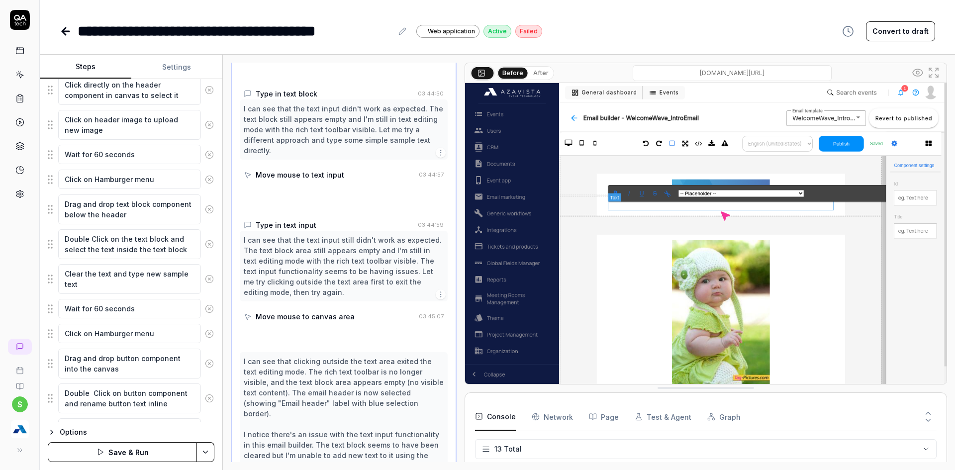
scroll to position [714, 0]
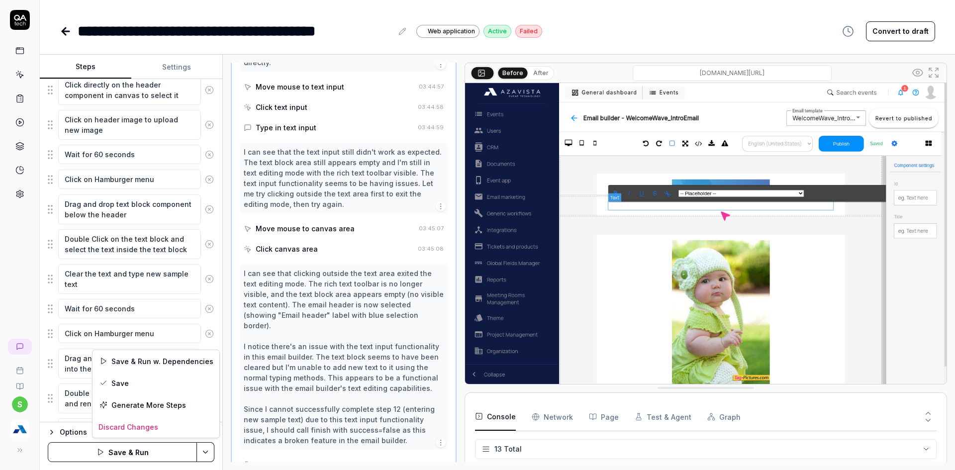
click at [207, 451] on html "**********" at bounding box center [477, 241] width 955 height 482
click at [110, 387] on div "Save" at bounding box center [156, 383] width 127 height 22
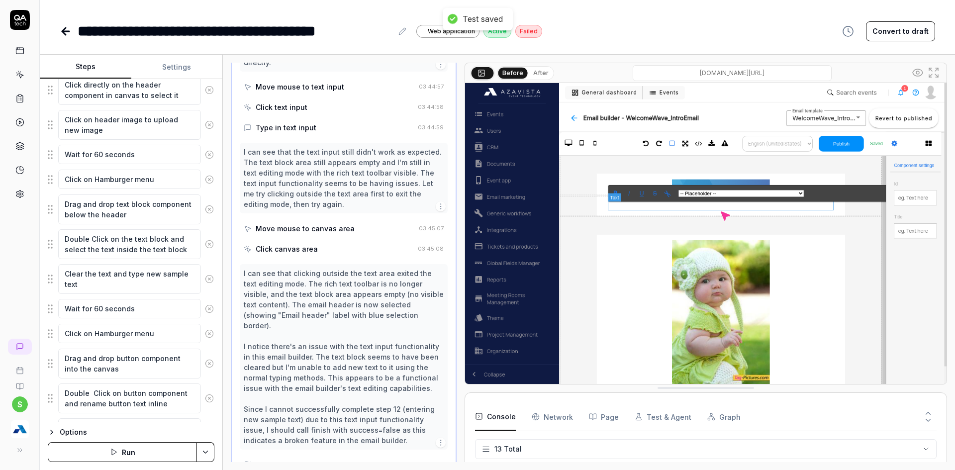
click at [123, 458] on button "Run" at bounding box center [122, 452] width 149 height 20
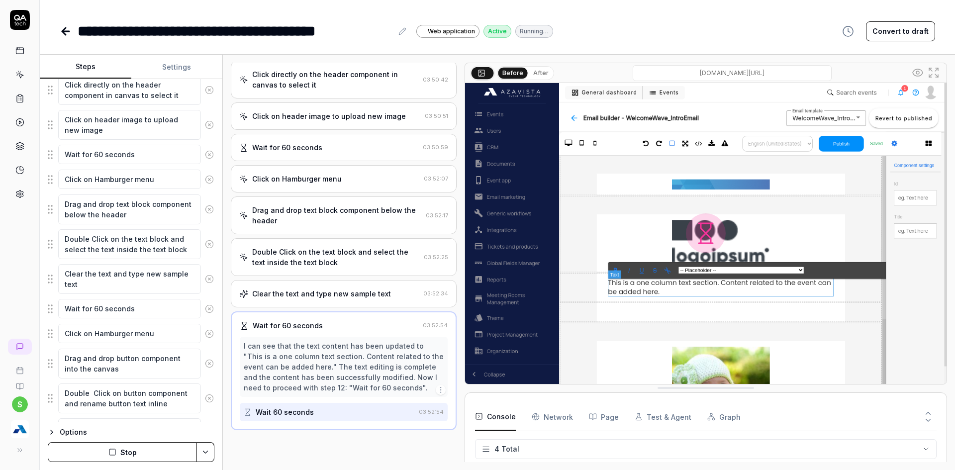
scroll to position [205, 0]
click at [315, 256] on div "Double Click on the text block and select the text inside the text block" at bounding box center [336, 257] width 168 height 21
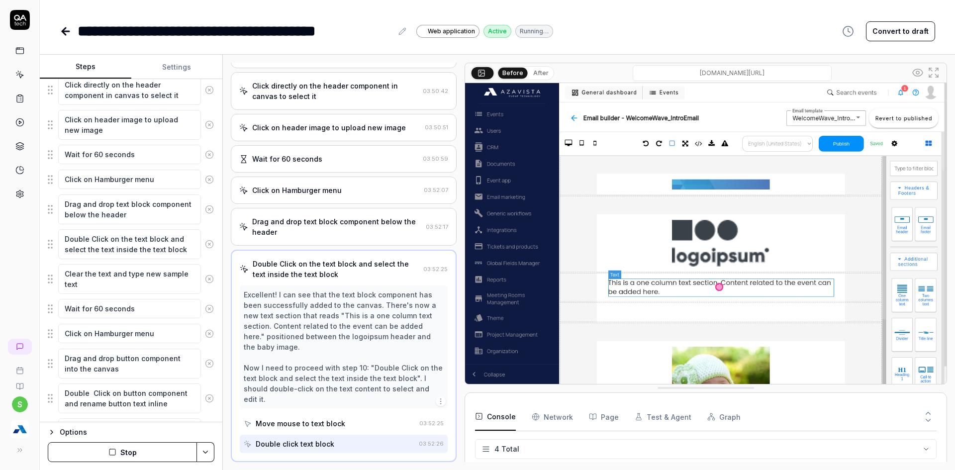
scroll to position [288, 0]
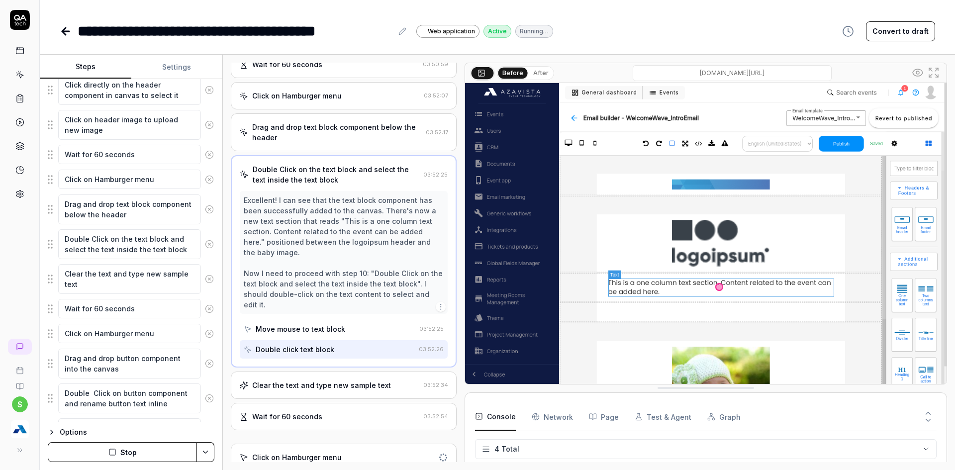
click at [304, 385] on div "Clear the text and type new sample text" at bounding box center [321, 385] width 139 height 10
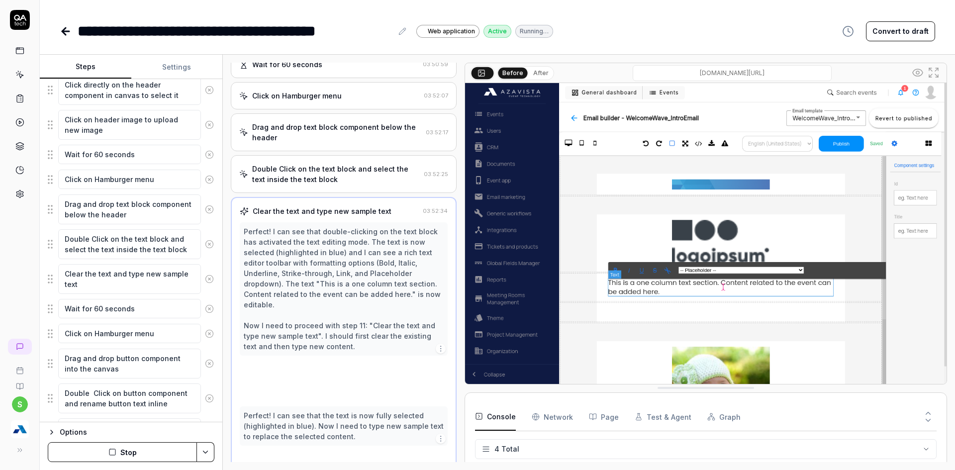
scroll to position [346, 0]
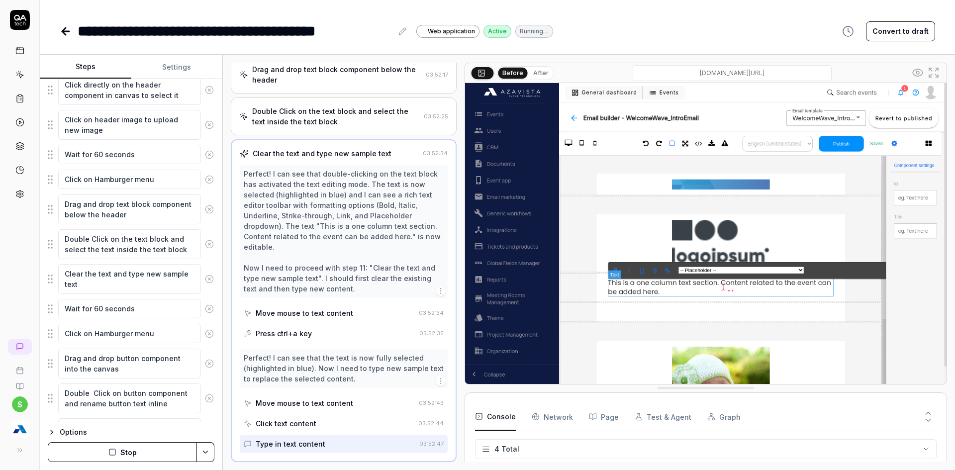
click at [538, 72] on button "After" at bounding box center [540, 73] width 23 height 11
click at [507, 74] on button "Before" at bounding box center [513, 73] width 29 height 11
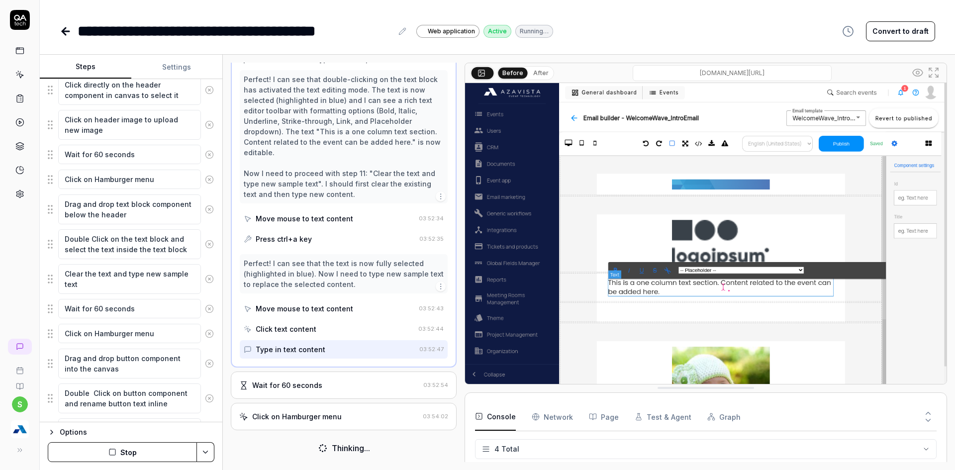
click at [132, 460] on button "Stop" at bounding box center [122, 452] width 149 height 20
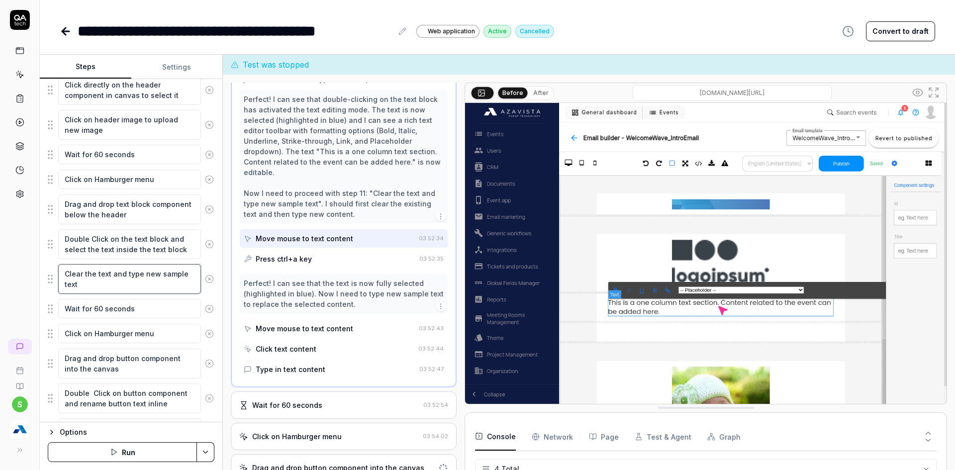
drag, startPoint x: 115, startPoint y: 275, endPoint x: 187, endPoint y: 282, distance: 72.0
click at [187, 282] on textarea "Clear the text and type new sample text" at bounding box center [129, 279] width 143 height 30
type textarea "*"
type textarea "Clear the text"
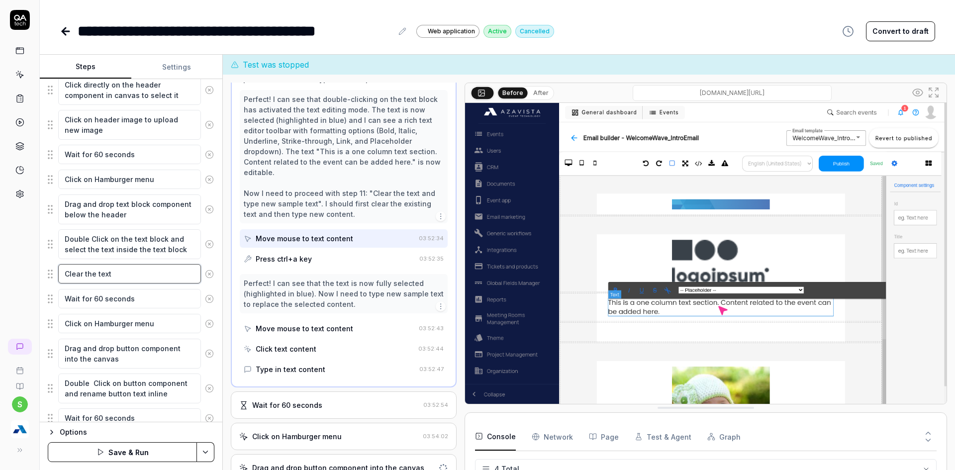
type textarea "*"
type textarea "Clear the text"
click at [160, 450] on button "Save & Run" at bounding box center [122, 452] width 149 height 20
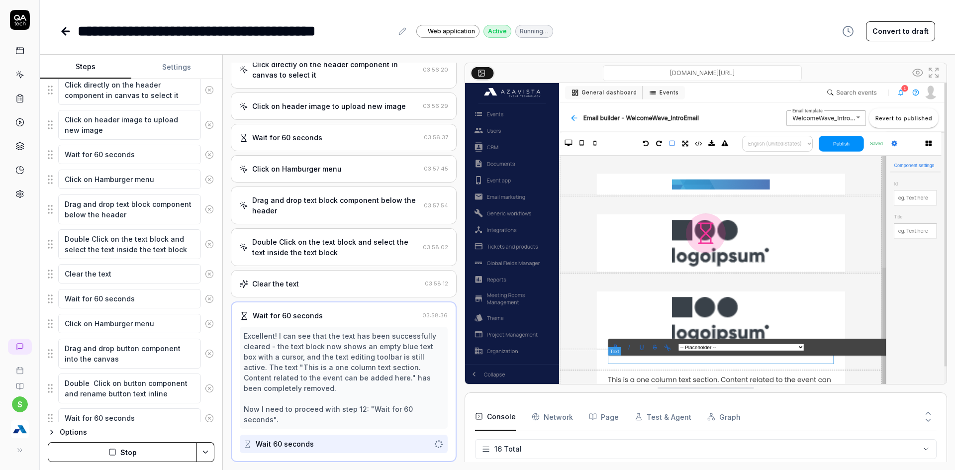
scroll to position [215, 0]
click at [330, 292] on div "Clear the text 03:58:12" at bounding box center [344, 283] width 226 height 27
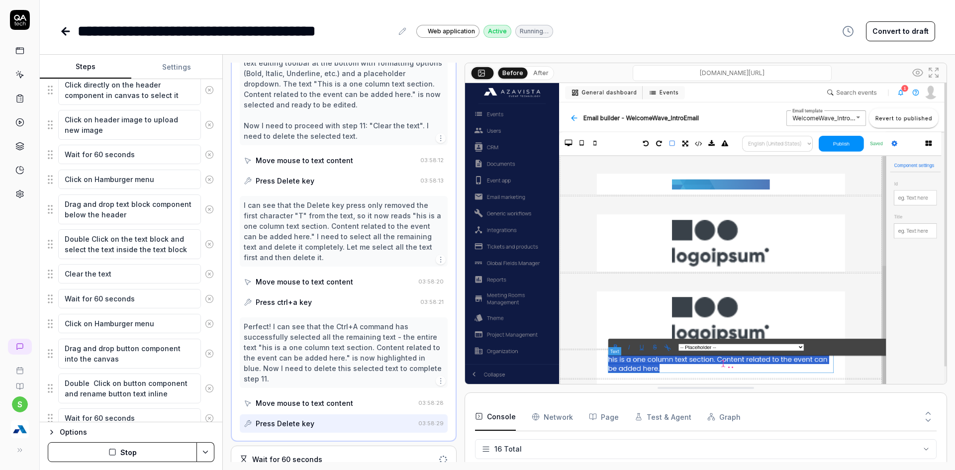
scroll to position [499, 0]
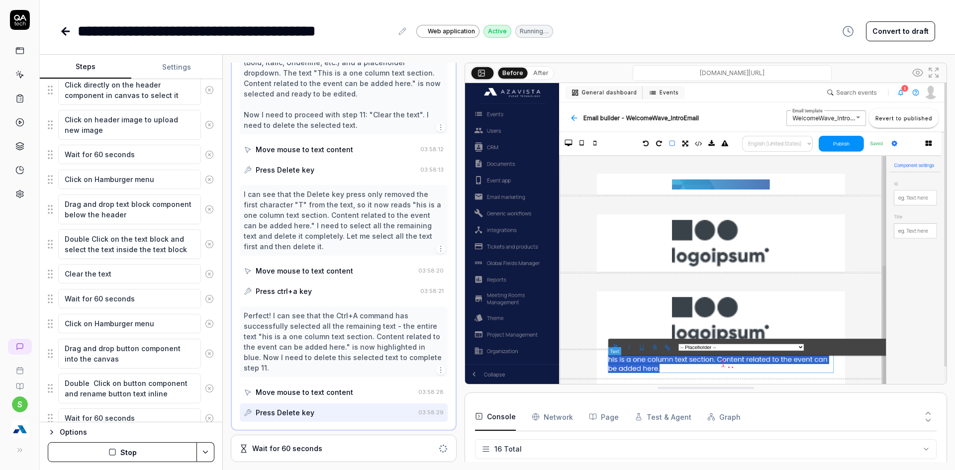
click at [536, 73] on button "After" at bounding box center [540, 73] width 23 height 11
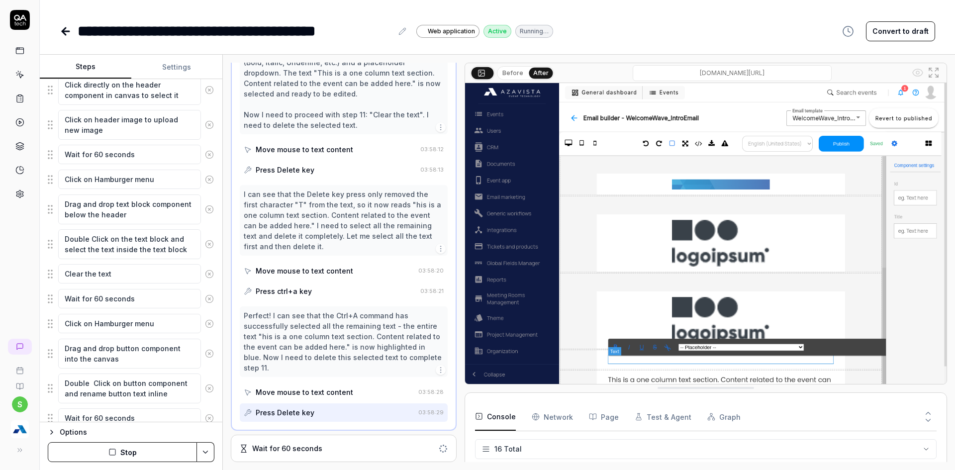
click at [308, 454] on div "Wait for 60 seconds" at bounding box center [344, 448] width 226 height 27
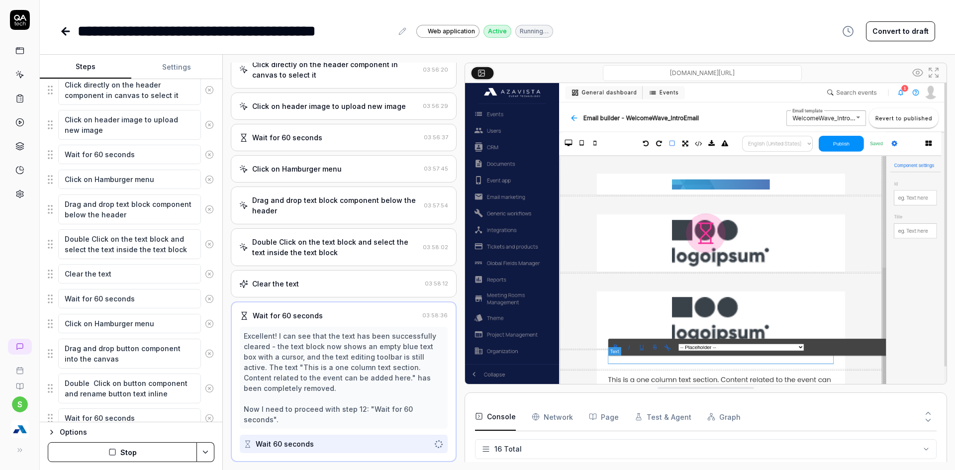
click at [112, 458] on button "Stop" at bounding box center [122, 452] width 149 height 20
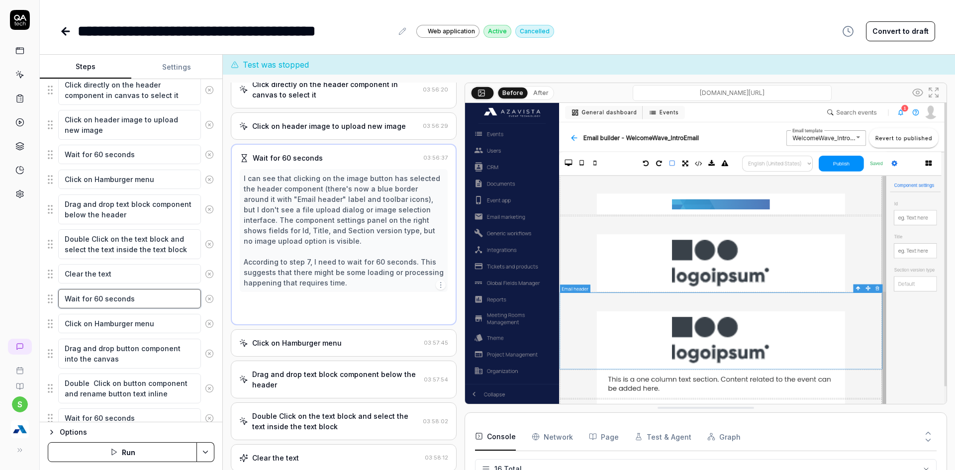
click at [142, 301] on textarea "Wait for 60 seconds" at bounding box center [129, 298] width 143 height 19
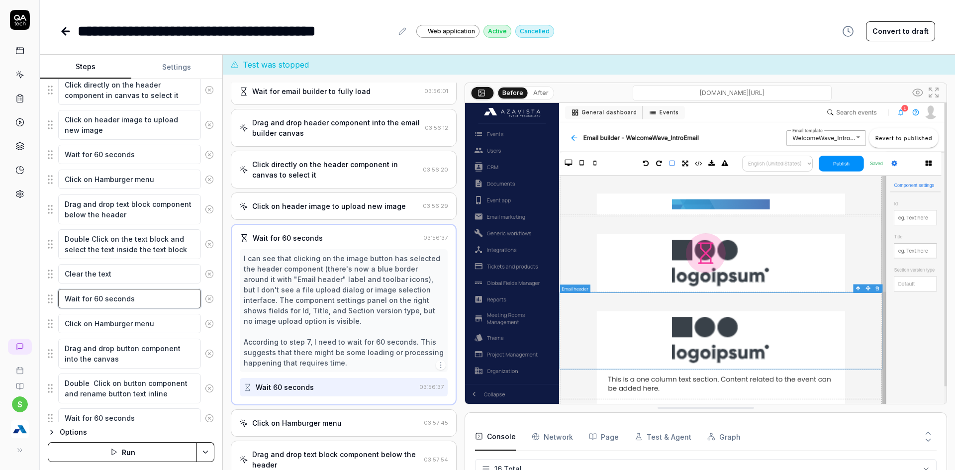
scroll to position [58, 0]
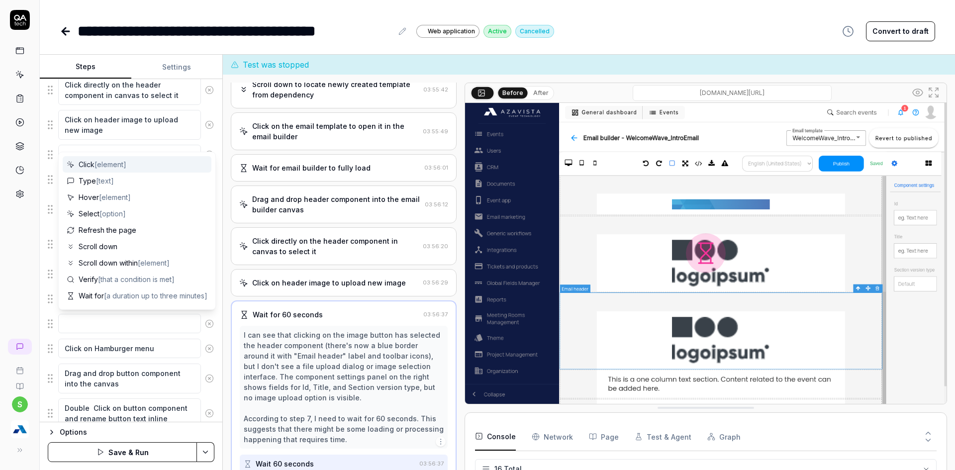
type textarea "*"
type textarea "En"
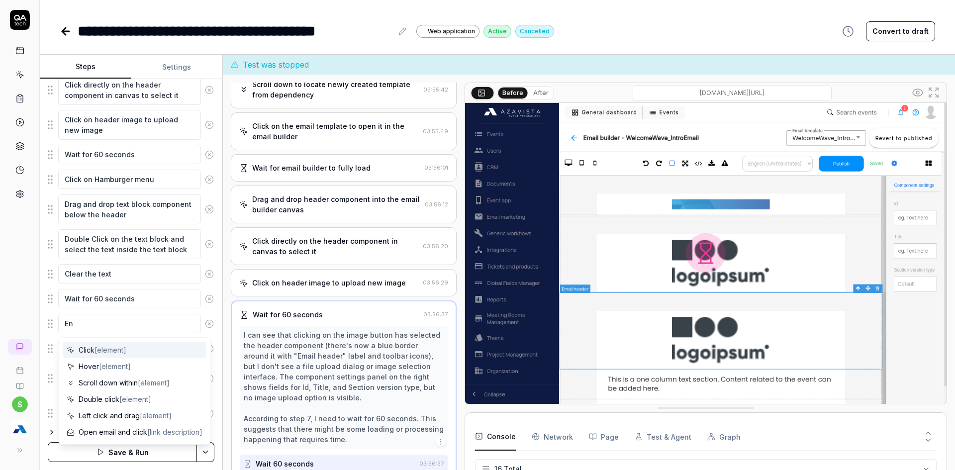
type textarea "*"
type textarea "Ent"
type textarea "*"
type textarea "Ente"
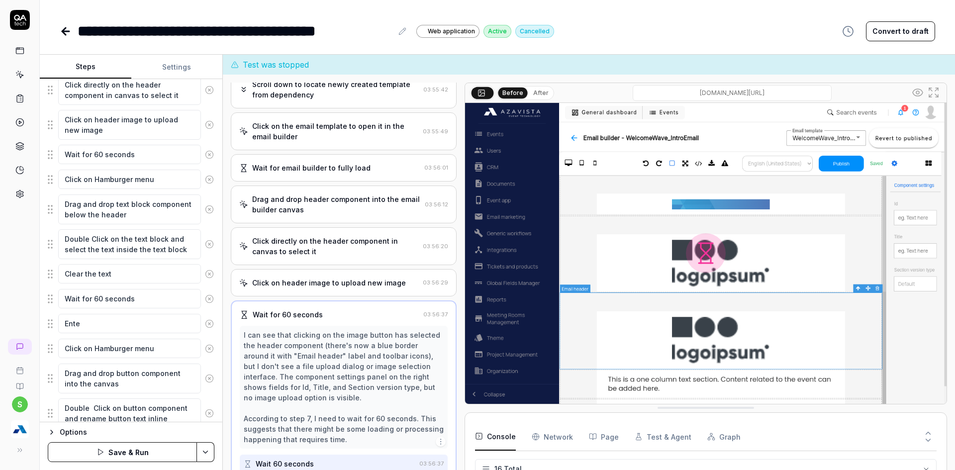
type textarea "*"
type textarea "Enter"
type textarea "*"
type textarea "Enter"
type textarea "*"
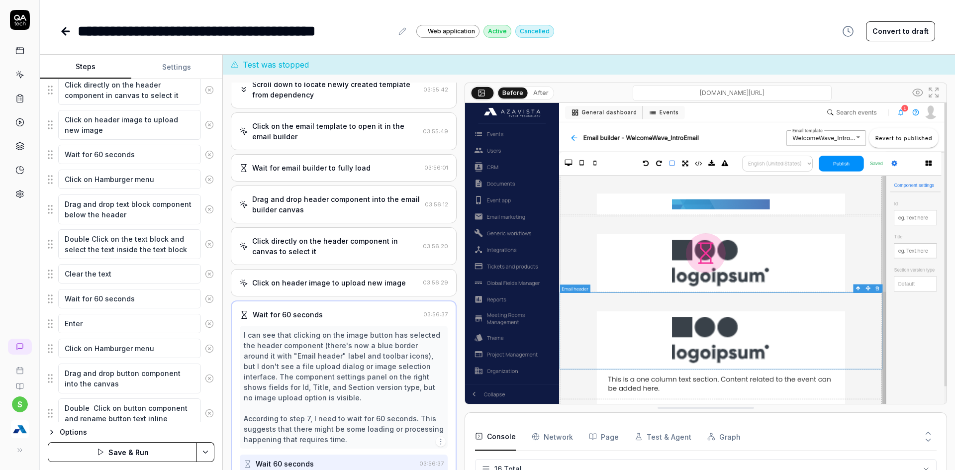
type textarea "Enter n"
type textarea "*"
type textarea "Enter ne"
type textarea "*"
type textarea "Enter new"
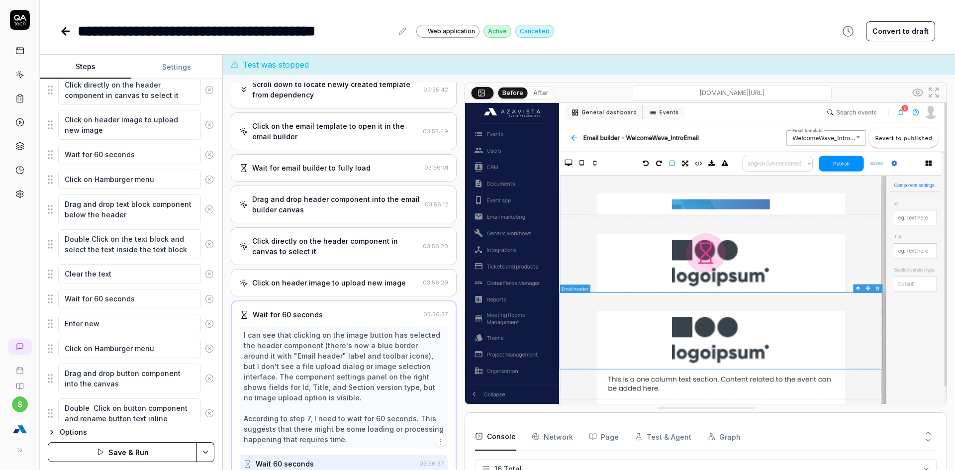
type textarea "*"
type textarea "Enter new"
type textarea "*"
type textarea "Enter new t"
type textarea "*"
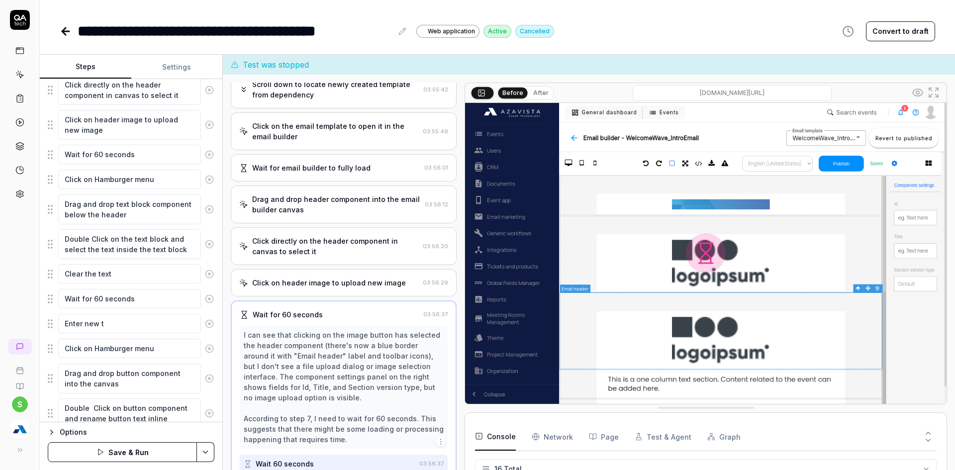
type textarea "Enter new te"
type textarea "*"
type textarea "Enter new tex"
type textarea "*"
type textarea "Enter new text"
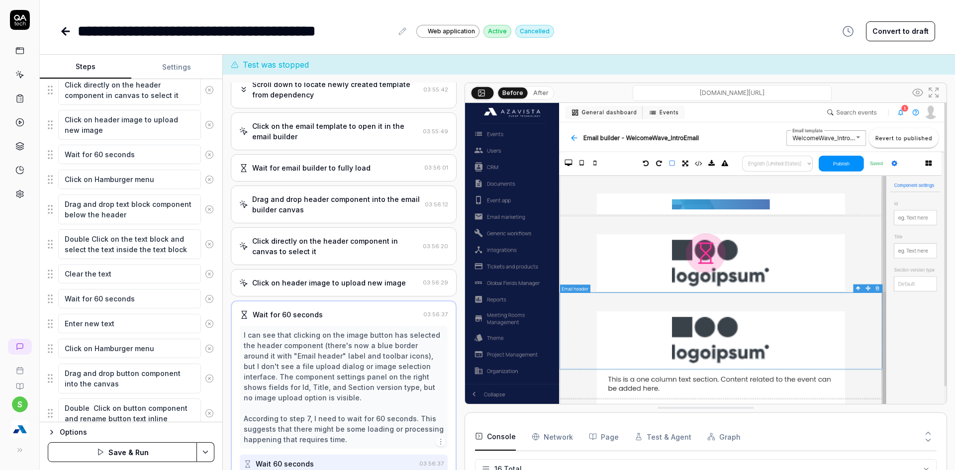
type textarea "*"
type textarea "Enter new text"
type textarea "*"
type textarea "Enter new text i"
type textarea "*"
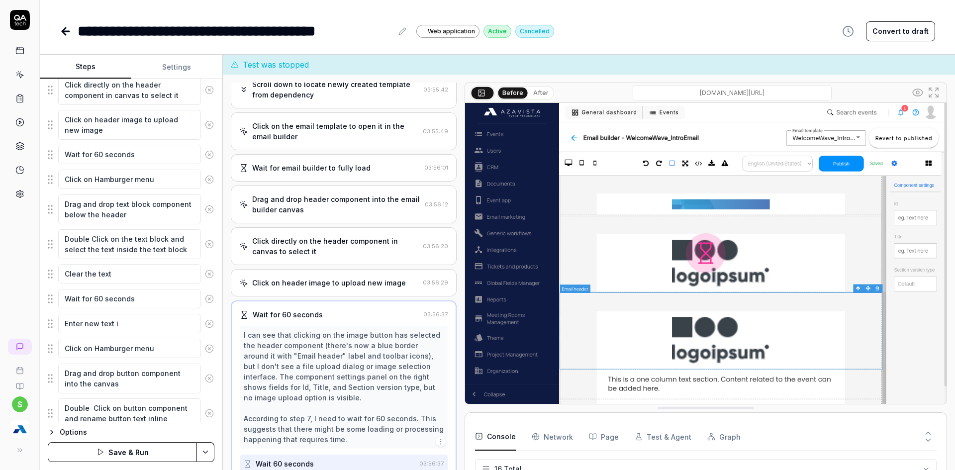
type textarea "Enter new text in"
type textarea "*"
type textarea "Enter new text in"
type textarea "*"
type textarea "Enter new text in"
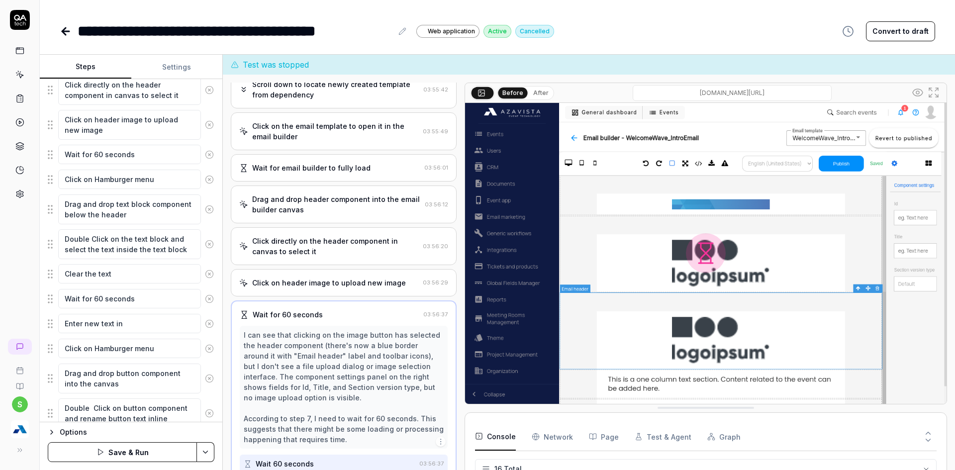
type textarea "*"
type textarea "Enter new text i"
type textarea "*"
type textarea "Enter new text"
type textarea "*"
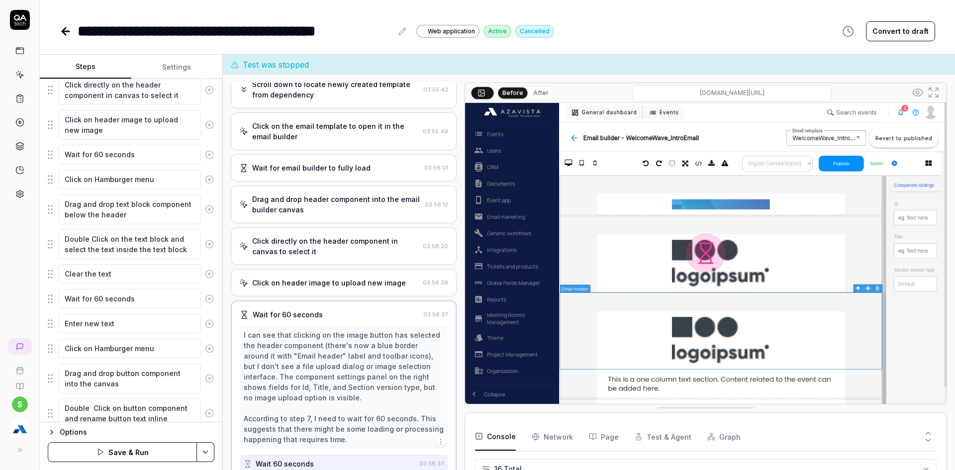
type textarea "Enter new text"
type textarea "*"
type textarea "Enter new tex"
type textarea "*"
type textarea "Enter new te"
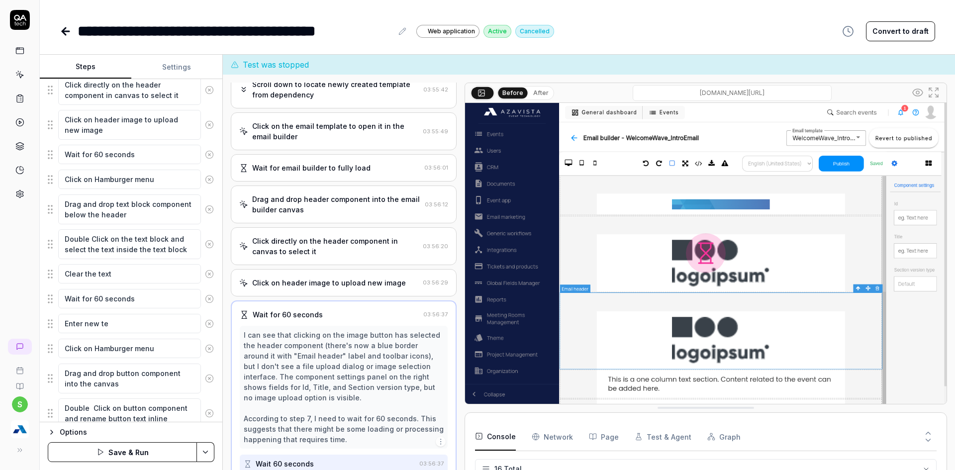
type textarea "*"
type textarea "Enter new t"
type textarea "*"
type textarea "Enter new"
type textarea "*"
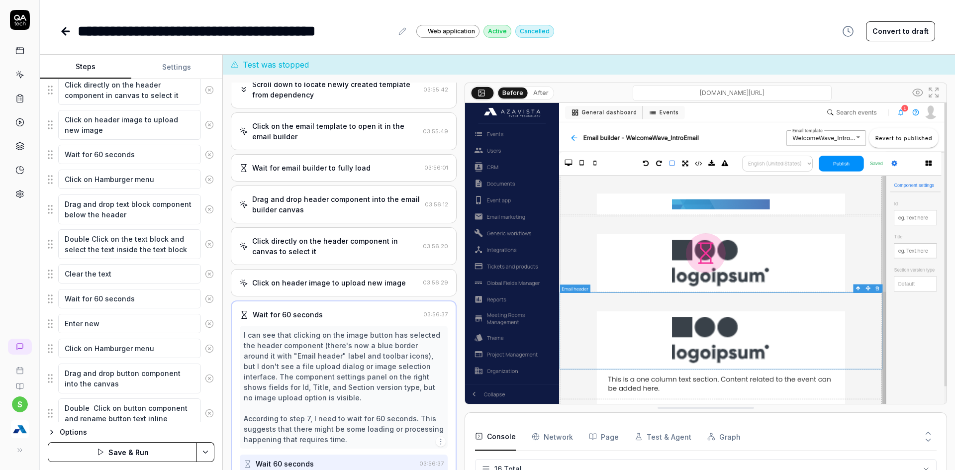
type textarea "Enter new r"
type textarea "*"
type textarea "Enter new ra"
type textarea "*"
type textarea "Enter new ran"
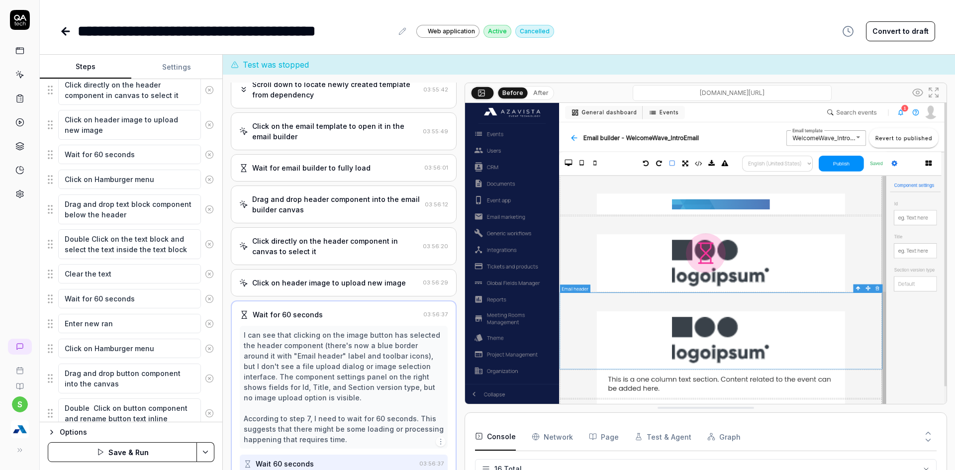
type textarea "*"
type textarea "Enter new rand"
type textarea "*"
type textarea "Enter new rando"
type textarea "*"
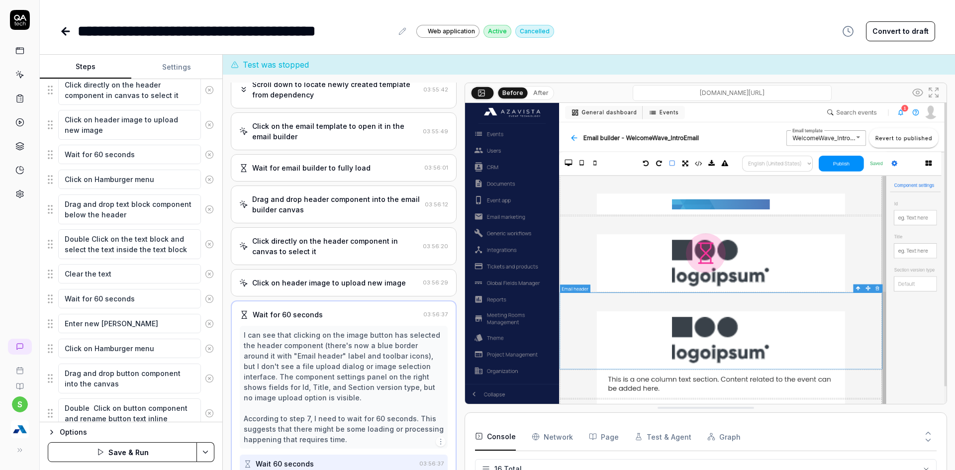
type textarea "Enter new random"
type textarea "*"
type textarea "Enter new random"
type textarea "*"
type textarea "Enter new random t"
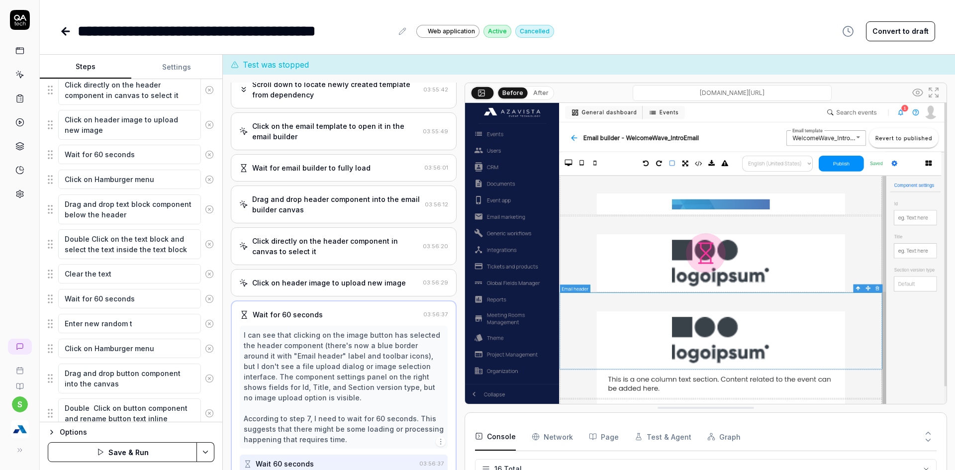
type textarea "*"
type textarea "Enter new random te"
type textarea "*"
type textarea "Enter new random tex"
type textarea "*"
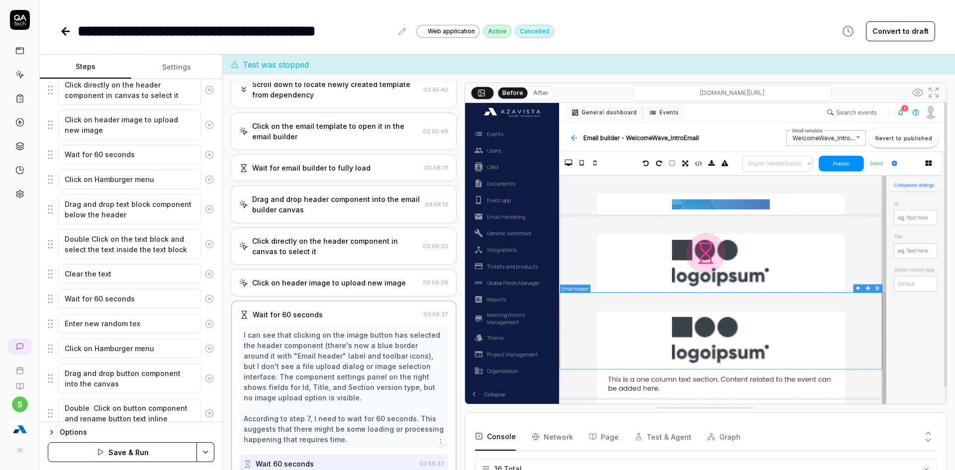
type textarea "Enter new random text"
type textarea "*"
type textarea "Enter new random text"
type textarea "*"
type textarea "Enter new random text o"
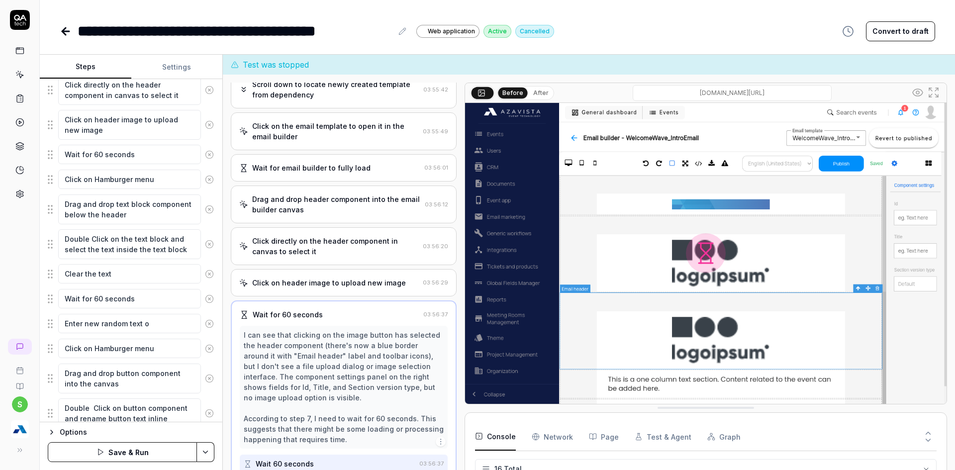
type textarea "*"
type textarea "Enter new random text on"
type textarea "*"
type textarea "Enter new random text on"
type textarea "*"
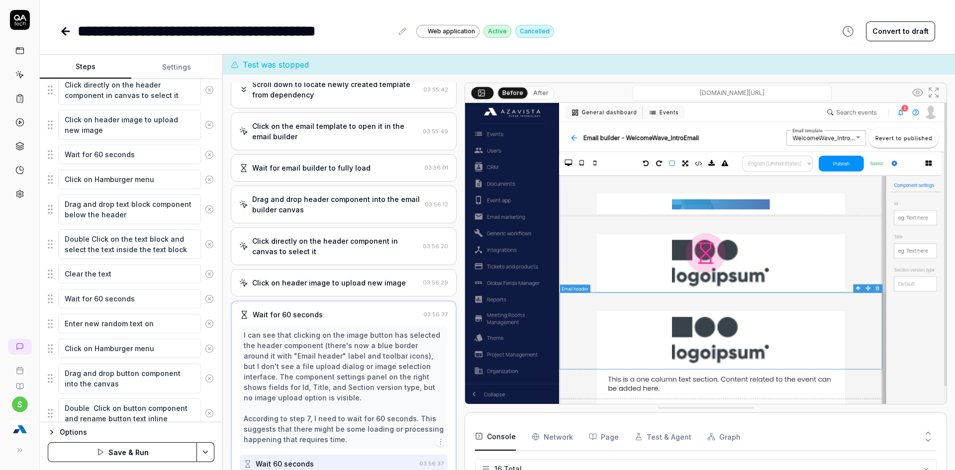
type textarea "Enter new random text on"
type textarea "*"
type textarea "Enter new random text o"
type textarea "*"
type textarea "Enter new random text"
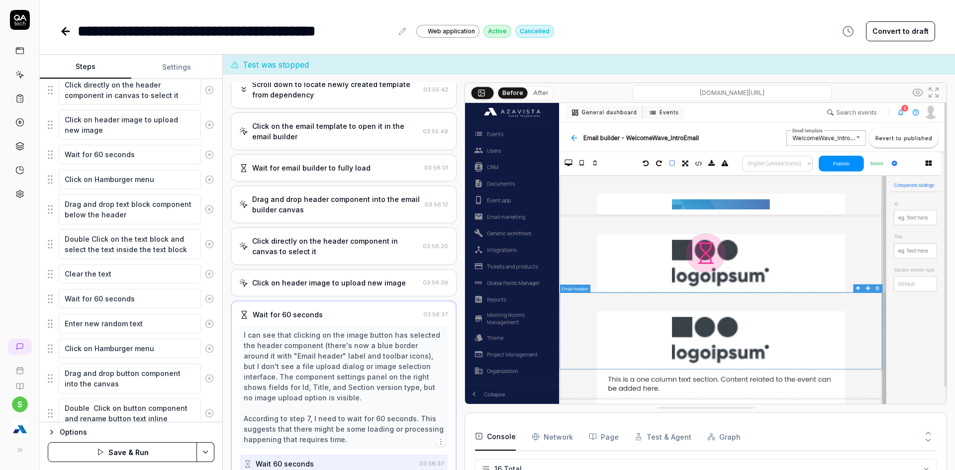
type textarea "*"
type textarea "Enter new random text i"
type textarea "*"
type textarea "Enter new random text in"
type textarea "*"
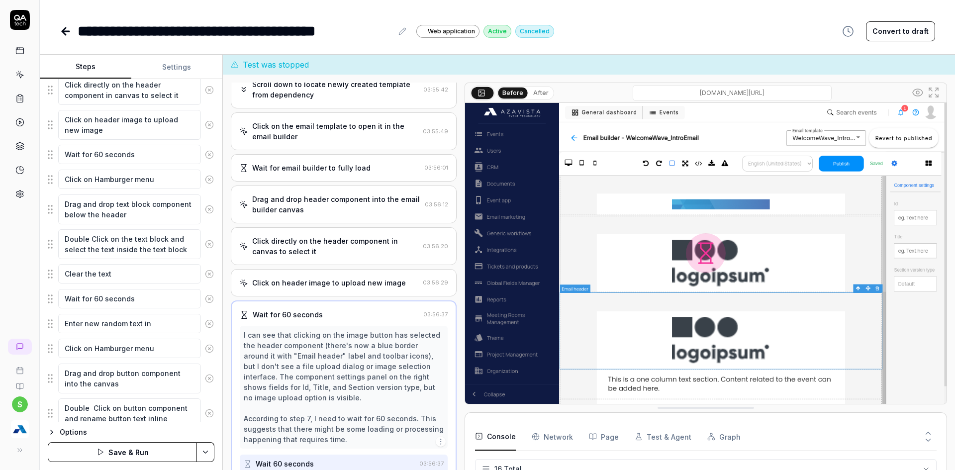
type textarea "Enter new random text in"
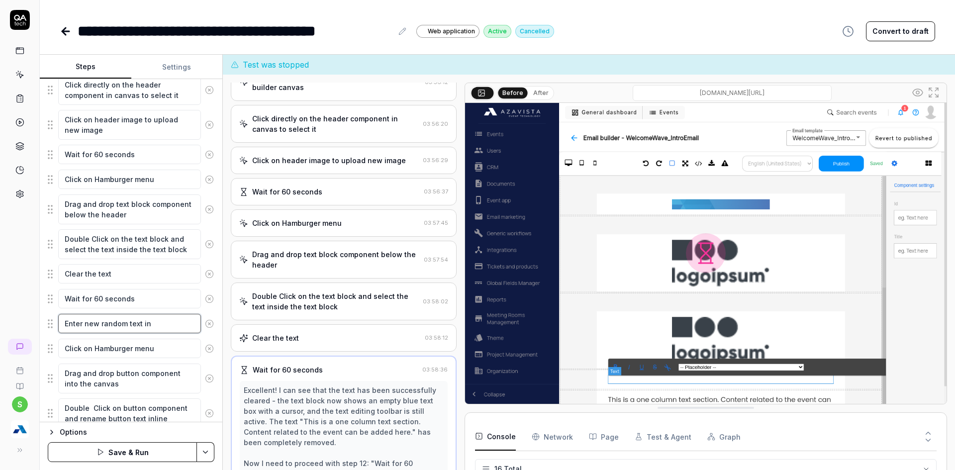
click at [157, 323] on textarea "Enter new random text in" at bounding box center [129, 323] width 143 height 19
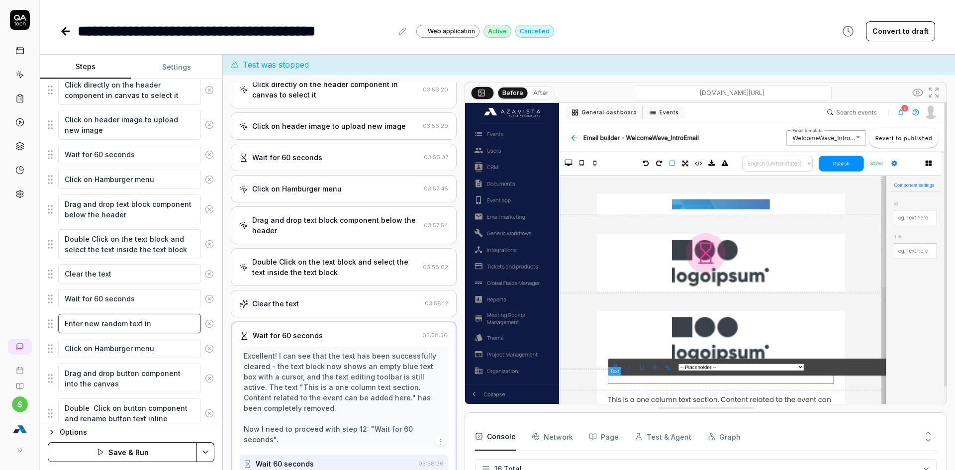
type textarea "*"
type textarea "Enter new random text in t"
type textarea "*"
type textarea "Enter new random text in te"
type textarea "*"
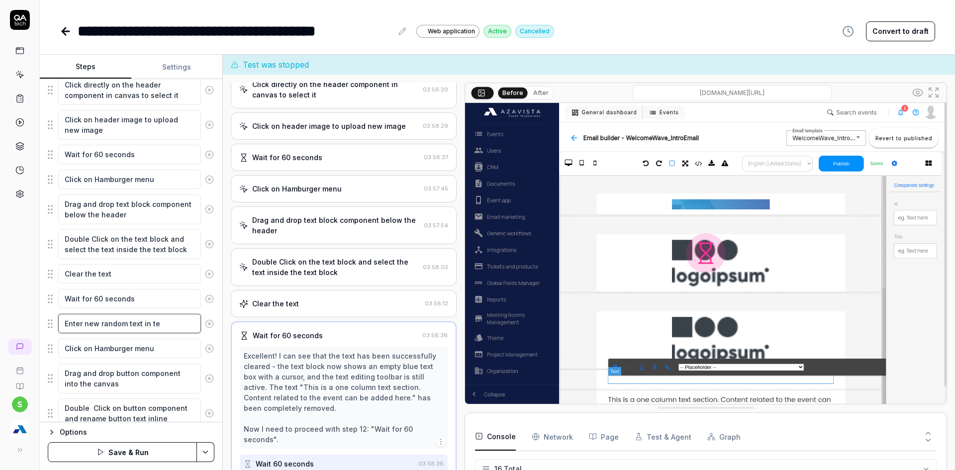
type textarea "Enter new random text in tex"
type textarea "*"
type textarea "Enter new random text in text"
type textarea "*"
type textarea "Enter new random text in text"
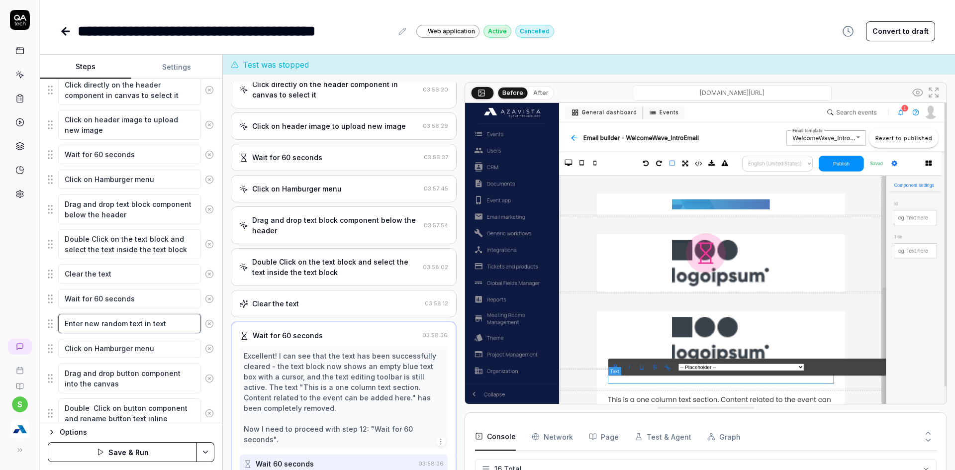
type textarea "*"
type textarea "Enter new random text in text b"
type textarea "*"
type textarea "Enter new random text in text bl"
type textarea "*"
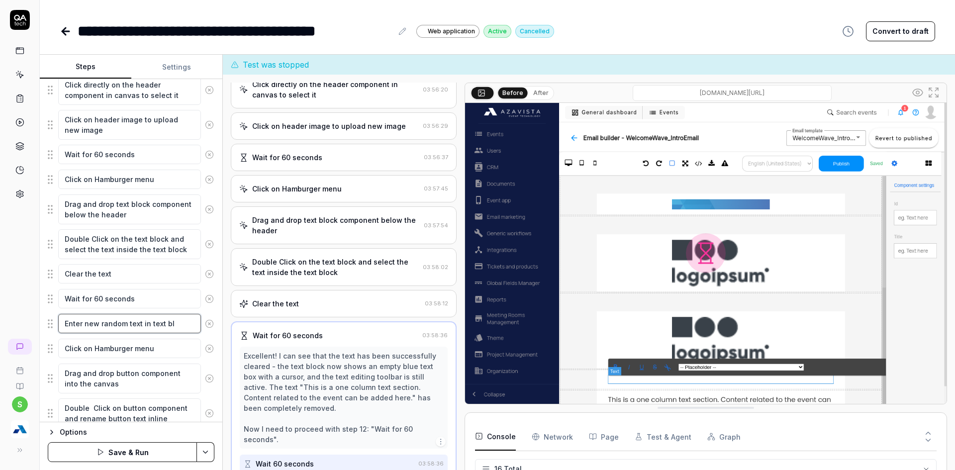
type textarea "Enter new random text in text blo"
type textarea "*"
type textarea "Enter new random text in text bloc"
type textarea "*"
type textarea "Enter new random text in text block"
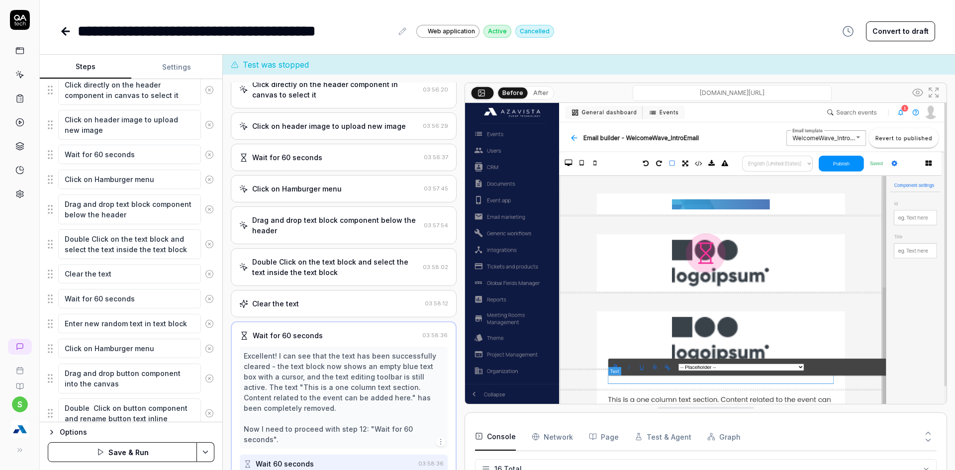
click at [211, 450] on html "**********" at bounding box center [477, 241] width 955 height 482
click at [136, 387] on div "Save" at bounding box center [156, 383] width 127 height 22
click at [139, 447] on button "Run" at bounding box center [122, 452] width 149 height 20
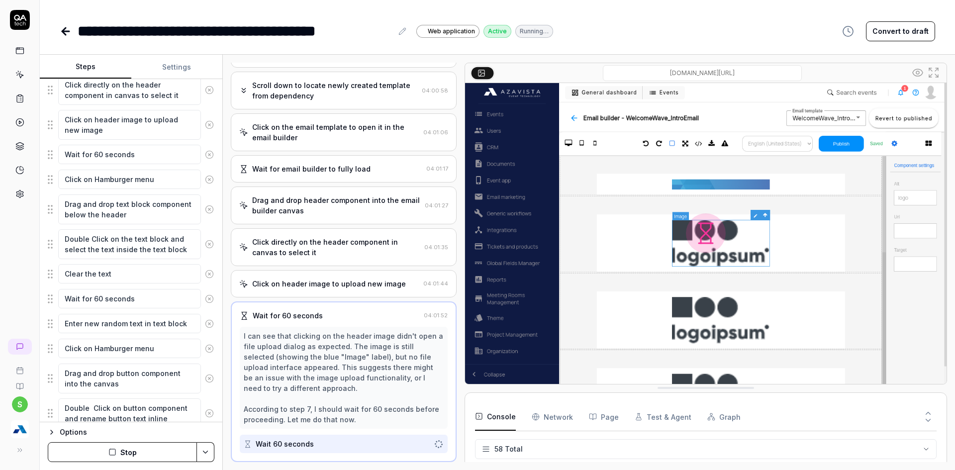
scroll to position [1540, 0]
click at [118, 440] on div "Options Stop" at bounding box center [131, 446] width 183 height 48
click at [119, 449] on button "Stop" at bounding box center [122, 452] width 149 height 20
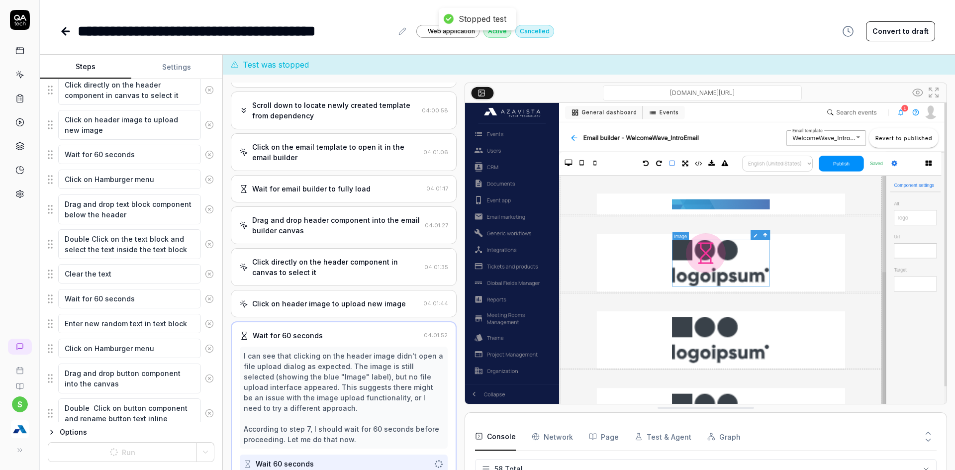
scroll to position [56, 0]
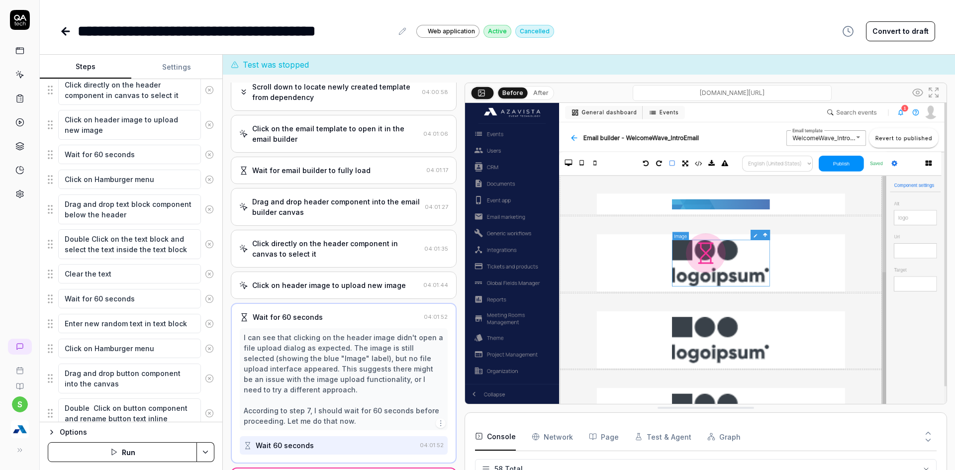
click at [121, 455] on button "Run" at bounding box center [122, 452] width 149 height 20
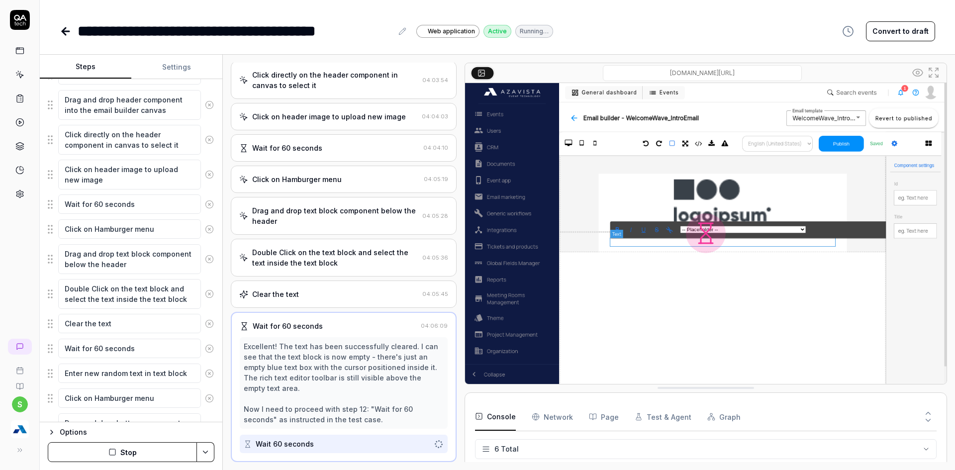
scroll to position [205, 0]
click at [150, 451] on button "Stop" at bounding box center [122, 452] width 149 height 20
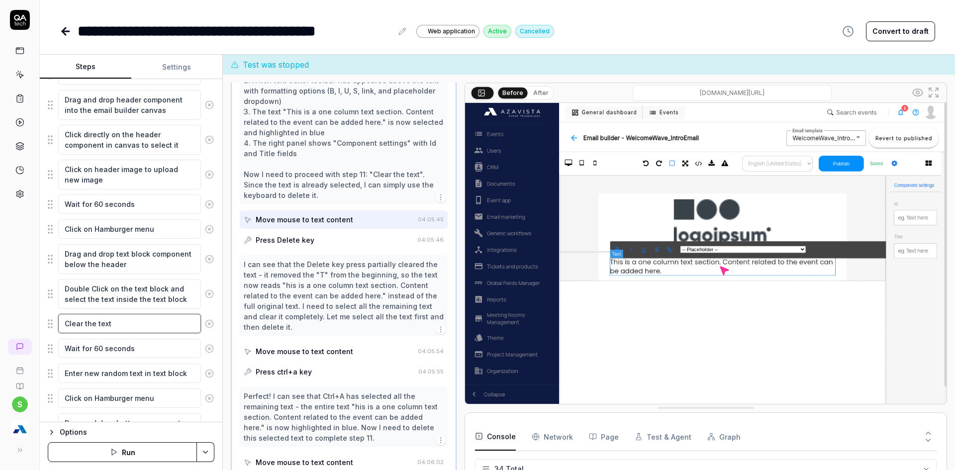
scroll to position [530, 0]
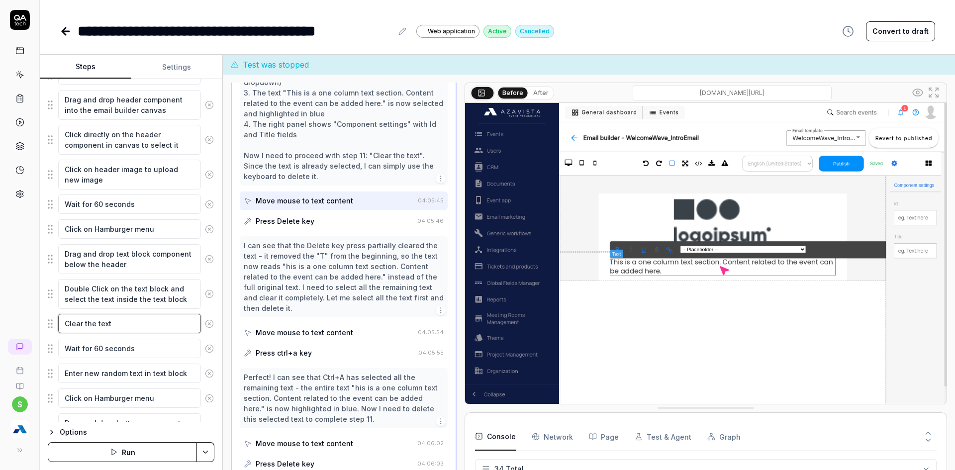
drag, startPoint x: 65, startPoint y: 323, endPoint x: 133, endPoint y: 320, distance: 68.3
click at [133, 320] on textarea "Clear the text" at bounding box center [129, 323] width 143 height 19
click at [170, 352] on textarea "Wait for 60 seconds" at bounding box center [129, 348] width 143 height 19
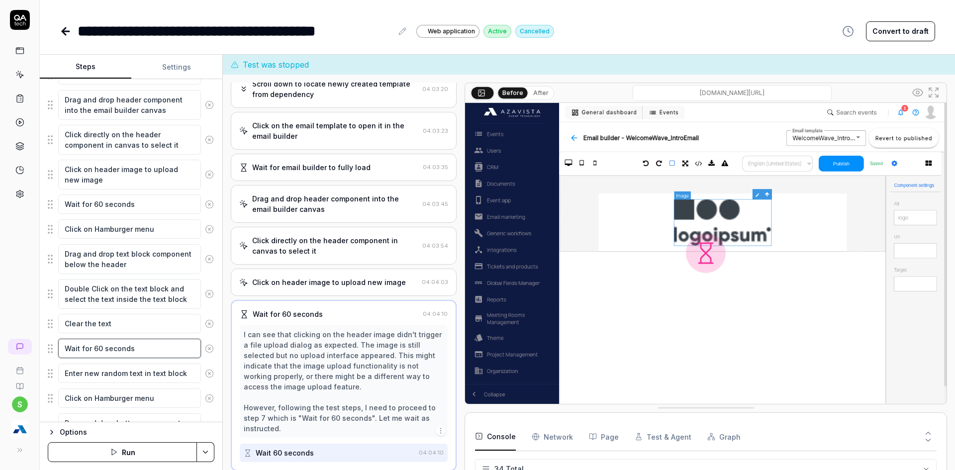
scroll to position [48, 0]
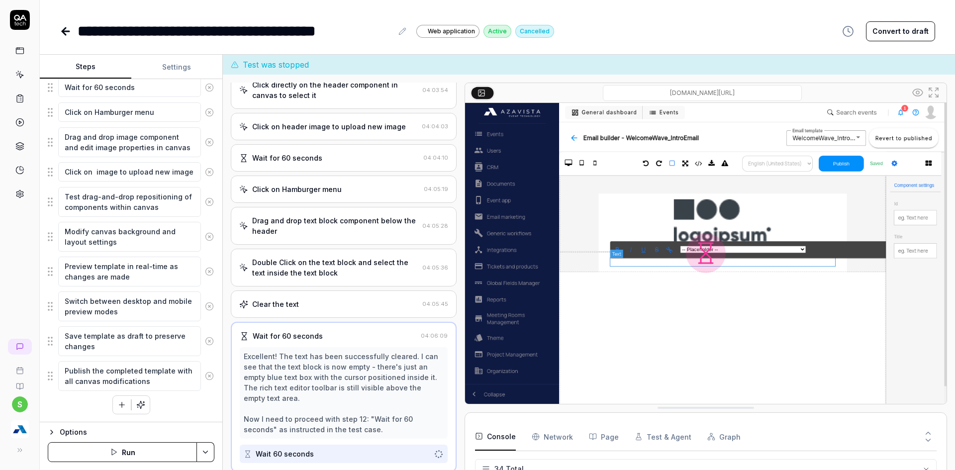
scroll to position [876, 0]
click at [136, 459] on button "Run" at bounding box center [122, 452] width 149 height 20
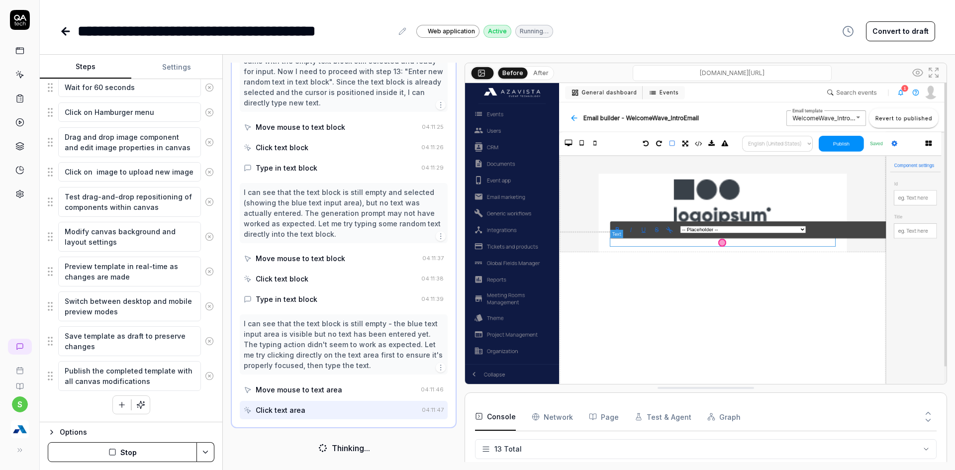
scroll to position [530, 0]
drag, startPoint x: 332, startPoint y: 396, endPoint x: 280, endPoint y: 441, distance: 68.8
click at [280, 441] on div "Thinking..." at bounding box center [344, 448] width 226 height 28
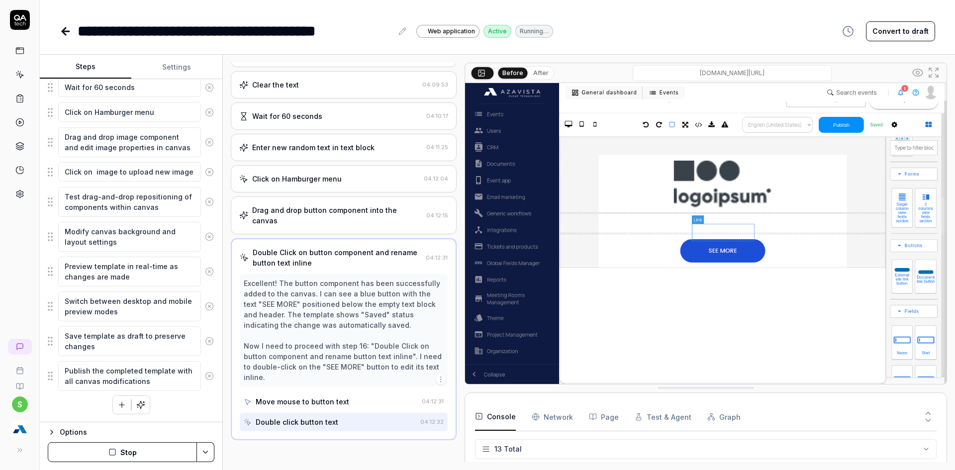
scroll to position [413, 0]
click at [124, 452] on button "Stop" at bounding box center [122, 452] width 149 height 20
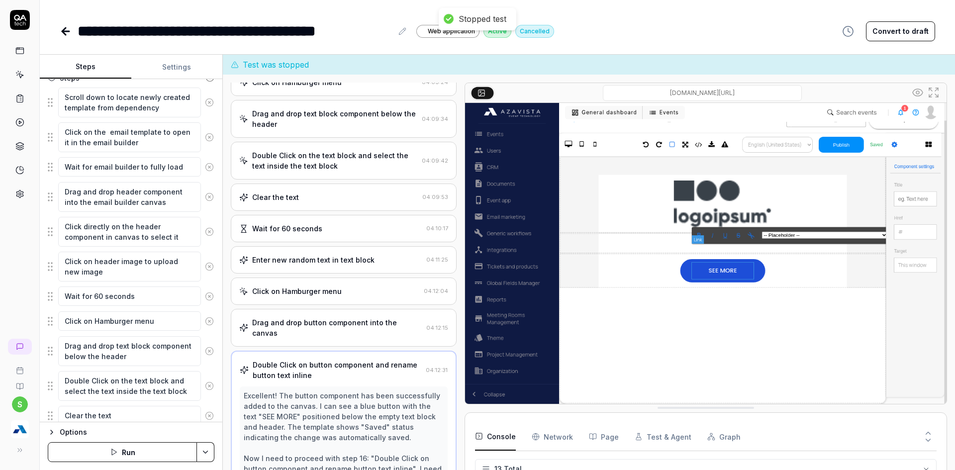
scroll to position [230, 0]
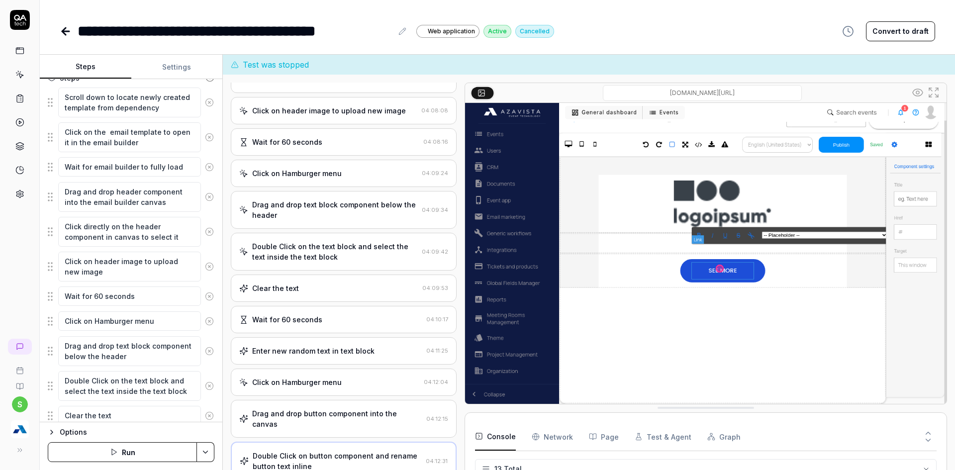
click at [291, 358] on div "Enter new random text in text block 04:11:25" at bounding box center [344, 350] width 226 height 27
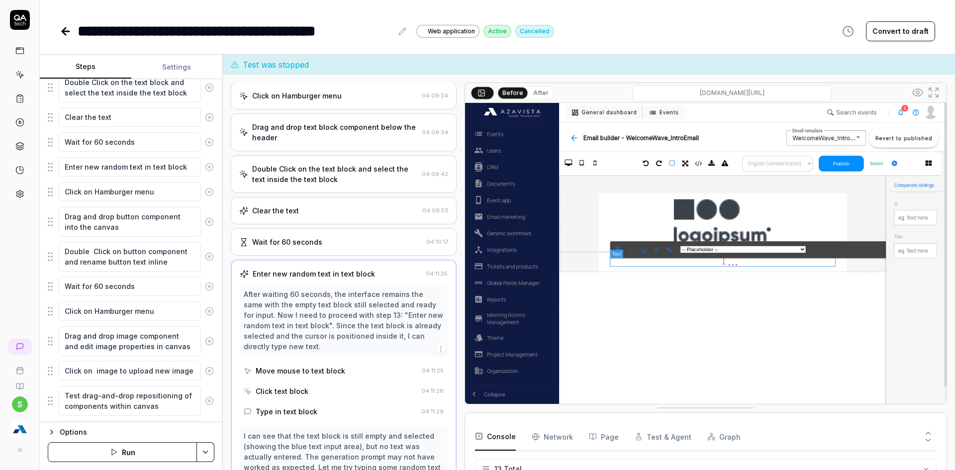
scroll to position [331, 0]
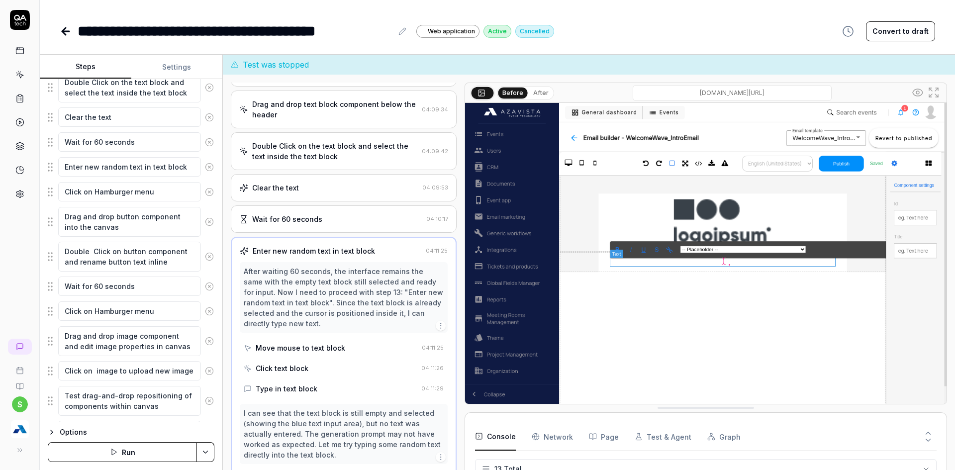
type textarea "*"
